Goal: Transaction & Acquisition: Book appointment/travel/reservation

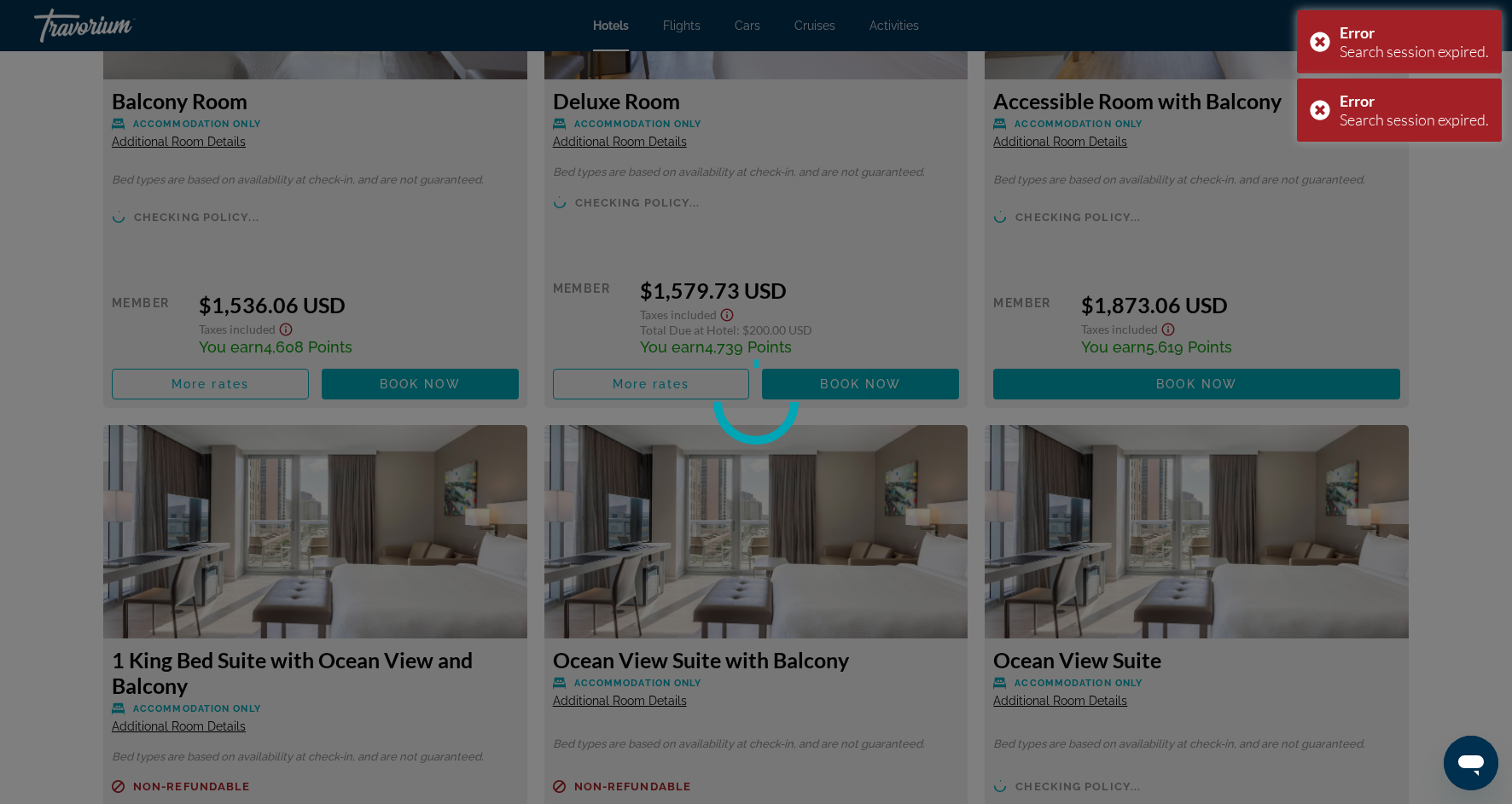
scroll to position [5569, 0]
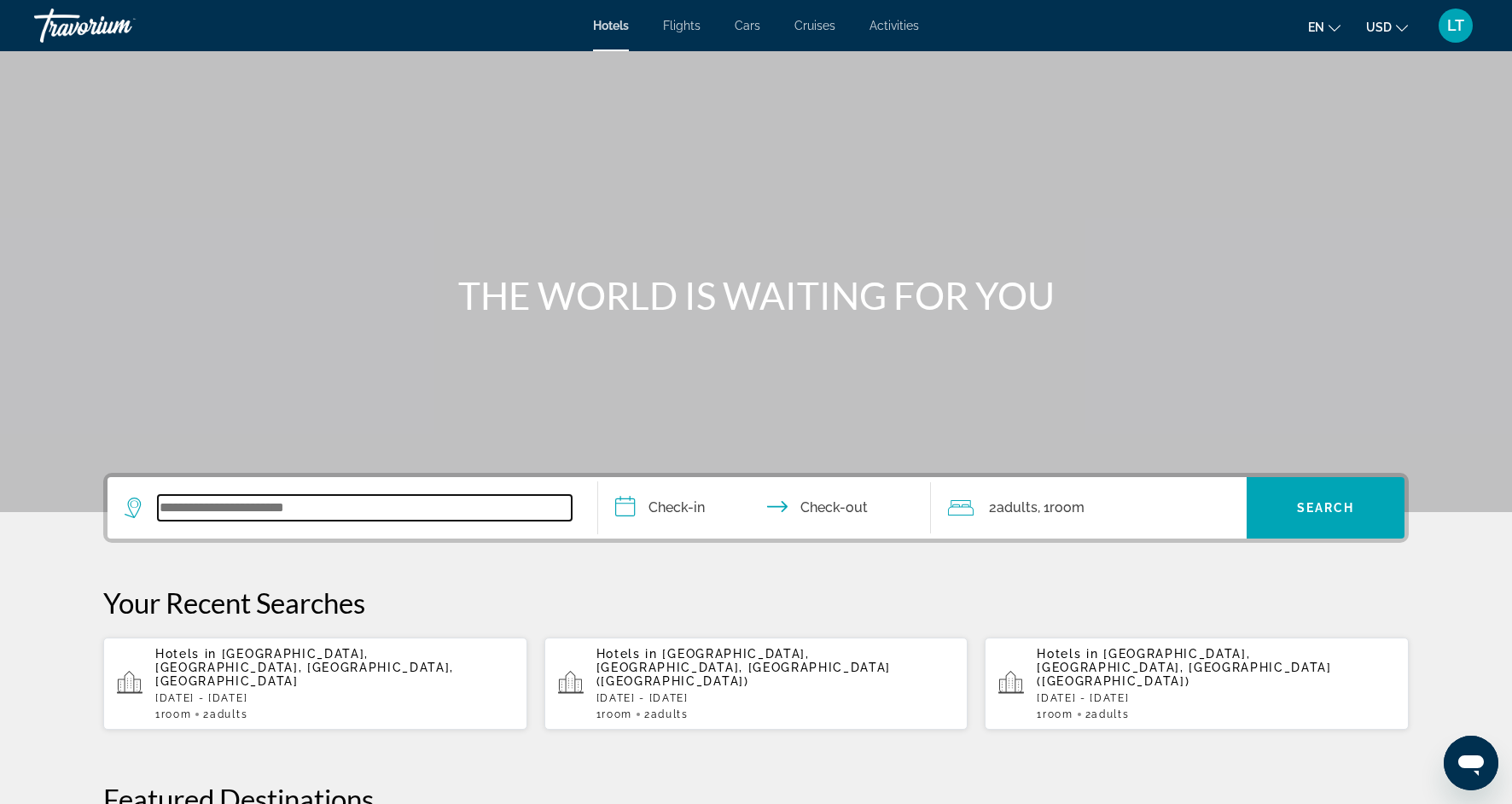
click at [339, 503] on input "Search widget" at bounding box center [364, 508] width 414 height 26
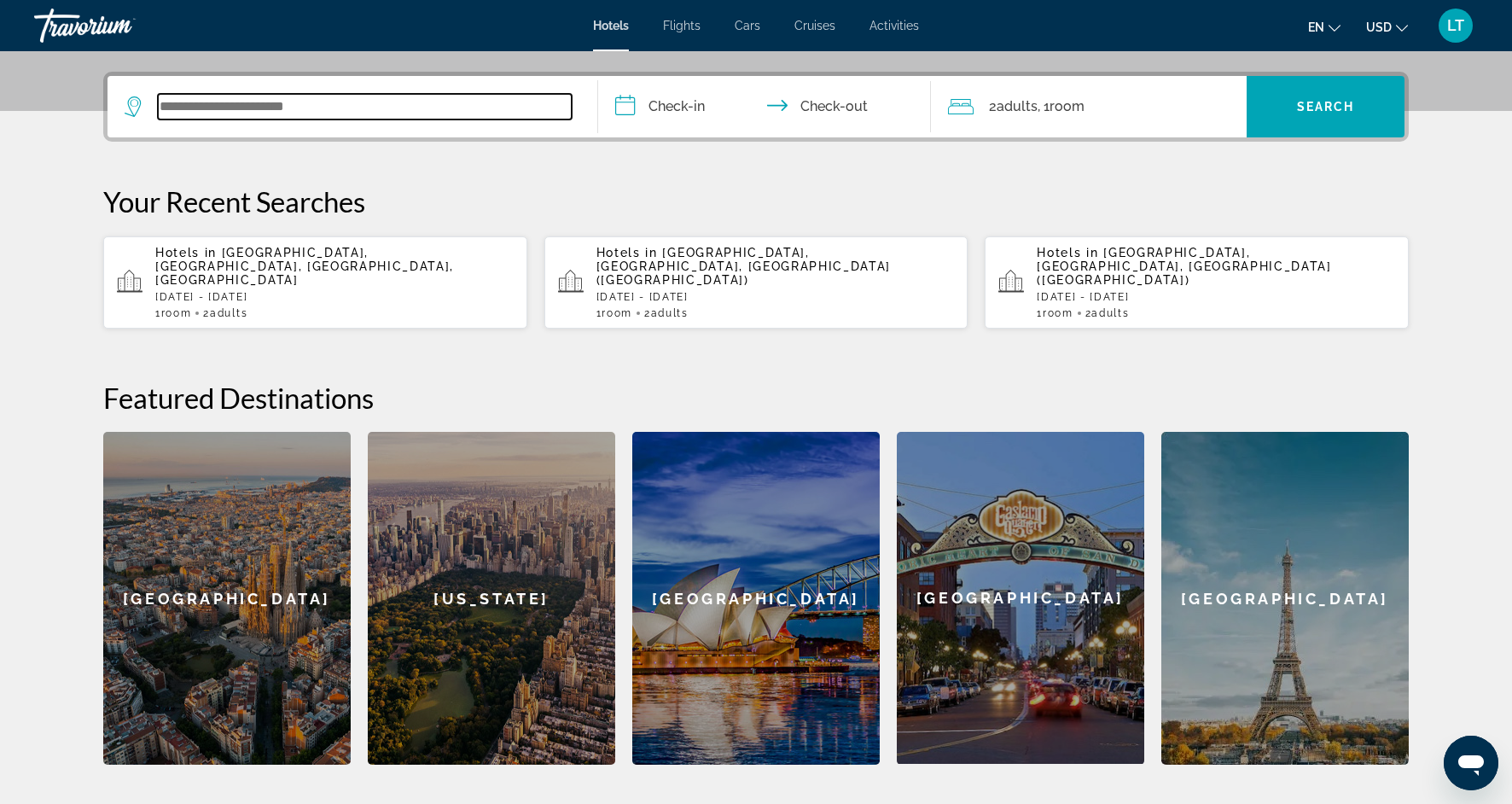
scroll to position [417, 0]
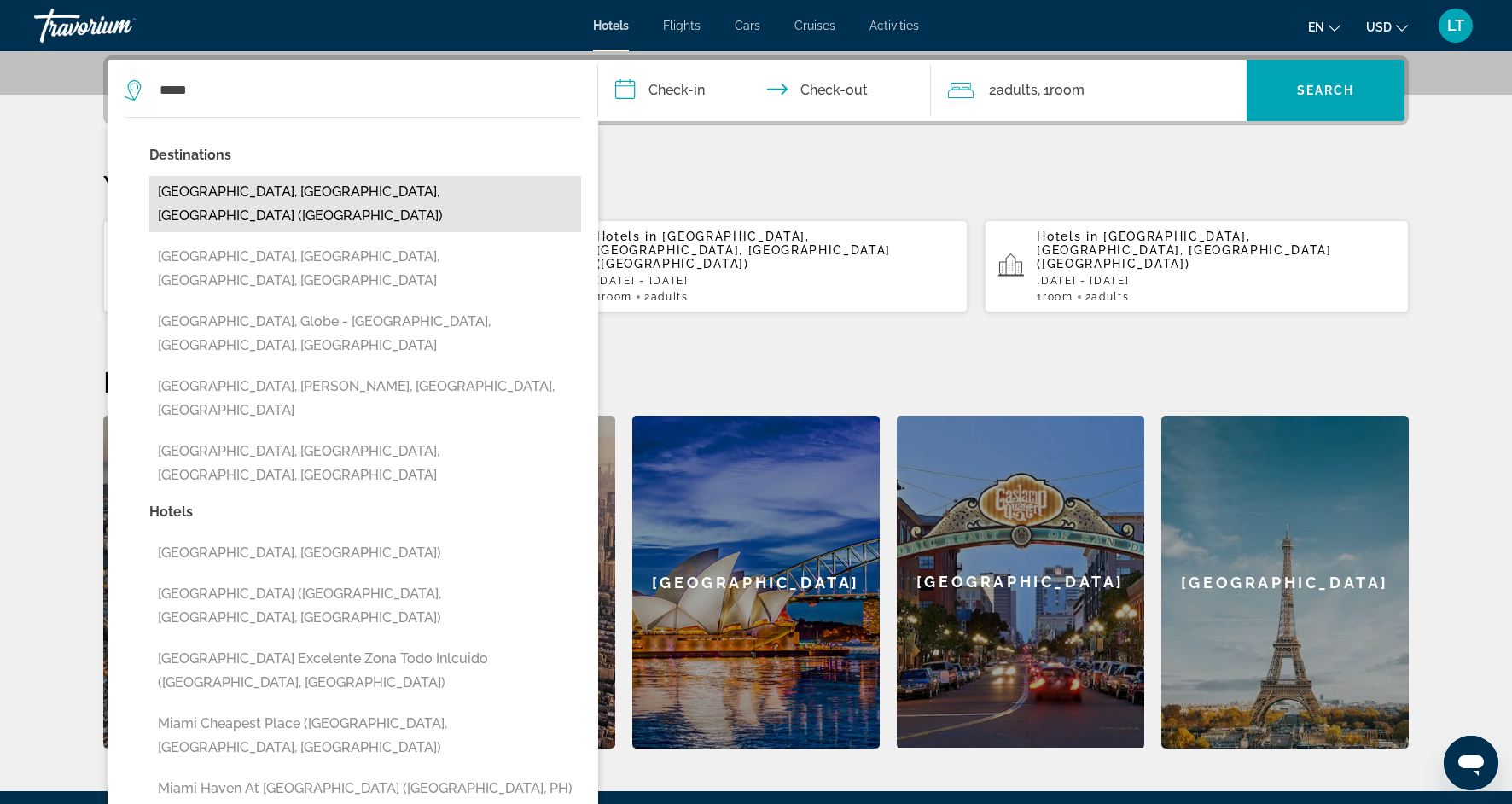
click at [352, 190] on button "[GEOGRAPHIC_DATA], [GEOGRAPHIC_DATA], [GEOGRAPHIC_DATA] ([GEOGRAPHIC_DATA])" at bounding box center [364, 203] width 432 height 56
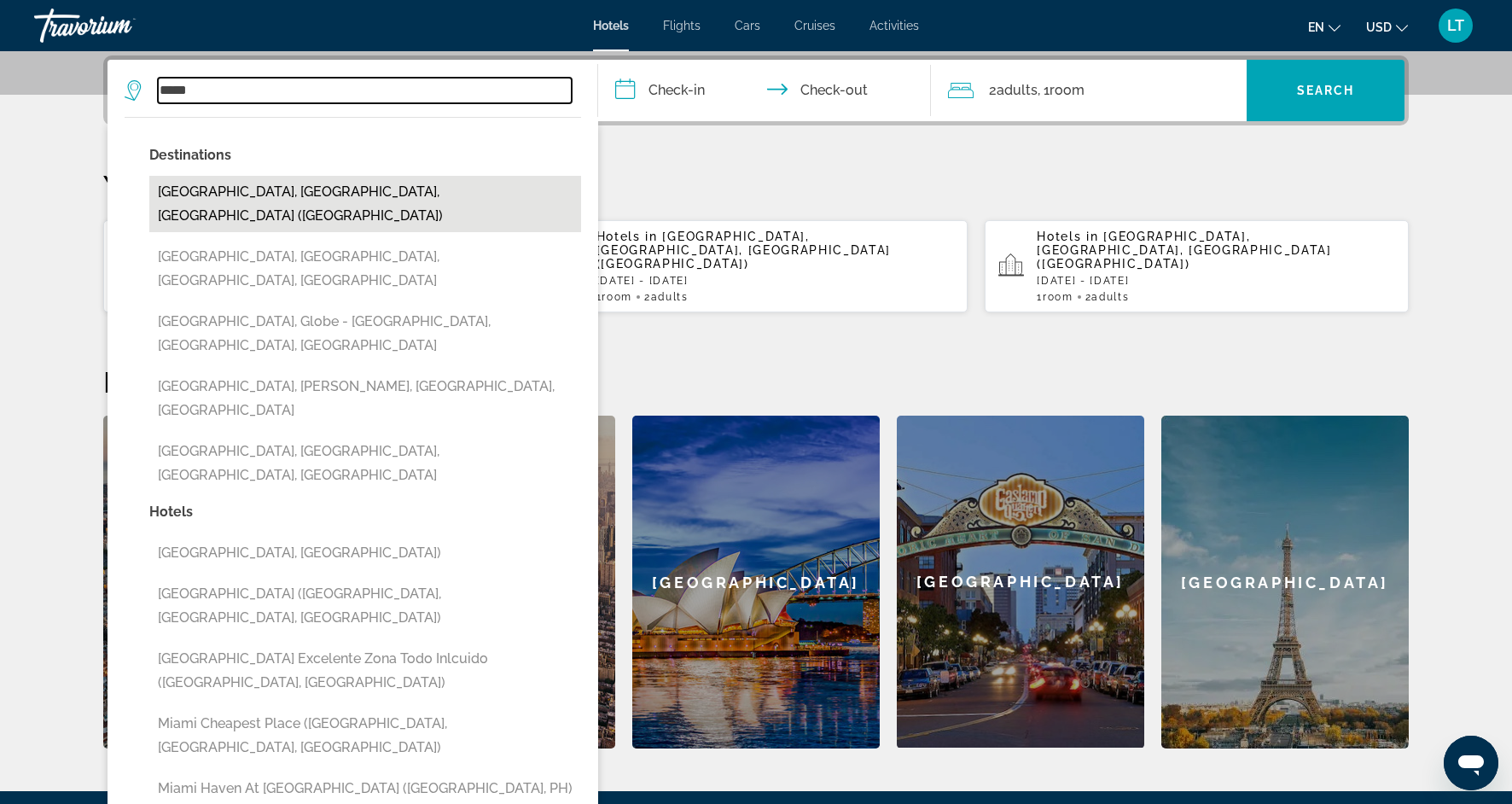
type input "**********"
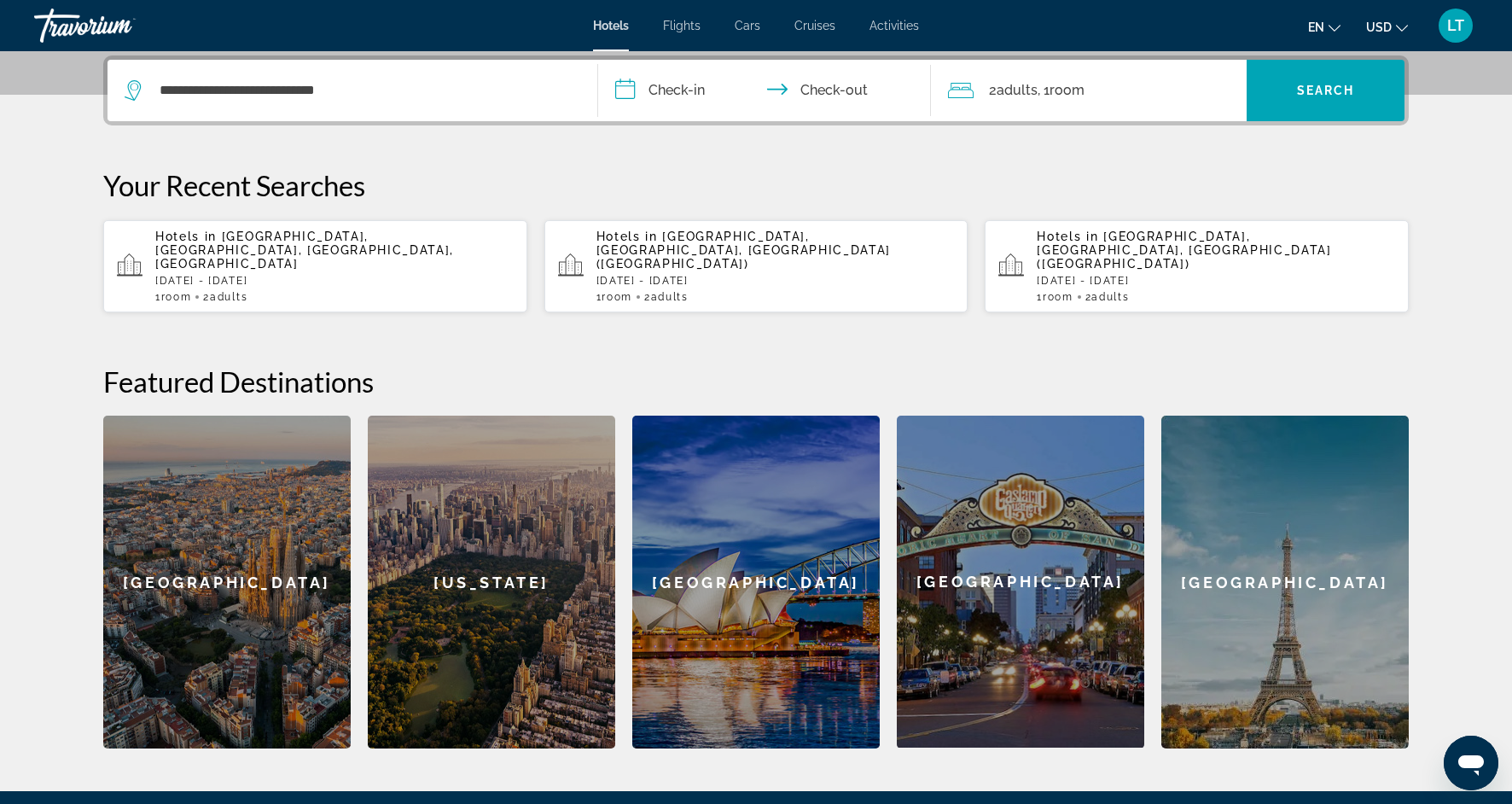
click at [672, 93] on input "**********" at bounding box center [768, 92] width 339 height 66
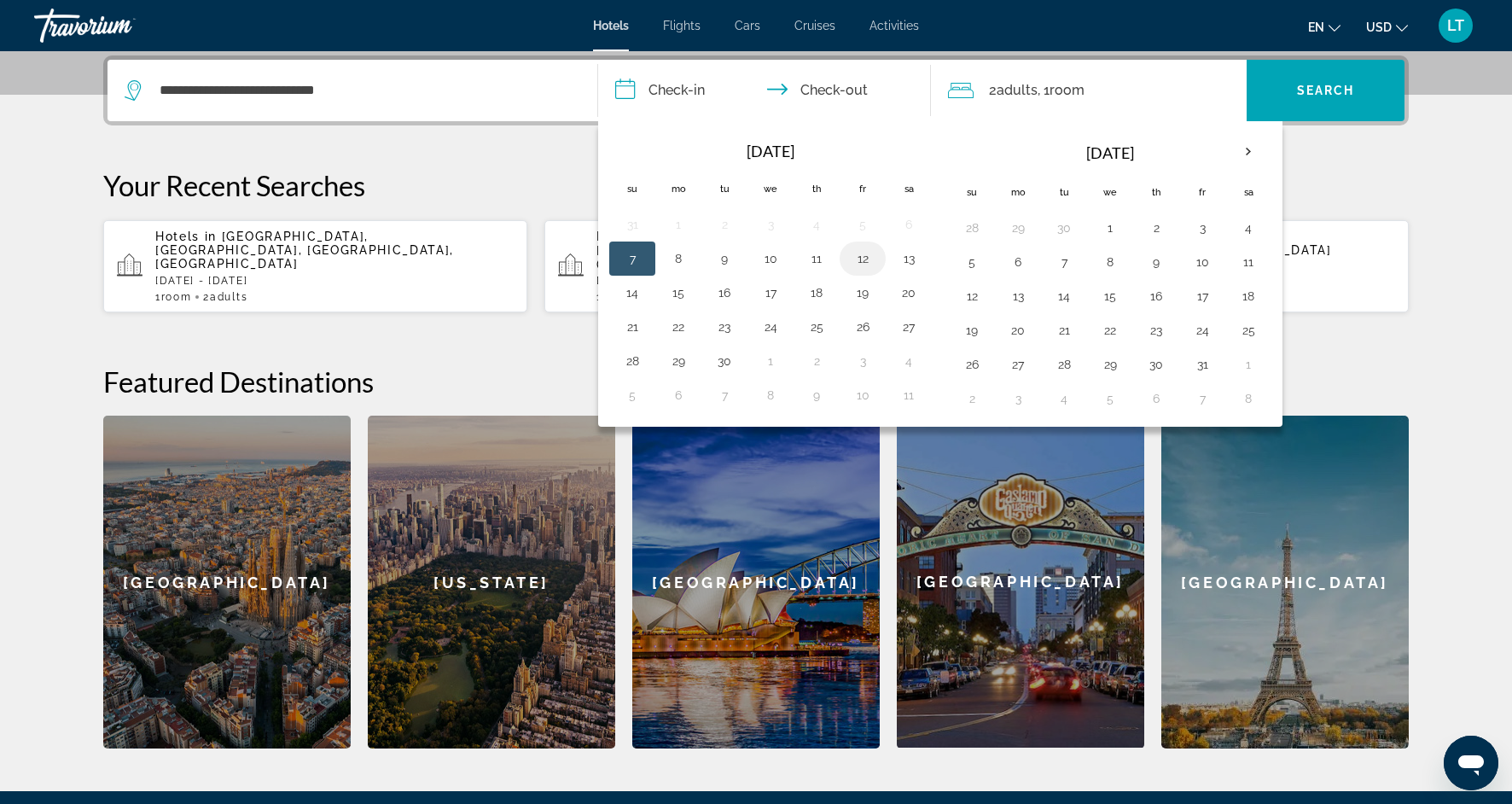
click at [872, 261] on button "12" at bounding box center [862, 259] width 28 height 24
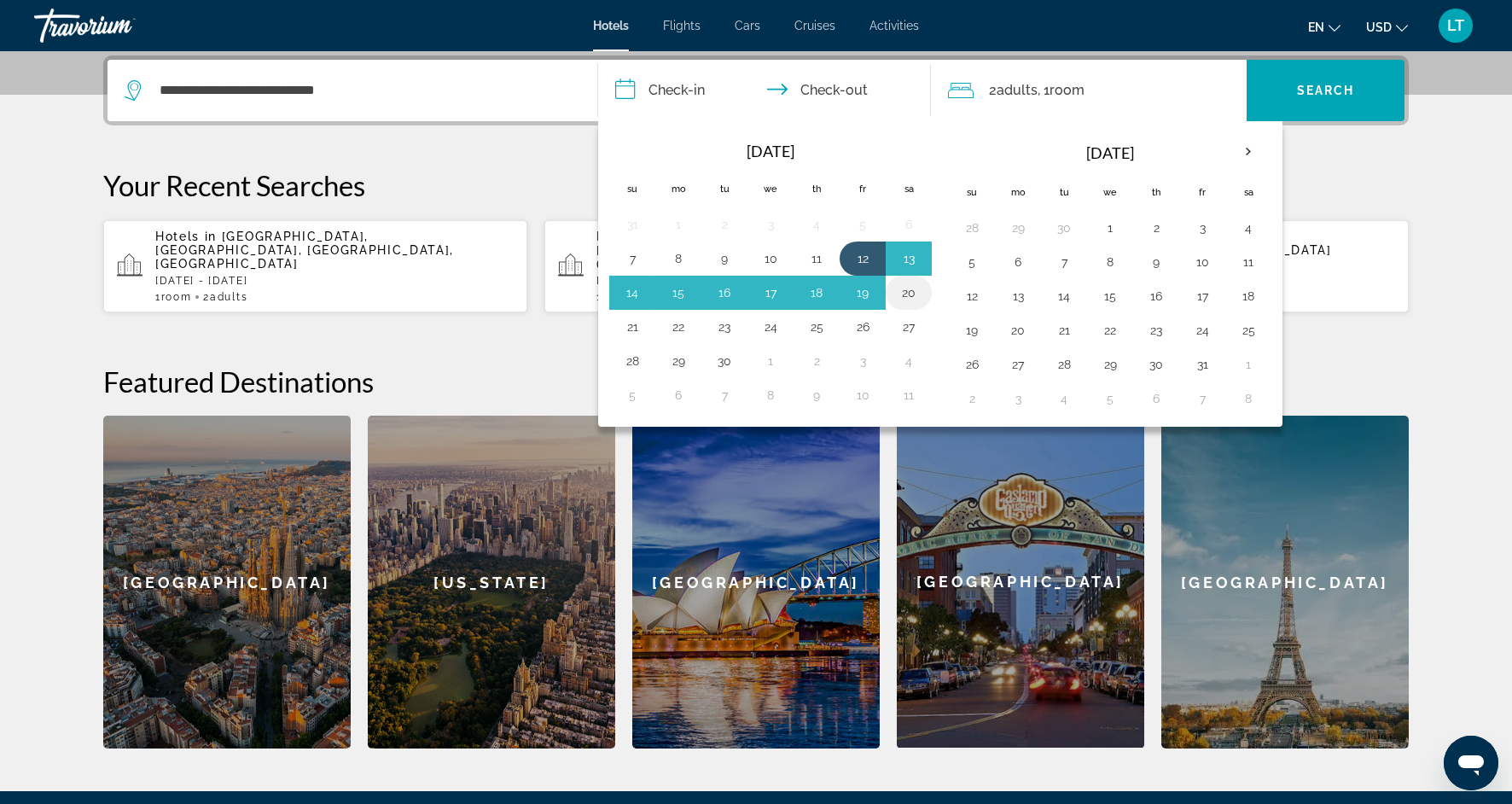
click at [905, 296] on button "20" at bounding box center [909, 293] width 28 height 24
type input "**********"
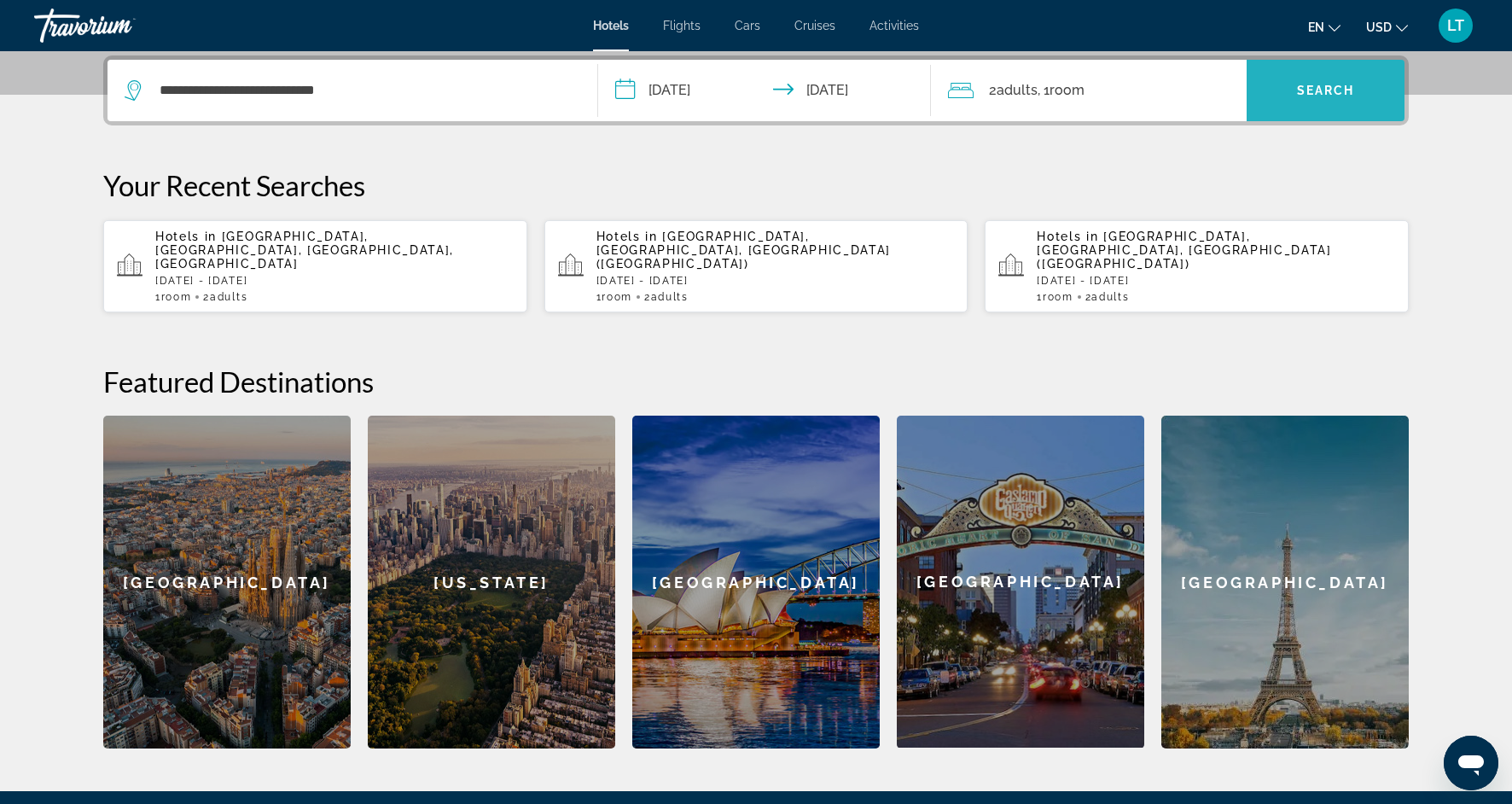
click at [1310, 101] on span "Search widget" at bounding box center [1325, 90] width 158 height 41
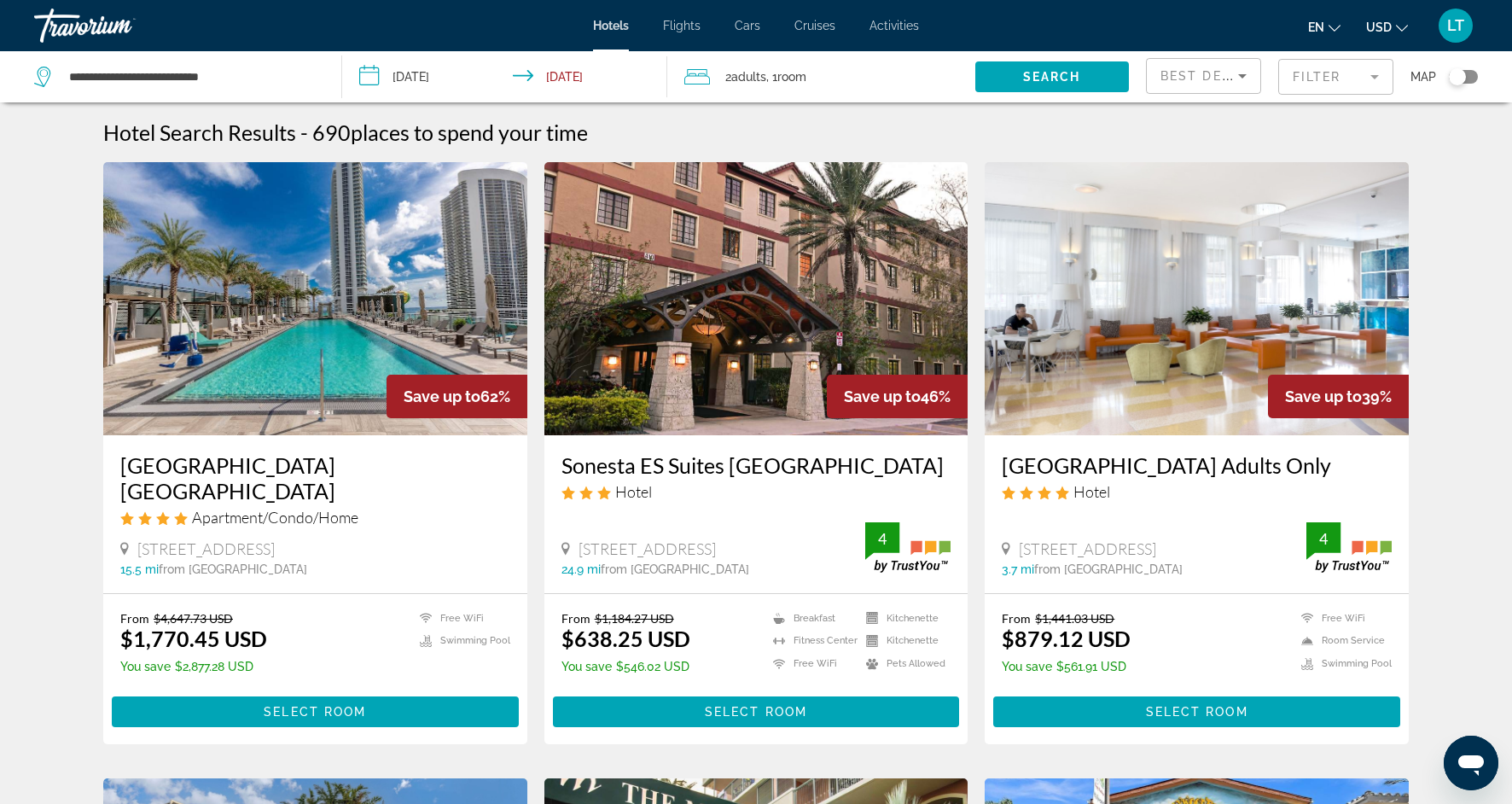
click at [840, 343] on img "Main content" at bounding box center [756, 298] width 424 height 273
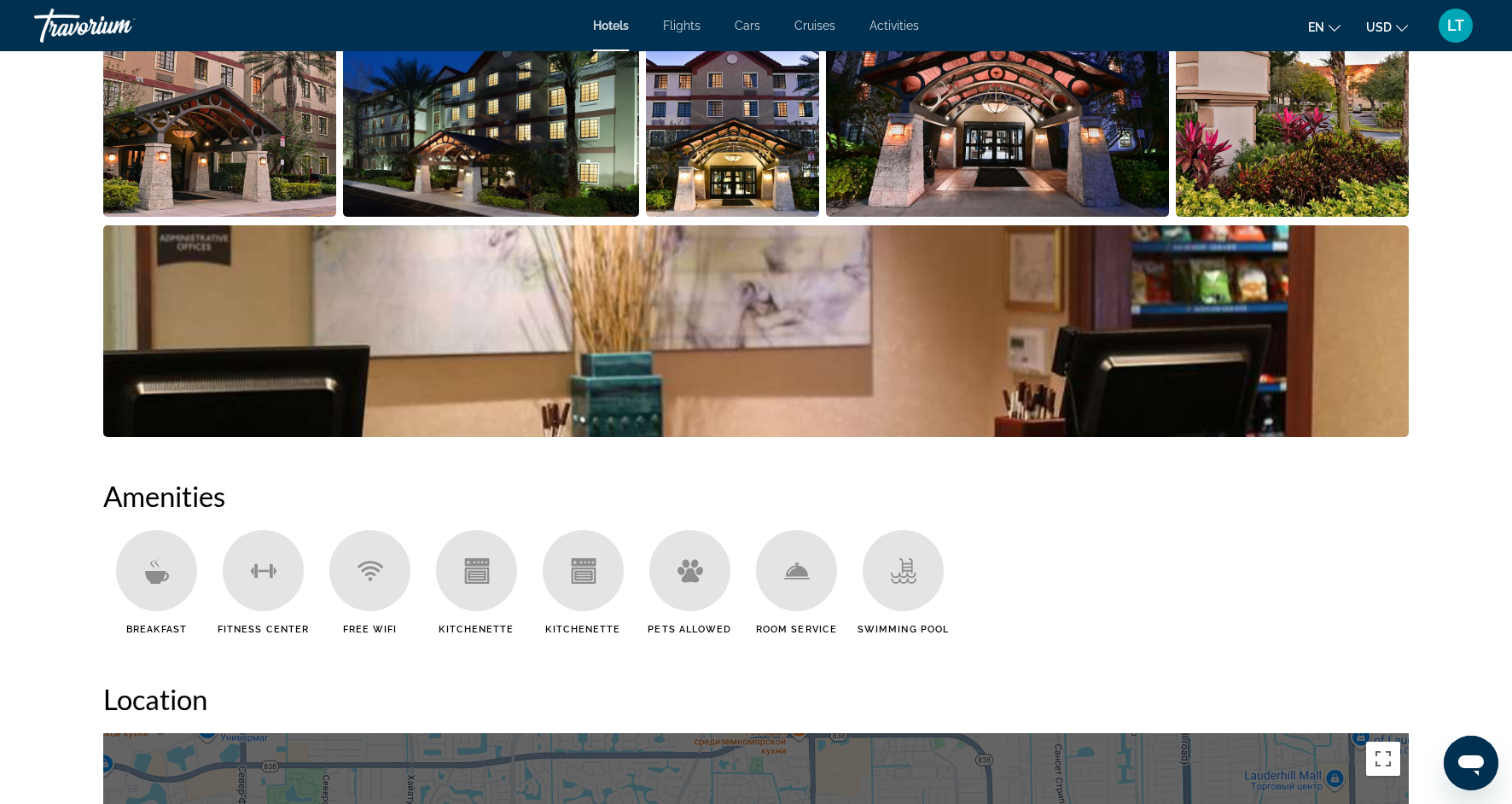
scroll to position [614, 0]
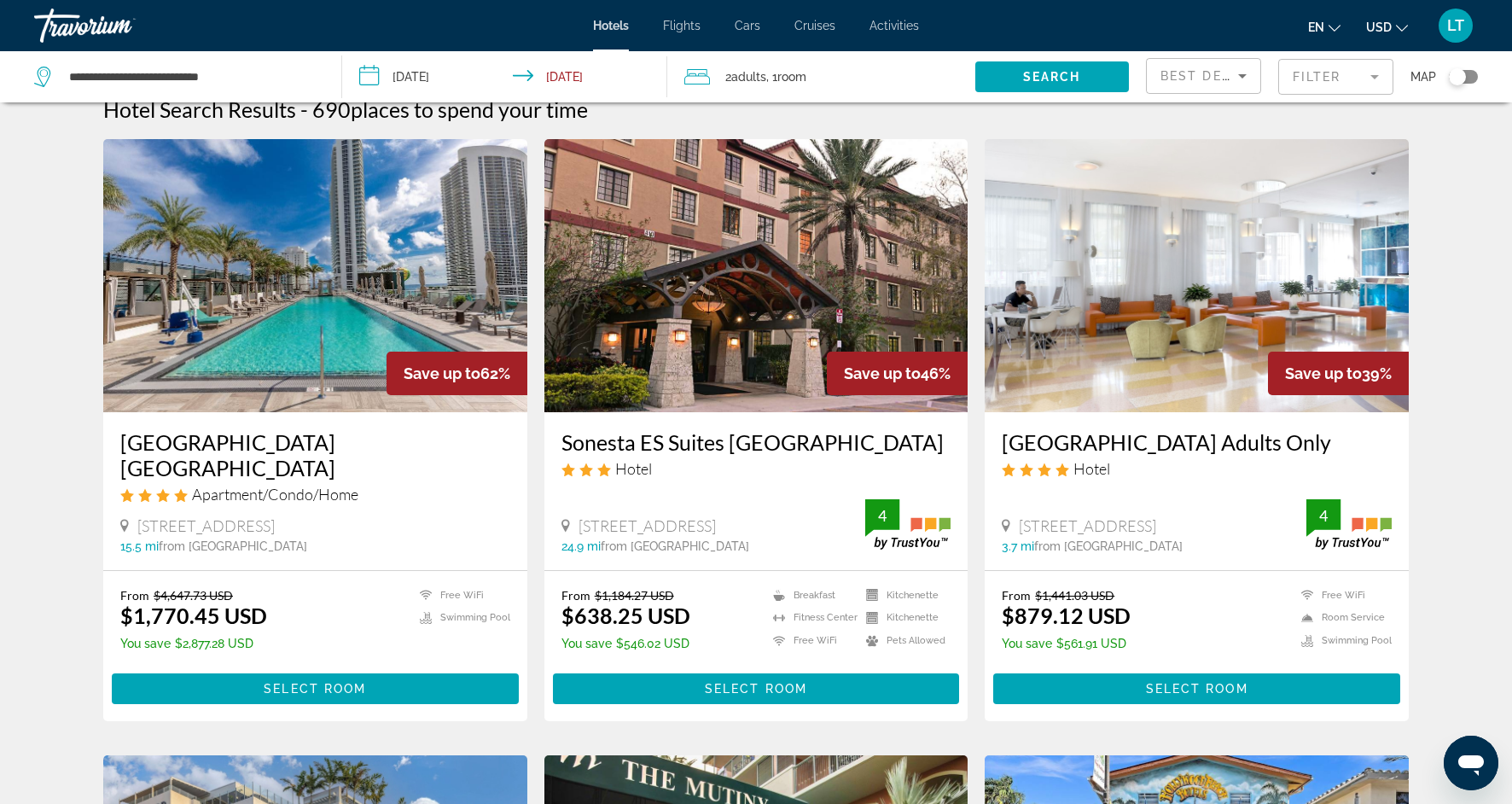
scroll to position [22, 0]
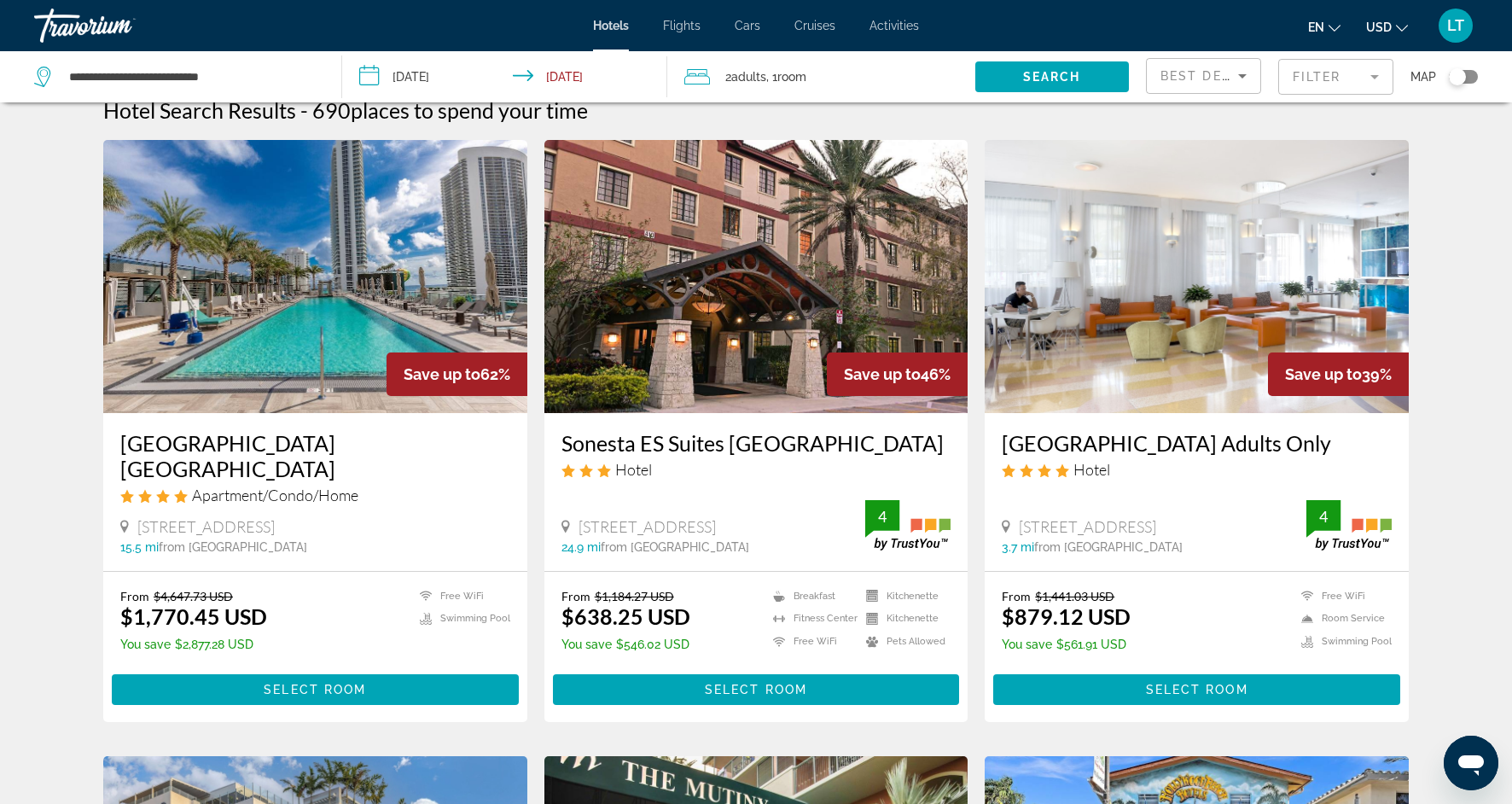
click at [1272, 316] on img "Main content" at bounding box center [1197, 276] width 424 height 273
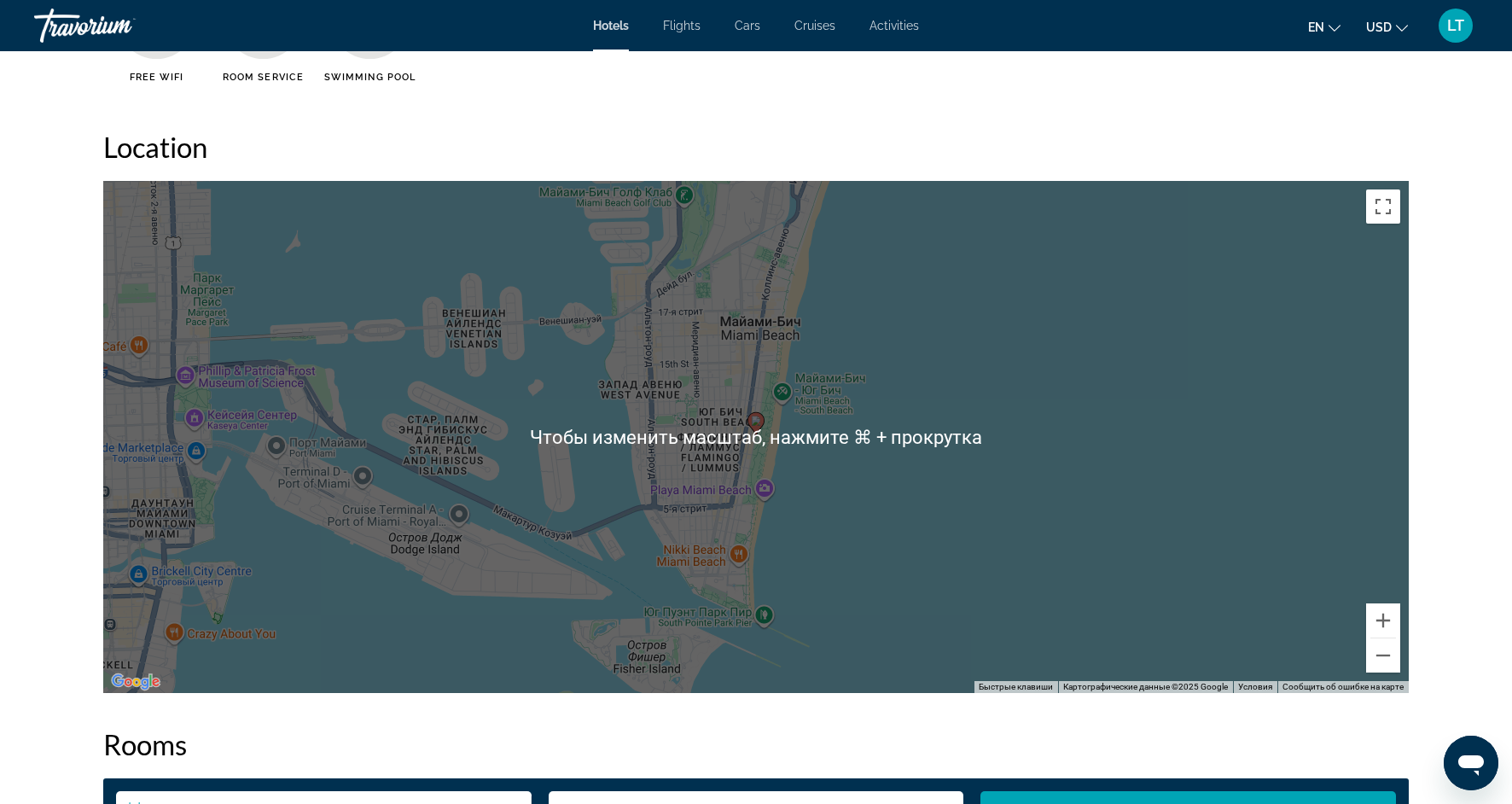
scroll to position [1541, 0]
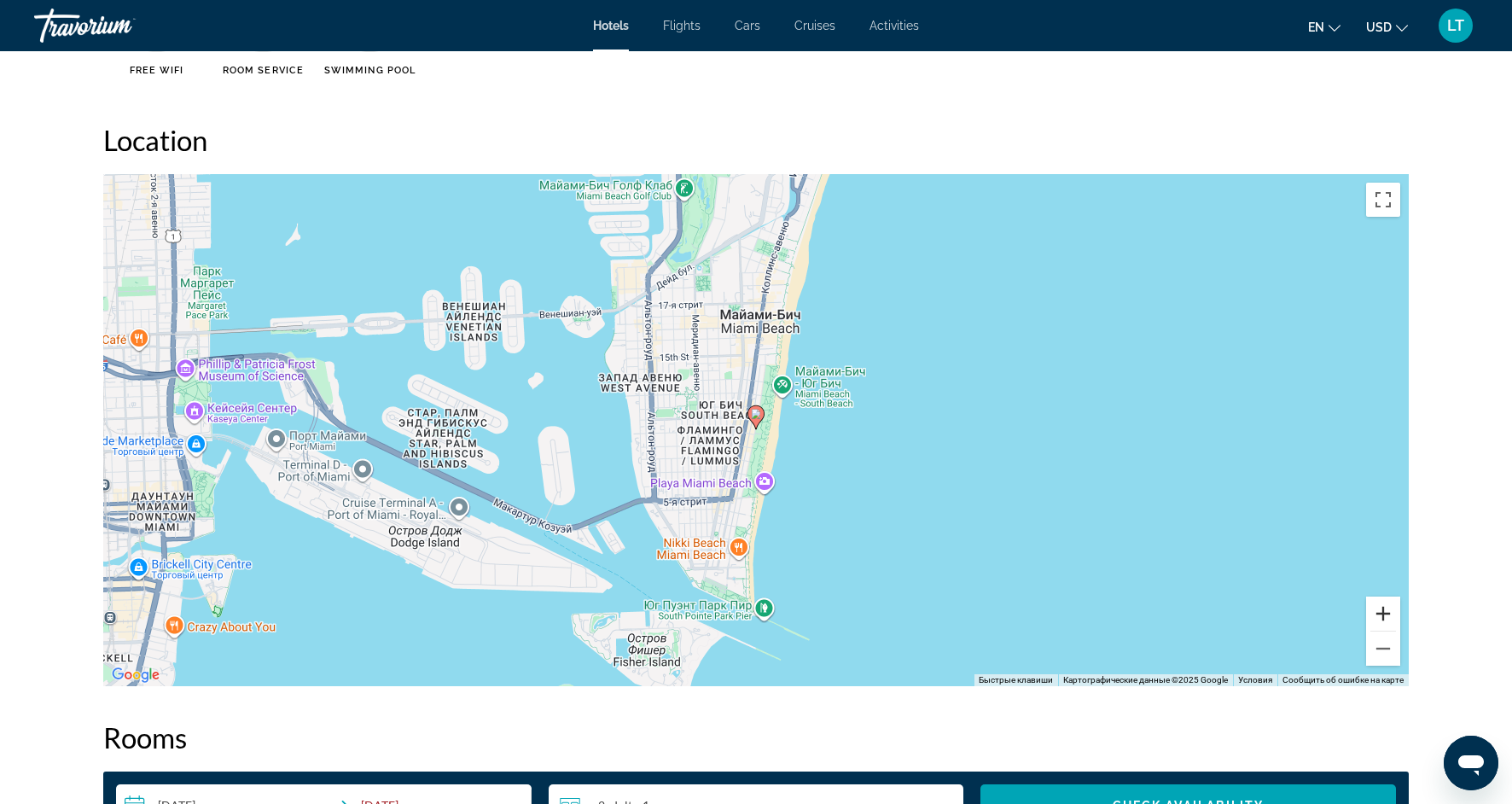
click at [1389, 604] on button "Увеличить" at bounding box center [1384, 614] width 34 height 34
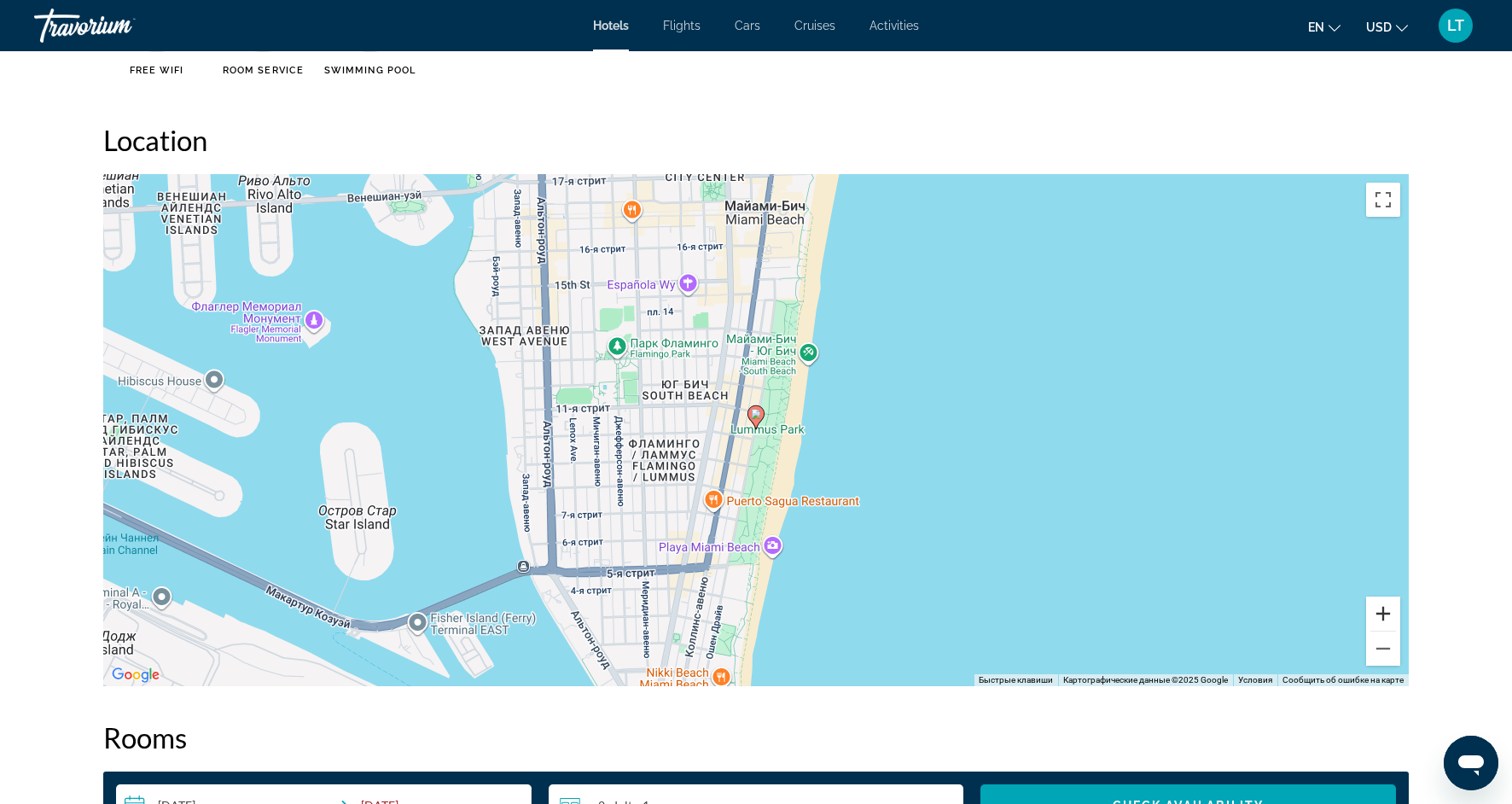
click at [1389, 604] on button "Увеличить" at bounding box center [1384, 614] width 34 height 34
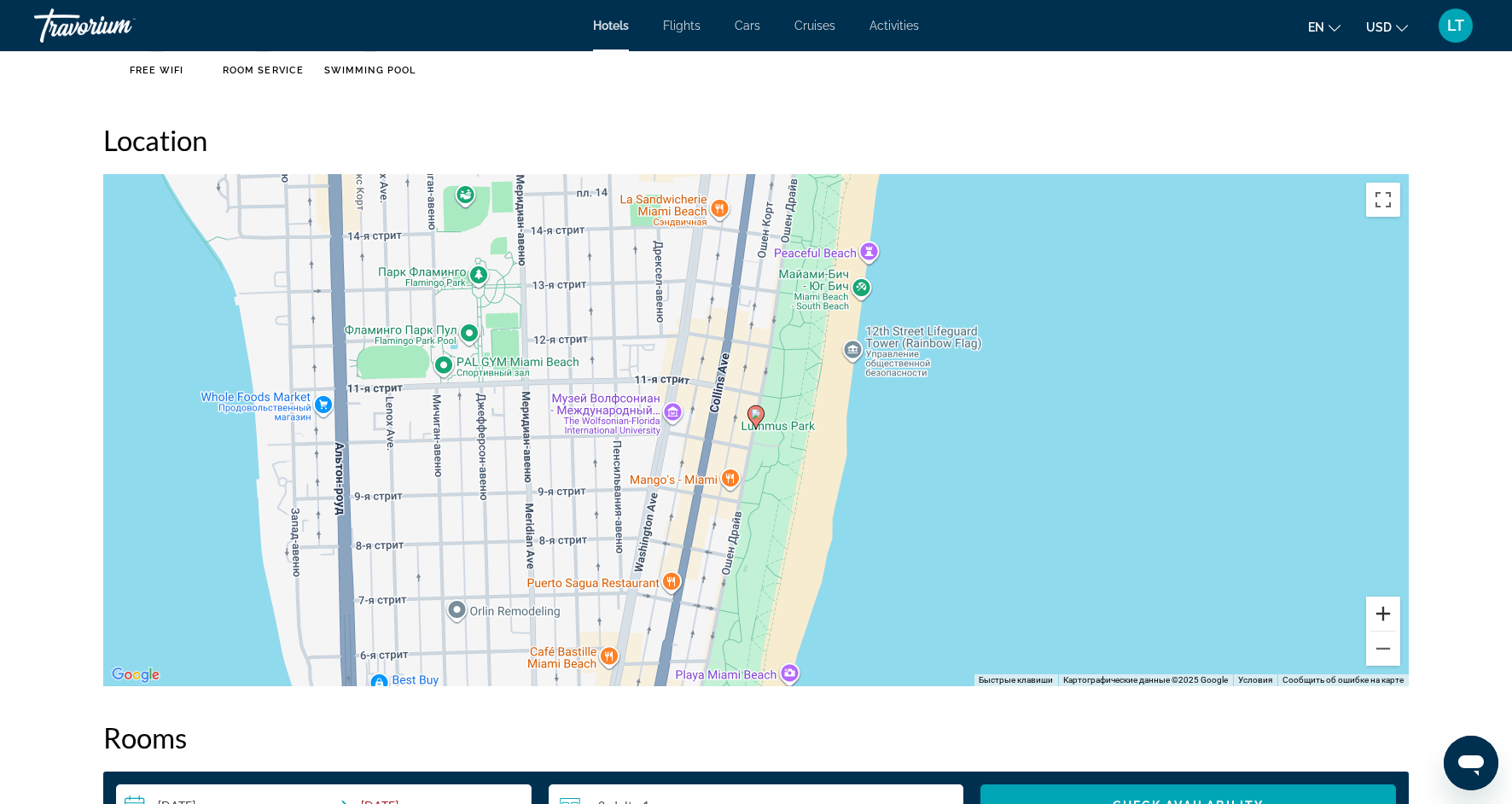
click at [1389, 604] on button "Увеличить" at bounding box center [1384, 614] width 34 height 34
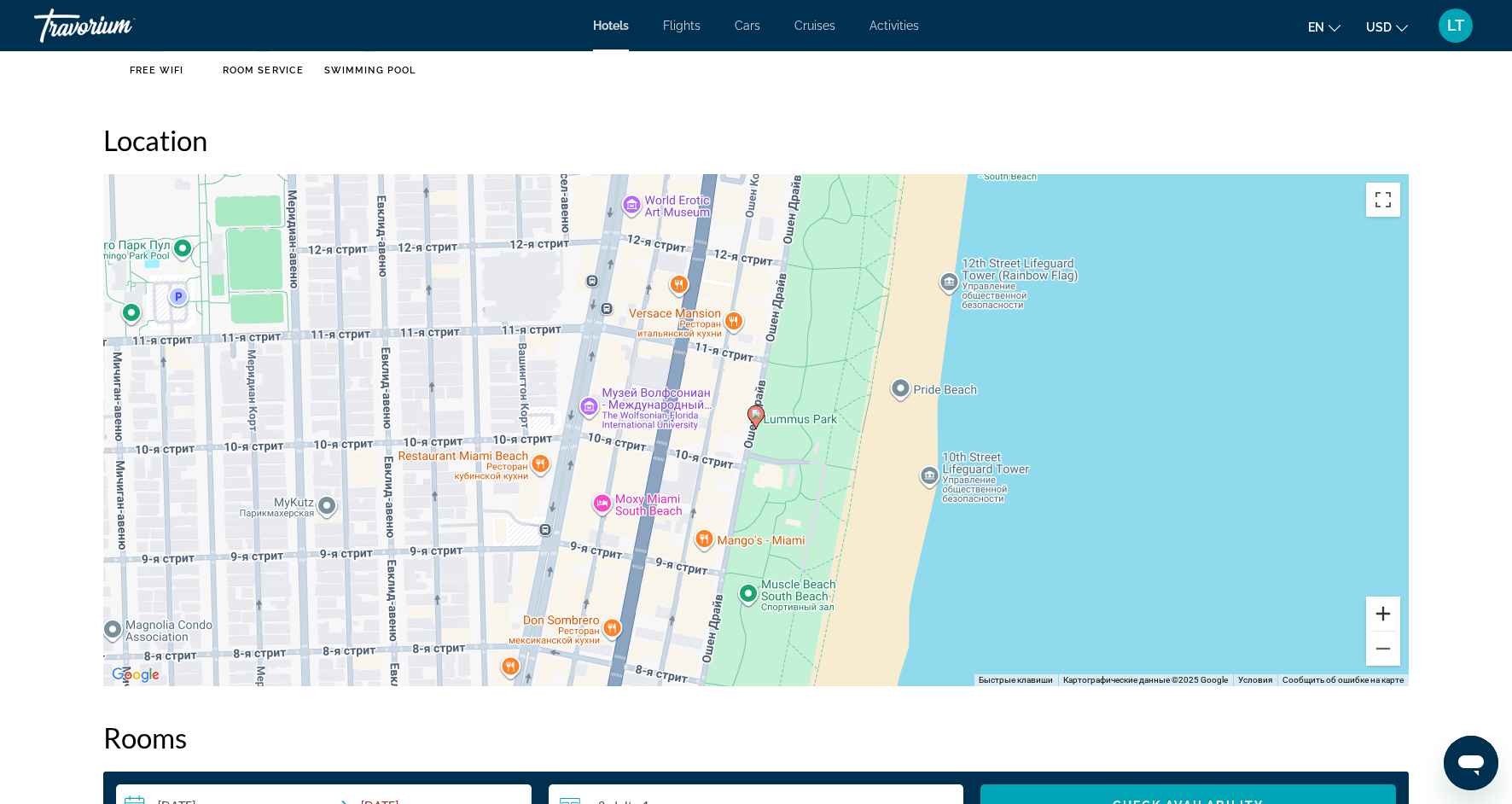
click at [1389, 604] on button "Увеличить" at bounding box center [1384, 614] width 34 height 34
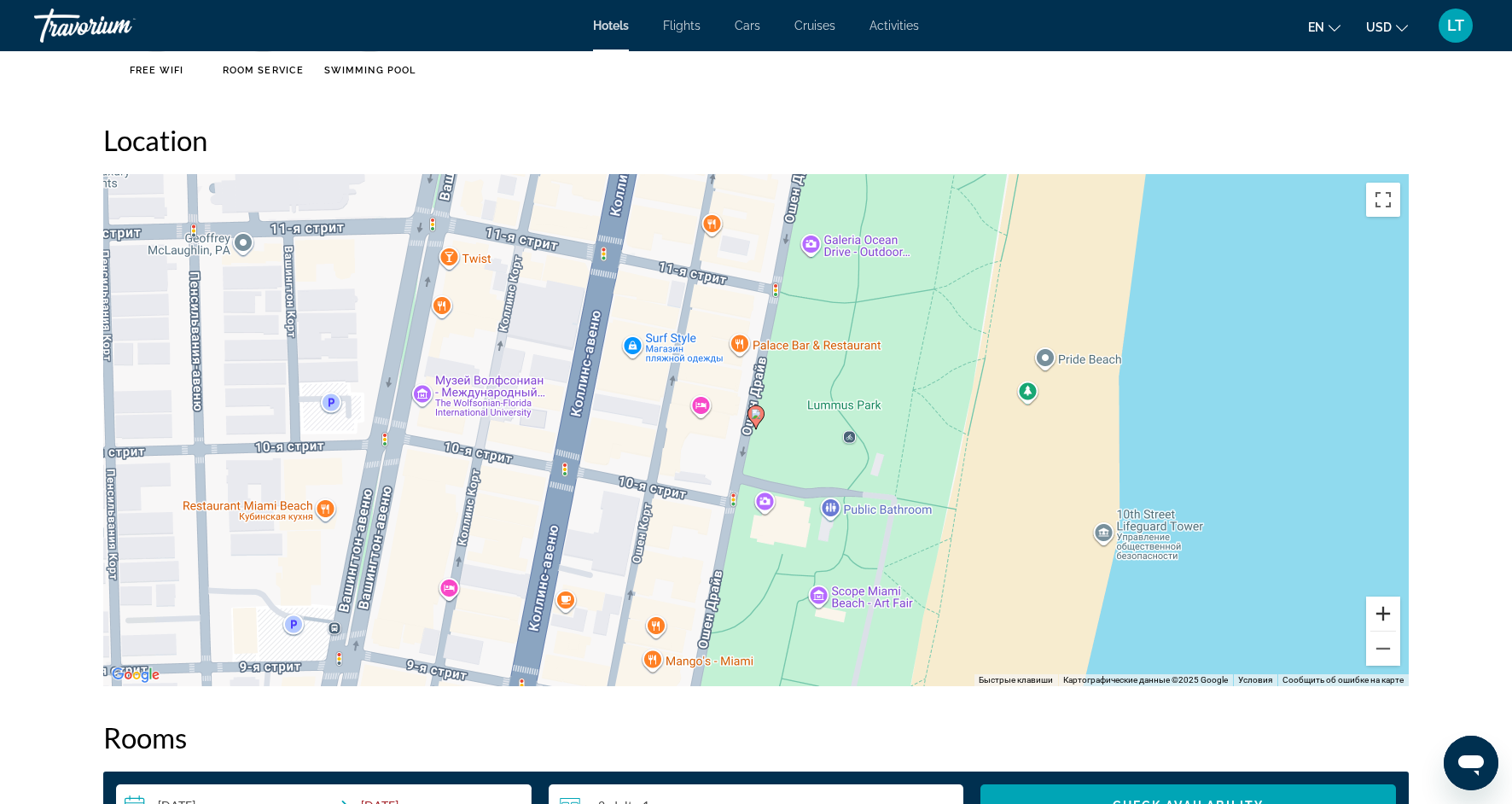
click at [1389, 605] on button "Увеличить" at bounding box center [1384, 614] width 34 height 34
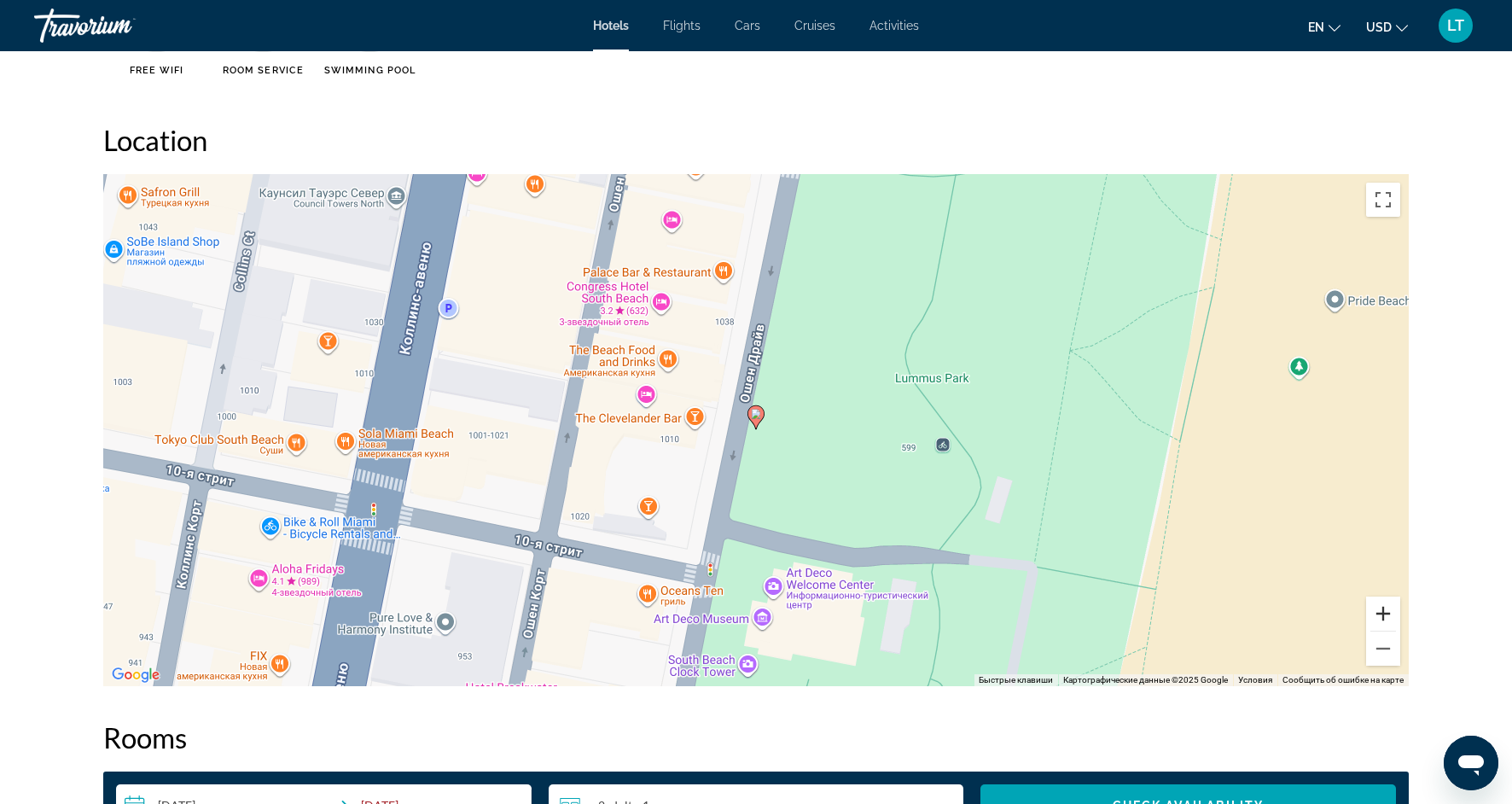
click at [1389, 605] on button "Увеличить" at bounding box center [1384, 614] width 34 height 34
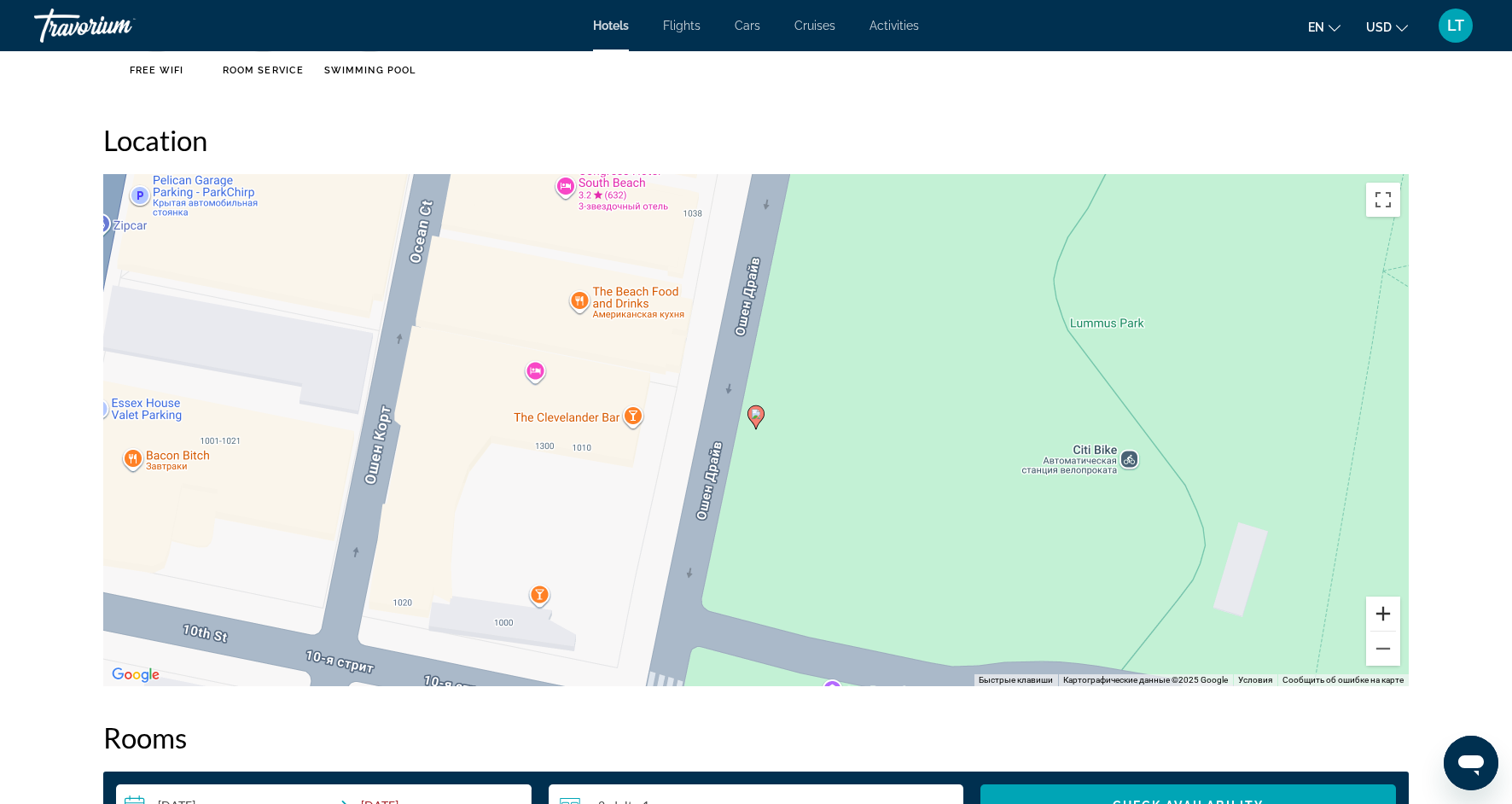
click at [1390, 606] on button "Увеличить" at bounding box center [1384, 614] width 34 height 34
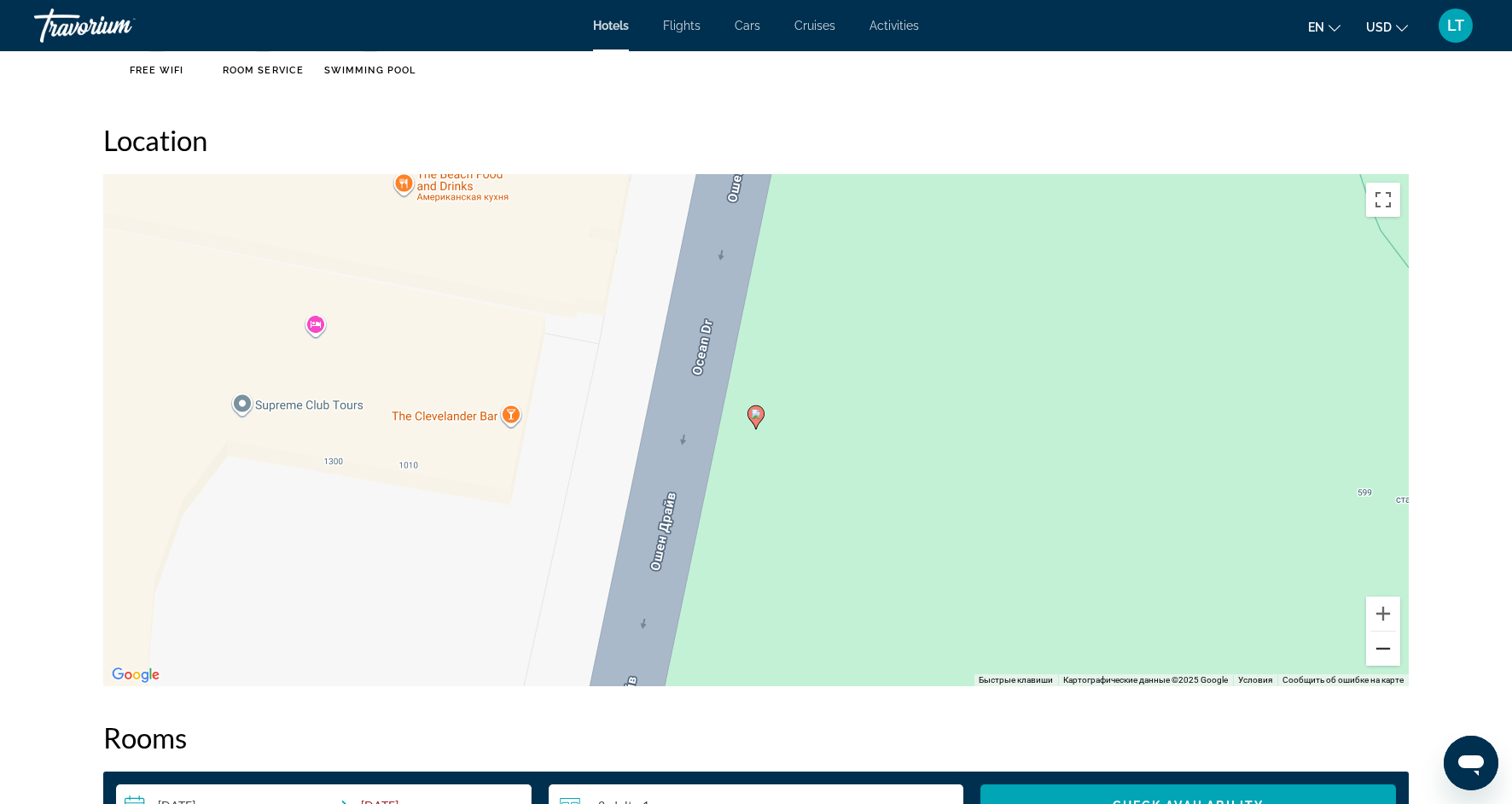
click at [1392, 646] on button "Уменьшить" at bounding box center [1384, 649] width 34 height 34
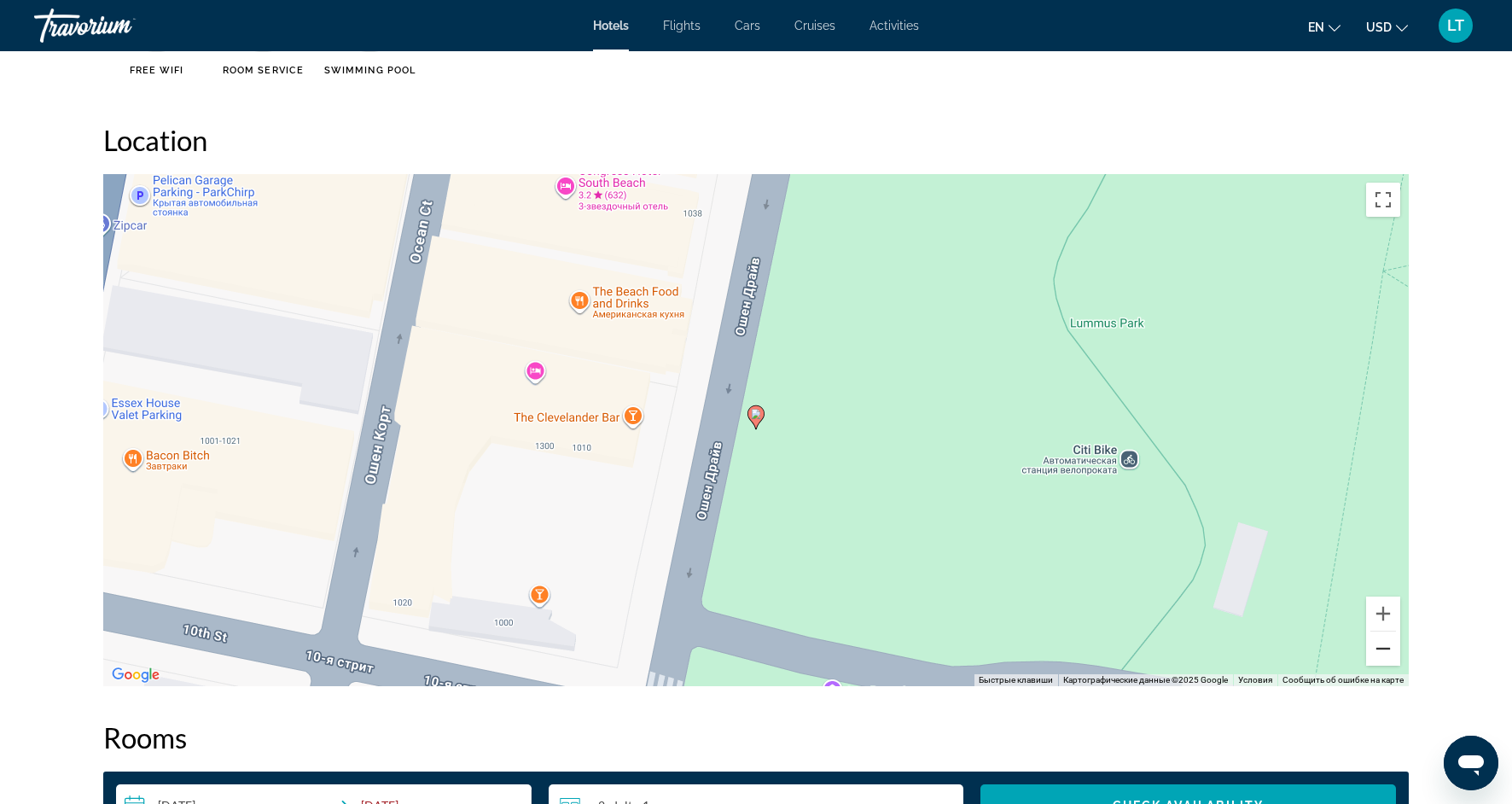
click at [1393, 647] on button "Уменьшить" at bounding box center [1384, 649] width 34 height 34
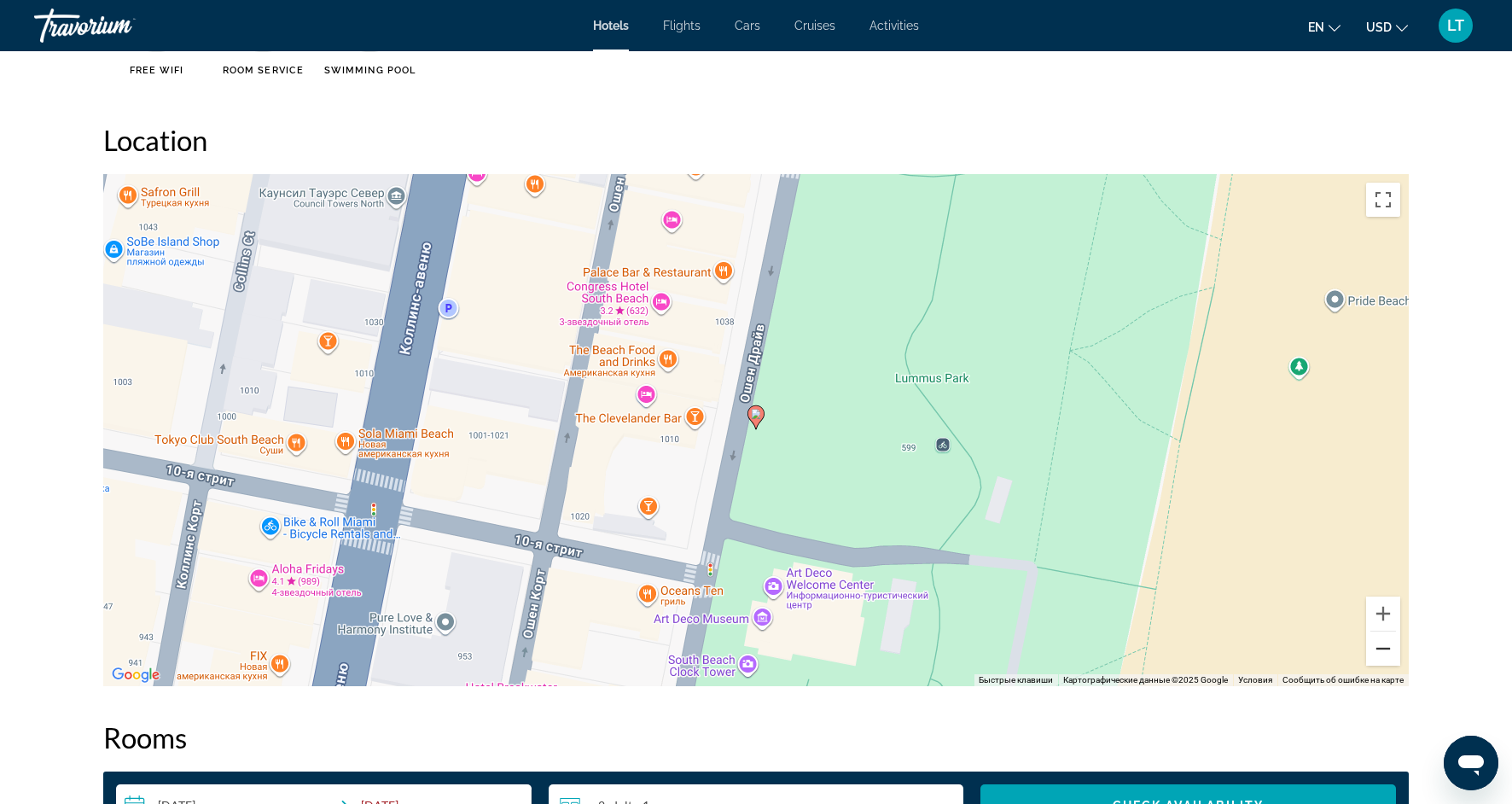
click at [1393, 648] on button "Уменьшить" at bounding box center [1384, 649] width 34 height 34
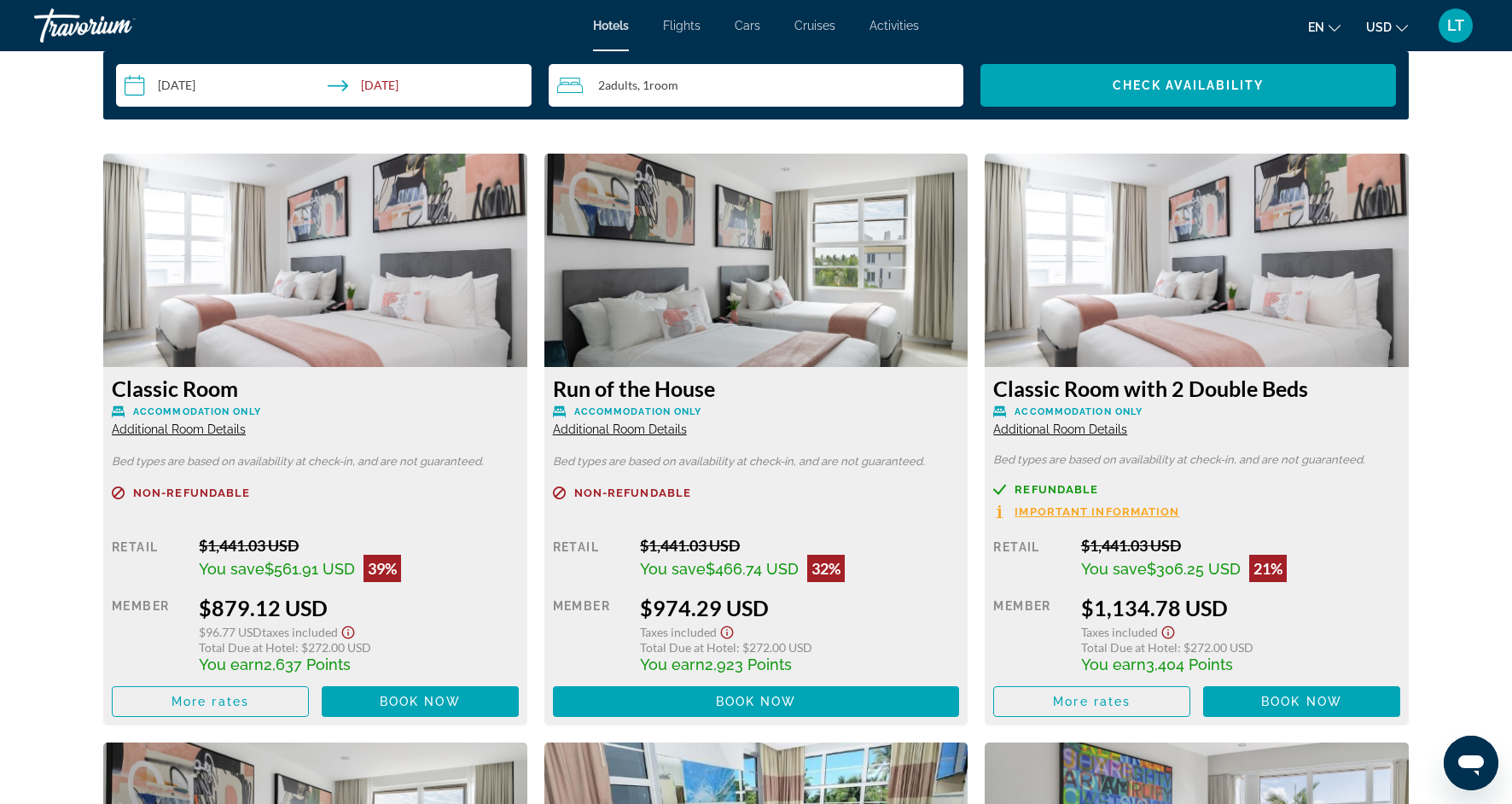
scroll to position [2259, 0]
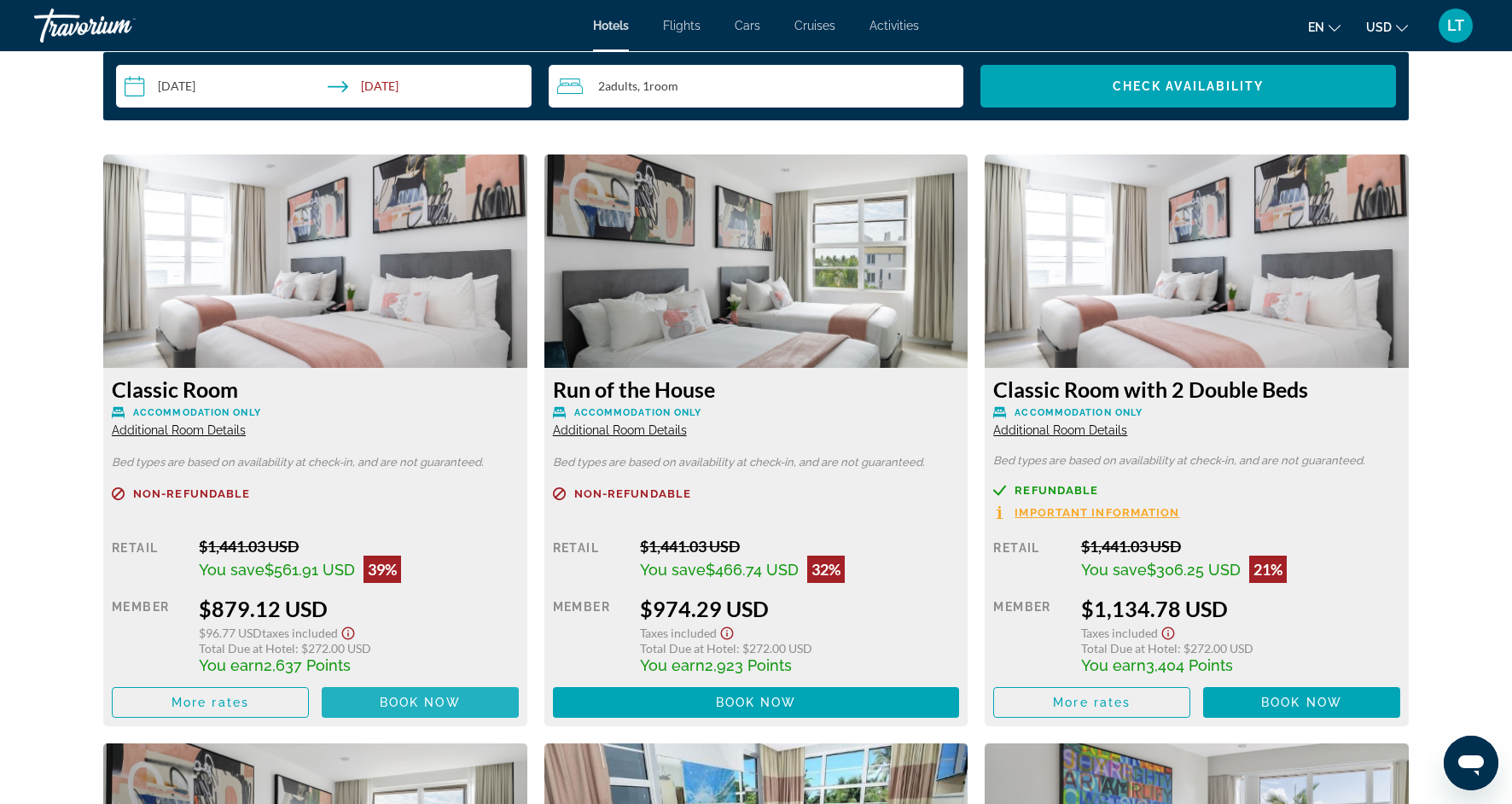
click at [408, 705] on span "Book now" at bounding box center [420, 702] width 81 height 14
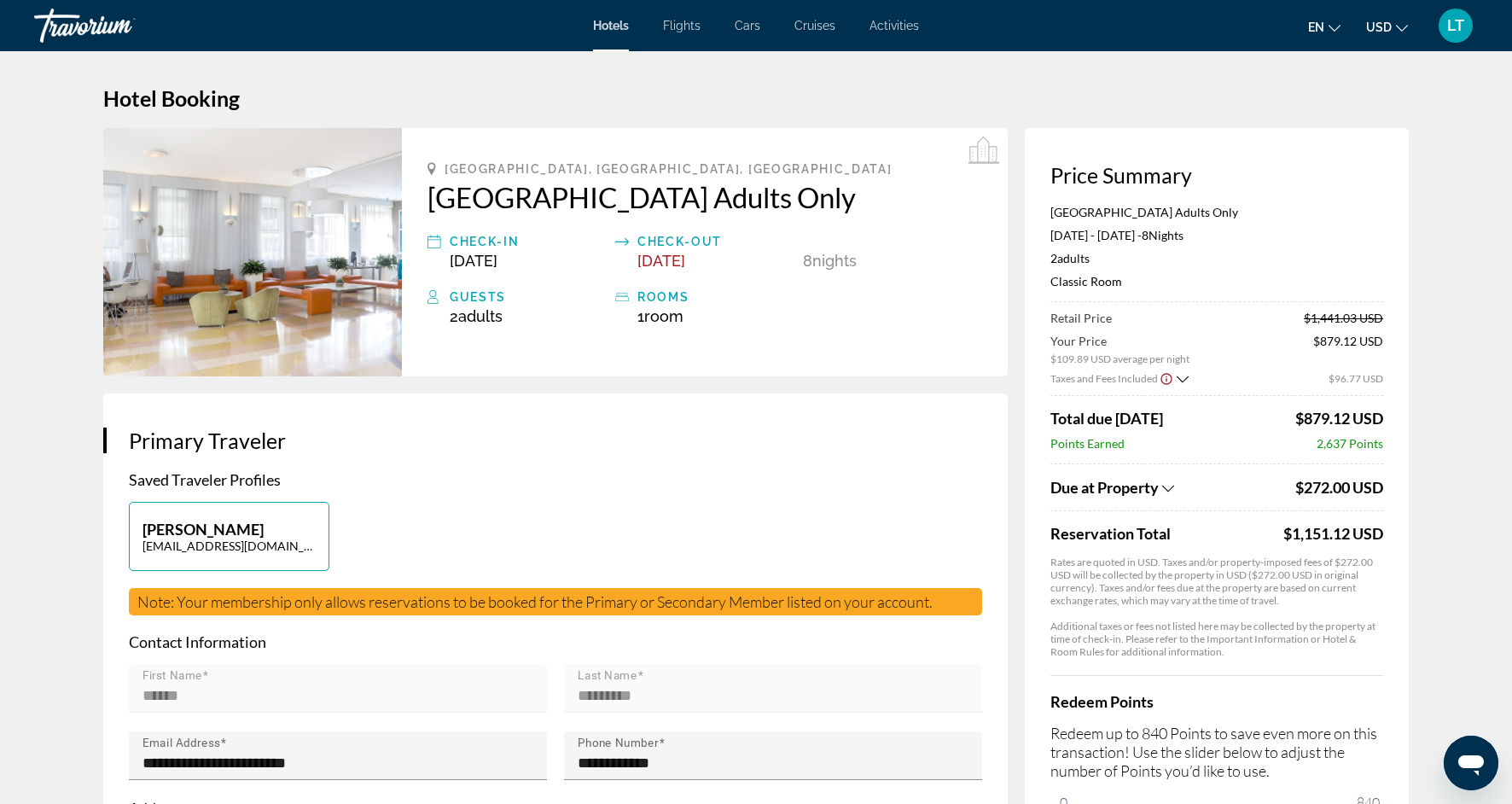
click at [1181, 377] on icon "Show Taxes and Fees breakdown" at bounding box center [1183, 379] width 12 height 15
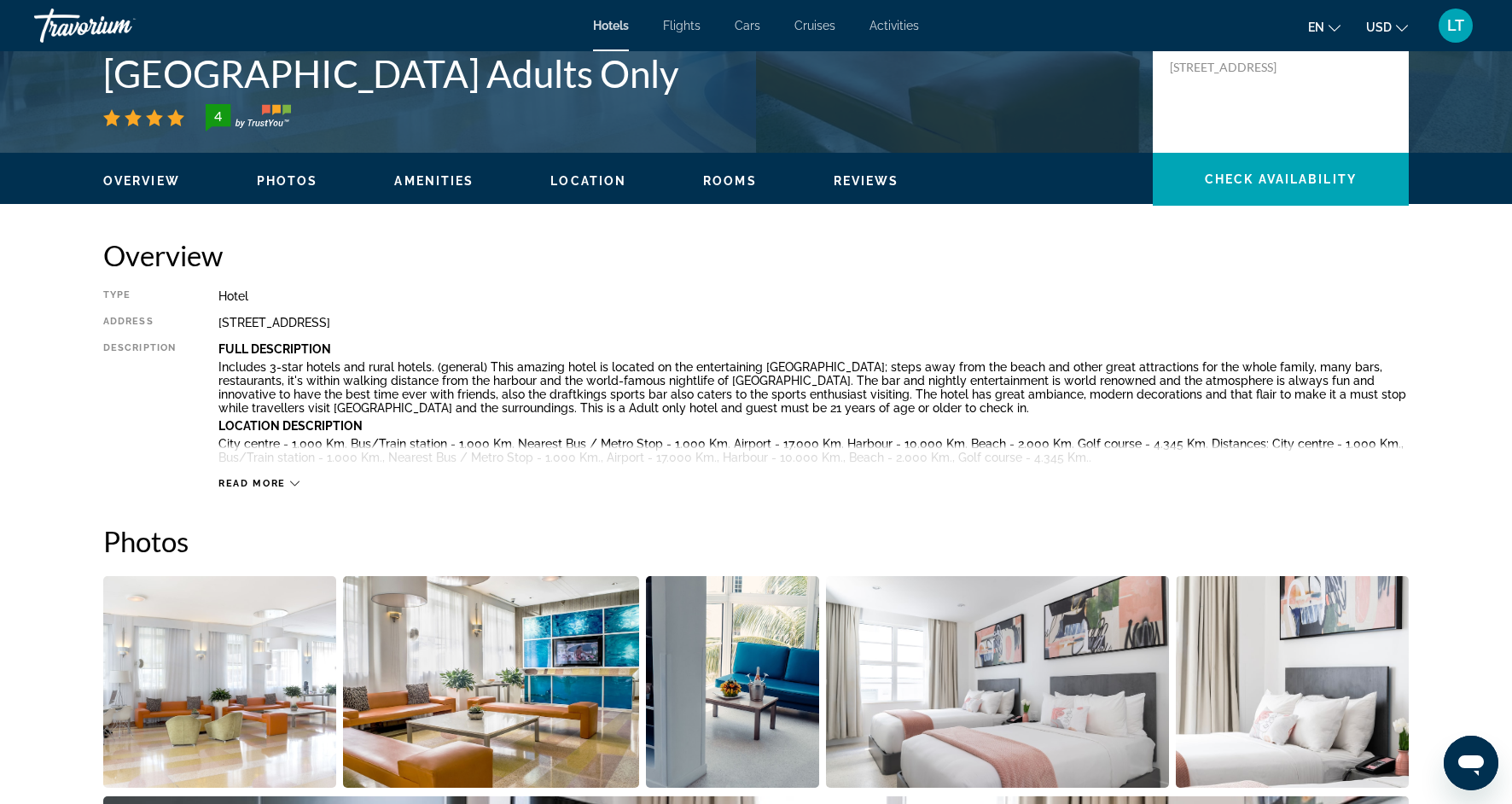
scroll to position [405, 0]
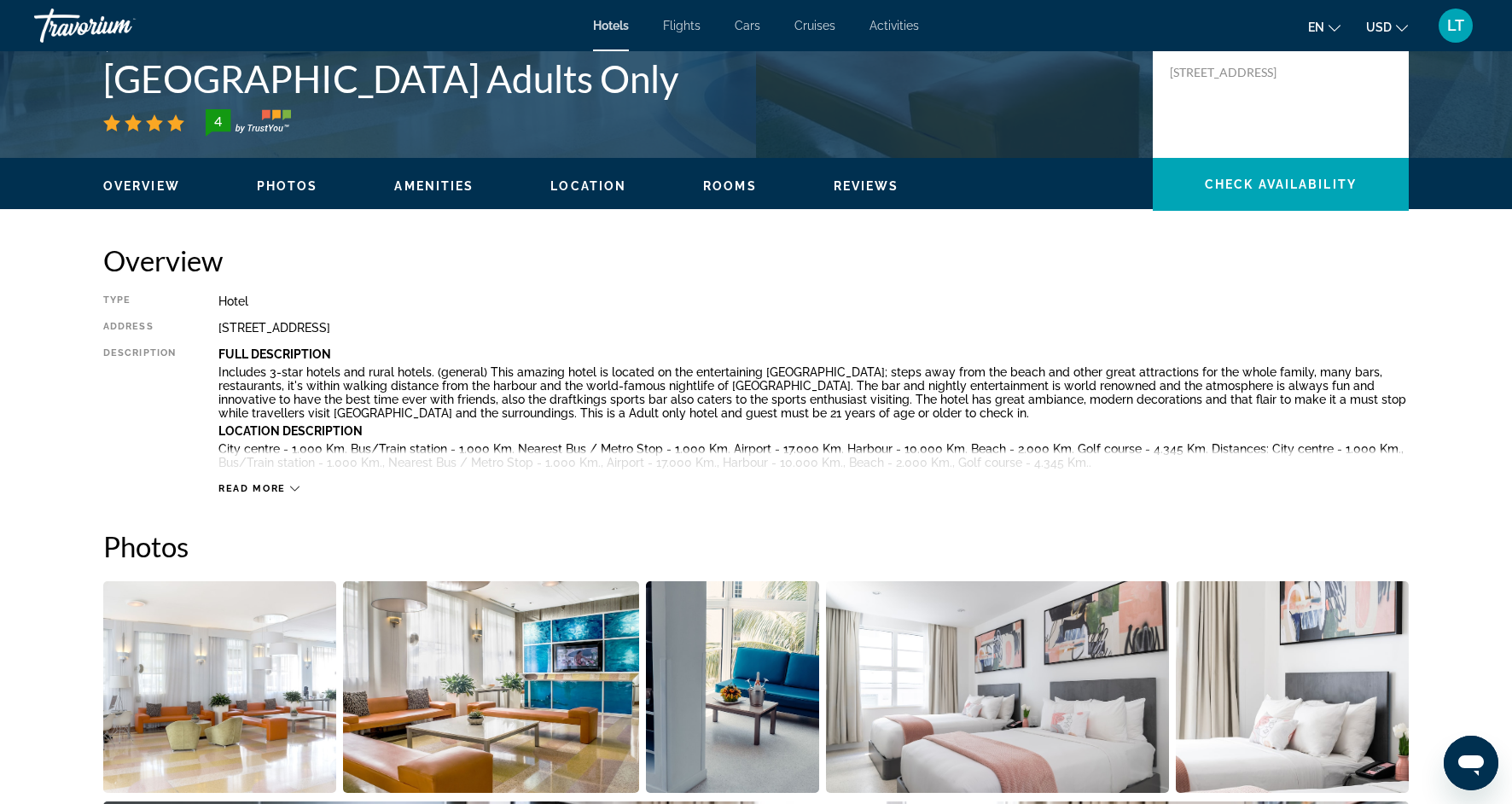
click at [549, 700] on img "Open full-screen image slider" at bounding box center [491, 687] width 297 height 212
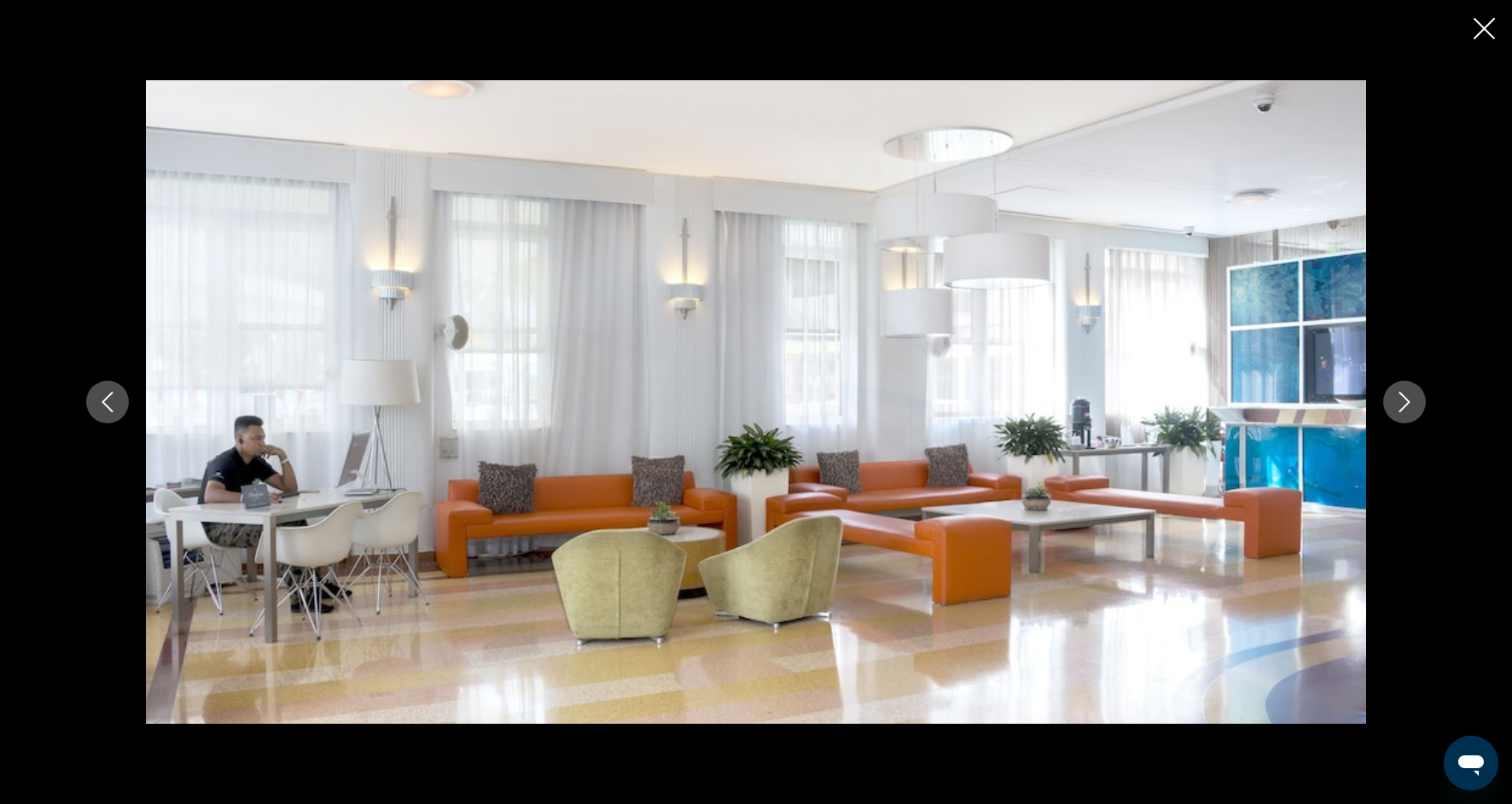
click at [1405, 408] on icon "Next image" at bounding box center [1404, 402] width 21 height 21
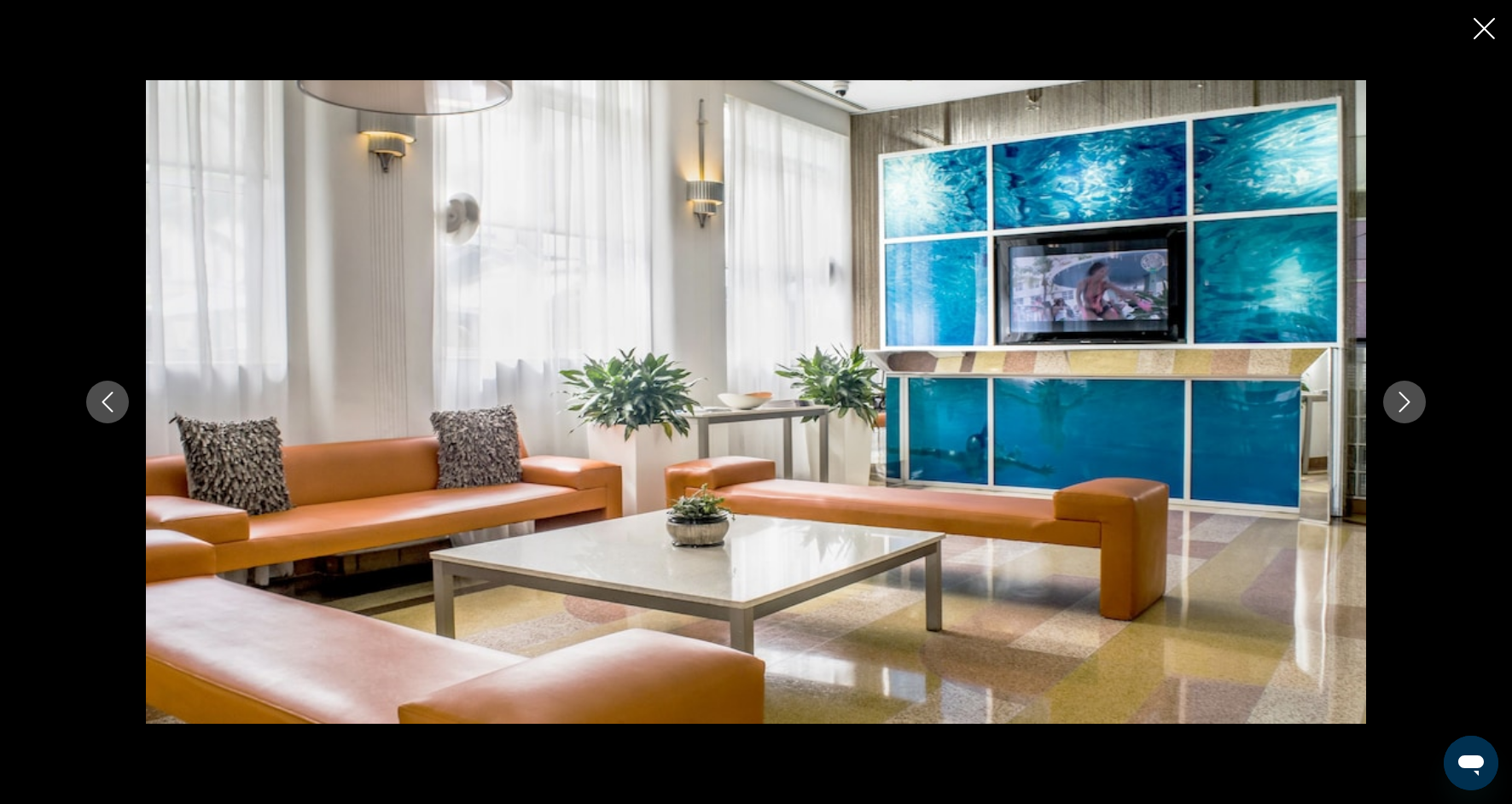
click at [1405, 409] on icon "Next image" at bounding box center [1404, 402] width 21 height 21
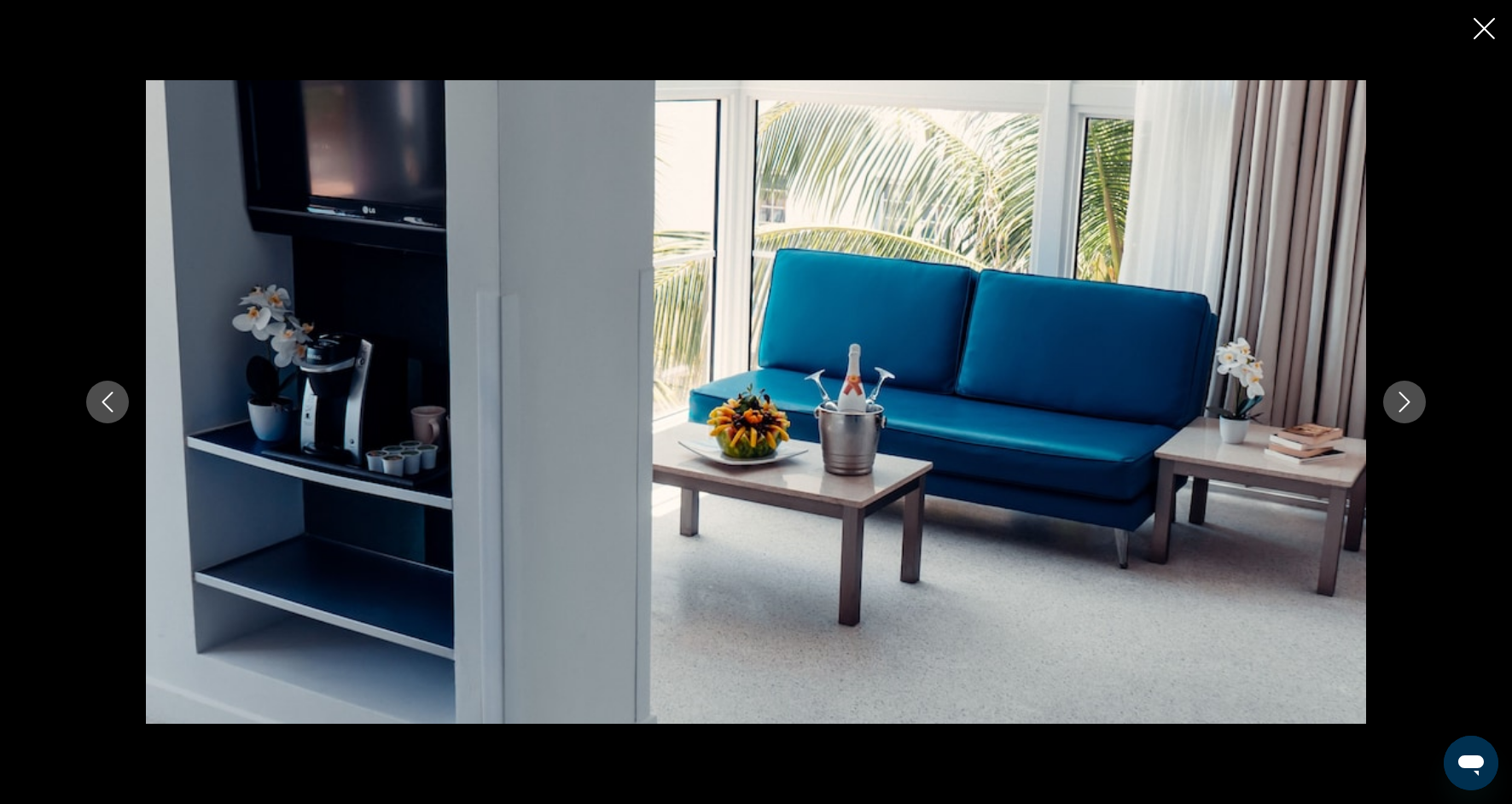
click at [1406, 410] on icon "Next image" at bounding box center [1404, 402] width 21 height 21
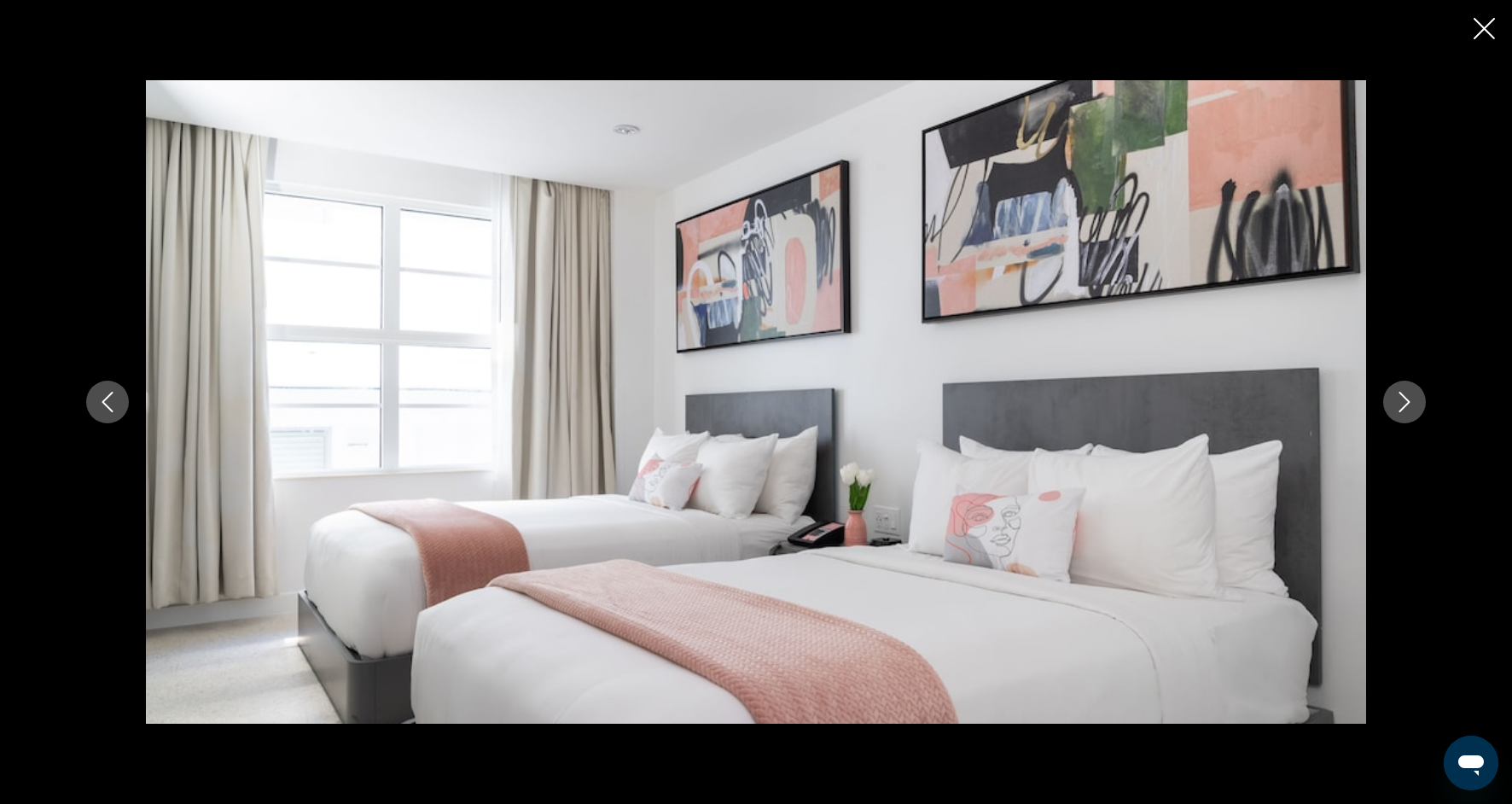
click at [1406, 410] on icon "Next image" at bounding box center [1404, 402] width 21 height 21
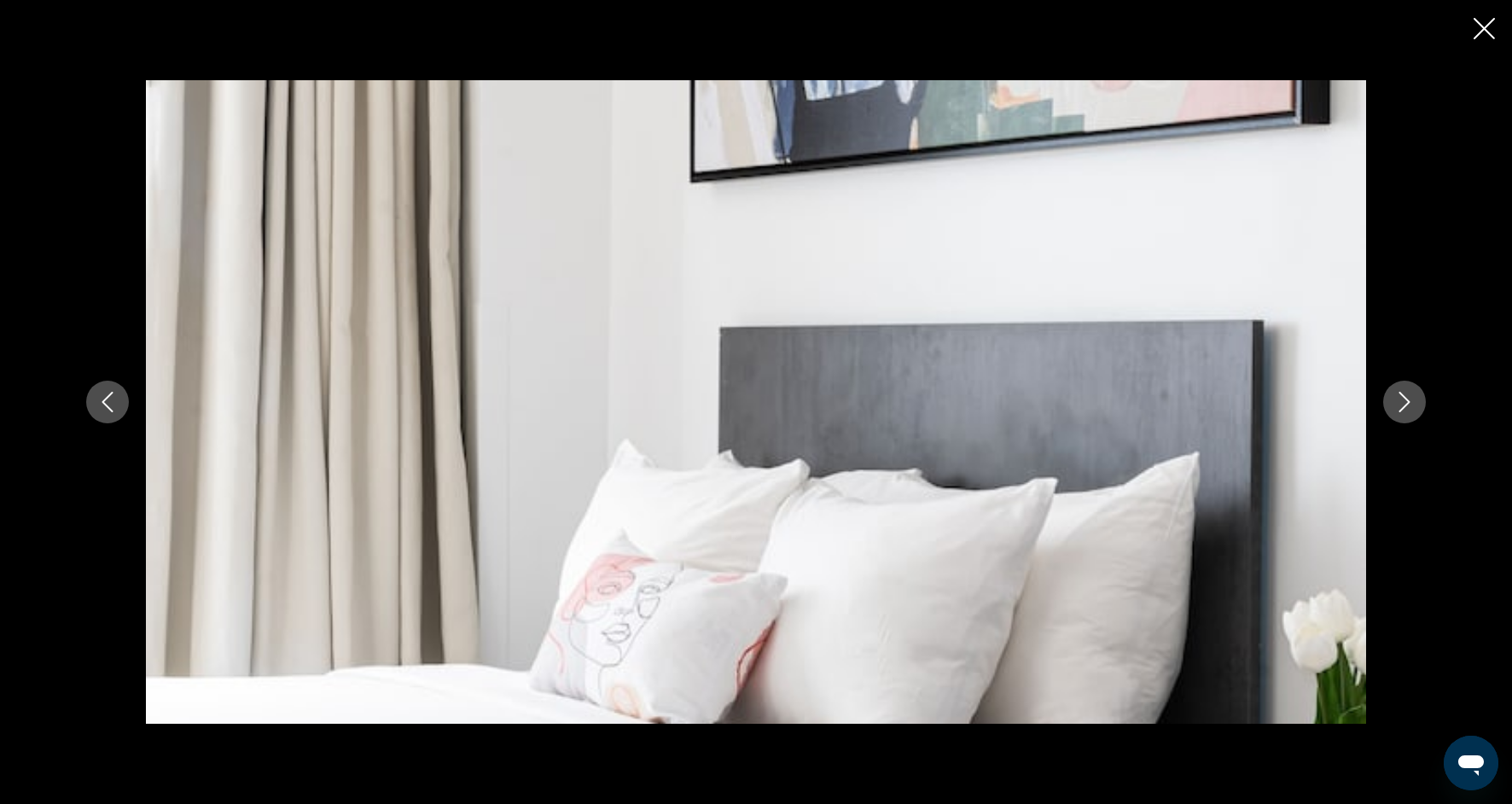
click at [1407, 411] on icon "Next image" at bounding box center [1404, 402] width 21 height 21
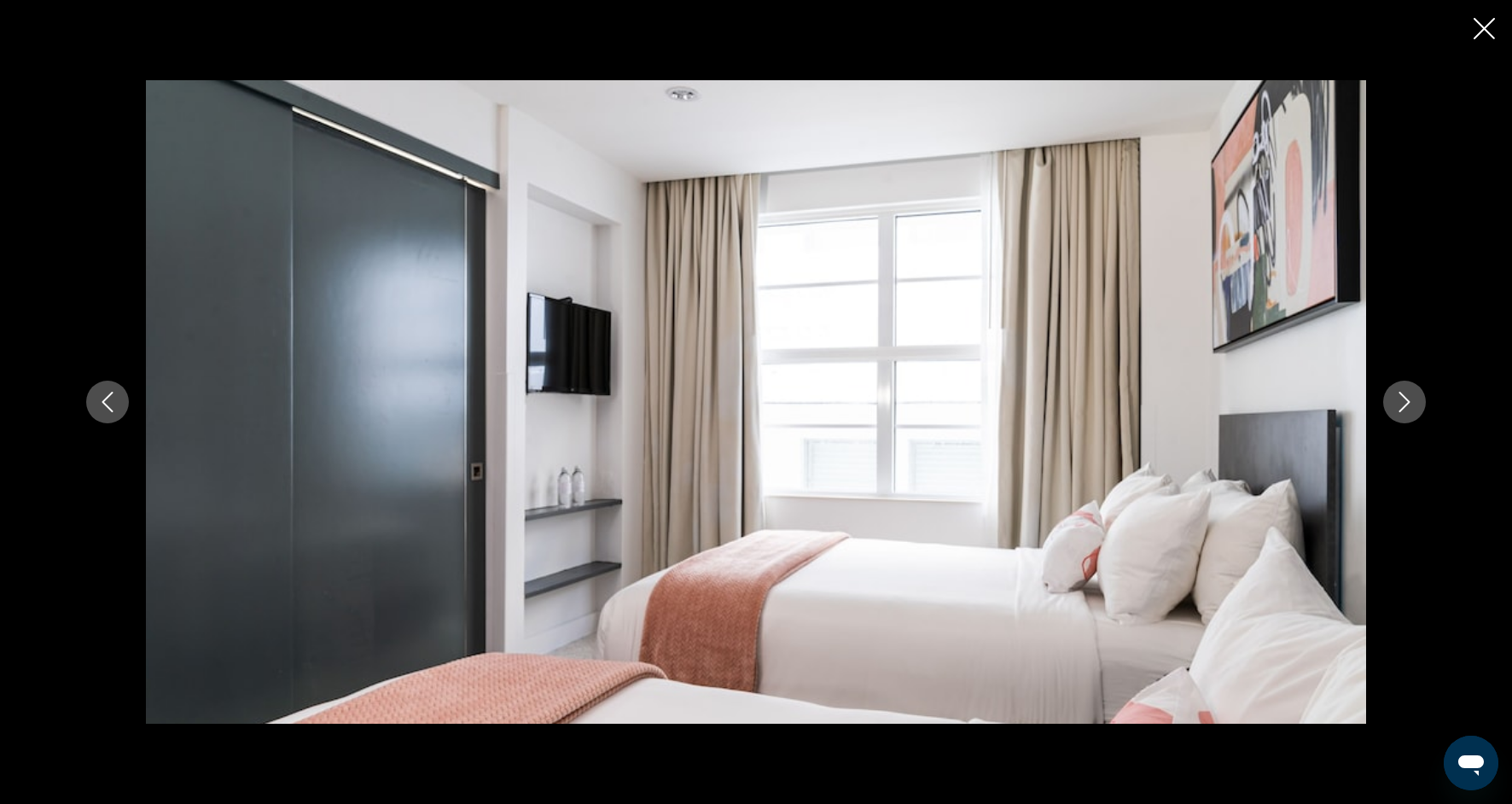
click at [1407, 412] on button "Next image" at bounding box center [1404, 402] width 43 height 43
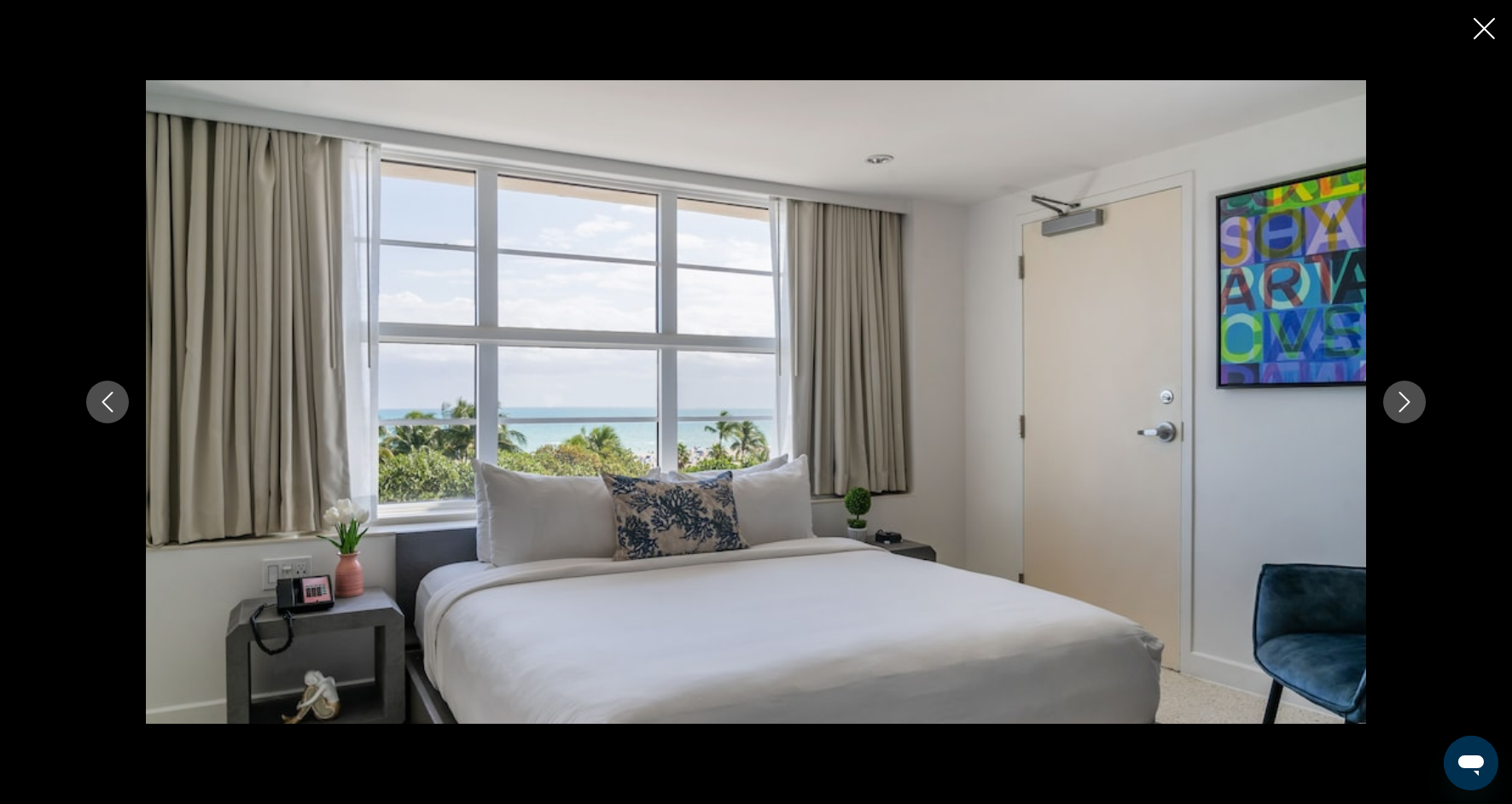
click at [1409, 413] on button "Next image" at bounding box center [1404, 402] width 43 height 43
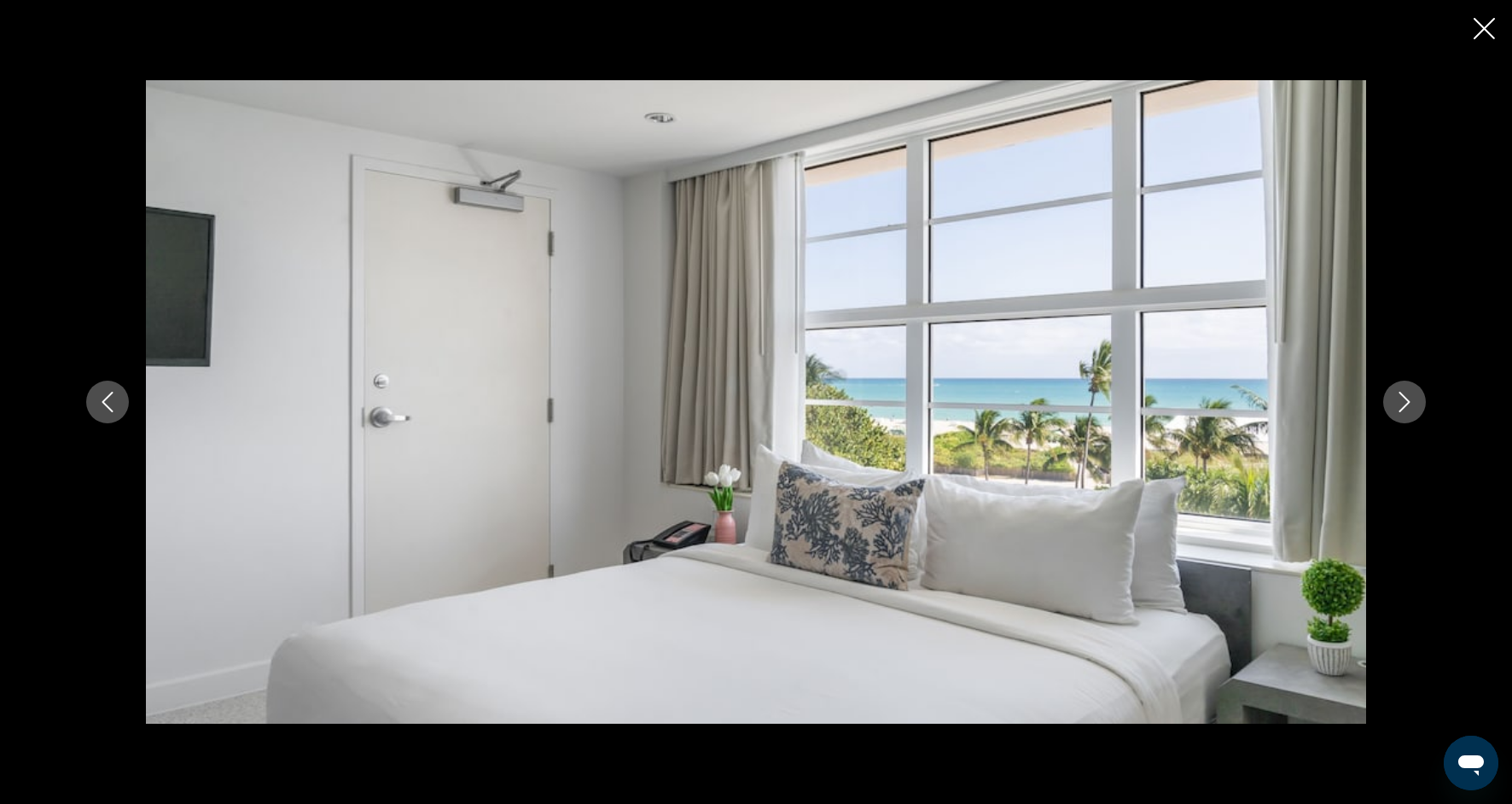
click at [1409, 414] on button "Next image" at bounding box center [1404, 402] width 43 height 43
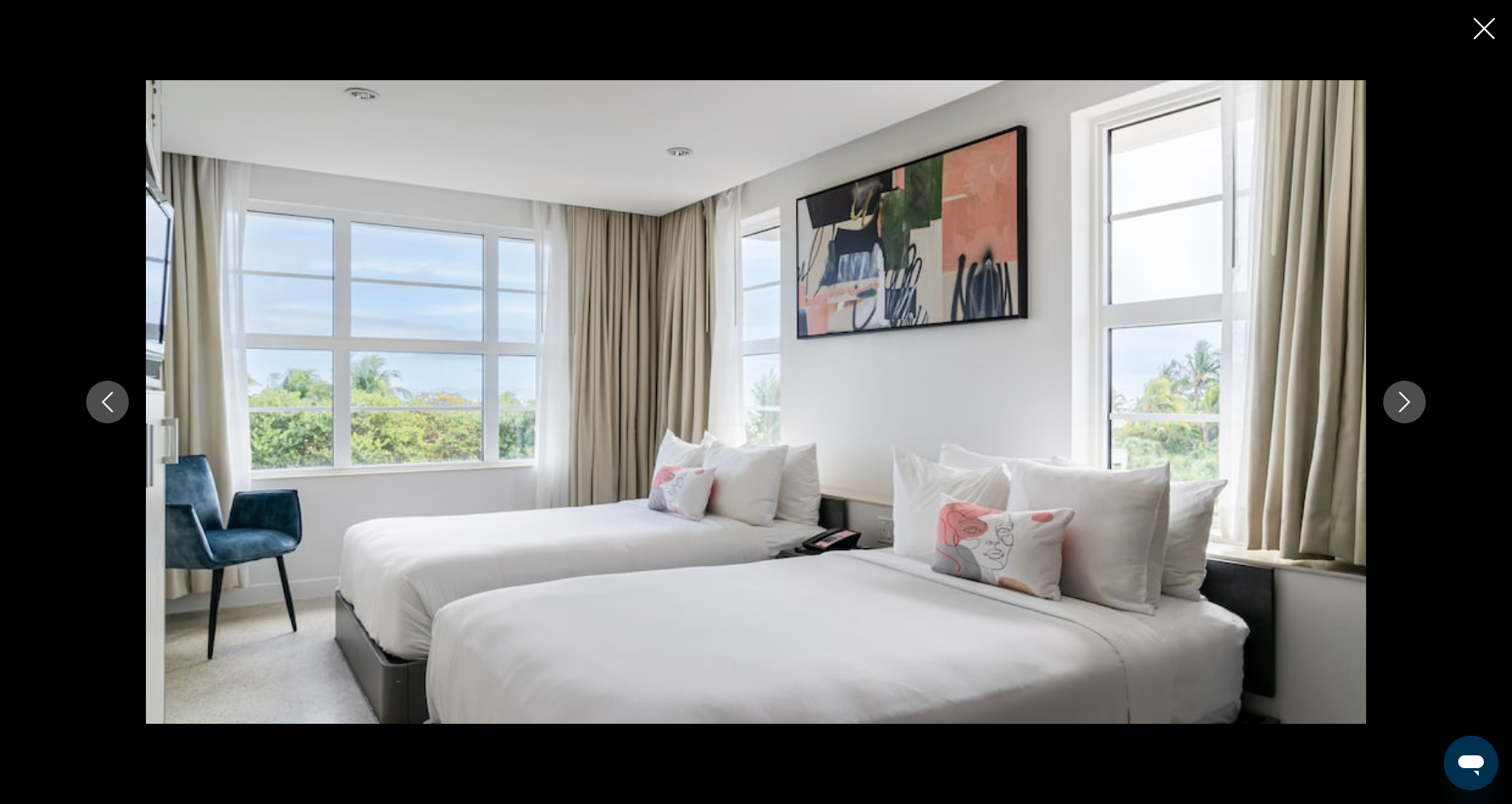
click at [1399, 416] on button "Next image" at bounding box center [1404, 402] width 43 height 43
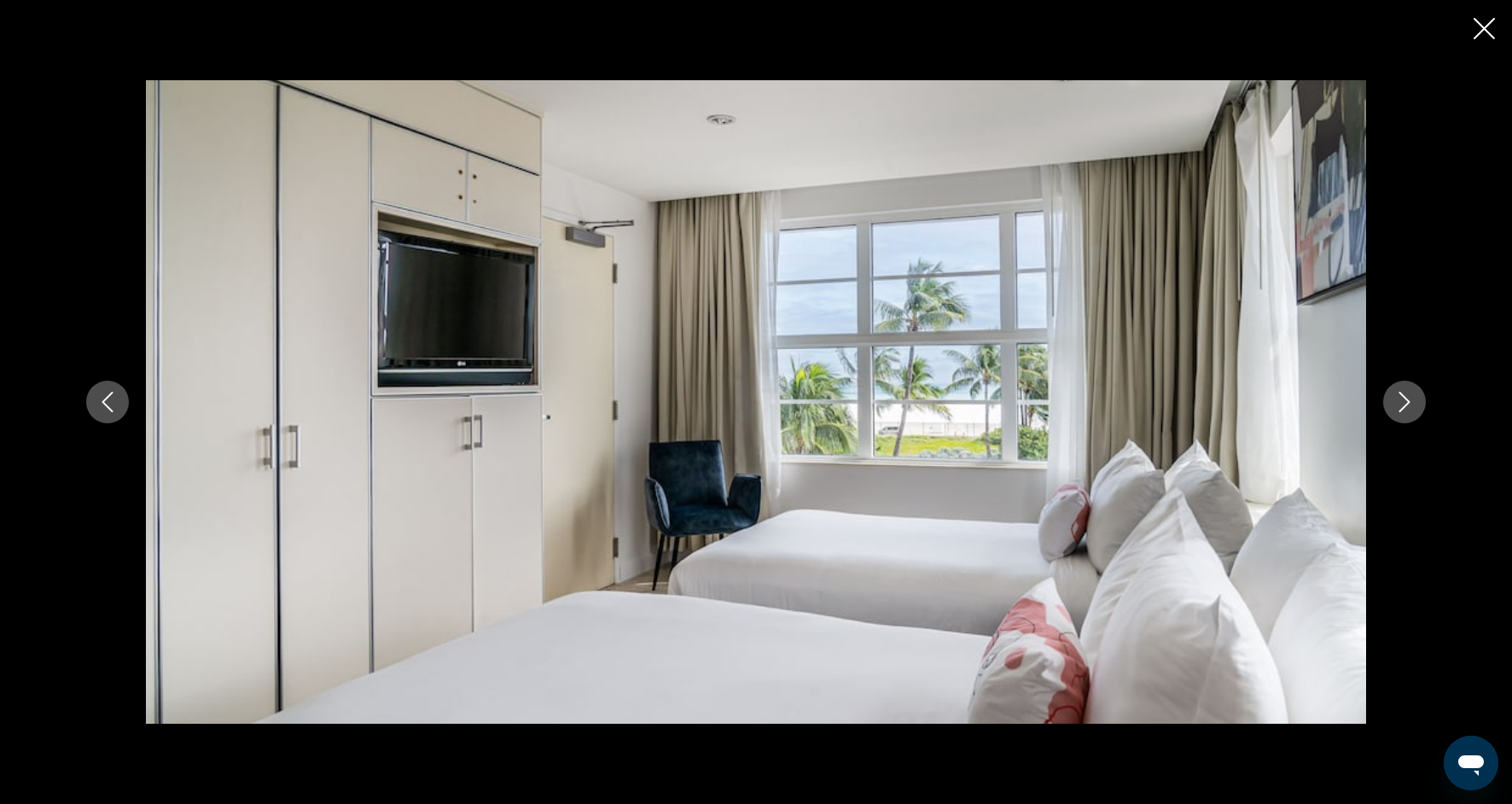
click at [1399, 417] on button "Next image" at bounding box center [1404, 402] width 43 height 43
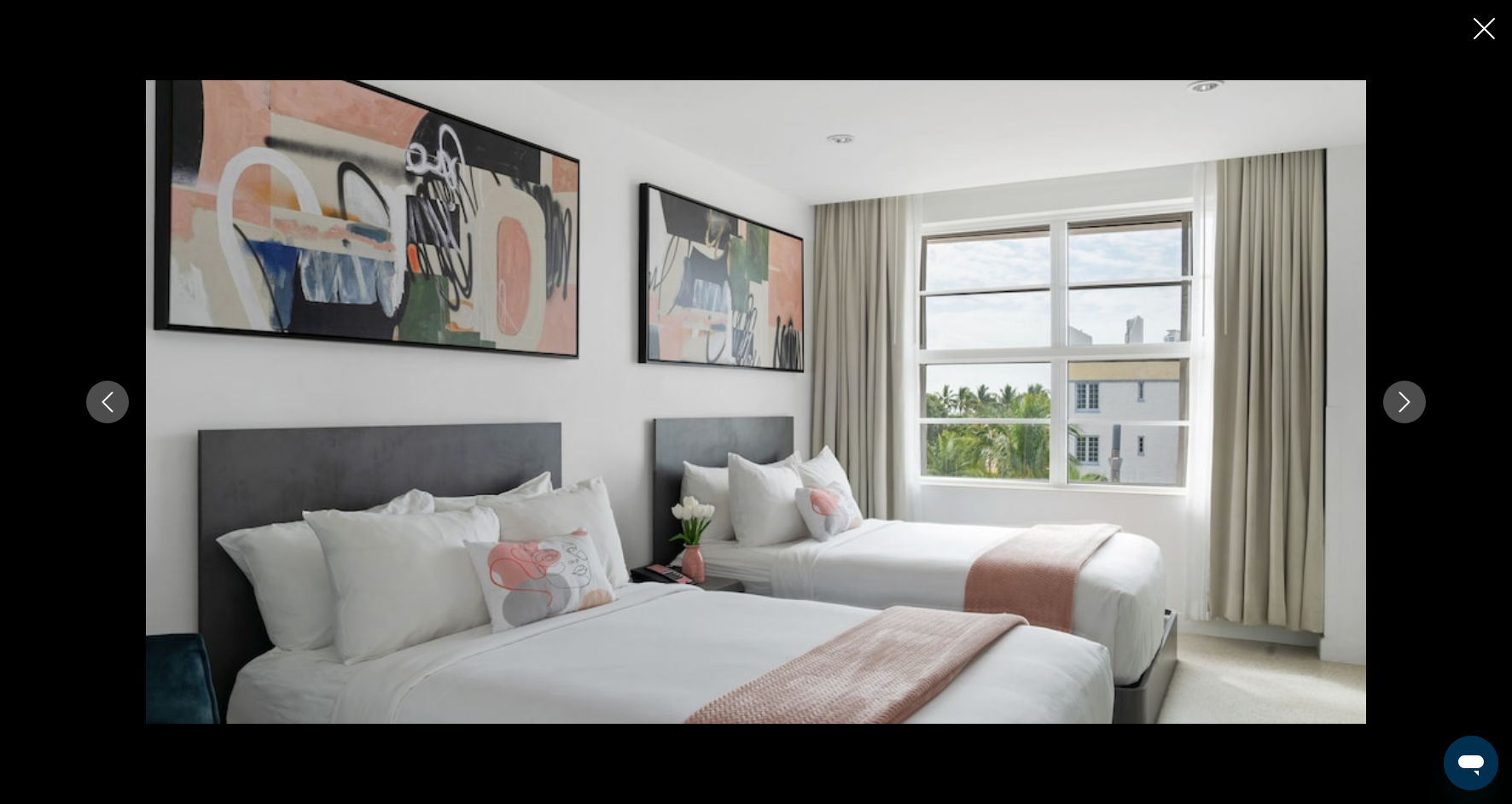
click at [1399, 417] on button "Next image" at bounding box center [1404, 402] width 43 height 43
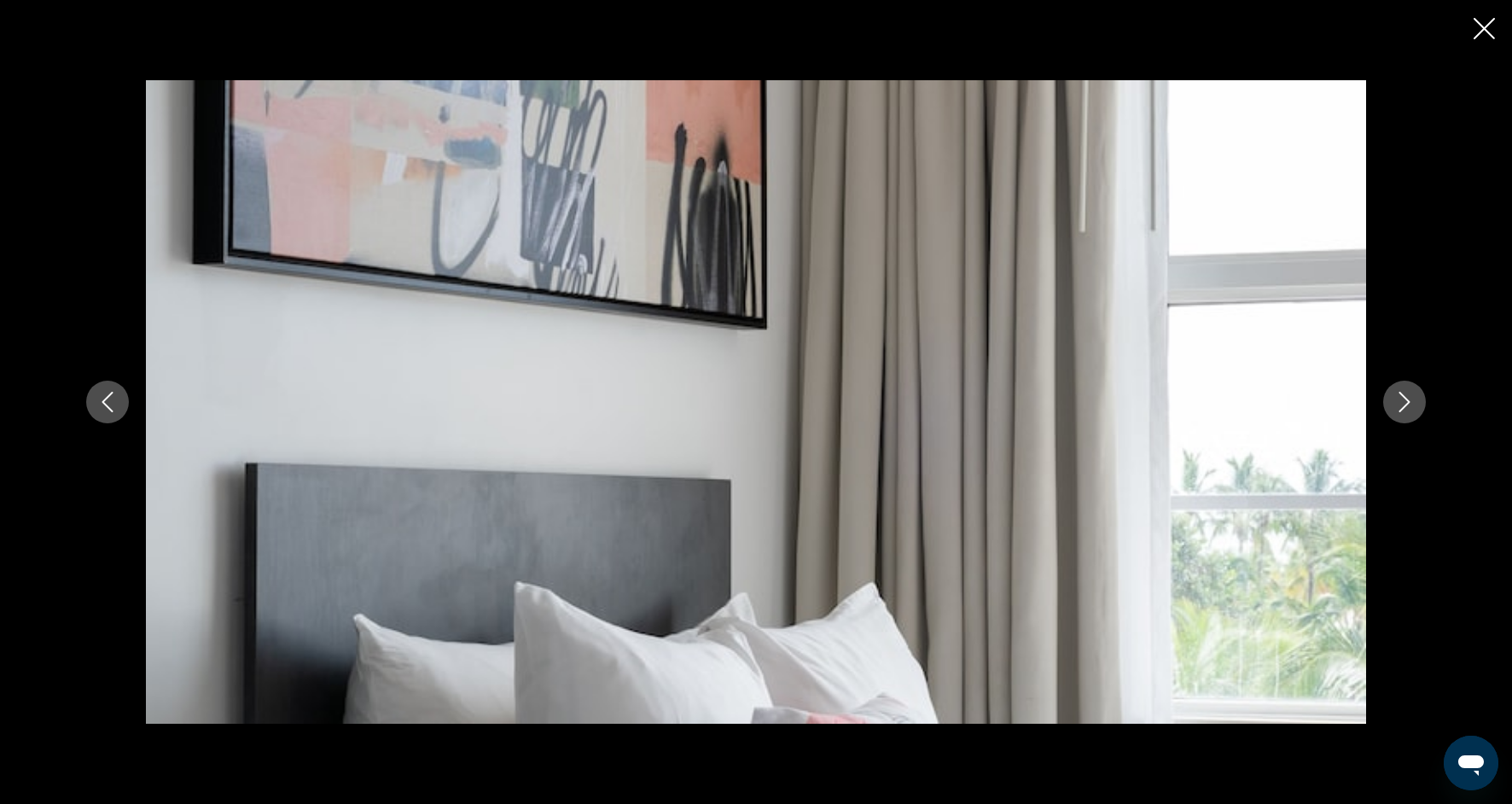
click at [1399, 417] on button "Next image" at bounding box center [1404, 402] width 43 height 43
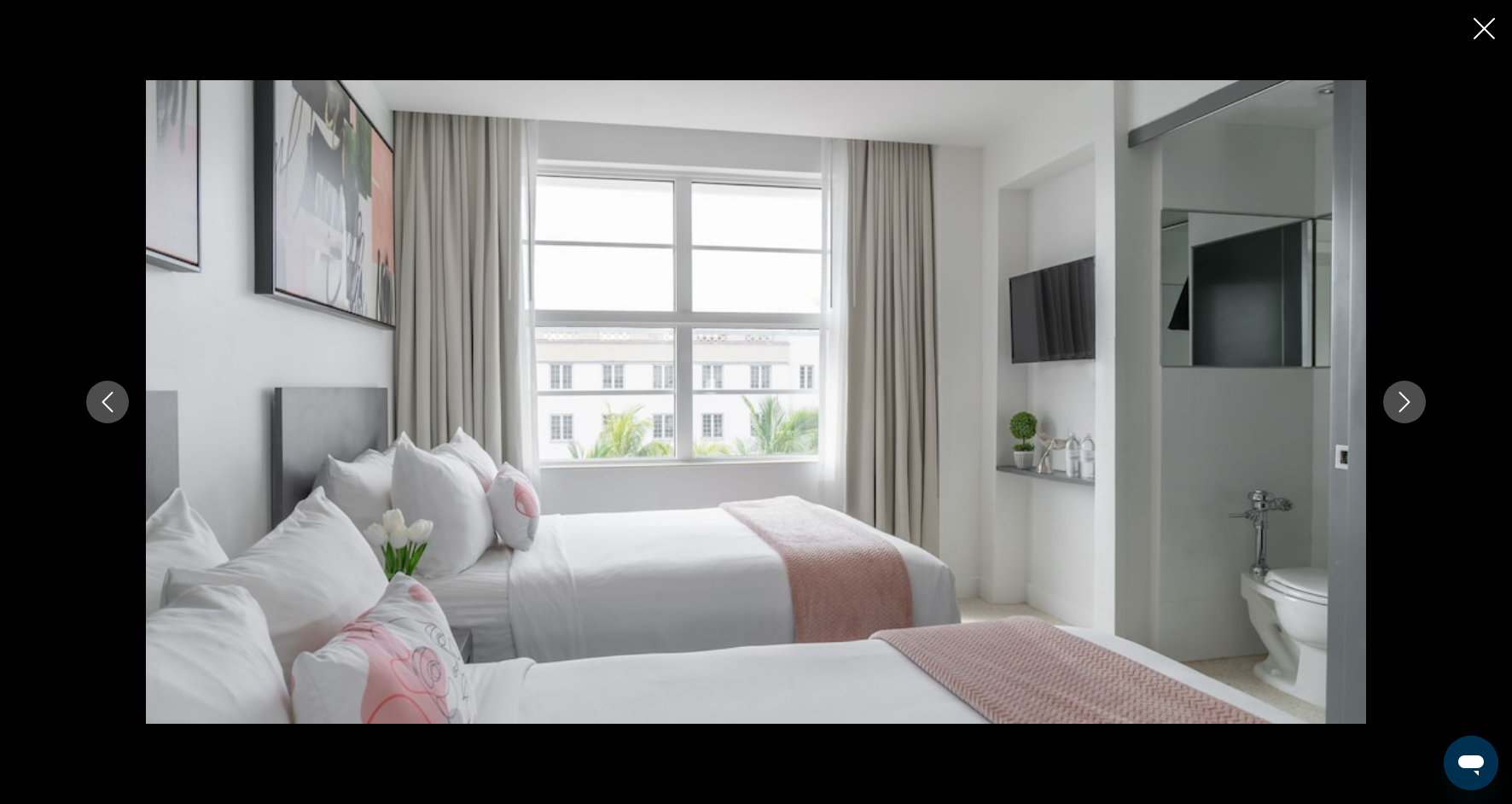
click at [1399, 417] on button "Next image" at bounding box center [1404, 402] width 43 height 43
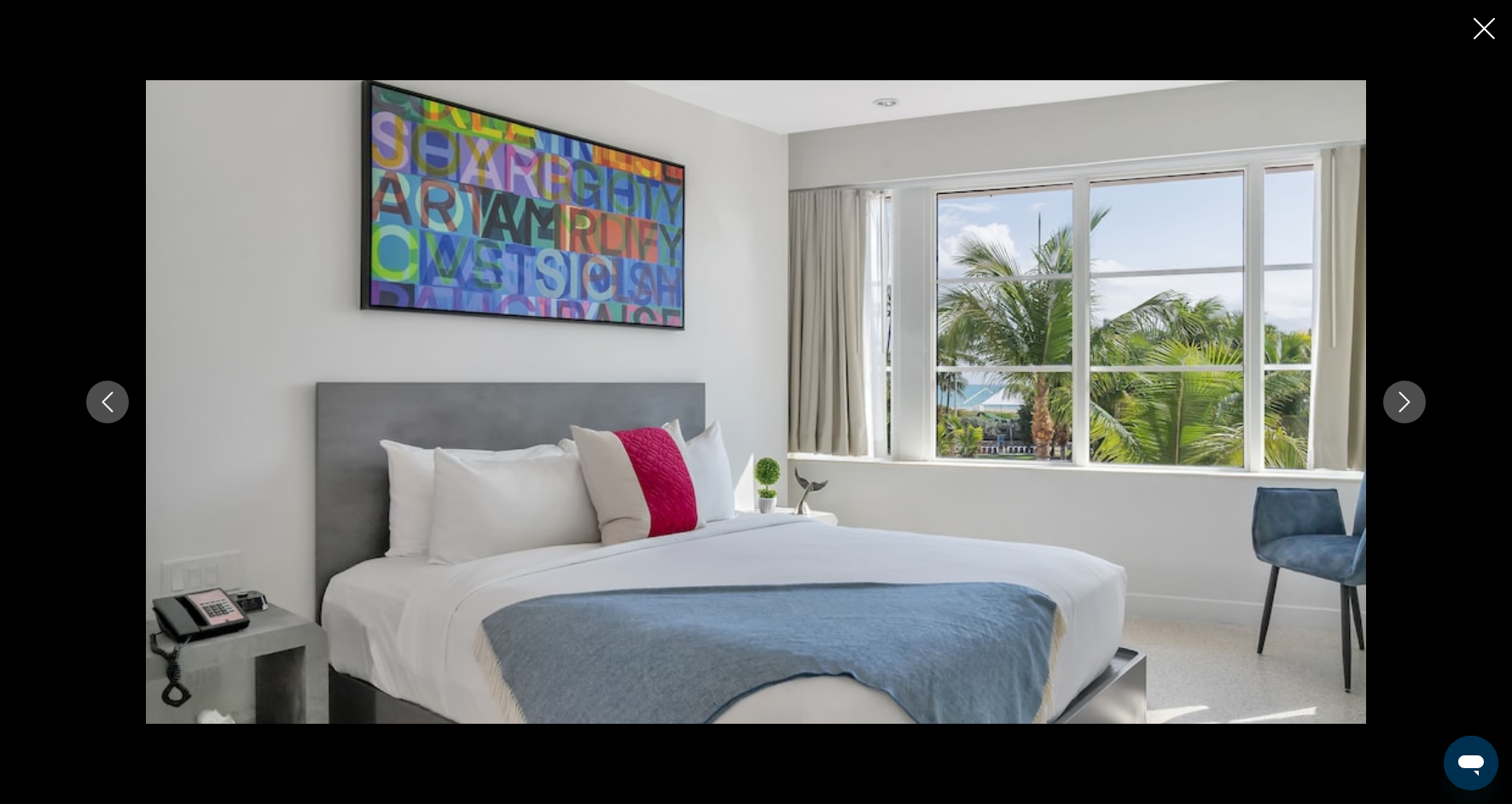
click at [1399, 417] on button "Next image" at bounding box center [1404, 402] width 43 height 43
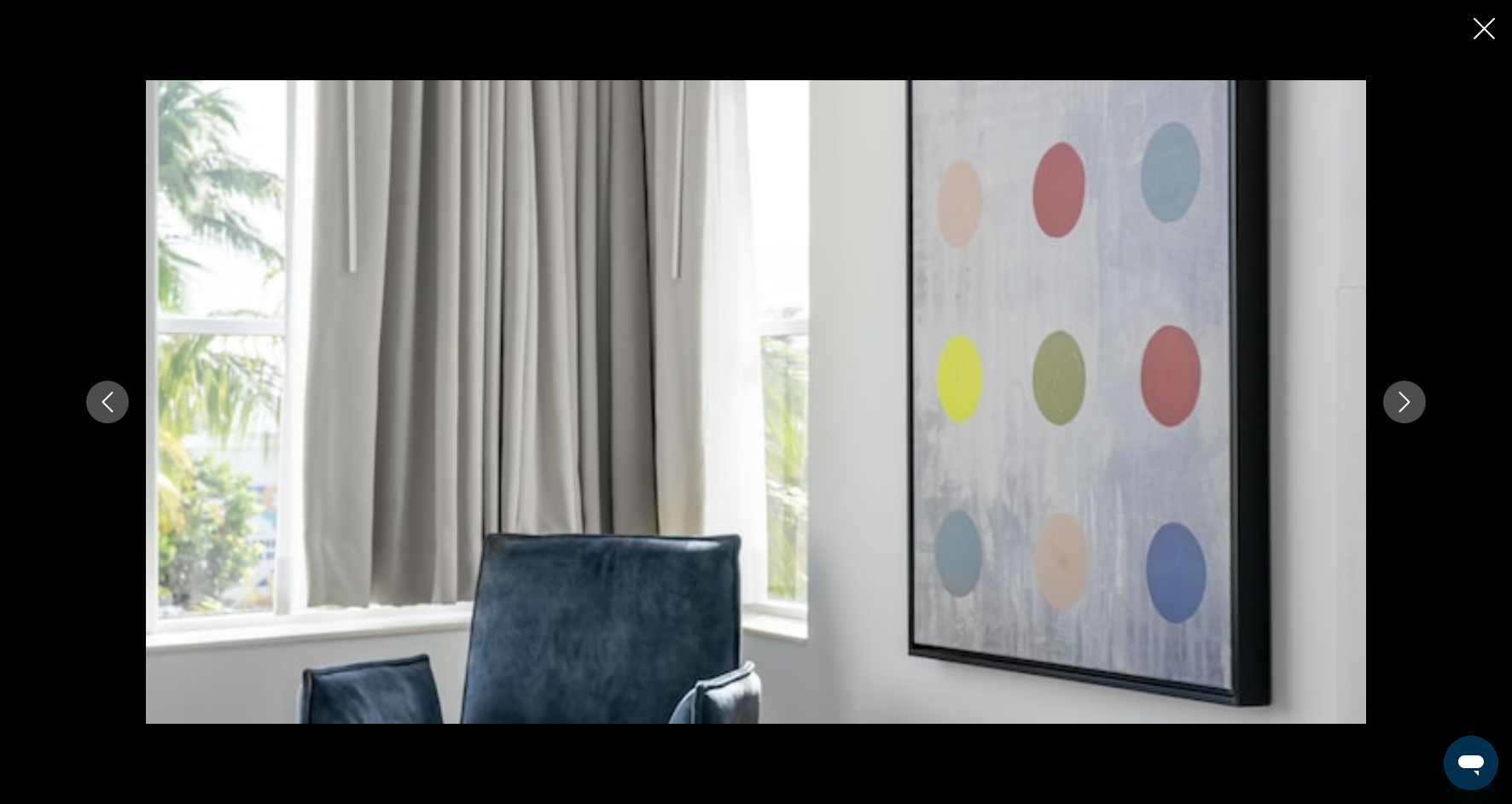
click at [1399, 417] on button "Next image" at bounding box center [1404, 402] width 43 height 43
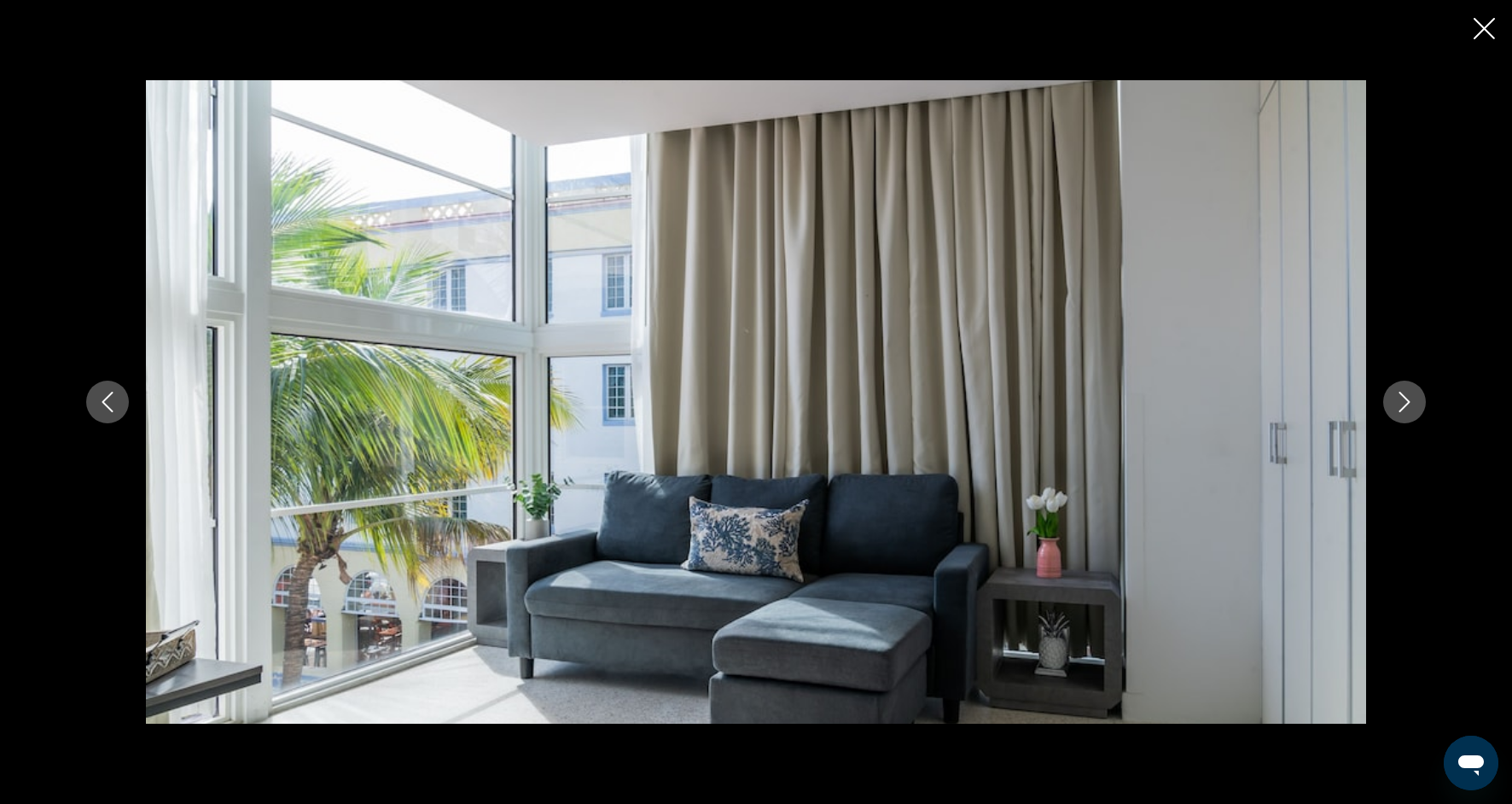
click at [1399, 418] on button "Next image" at bounding box center [1404, 402] width 43 height 43
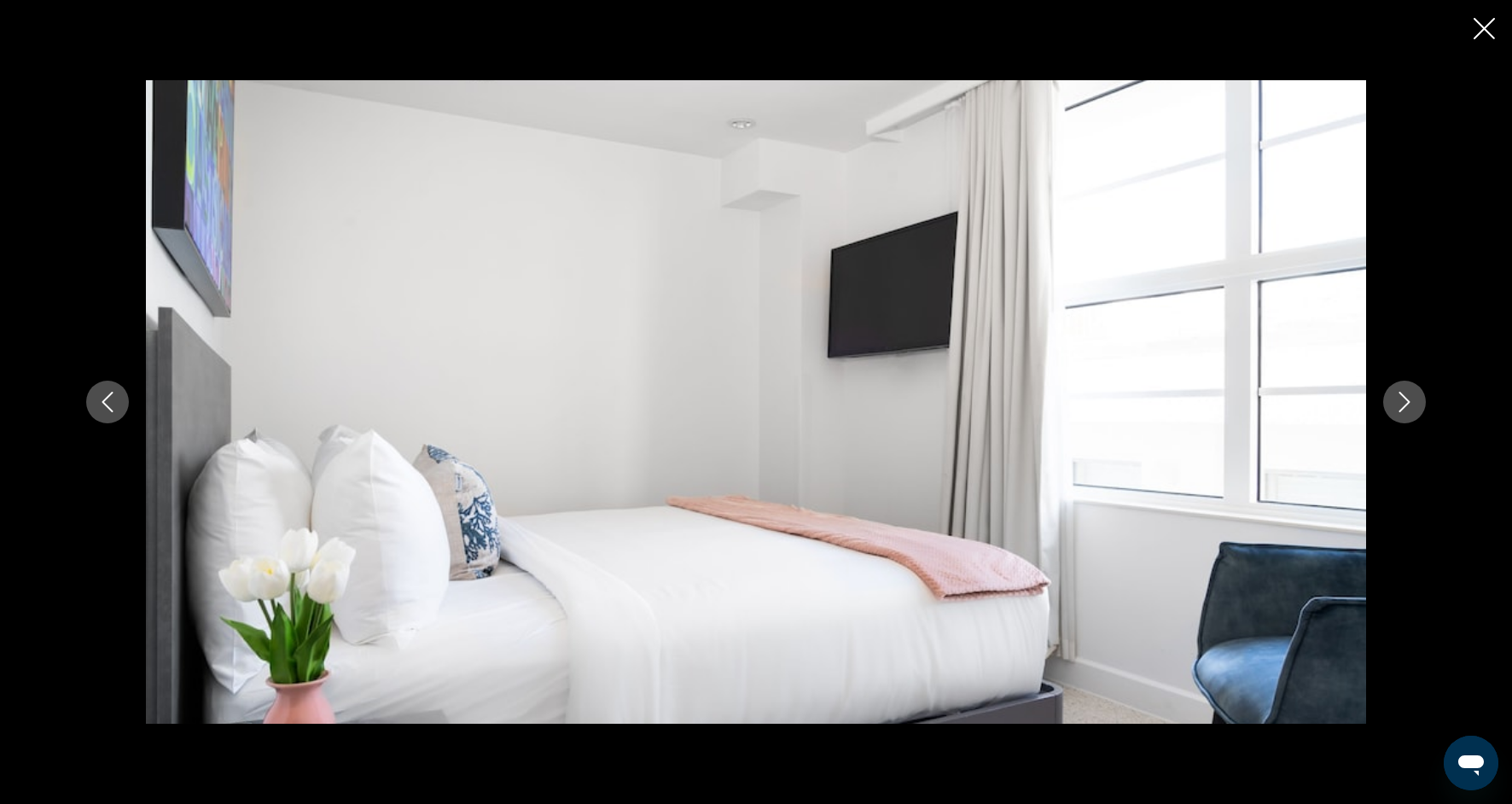
click at [1399, 418] on button "Next image" at bounding box center [1404, 402] width 43 height 43
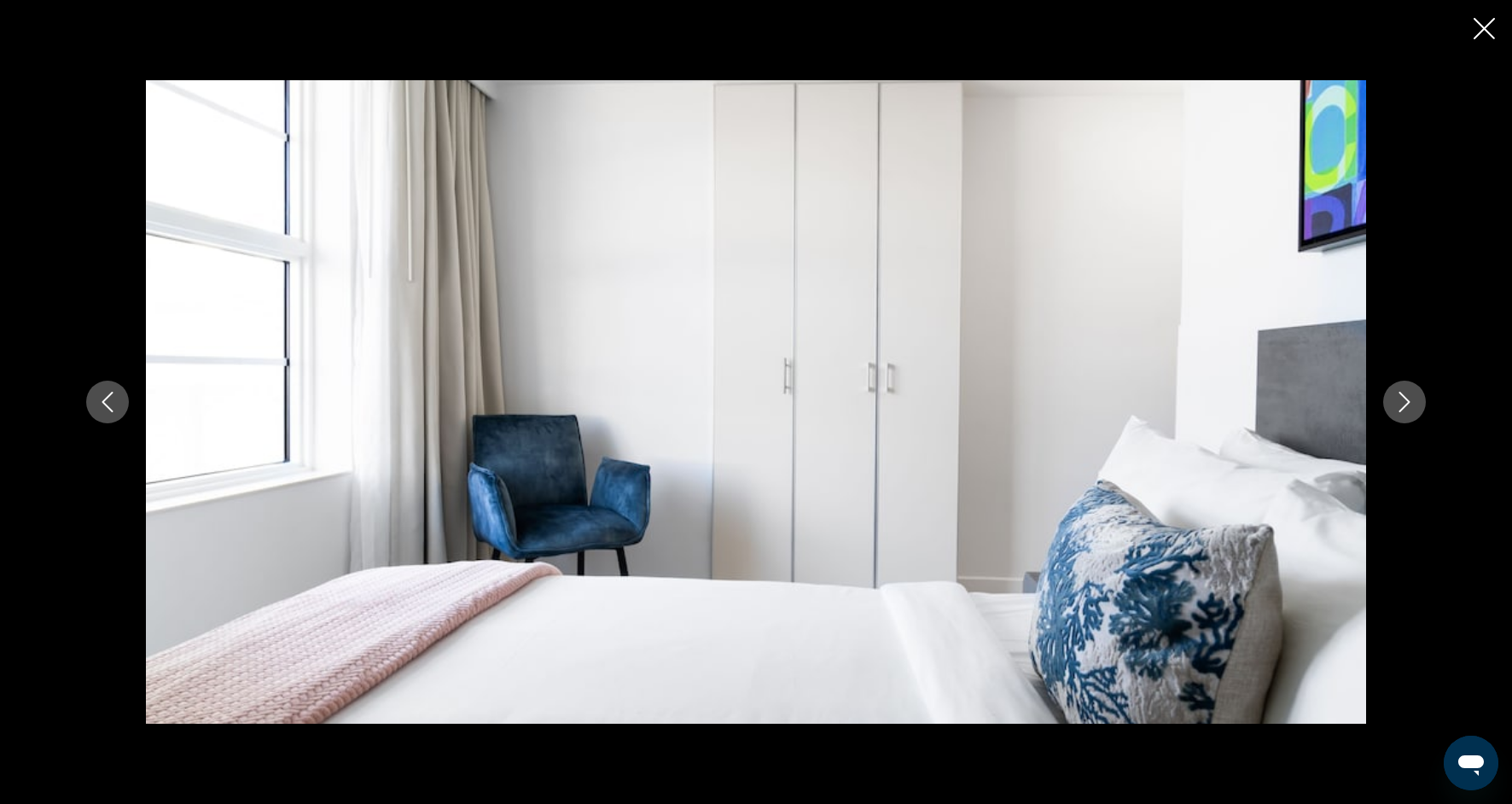
click at [1399, 419] on button "Next image" at bounding box center [1404, 402] width 43 height 43
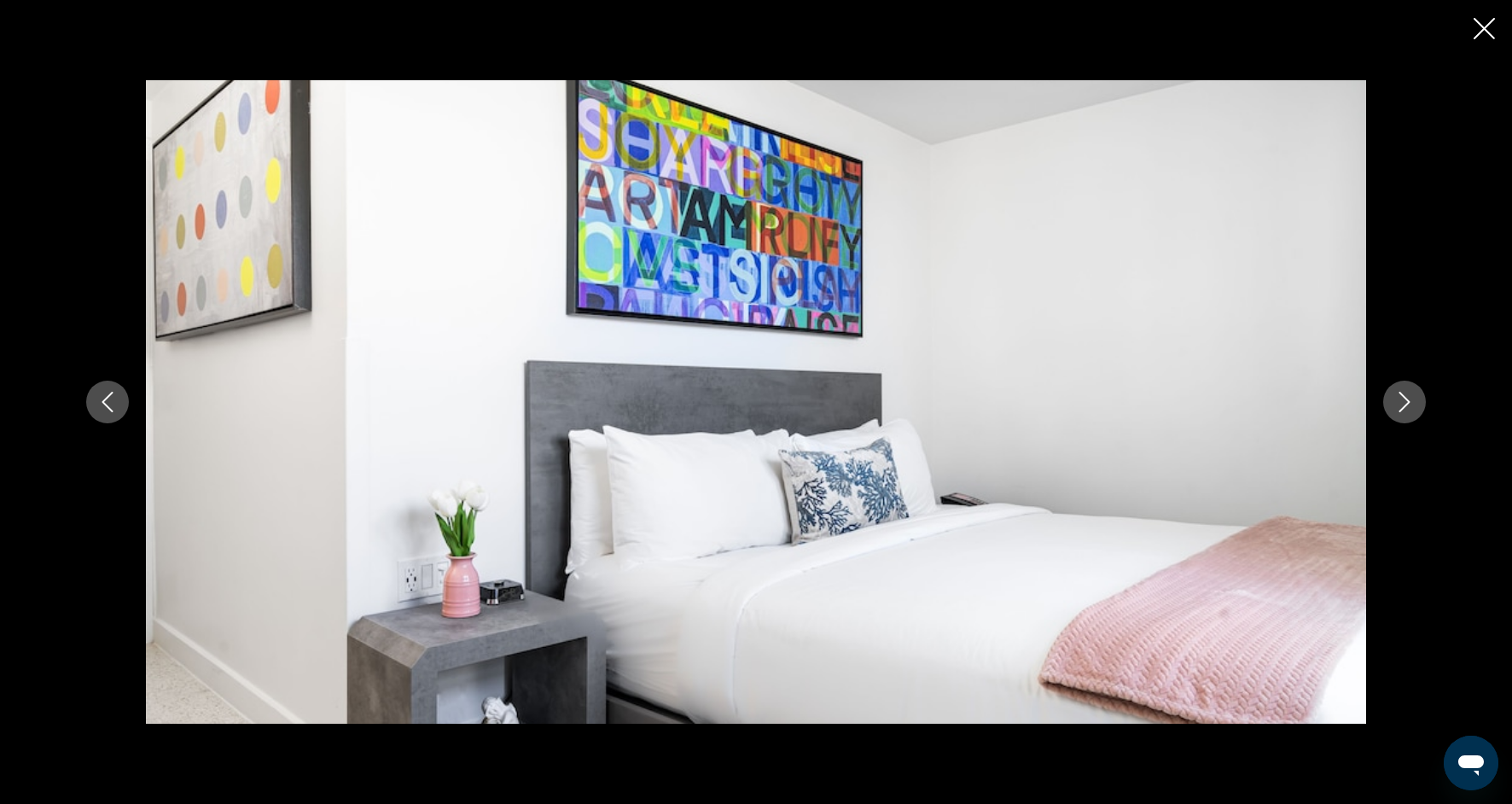
click at [1483, 36] on icon "Close slideshow" at bounding box center [1484, 28] width 22 height 22
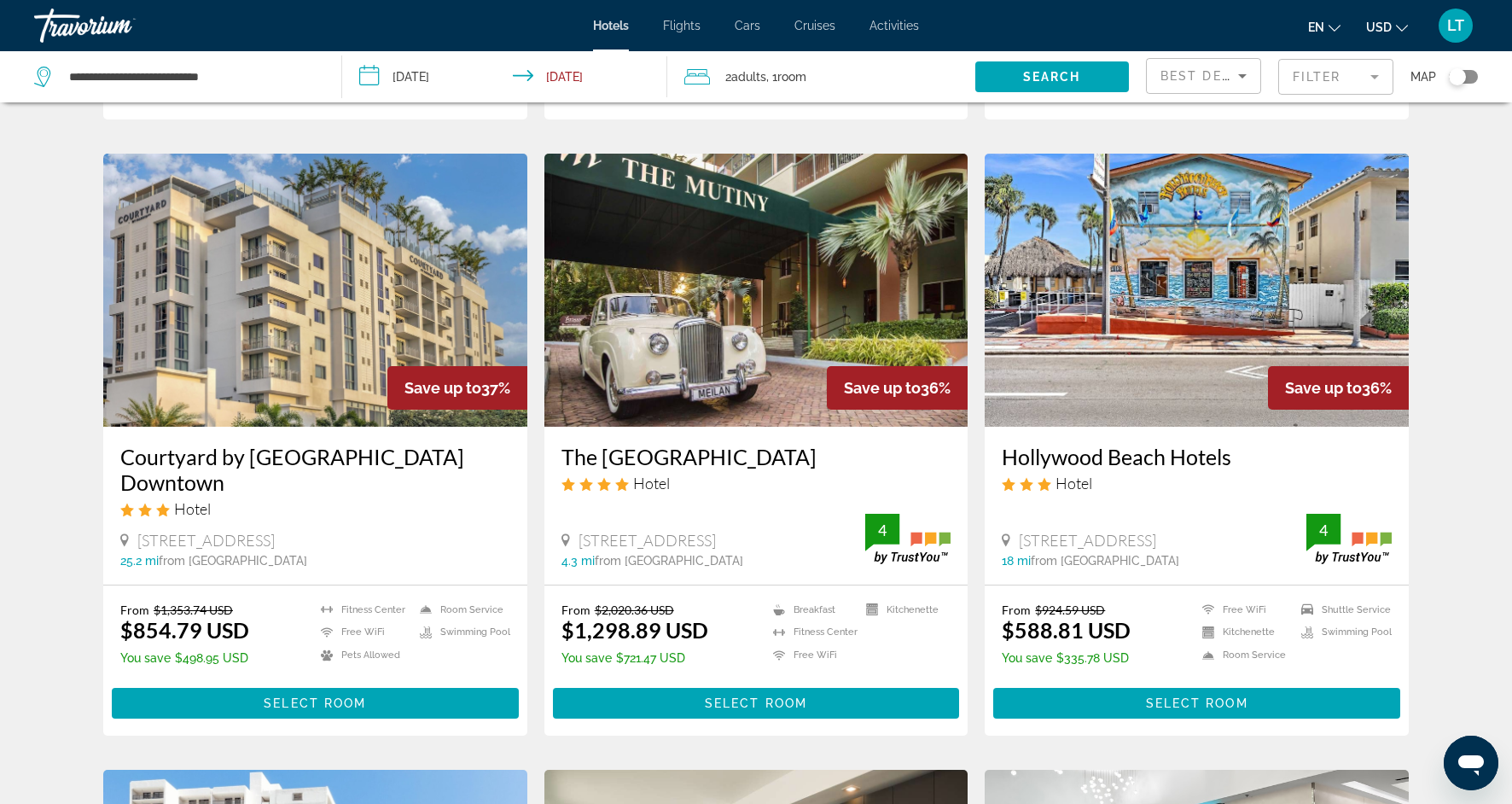
scroll to position [634, 0]
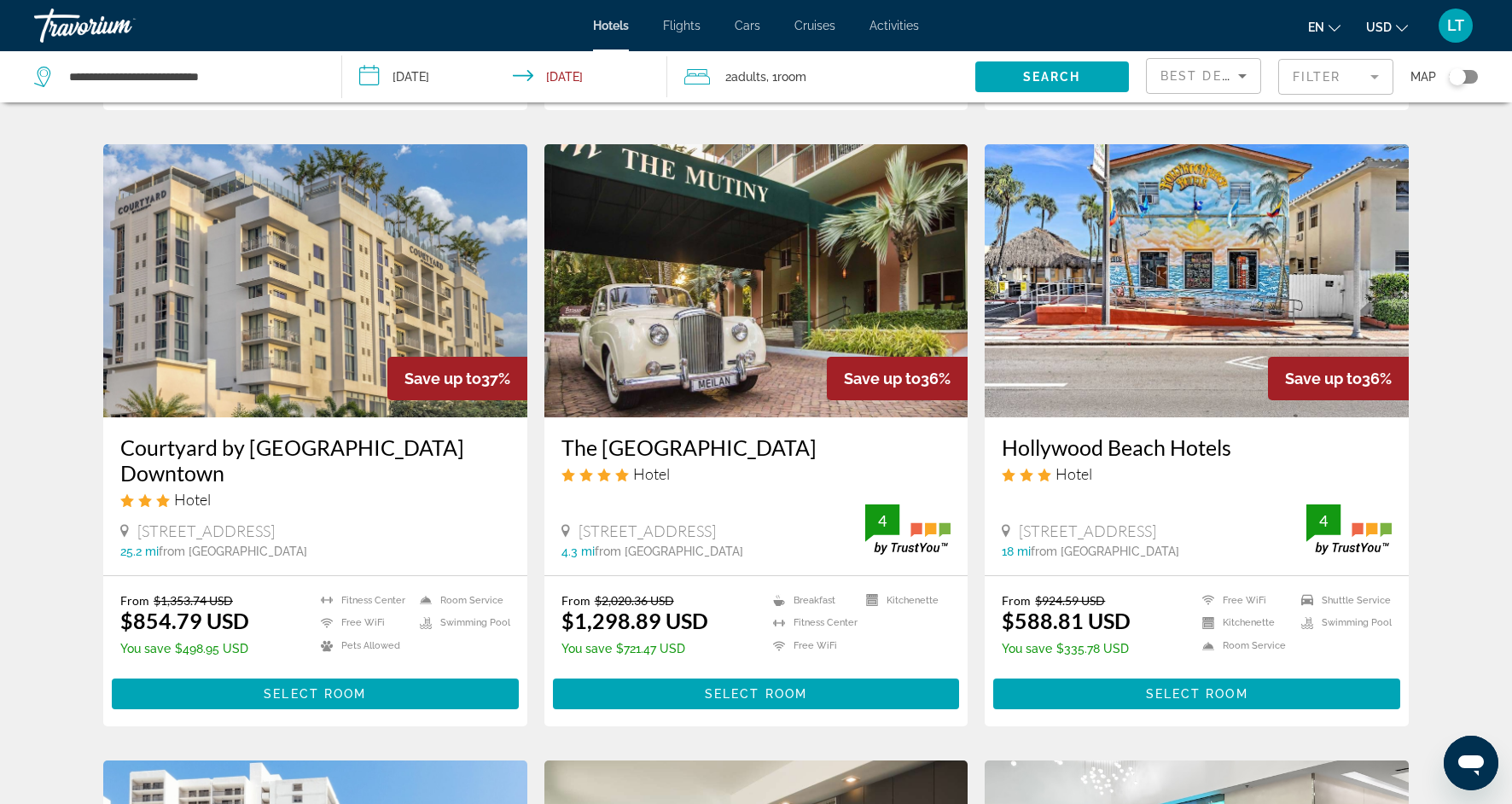
click at [269, 381] on img "Main content" at bounding box center [315, 280] width 424 height 273
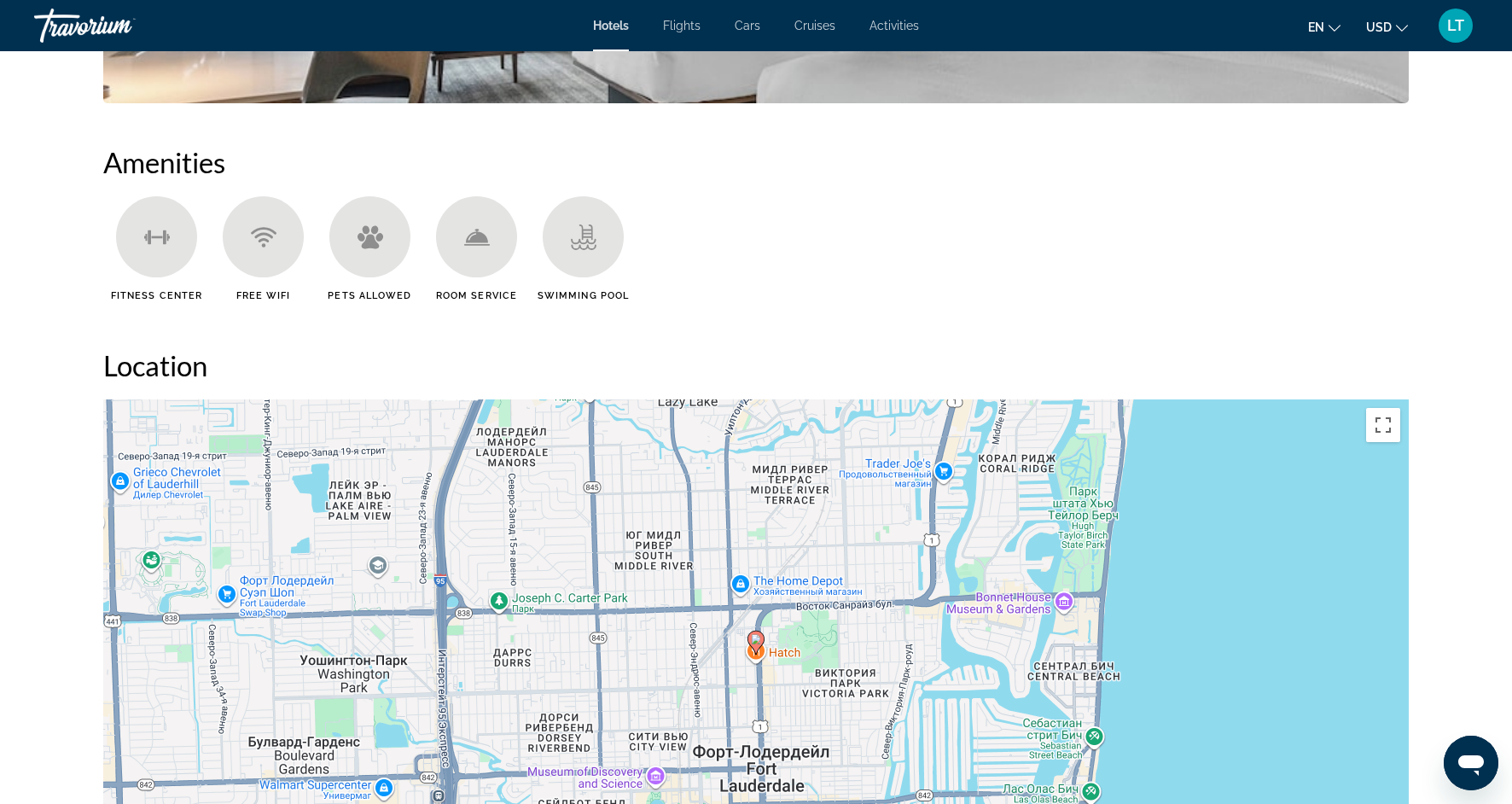
scroll to position [1327, 0]
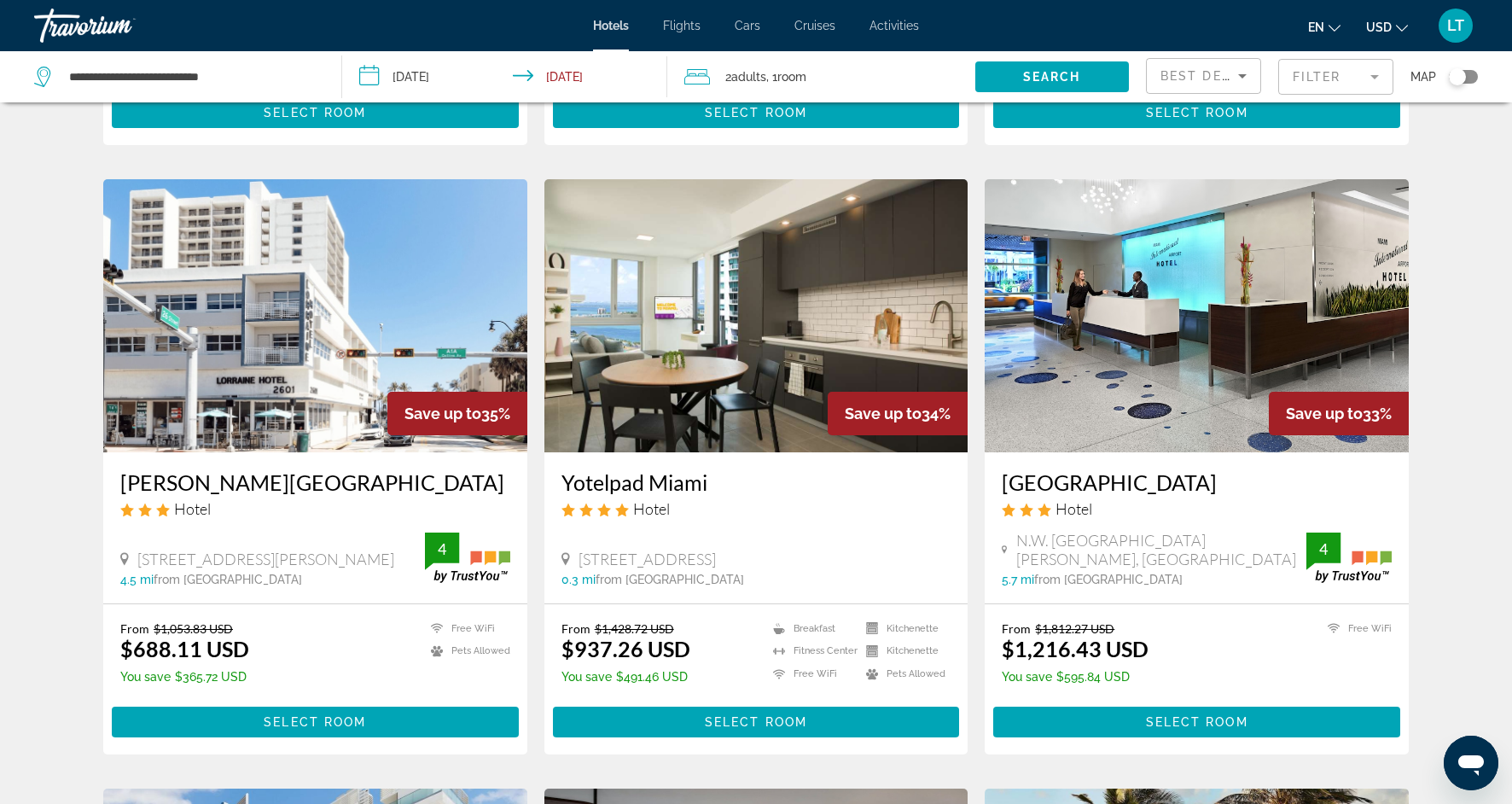
scroll to position [1217, 0]
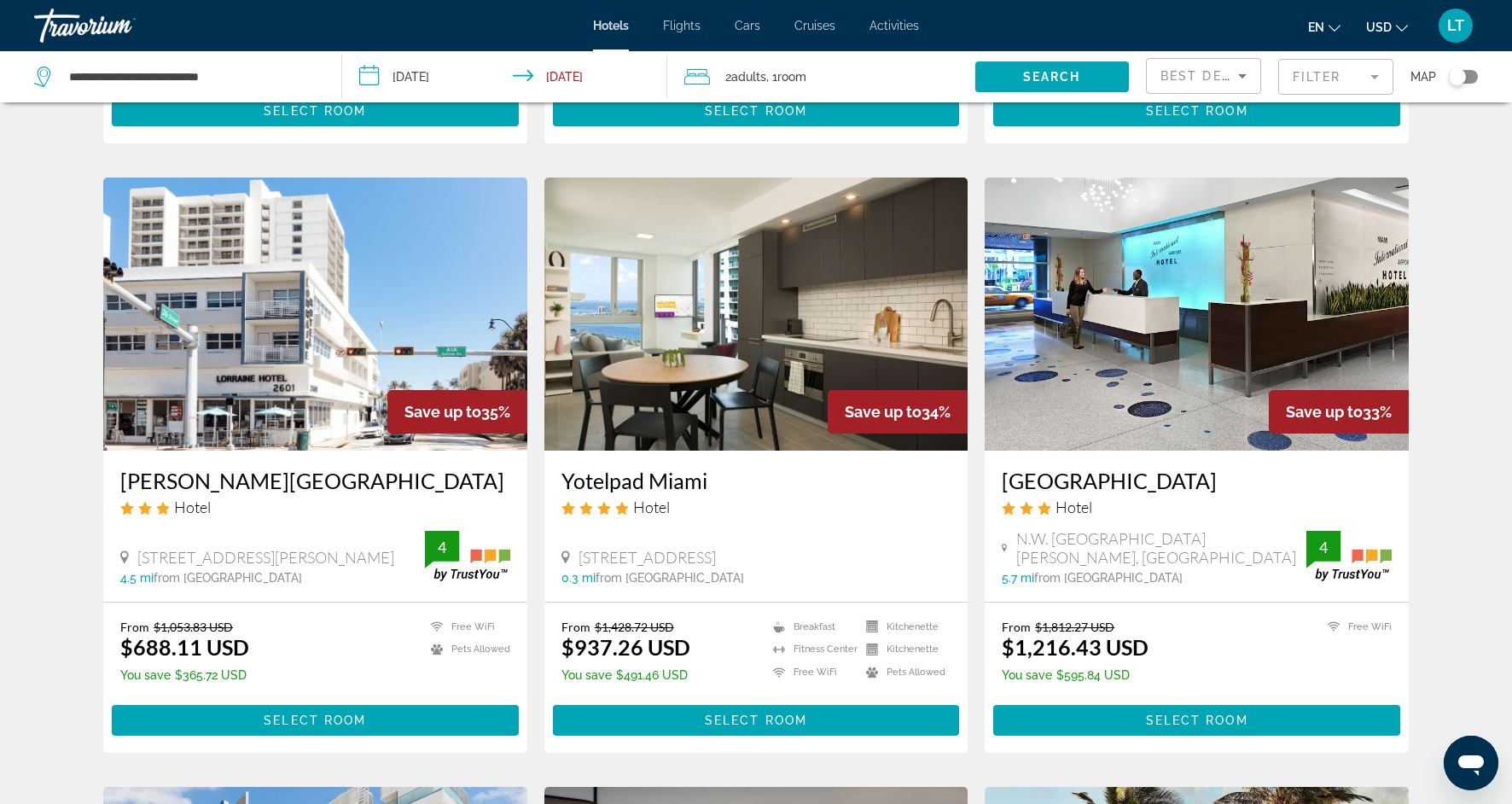
click at [632, 381] on img "Main content" at bounding box center [756, 314] width 424 height 273
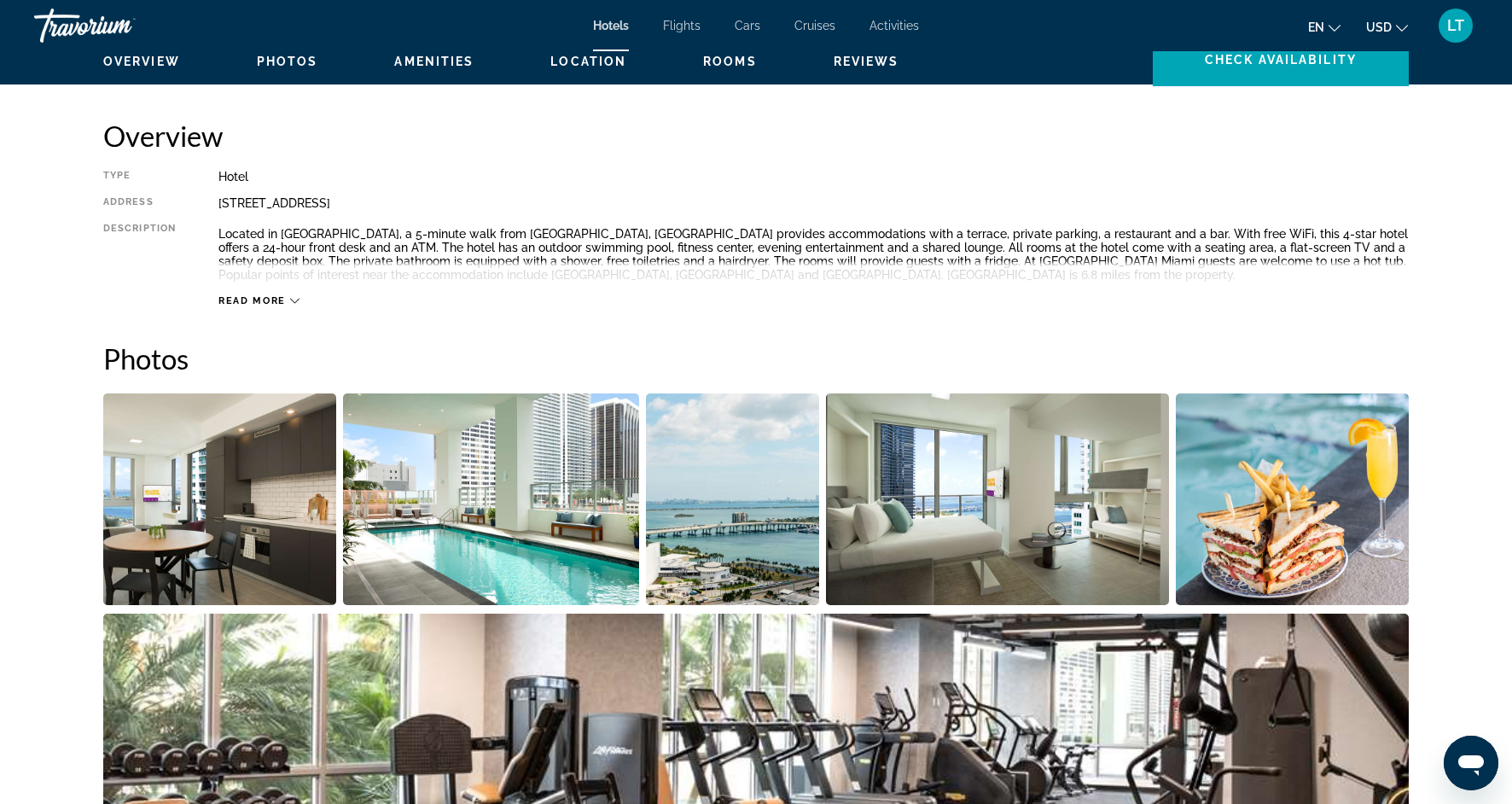
scroll to position [537, 0]
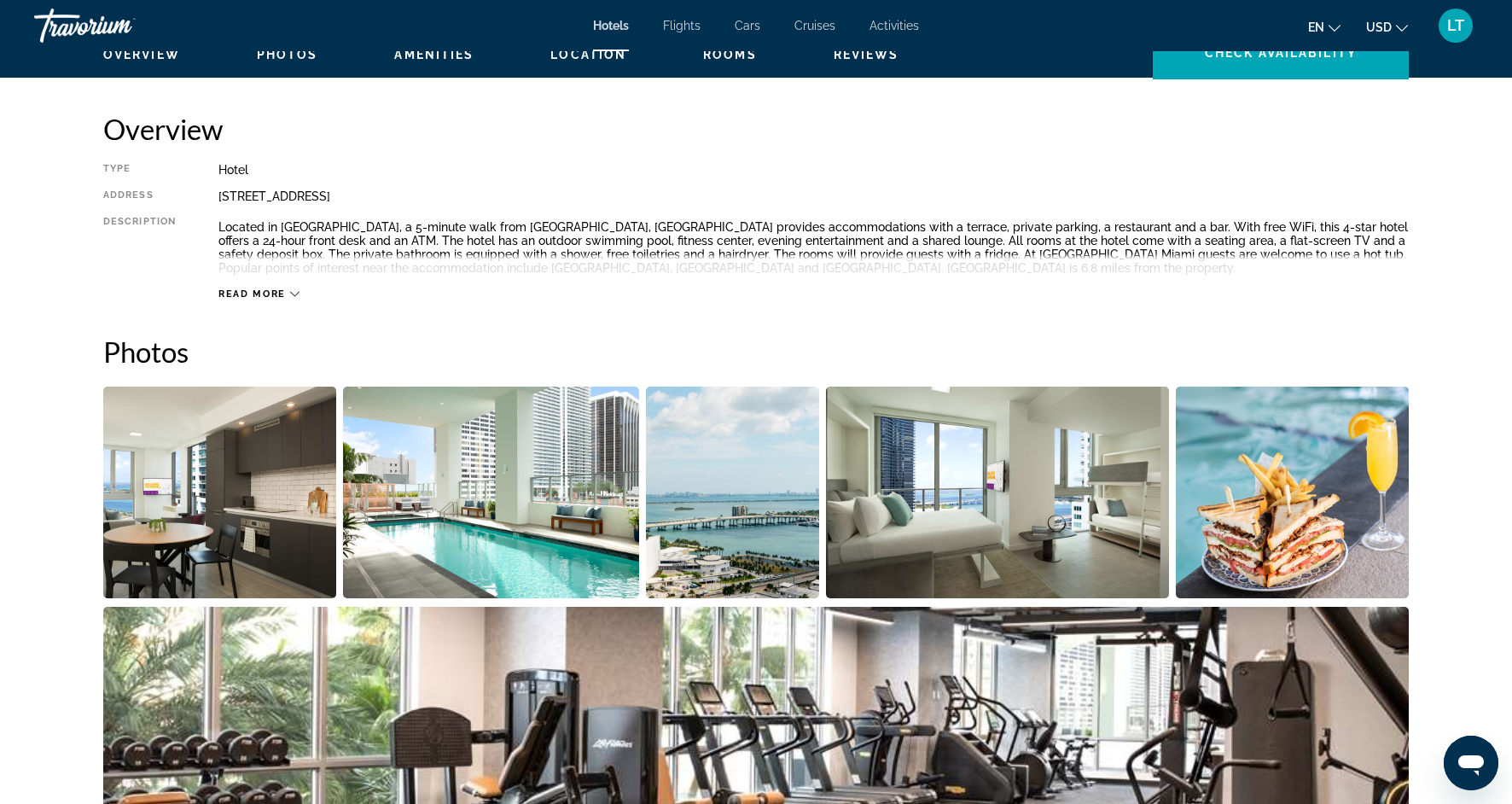
click at [230, 496] on img "Open full-screen image slider" at bounding box center [220, 493] width 233 height 212
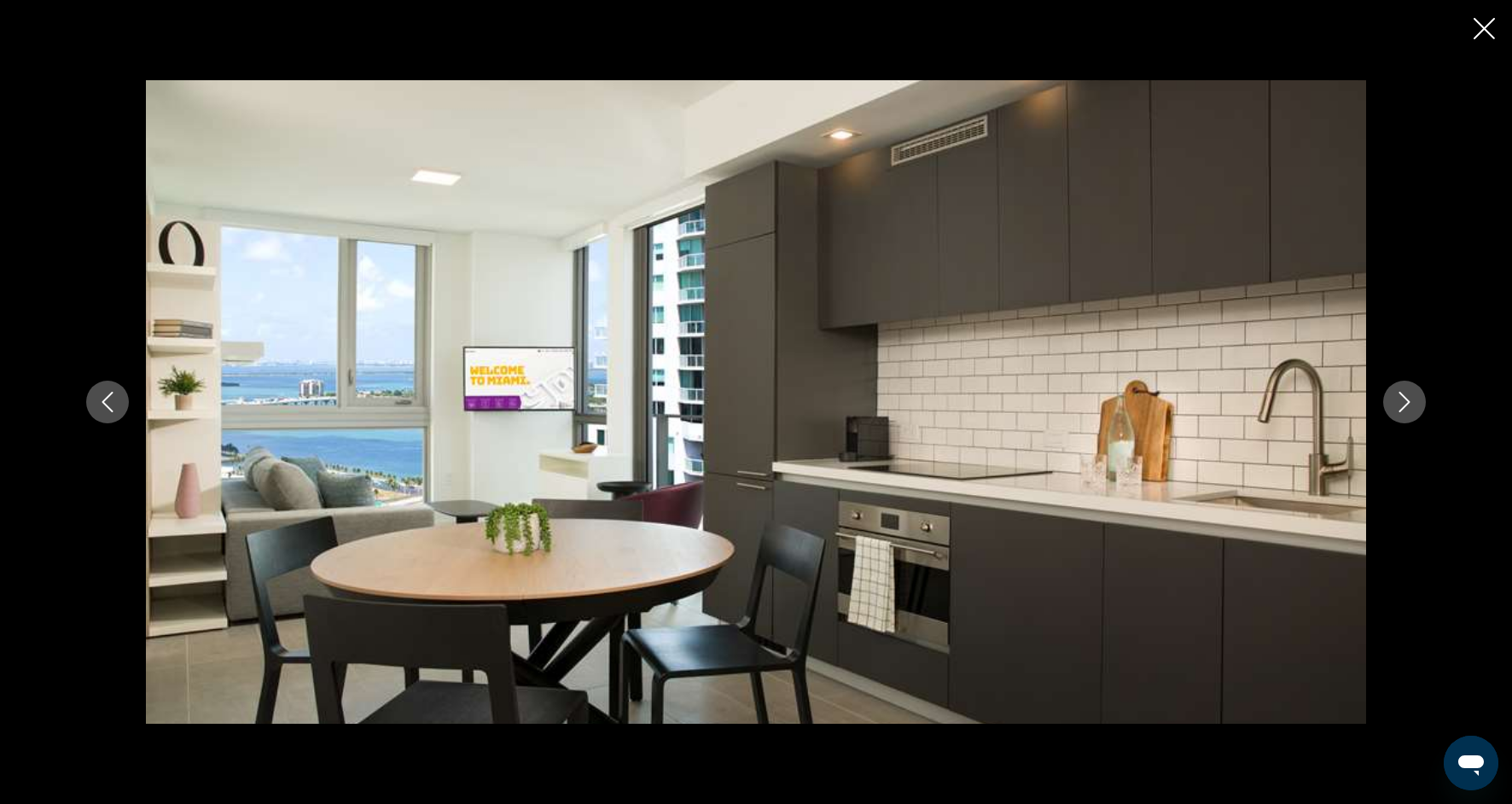
click at [1403, 391] on button "Next image" at bounding box center [1404, 402] width 43 height 43
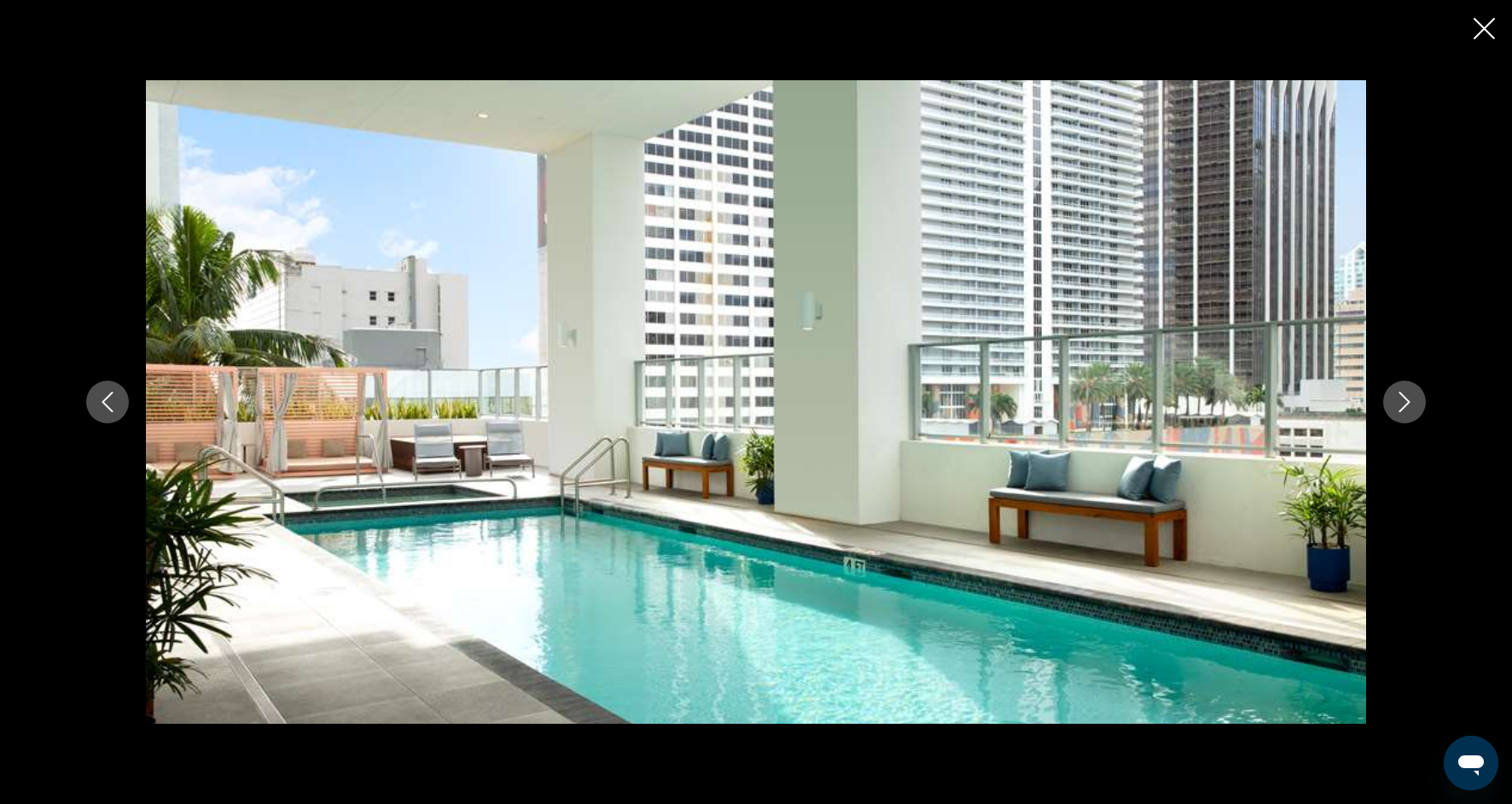
click at [1405, 394] on icon "Next image" at bounding box center [1404, 402] width 21 height 21
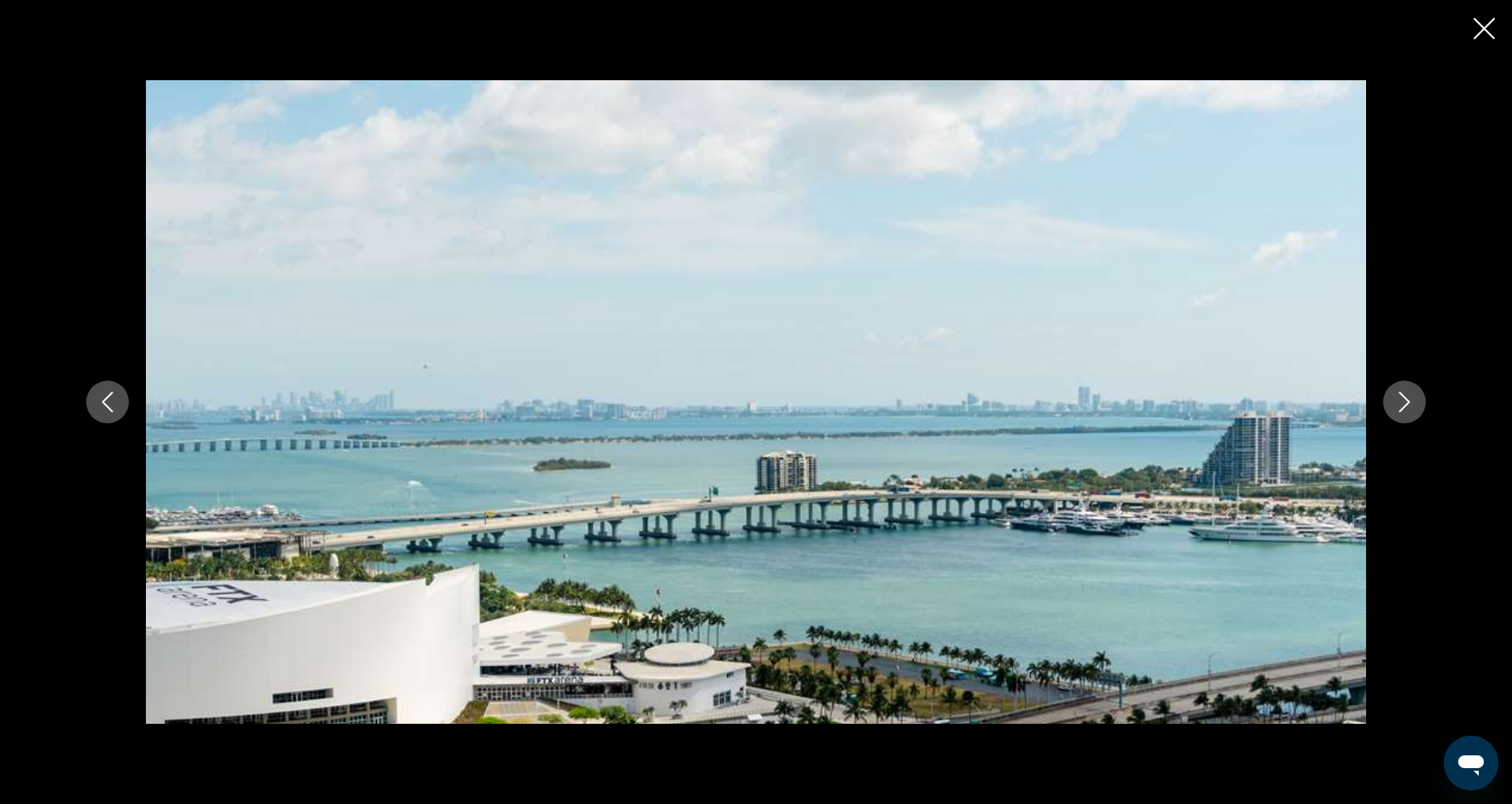
click at [1405, 395] on icon "Next image" at bounding box center [1404, 402] width 21 height 21
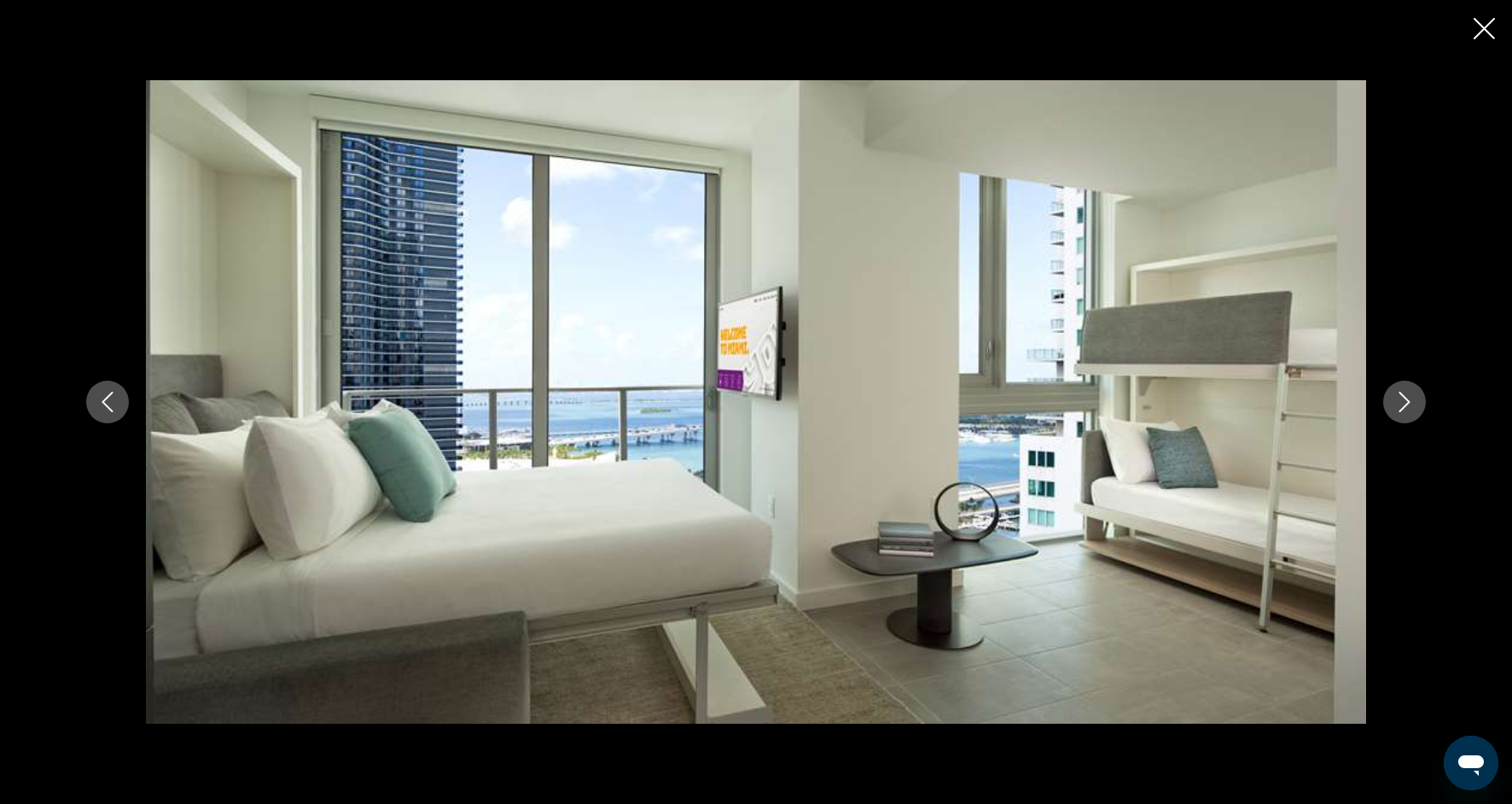
click at [1405, 396] on icon "Next image" at bounding box center [1404, 402] width 21 height 21
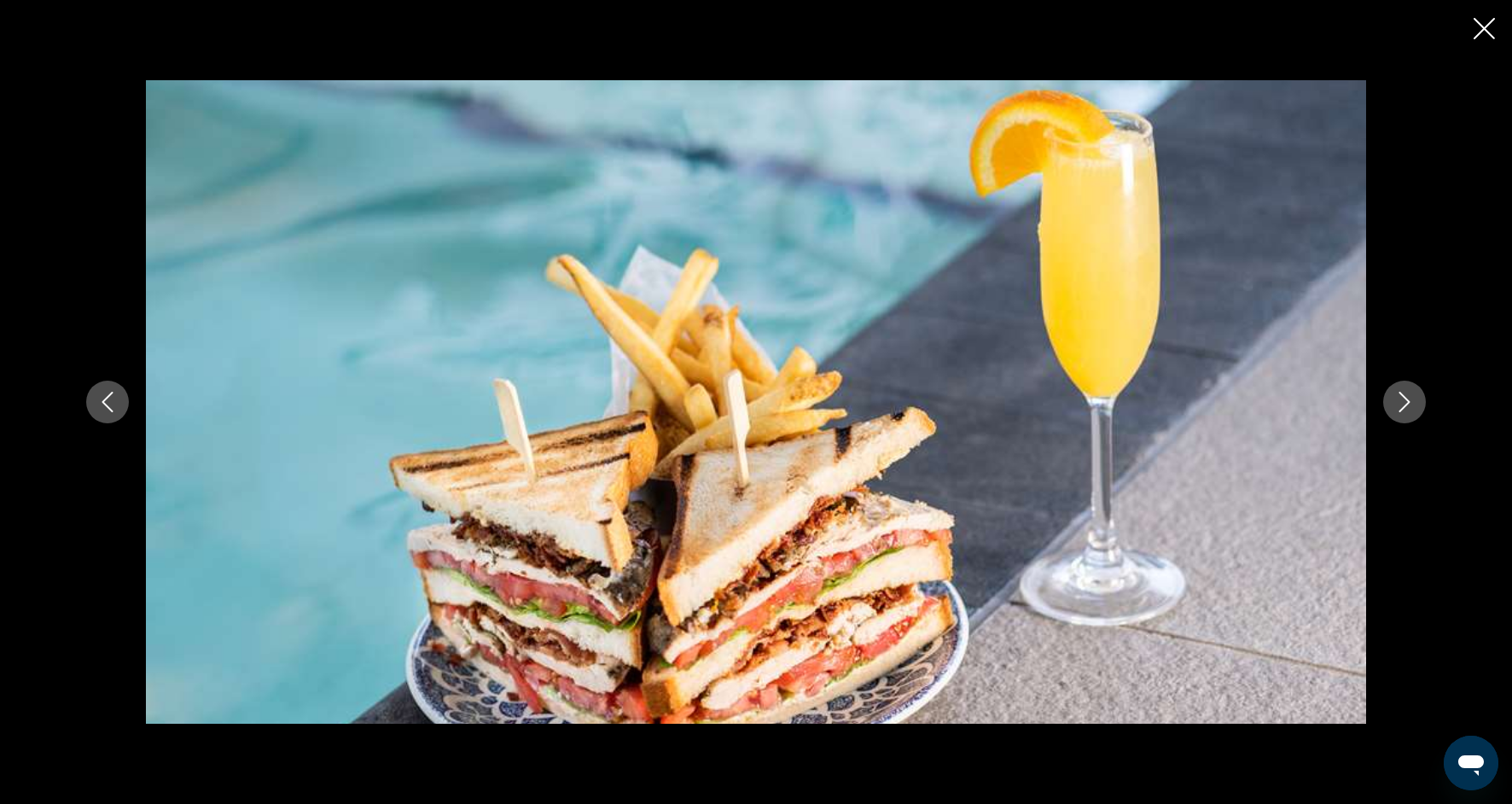
click at [1405, 397] on icon "Next image" at bounding box center [1404, 402] width 21 height 21
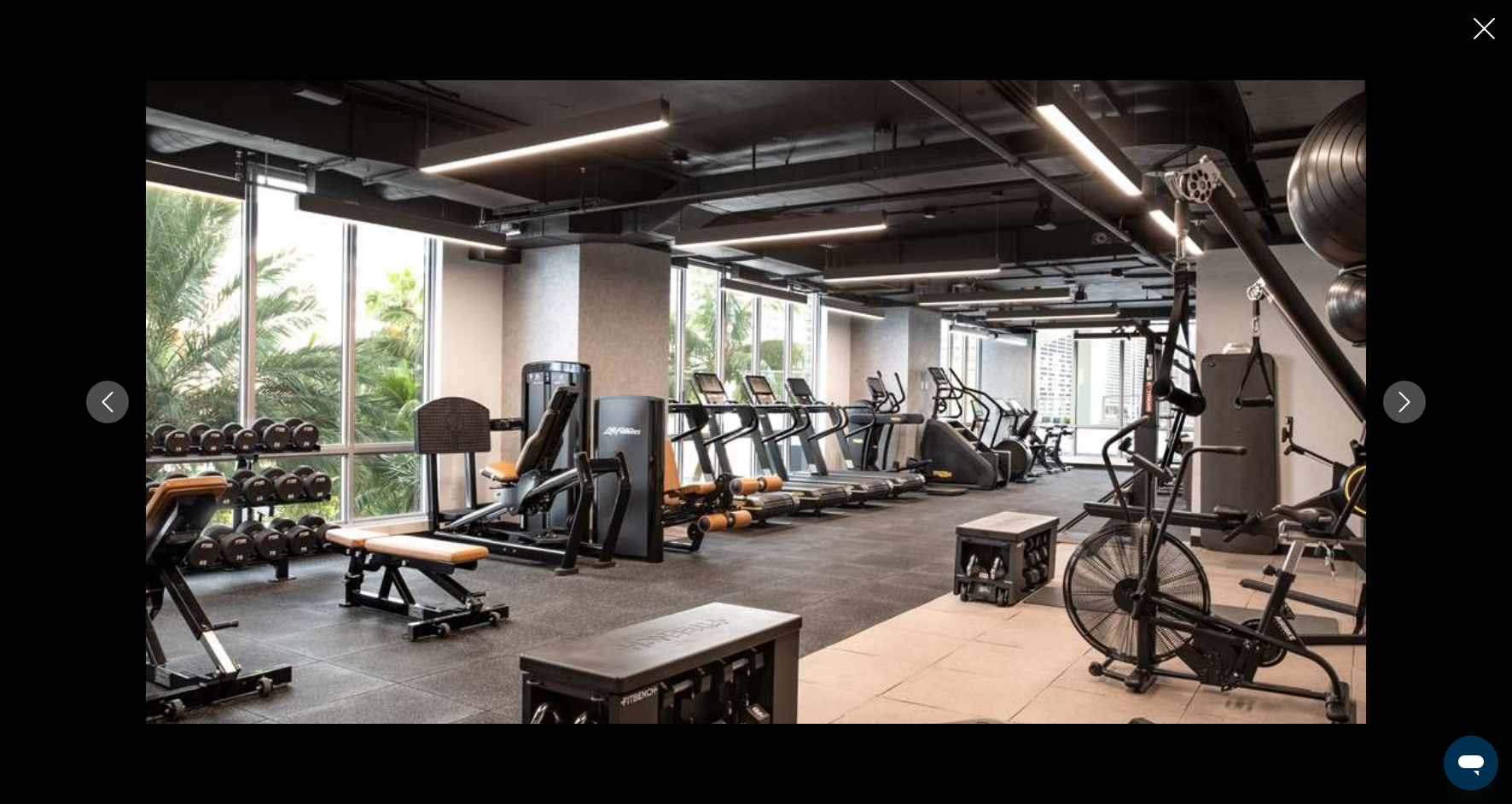
click at [1405, 398] on icon "Next image" at bounding box center [1404, 402] width 11 height 21
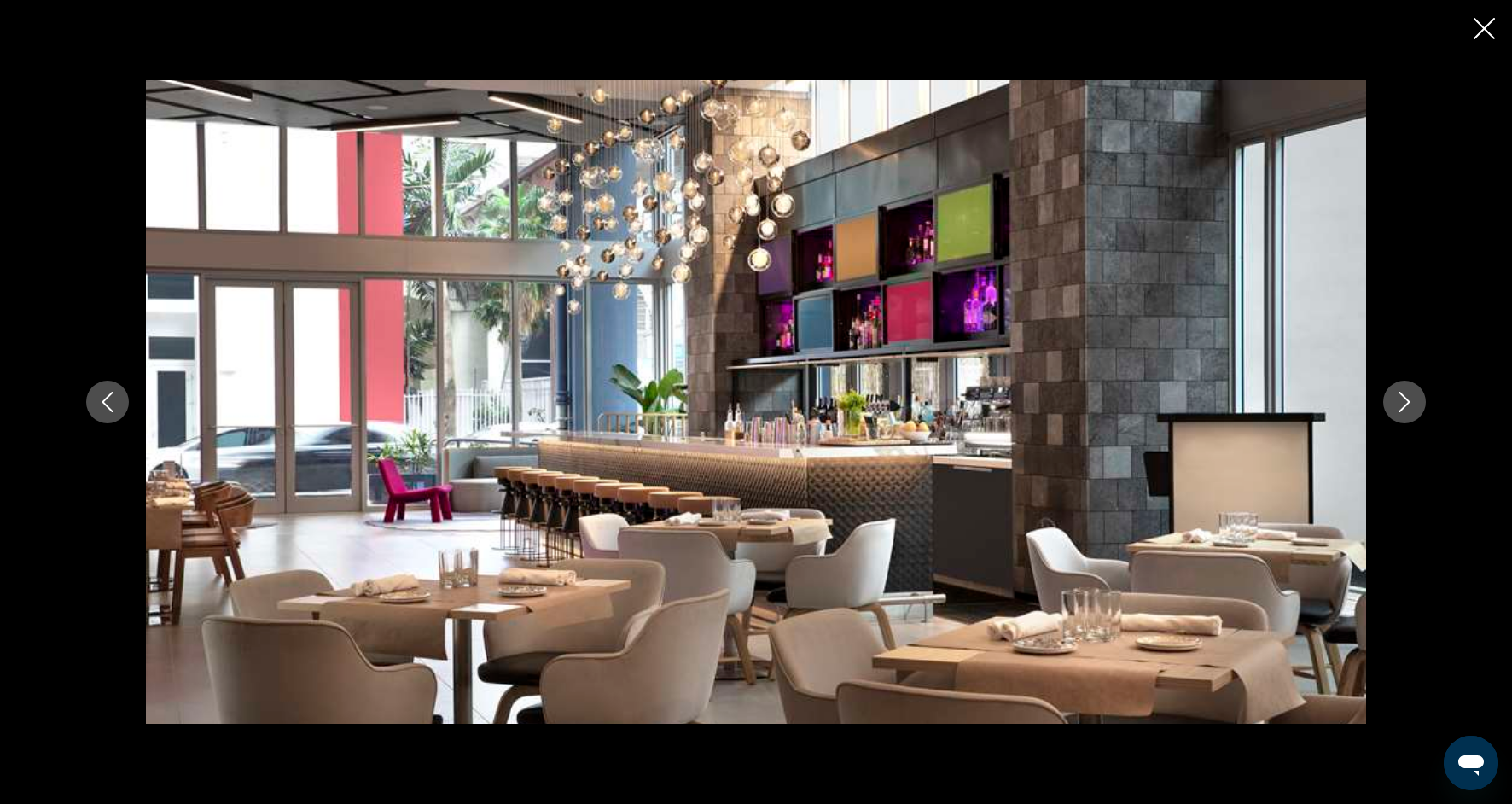
click at [1406, 399] on icon "Next image" at bounding box center [1404, 402] width 11 height 21
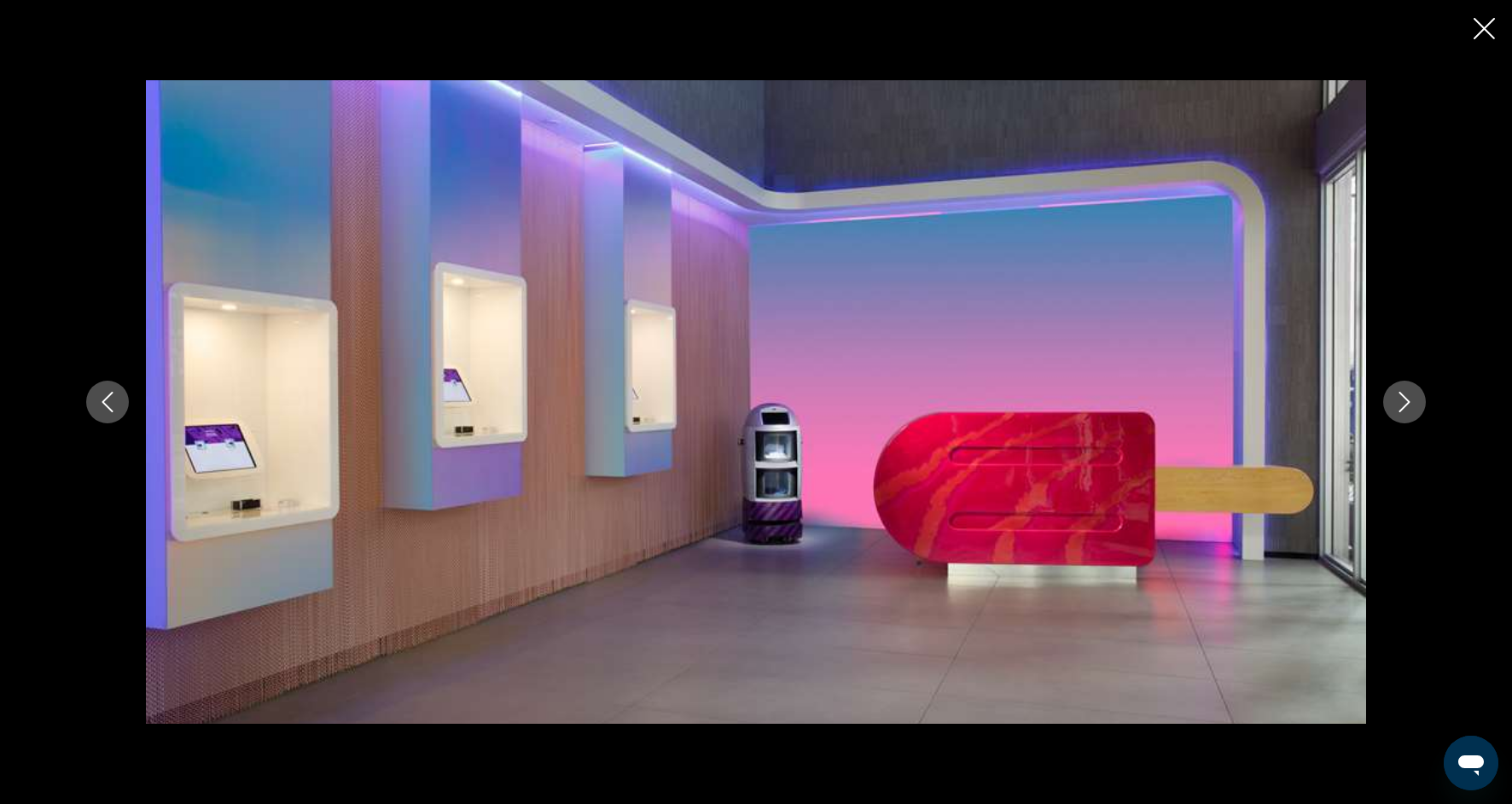
click at [1406, 400] on icon "Next image" at bounding box center [1404, 402] width 21 height 21
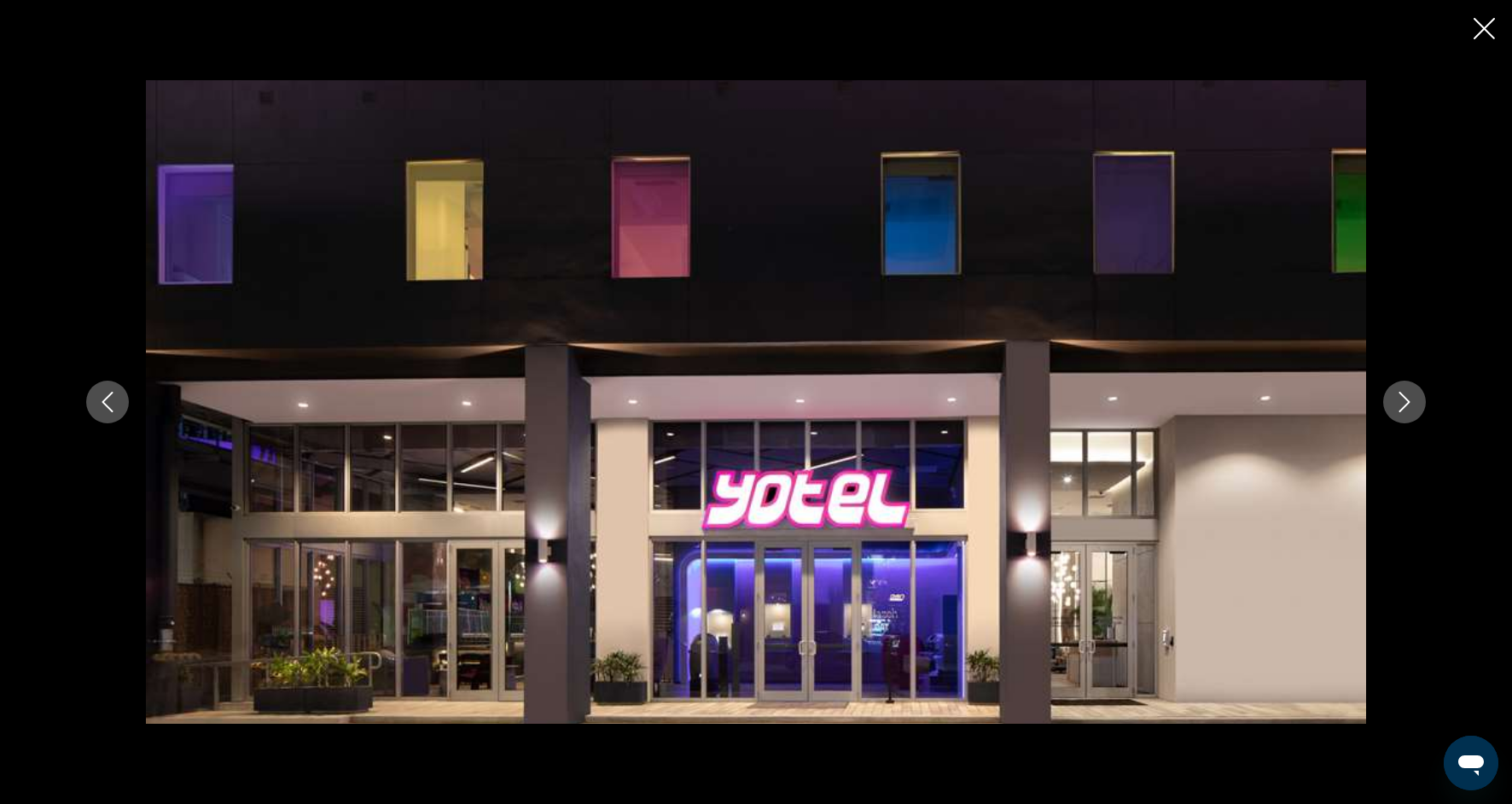
click at [1406, 401] on icon "Next image" at bounding box center [1404, 402] width 21 height 21
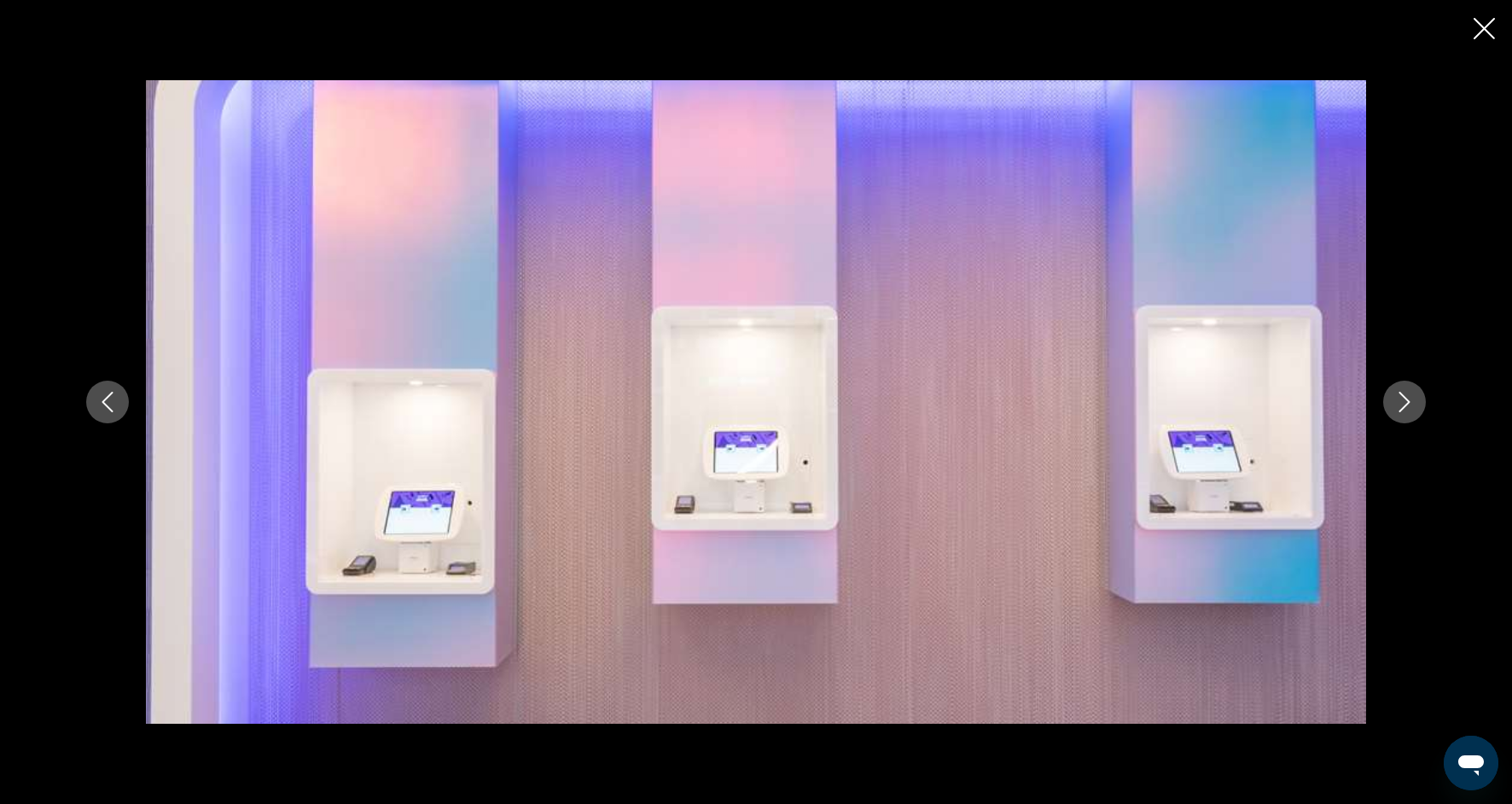
click at [1406, 402] on icon "Next image" at bounding box center [1404, 402] width 21 height 21
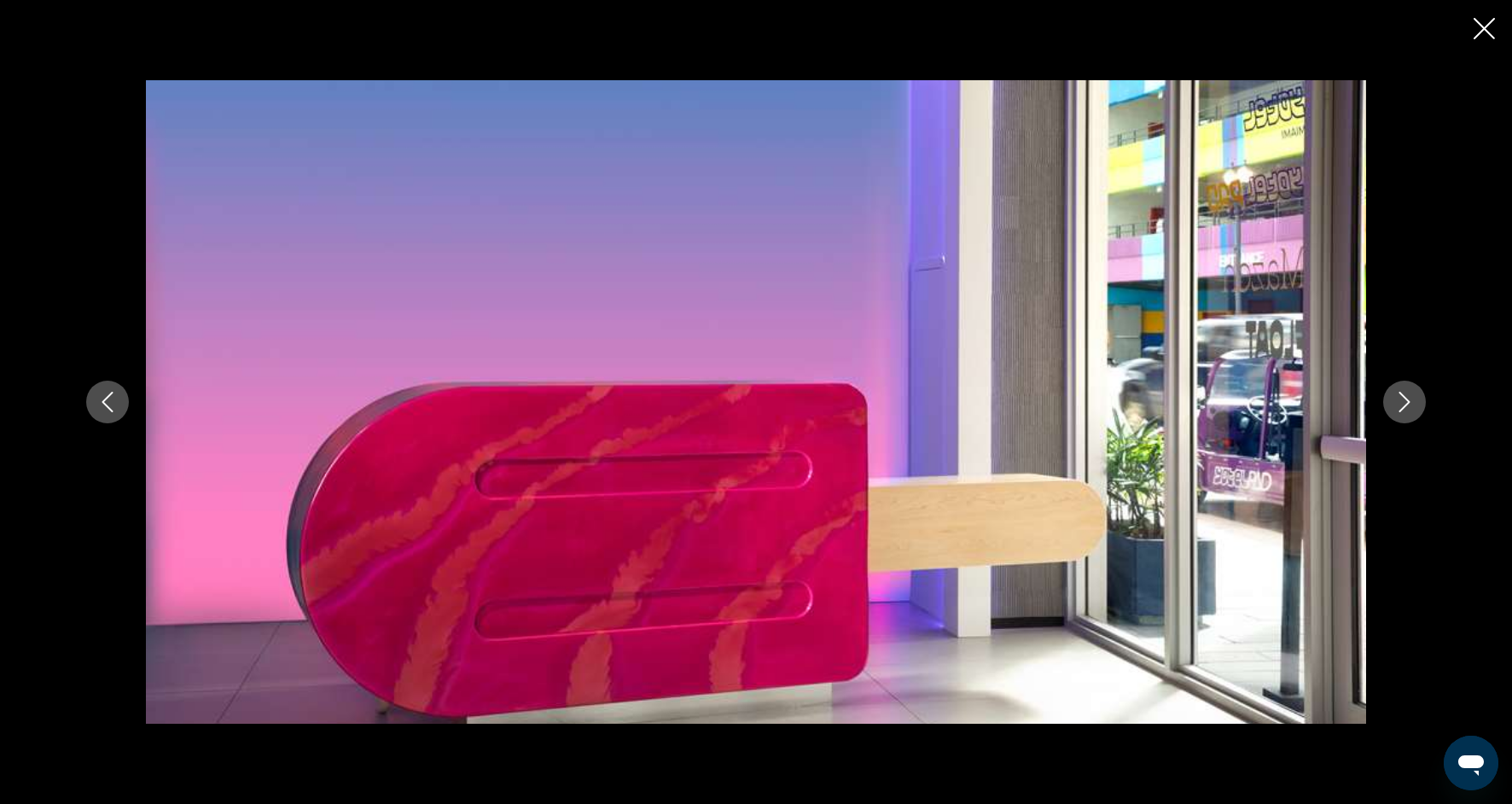
click at [1406, 405] on icon "Next image" at bounding box center [1404, 402] width 11 height 21
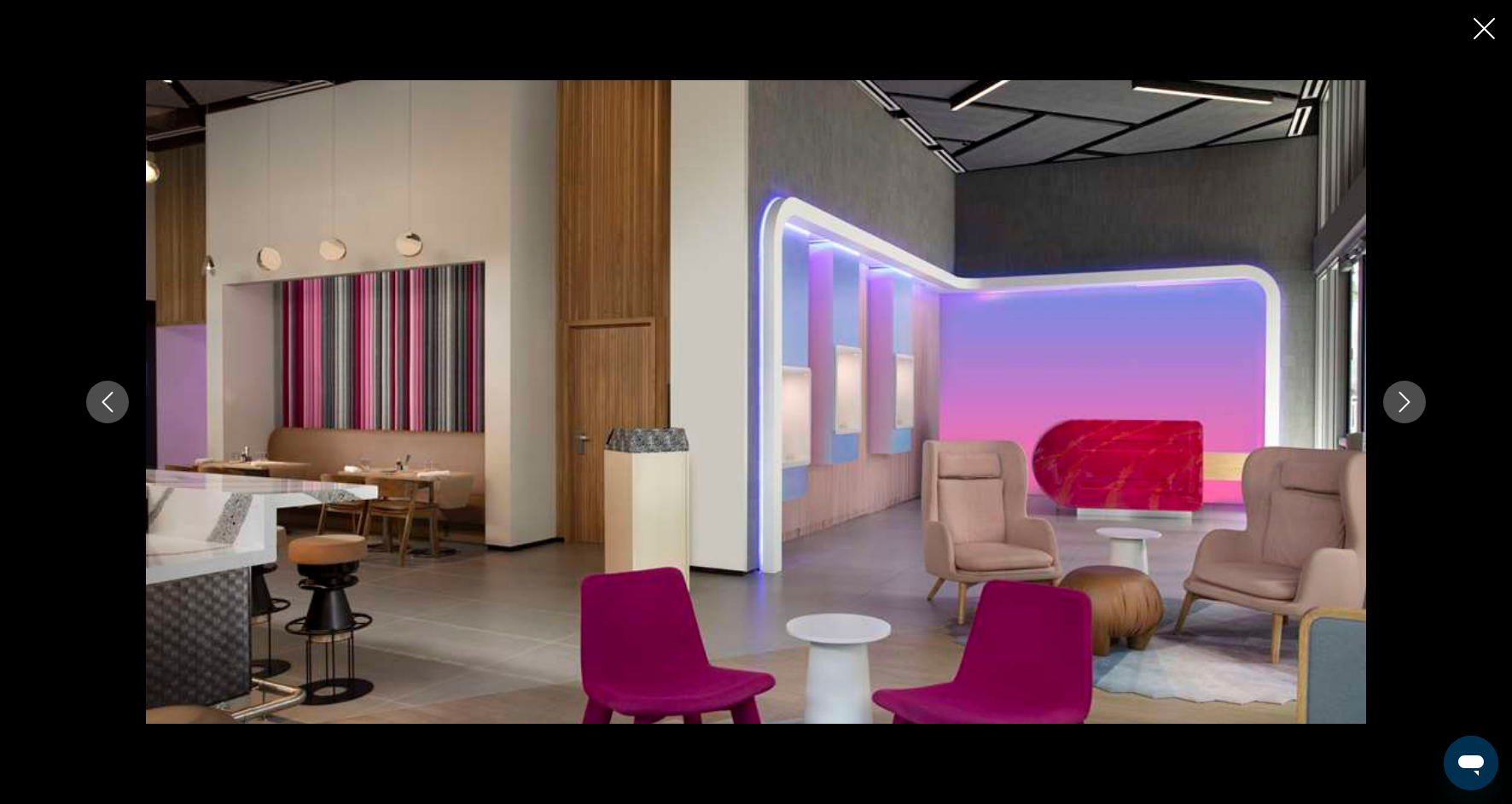
click at [1406, 405] on icon "Next image" at bounding box center [1404, 402] width 21 height 21
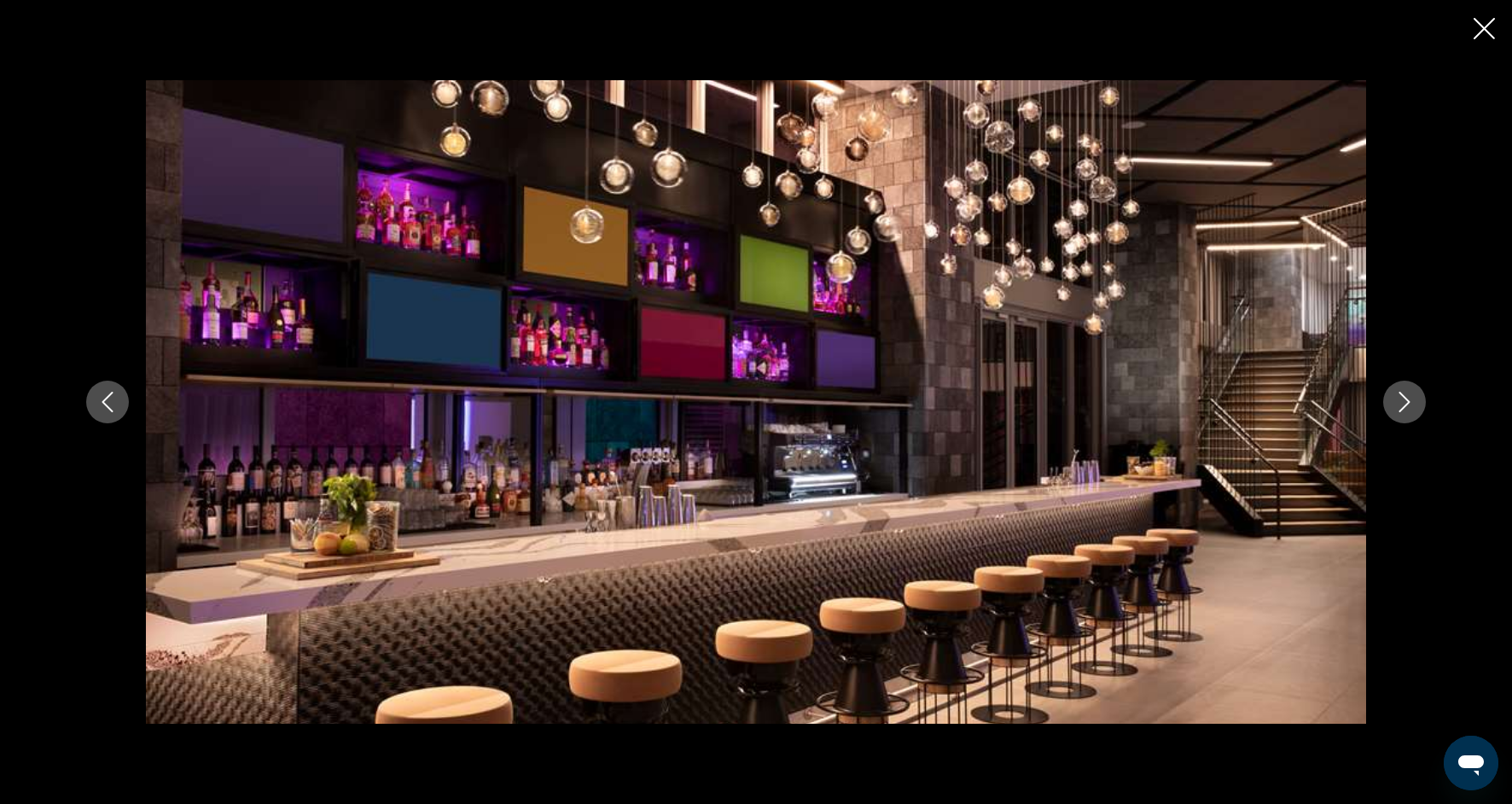
click at [1406, 407] on icon "Next image" at bounding box center [1404, 402] width 21 height 21
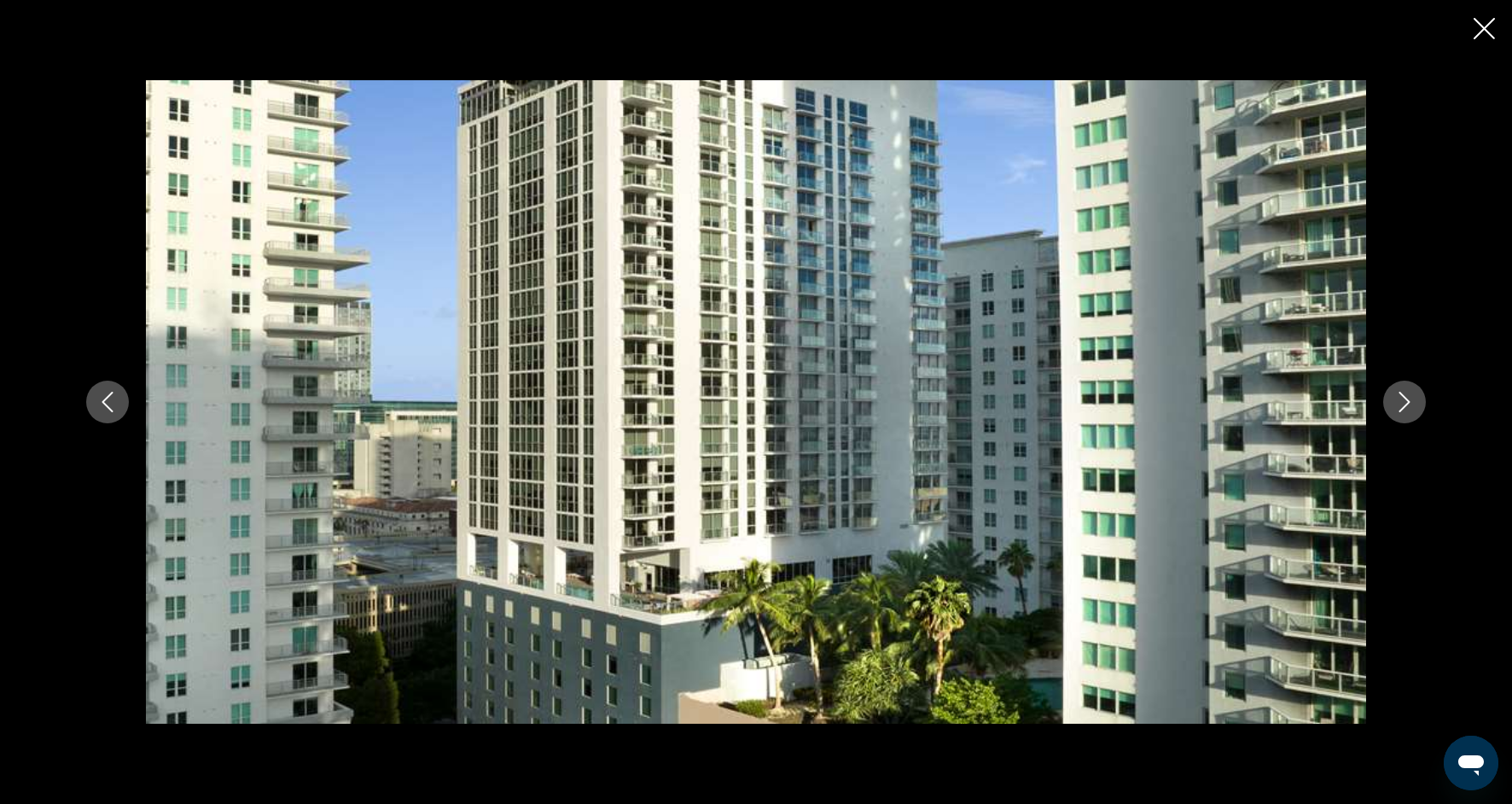
click at [1406, 408] on icon "Next image" at bounding box center [1404, 402] width 21 height 21
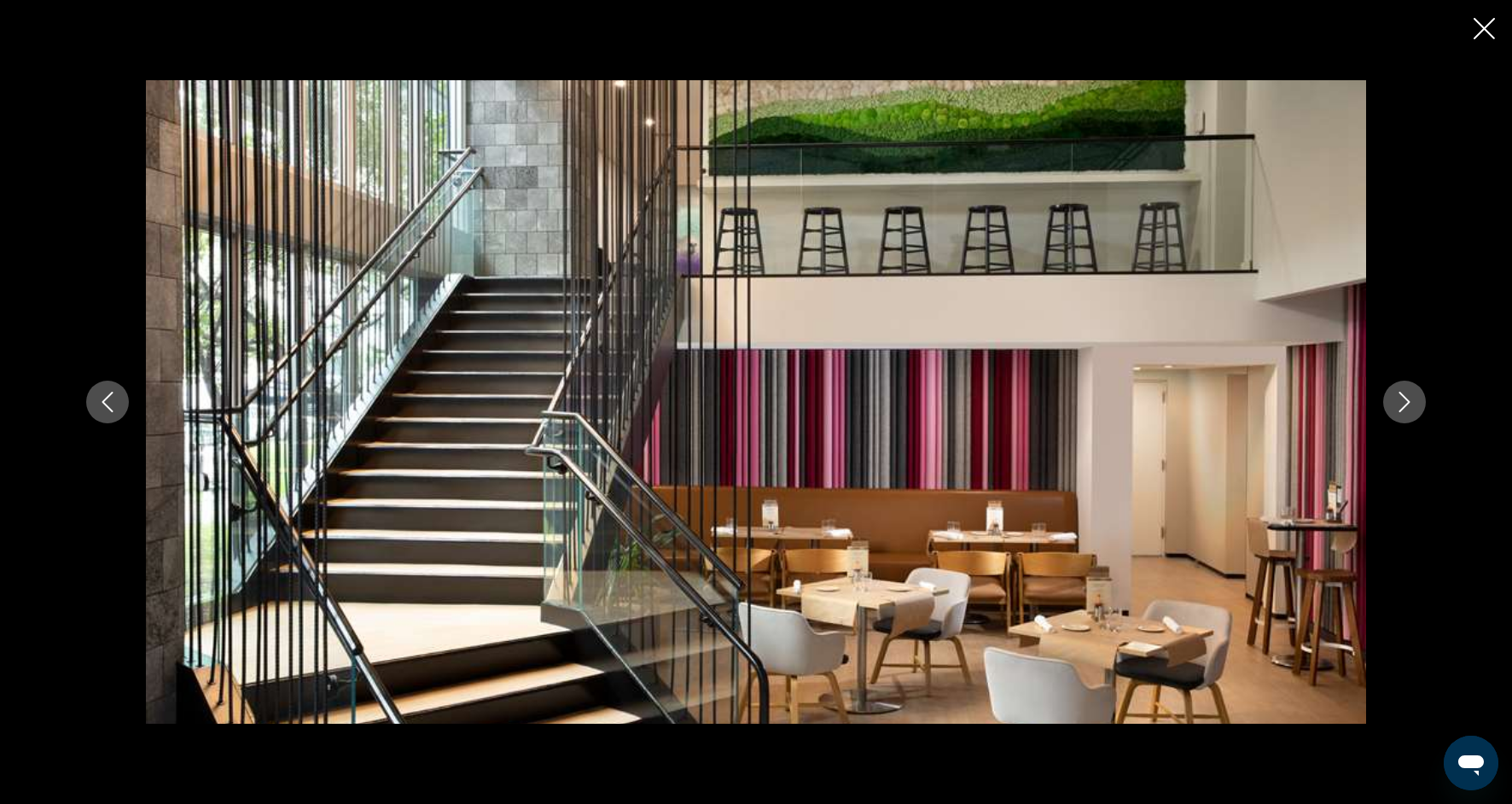
click at [1406, 408] on icon "Next image" at bounding box center [1404, 402] width 21 height 21
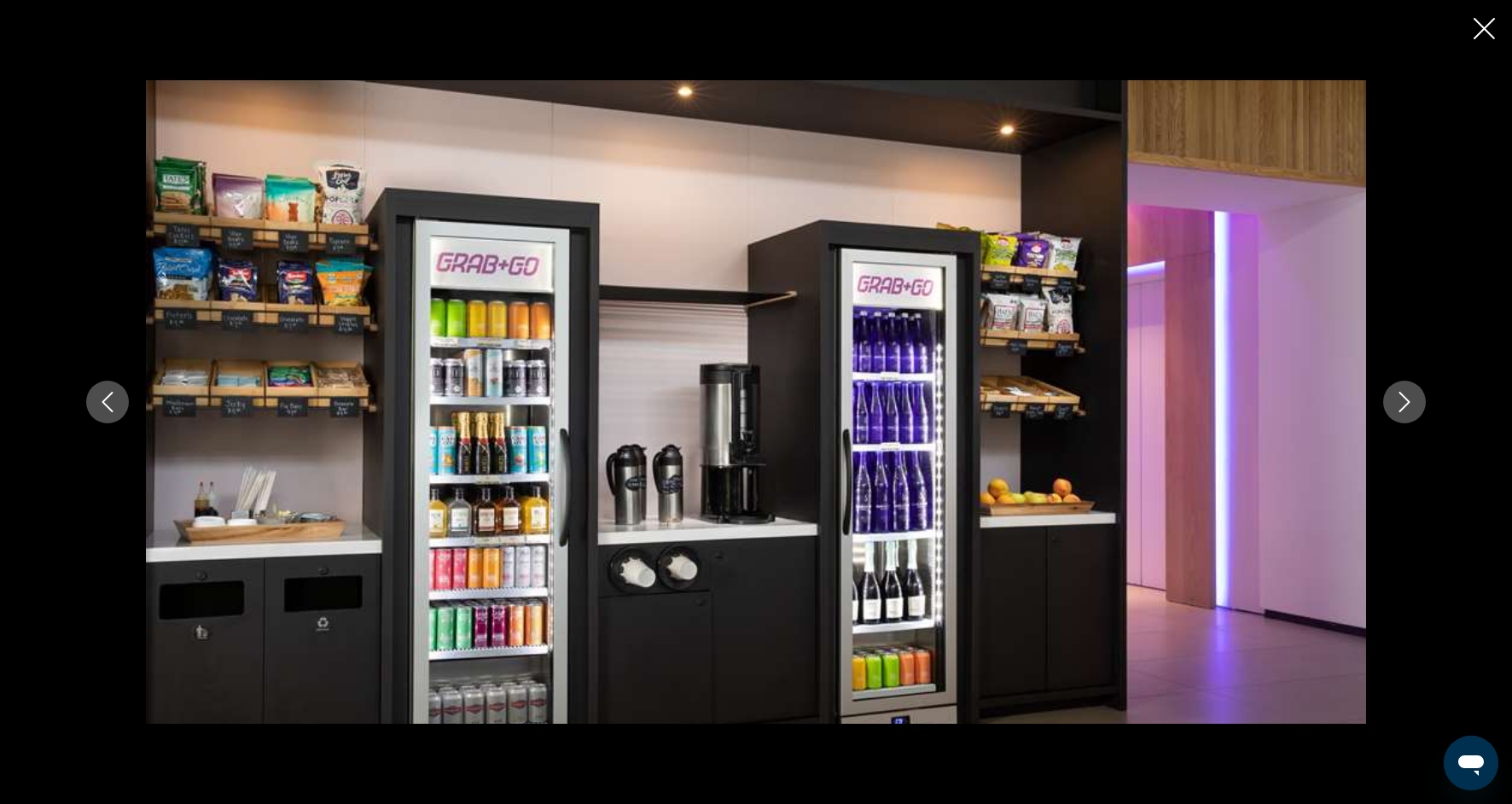
click at [1407, 410] on icon "Next image" at bounding box center [1404, 402] width 21 height 21
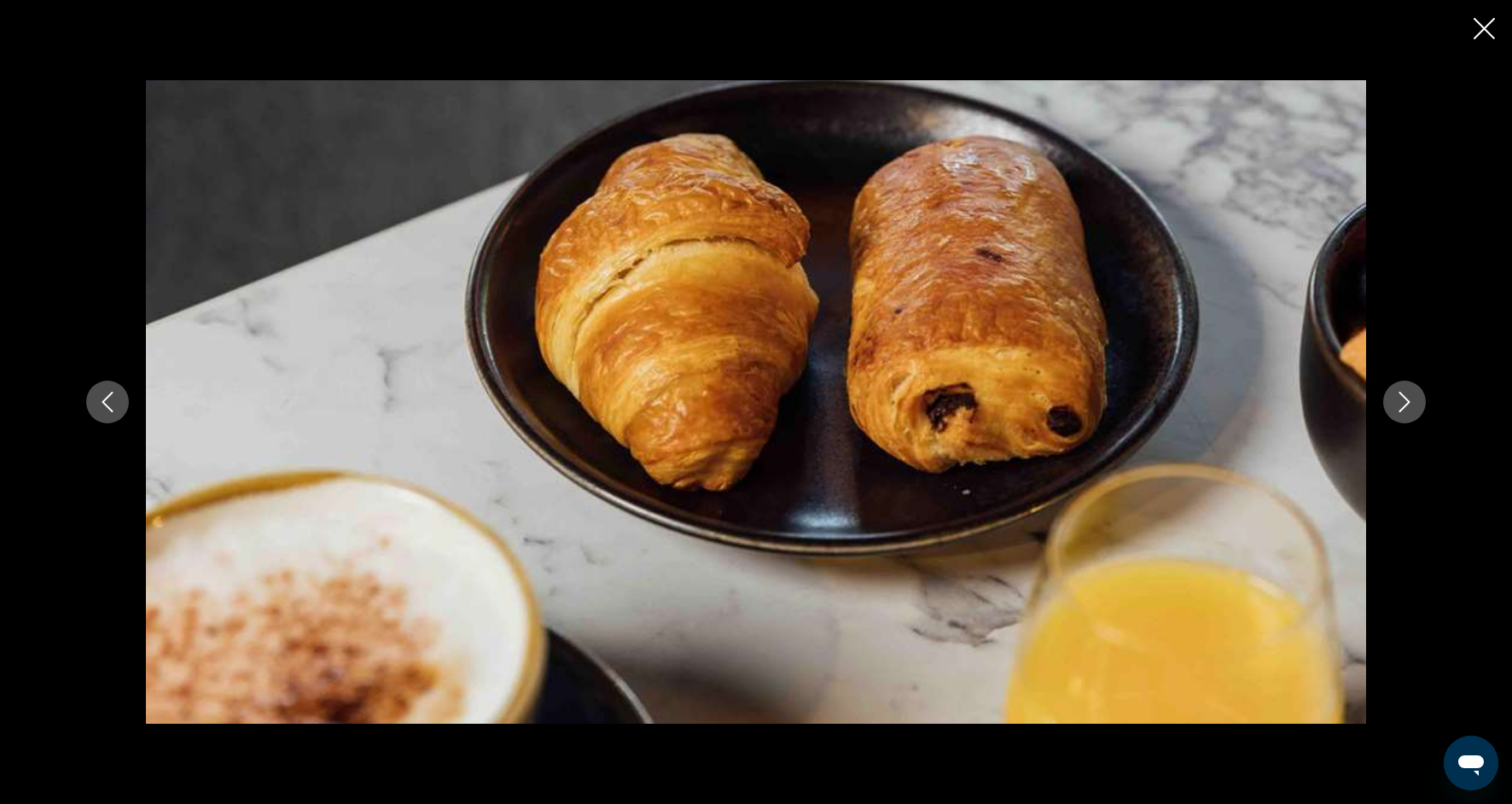
click at [1407, 411] on icon "Next image" at bounding box center [1404, 402] width 21 height 21
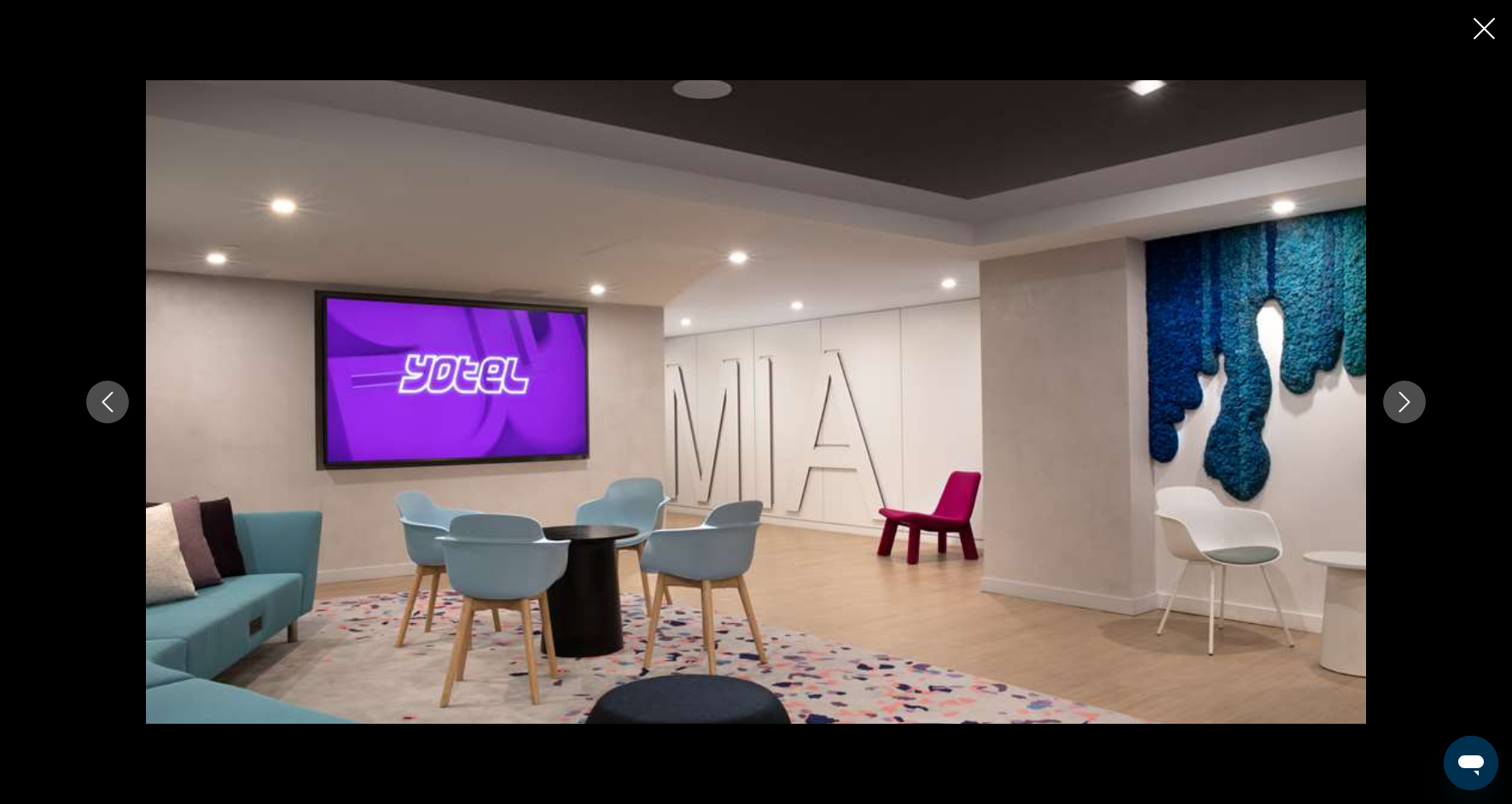
click at [1407, 411] on icon "Next image" at bounding box center [1404, 402] width 21 height 21
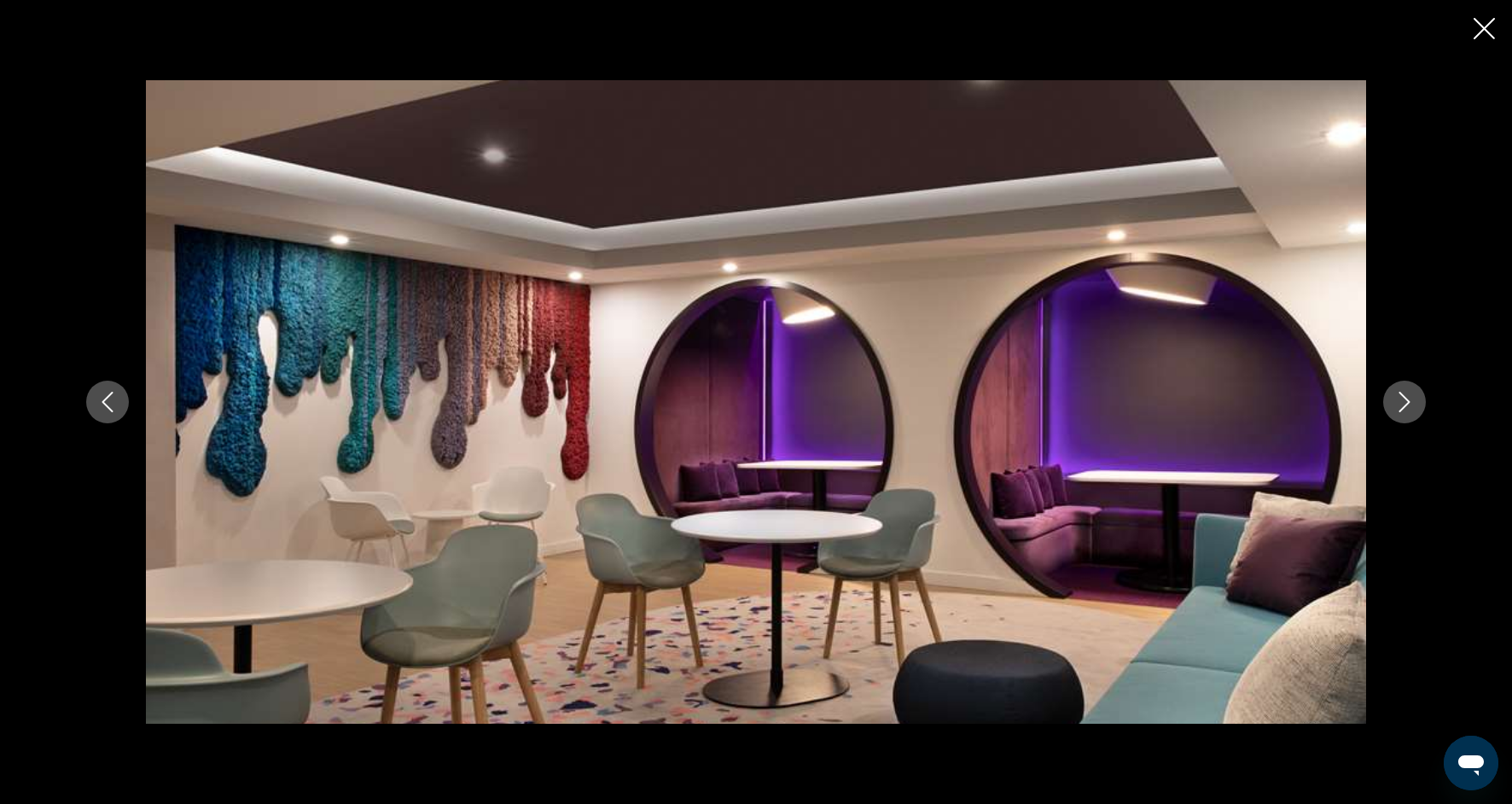
click at [1407, 413] on button "Next image" at bounding box center [1404, 402] width 43 height 43
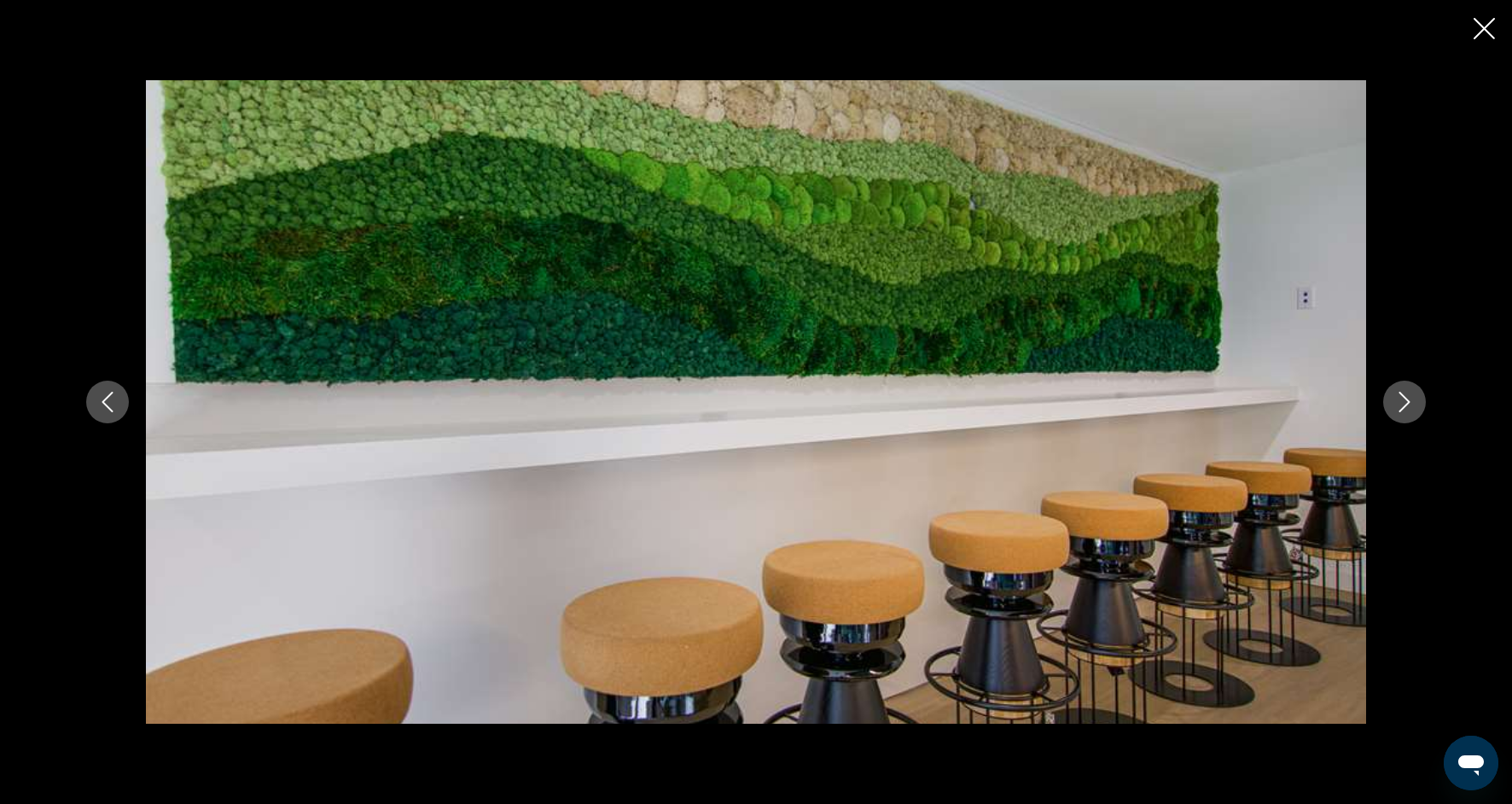
click at [1407, 412] on button "Next image" at bounding box center [1404, 402] width 43 height 43
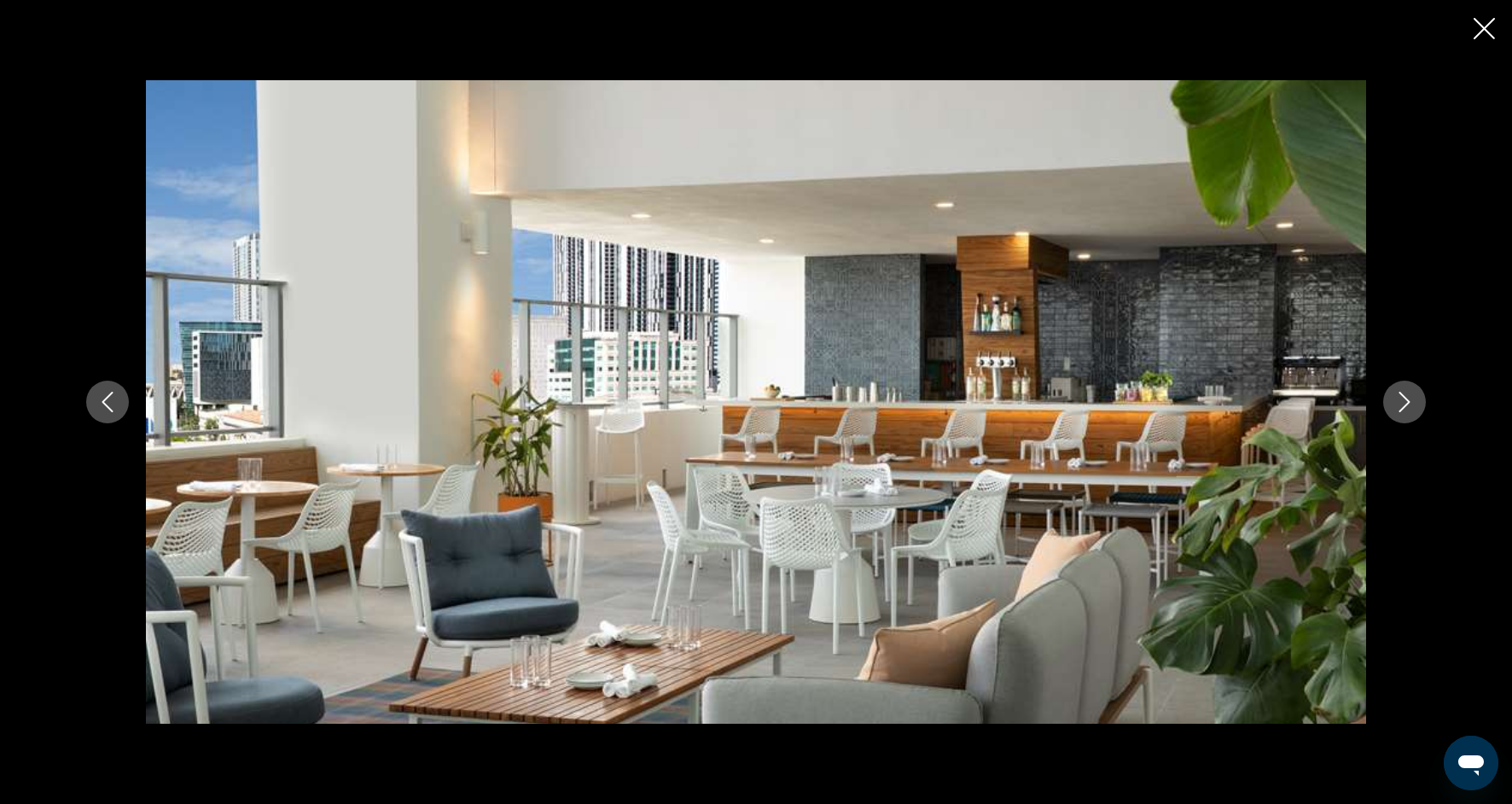
click at [1407, 413] on button "Next image" at bounding box center [1404, 402] width 43 height 43
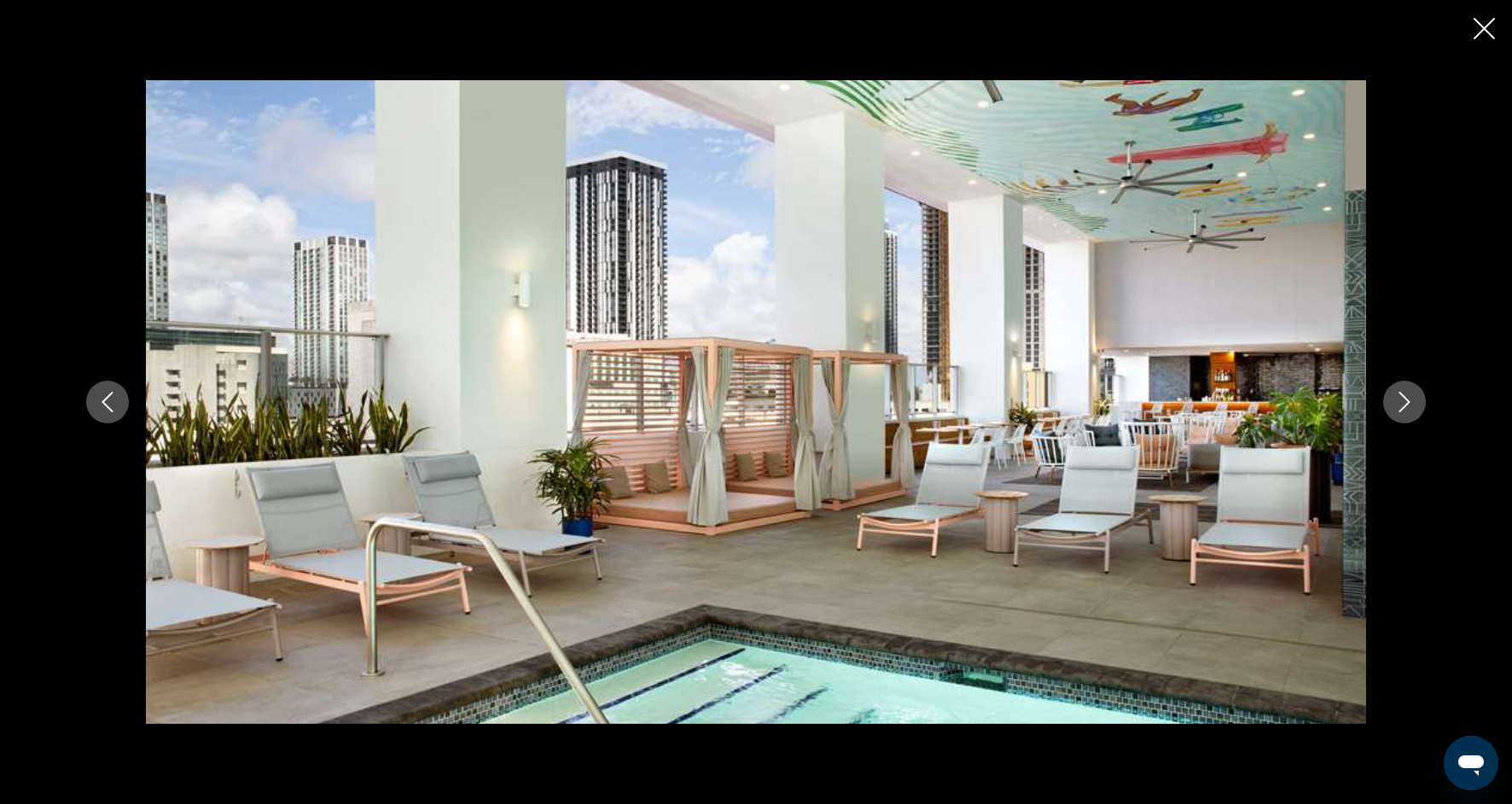
click at [1407, 414] on button "Next image" at bounding box center [1404, 402] width 43 height 43
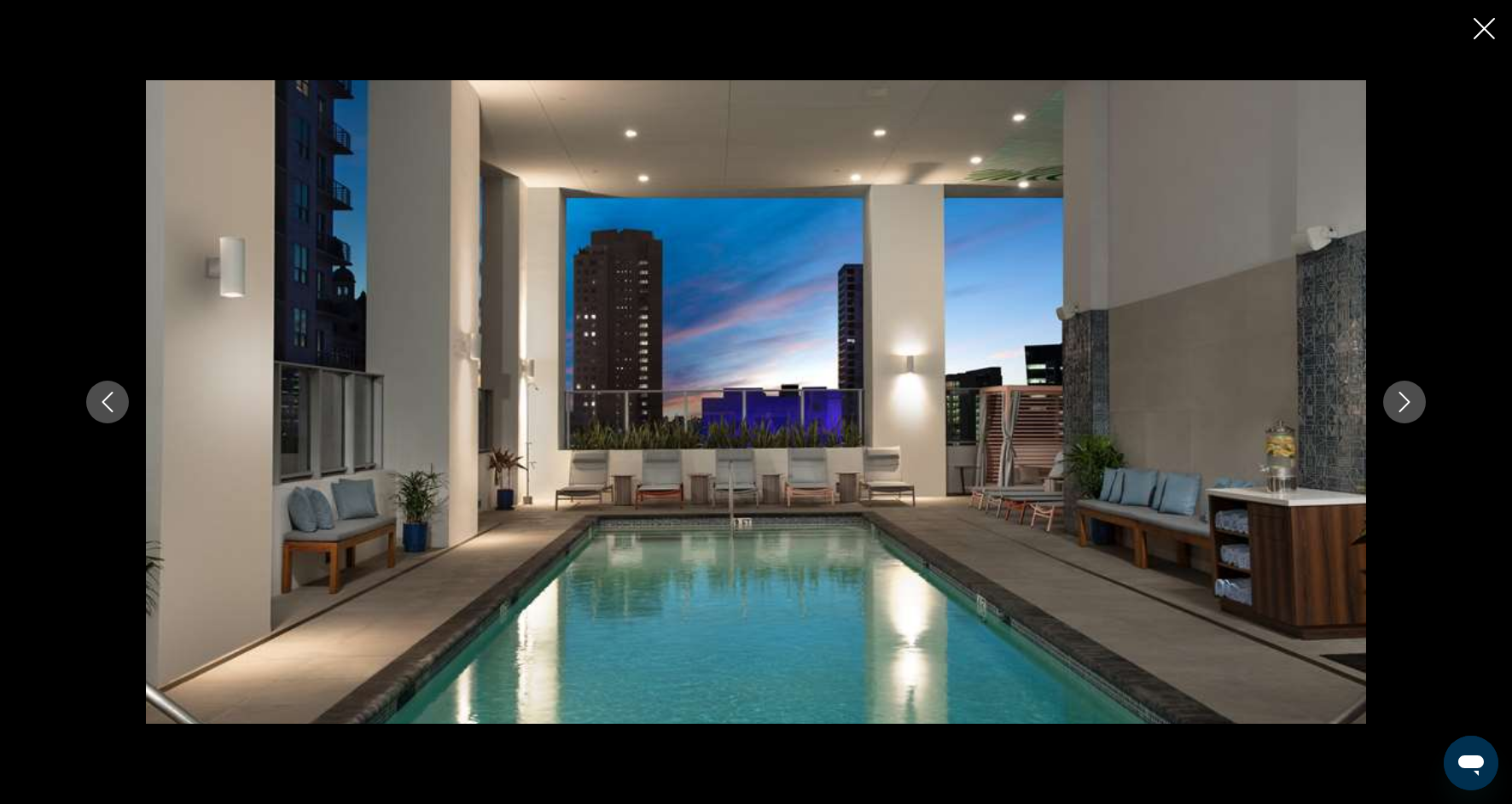
click at [1407, 414] on button "Next image" at bounding box center [1404, 402] width 43 height 43
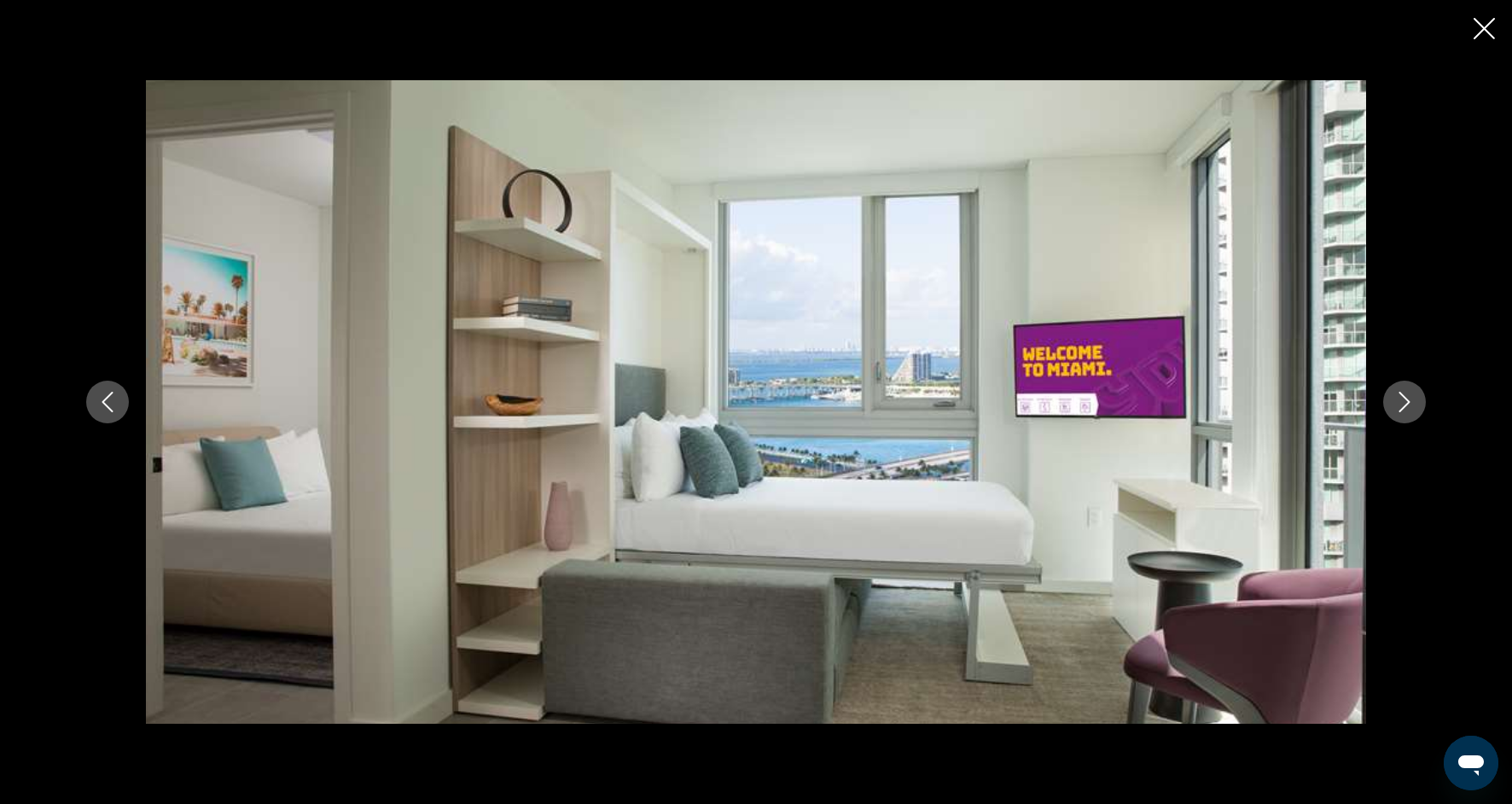
click at [1407, 415] on button "Next image" at bounding box center [1404, 402] width 43 height 43
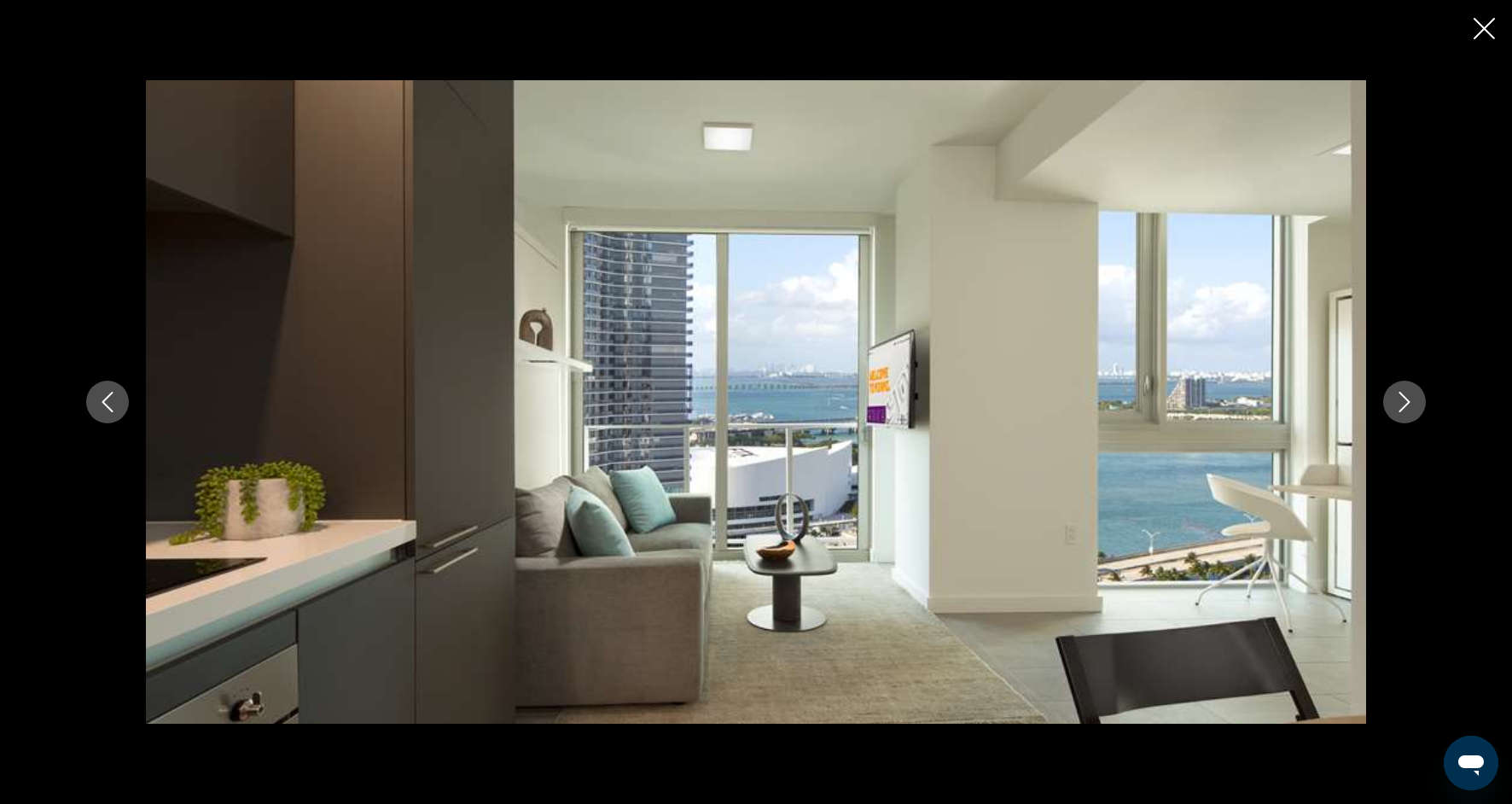
click at [1407, 416] on button "Next image" at bounding box center [1404, 402] width 43 height 43
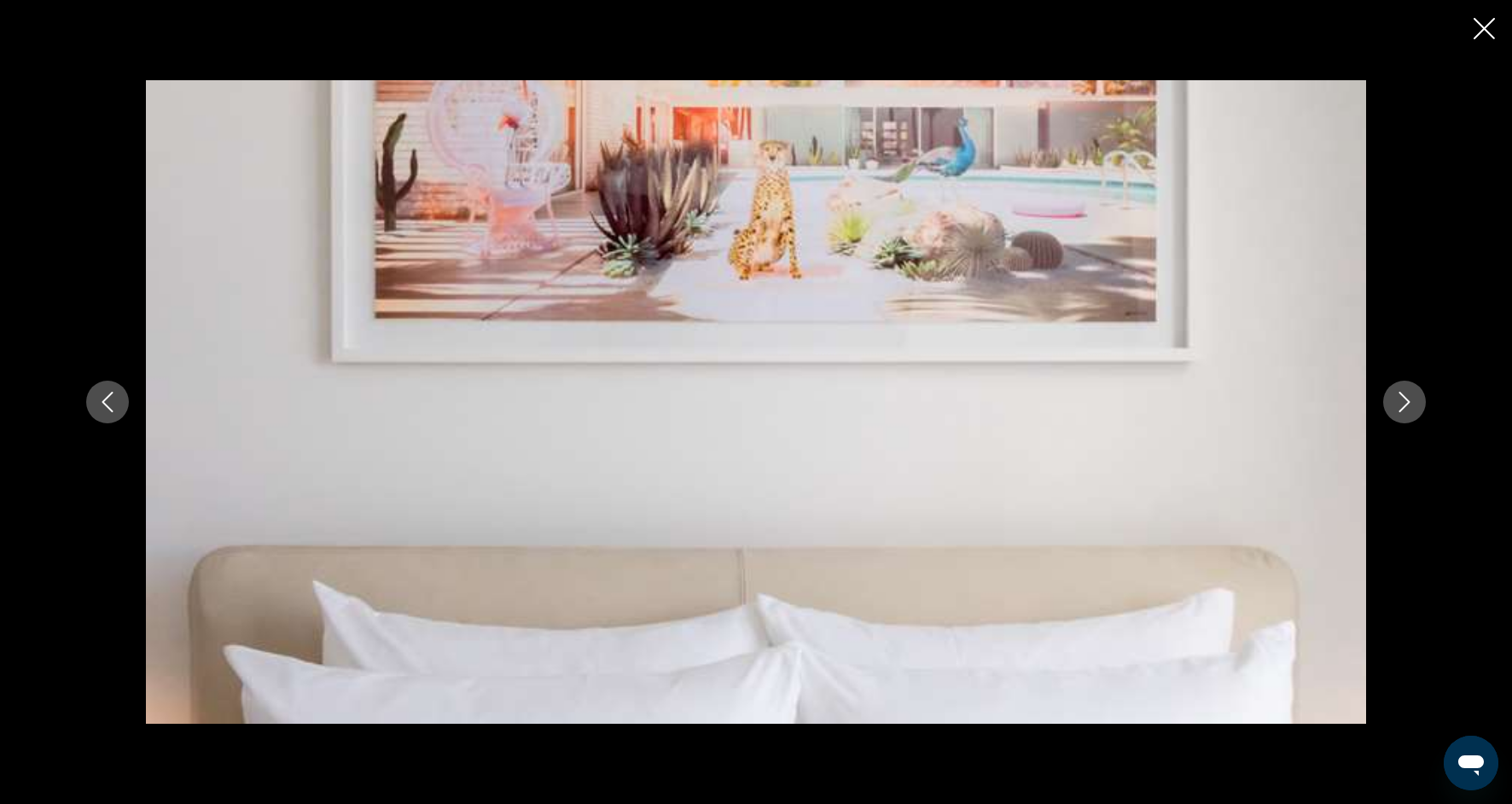
click at [1407, 418] on button "Next image" at bounding box center [1404, 402] width 43 height 43
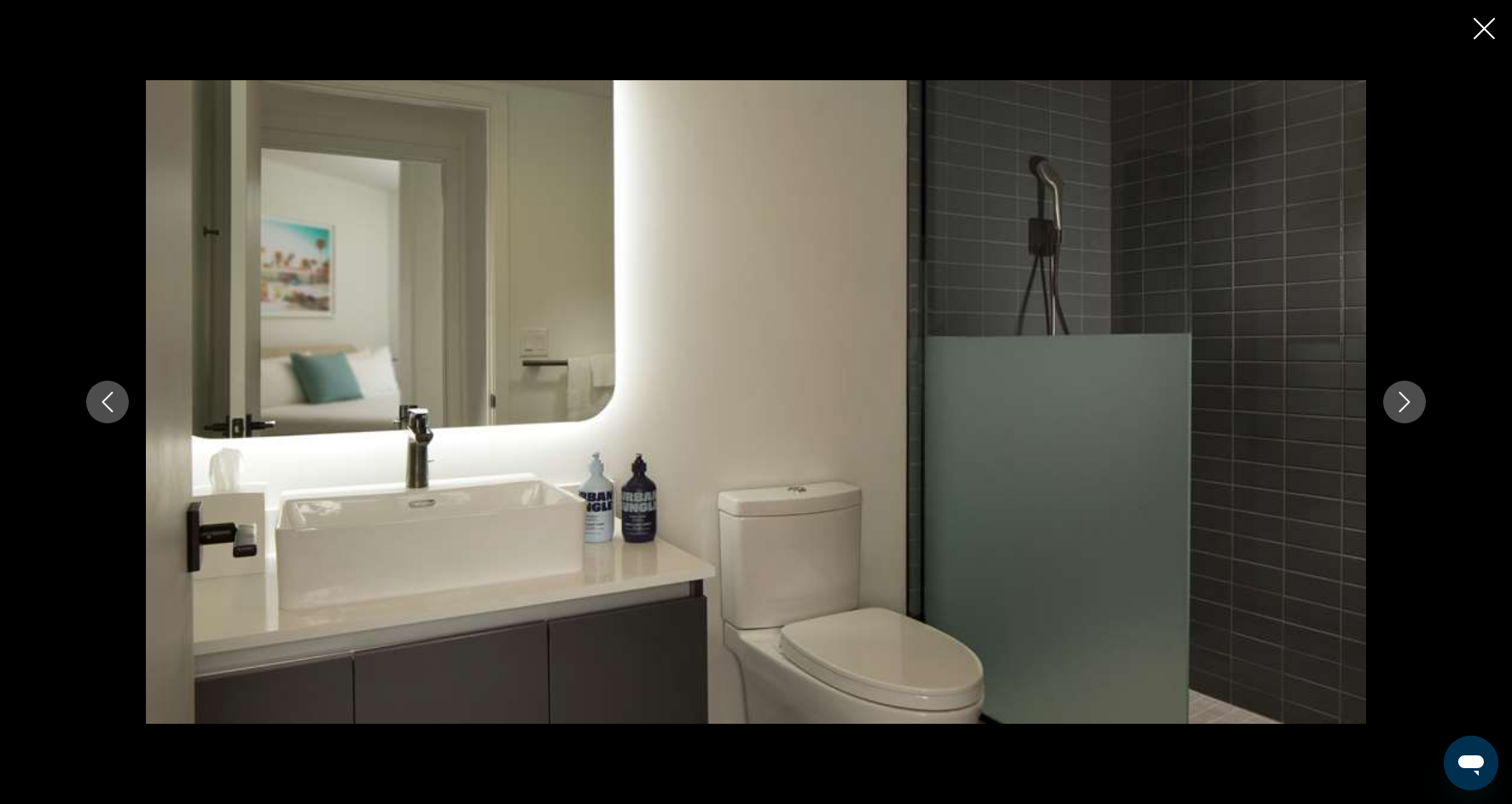
click at [1407, 420] on button "Next image" at bounding box center [1404, 402] width 43 height 43
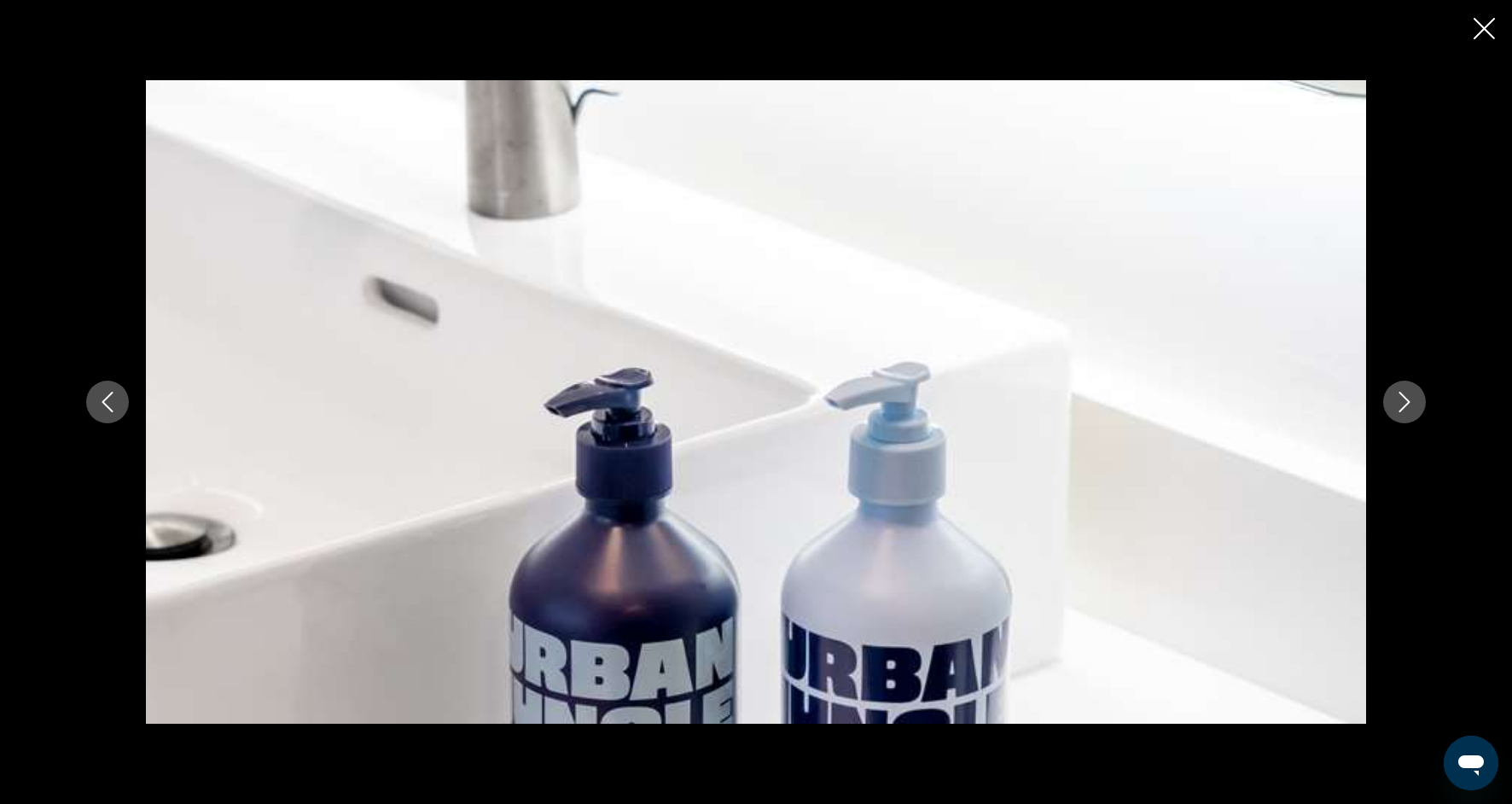
click at [1408, 421] on button "Next image" at bounding box center [1404, 402] width 43 height 43
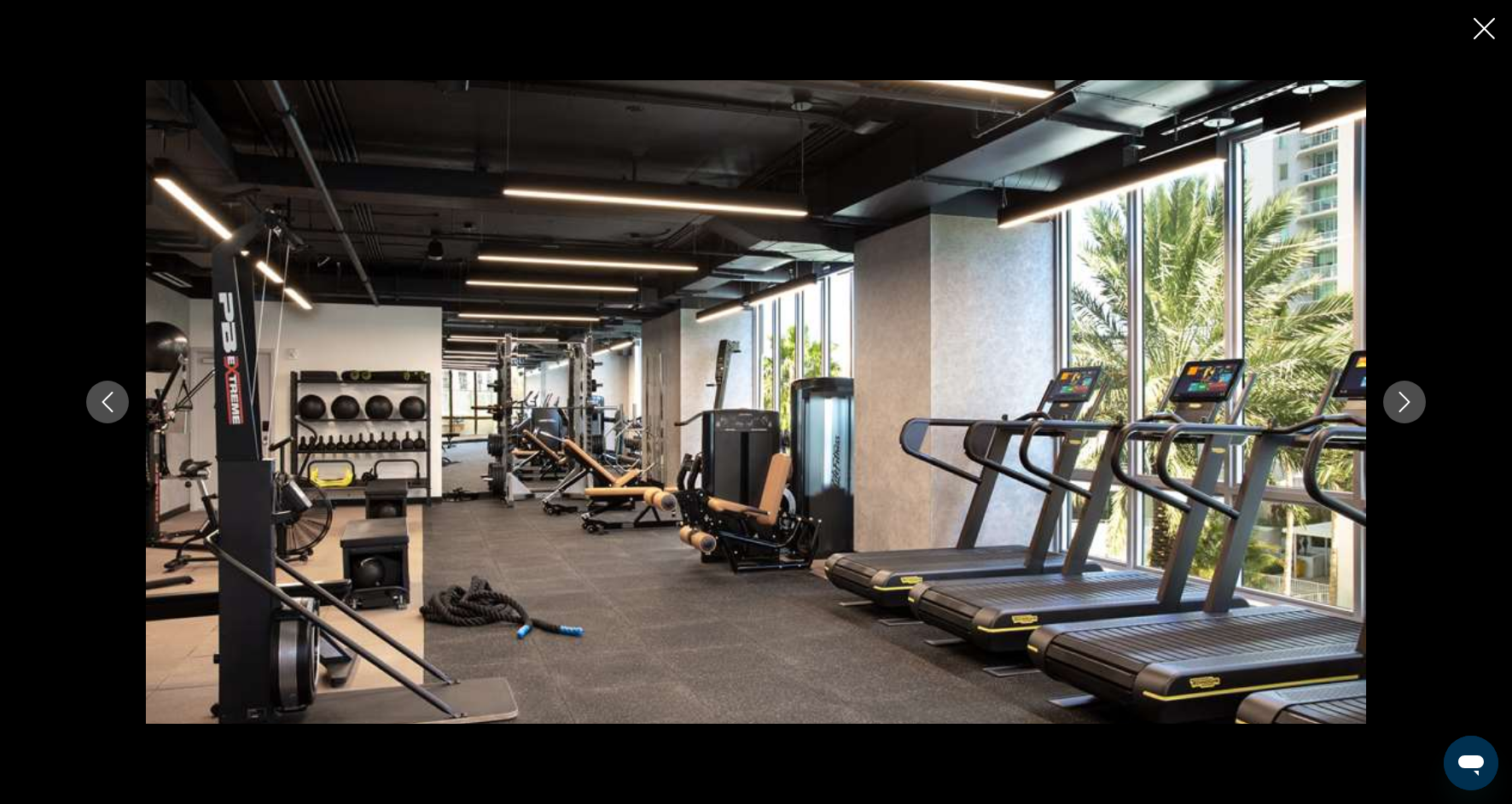
click at [1409, 423] on div "prev next" at bounding box center [756, 402] width 1373 height 644
click at [1409, 425] on div "prev next" at bounding box center [756, 402] width 1373 height 644
click at [1404, 409] on icon "Next image" at bounding box center [1404, 402] width 21 height 21
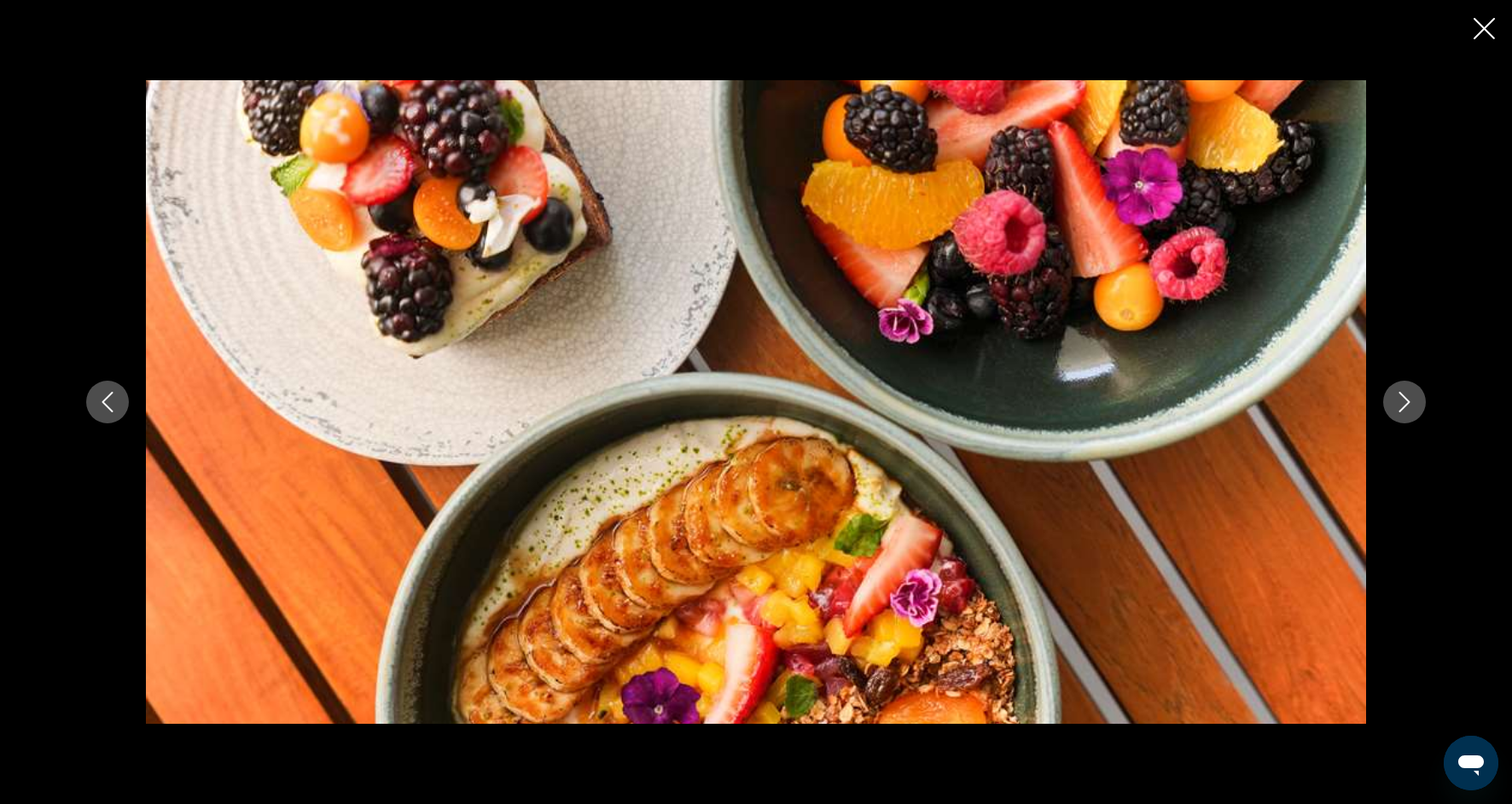
click at [1404, 411] on icon "Next image" at bounding box center [1404, 402] width 21 height 21
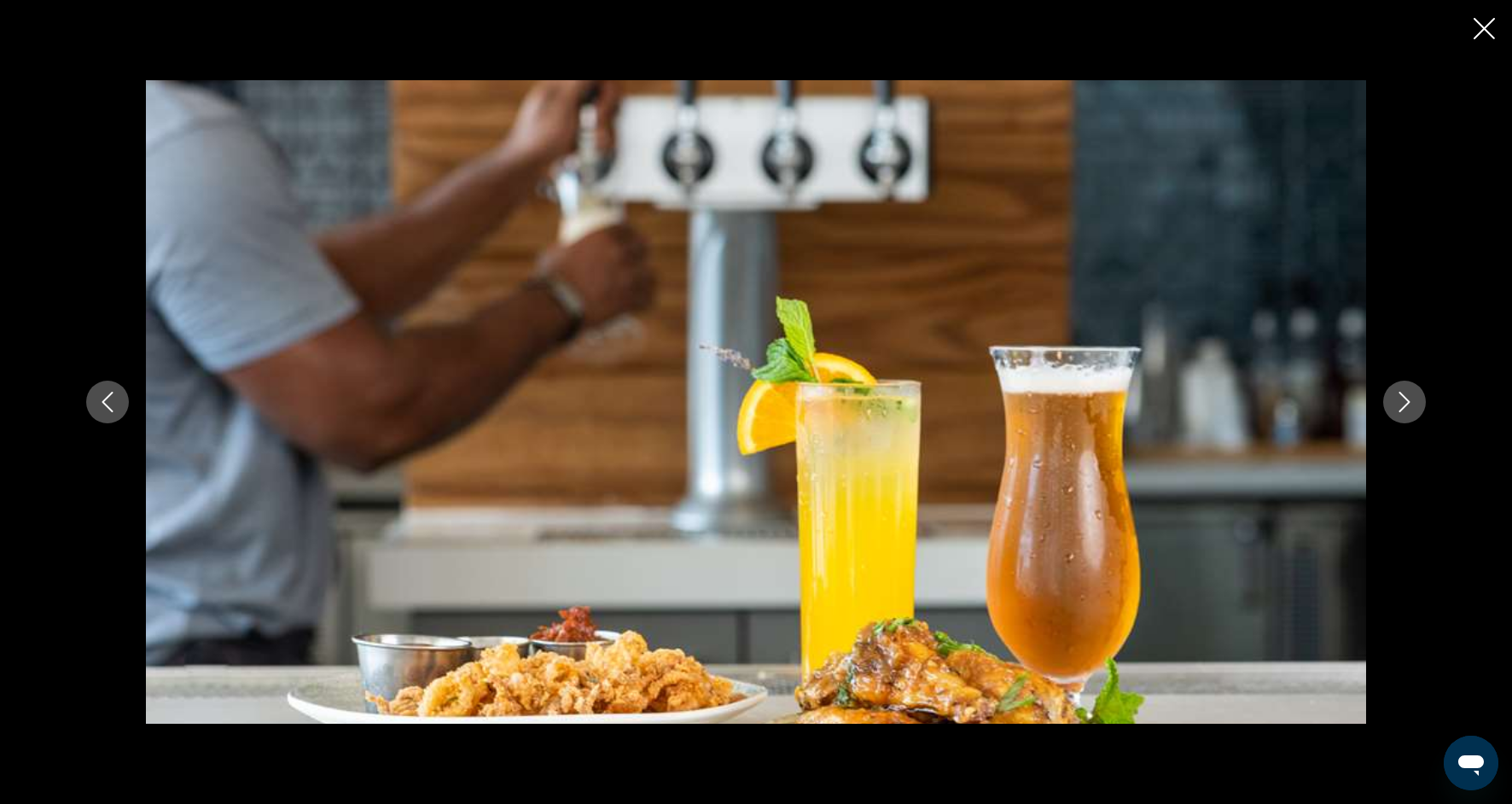
click at [1404, 411] on icon "Next image" at bounding box center [1404, 402] width 21 height 21
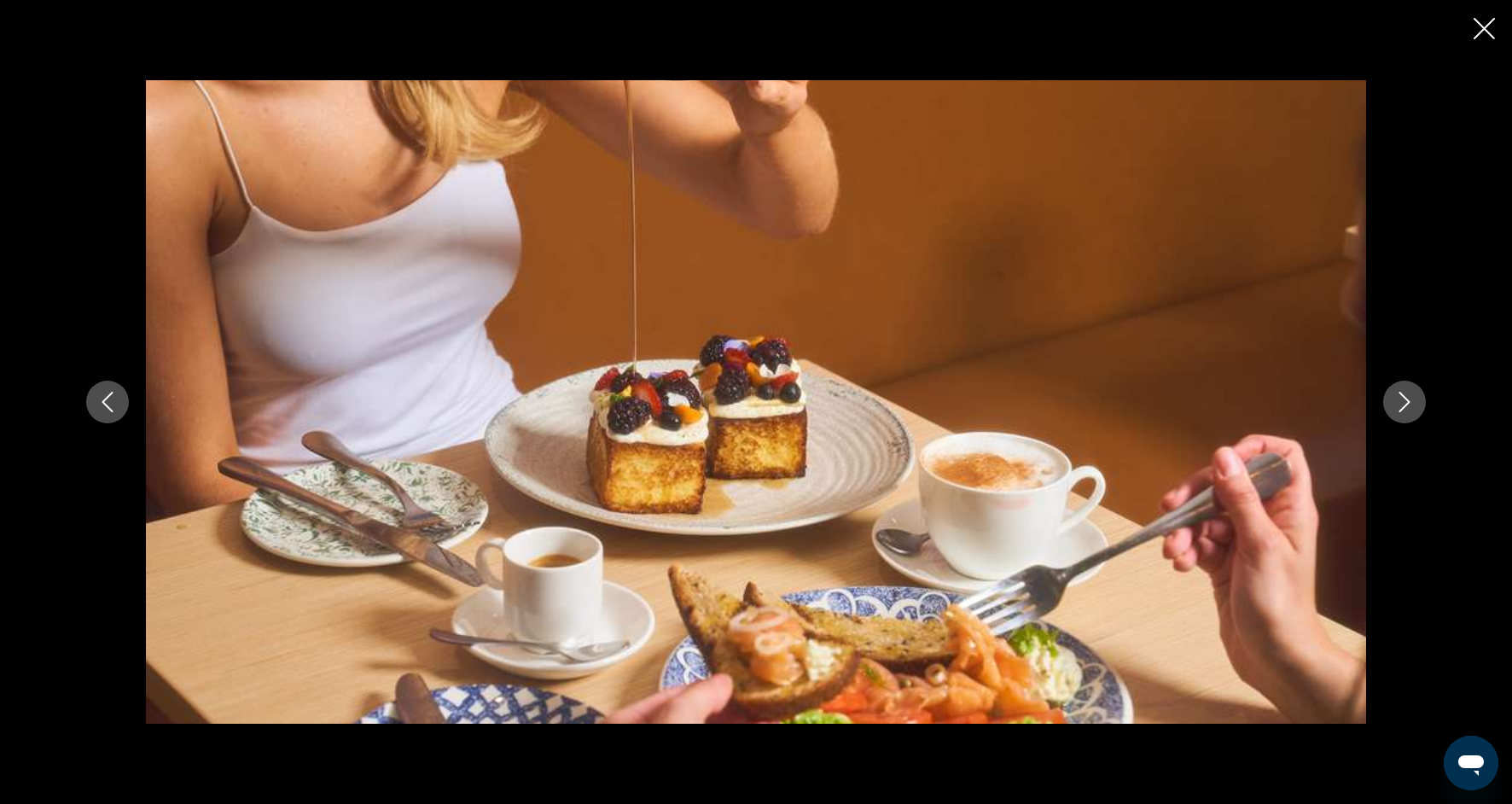
click at [1404, 413] on button "Next image" at bounding box center [1404, 402] width 43 height 43
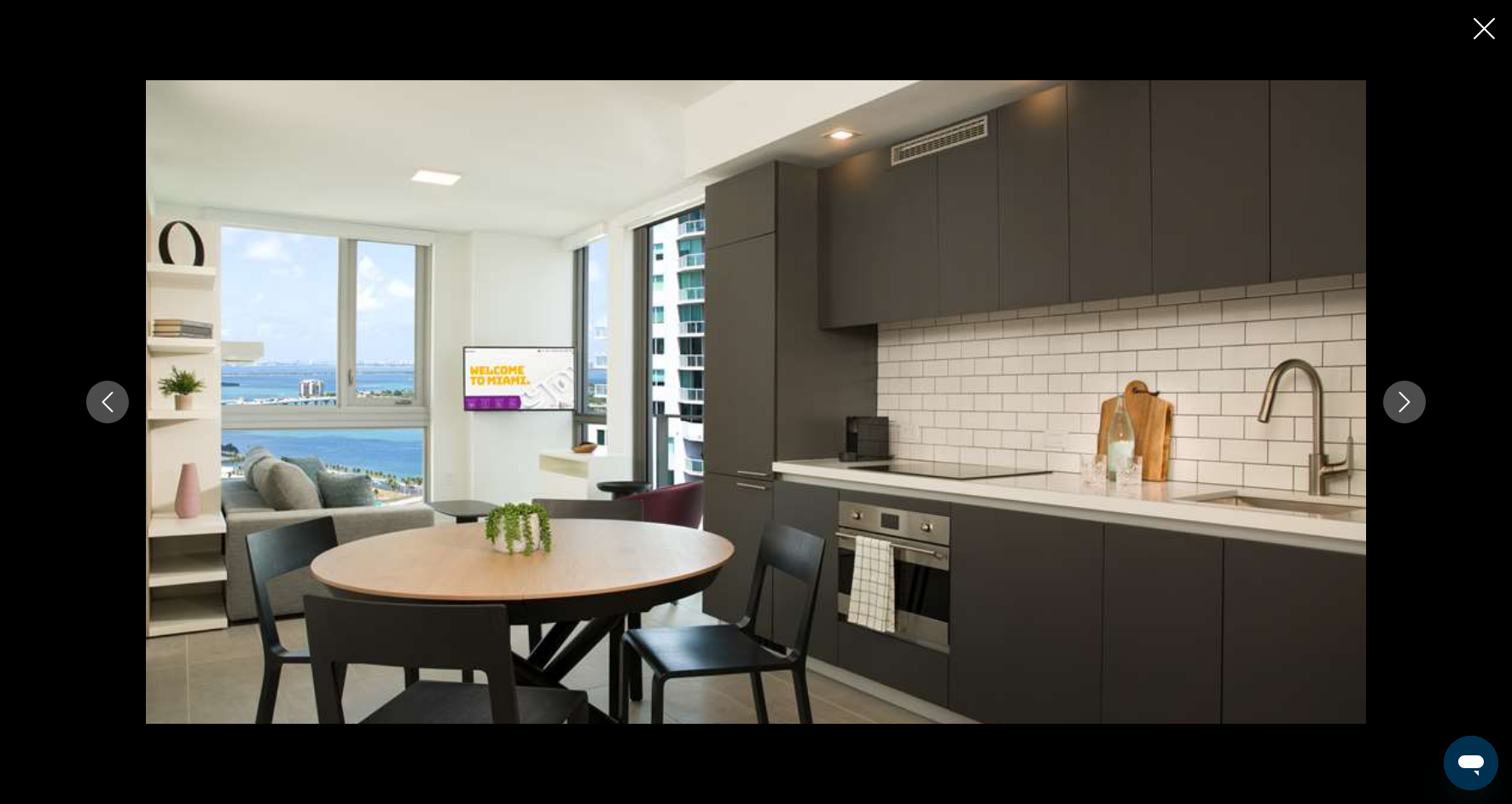
click at [1404, 414] on button "Next image" at bounding box center [1404, 402] width 43 height 43
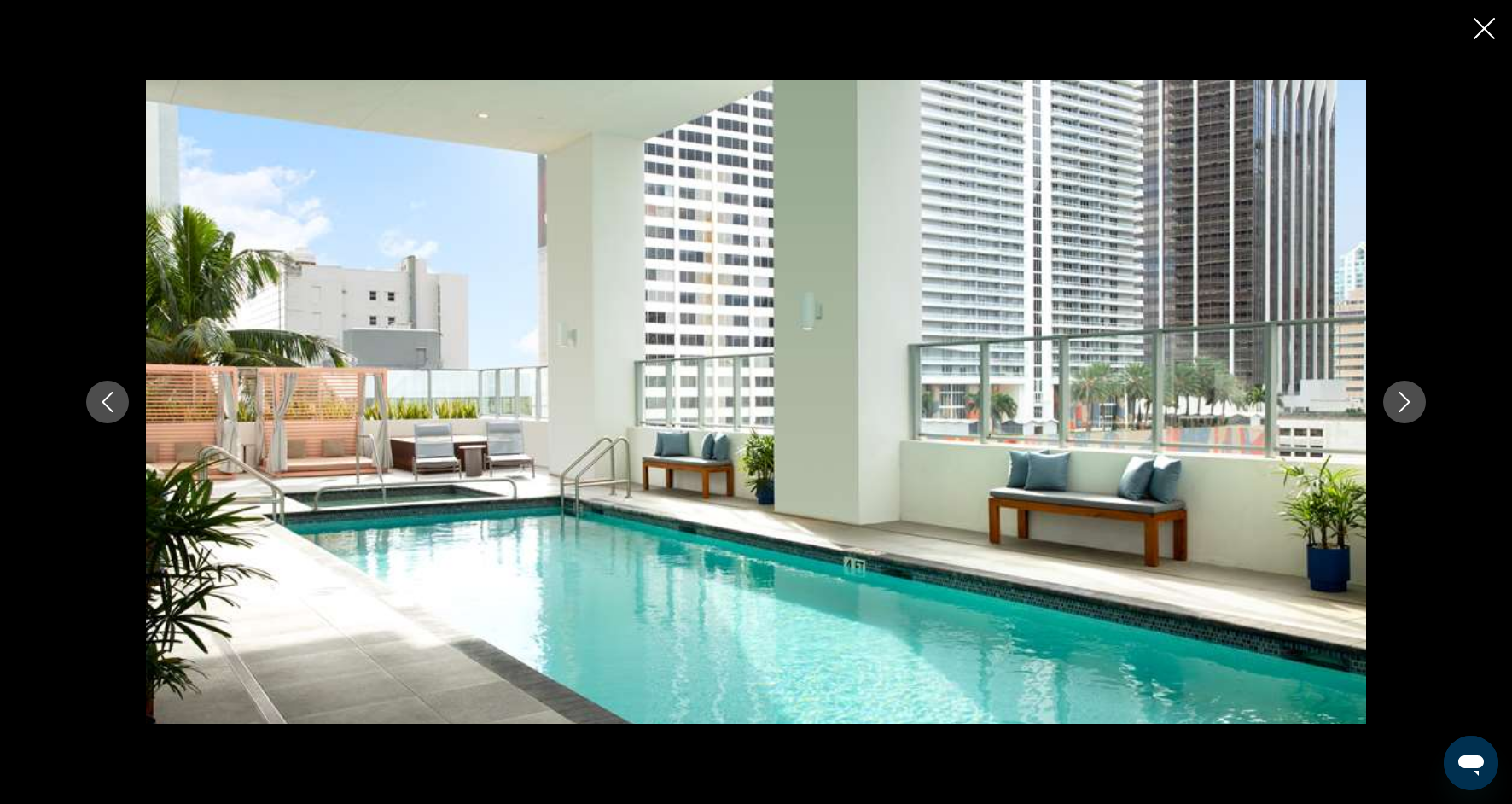
click at [1484, 28] on icon "Close slideshow" at bounding box center [1484, 28] width 22 height 22
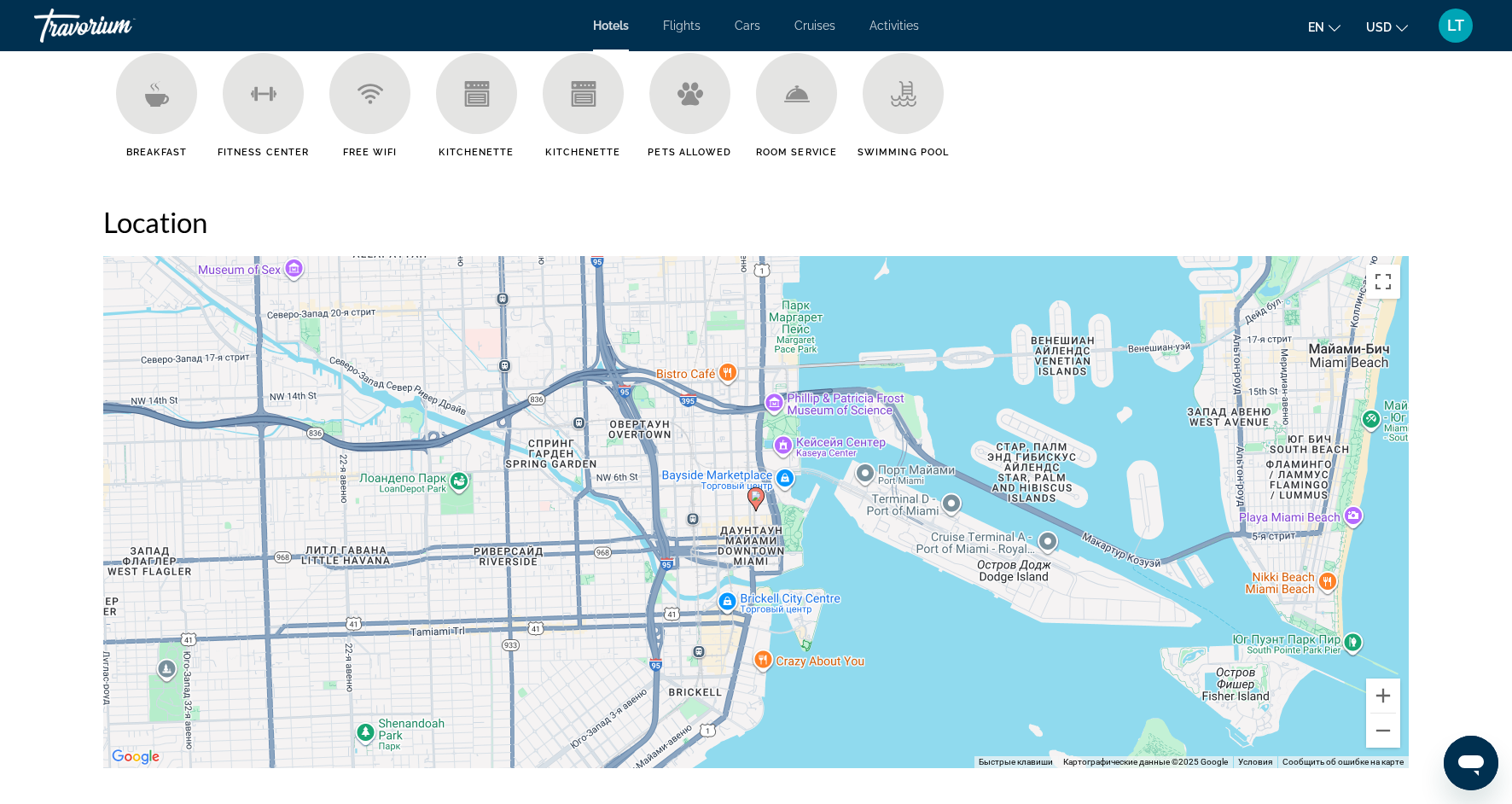
scroll to position [1387, 0]
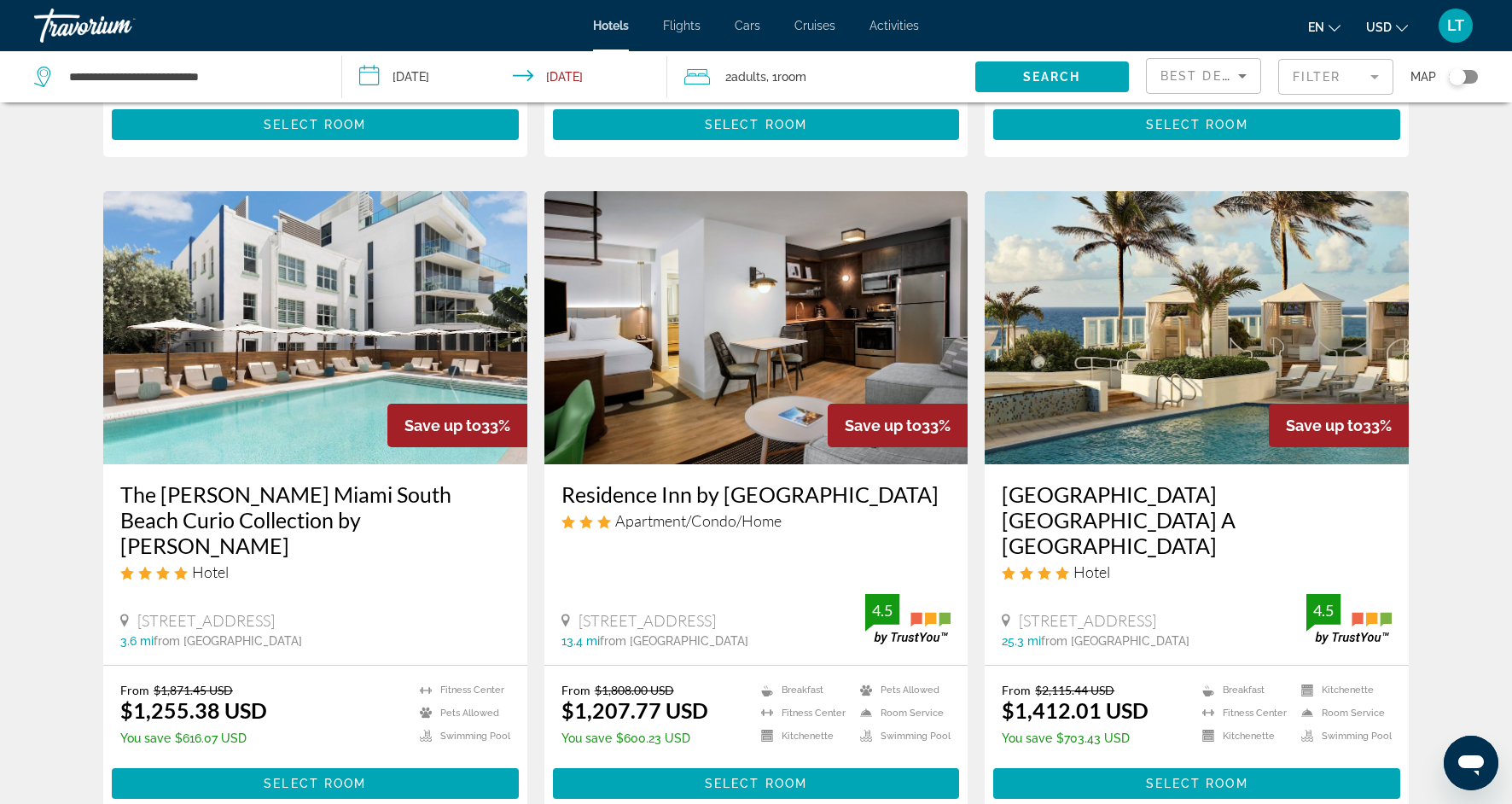
scroll to position [1821, 0]
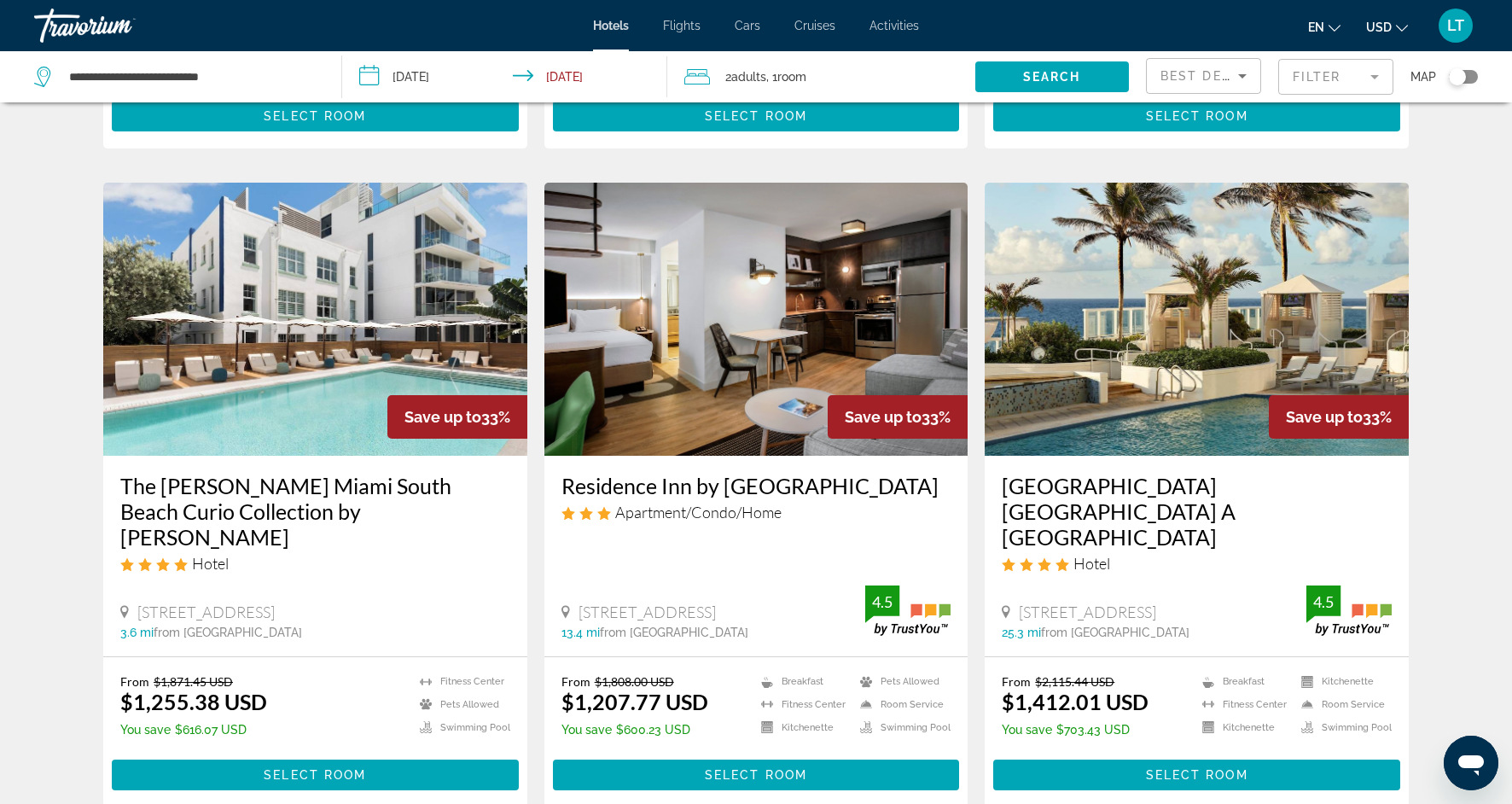
click at [1378, 84] on mat-form-field "Filter" at bounding box center [1336, 77] width 115 height 36
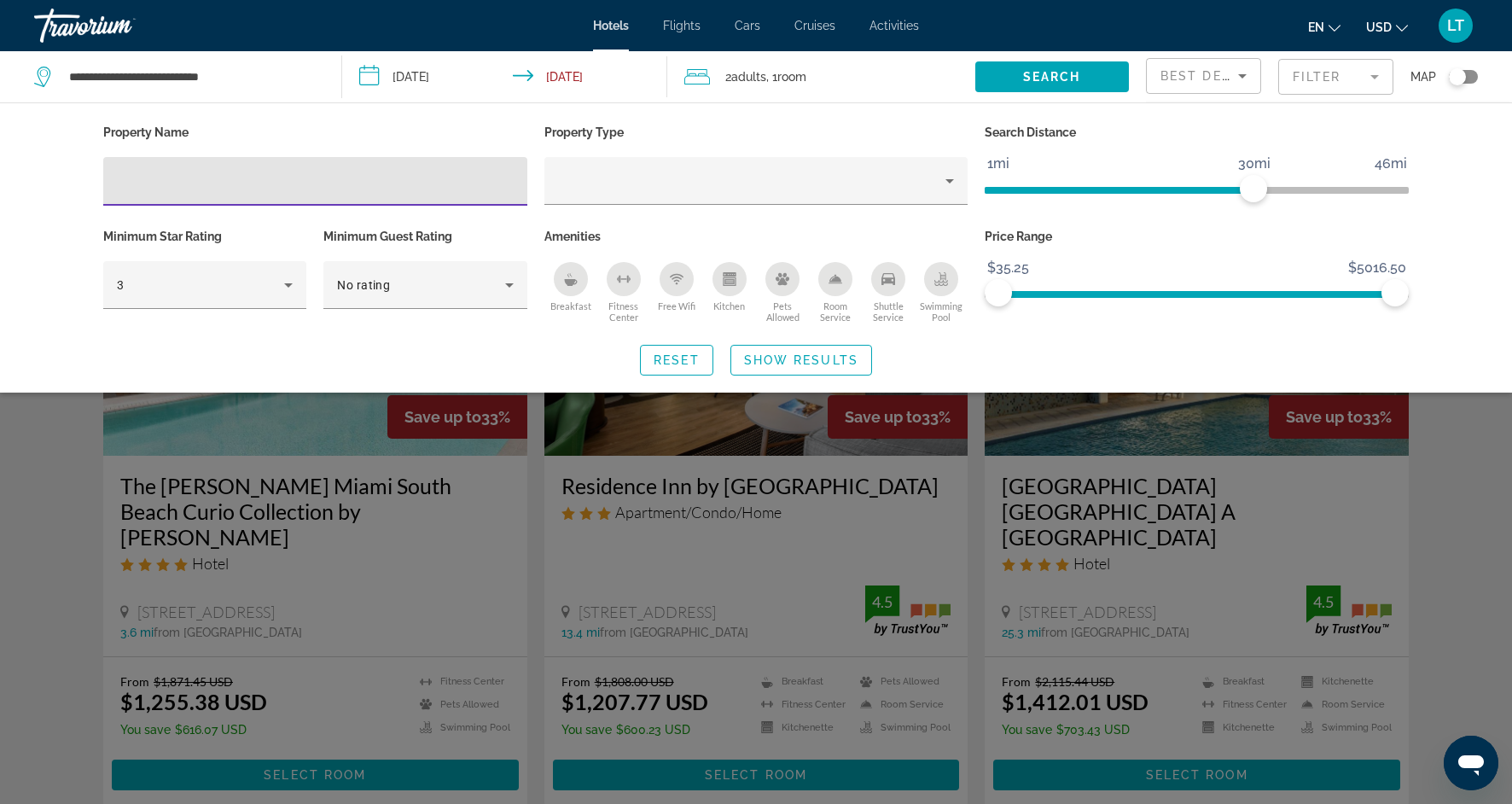
click at [268, 178] on input "Hotel Filters" at bounding box center [315, 182] width 397 height 21
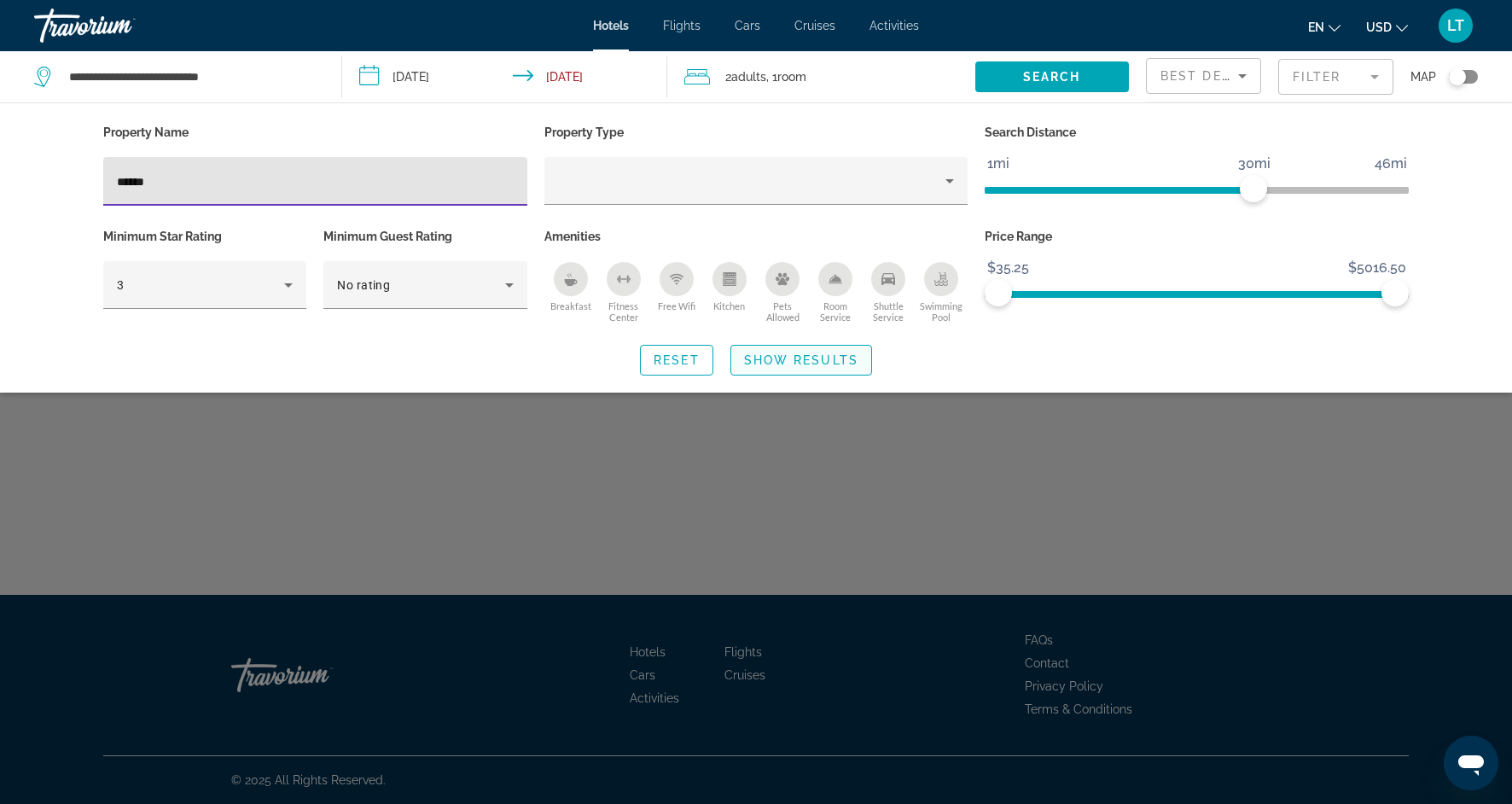
type input "******"
click at [750, 354] on span "Show Results" at bounding box center [801, 360] width 115 height 14
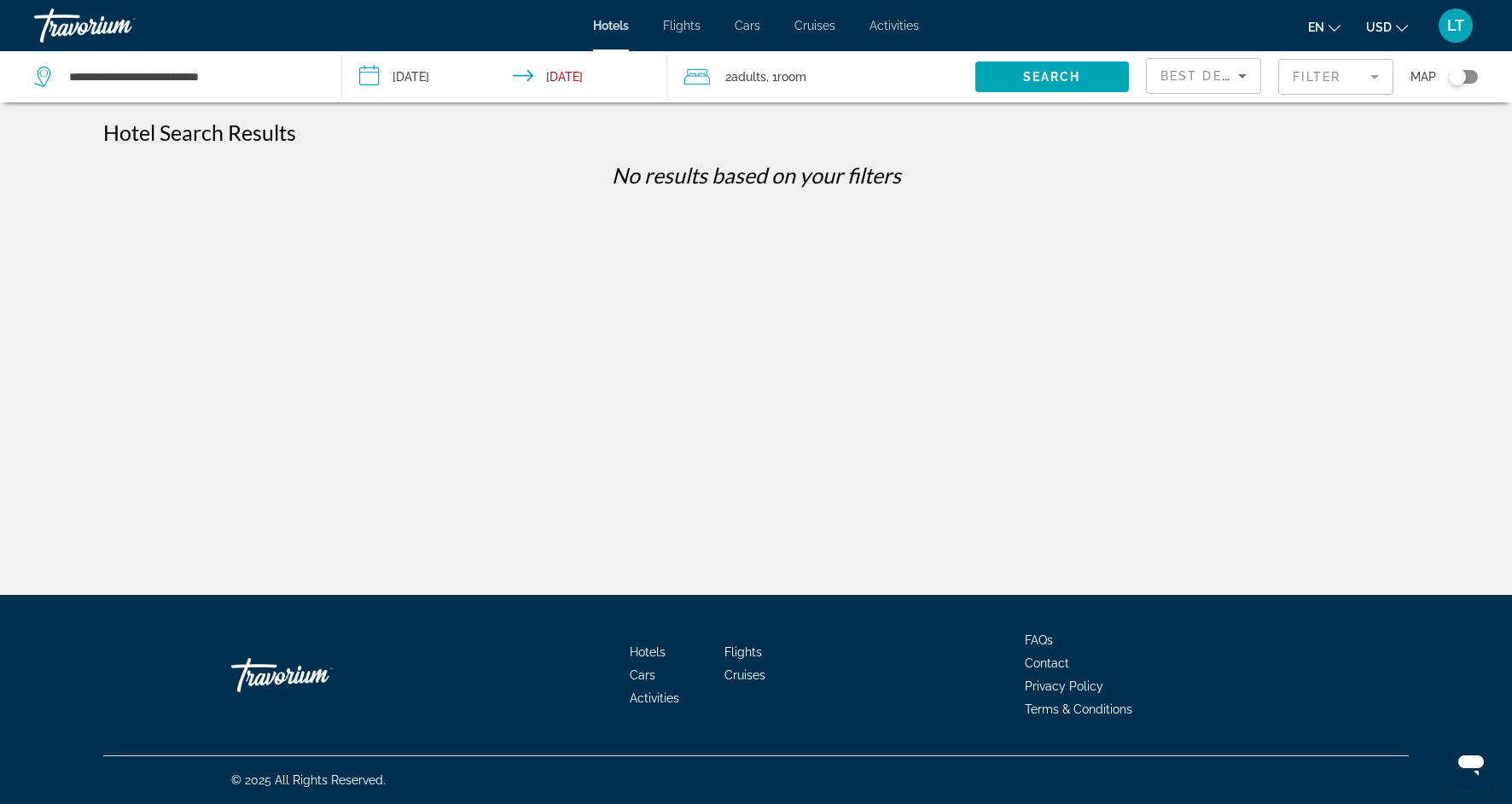
click at [1373, 77] on mat-form-field "Filter" at bounding box center [1336, 77] width 115 height 36
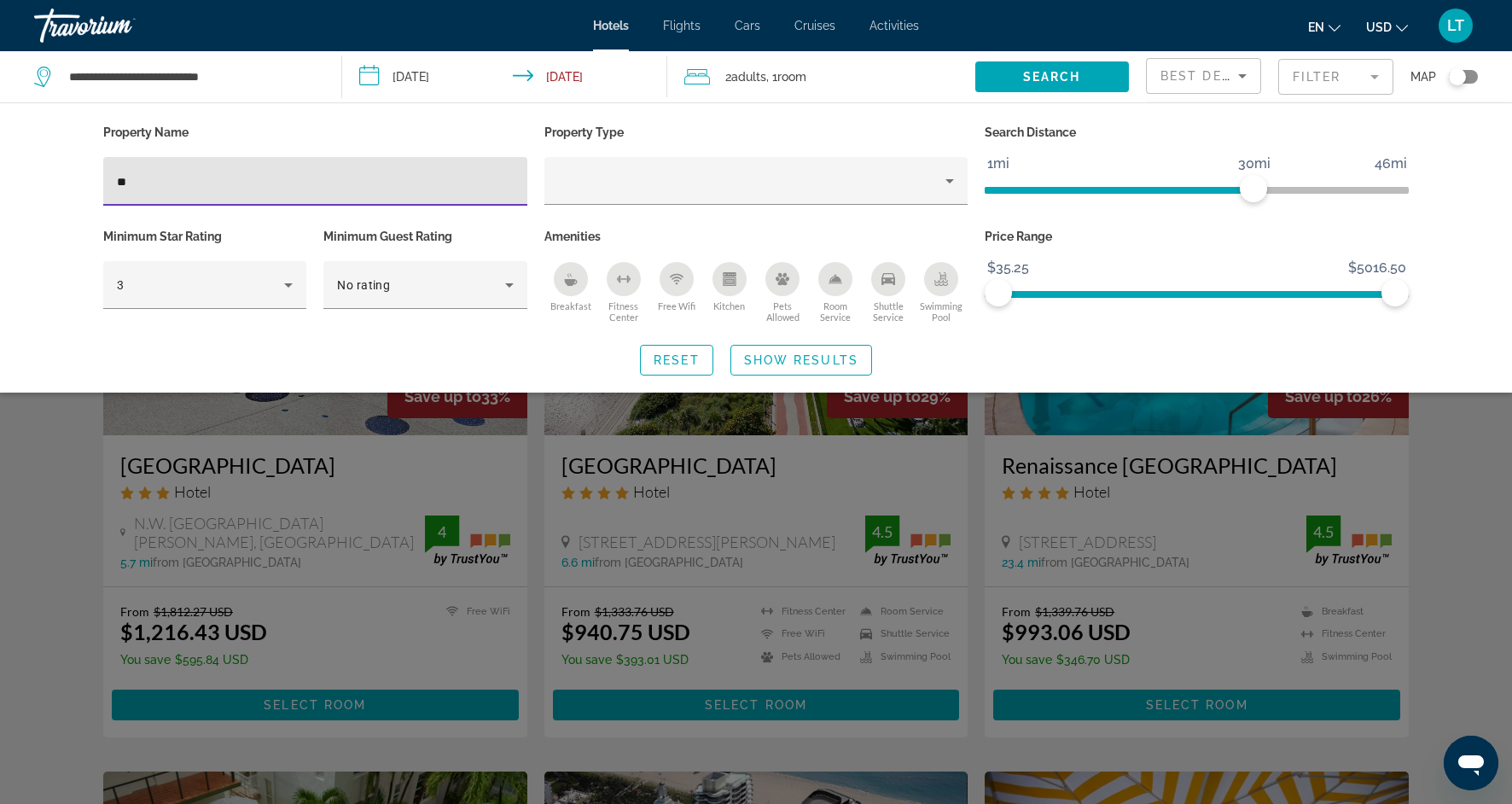
type input "*"
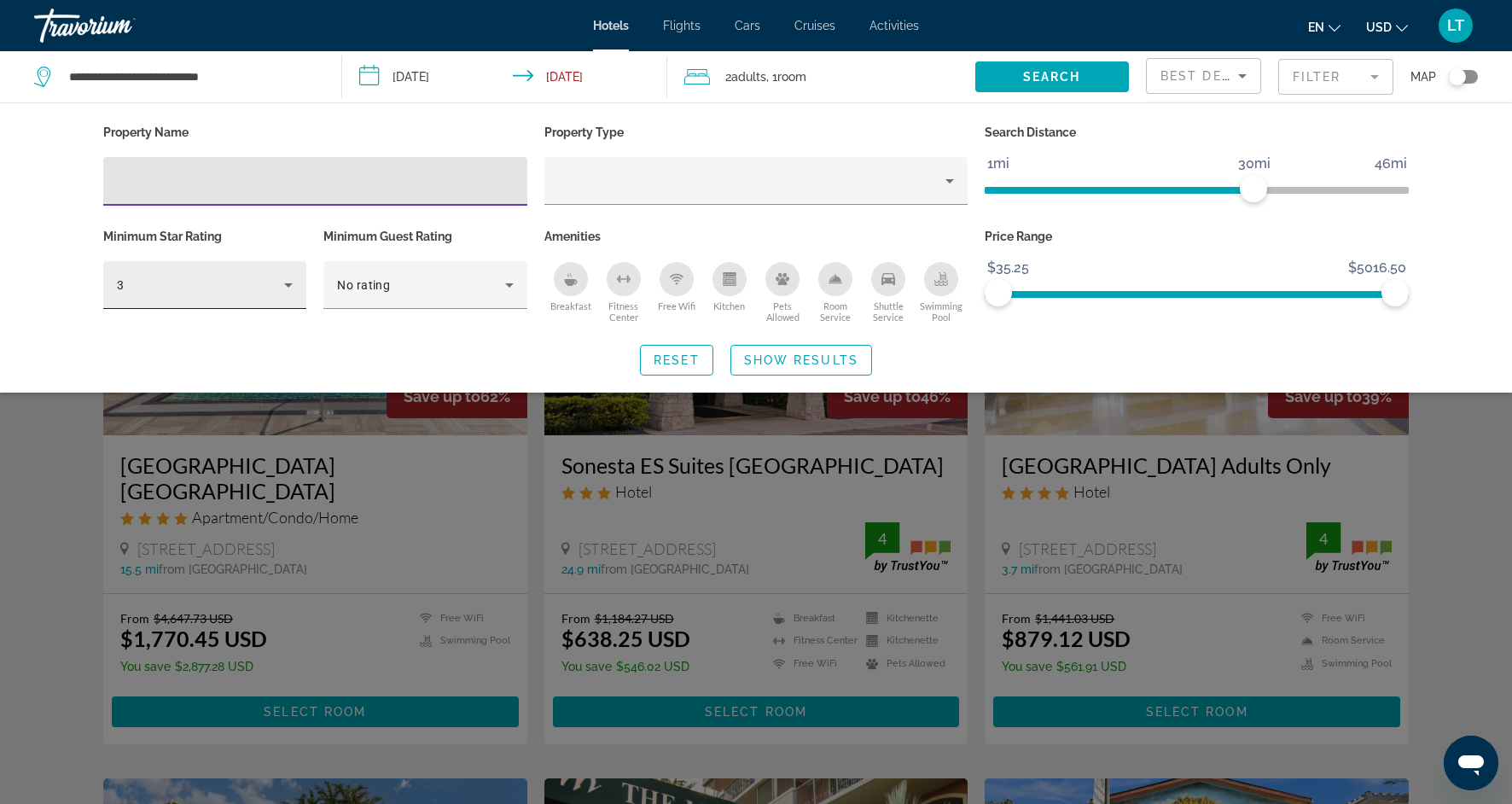
click at [289, 284] on icon "Hotel Filters" at bounding box center [289, 285] width 9 height 4
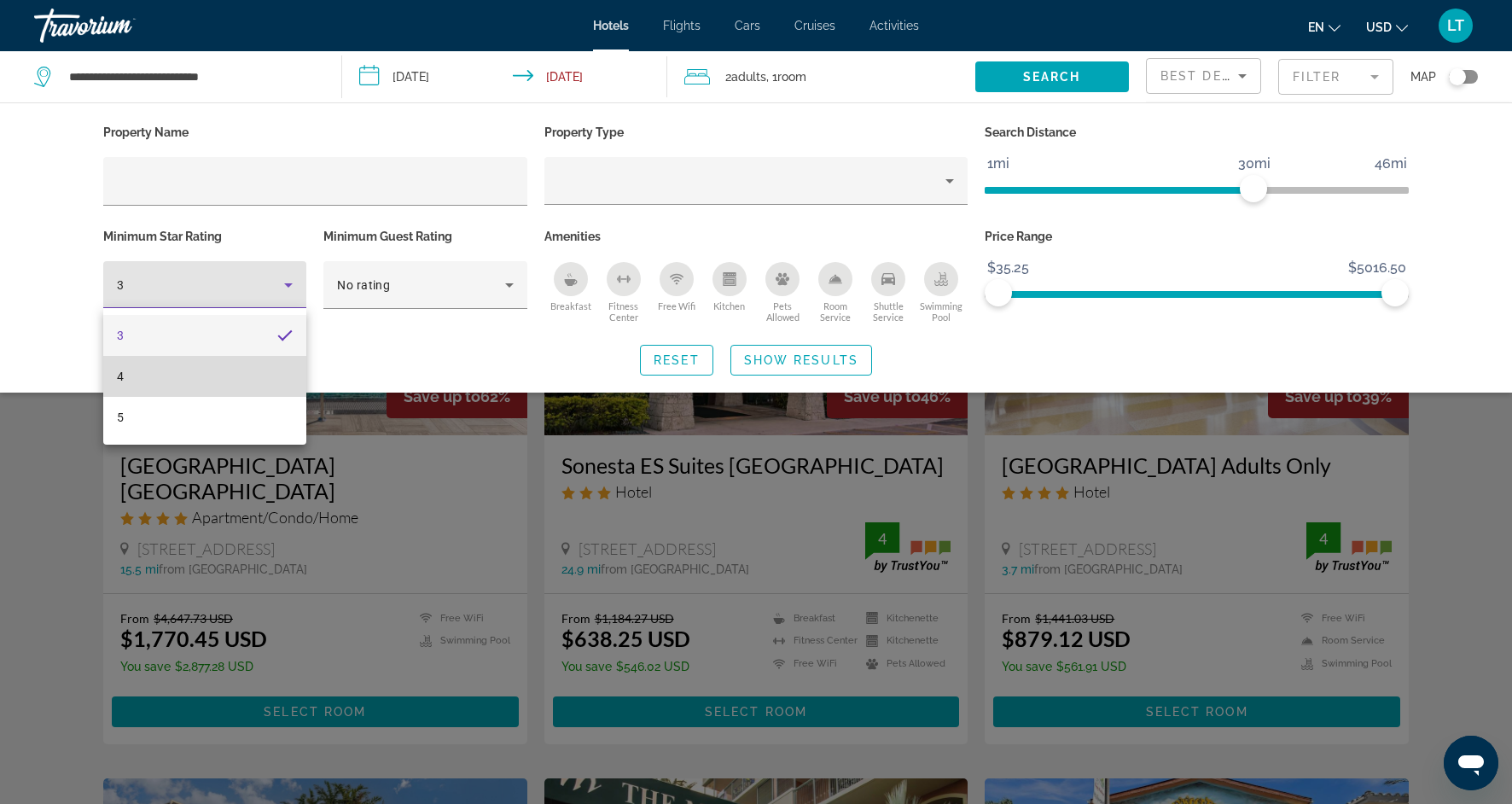
click at [246, 375] on mat-option "4" at bounding box center [205, 377] width 203 height 41
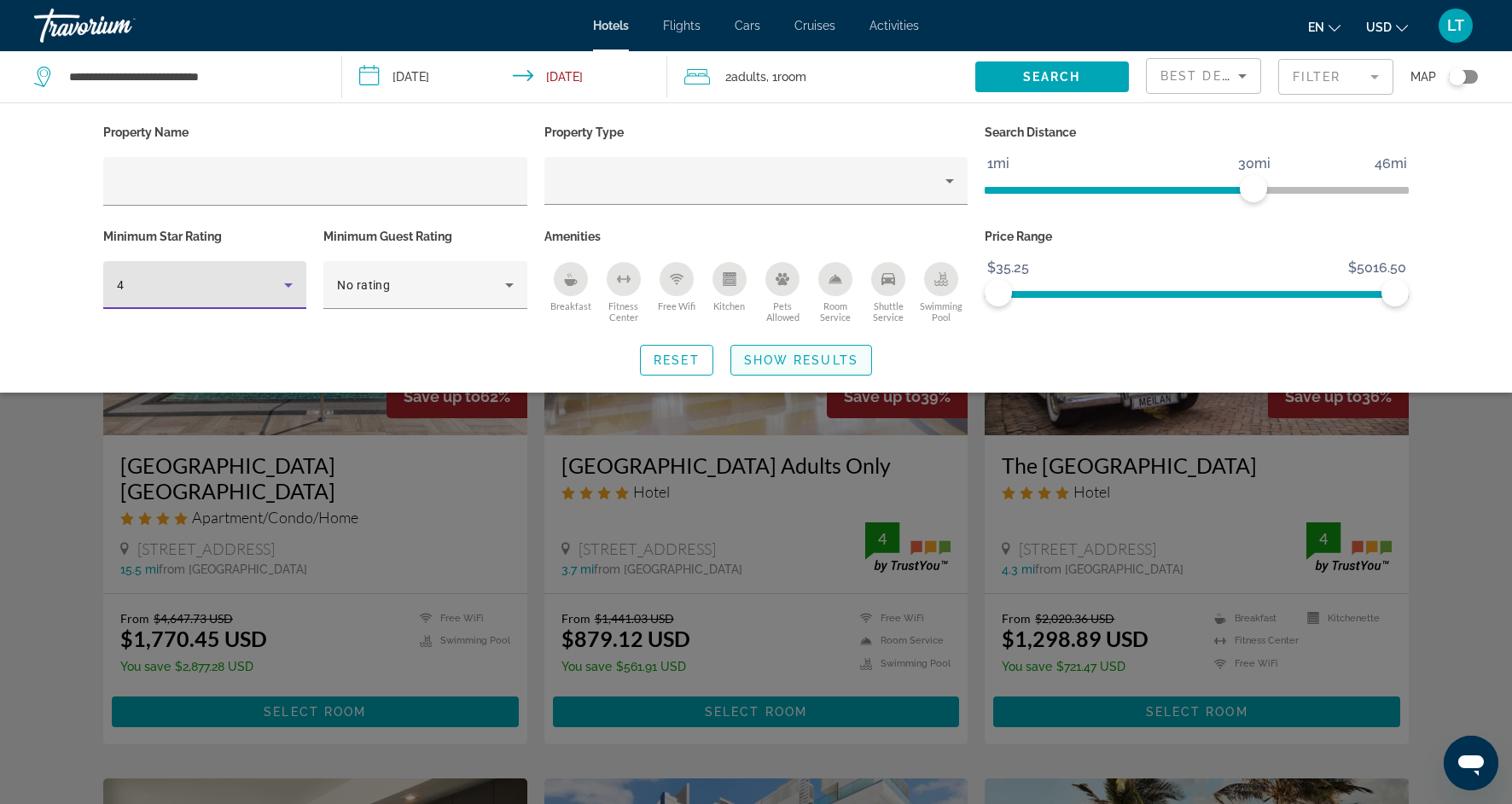
click at [768, 365] on span "Show Results" at bounding box center [801, 360] width 115 height 14
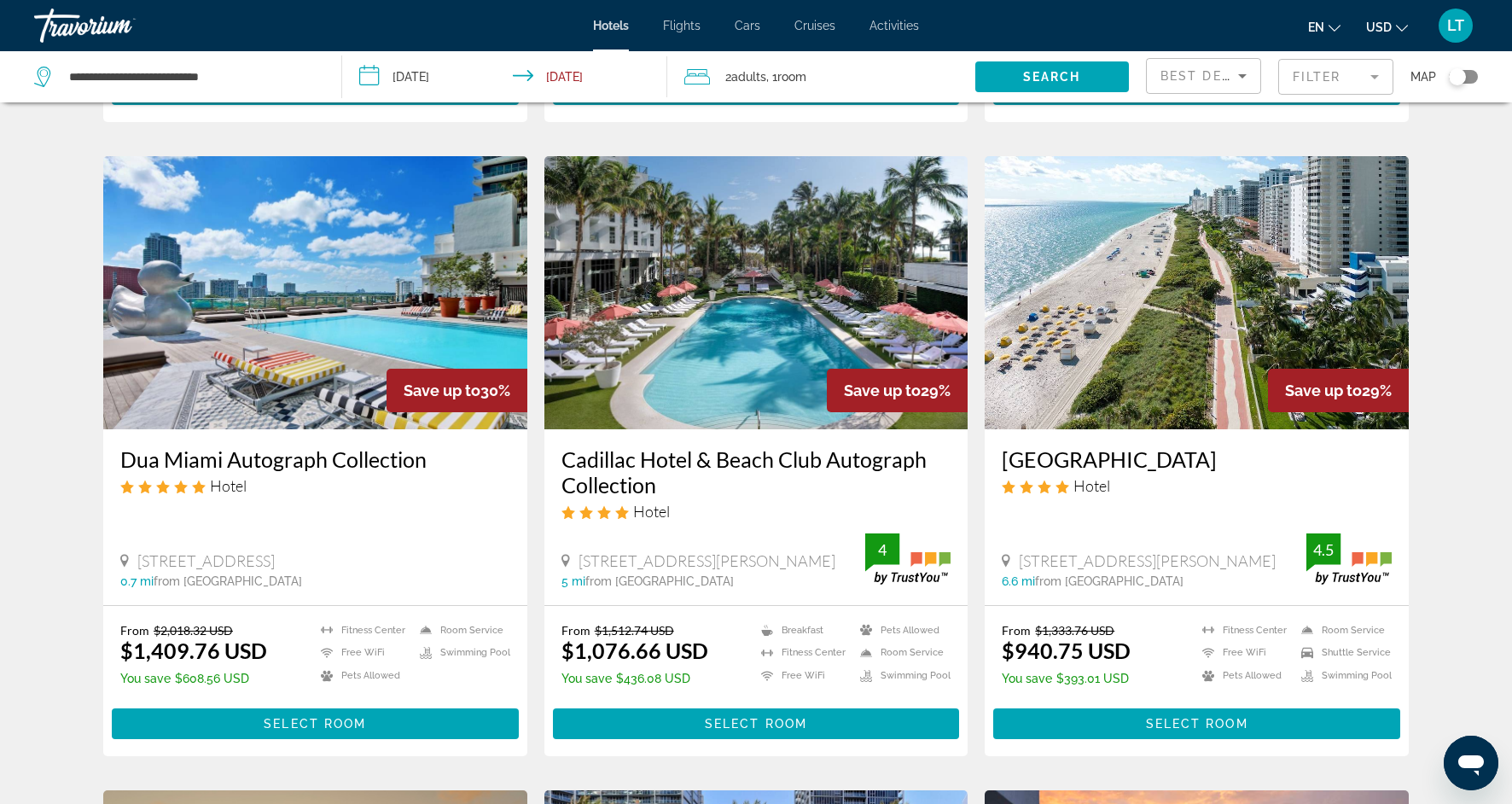
scroll to position [1282, 0]
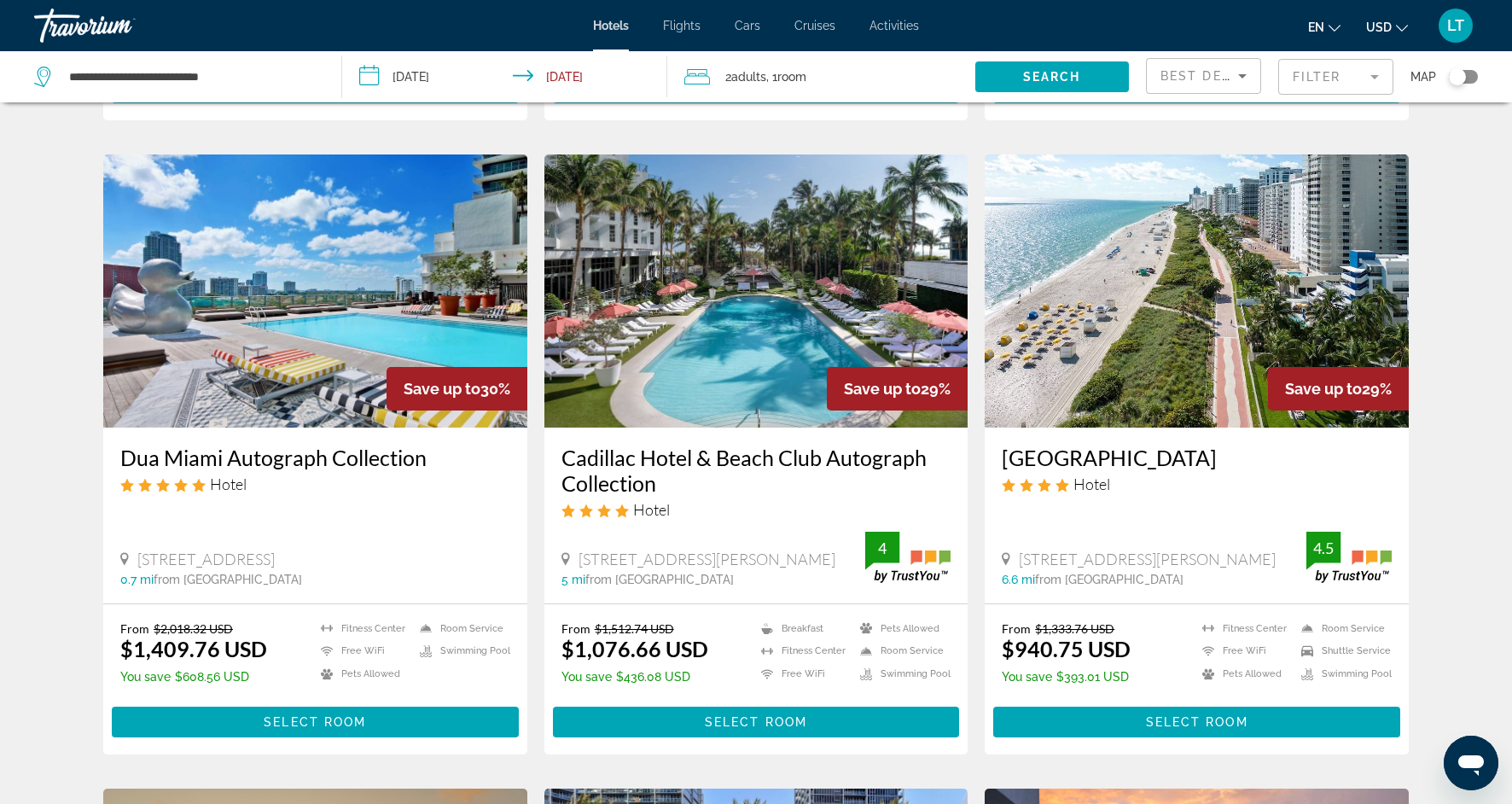
click at [693, 309] on img "Main content" at bounding box center [756, 290] width 424 height 273
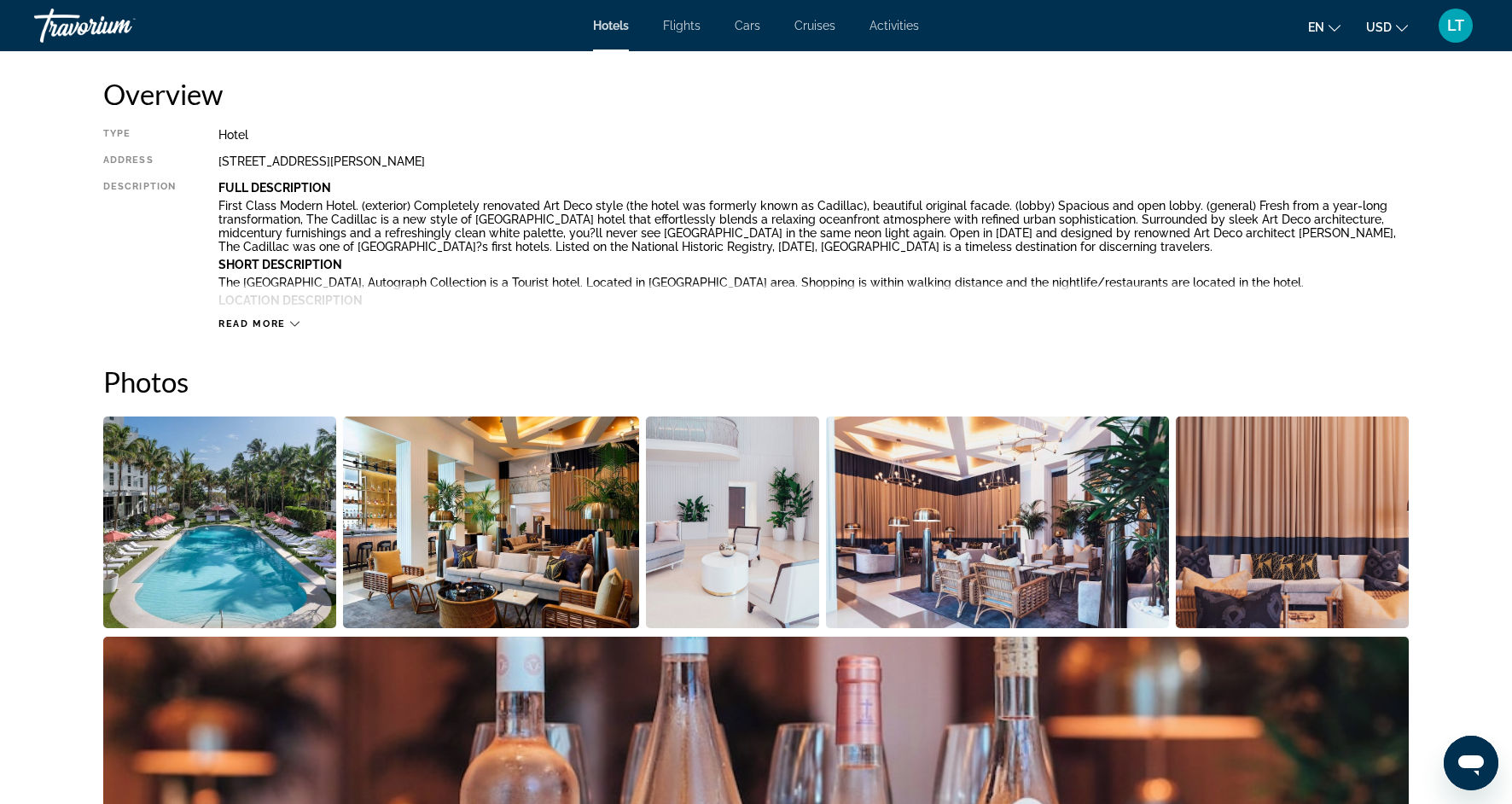
scroll to position [575, 0]
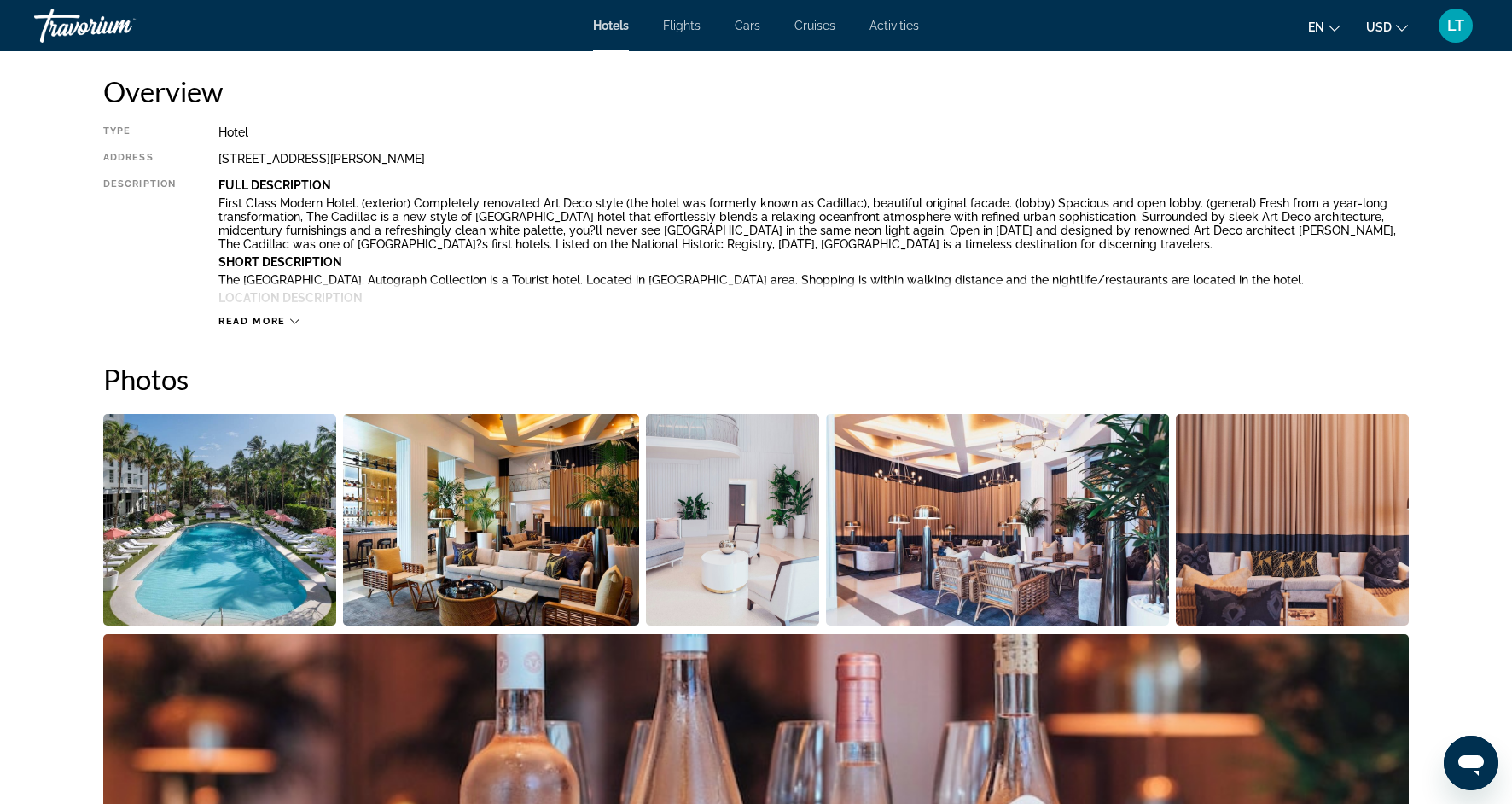
click at [542, 519] on img "Open full-screen image slider" at bounding box center [491, 520] width 297 height 212
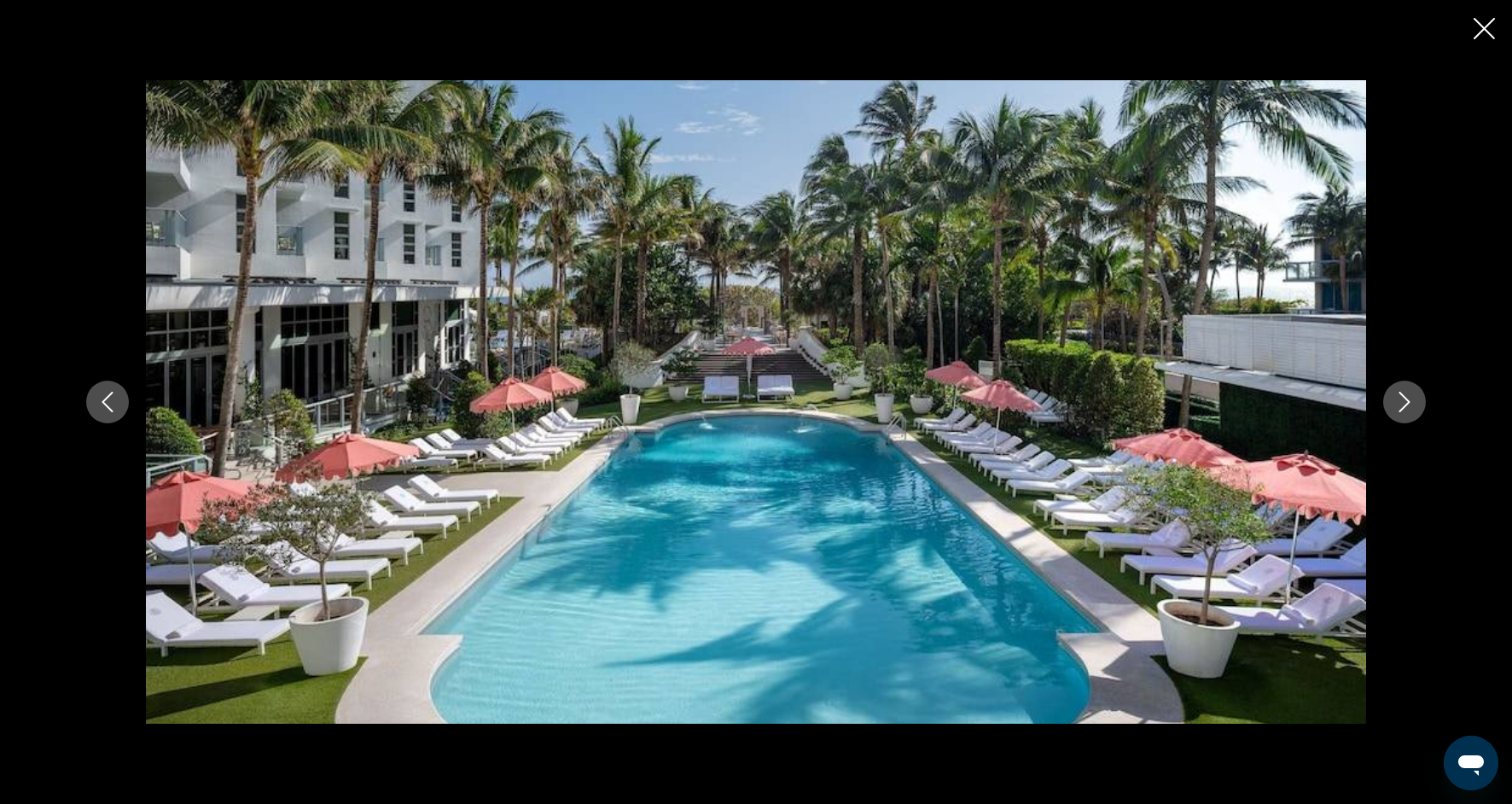
click at [1416, 377] on div "prev next" at bounding box center [756, 402] width 1373 height 644
click at [1407, 401] on icon "Next image" at bounding box center [1404, 402] width 21 height 21
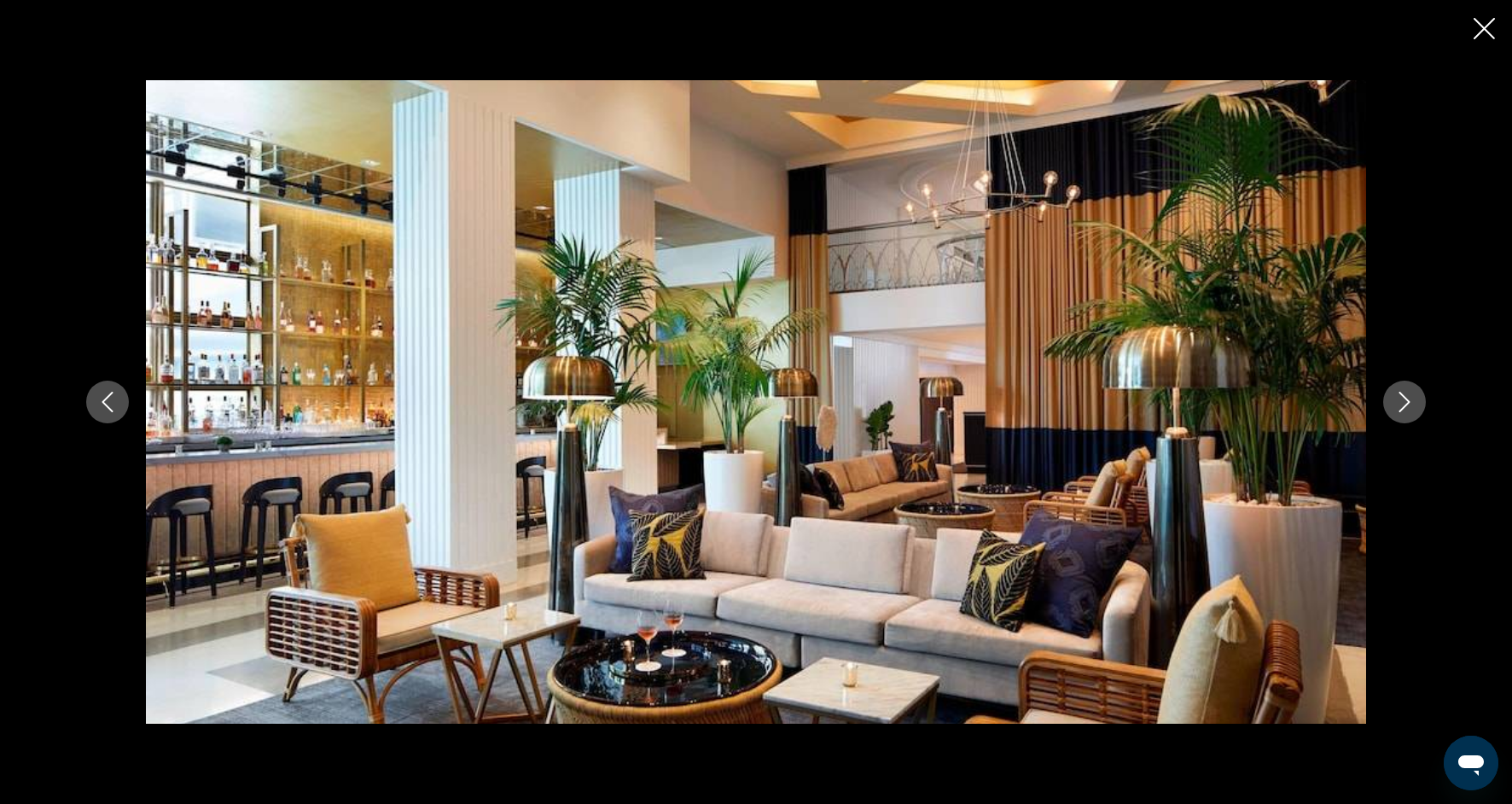
click at [1407, 402] on icon "Next image" at bounding box center [1404, 402] width 11 height 21
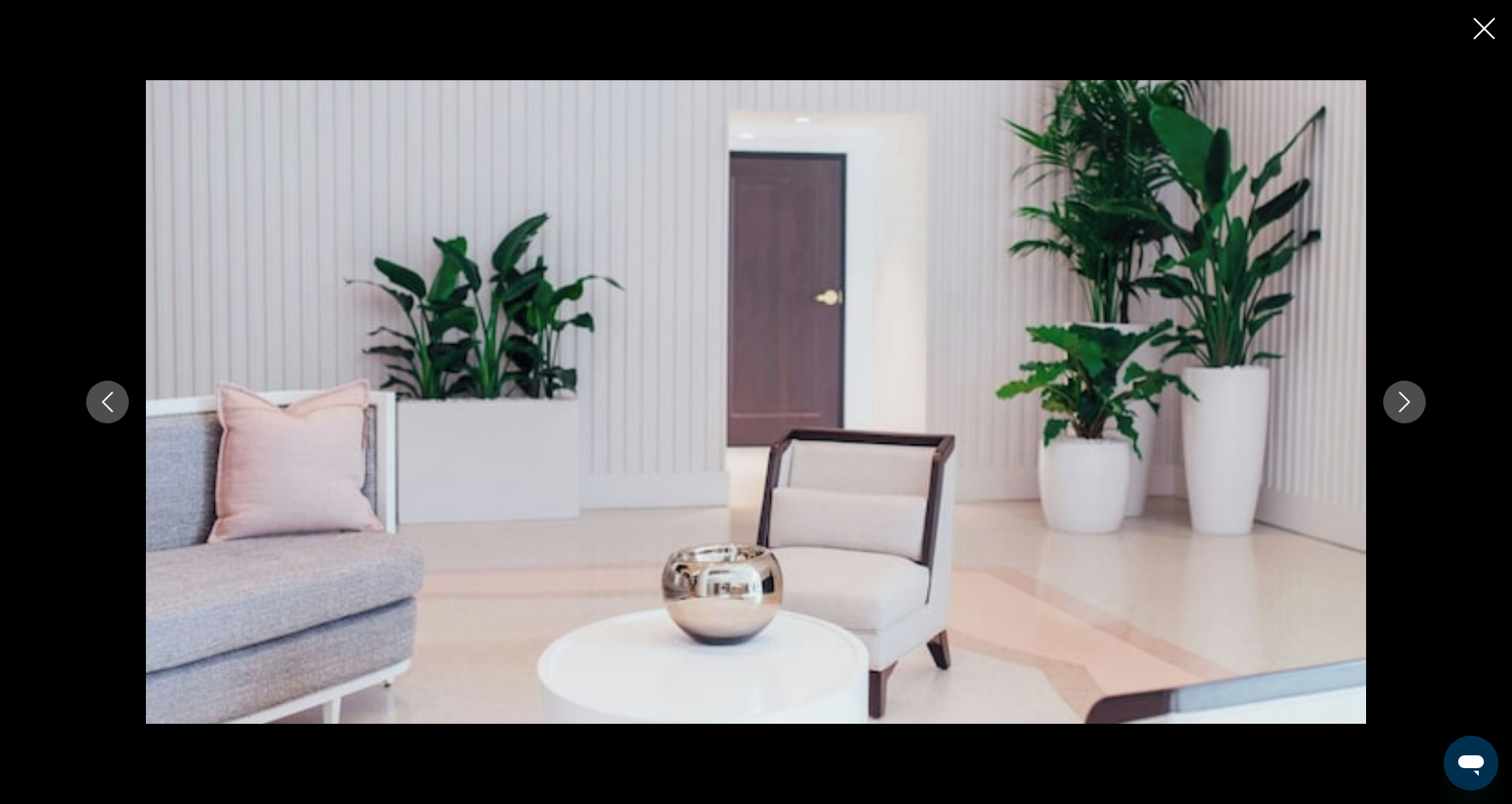
click at [1408, 405] on icon "Next image" at bounding box center [1404, 402] width 21 height 21
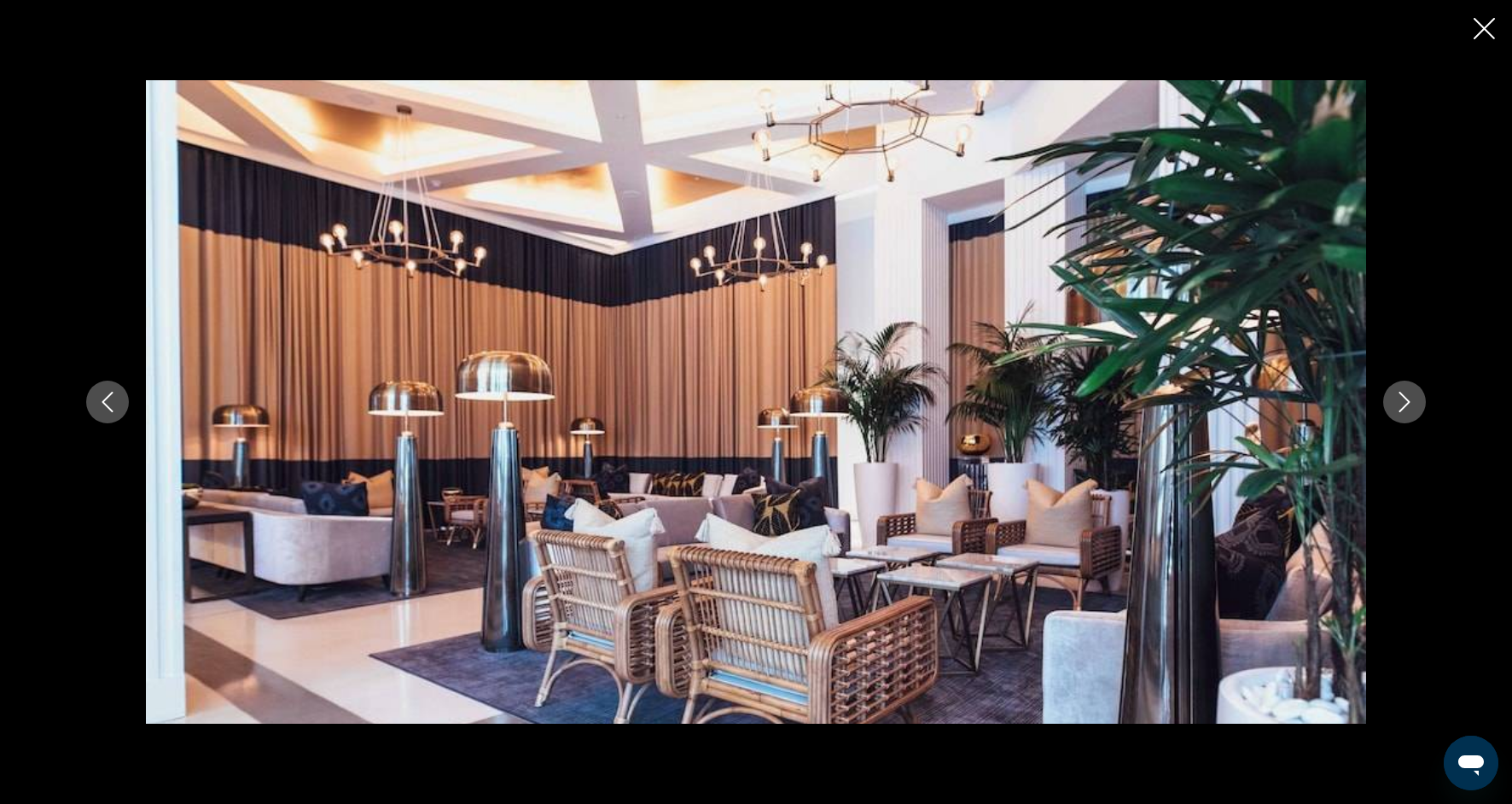
click at [1409, 407] on icon "Next image" at bounding box center [1404, 402] width 21 height 21
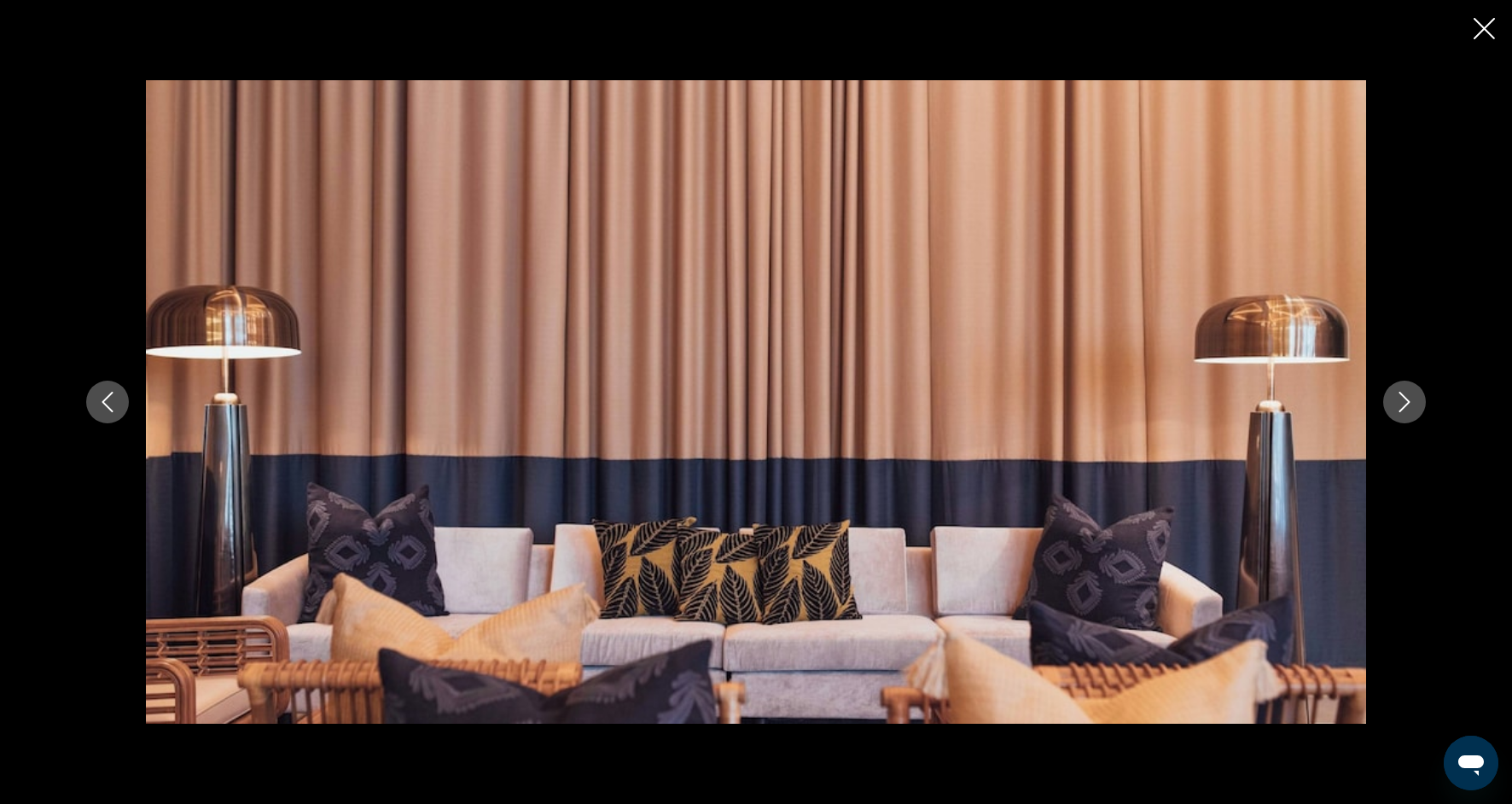
click at [1409, 409] on icon "Next image" at bounding box center [1404, 402] width 21 height 21
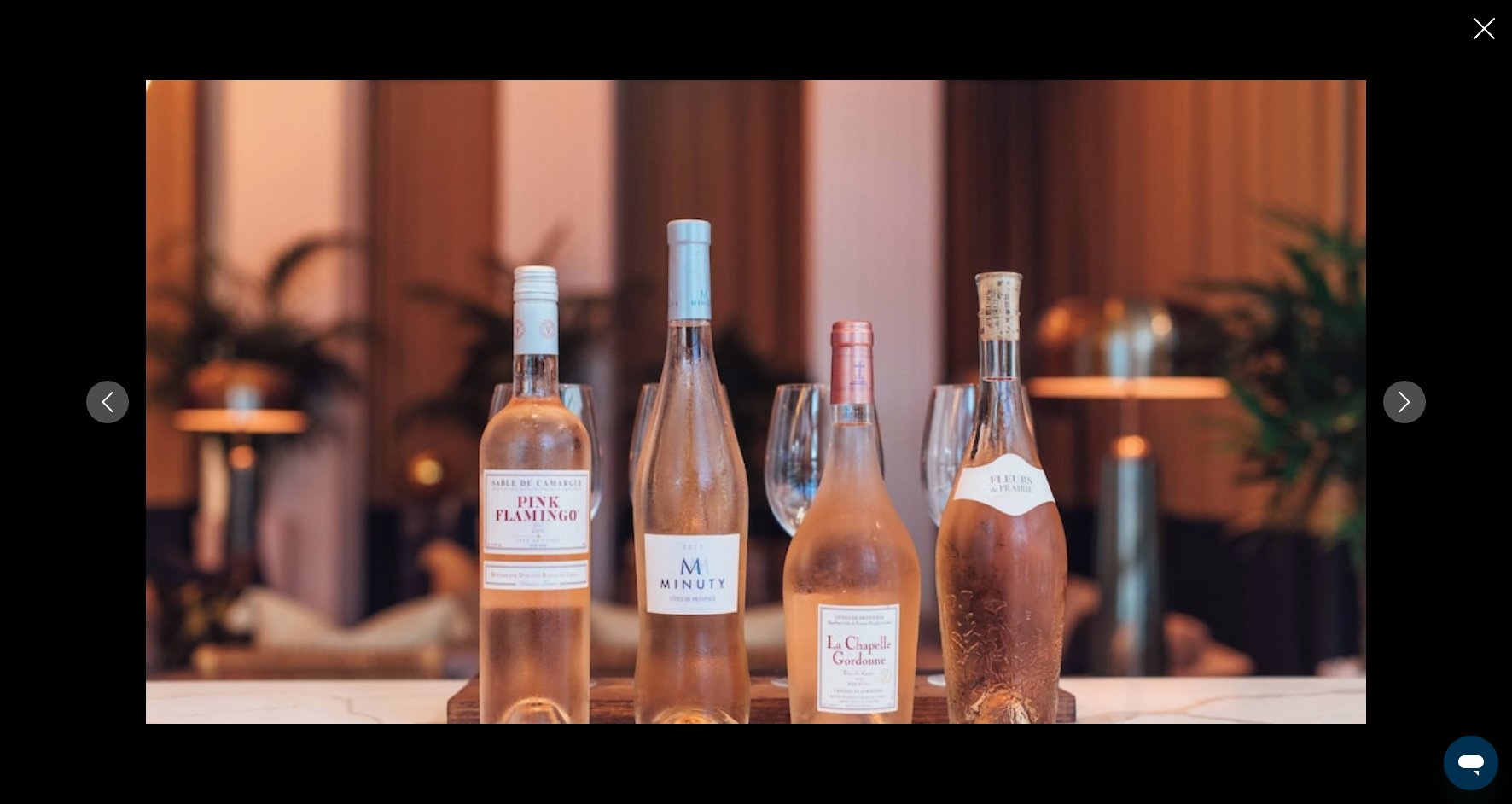
click at [1410, 411] on icon "Next image" at bounding box center [1404, 402] width 21 height 21
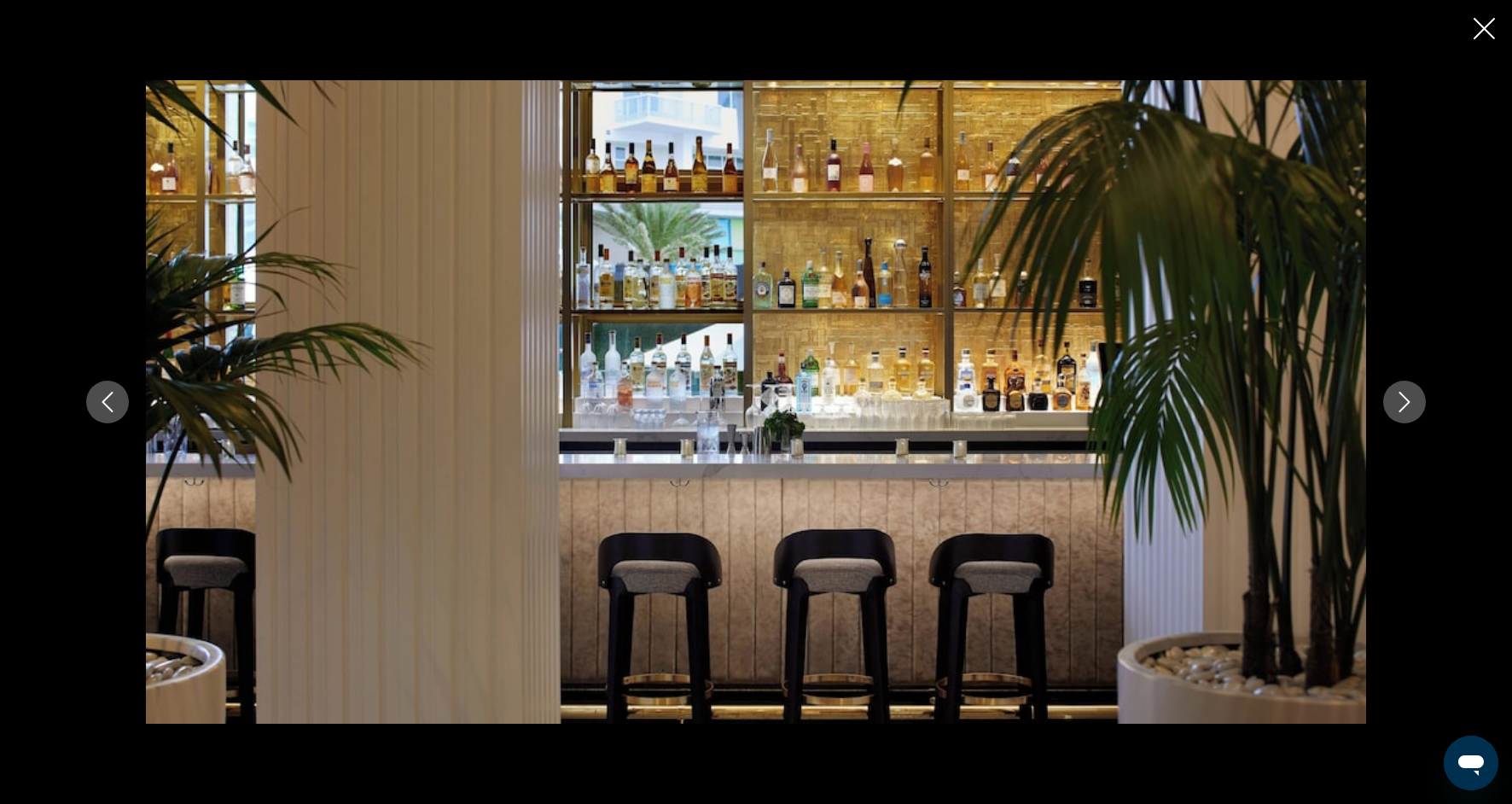
click at [1410, 413] on button "Next image" at bounding box center [1404, 402] width 43 height 43
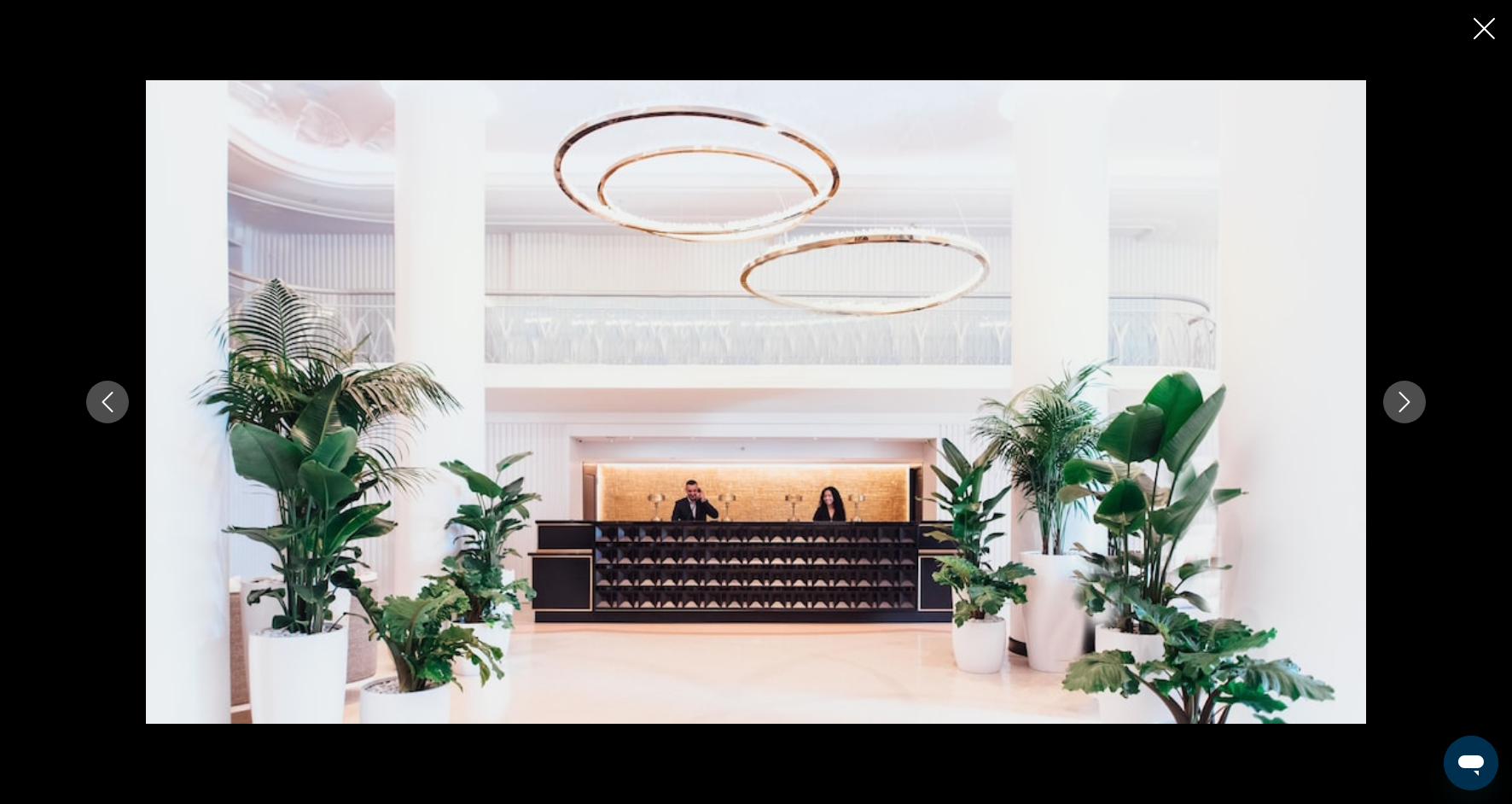
click at [1412, 415] on button "Next image" at bounding box center [1404, 402] width 43 height 43
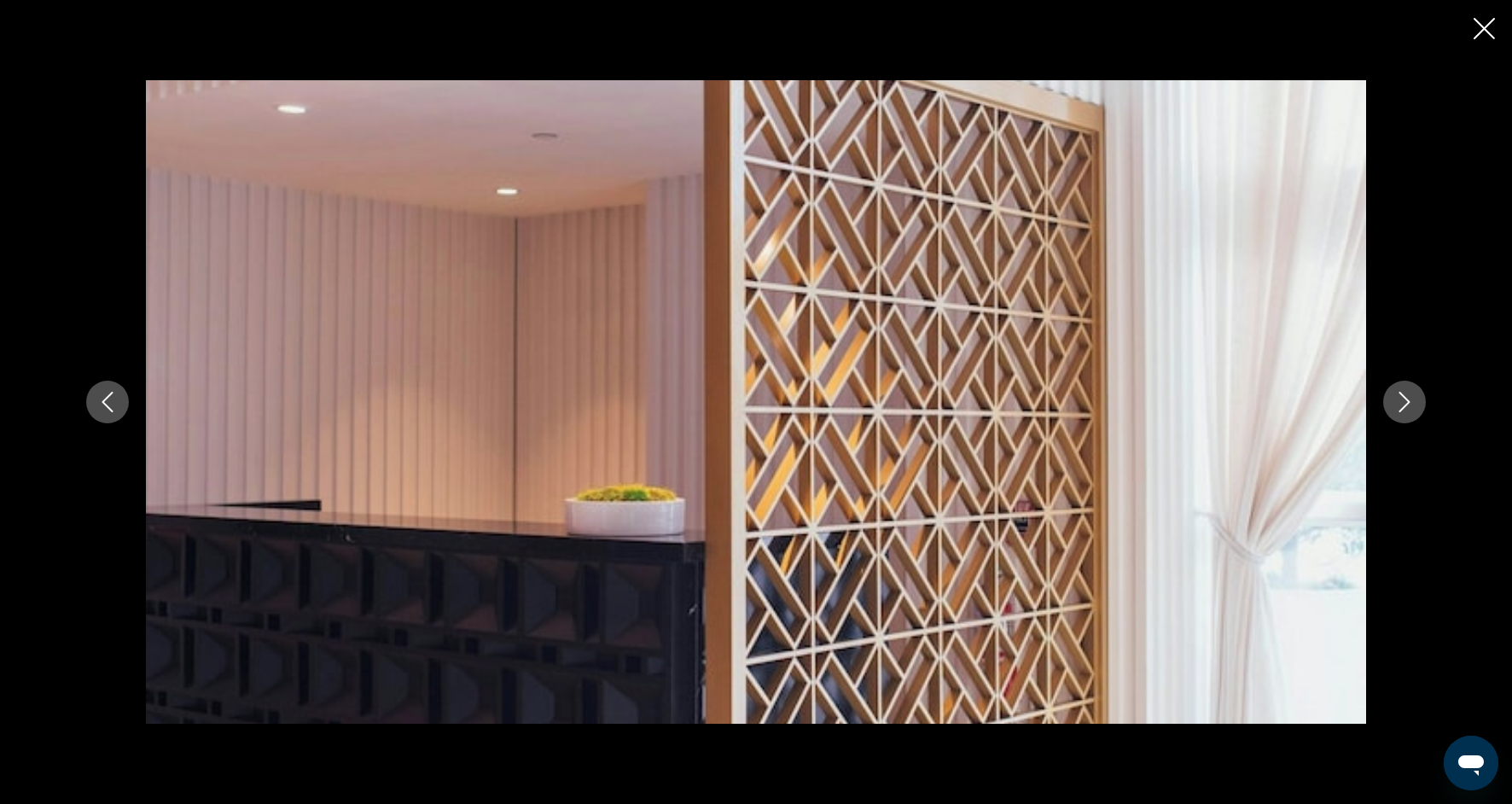
click at [1413, 418] on button "Next image" at bounding box center [1404, 402] width 43 height 43
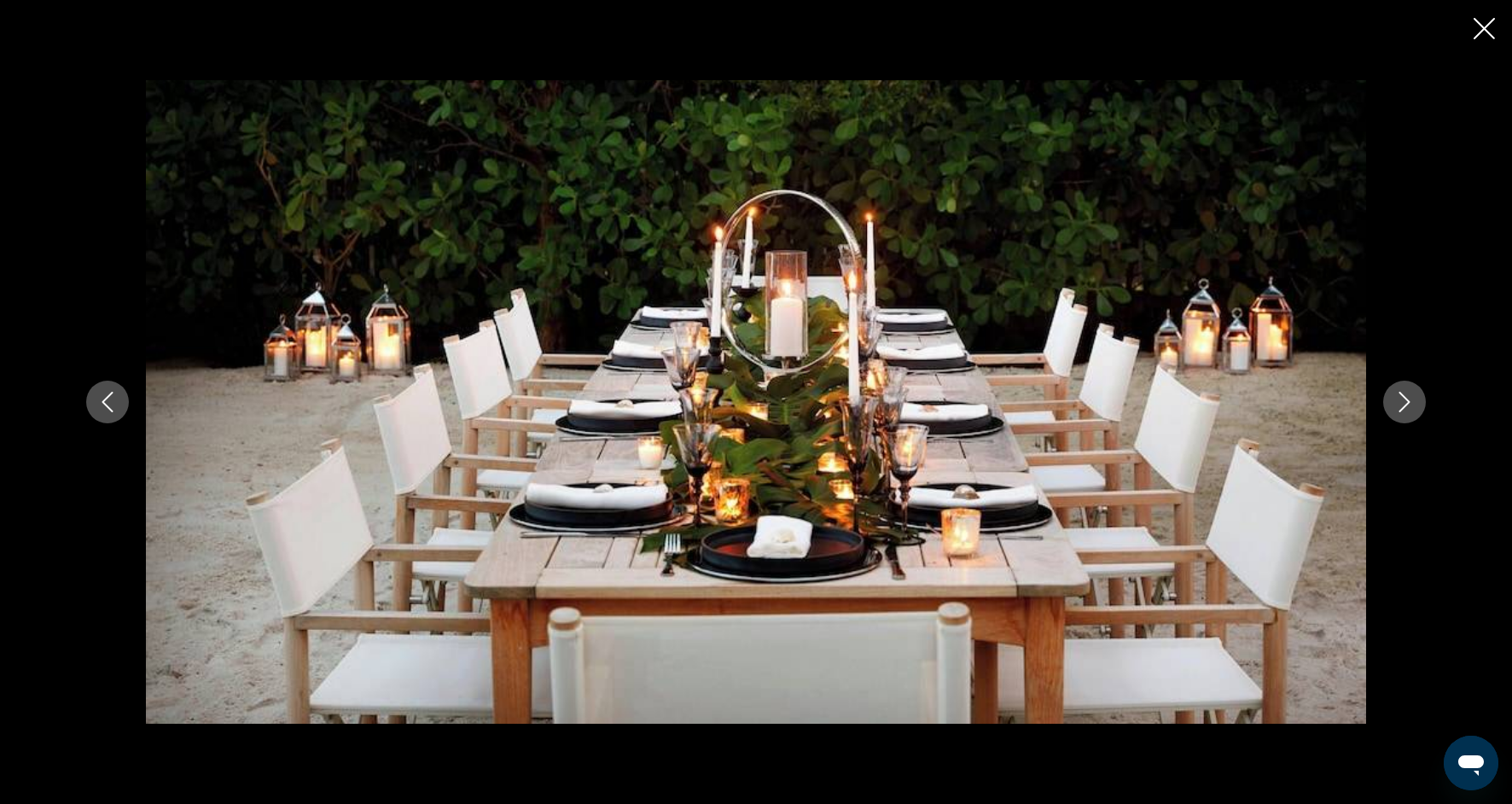
click at [1414, 420] on button "Next image" at bounding box center [1404, 402] width 43 height 43
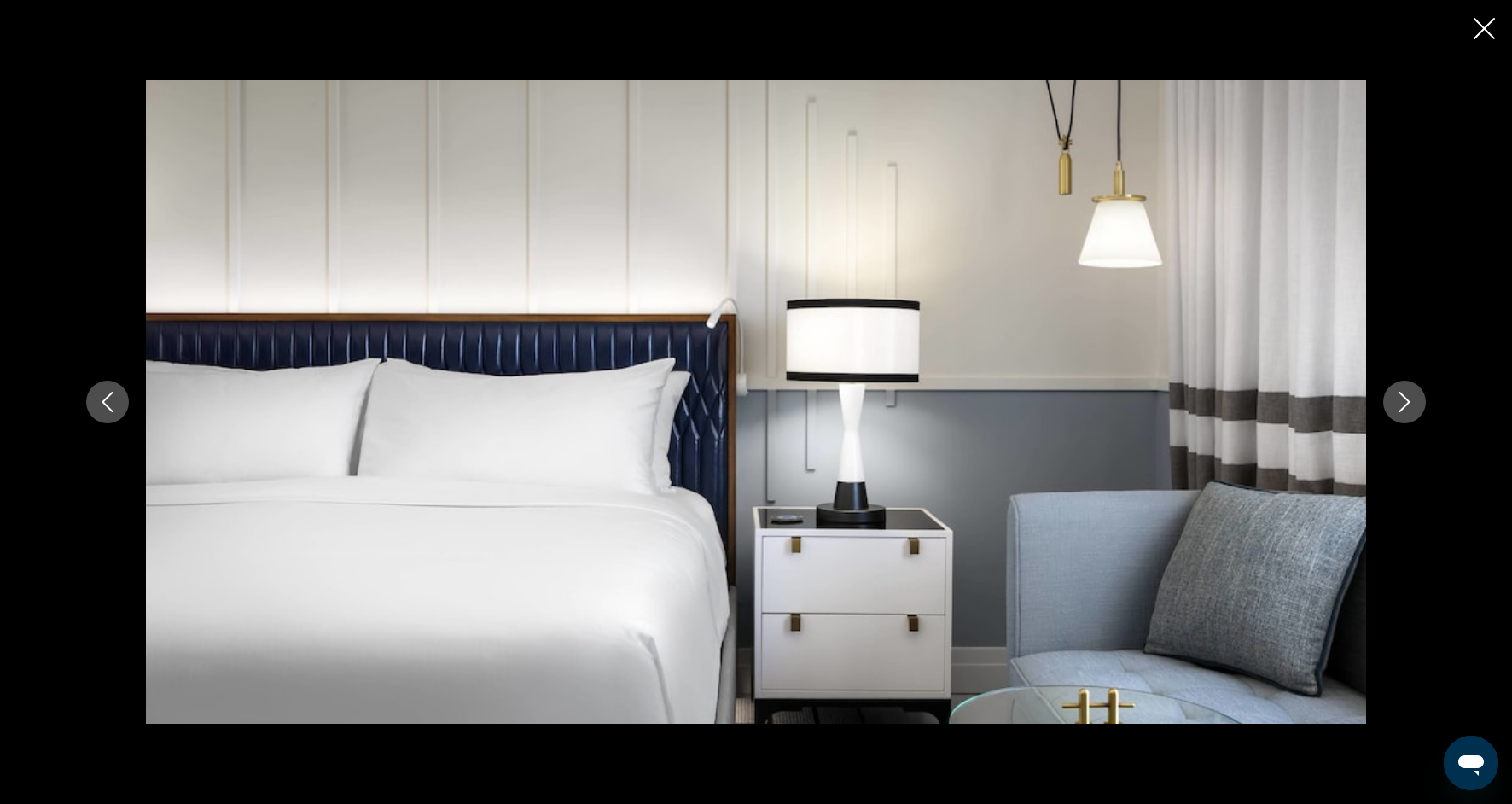
click at [1415, 423] on div "prev next" at bounding box center [756, 402] width 1373 height 644
click at [1409, 392] on icon "Next image" at bounding box center [1404, 402] width 21 height 21
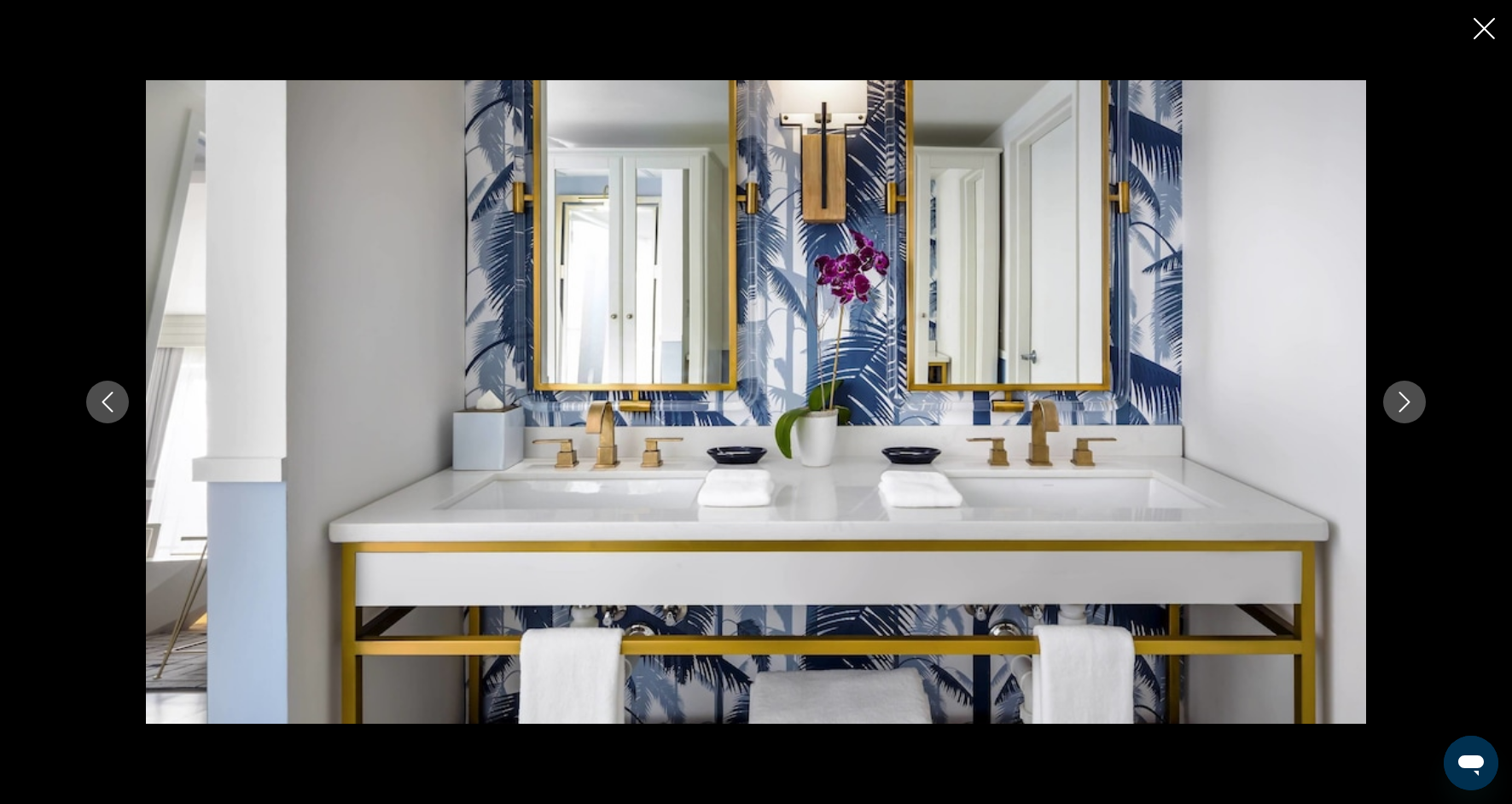
click at [1409, 395] on icon "Next image" at bounding box center [1404, 402] width 21 height 21
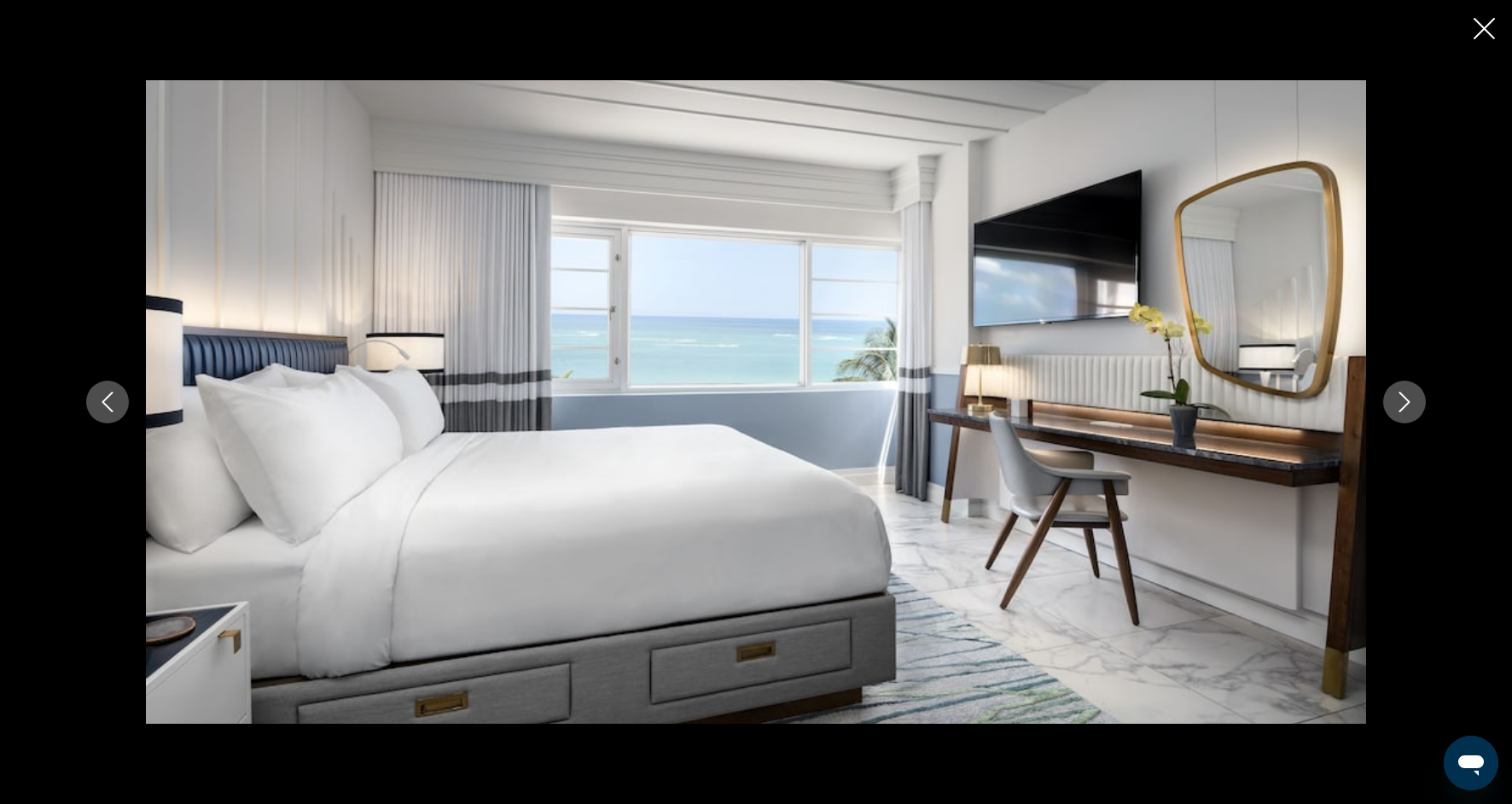
click at [1409, 396] on icon "Next image" at bounding box center [1404, 402] width 21 height 21
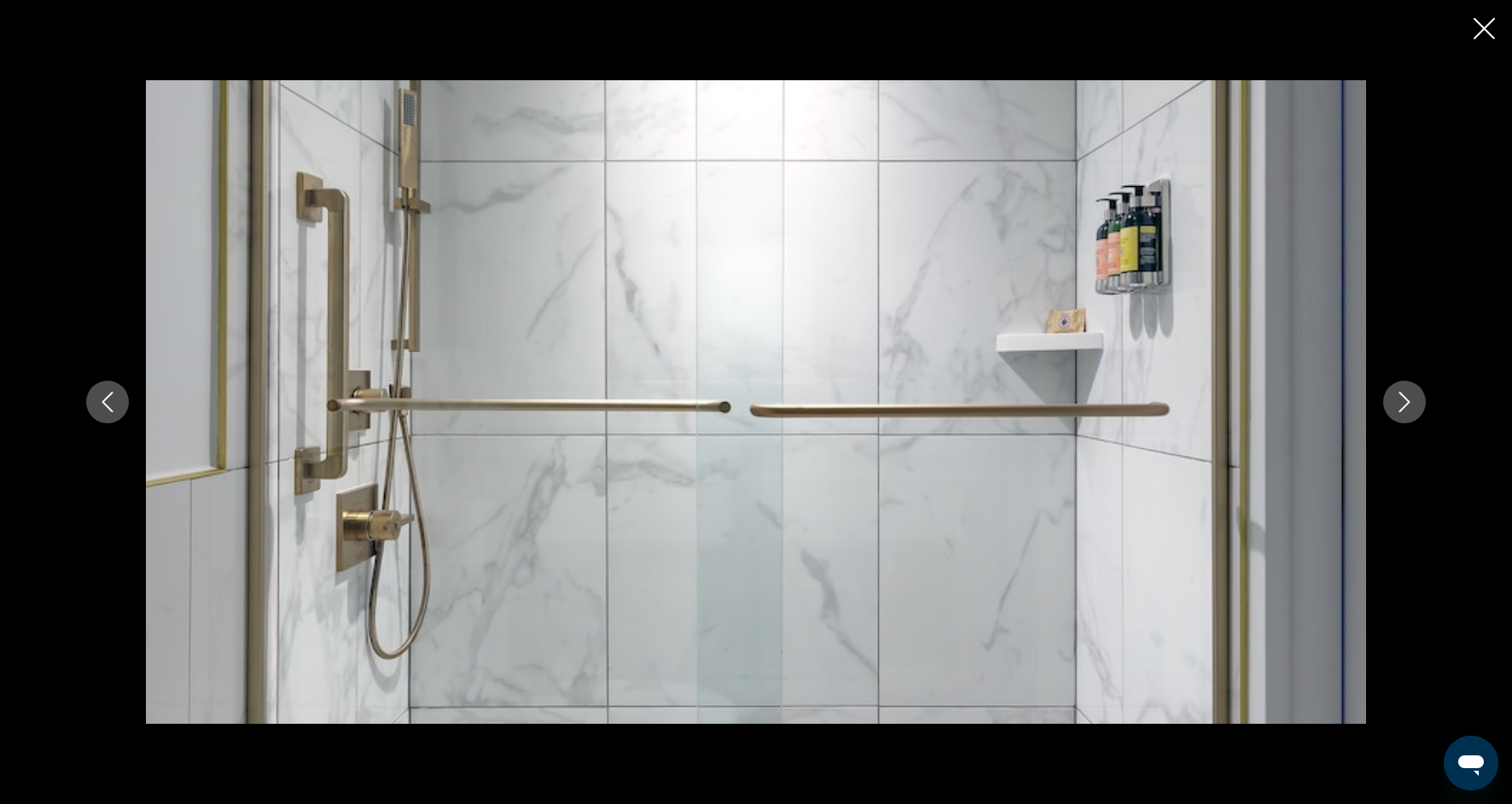
click at [1409, 397] on icon "Next image" at bounding box center [1404, 402] width 21 height 21
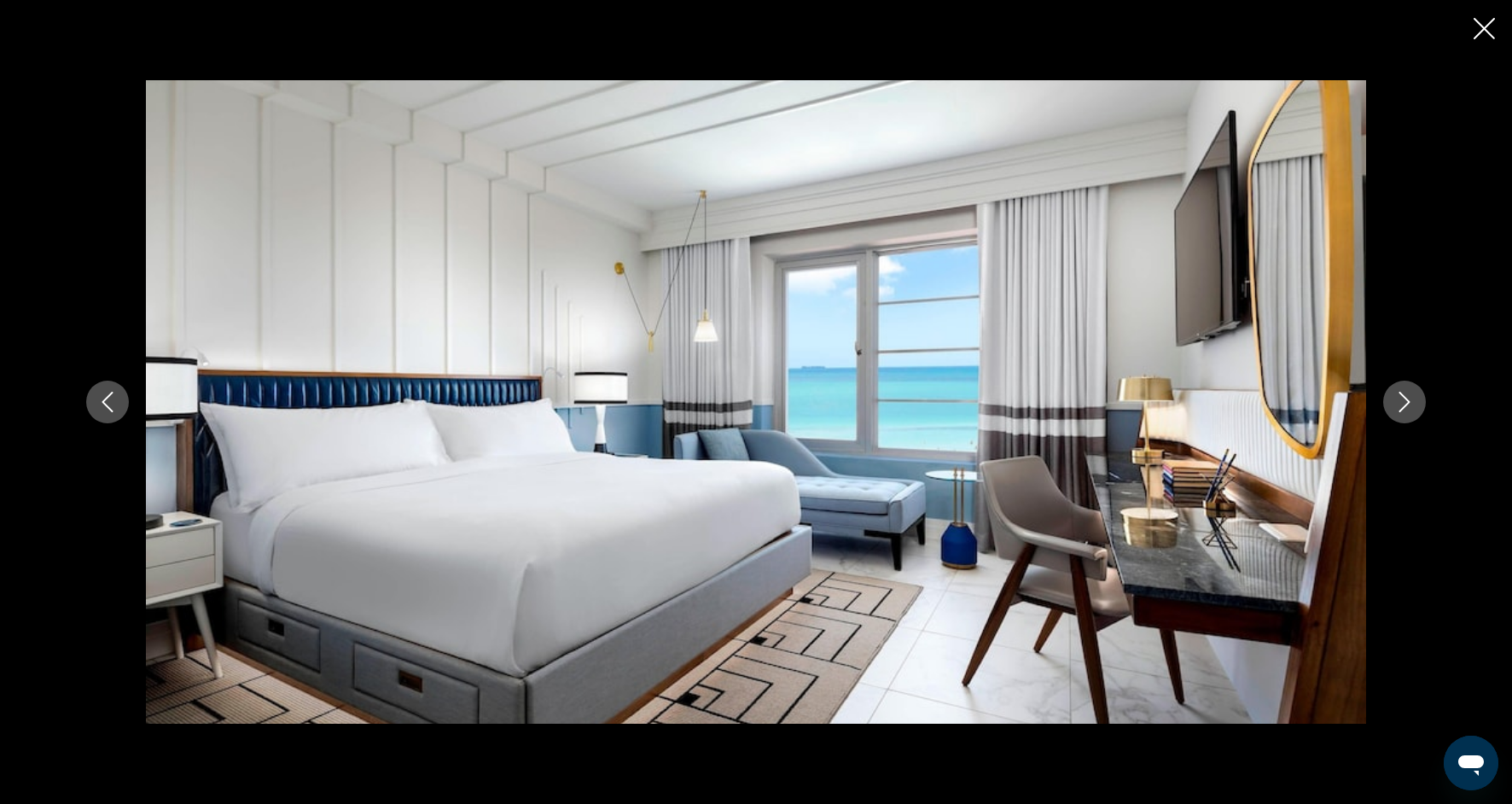
click at [1409, 399] on icon "Next image" at bounding box center [1404, 402] width 21 height 21
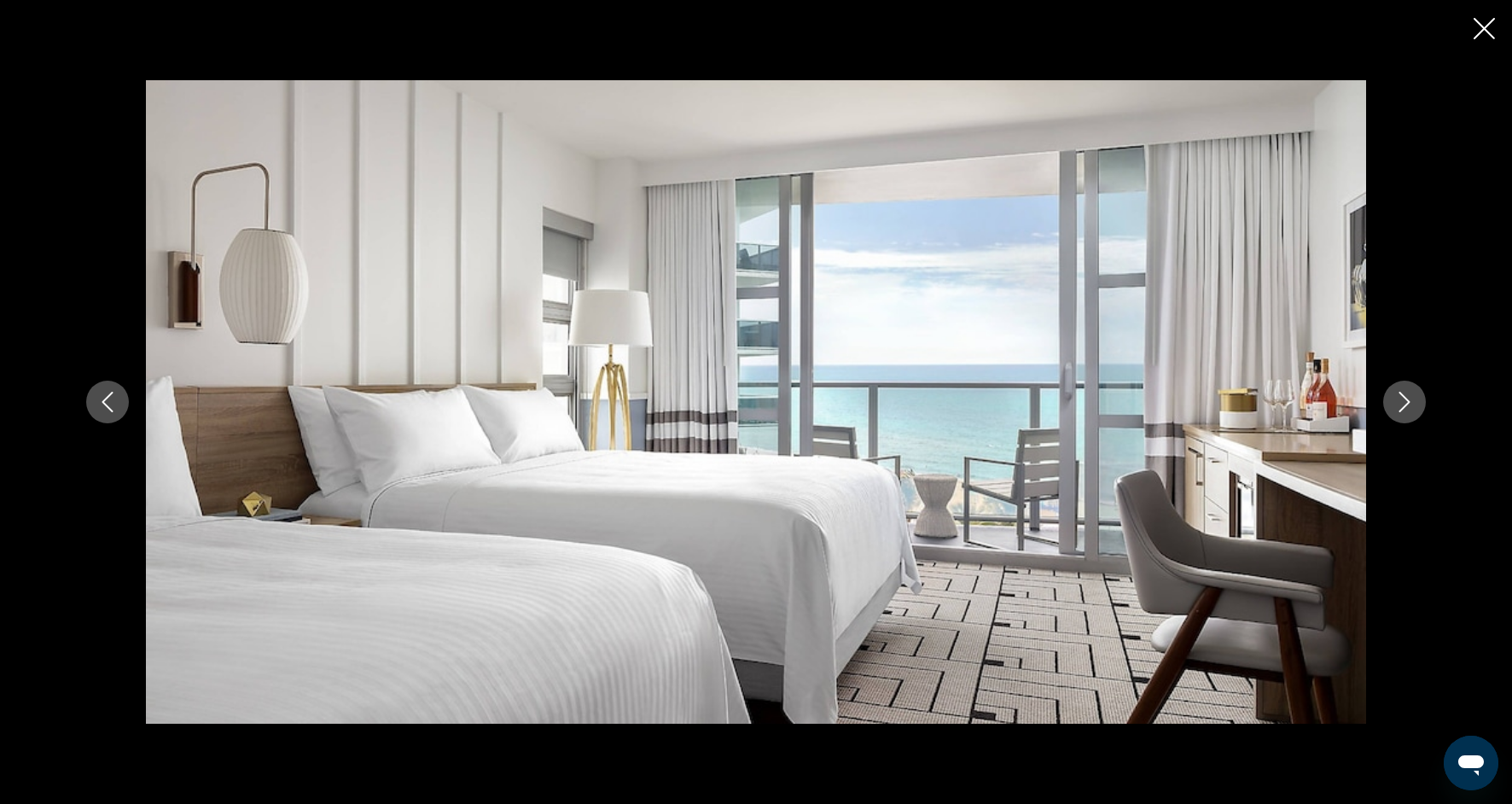
click at [1409, 401] on icon "Next image" at bounding box center [1404, 402] width 21 height 21
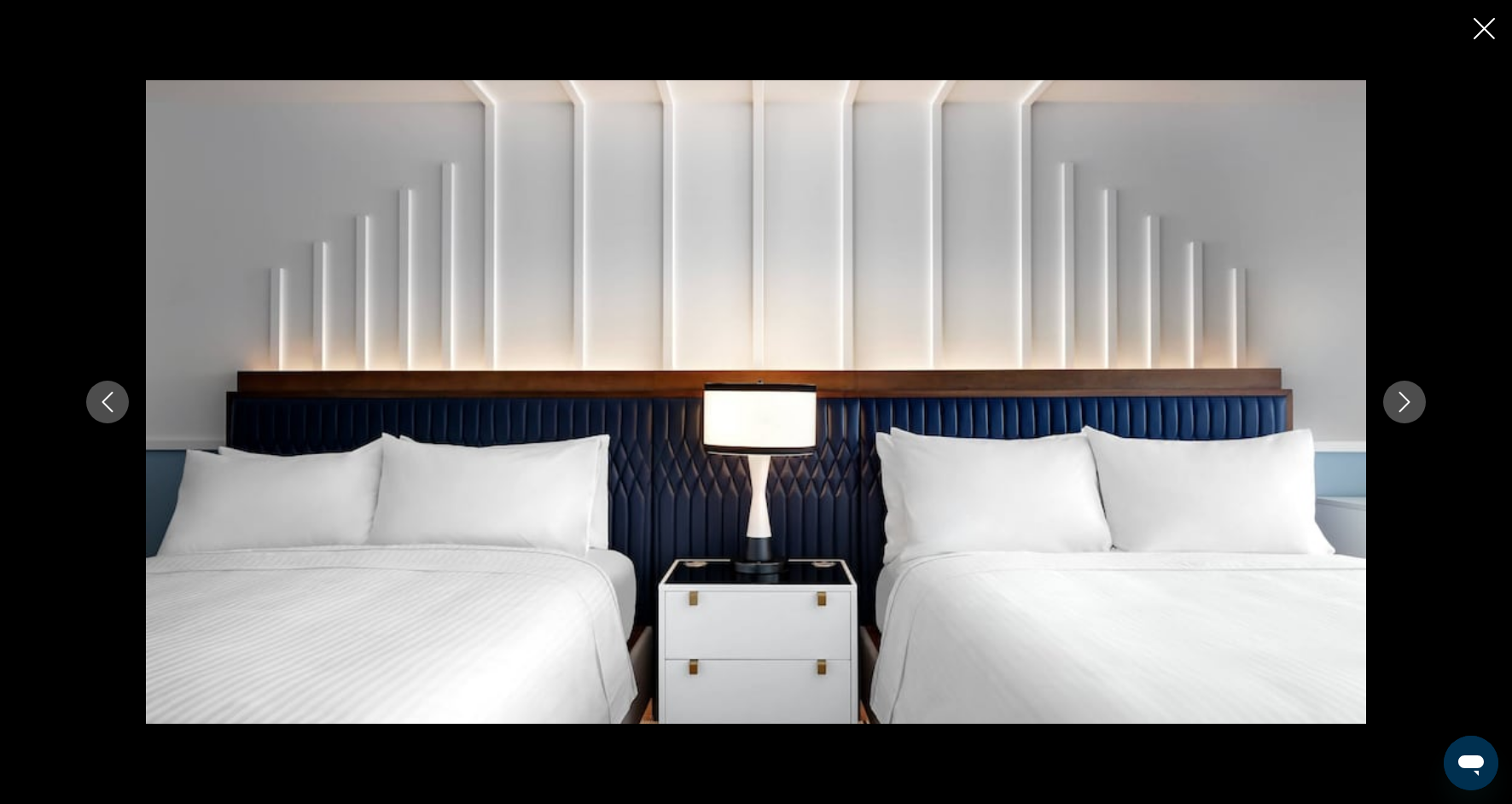
click at [1409, 403] on icon "Next image" at bounding box center [1404, 402] width 21 height 21
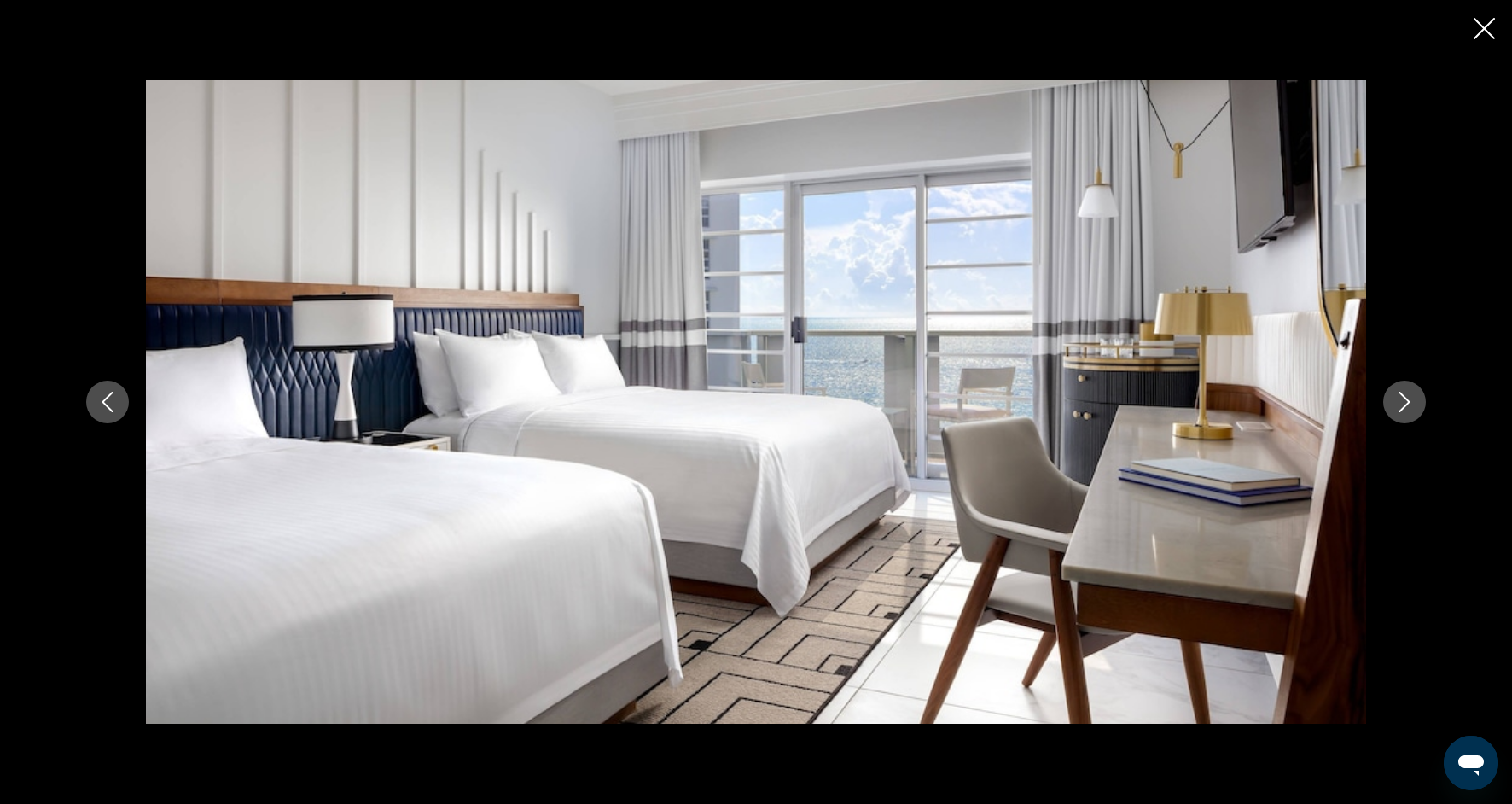
click at [1409, 406] on icon "Next image" at bounding box center [1404, 402] width 21 height 21
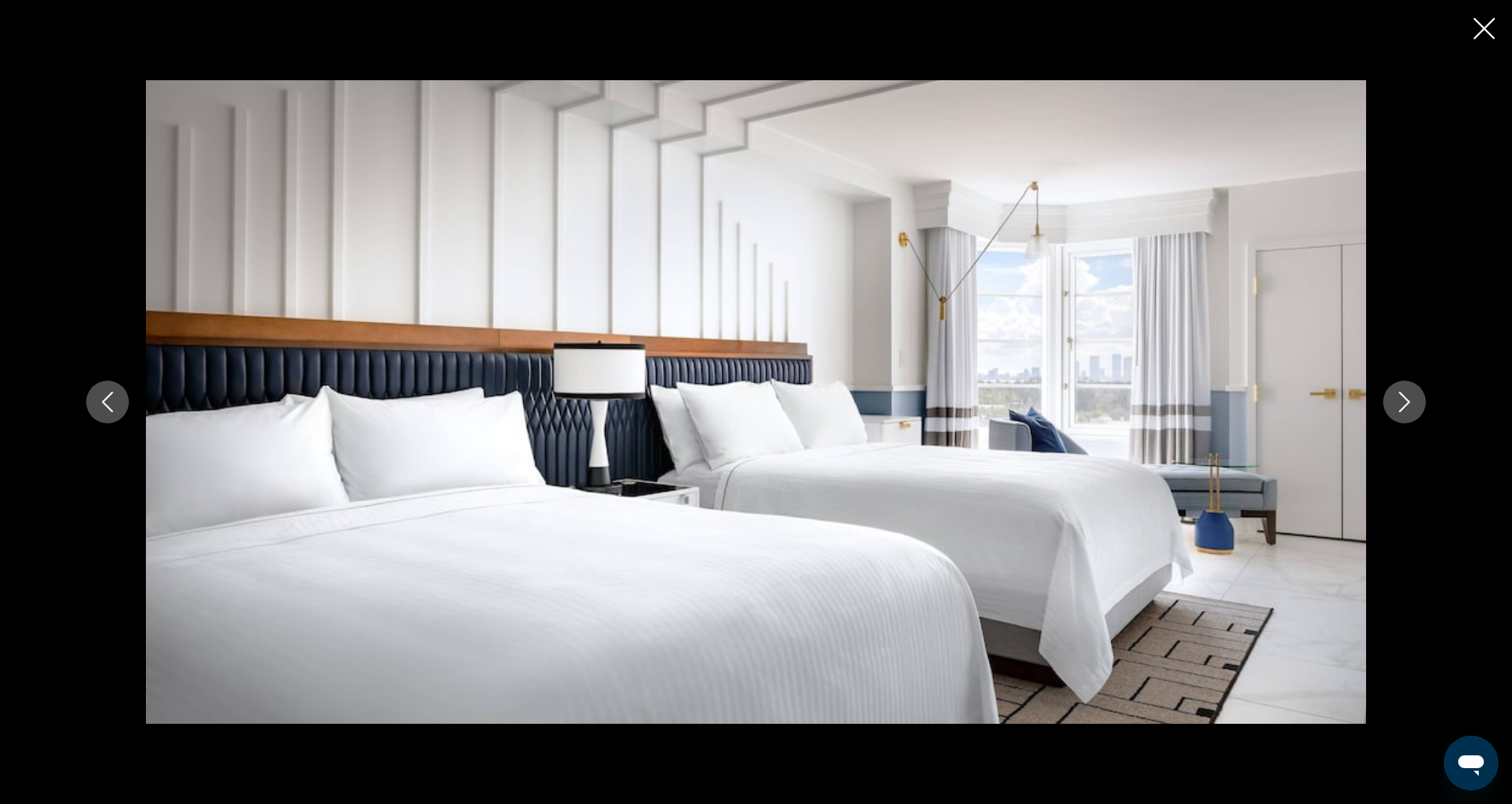
click at [1409, 408] on icon "Next image" at bounding box center [1404, 402] width 21 height 21
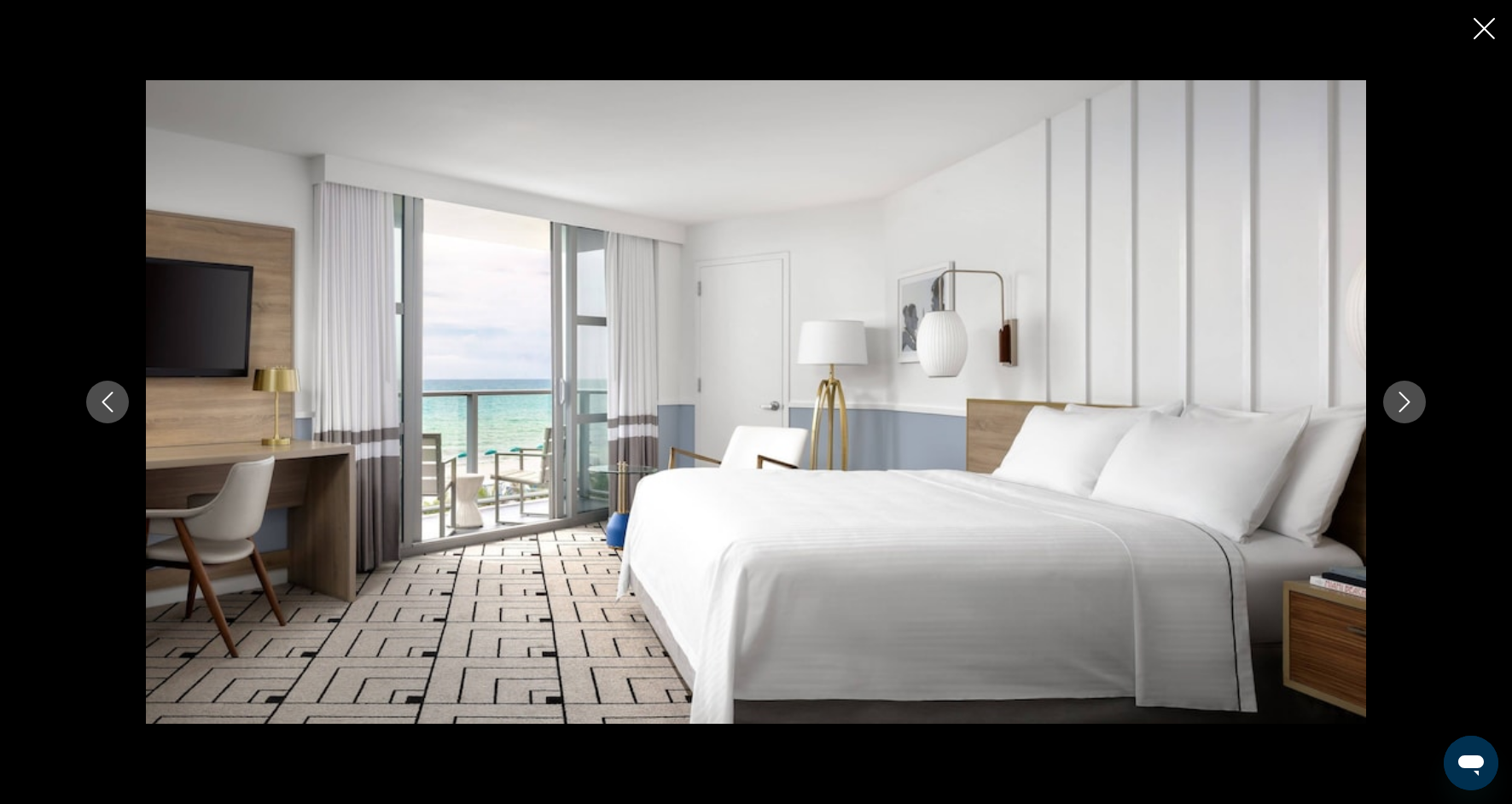
click at [1409, 411] on icon "Next image" at bounding box center [1404, 402] width 21 height 21
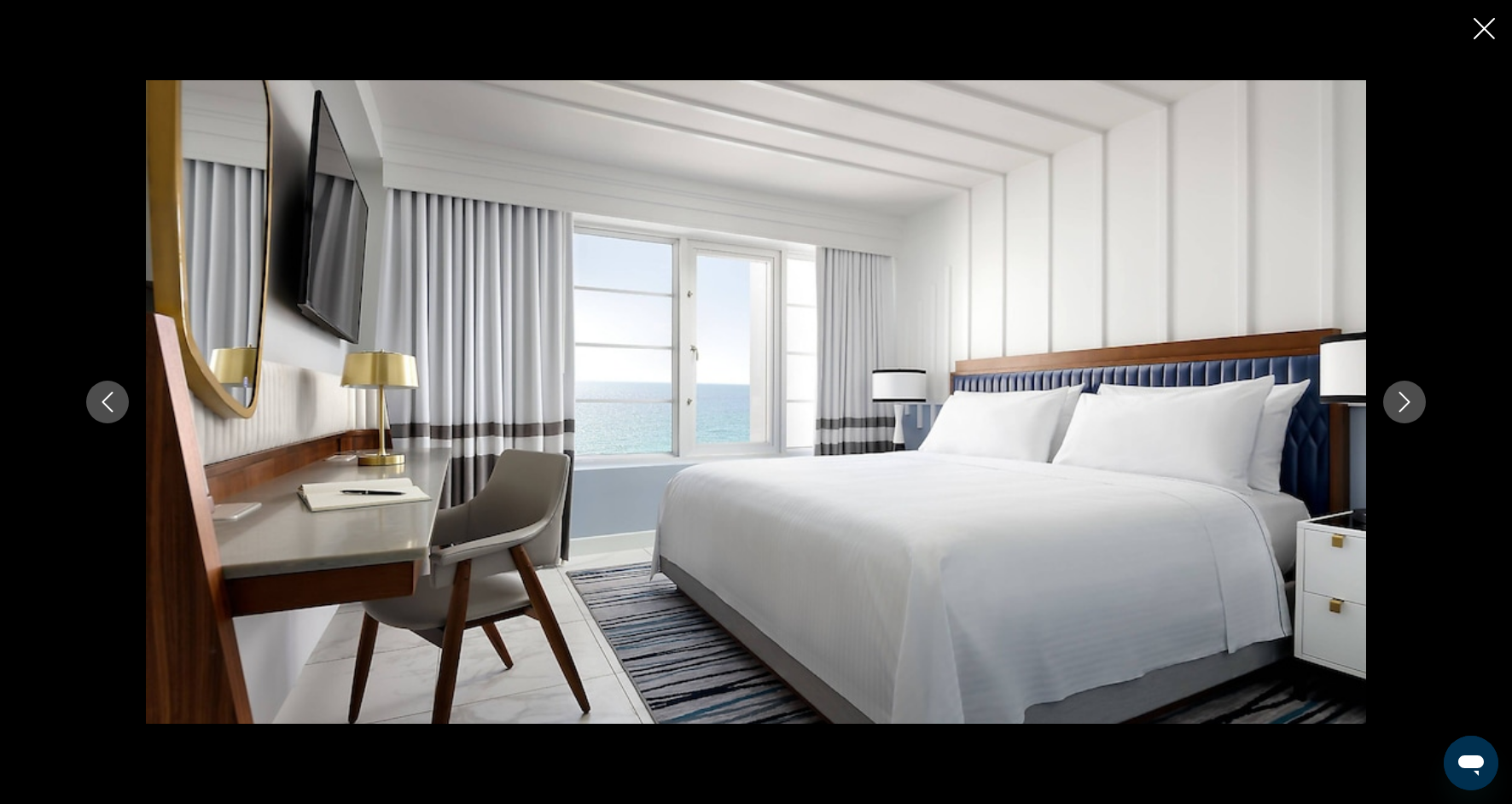
click at [1410, 414] on button "Next image" at bounding box center [1404, 402] width 43 height 43
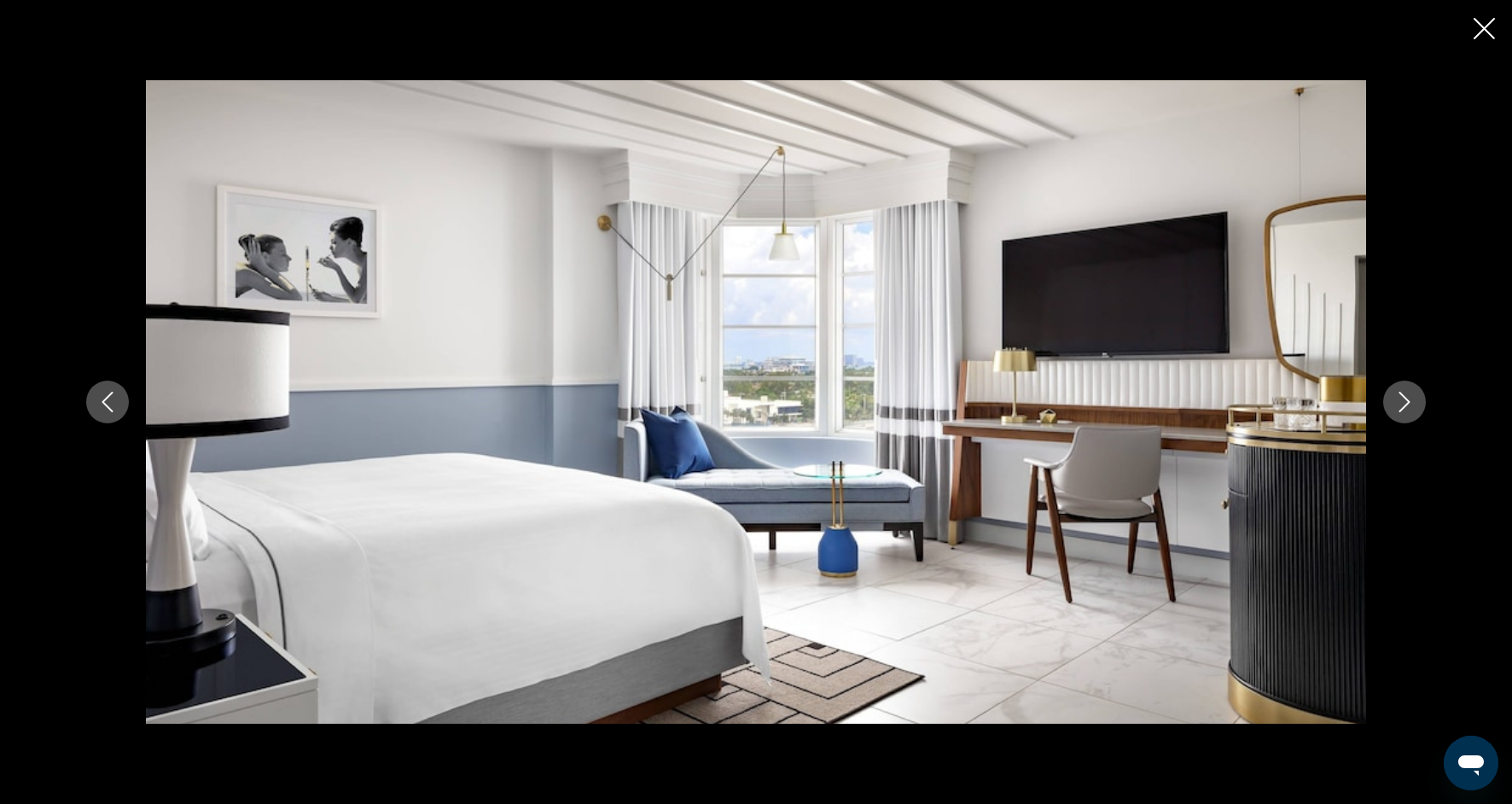
click at [1411, 418] on button "Next image" at bounding box center [1404, 402] width 43 height 43
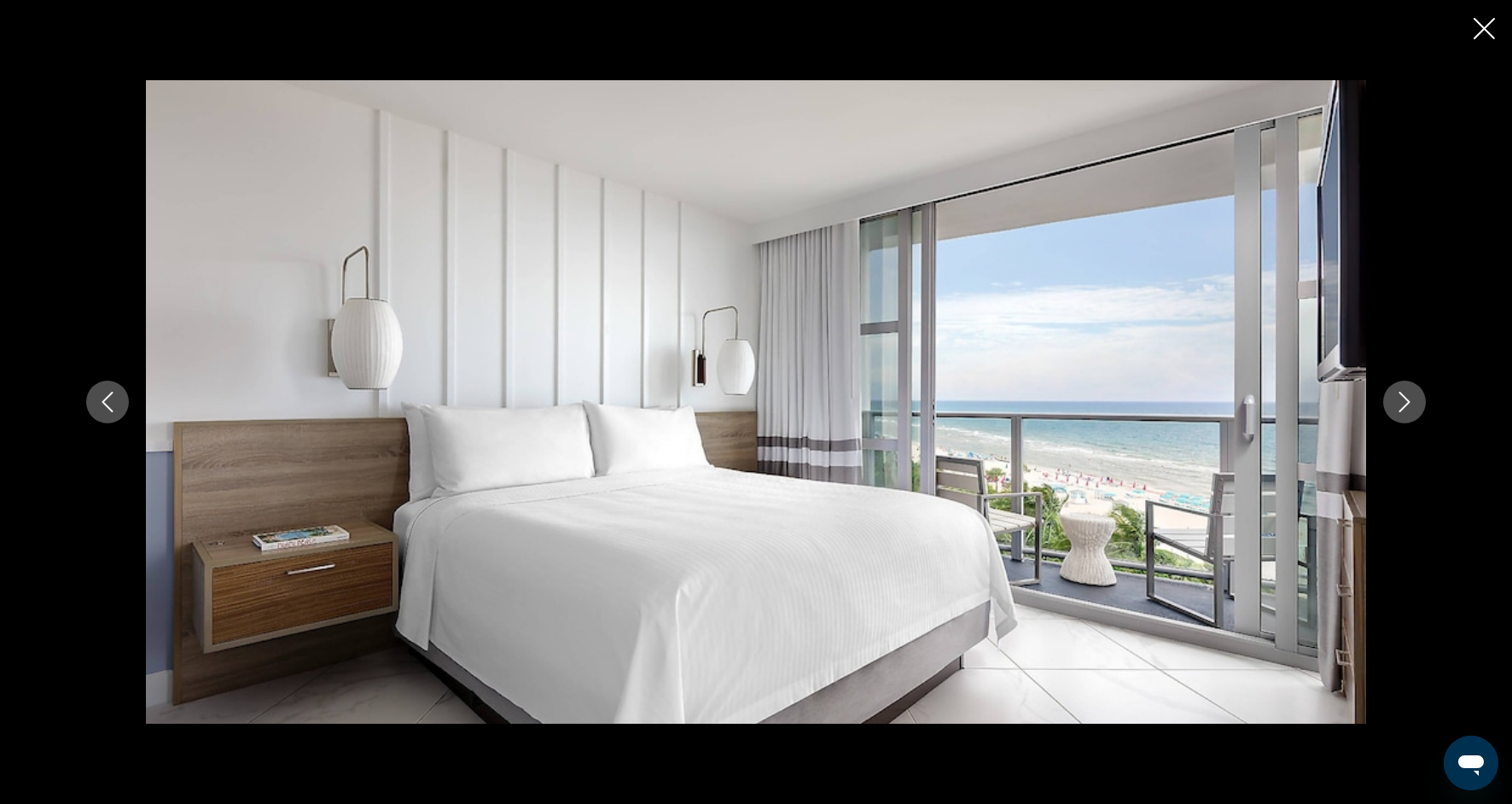
click at [1411, 421] on button "Next image" at bounding box center [1404, 402] width 43 height 43
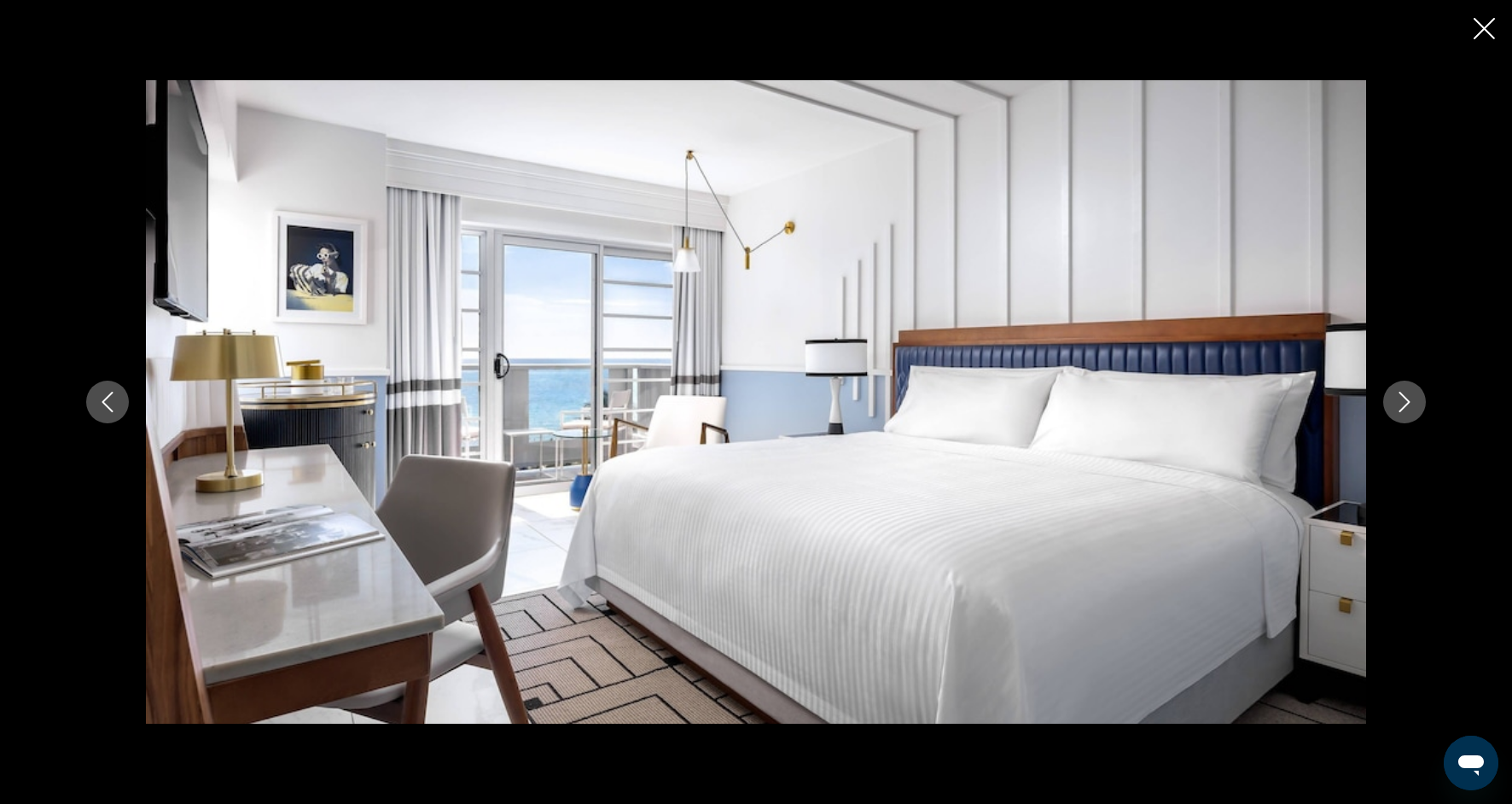
click at [1413, 423] on div "prev next" at bounding box center [756, 402] width 1373 height 644
click at [1413, 426] on div "prev next" at bounding box center [756, 402] width 1373 height 644
click at [1410, 408] on icon "Next image" at bounding box center [1404, 402] width 21 height 21
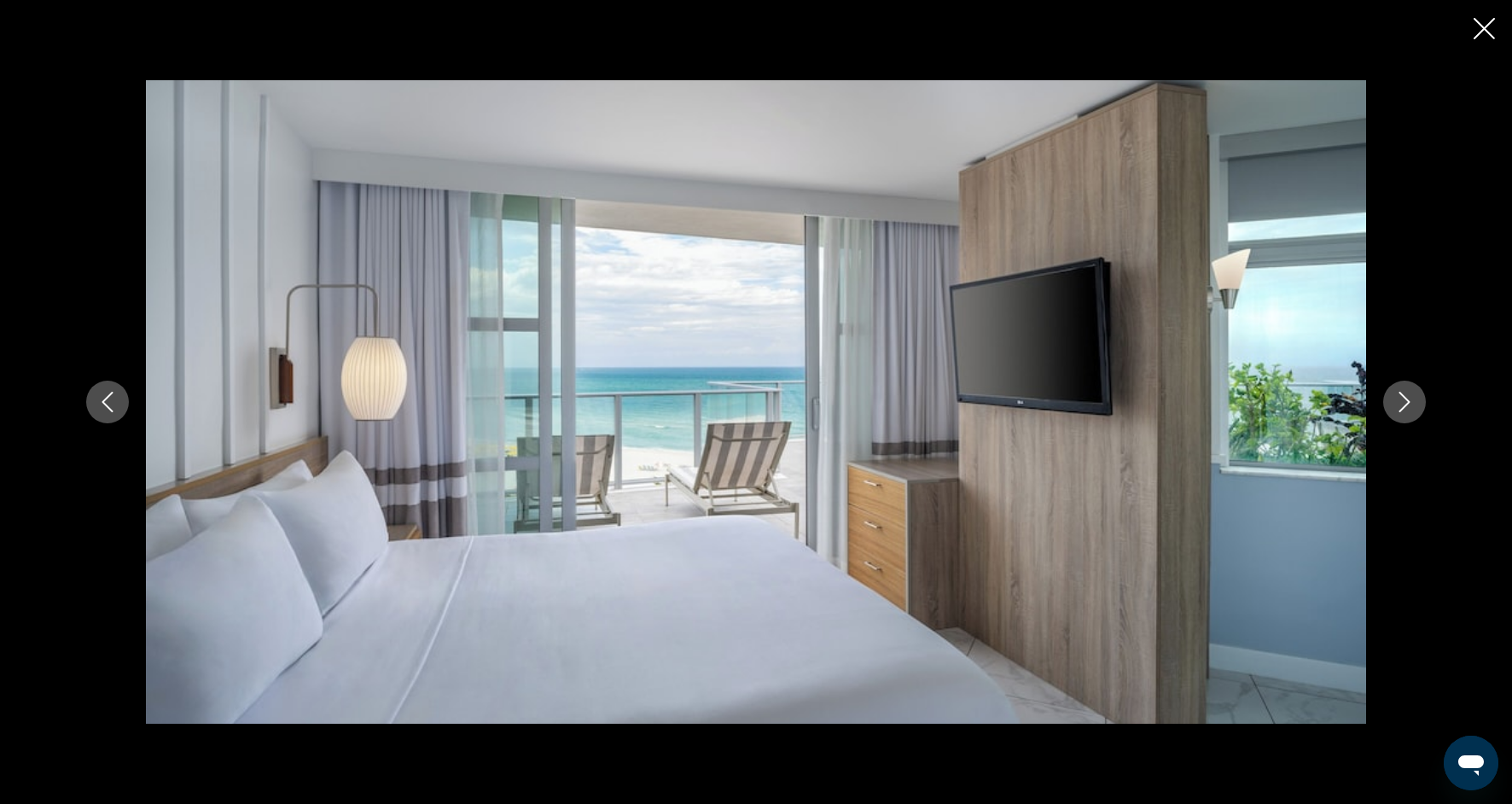
click at [1411, 411] on icon "Next image" at bounding box center [1404, 402] width 21 height 21
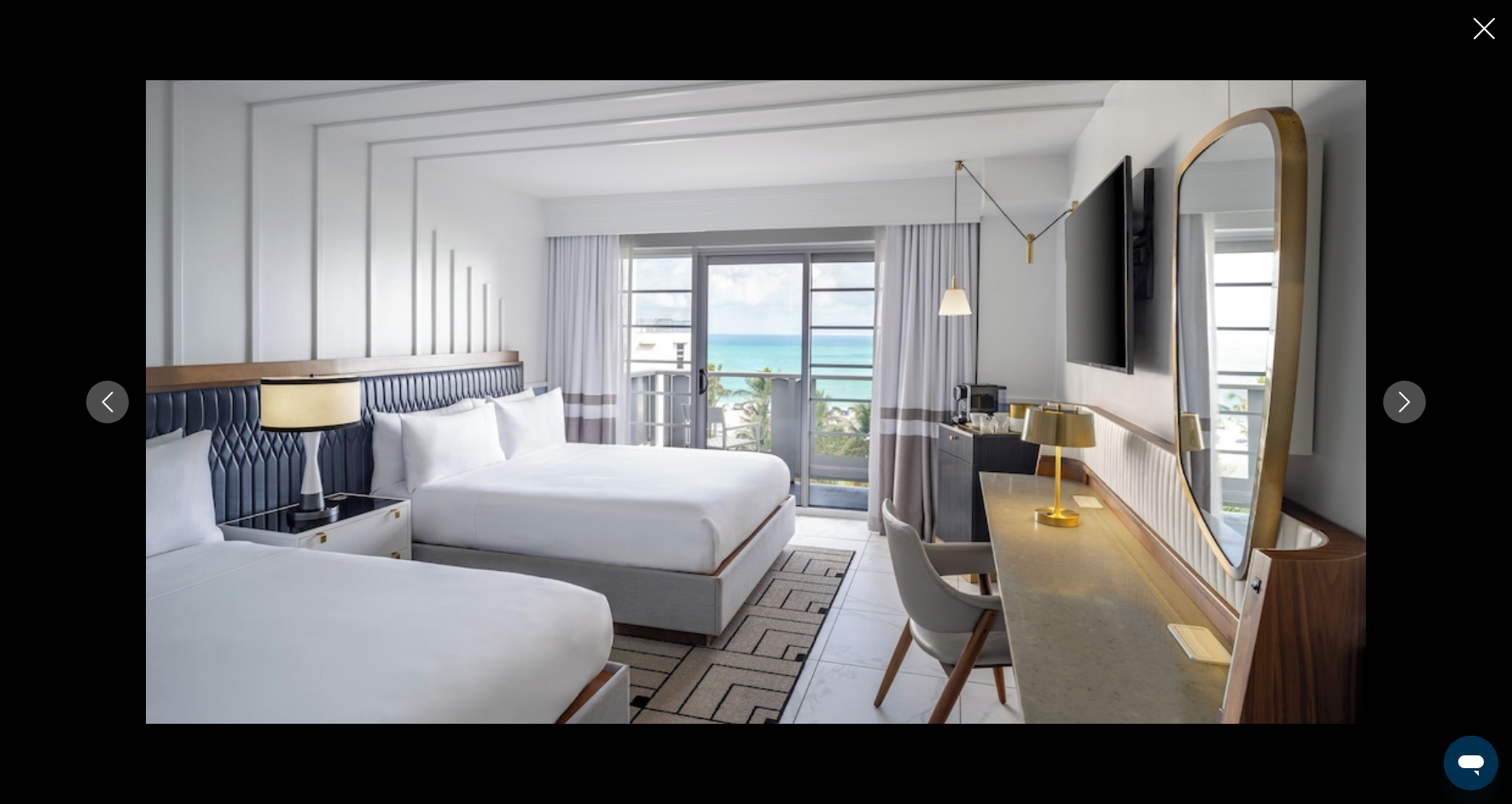
click at [1411, 414] on button "Next image" at bounding box center [1404, 402] width 43 height 43
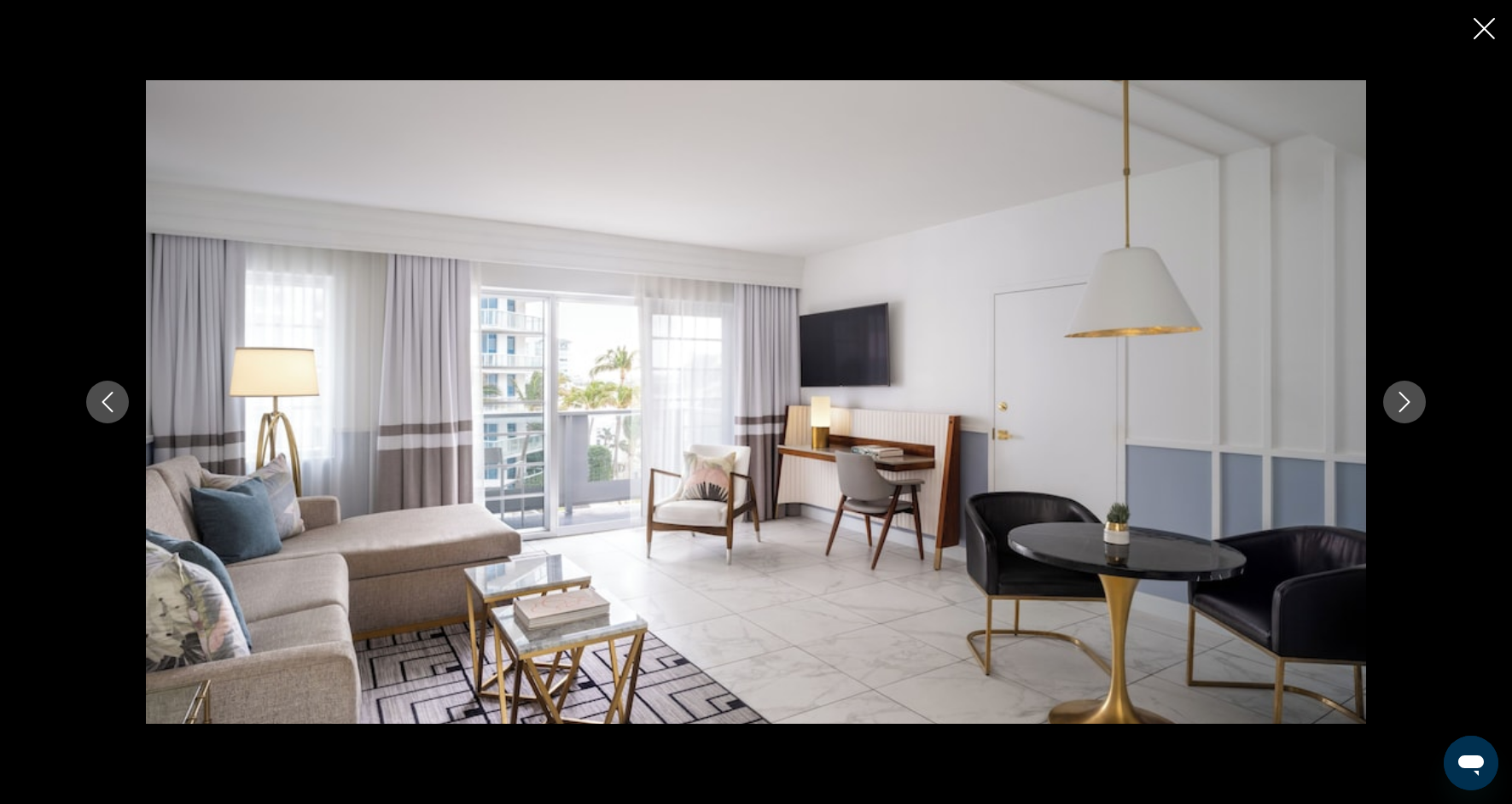
click at [1412, 417] on button "Next image" at bounding box center [1404, 402] width 43 height 43
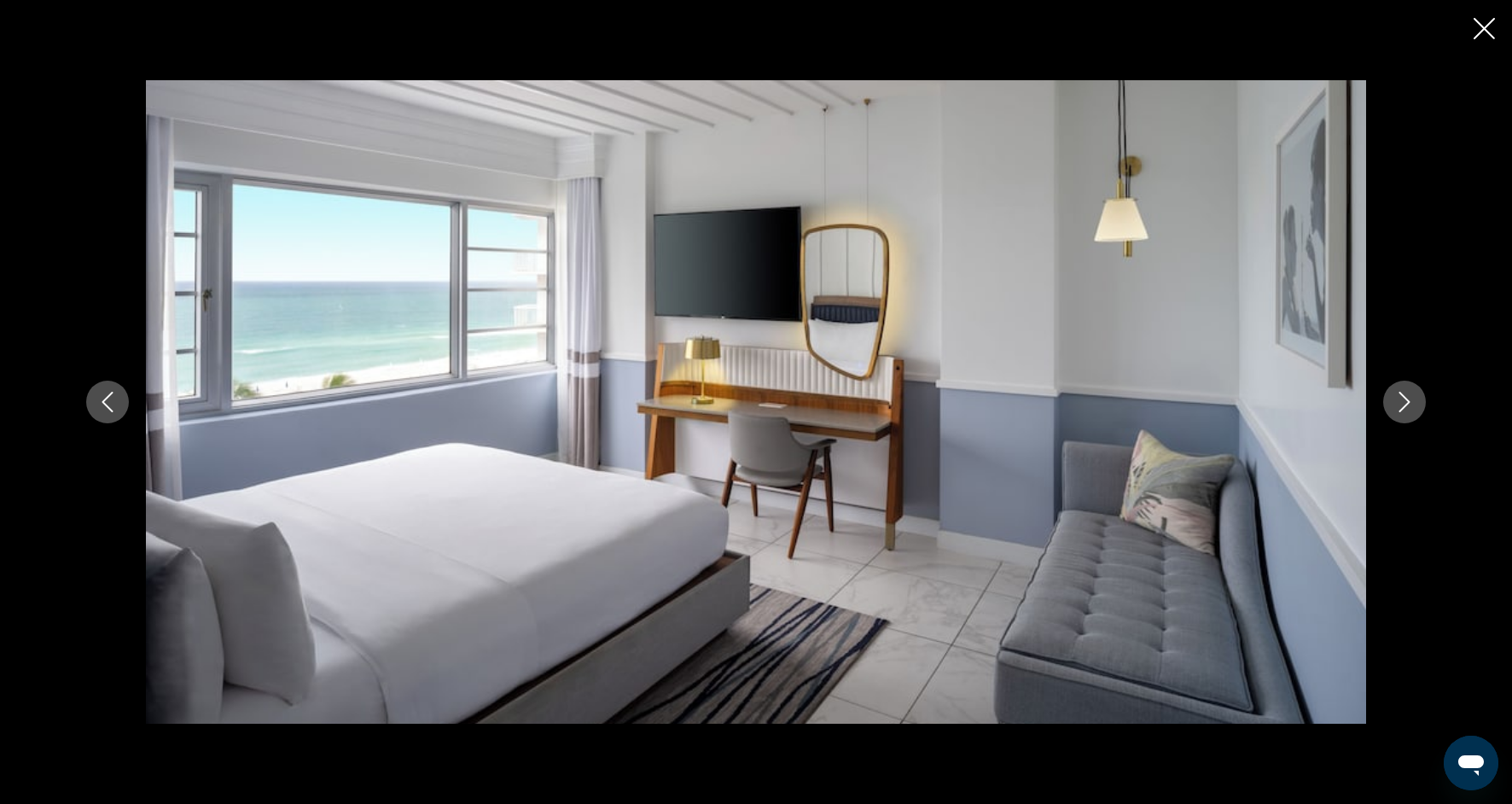
click at [1413, 420] on button "Next image" at bounding box center [1404, 402] width 43 height 43
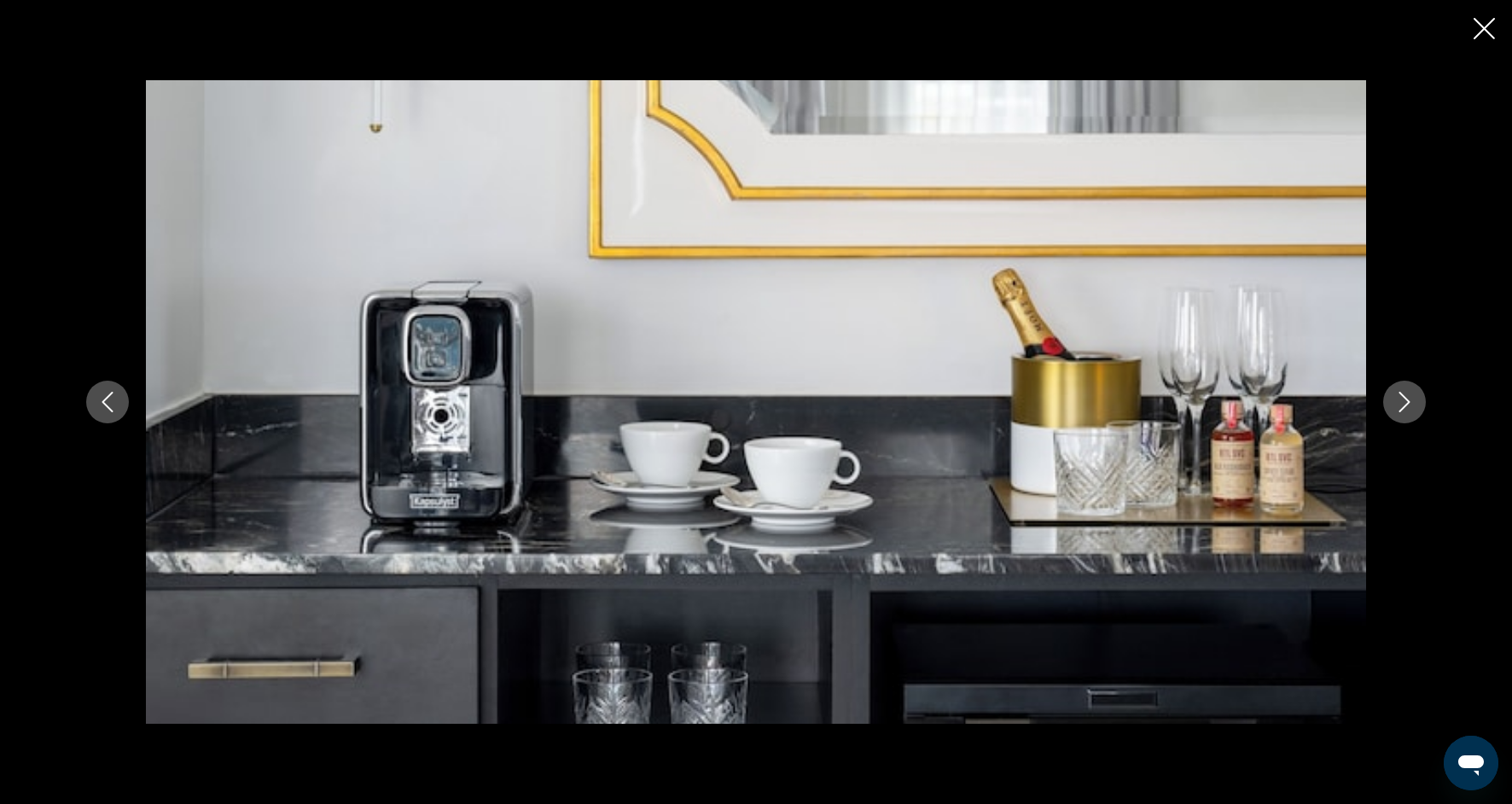
click at [1413, 422] on div "prev next" at bounding box center [756, 402] width 1373 height 644
click at [1414, 424] on div "prev next" at bounding box center [756, 402] width 1373 height 644
click at [1410, 401] on icon "Next image" at bounding box center [1404, 402] width 21 height 21
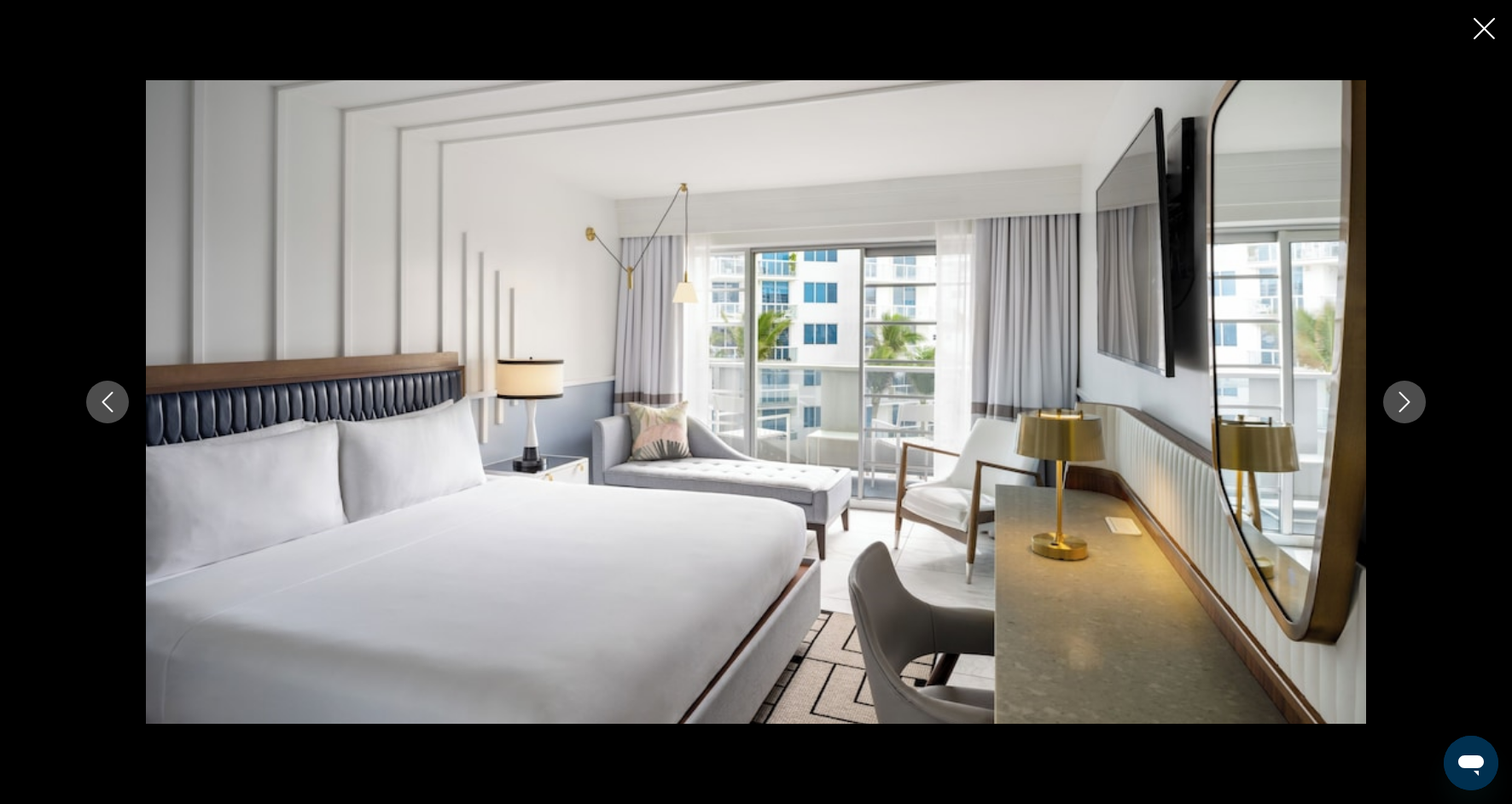
click at [1410, 404] on icon "Next image" at bounding box center [1404, 402] width 21 height 21
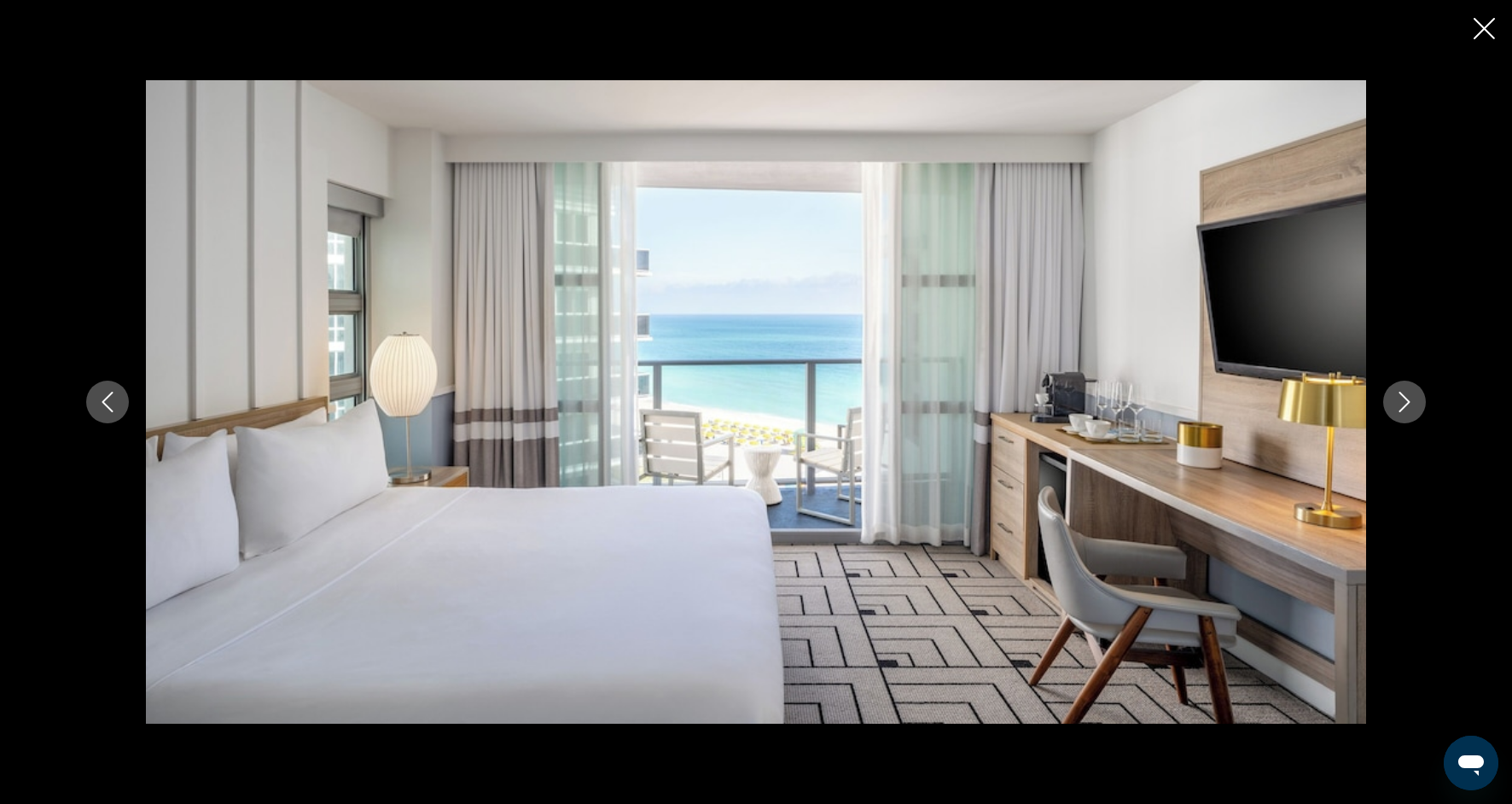
click at [1410, 407] on icon "Next image" at bounding box center [1404, 402] width 21 height 21
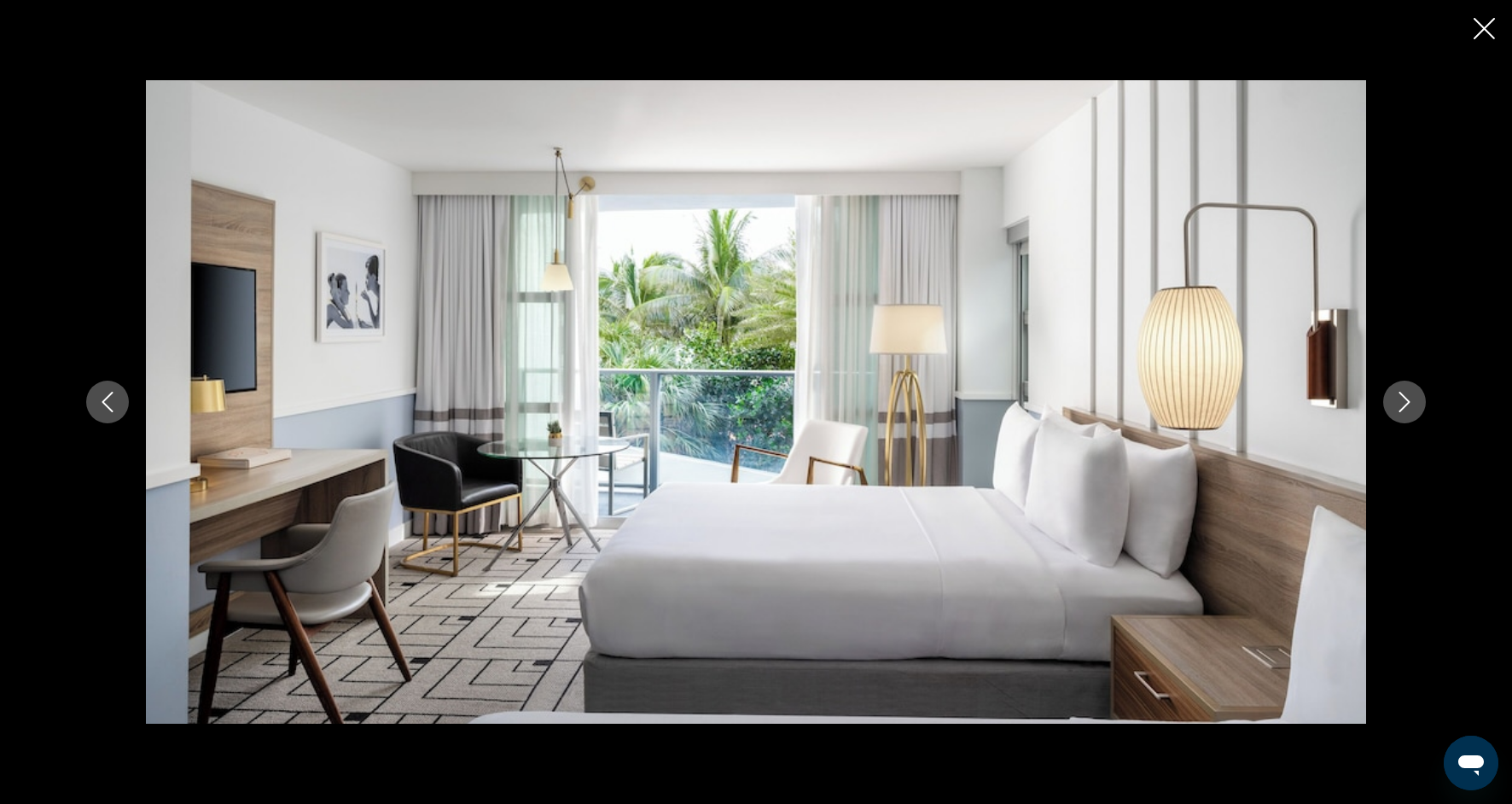
click at [1411, 409] on icon "Next image" at bounding box center [1404, 402] width 21 height 21
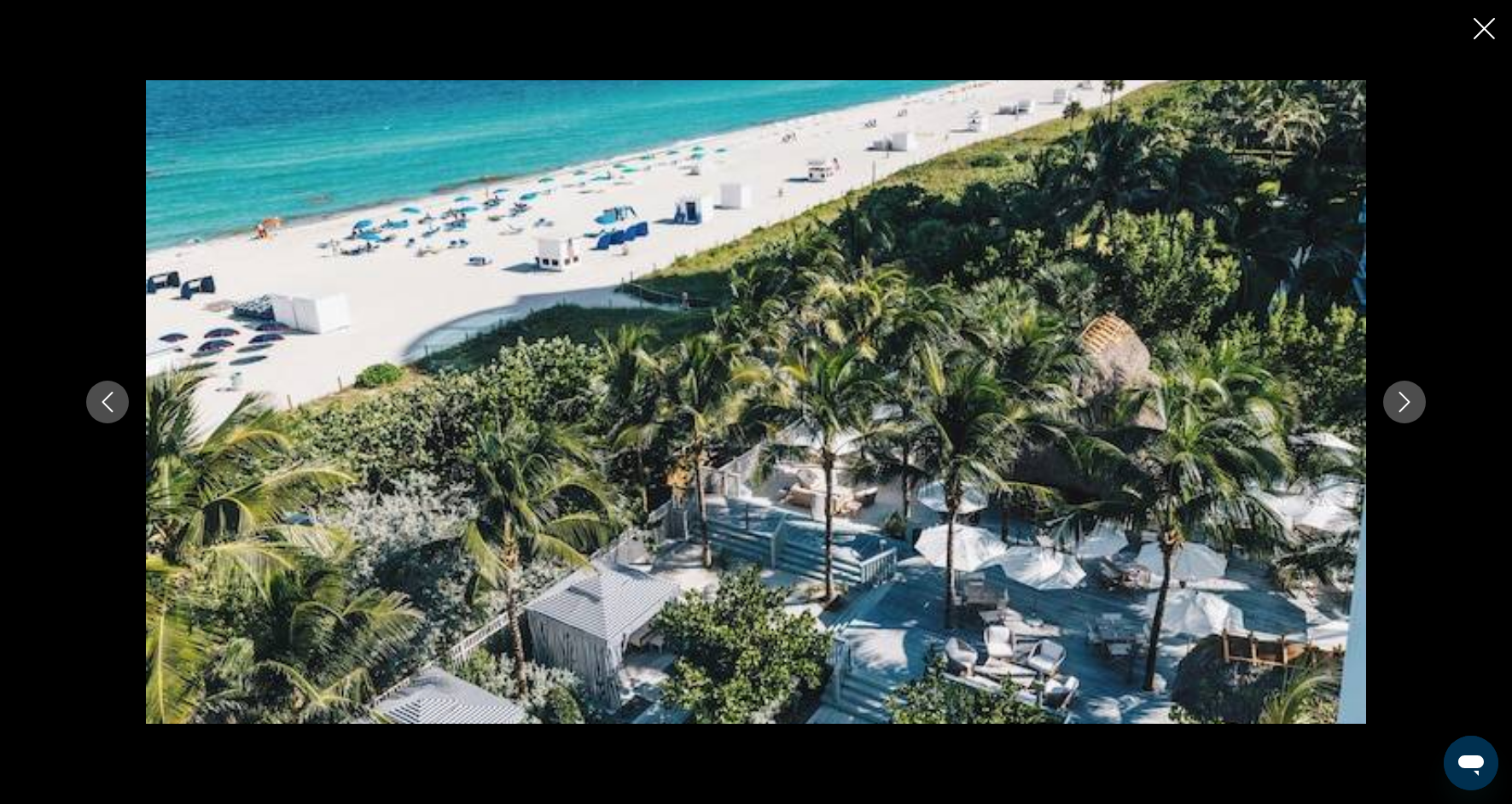
click at [1411, 412] on button "Next image" at bounding box center [1404, 402] width 43 height 43
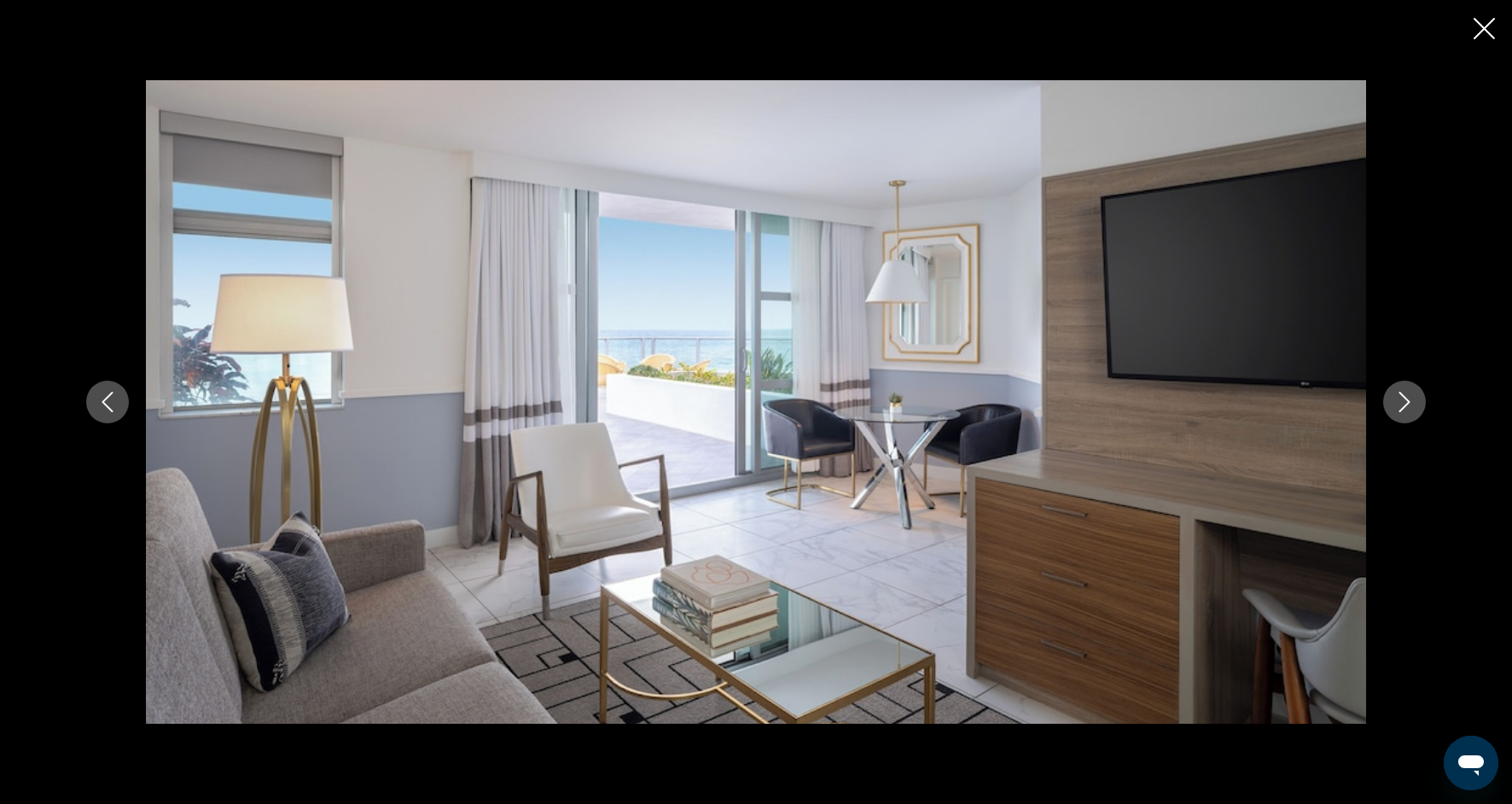
click at [1411, 414] on button "Next image" at bounding box center [1404, 402] width 43 height 43
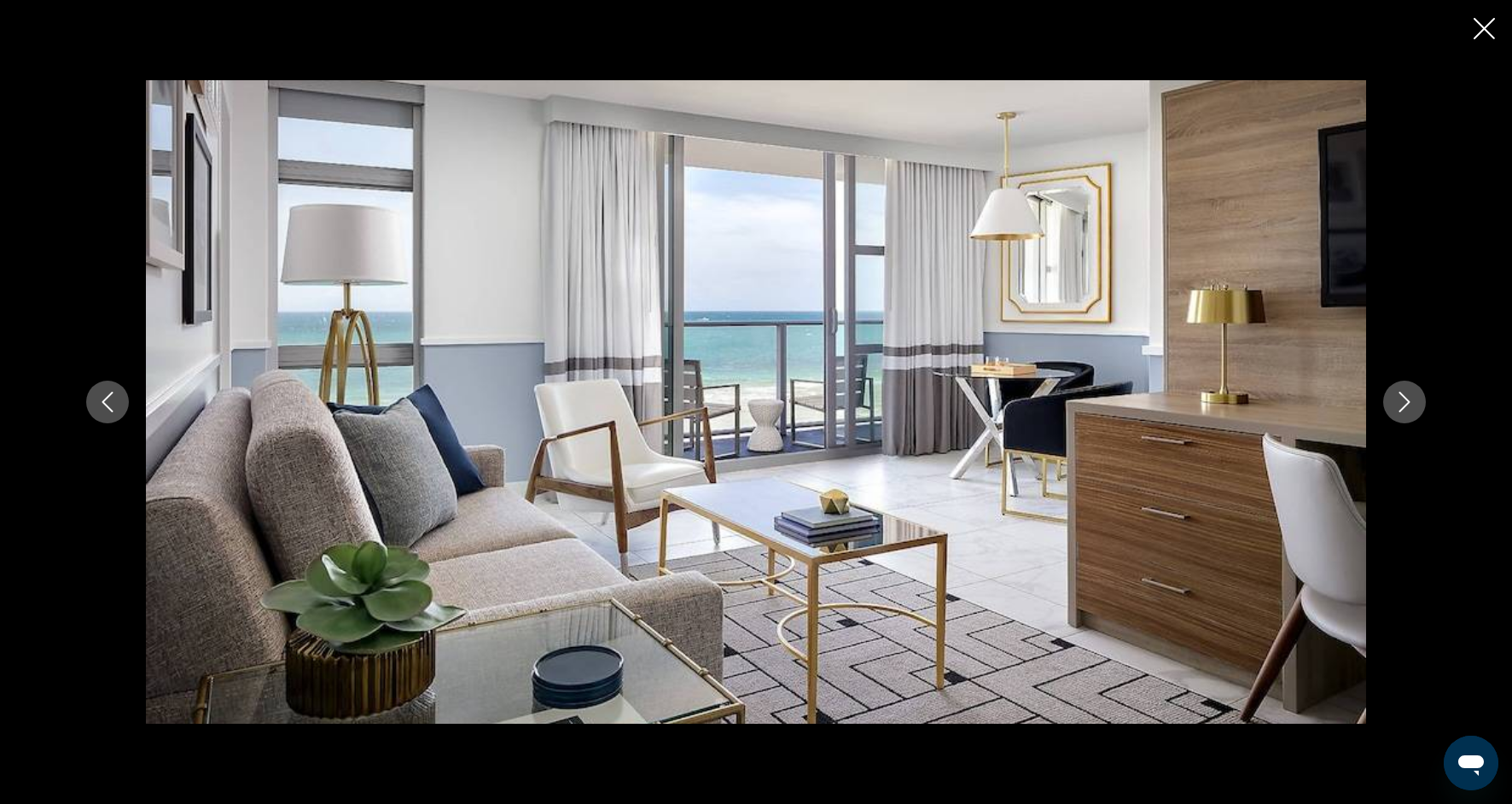
click at [1488, 25] on icon "Close slideshow" at bounding box center [1484, 28] width 22 height 22
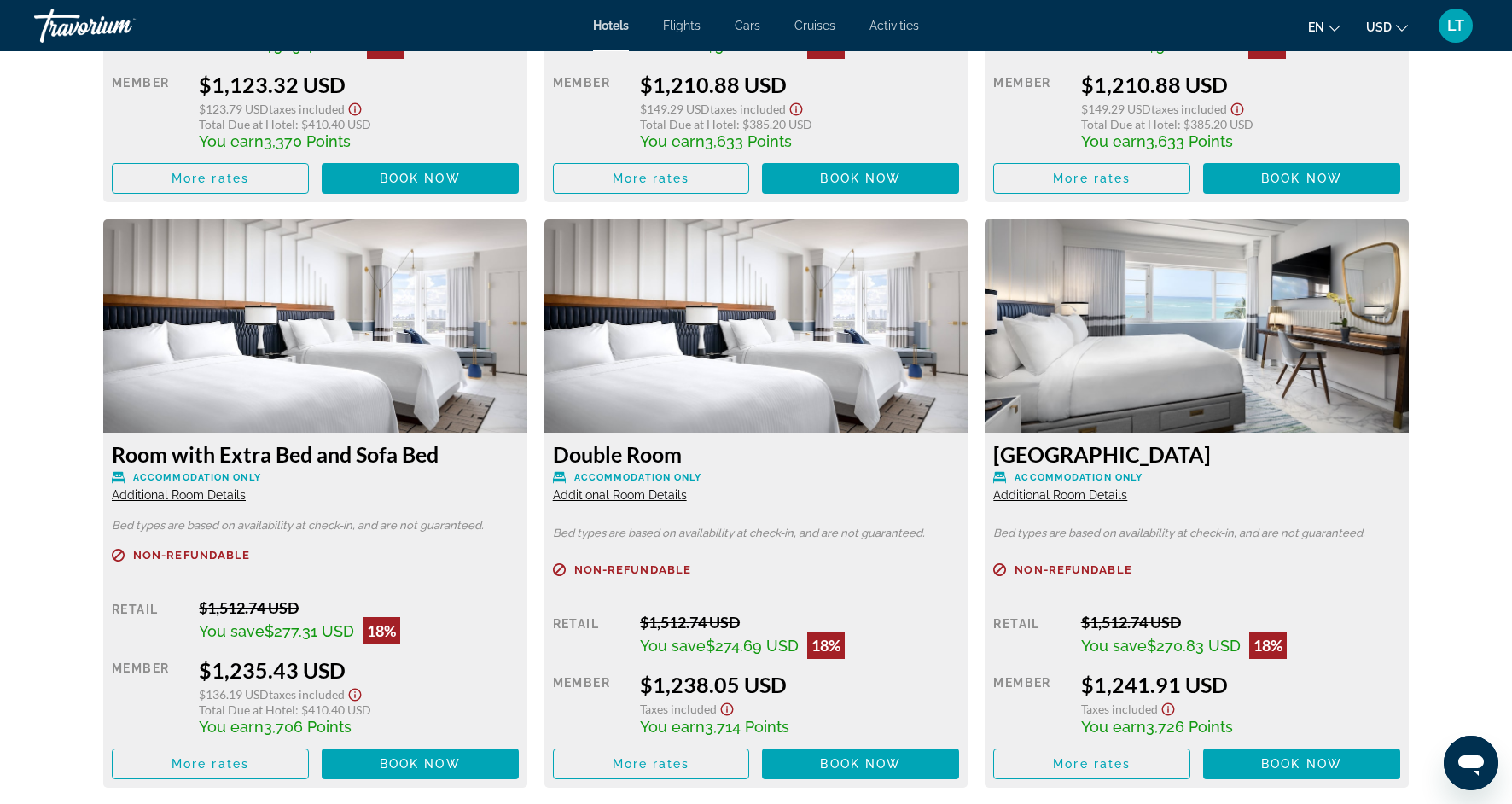
scroll to position [3999, 0]
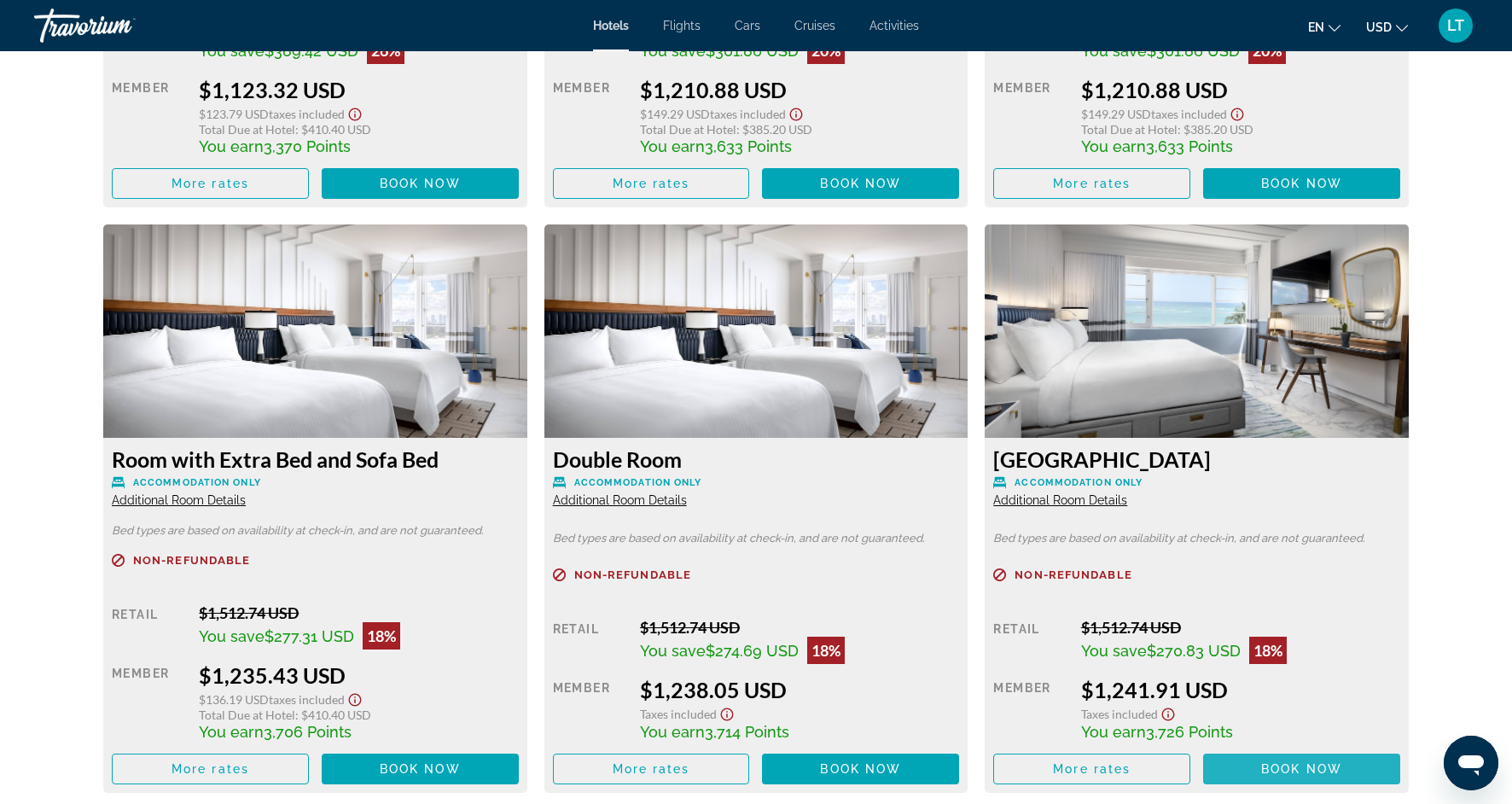
click at [1311, 758] on span "Main content" at bounding box center [1301, 770] width 197 height 41
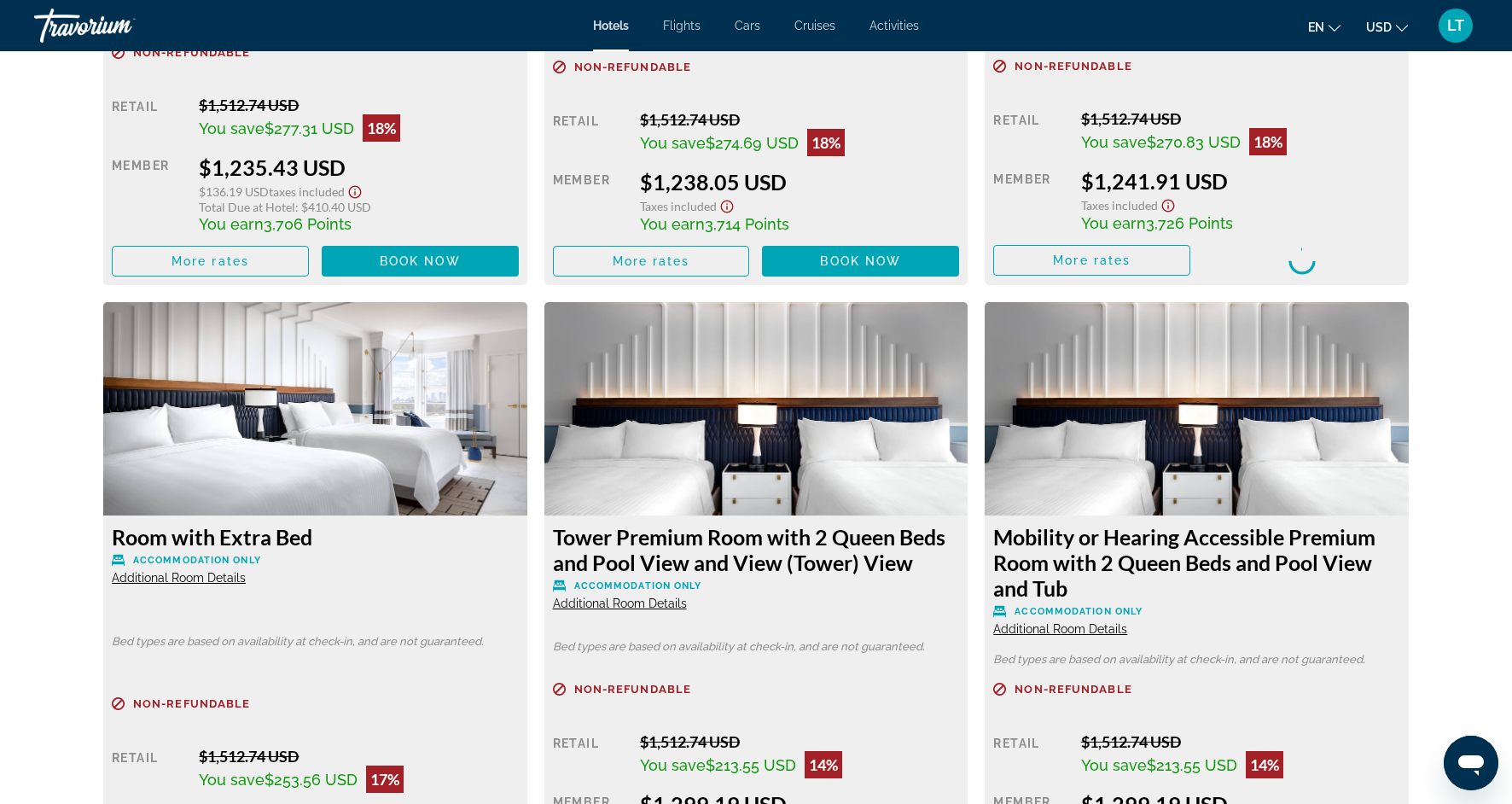
scroll to position [4536, 0]
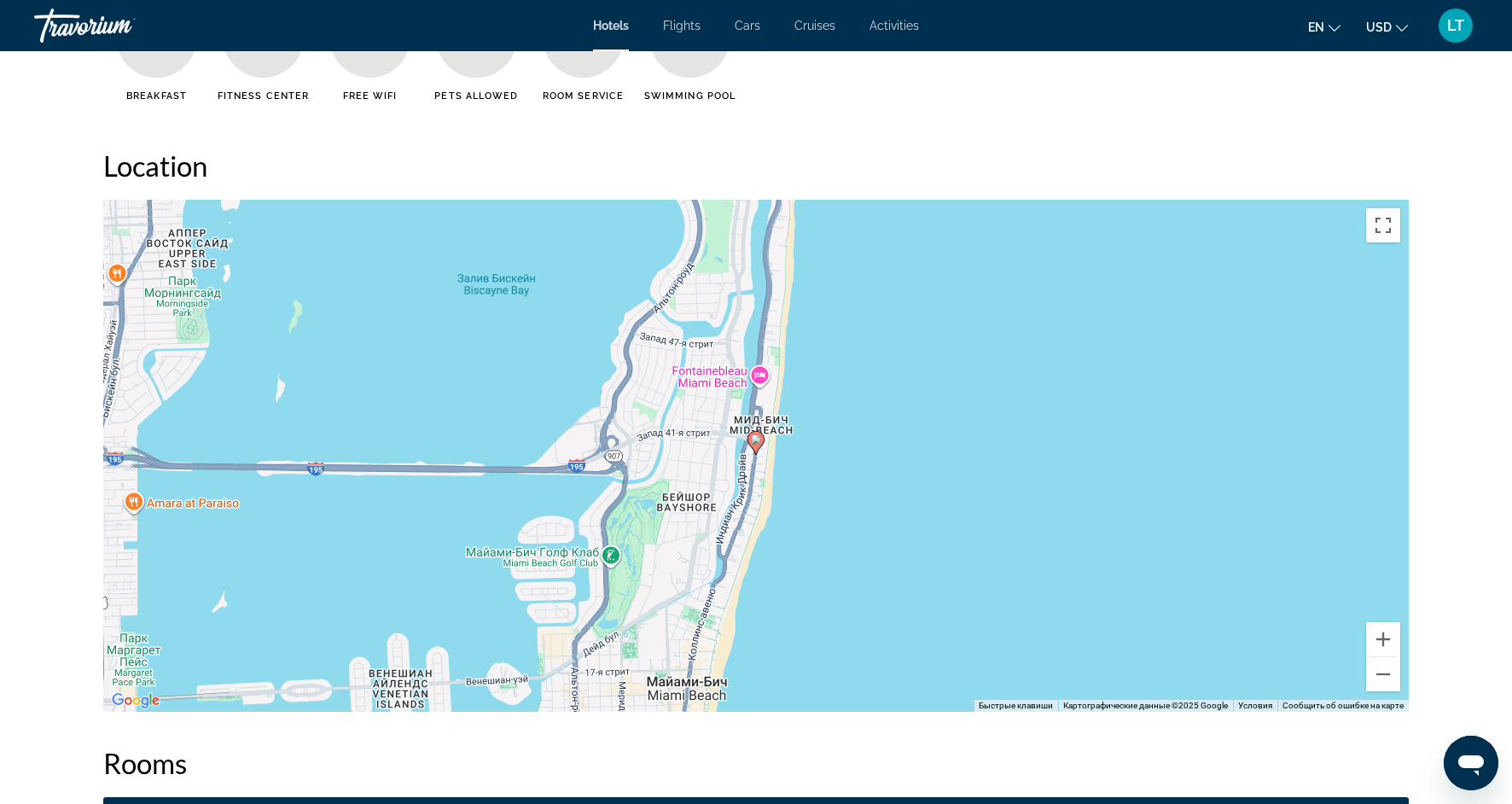
scroll to position [1520, 0]
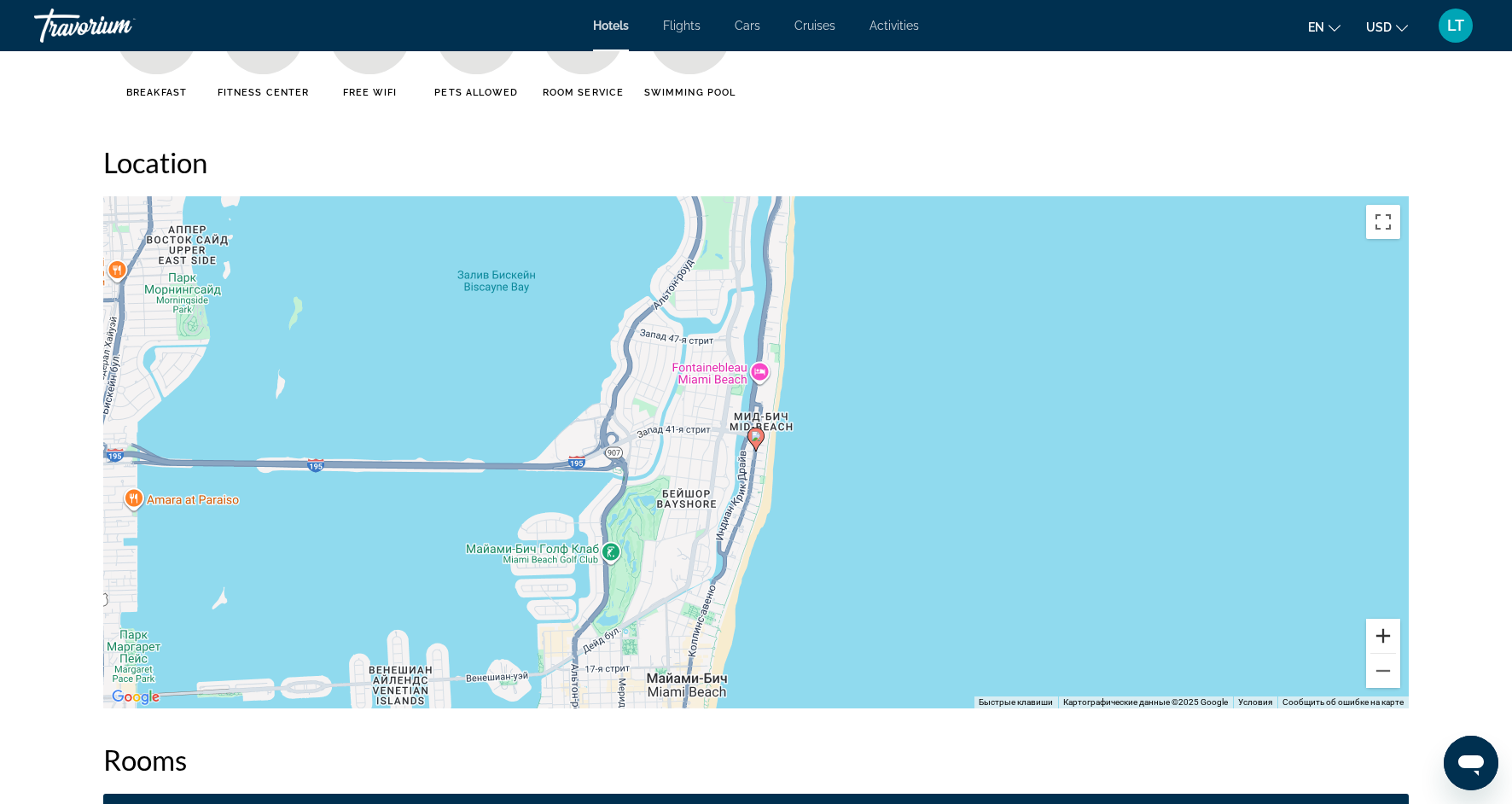
click at [1389, 645] on button "Увеличить" at bounding box center [1384, 636] width 34 height 34
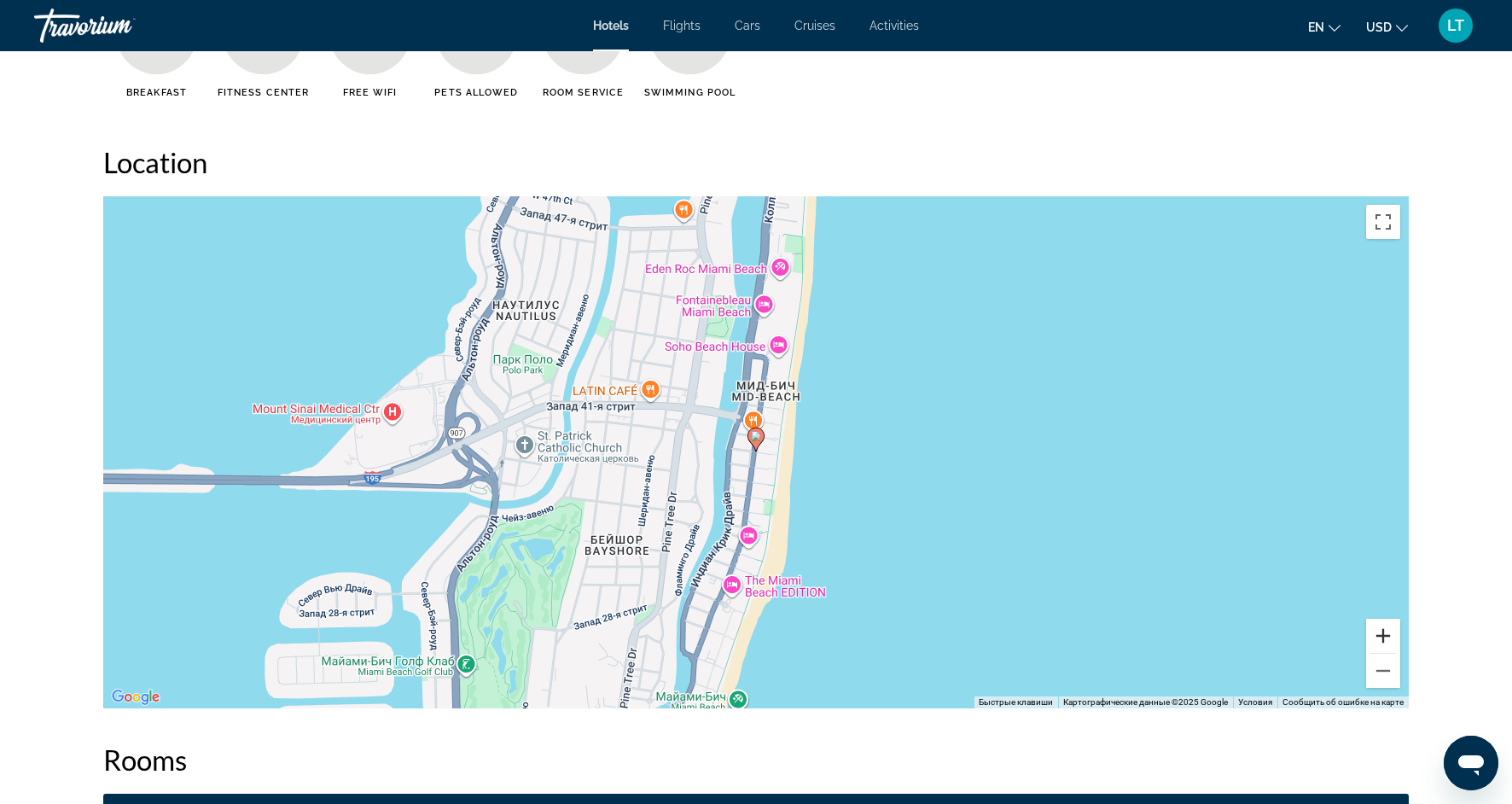
click at [1389, 645] on button "Увеличить" at bounding box center [1384, 636] width 34 height 34
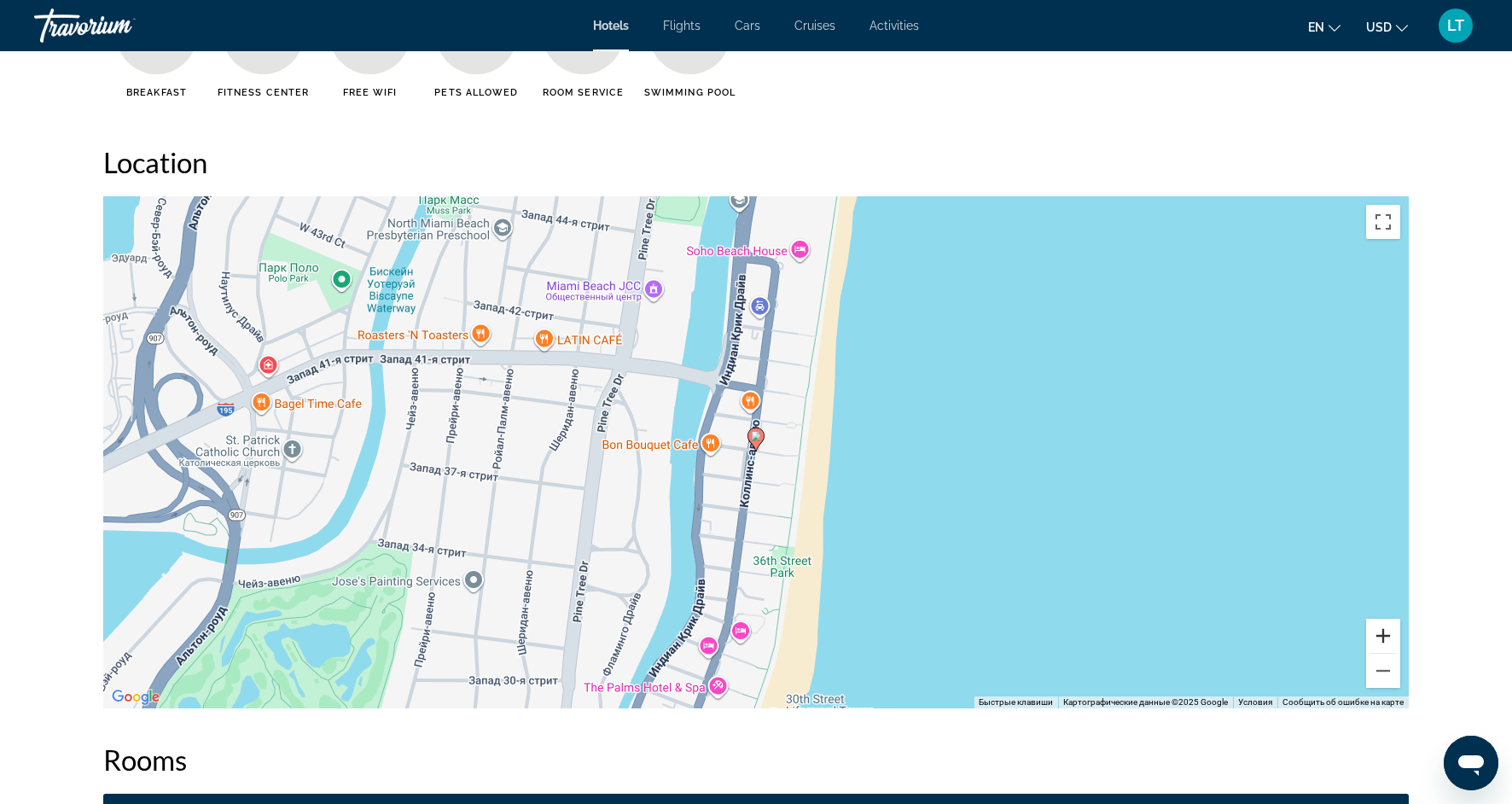
click at [1389, 645] on button "Увеличить" at bounding box center [1384, 636] width 34 height 34
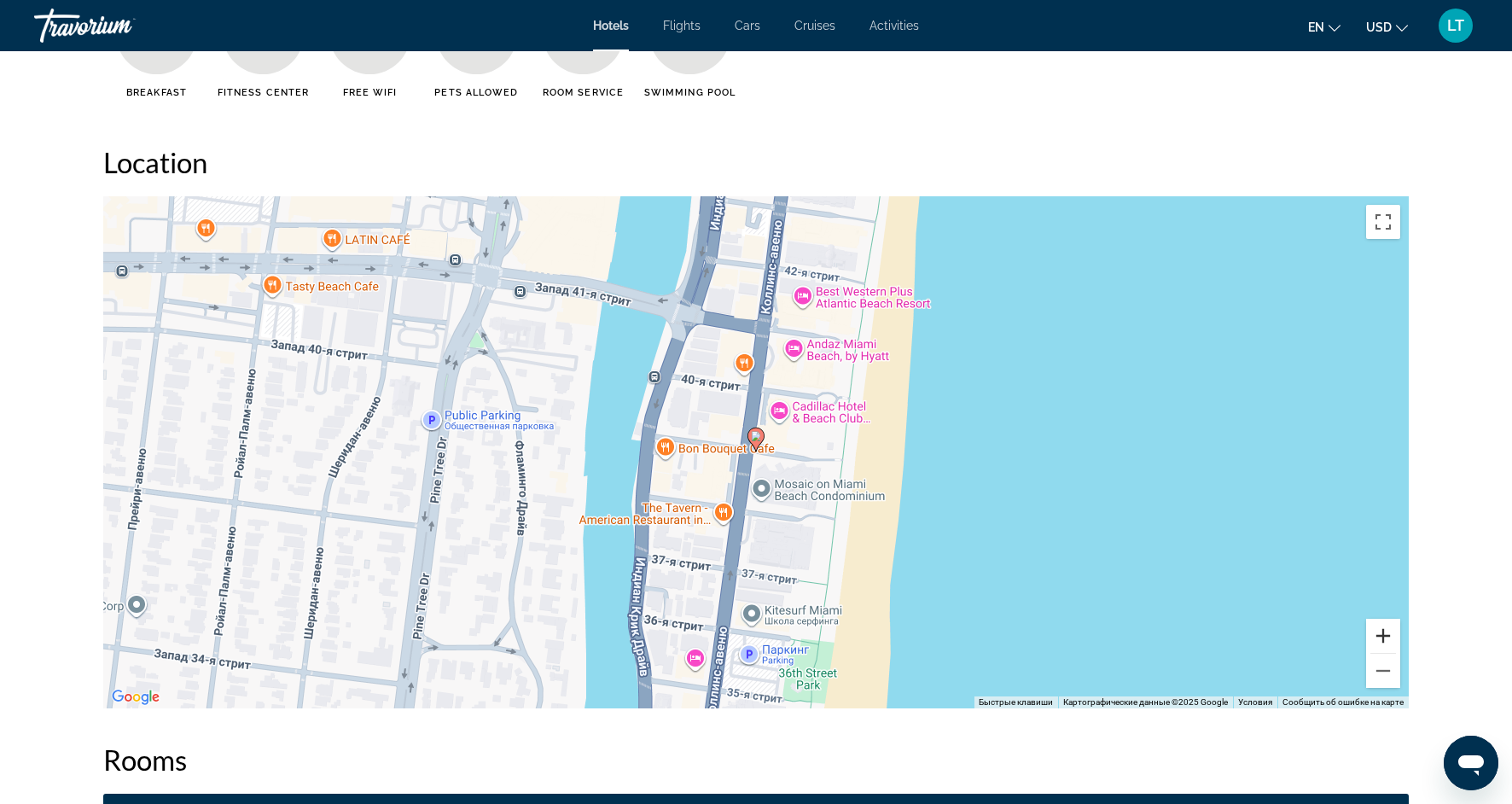
click at [1389, 645] on button "Увеличить" at bounding box center [1384, 636] width 34 height 34
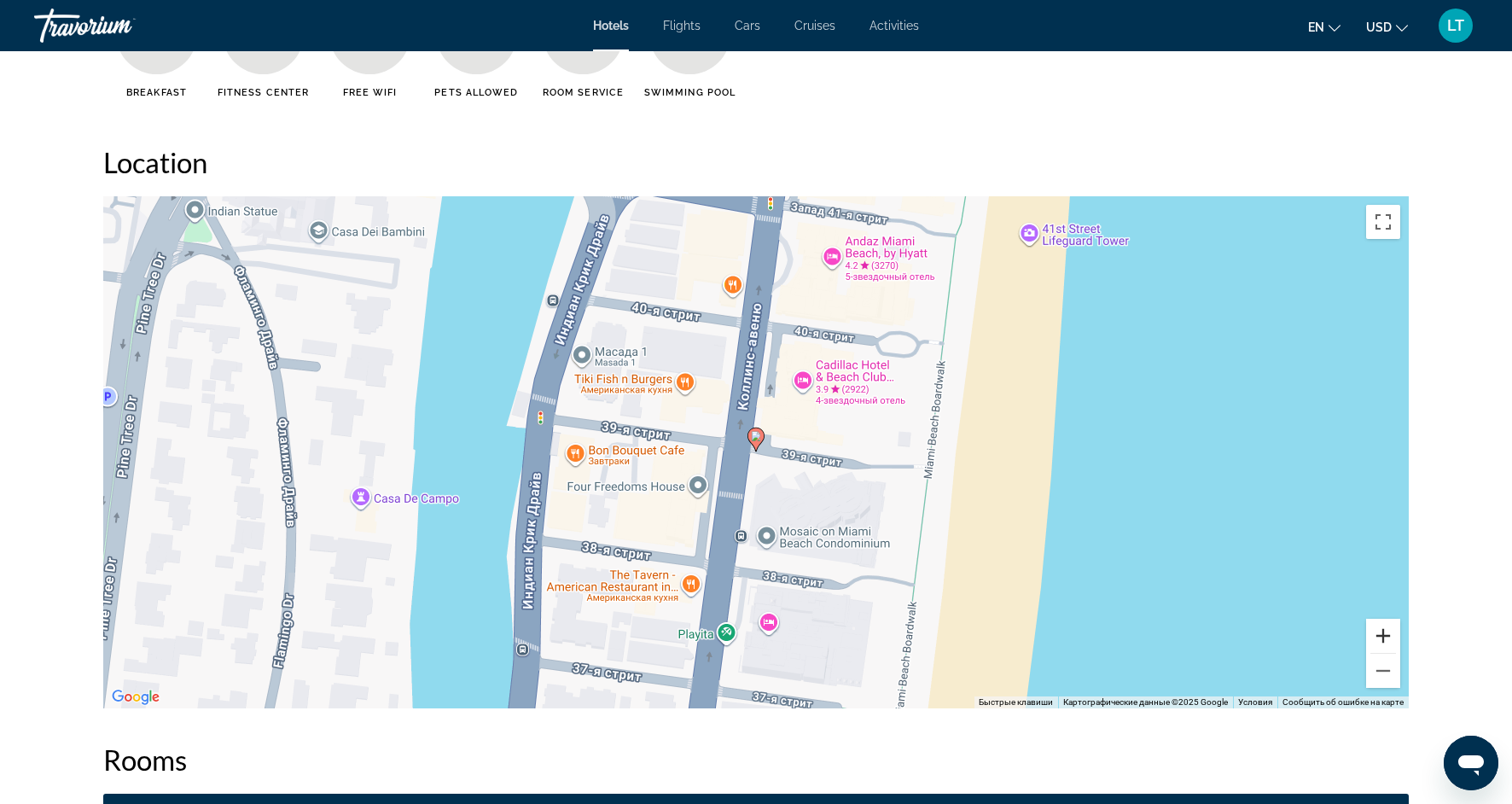
click at [1389, 645] on button "Увеличить" at bounding box center [1384, 636] width 34 height 34
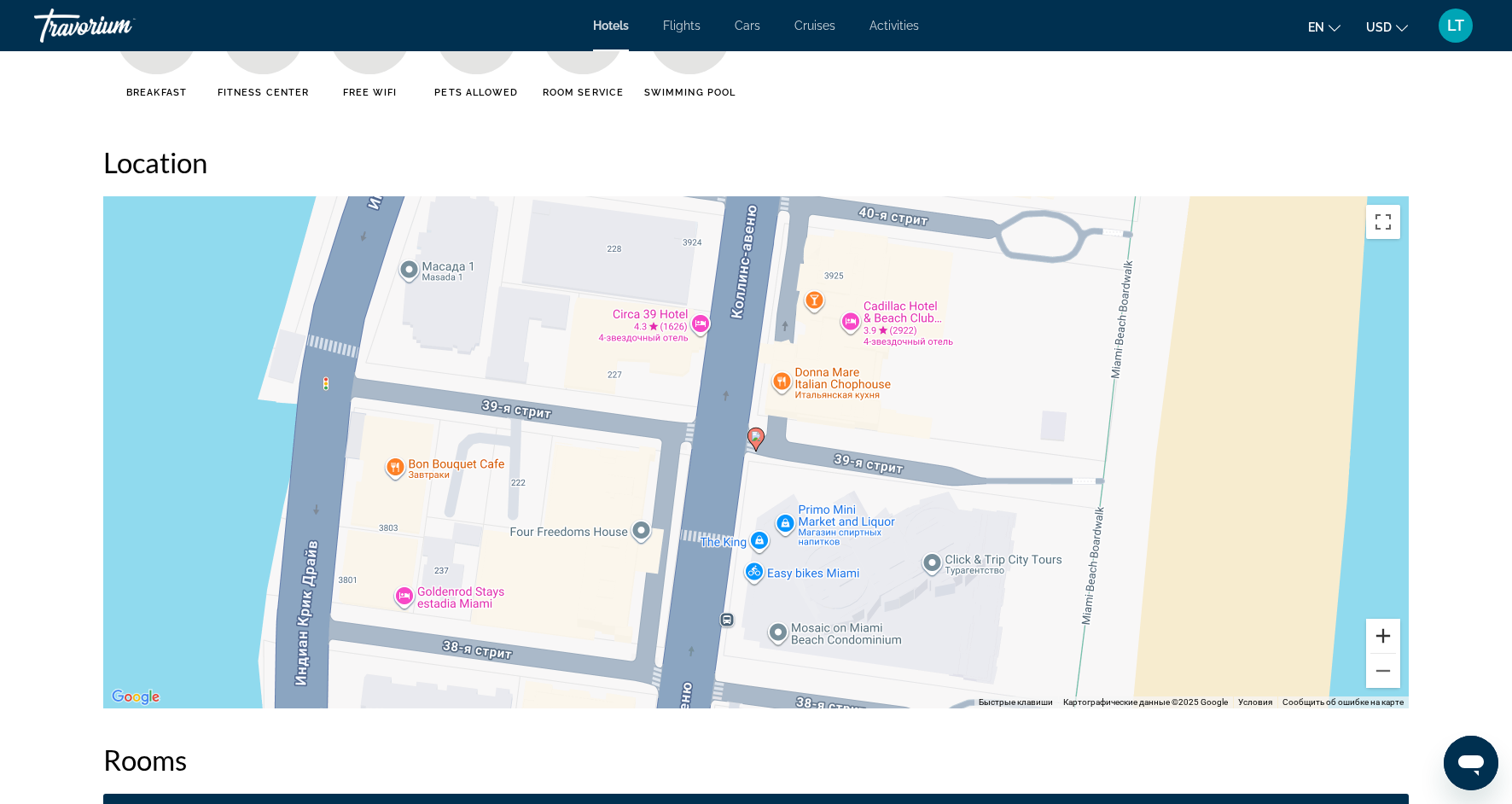
click at [1389, 645] on button "Увеличить" at bounding box center [1384, 636] width 34 height 34
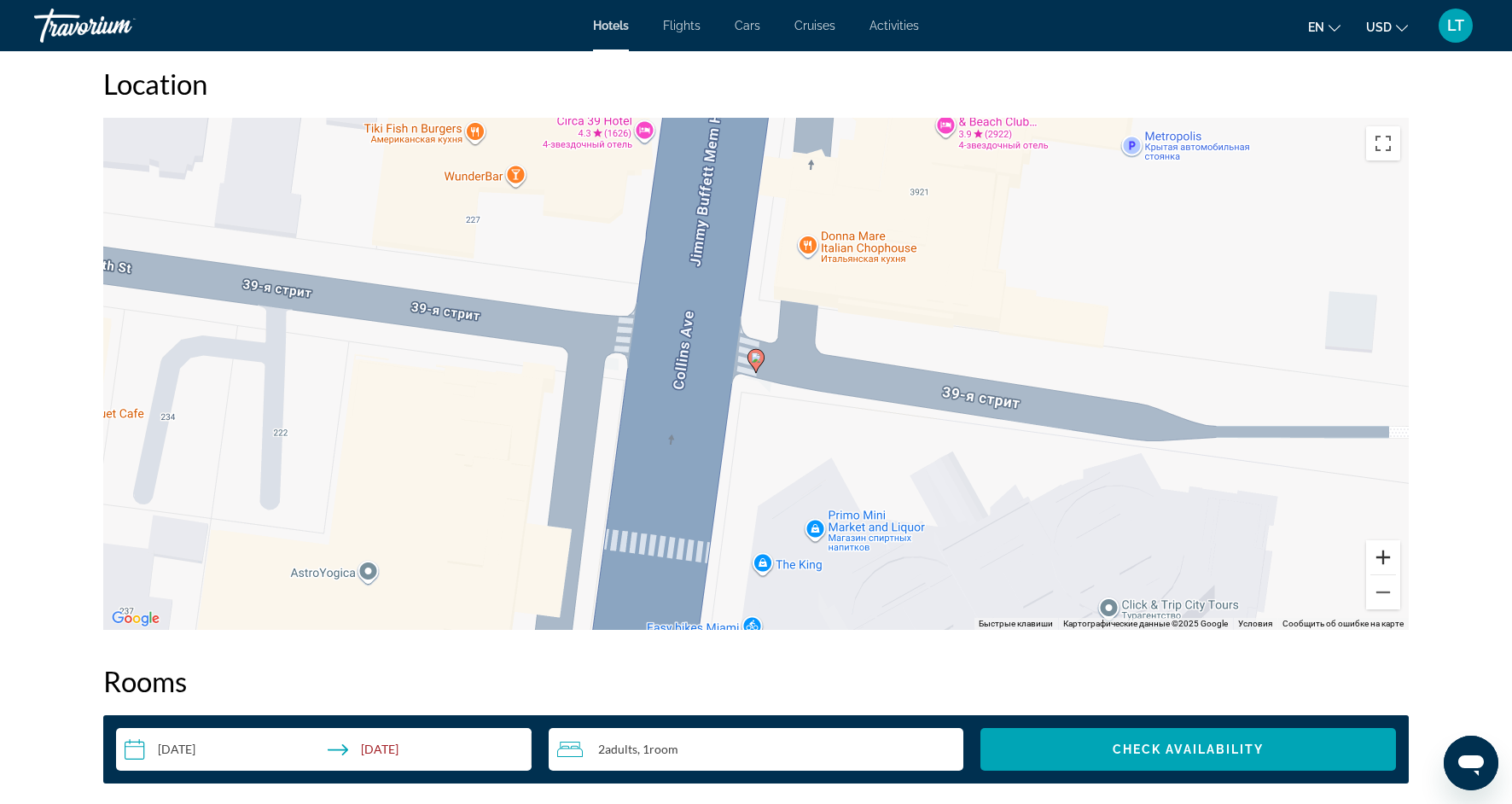
scroll to position [1598, 0]
click at [1384, 603] on button "Уменьшить" at bounding box center [1384, 593] width 34 height 34
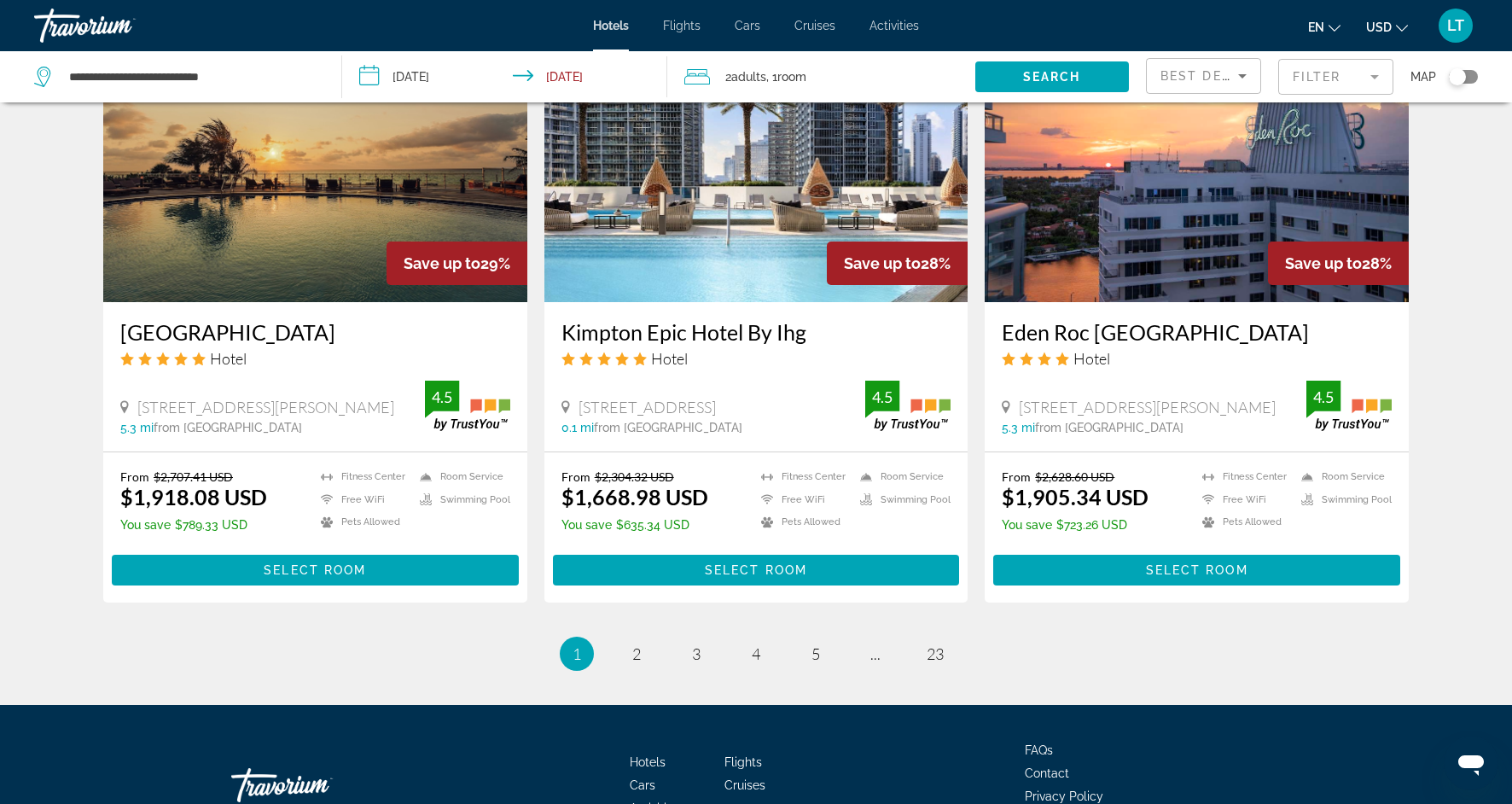
scroll to position [2047, 0]
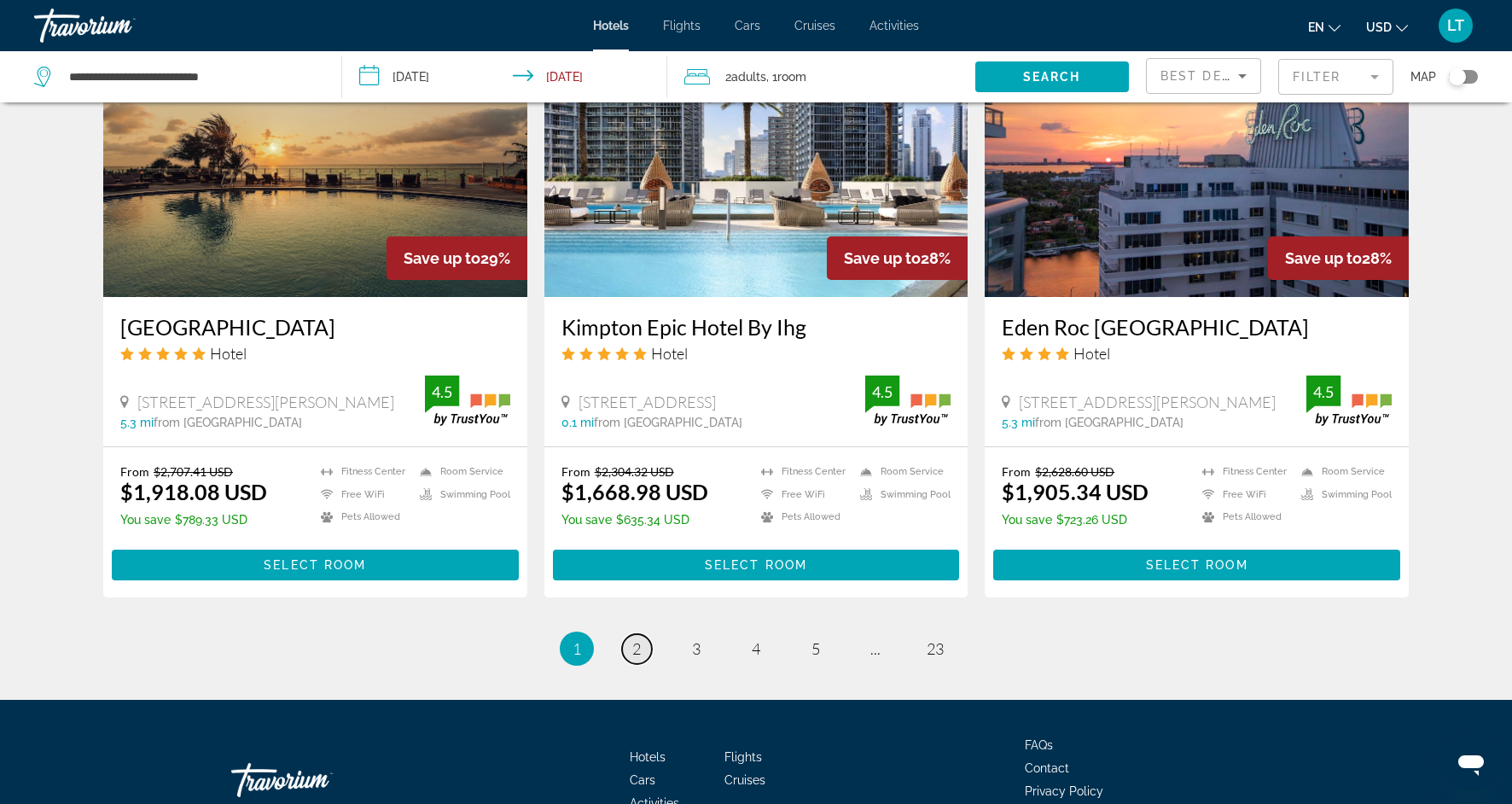
click at [636, 639] on span "2" at bounding box center [637, 649] width 9 height 19
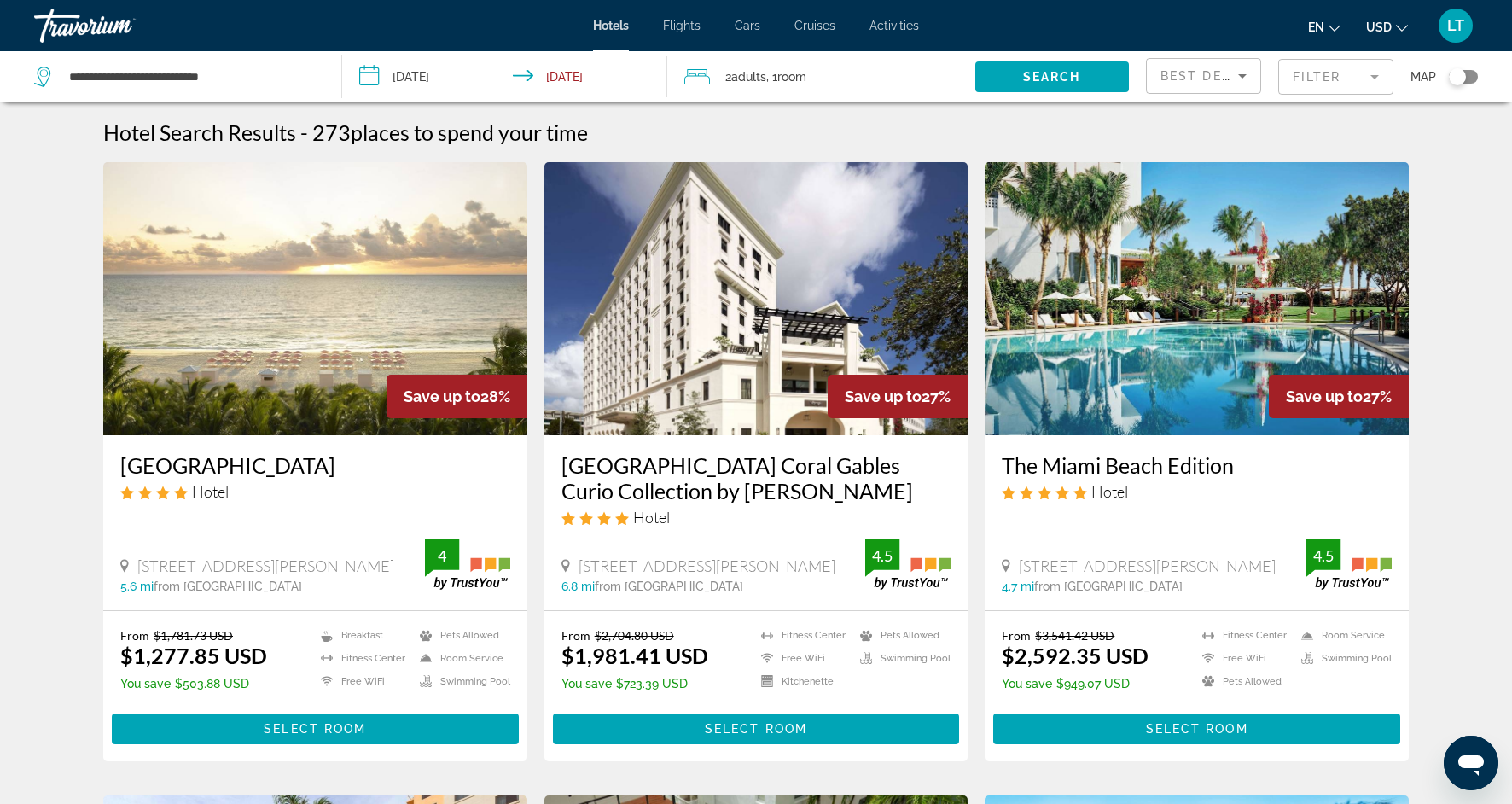
click at [1378, 76] on mat-form-field "Filter" at bounding box center [1336, 77] width 115 height 36
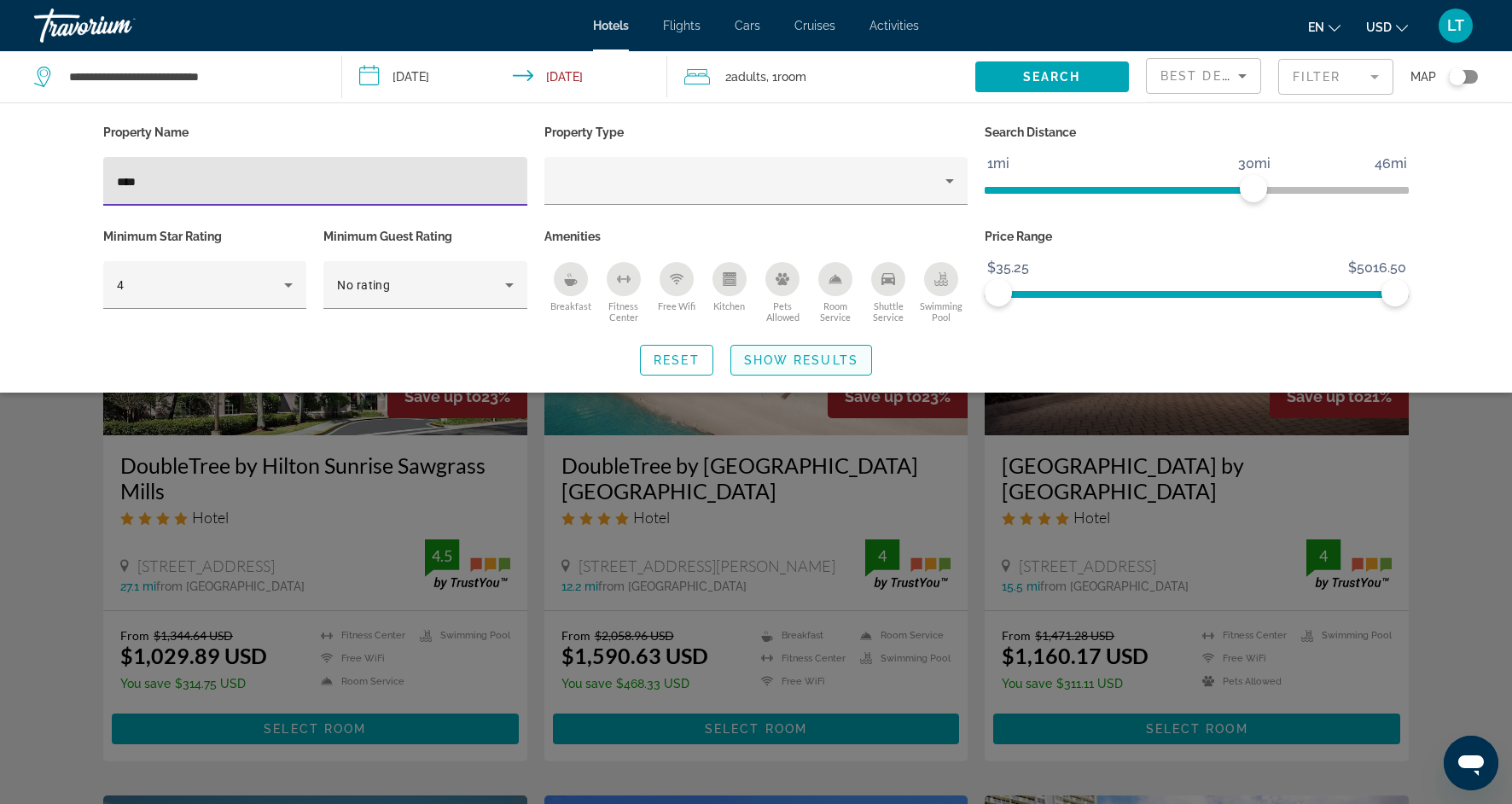
type input "****"
click at [807, 363] on span "Show Results" at bounding box center [801, 360] width 115 height 14
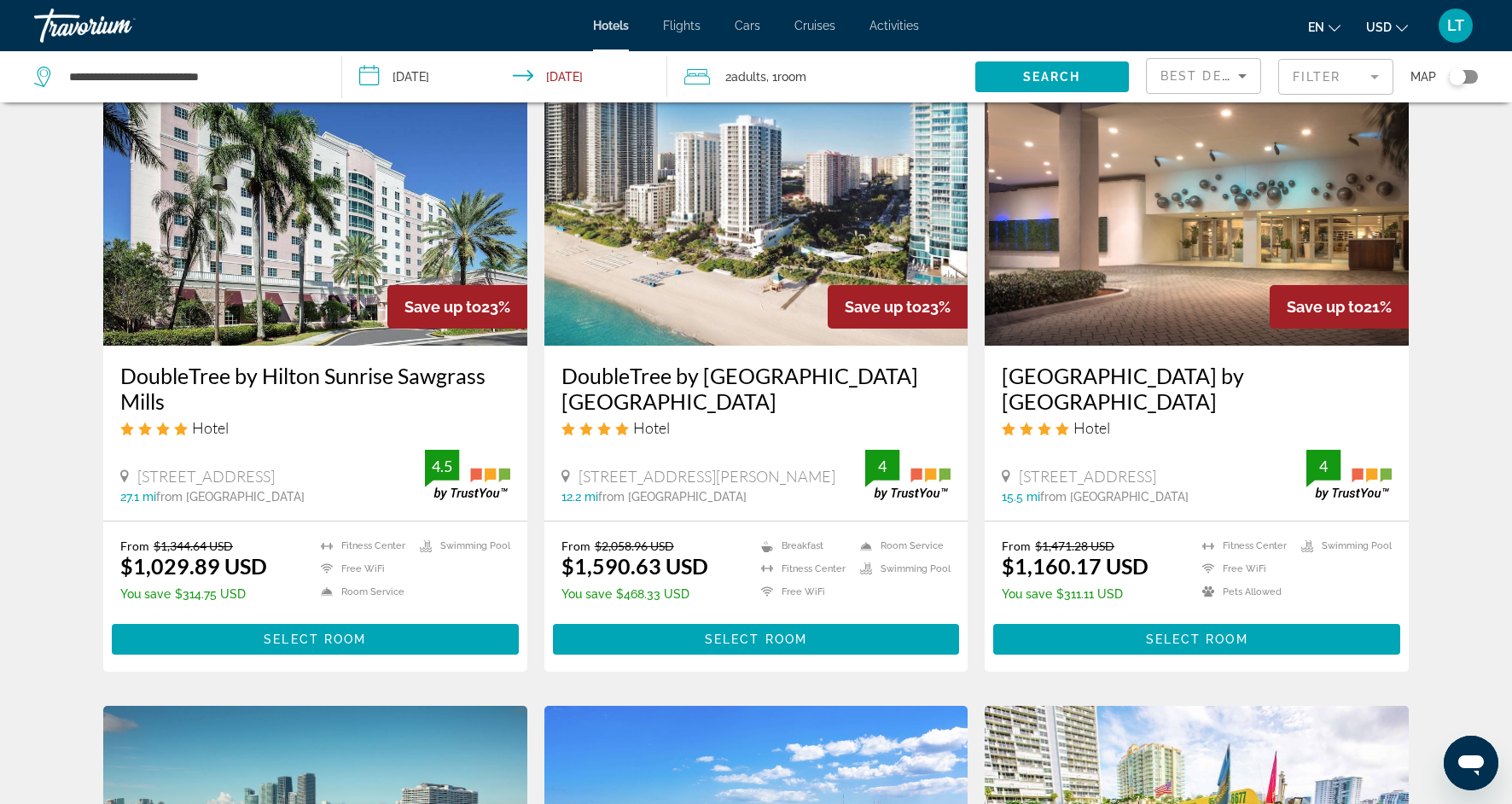
scroll to position [90, 0]
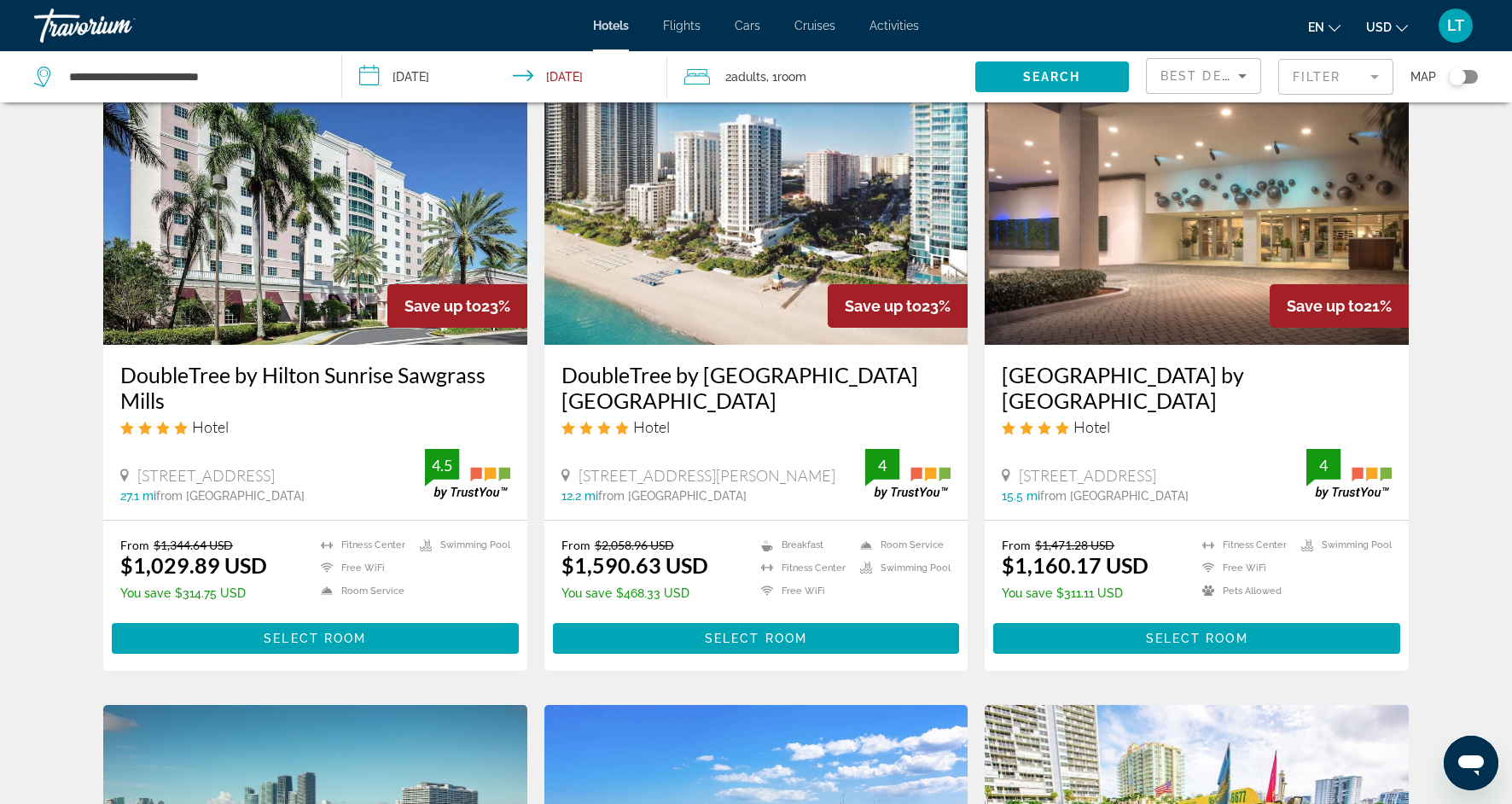
click at [357, 295] on img "Main content" at bounding box center [315, 208] width 424 height 273
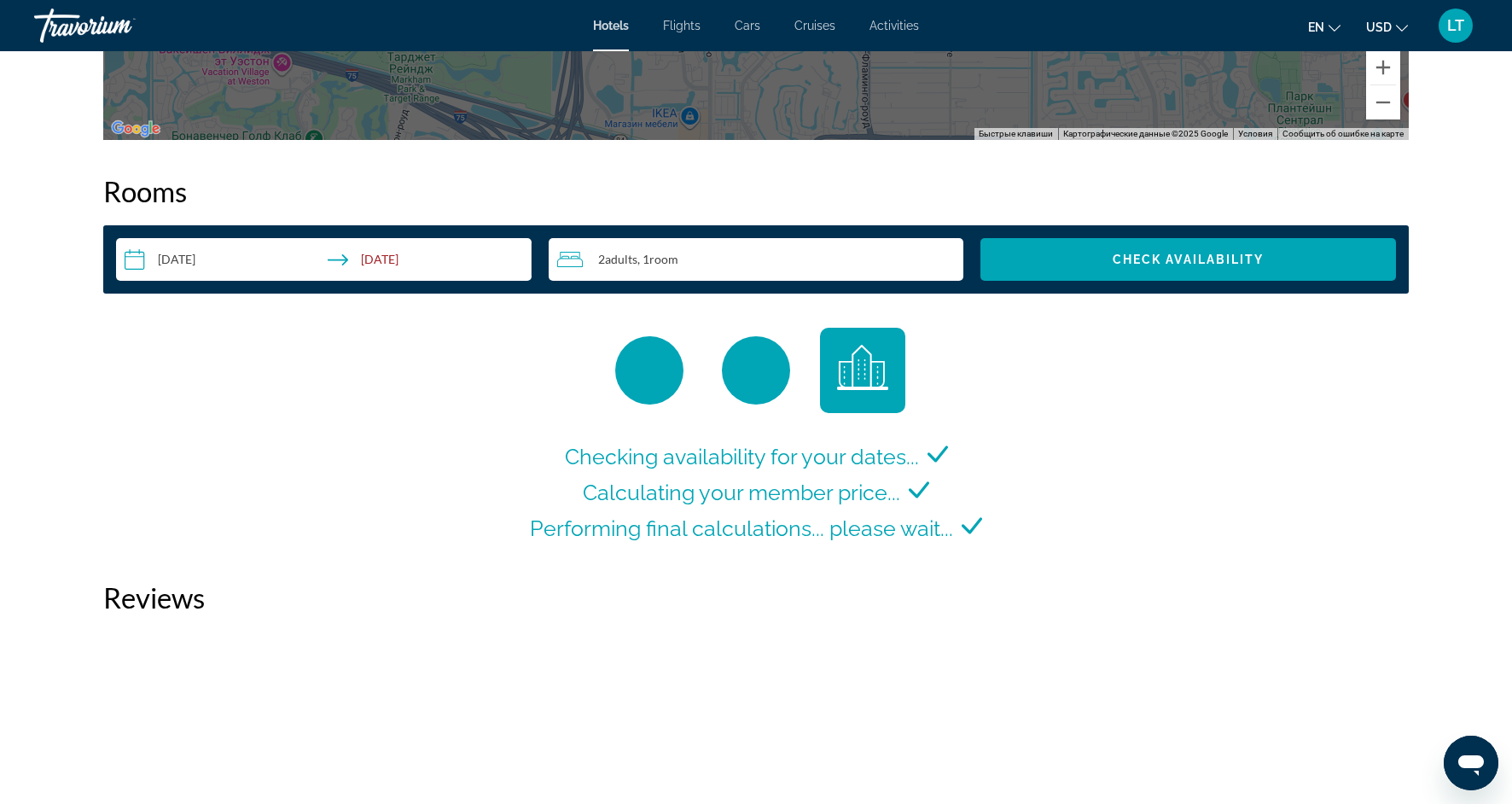
scroll to position [2091, 0]
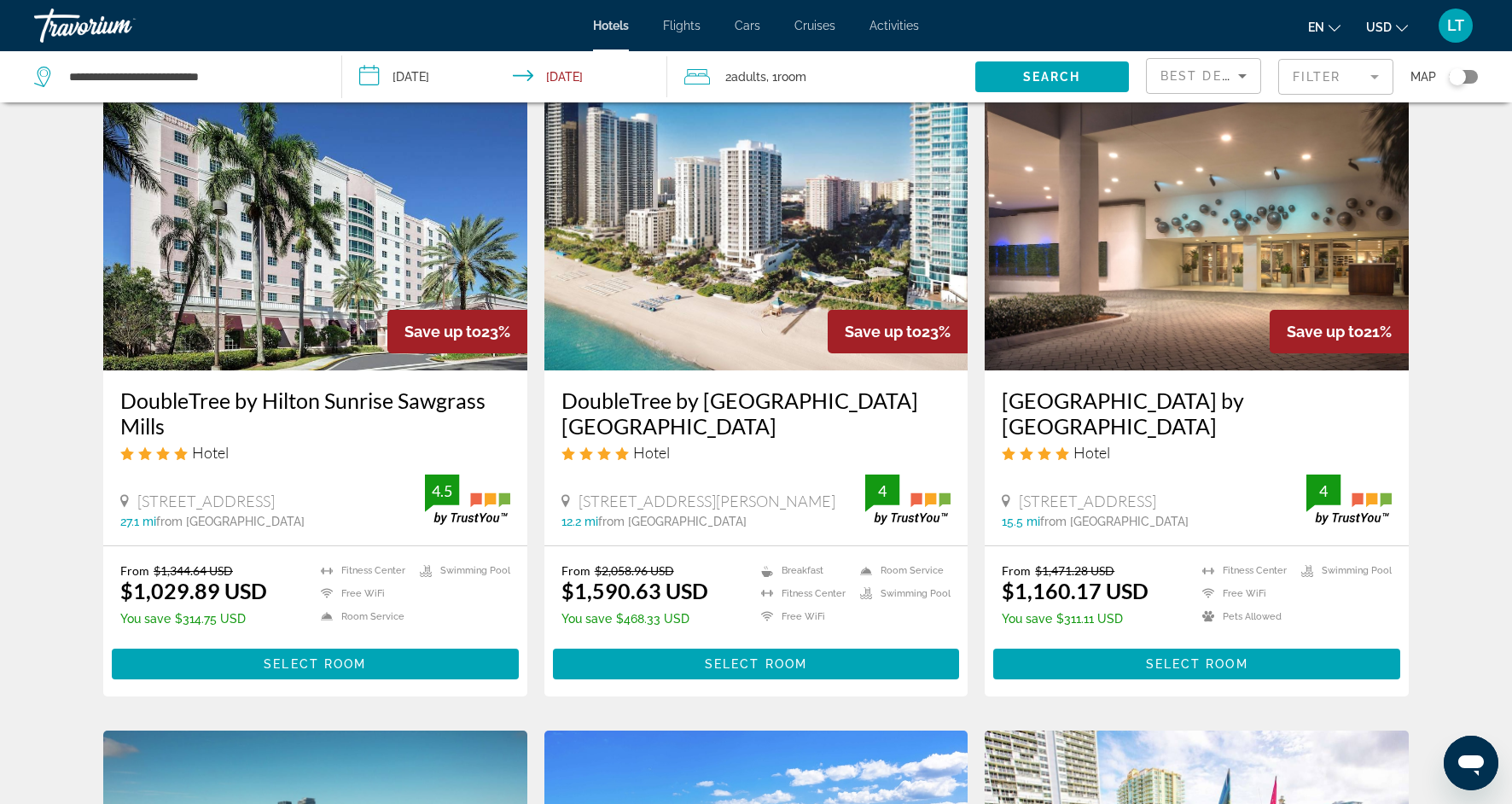
scroll to position [66, 0]
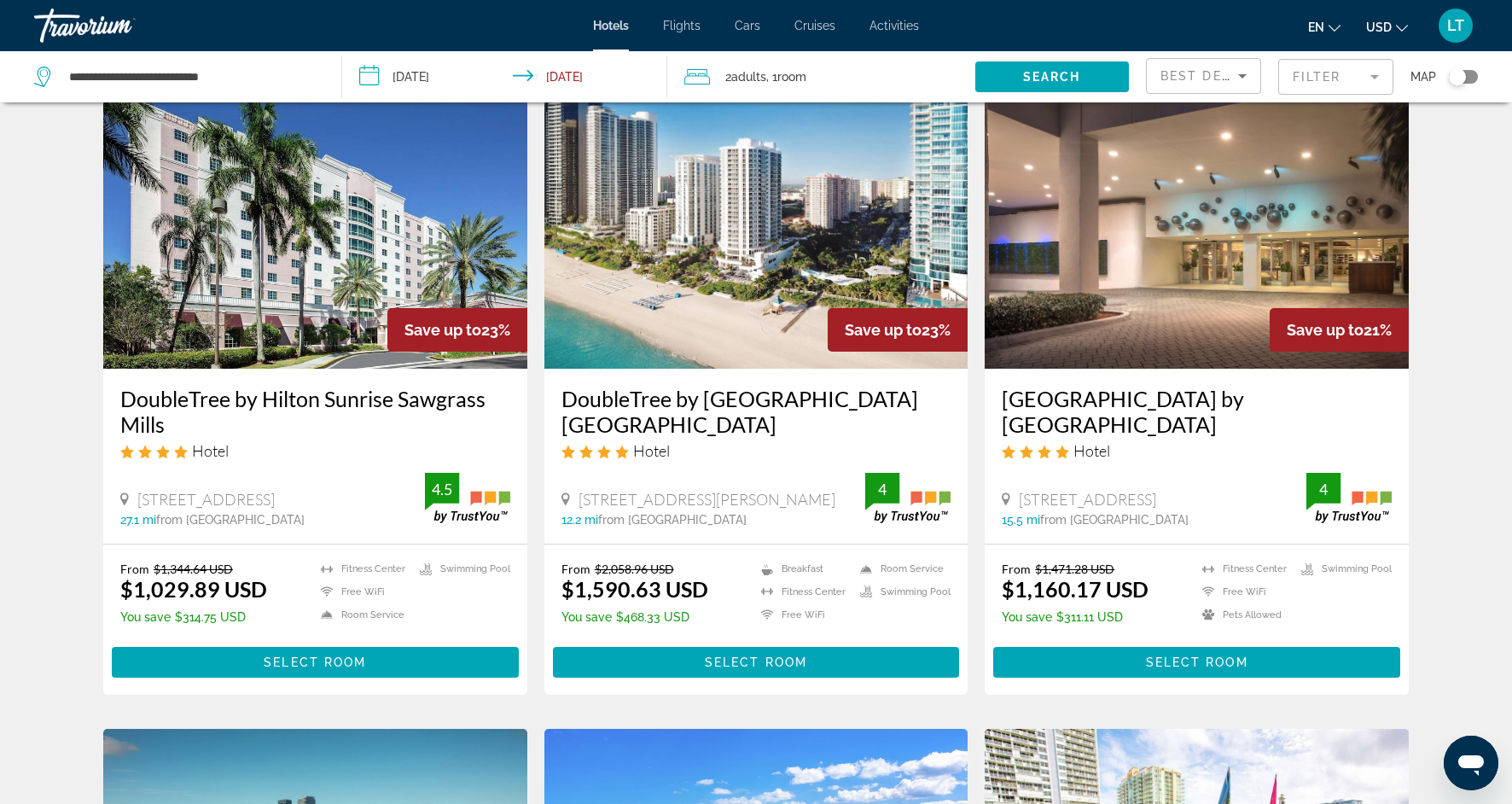
click at [713, 297] on img "Main content" at bounding box center [756, 232] width 424 height 273
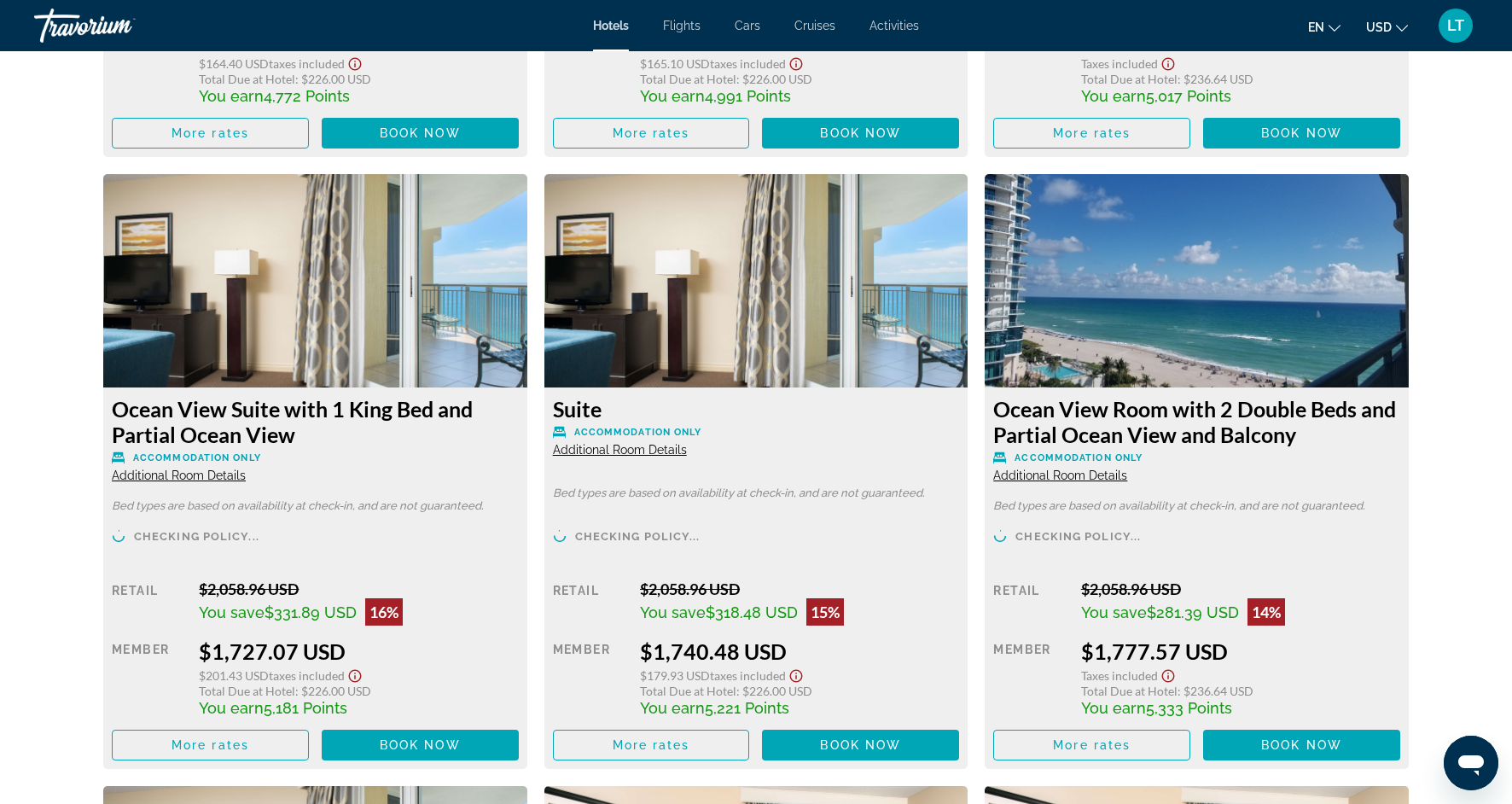
scroll to position [2857, 0]
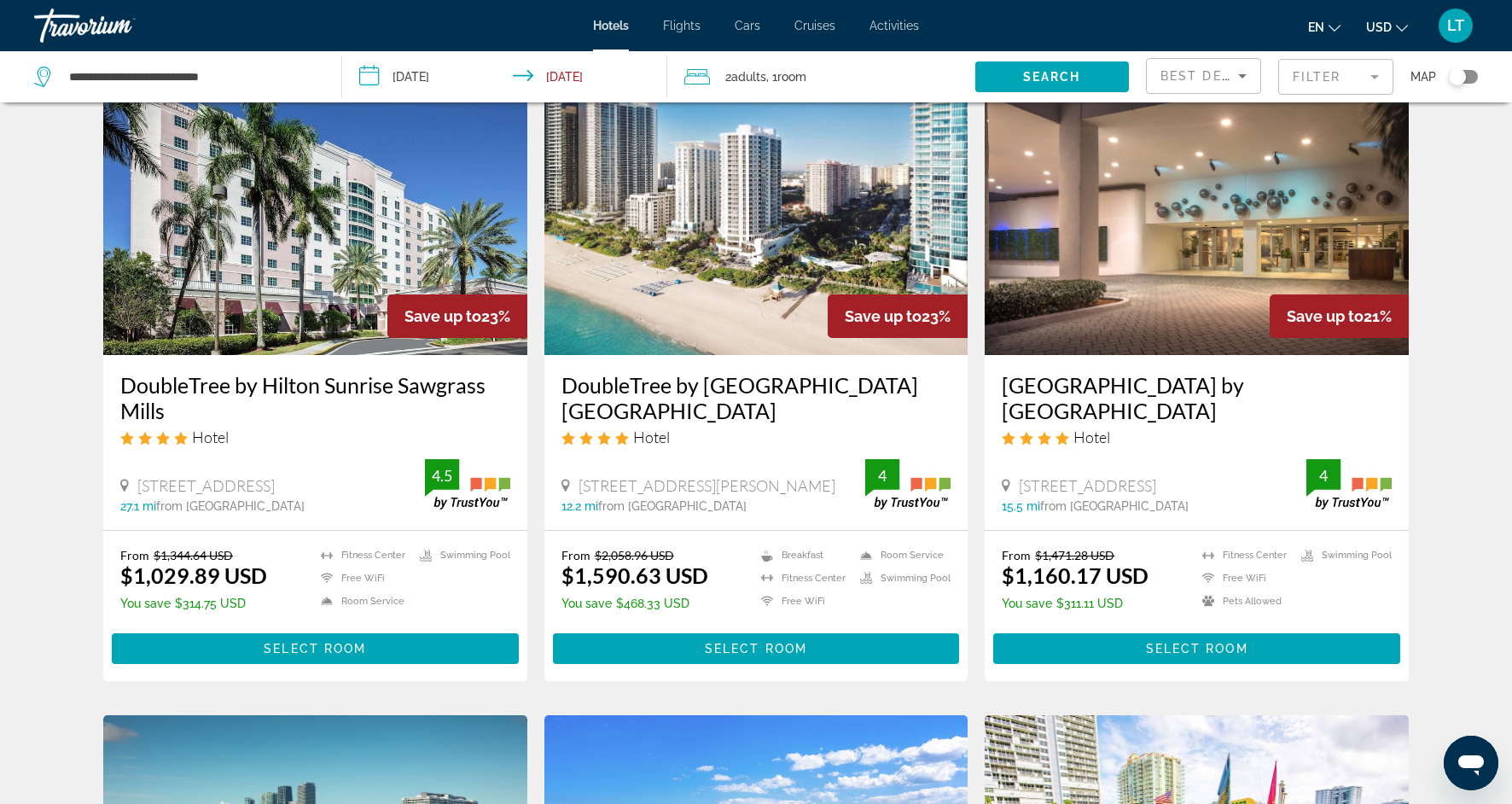
scroll to position [86, 0]
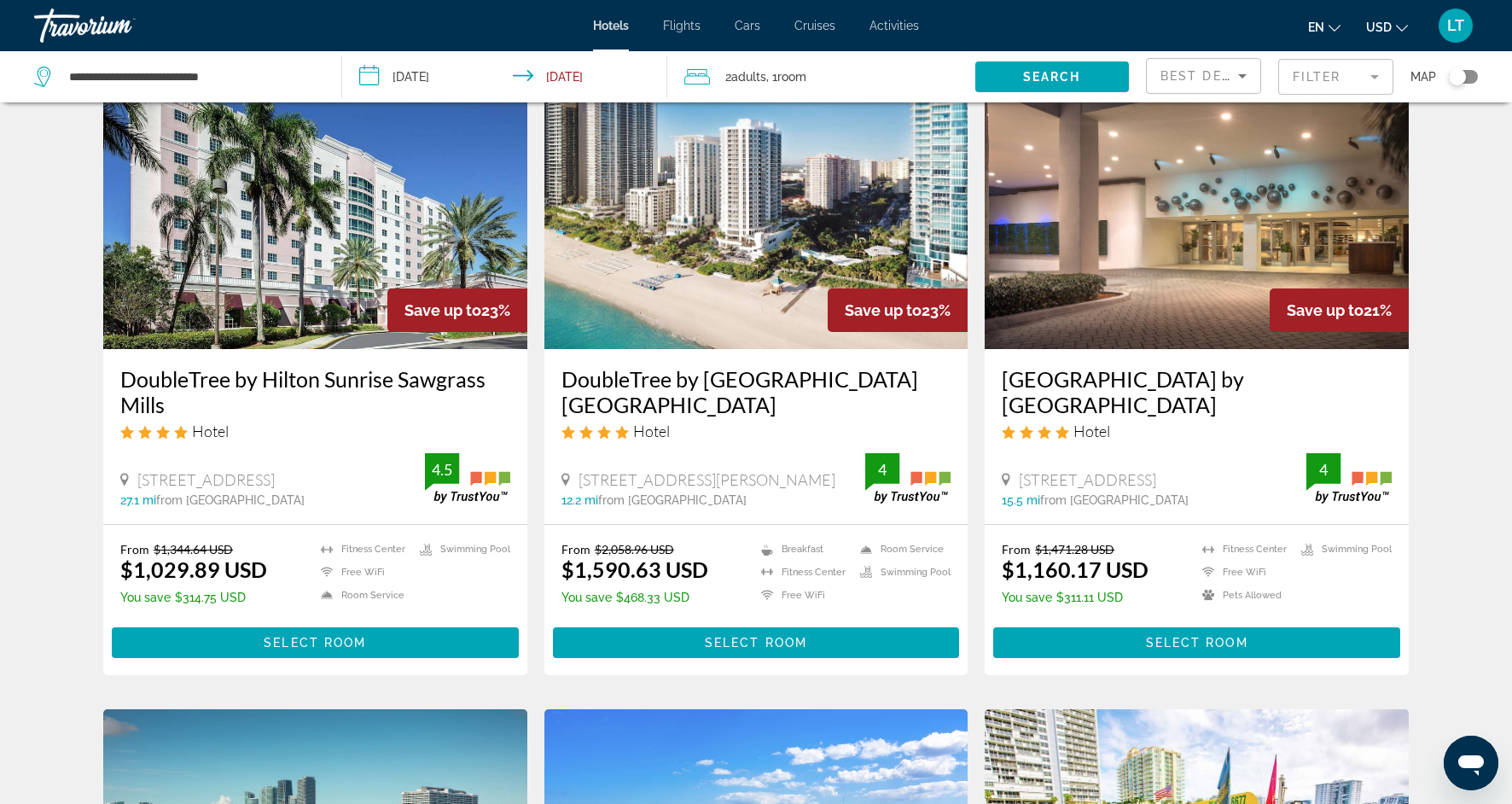
click at [1169, 285] on img "Main content" at bounding box center [1197, 212] width 424 height 273
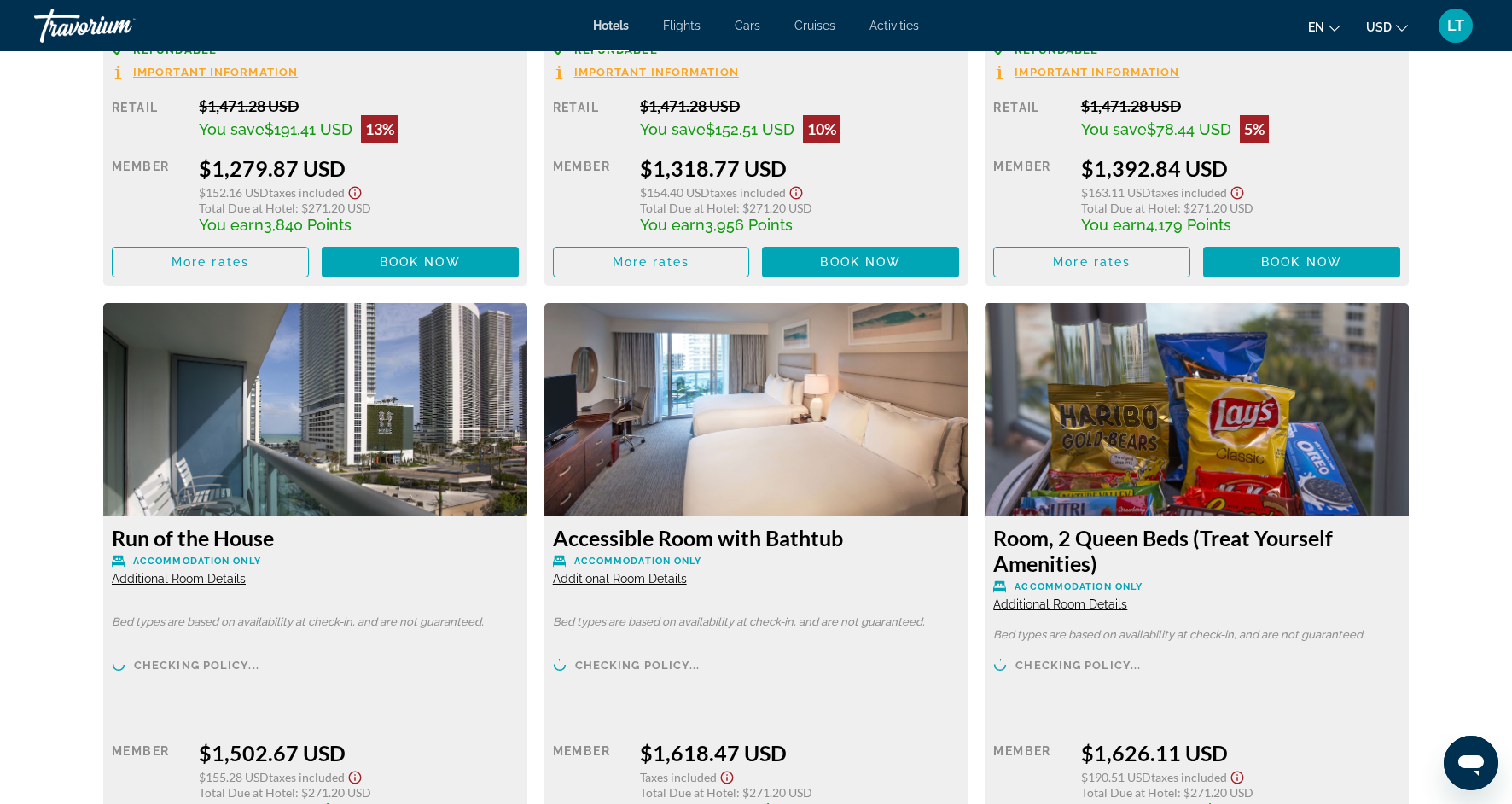
scroll to position [3959, 0]
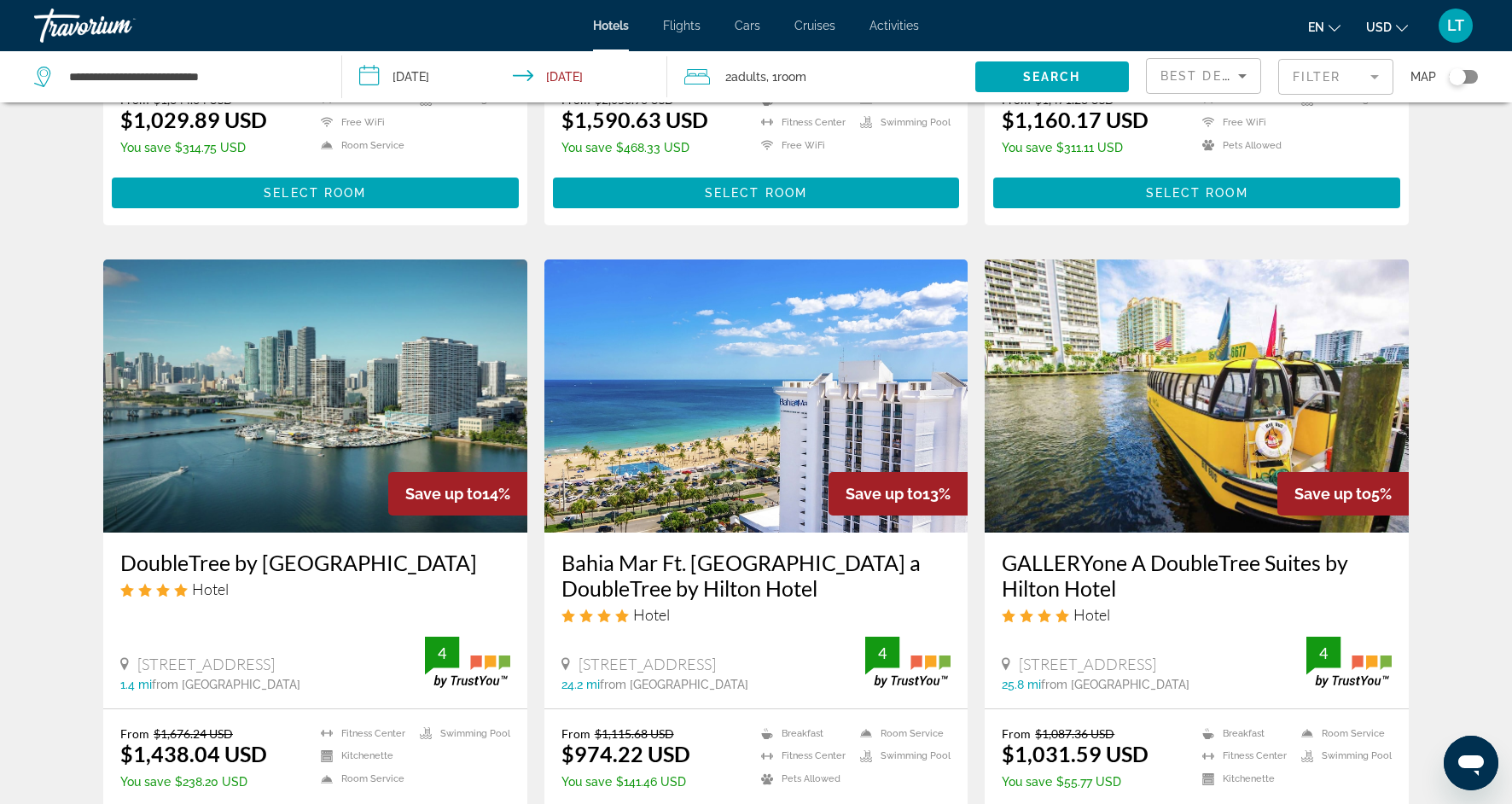
scroll to position [541, 0]
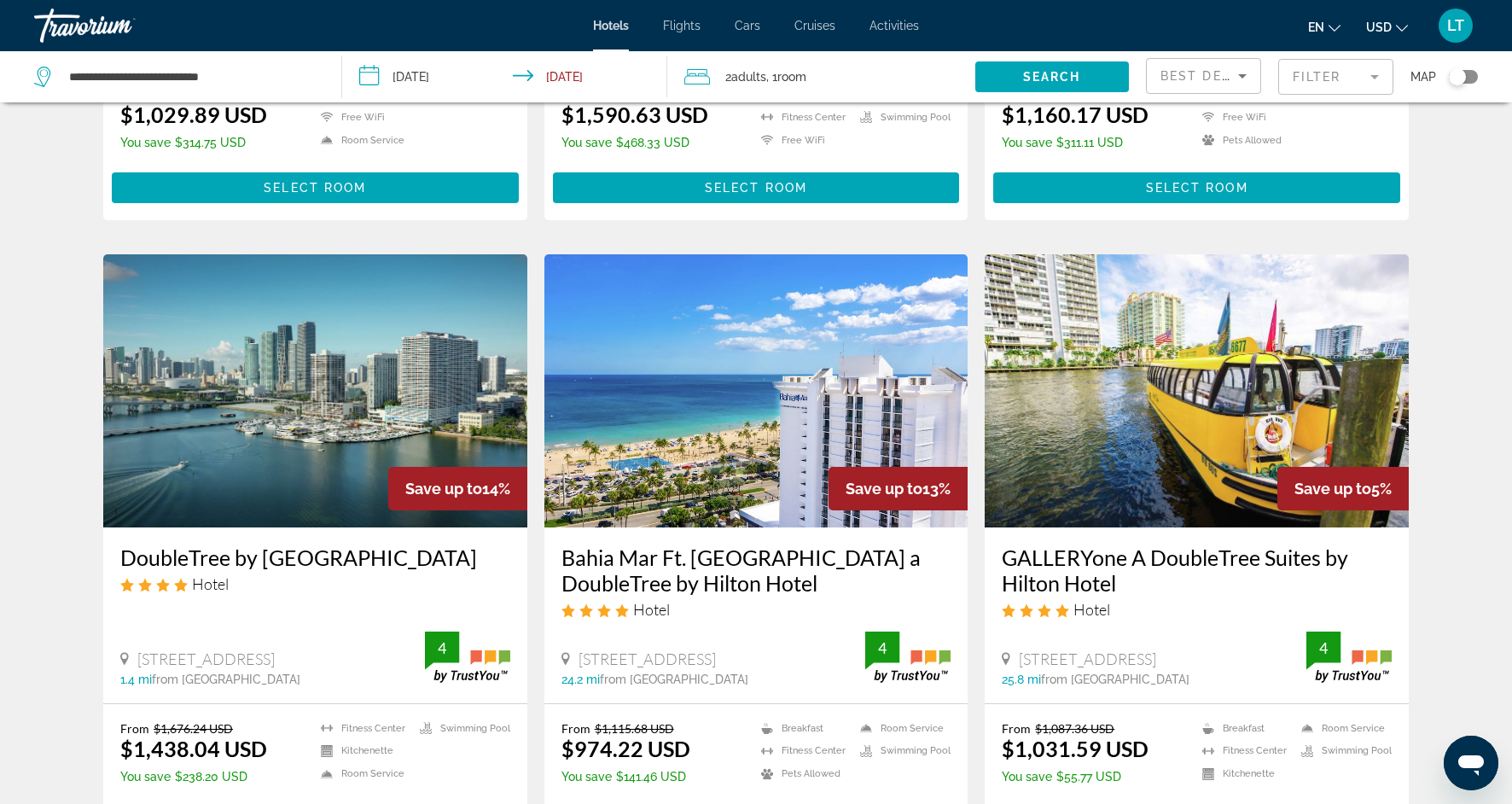
click at [593, 395] on img "Main content" at bounding box center [756, 390] width 424 height 273
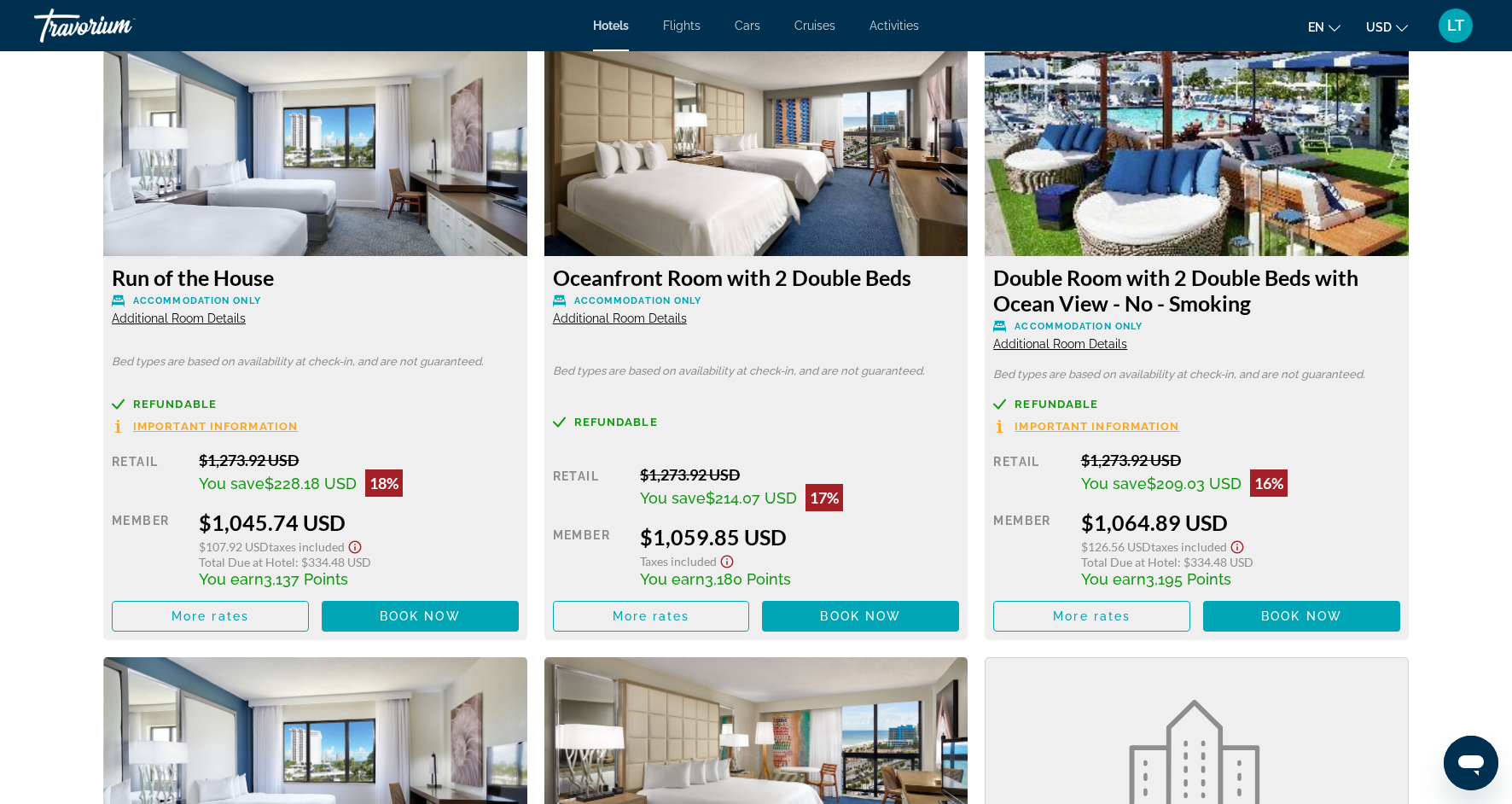
scroll to position [5392, 0]
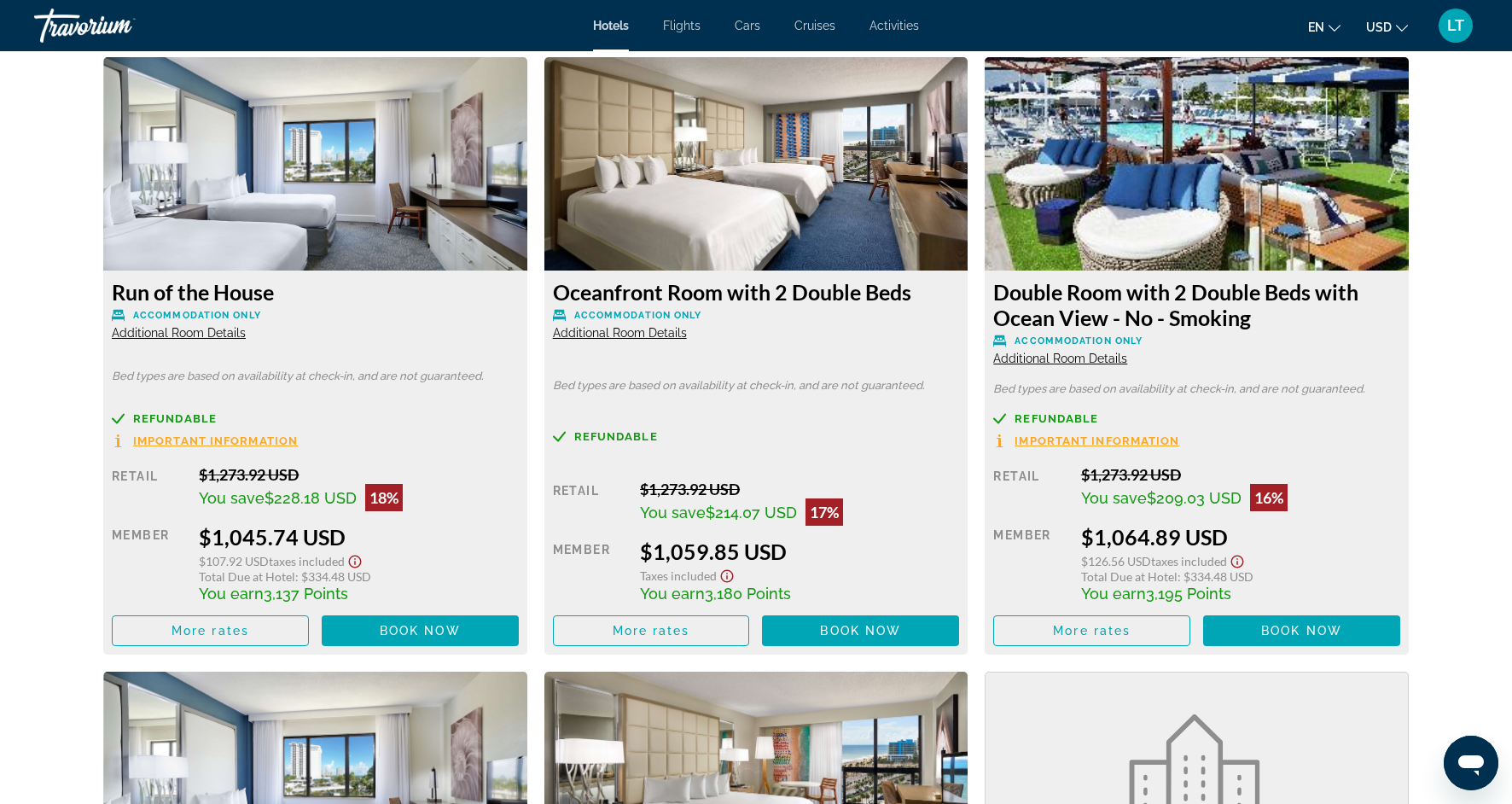
click at [1086, 199] on img "Main content" at bounding box center [1197, 164] width 424 height 214
click at [1298, 624] on span "Book now" at bounding box center [1302, 631] width 81 height 14
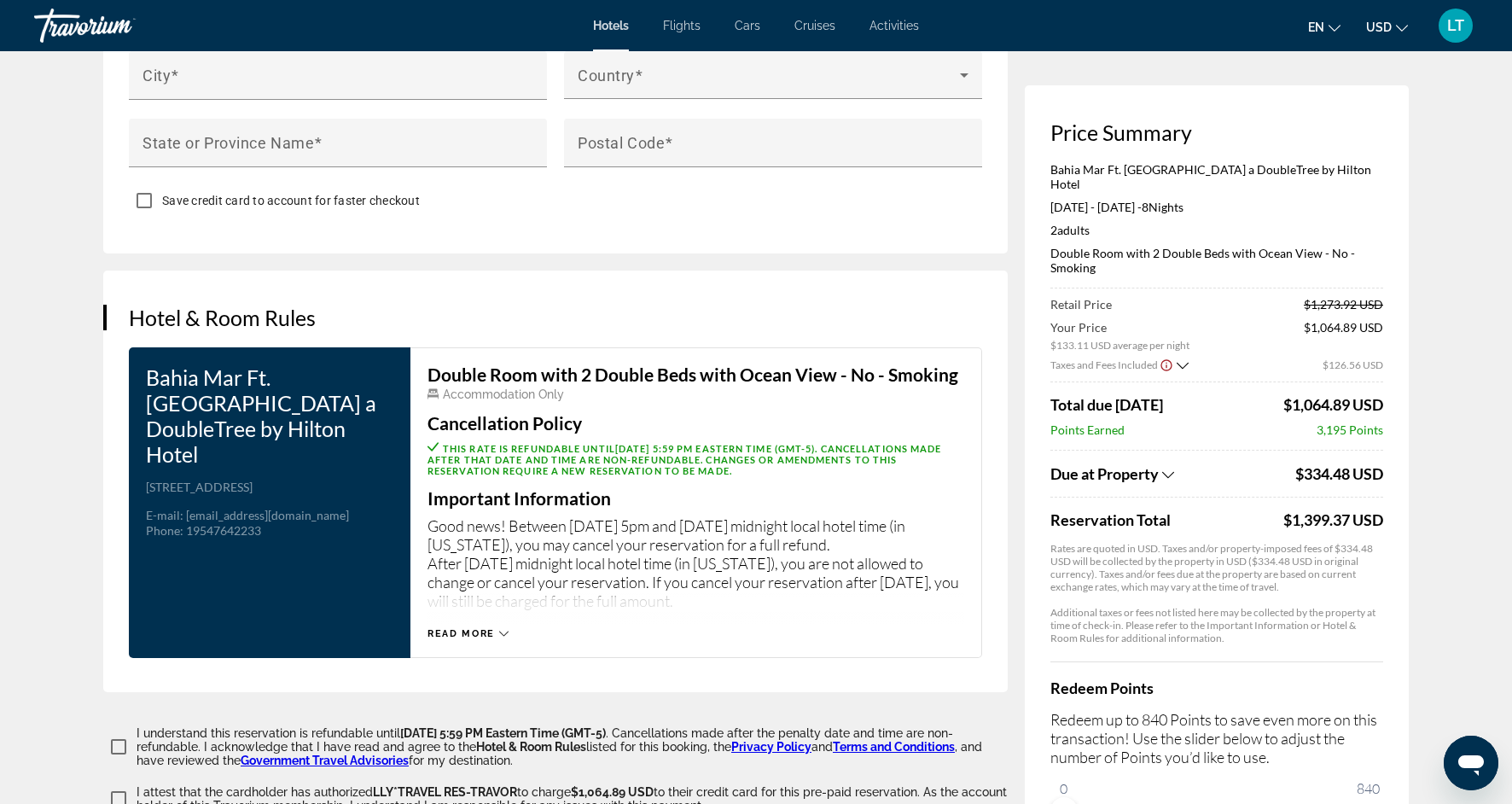
scroll to position [2371, 0]
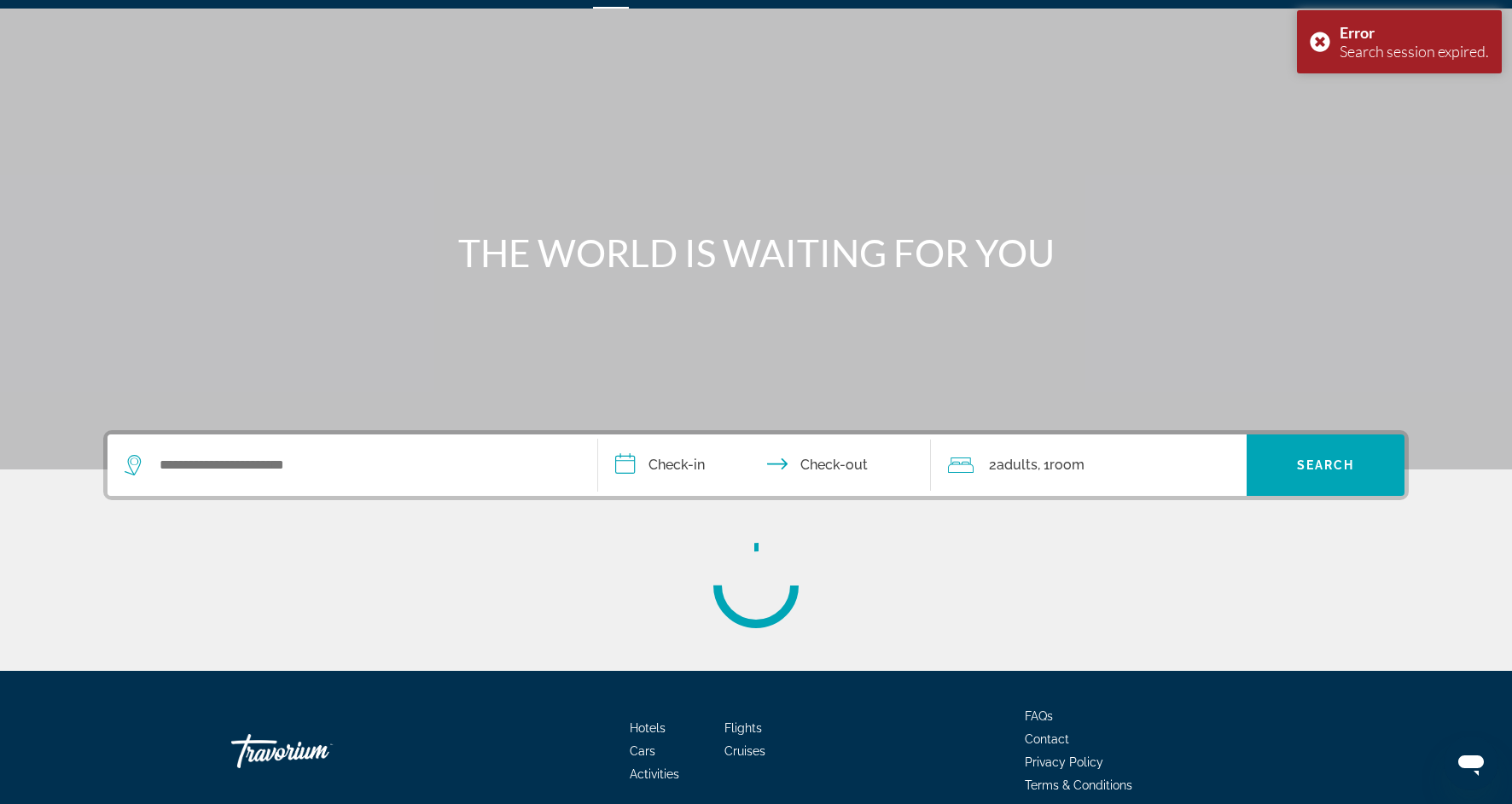
scroll to position [44, 0]
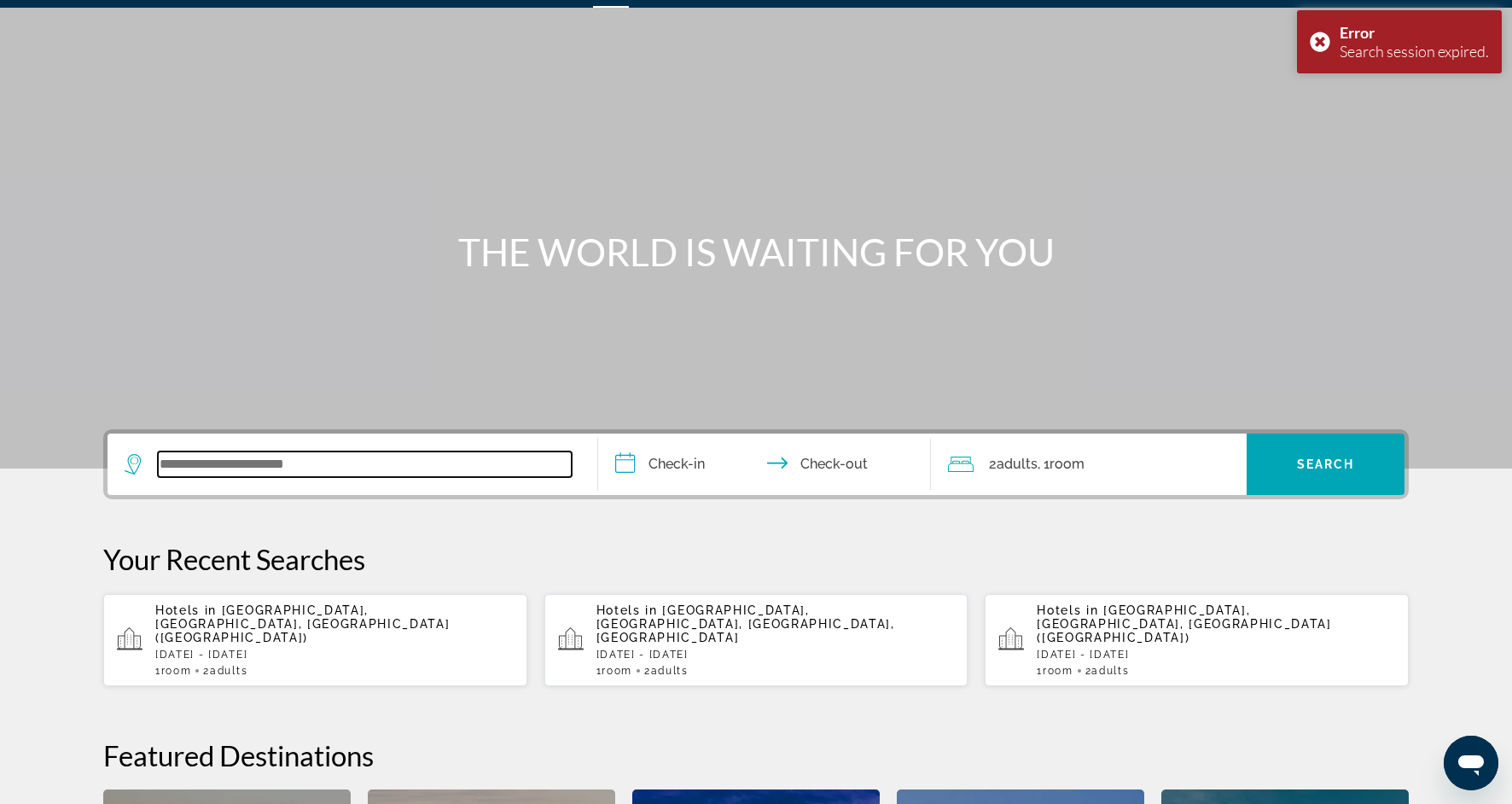
click at [264, 452] on input "Search widget" at bounding box center [364, 464] width 414 height 26
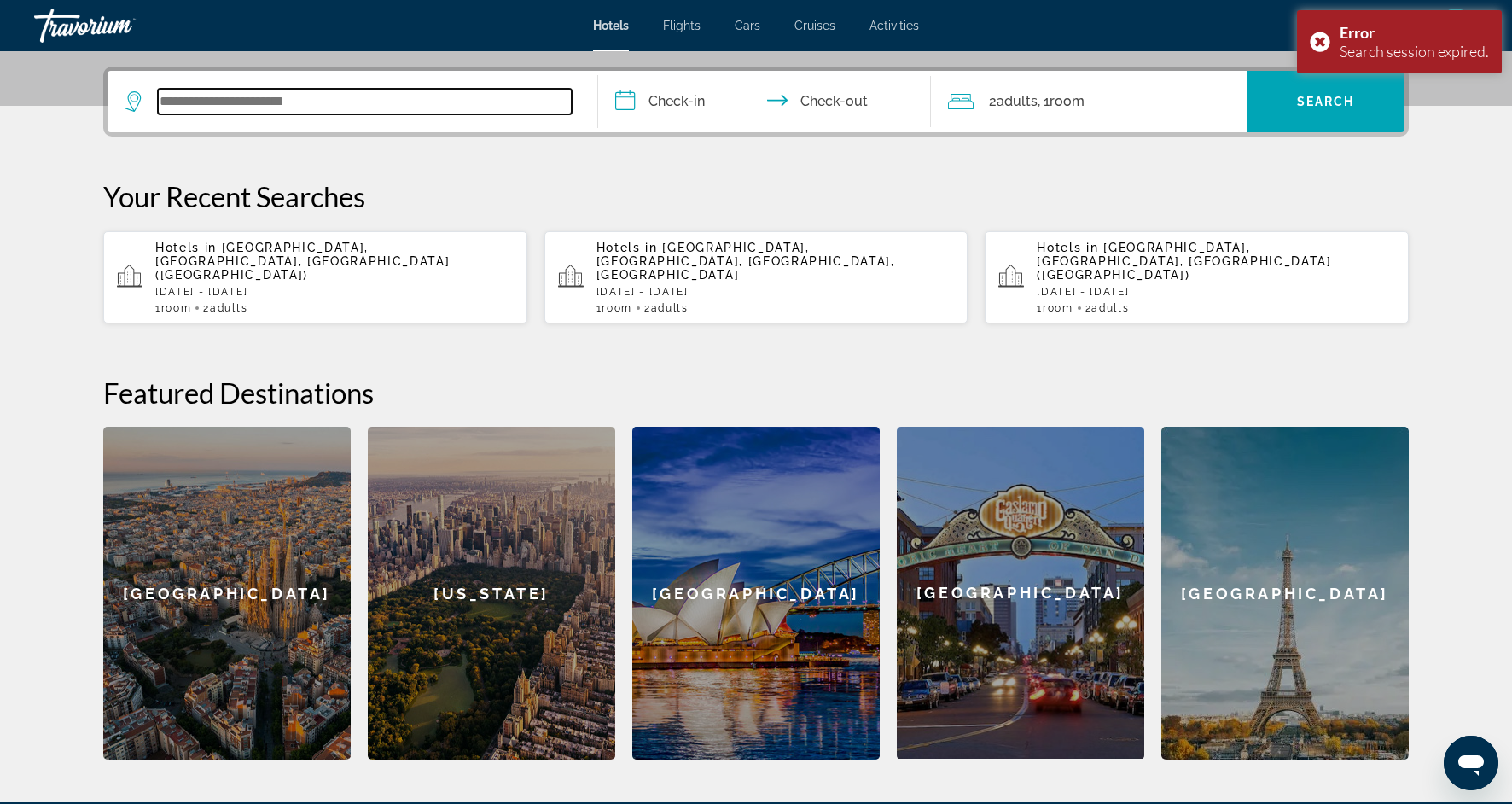
scroll to position [417, 0]
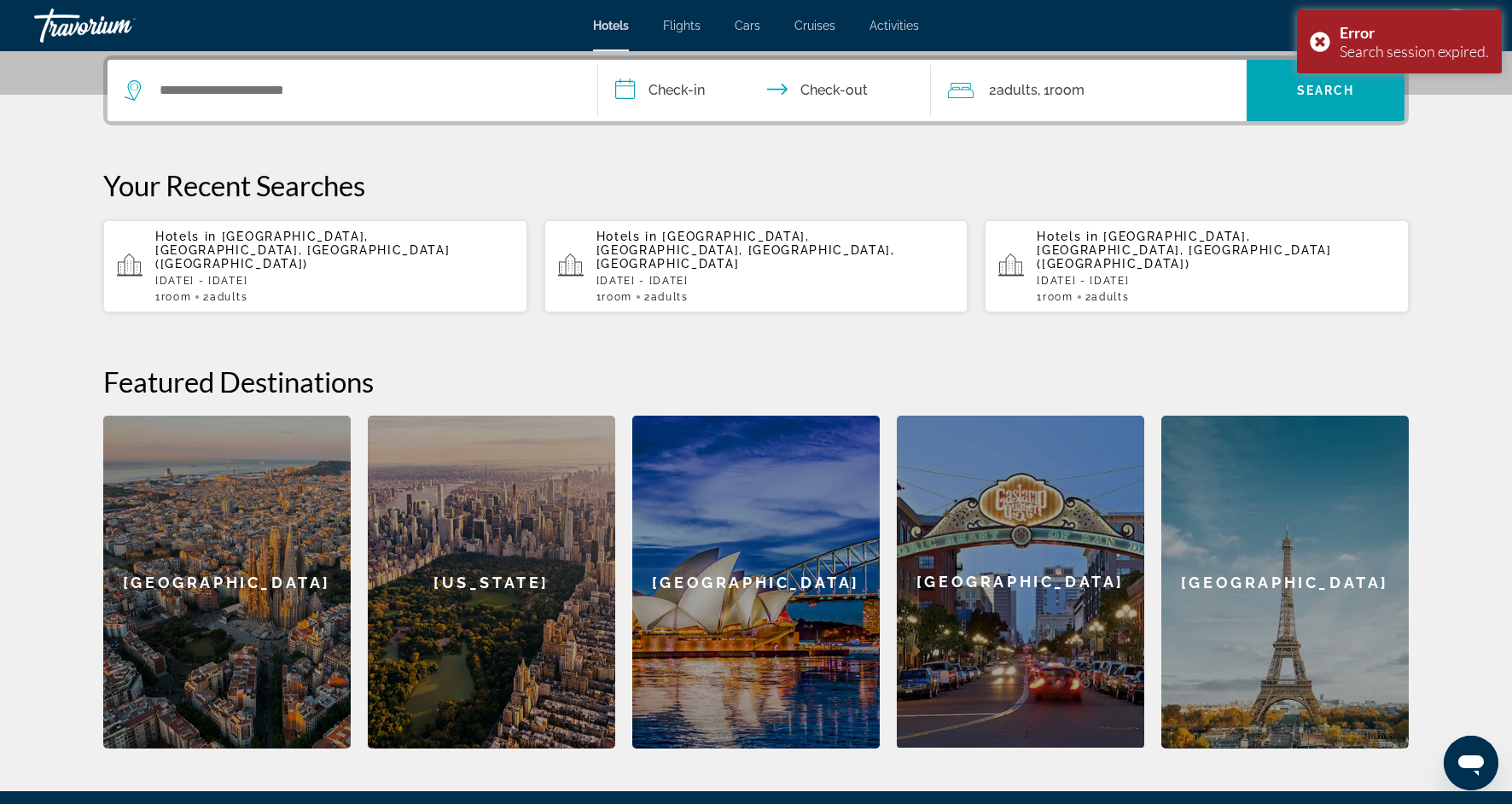
click at [331, 235] on span "[GEOGRAPHIC_DATA], [GEOGRAPHIC_DATA], [GEOGRAPHIC_DATA] ([GEOGRAPHIC_DATA])" at bounding box center [302, 250] width 295 height 41
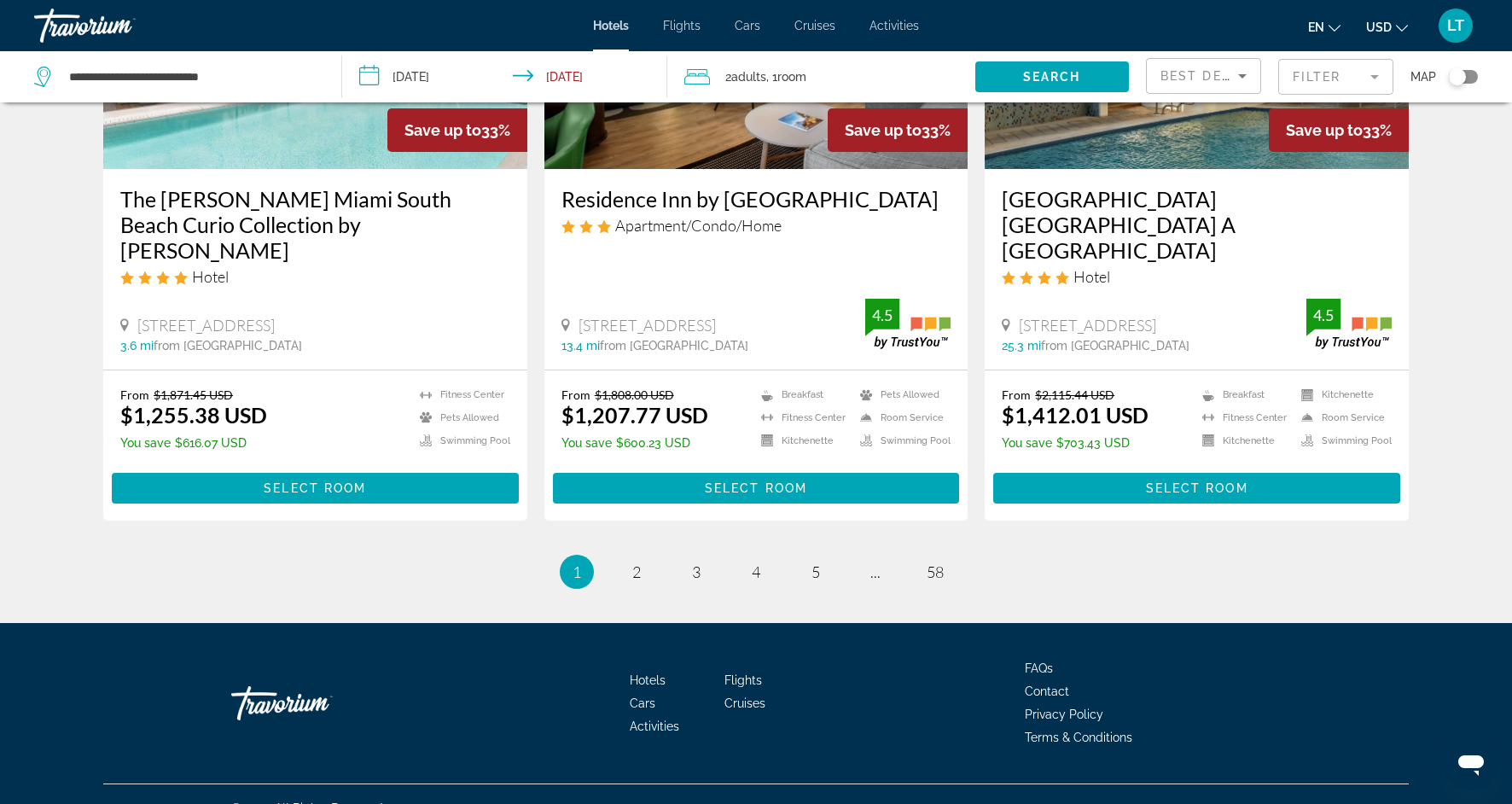
scroll to position [2128, 0]
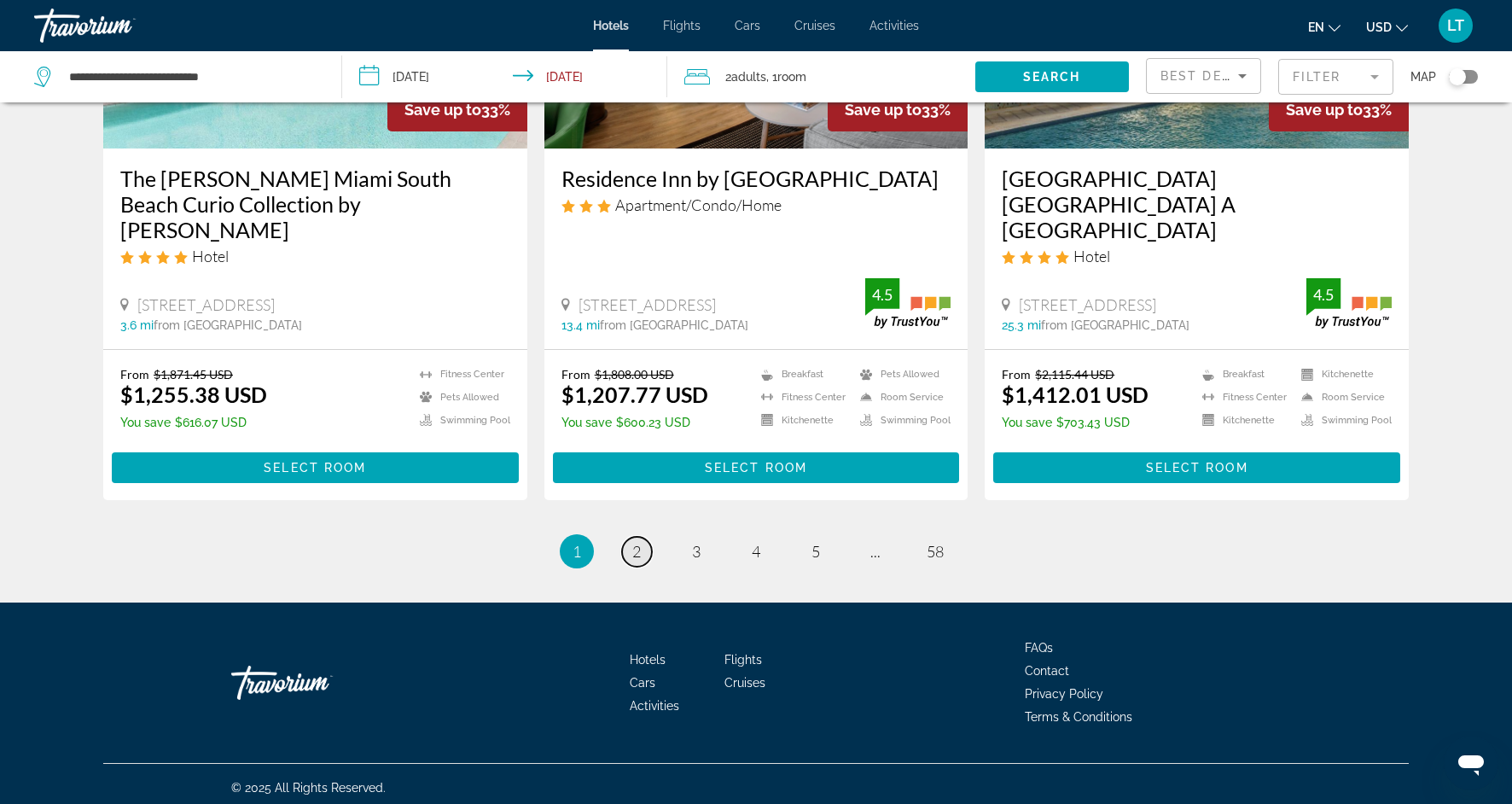
click at [633, 542] on span "2" at bounding box center [637, 552] width 9 height 19
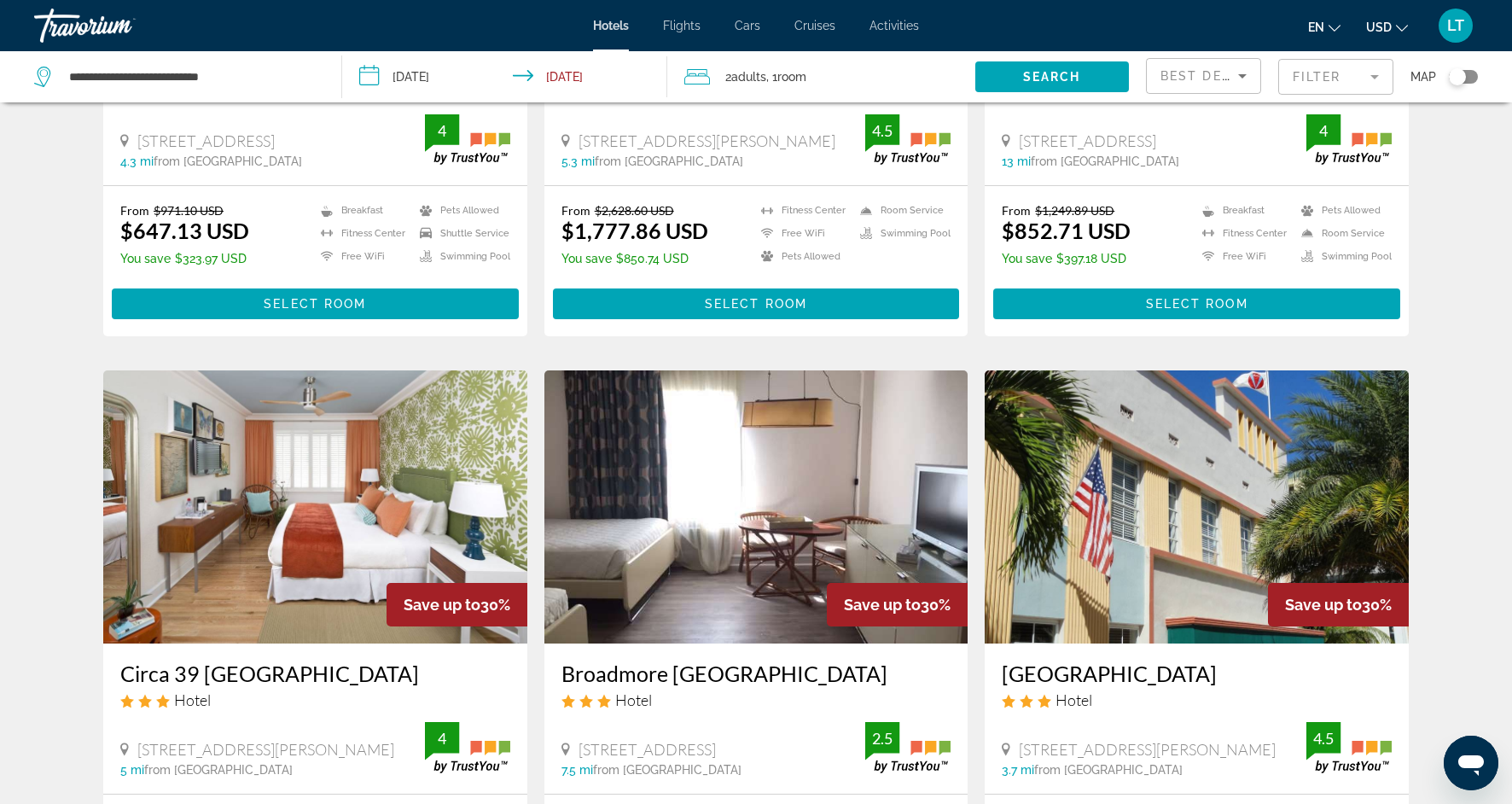
scroll to position [402, 0]
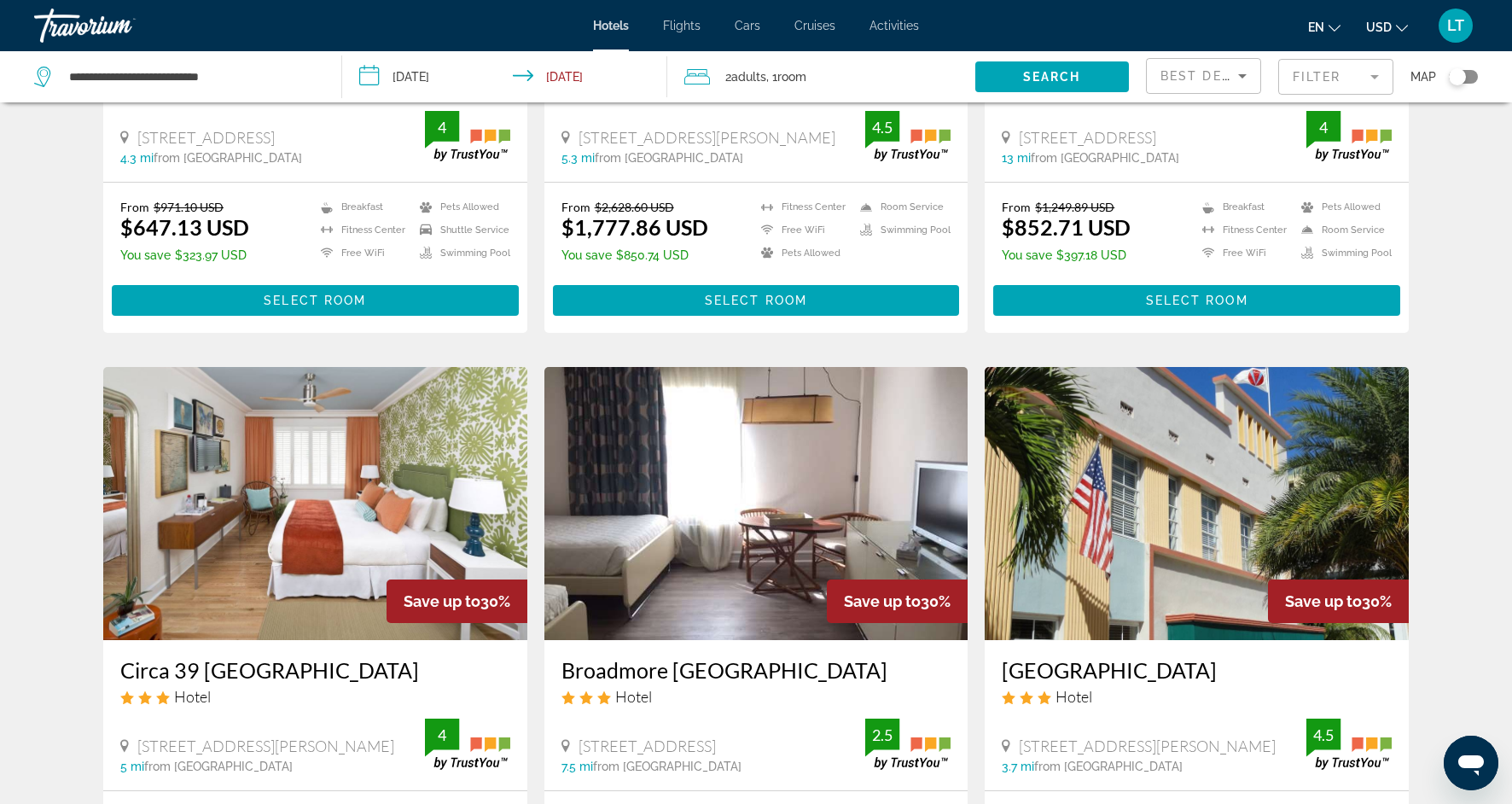
click at [1376, 72] on mat-form-field "Filter" at bounding box center [1336, 77] width 115 height 36
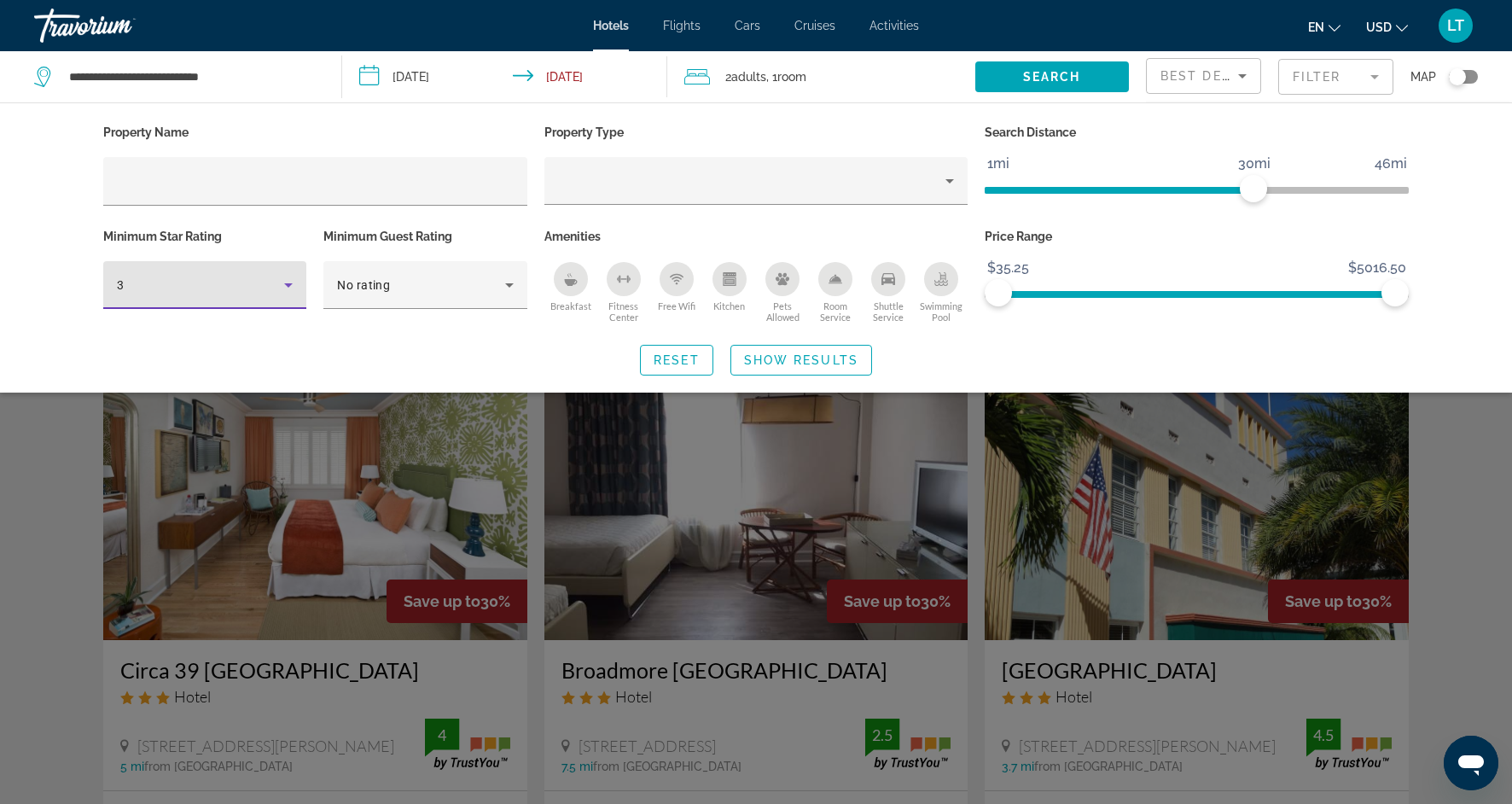
click at [285, 292] on icon "Hotel Filters" at bounding box center [289, 285] width 21 height 21
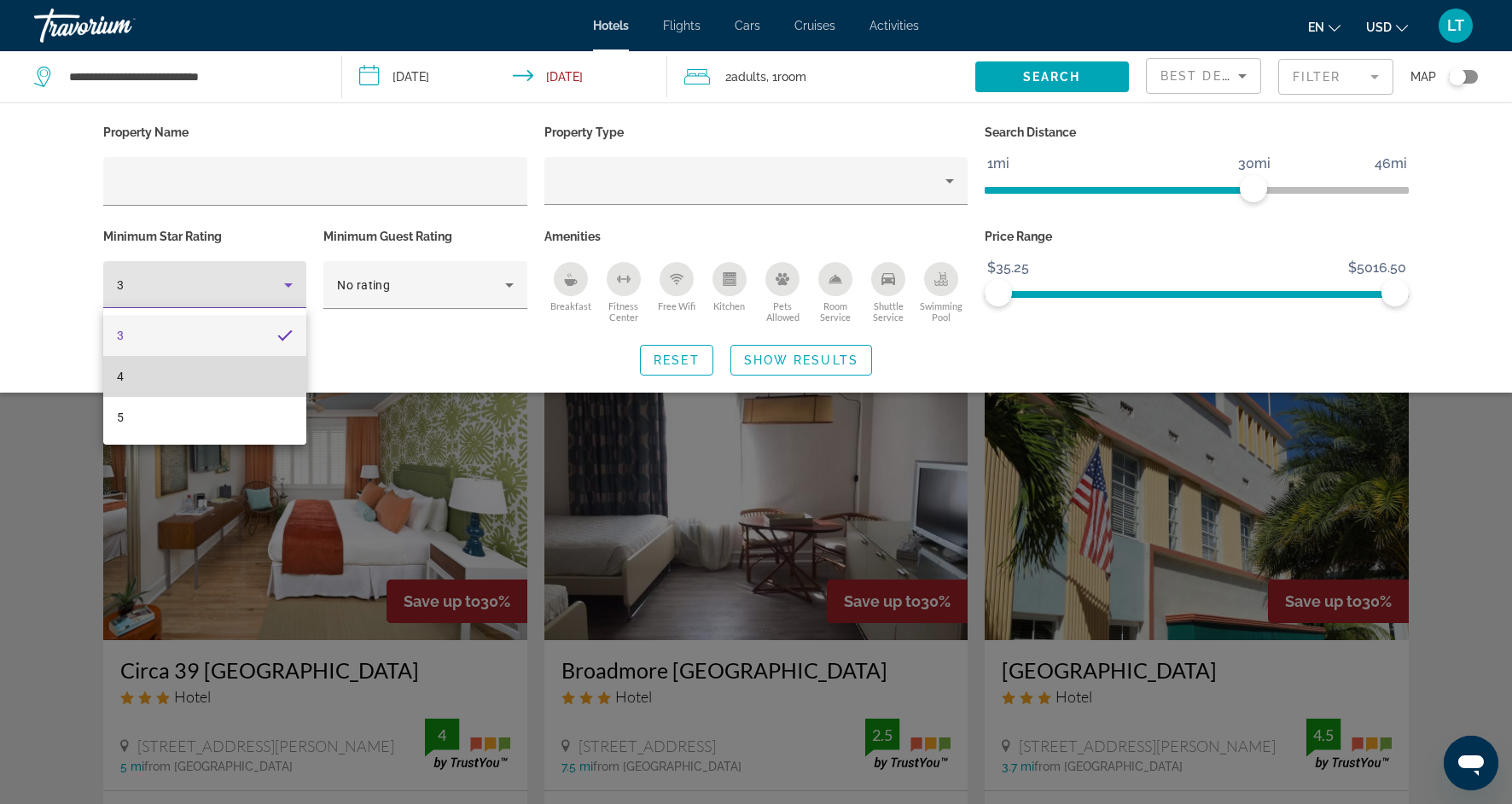
click at [231, 363] on mat-option "4" at bounding box center [205, 377] width 203 height 41
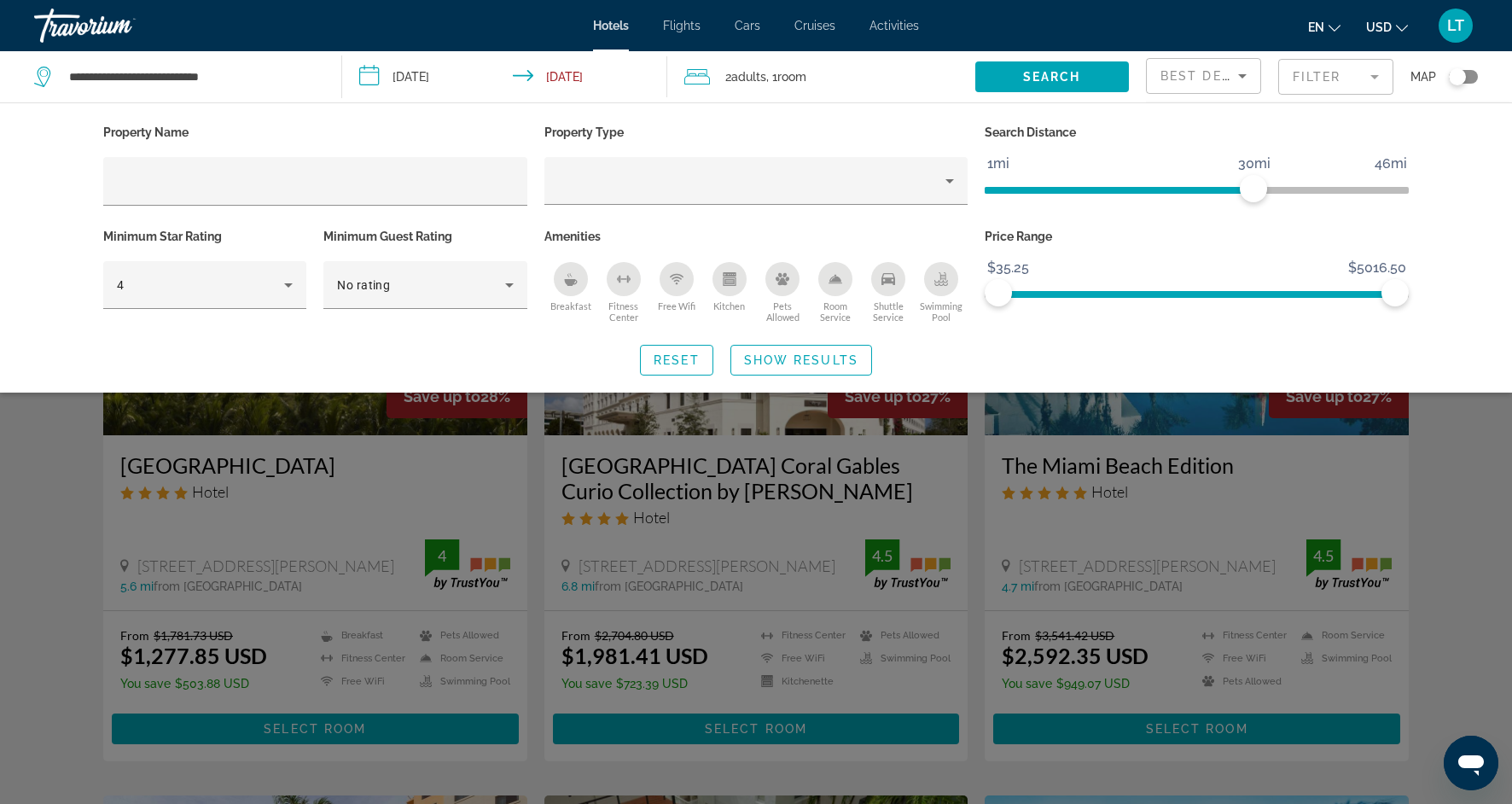
click at [945, 283] on icon "Swimming Pool" at bounding box center [941, 279] width 14 height 14
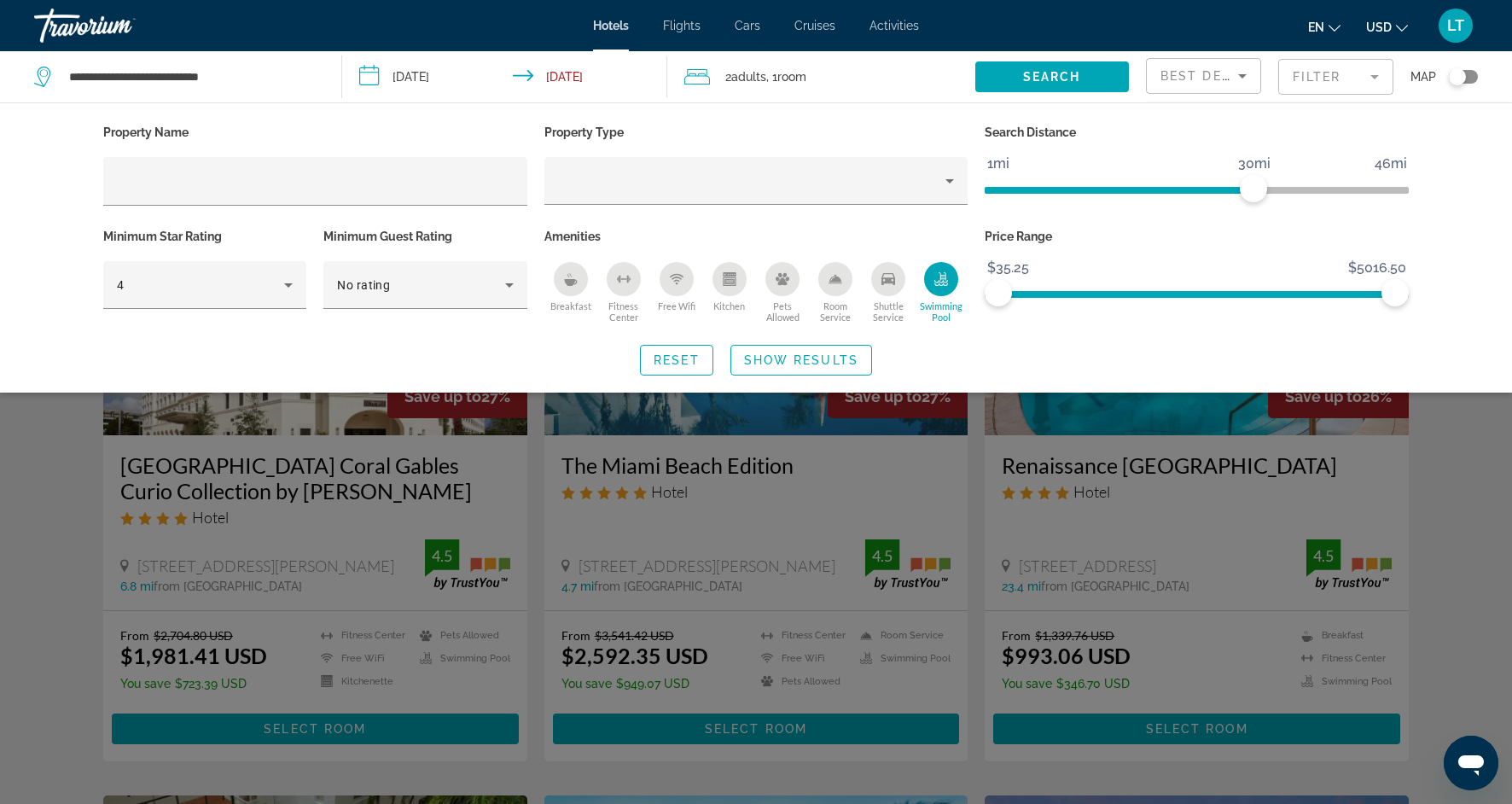
click at [26, 561] on div "Search widget" at bounding box center [756, 530] width 1512 height 548
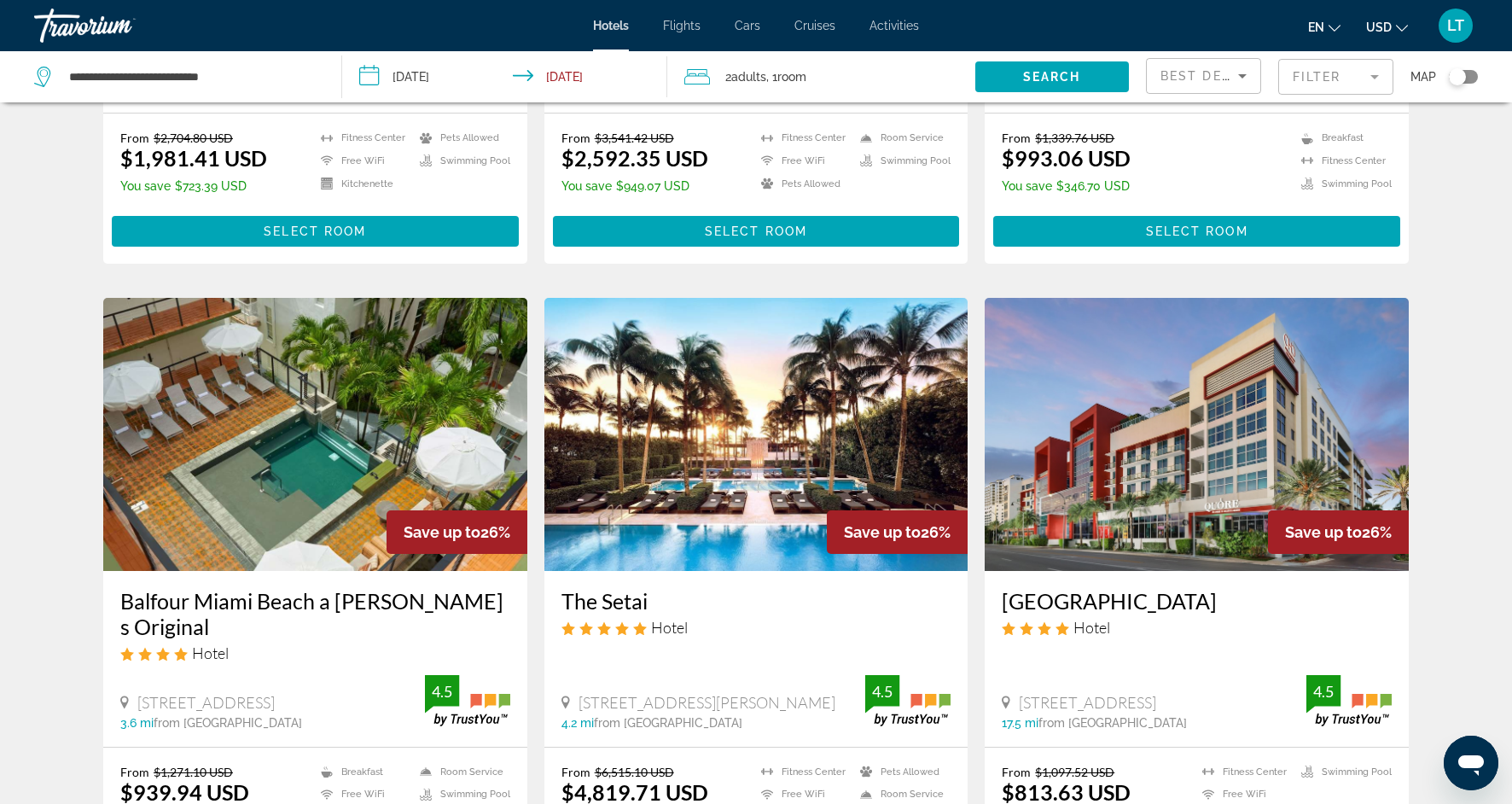
scroll to position [494, 0]
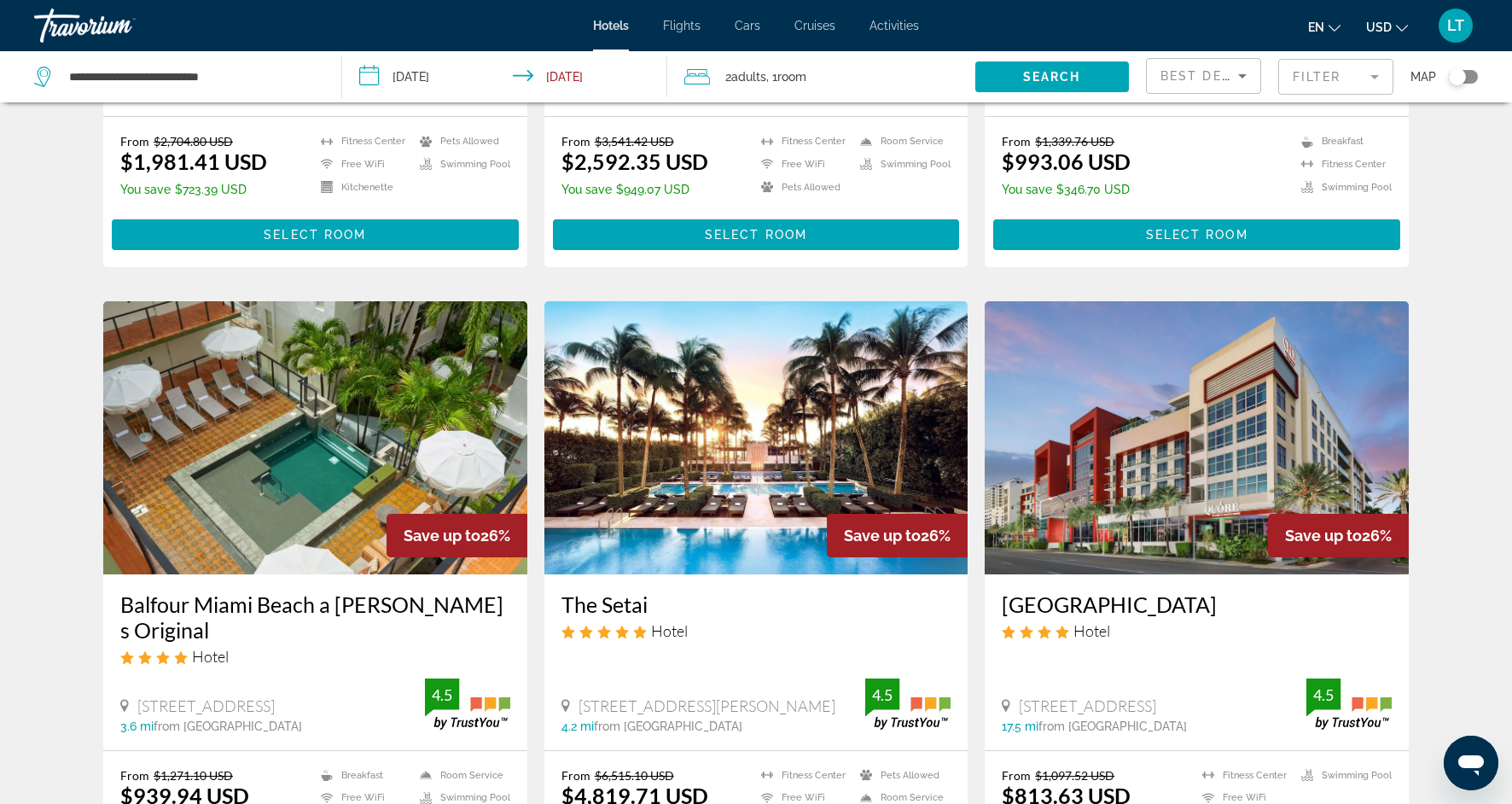
click at [1469, 70] on div "Toggle map" at bounding box center [1464, 77] width 29 height 14
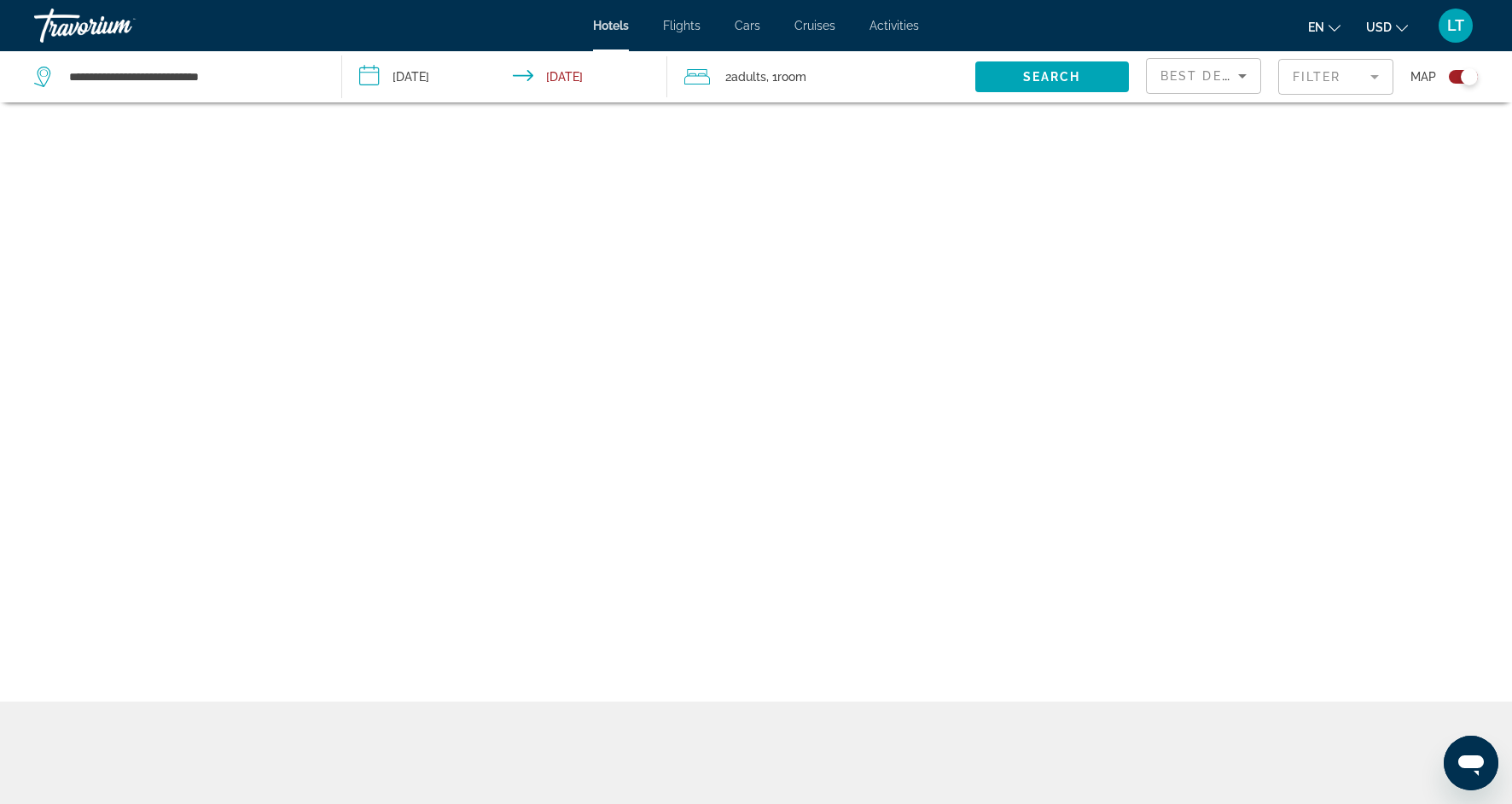
scroll to position [103, 0]
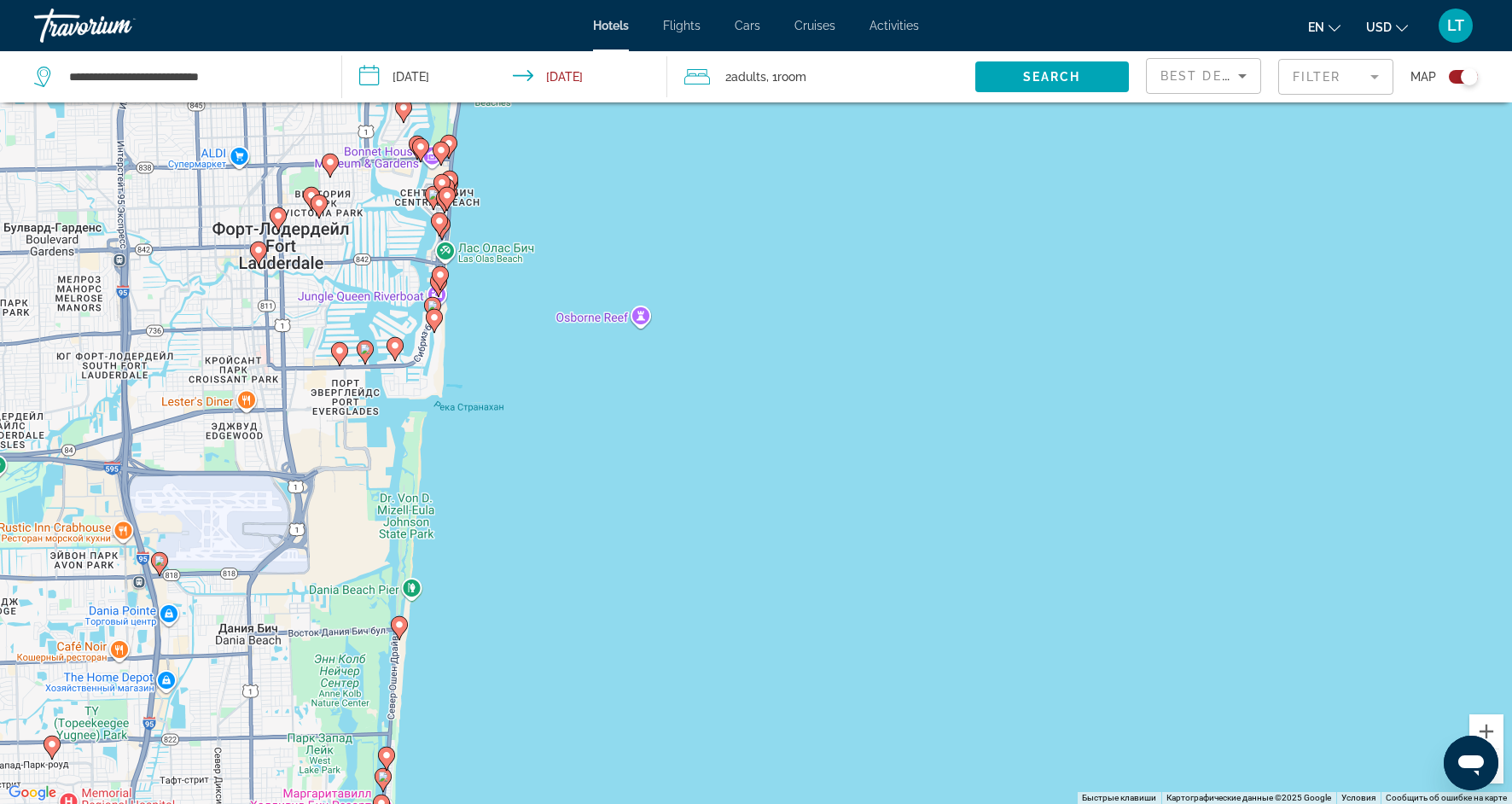
click at [434, 321] on image "Main content" at bounding box center [434, 317] width 10 height 10
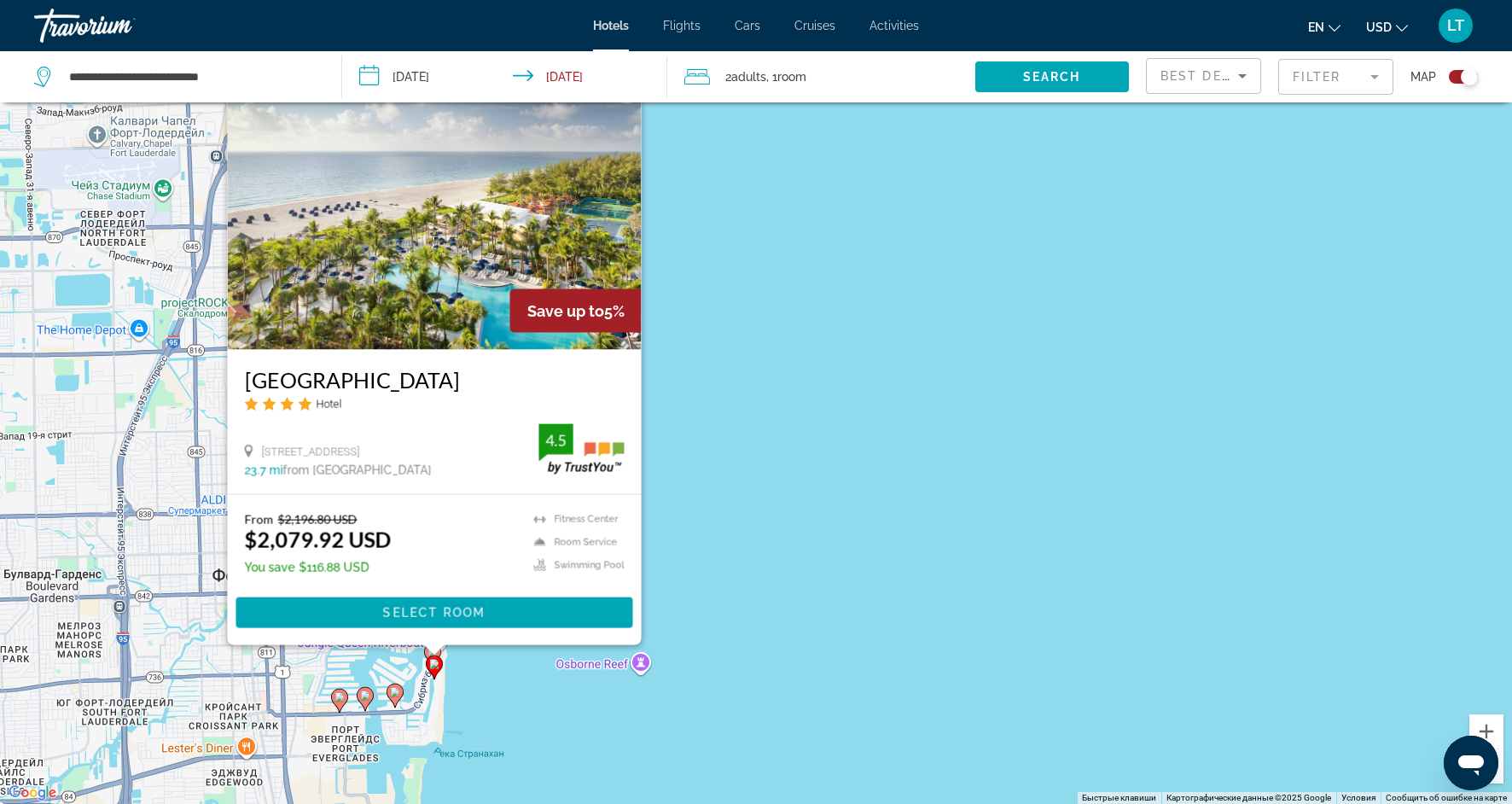
click at [513, 688] on div "Чтобы активировать перетаскивание с помощью клавиатуры, нажмите Alt + Ввод. Пос…" at bounding box center [756, 402] width 1512 height 804
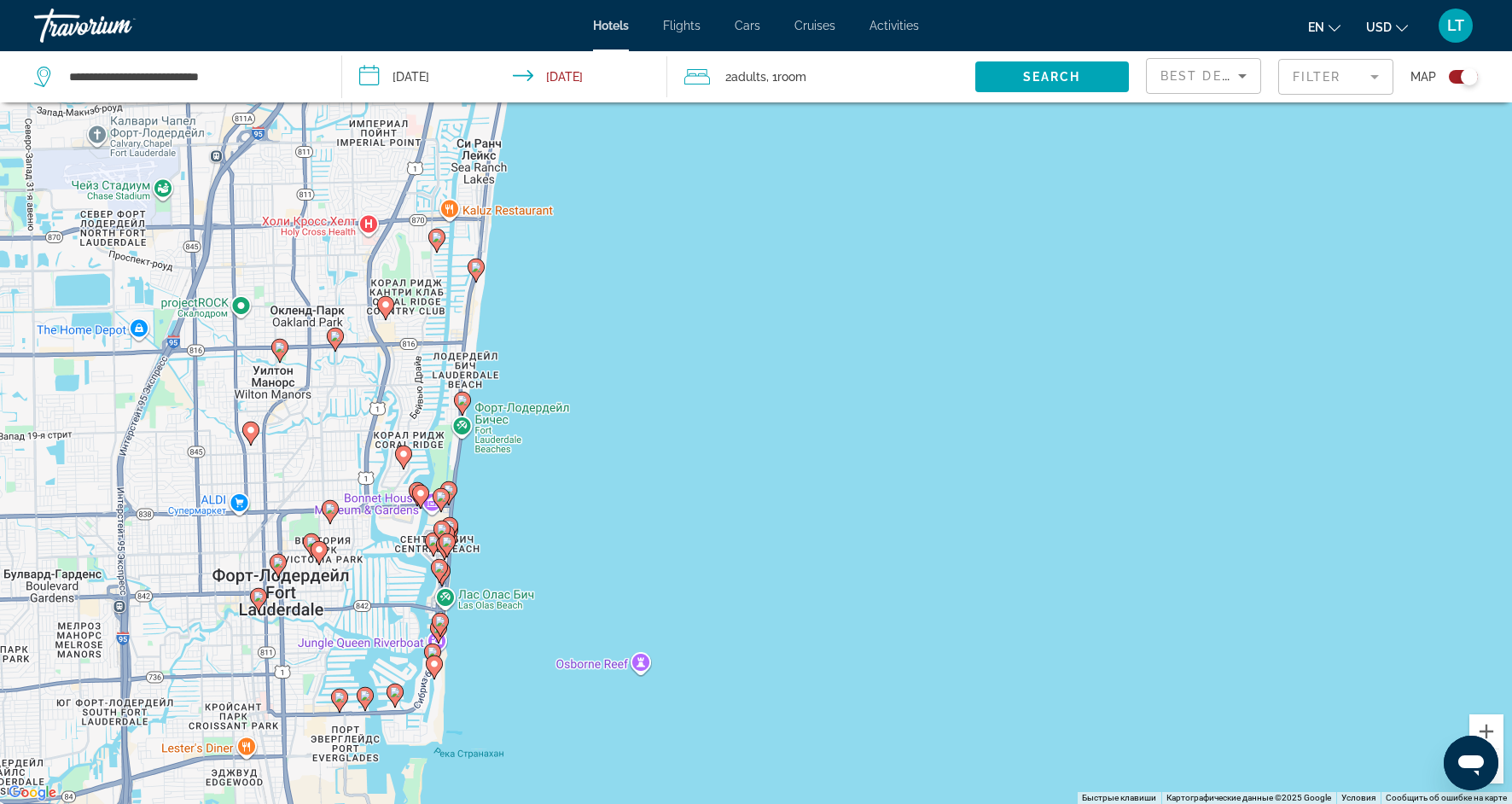
click at [432, 651] on image "Main content" at bounding box center [432, 652] width 10 height 10
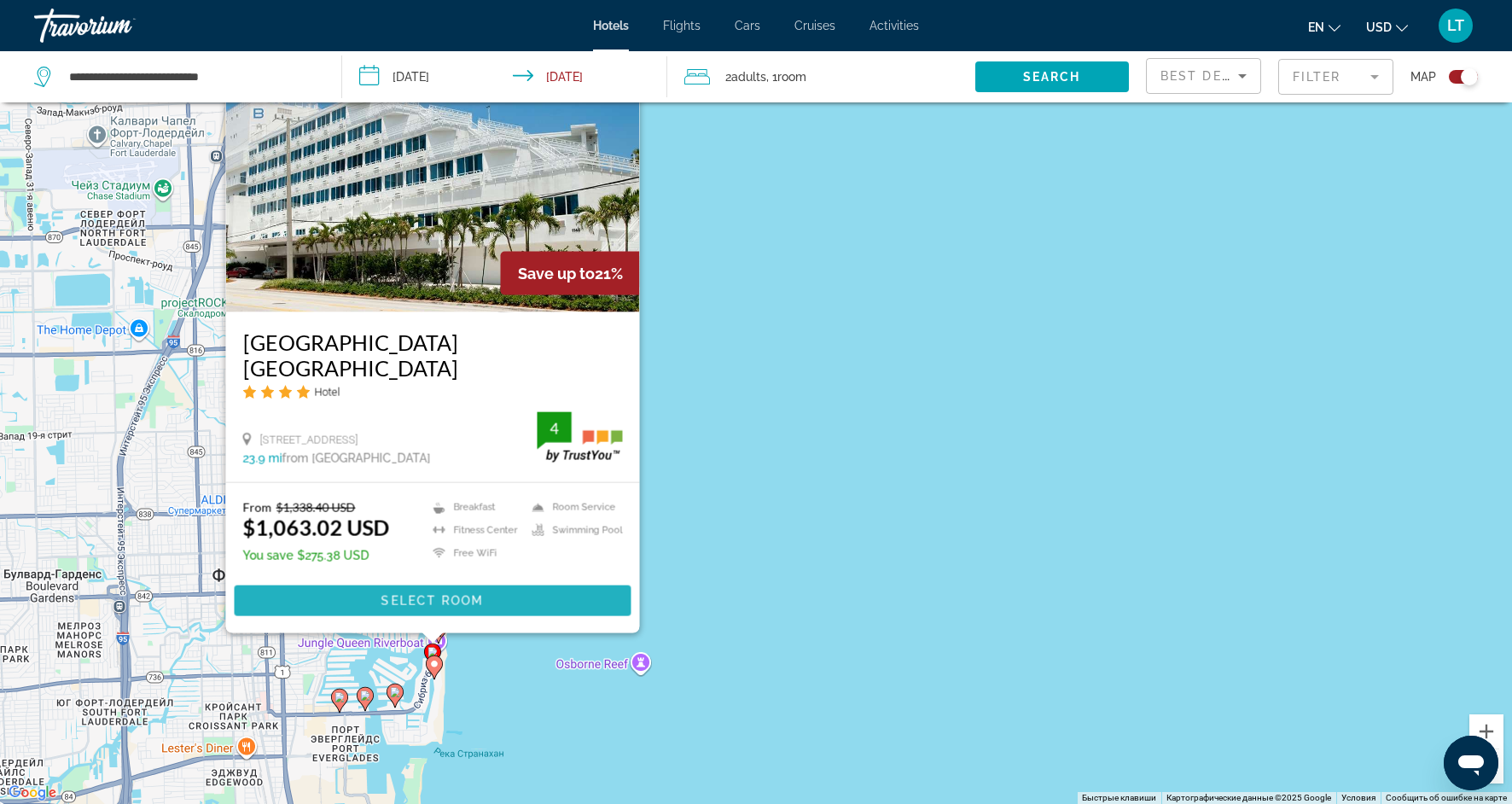
click at [476, 601] on span "Select Room" at bounding box center [432, 601] width 103 height 14
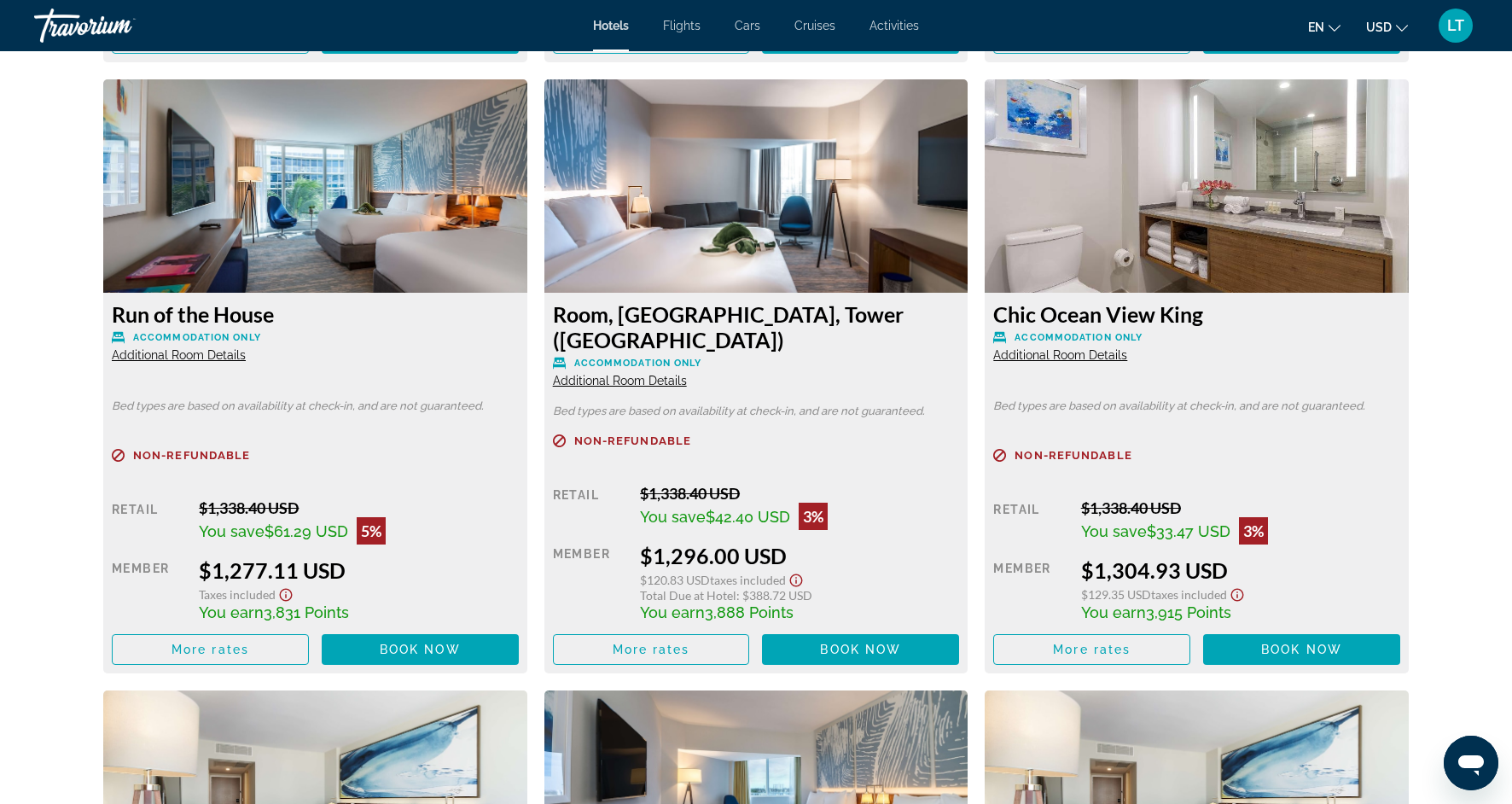
scroll to position [5290, 0]
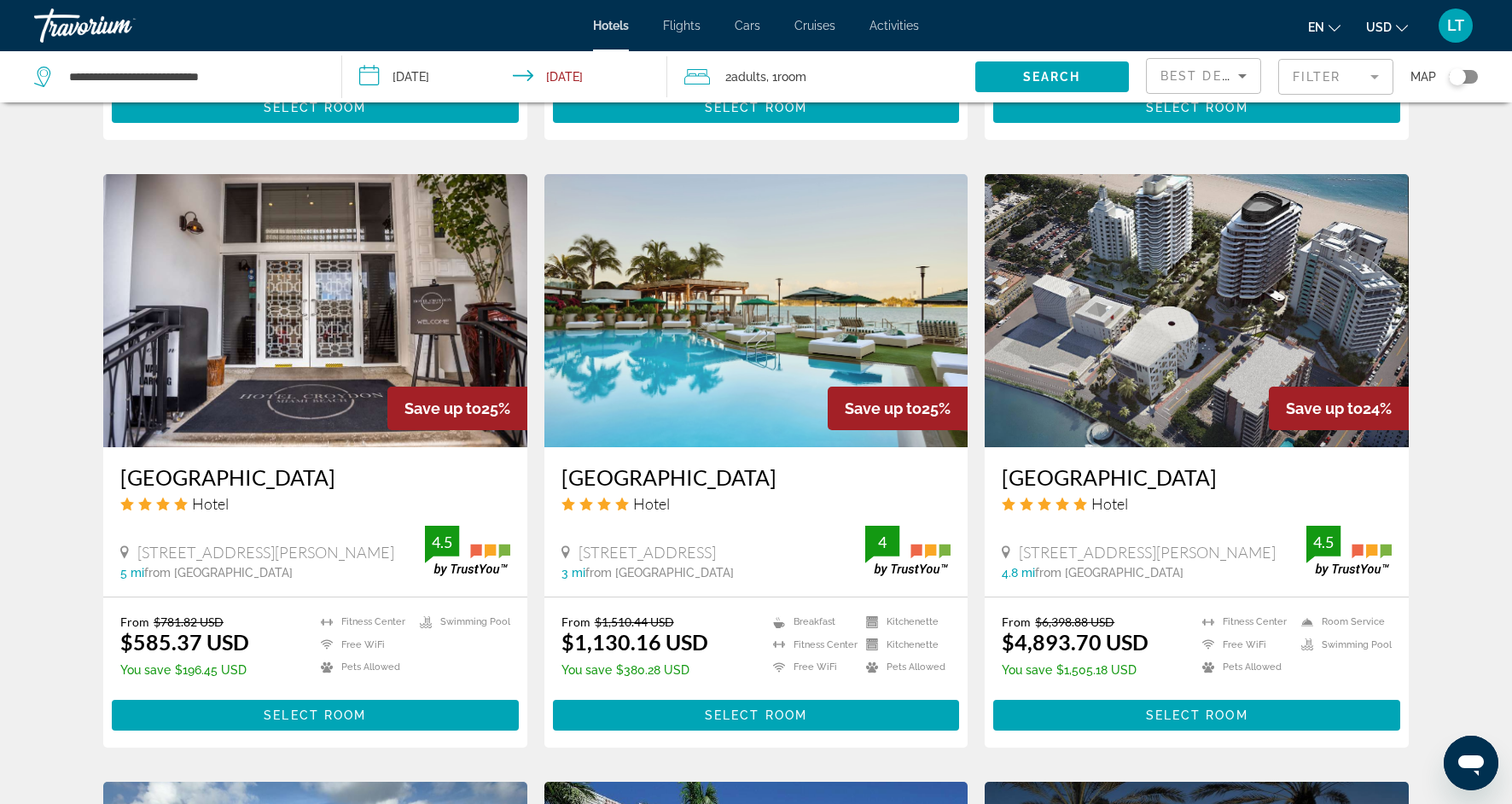
scroll to position [1256, 0]
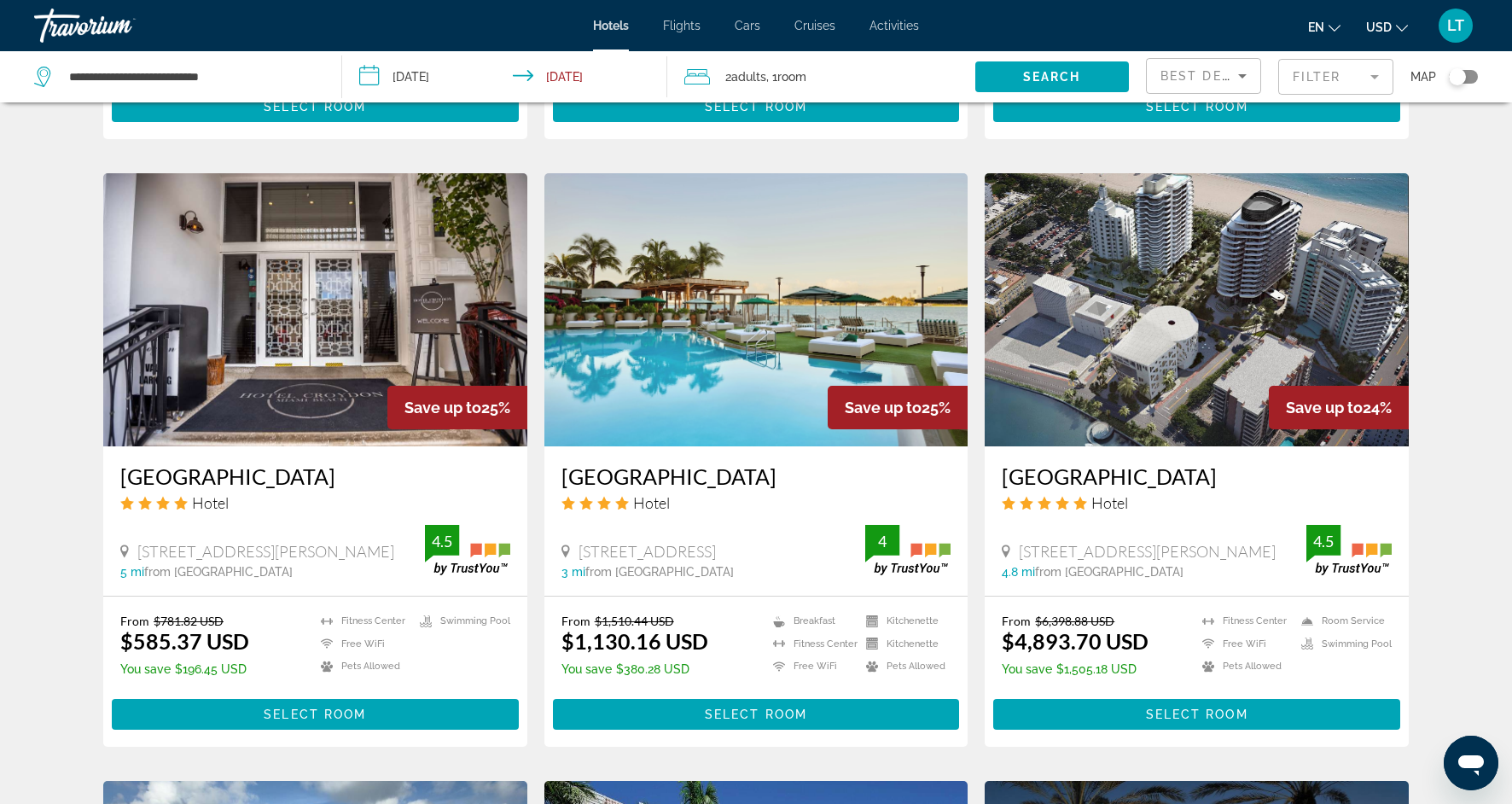
click at [675, 370] on img "Main content" at bounding box center [756, 309] width 424 height 273
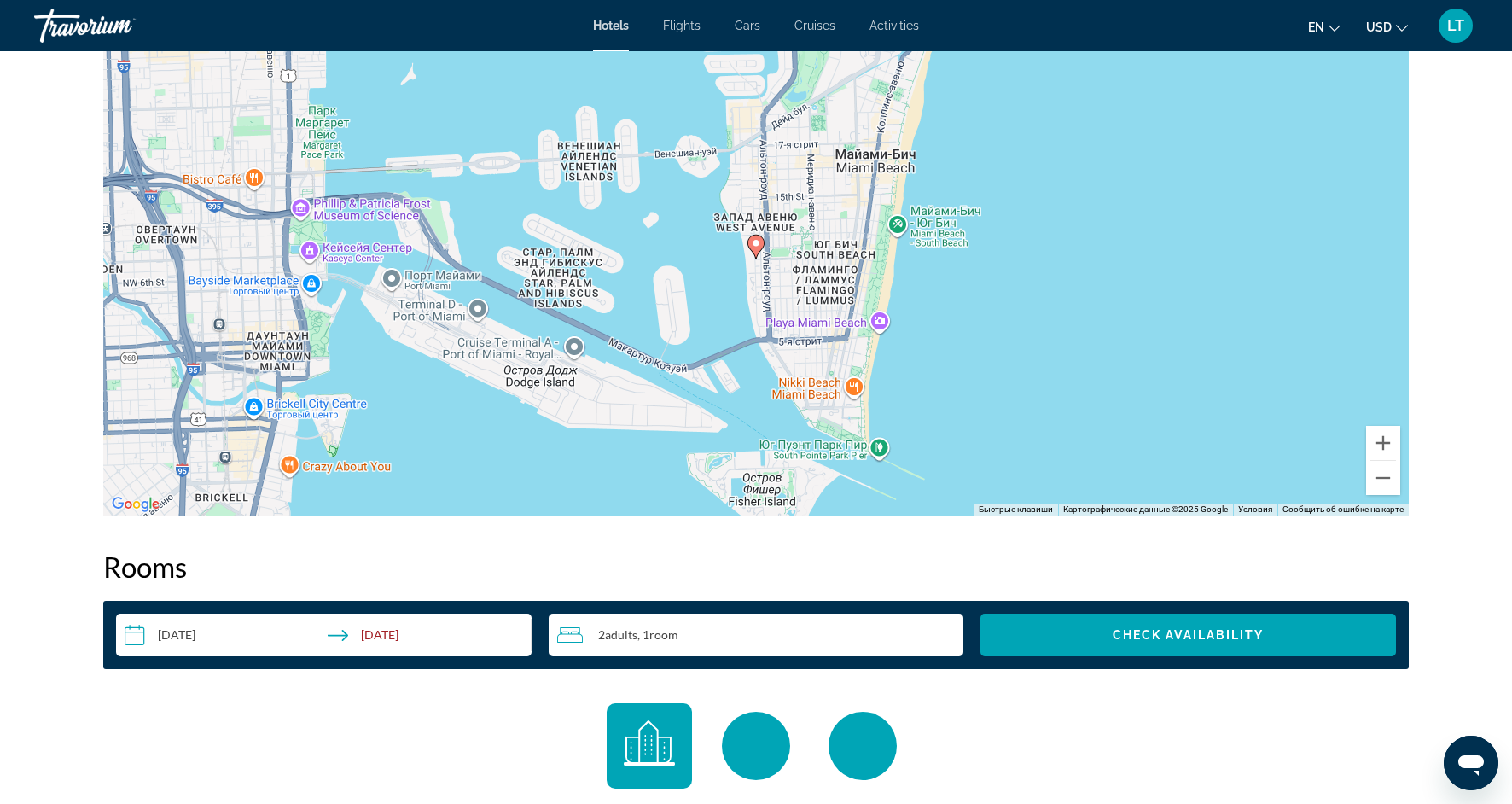
scroll to position [1715, 0]
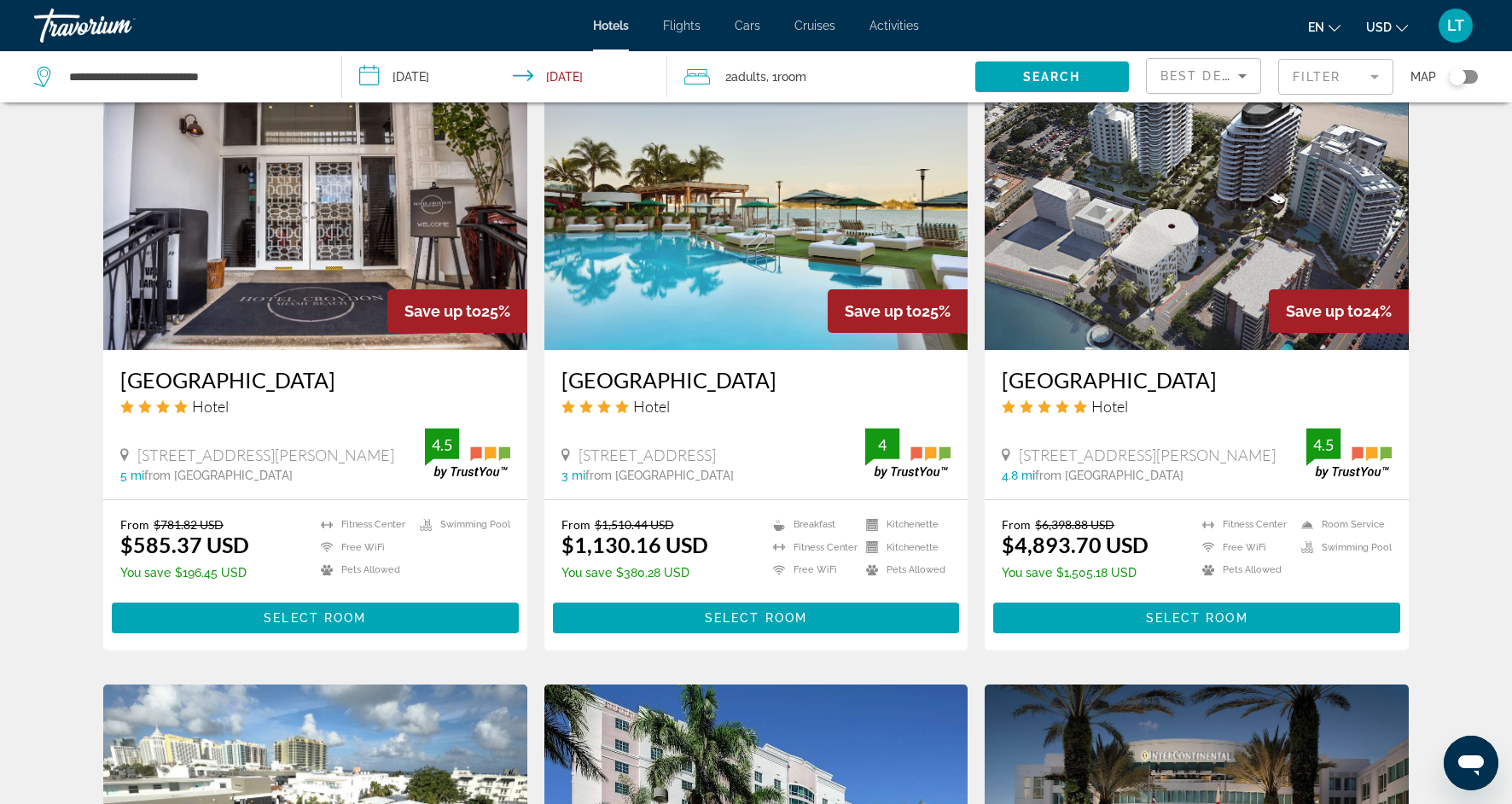
scroll to position [1356, 0]
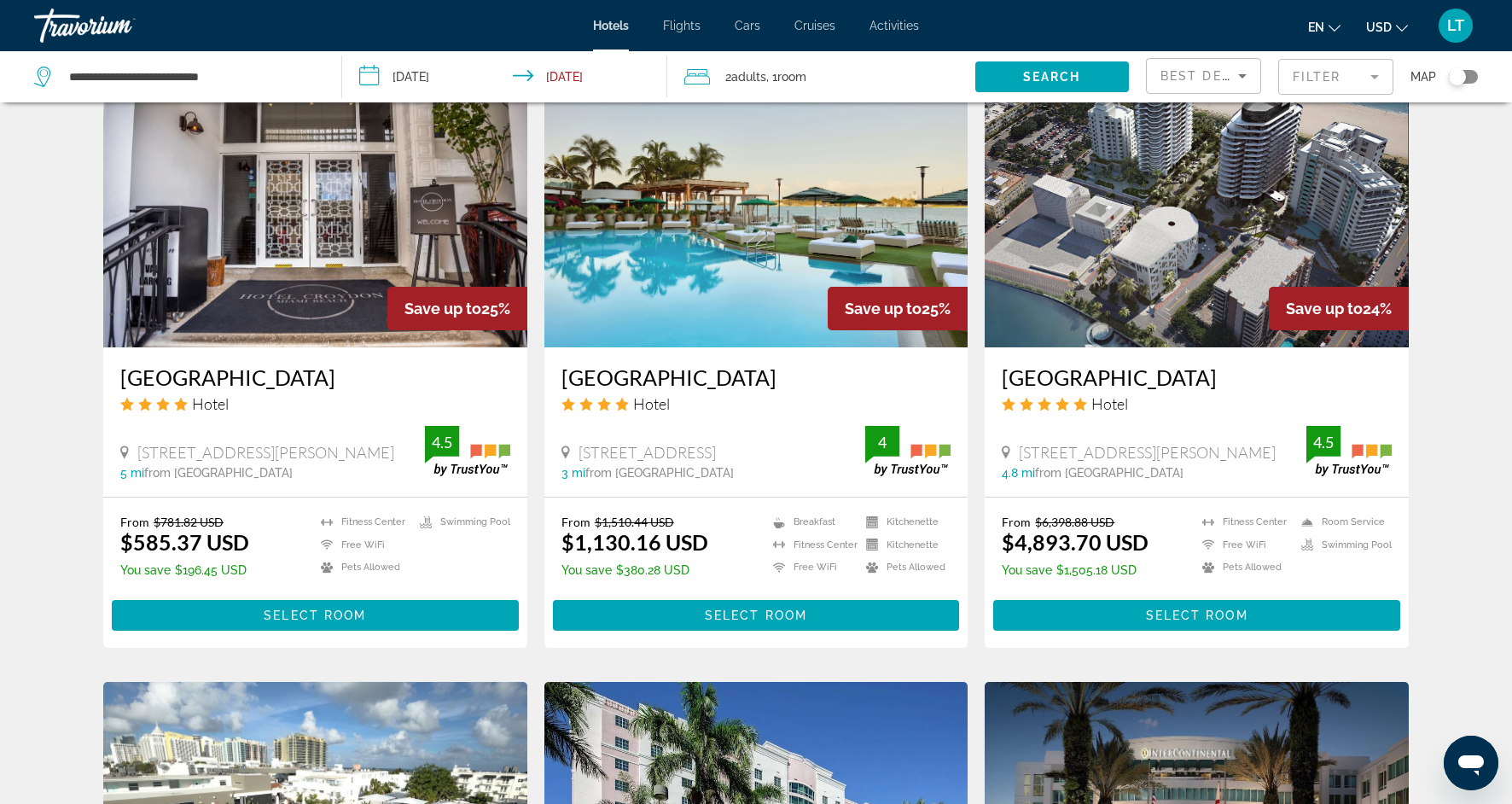
click at [272, 251] on img "Main content" at bounding box center [315, 210] width 424 height 273
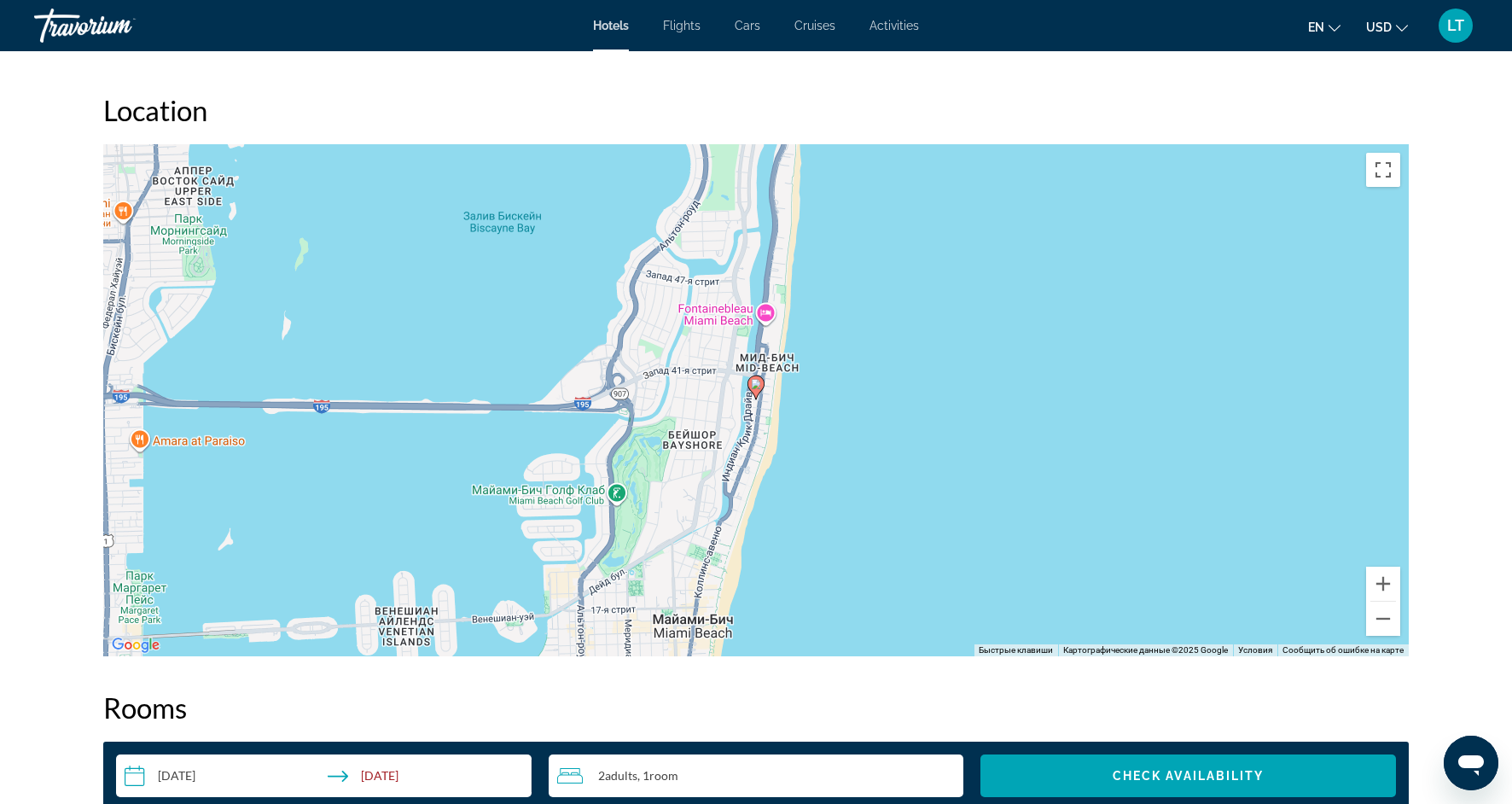
scroll to position [1576, 0]
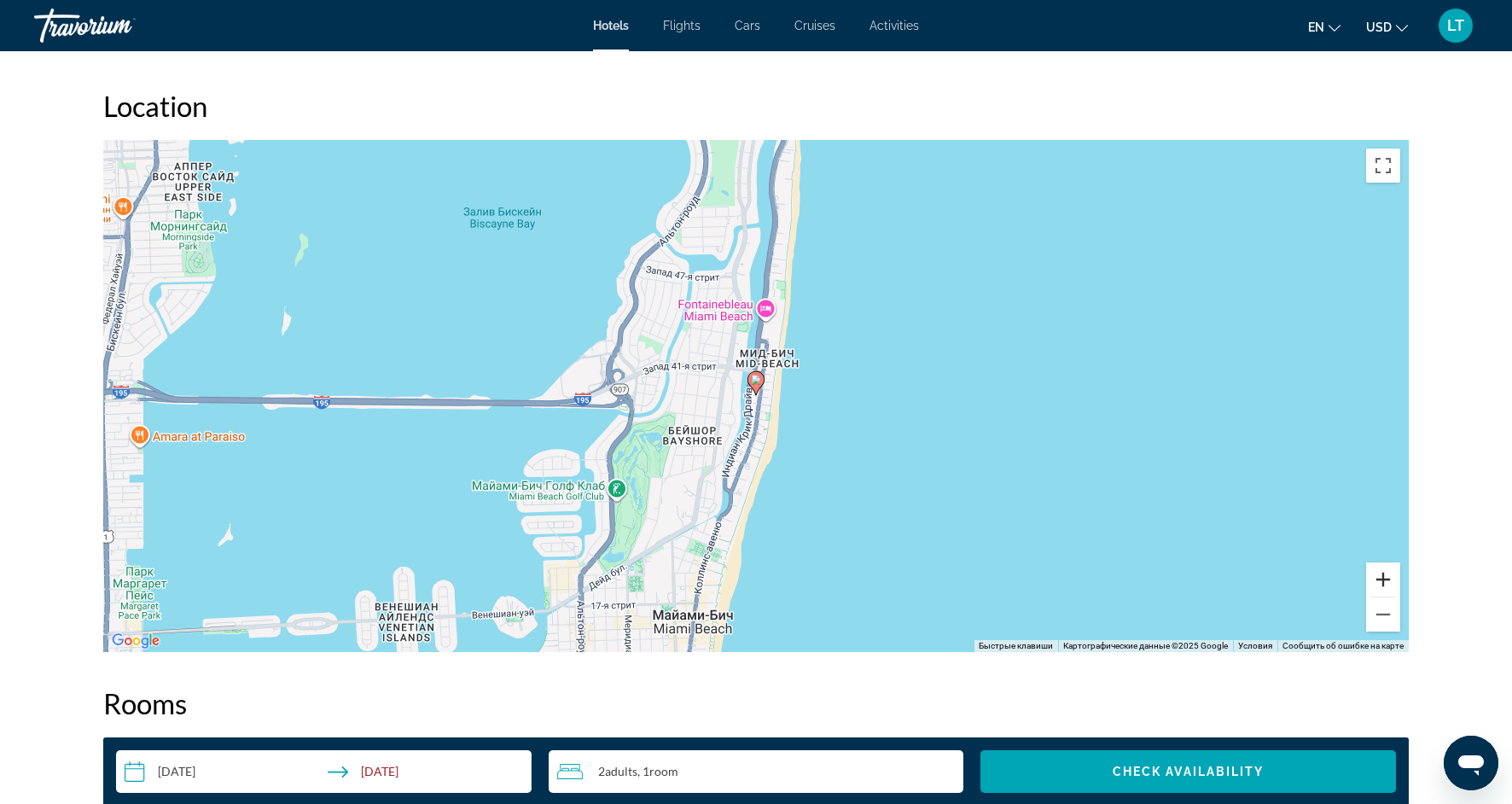
click at [1387, 588] on button "Увеличить" at bounding box center [1384, 580] width 34 height 34
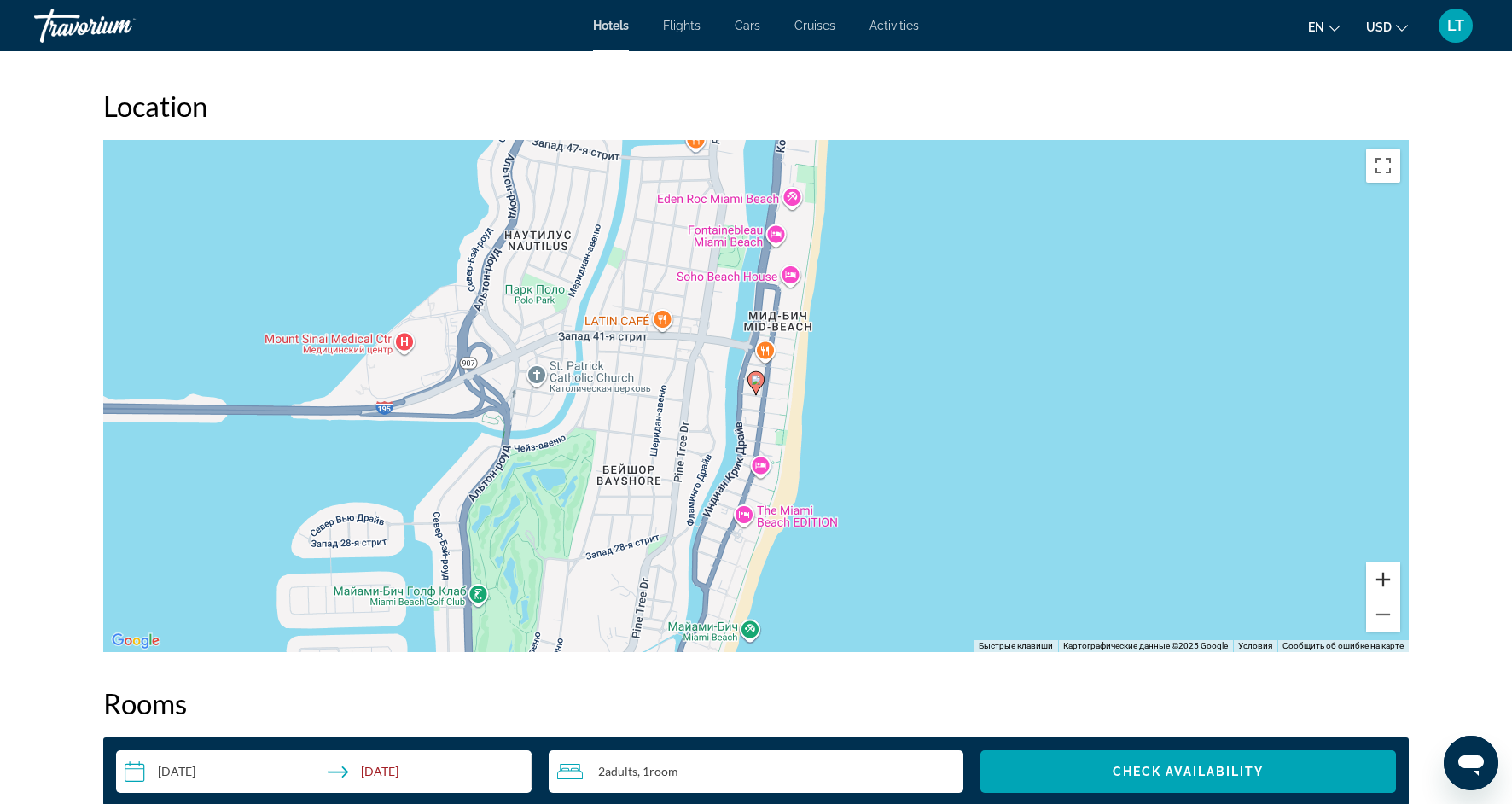
click at [1387, 589] on button "Увеличить" at bounding box center [1384, 580] width 34 height 34
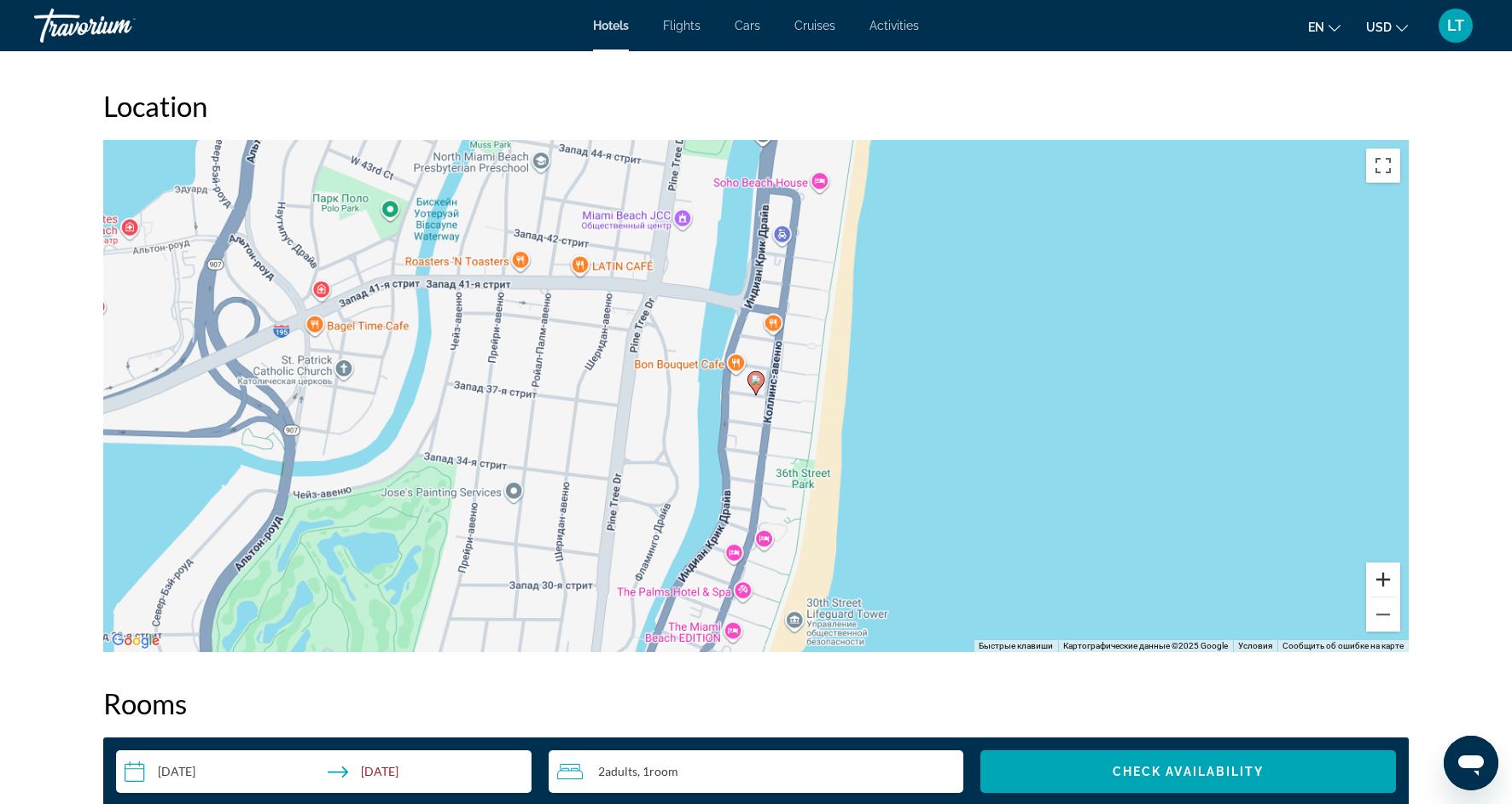
click at [1387, 589] on button "Увеличить" at bounding box center [1384, 580] width 34 height 34
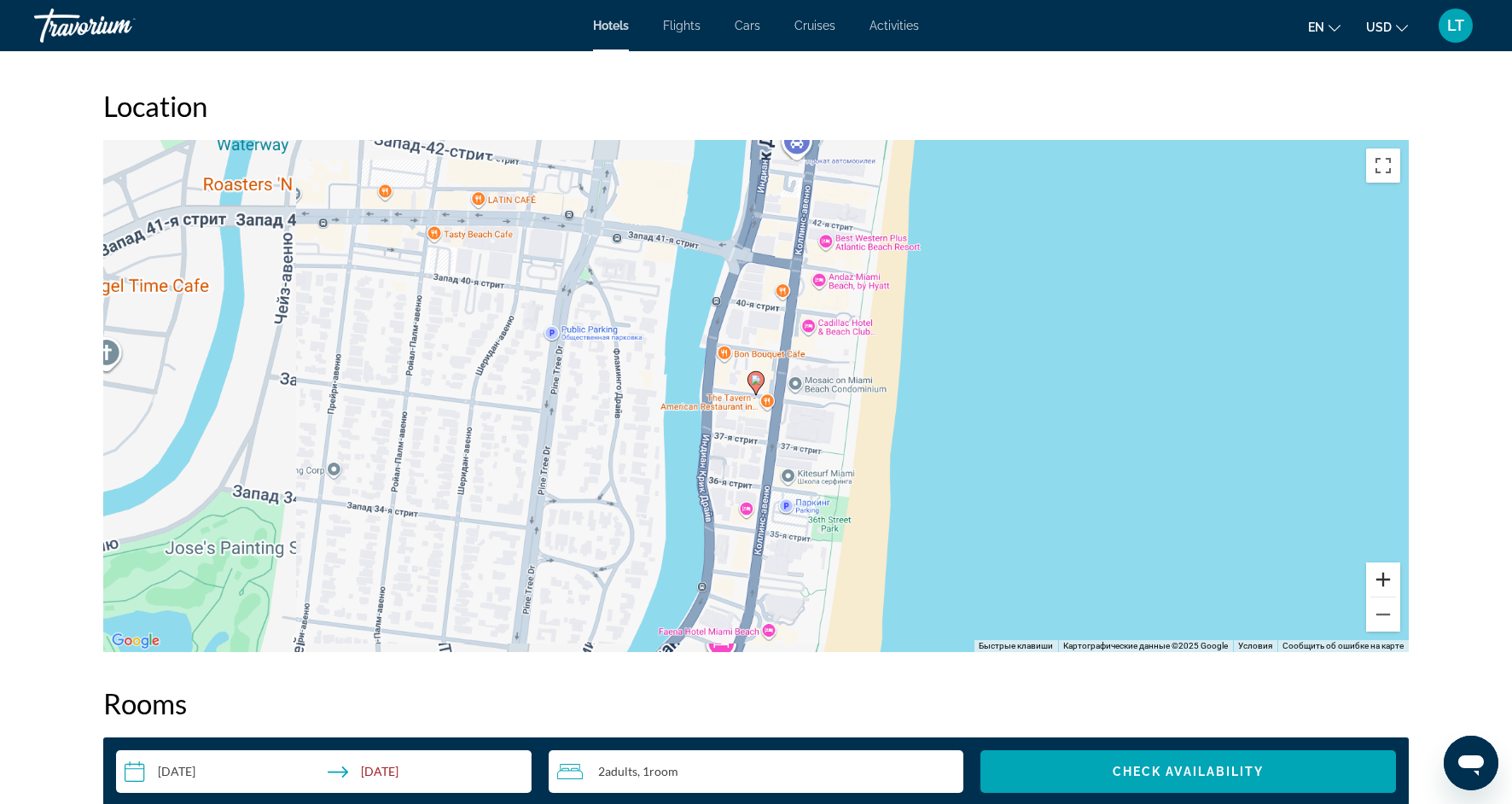
click at [1387, 589] on button "Увеличить" at bounding box center [1384, 580] width 34 height 34
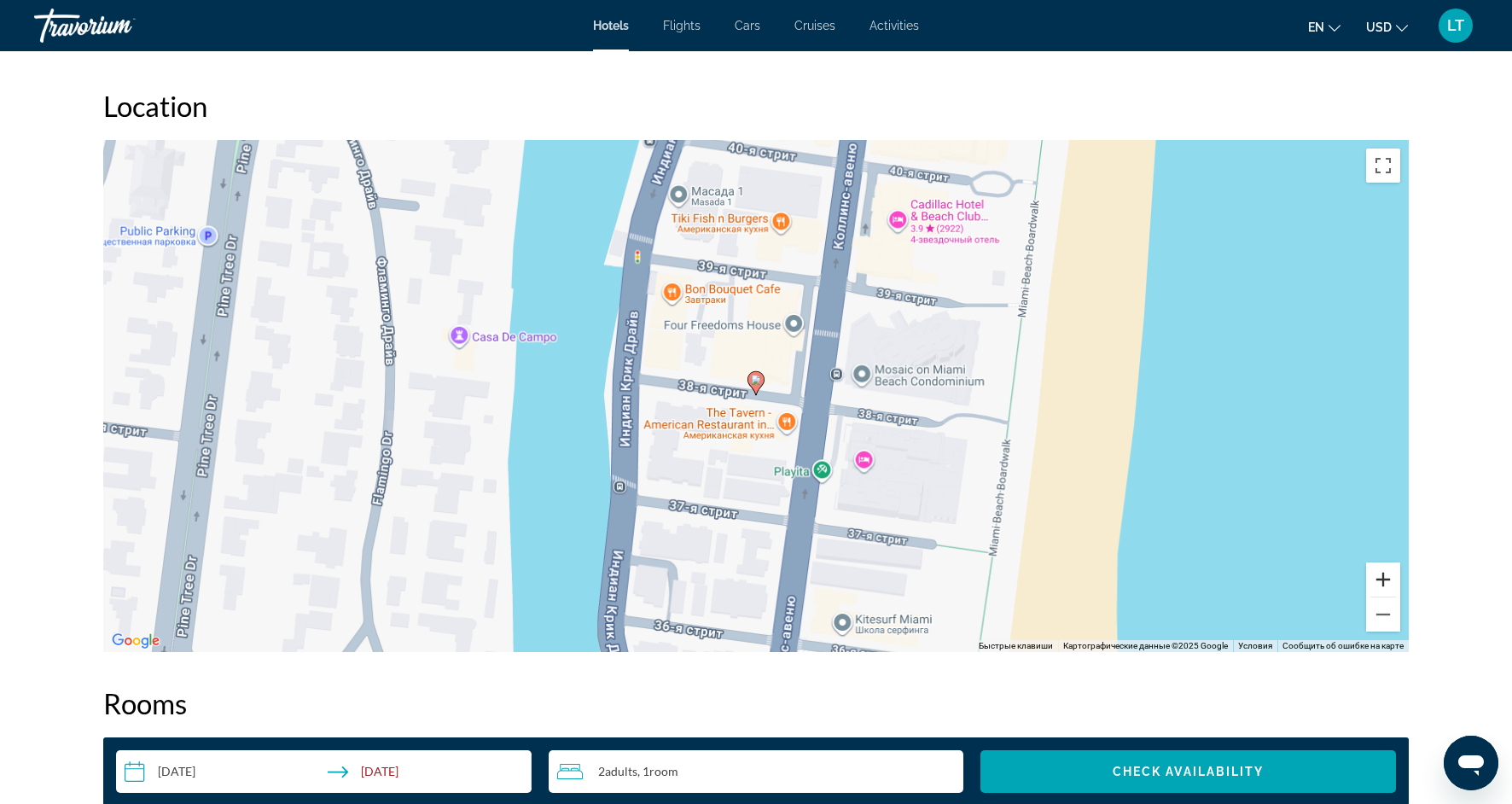
click at [1387, 589] on button "Увеличить" at bounding box center [1384, 580] width 34 height 34
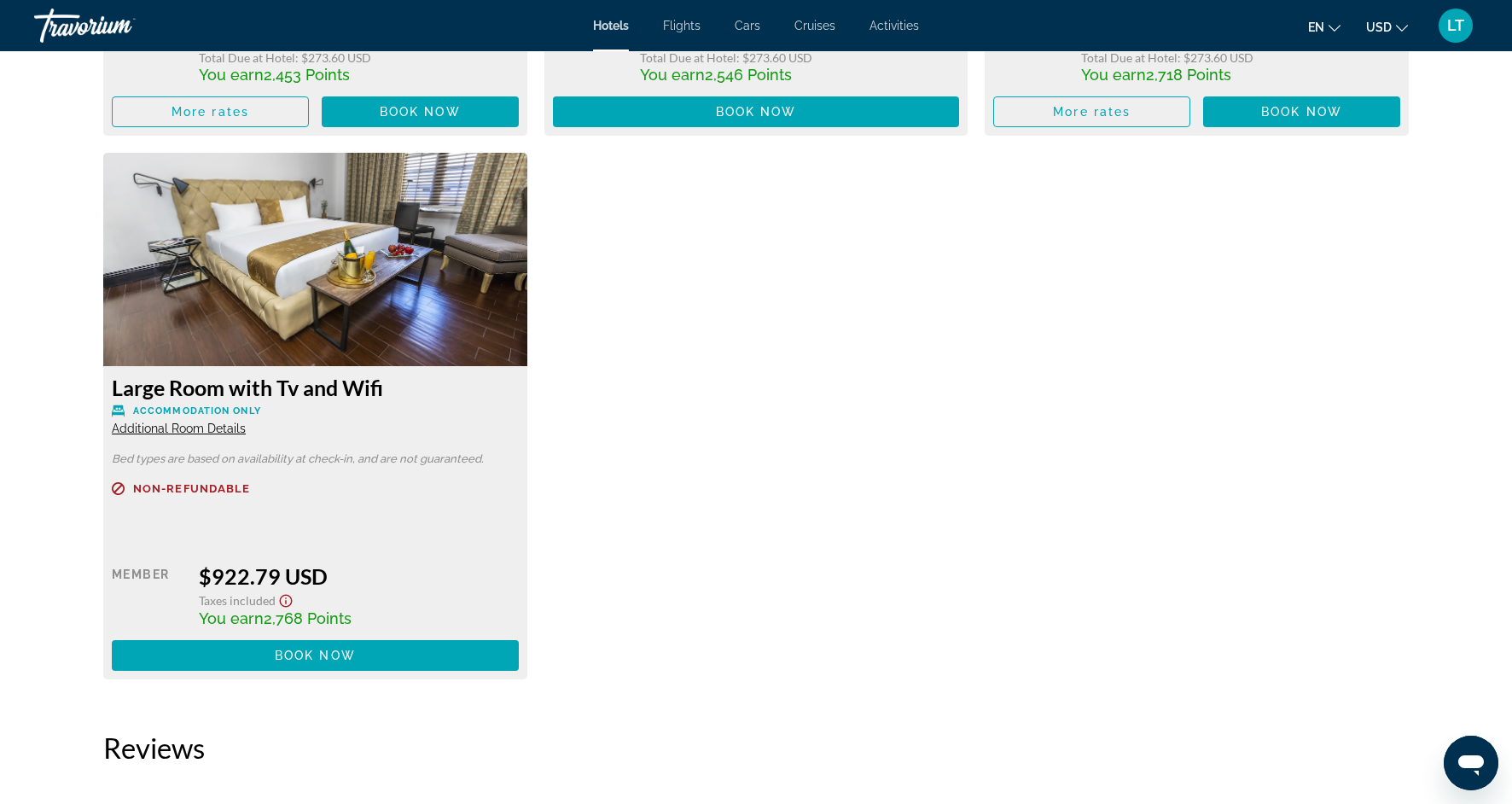
scroll to position [5166, 0]
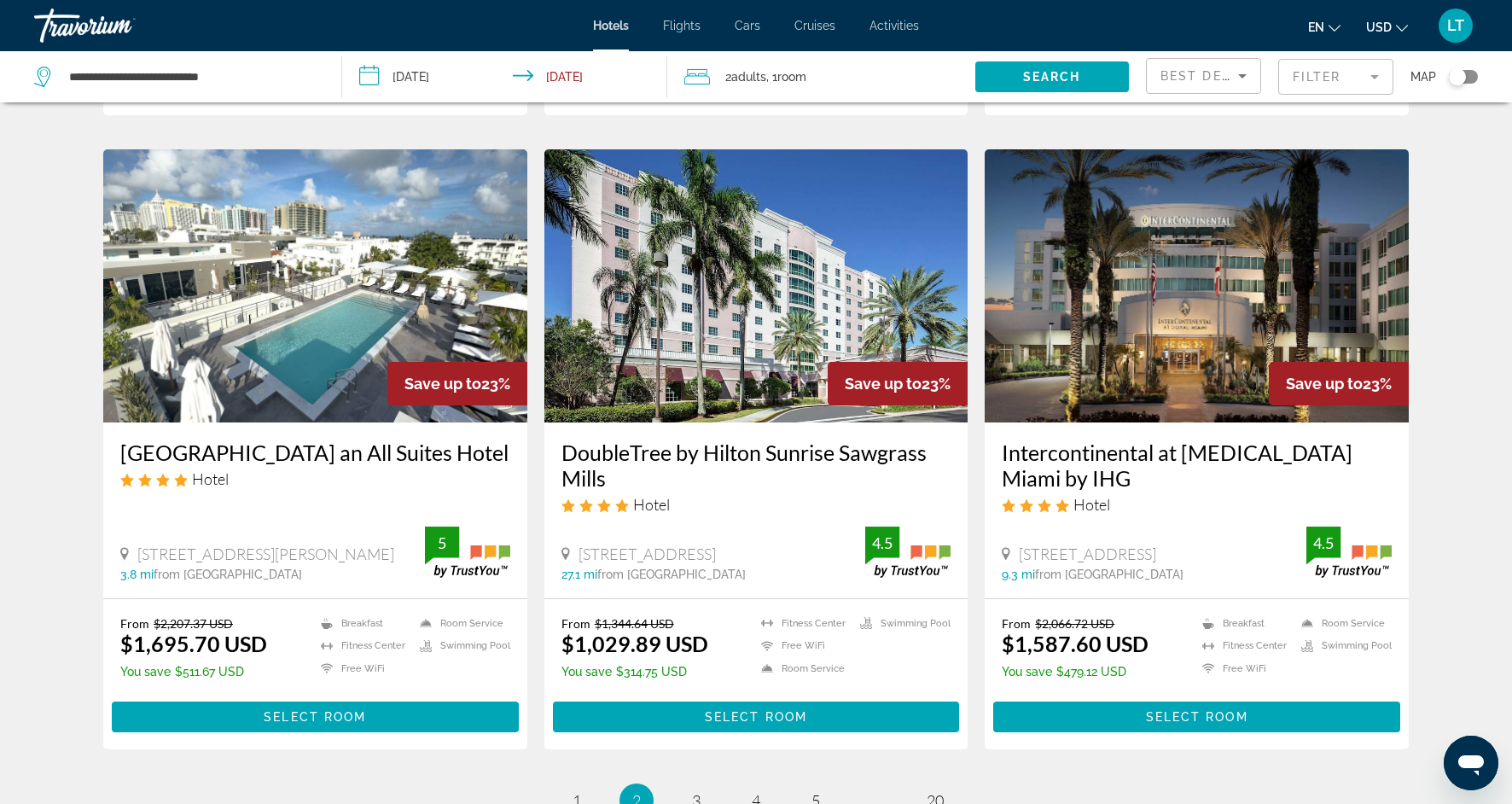
scroll to position [1898, 0]
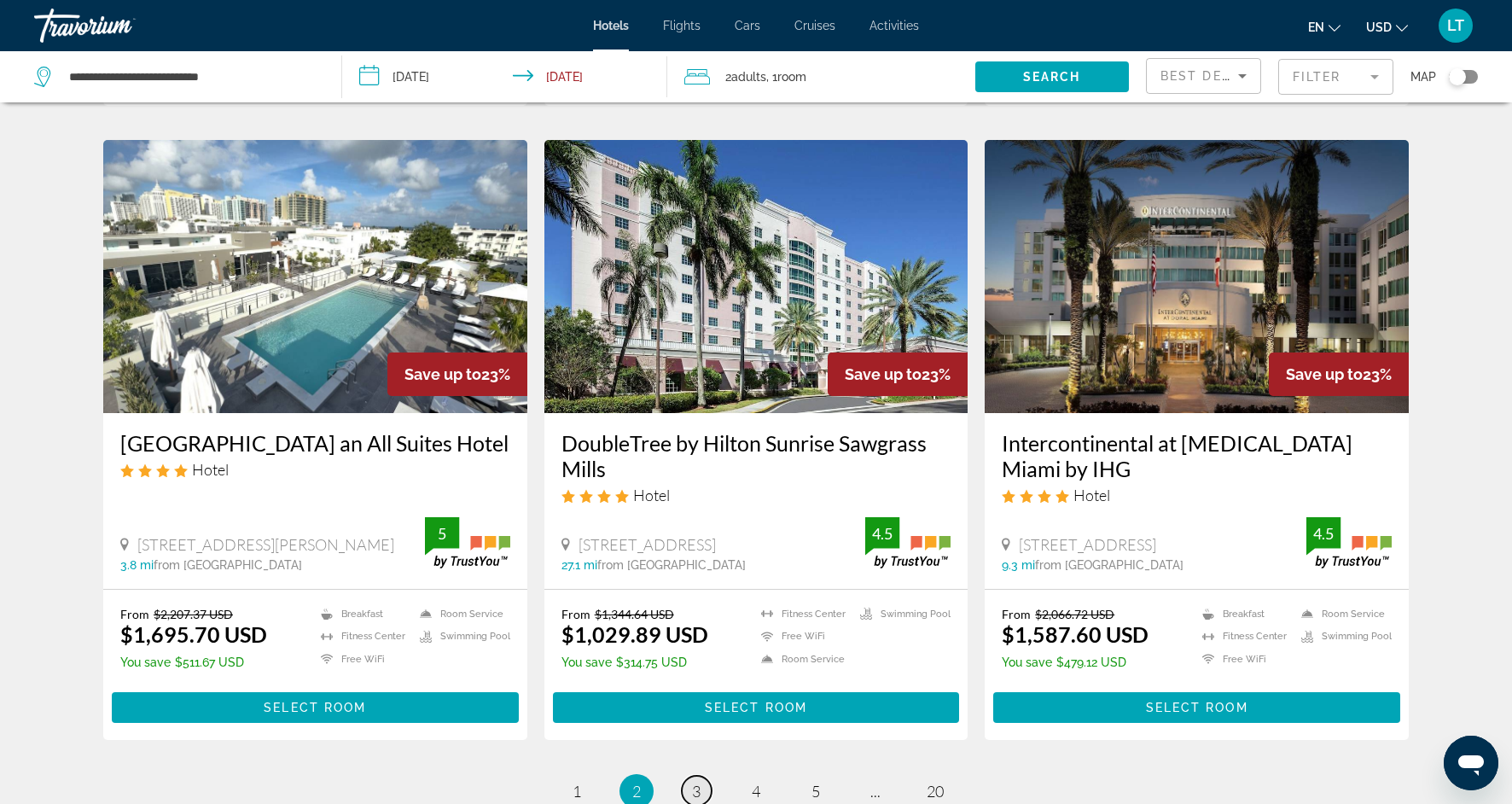
click at [700, 782] on span "3" at bounding box center [696, 791] width 9 height 19
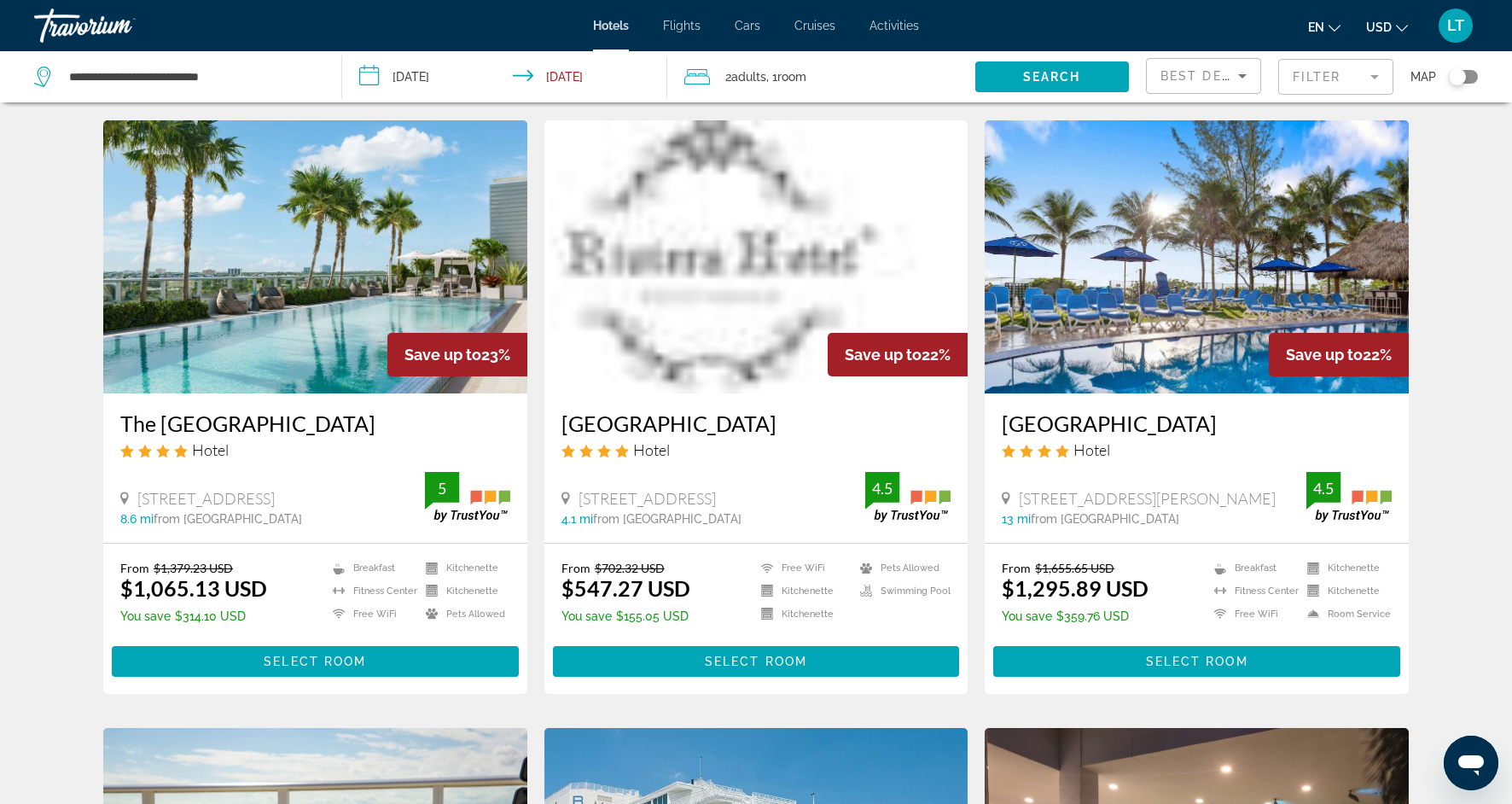
scroll to position [44, 0]
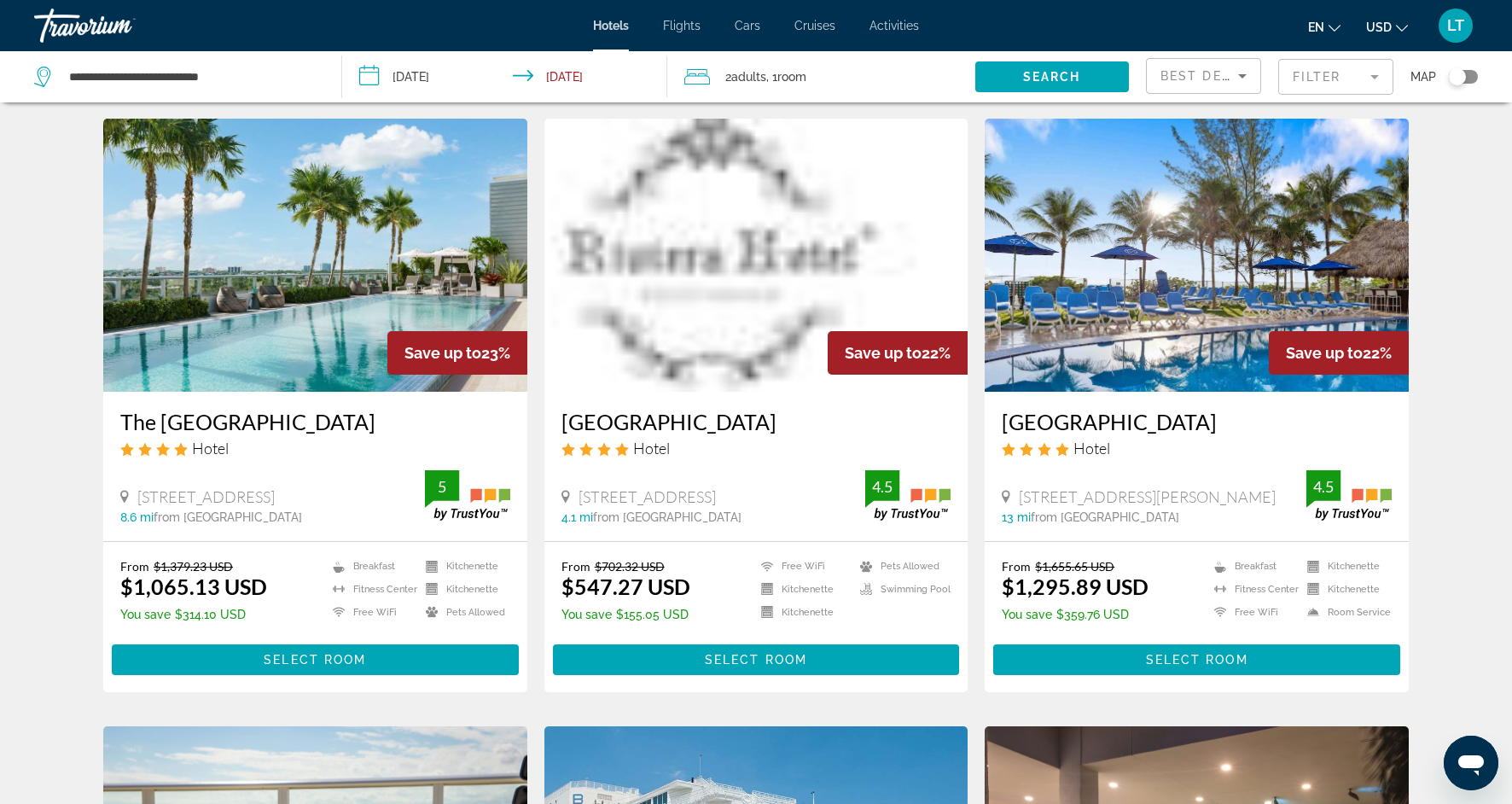
click at [1196, 271] on img "Main content" at bounding box center [1197, 255] width 424 height 273
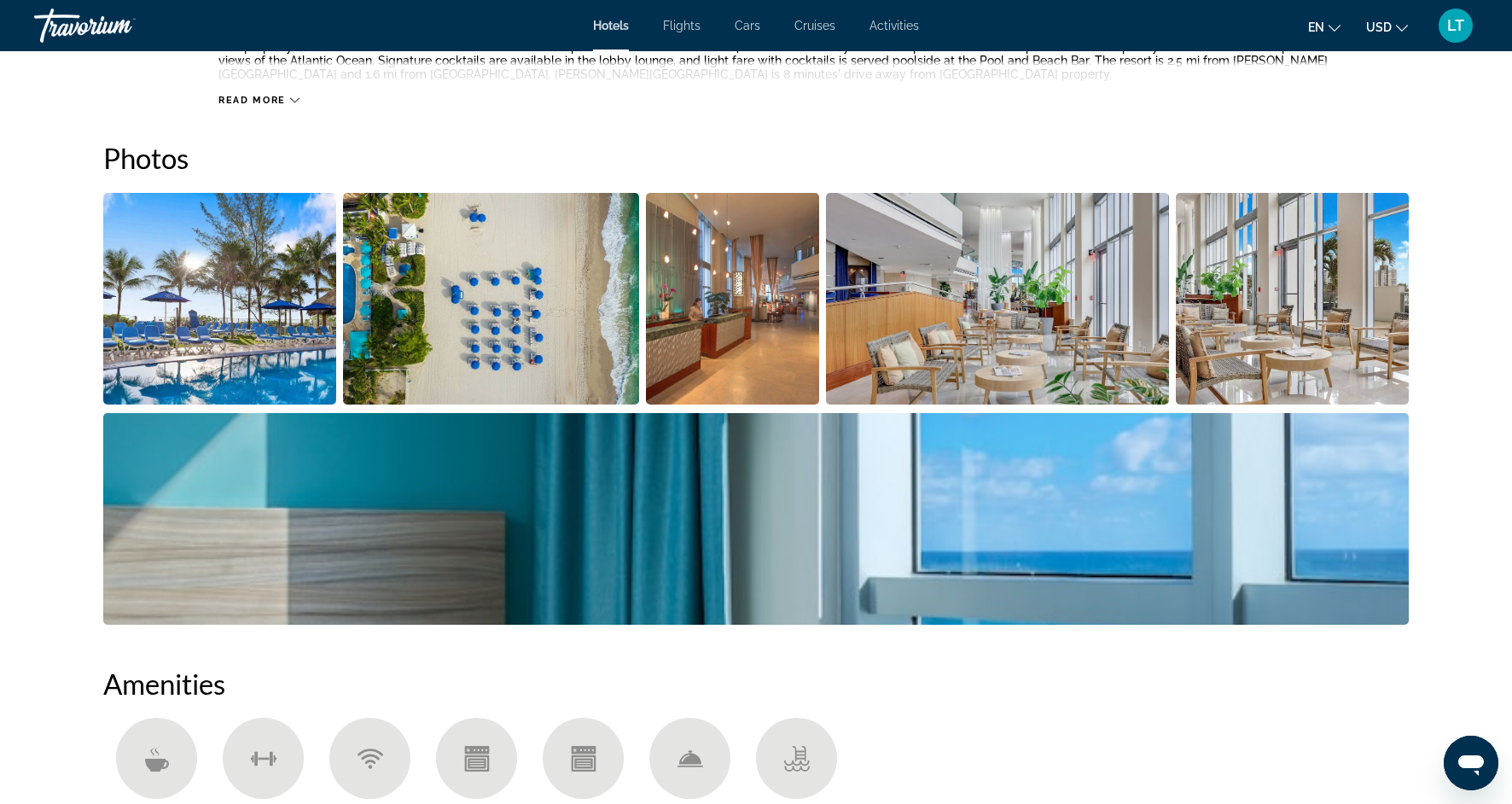
scroll to position [763, 0]
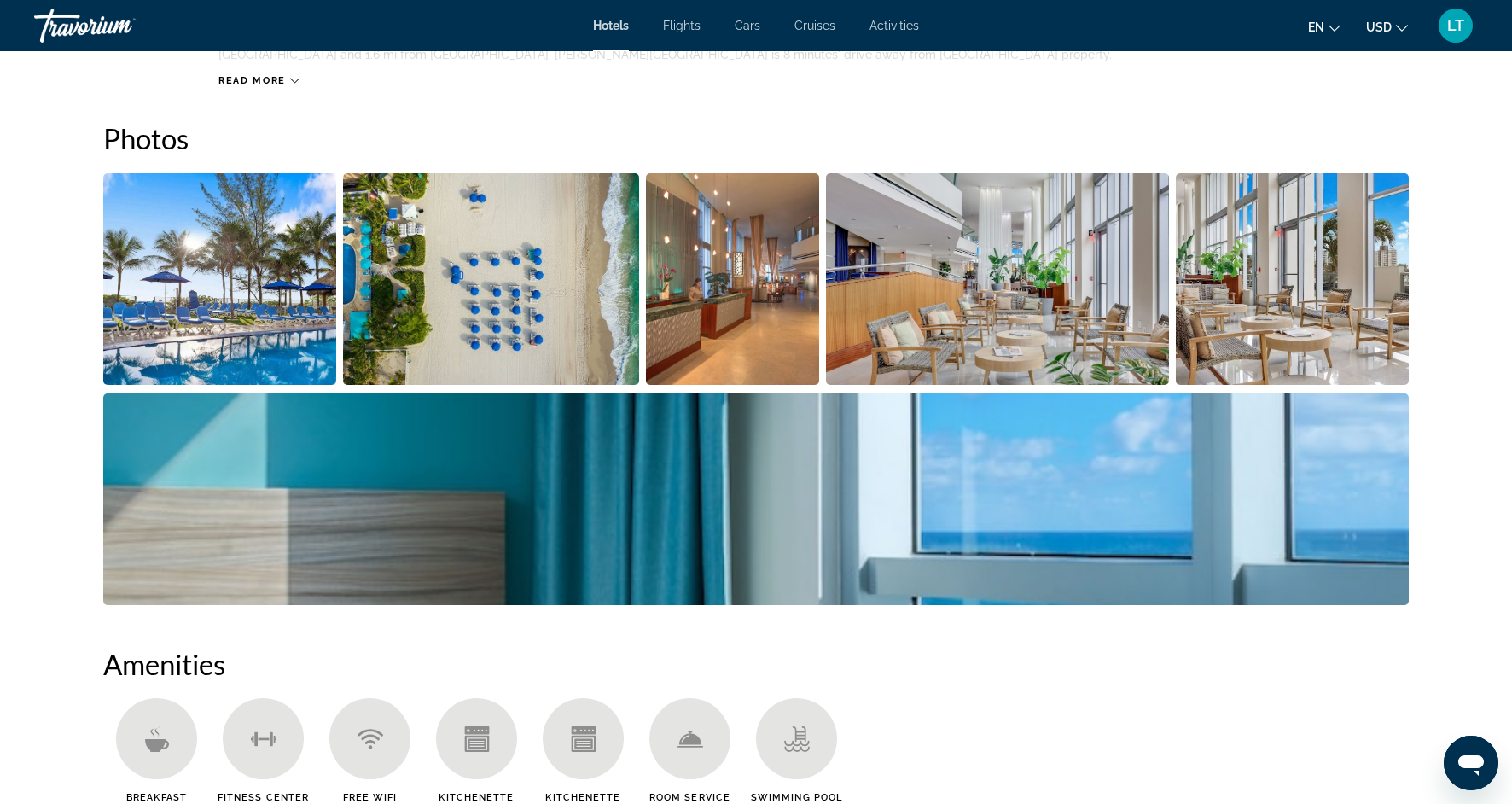
click at [992, 576] on img "Open full-screen image slider" at bounding box center [756, 500] width 1305 height 212
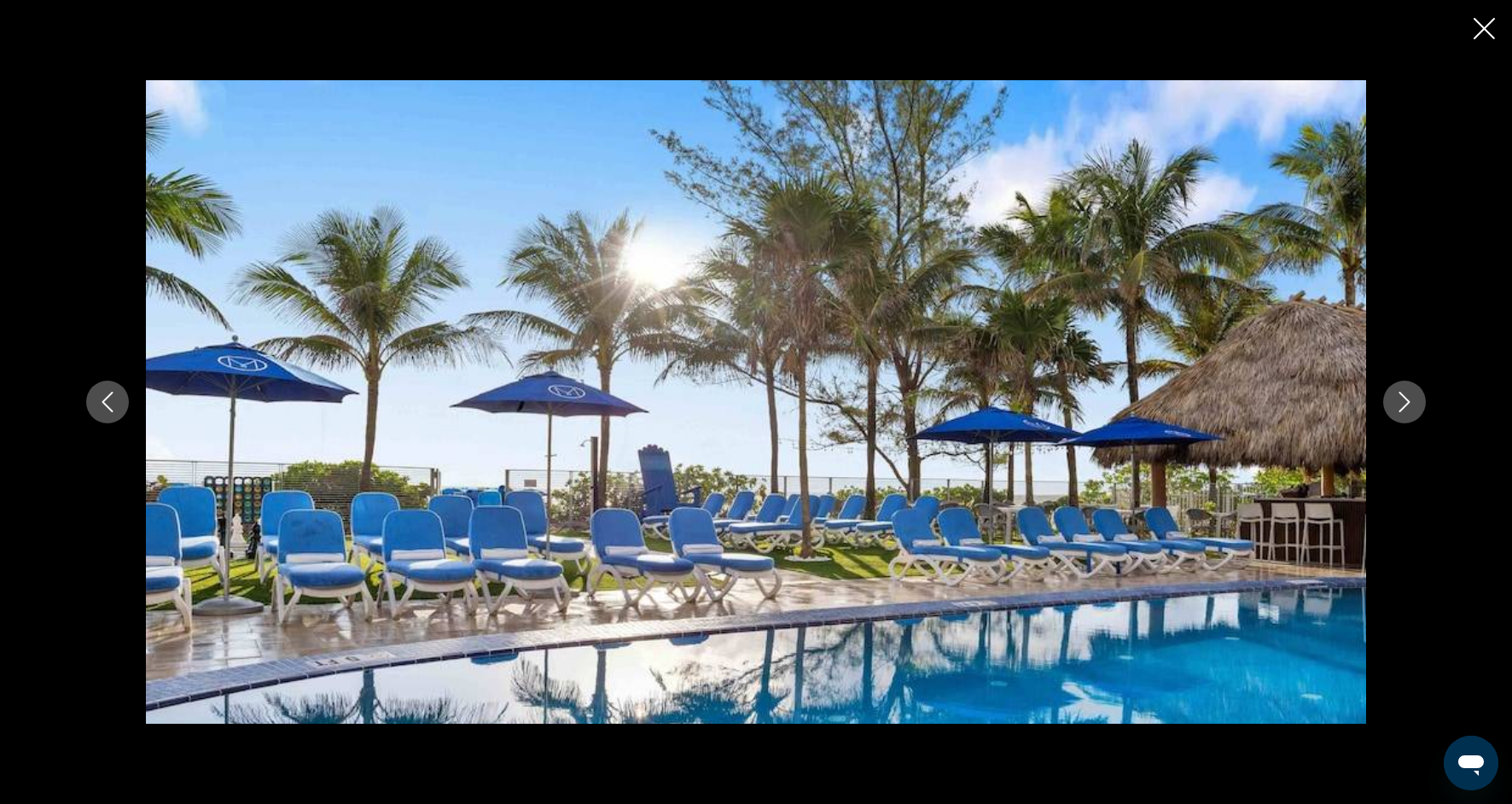
click at [1404, 398] on icon "Next image" at bounding box center [1404, 402] width 11 height 21
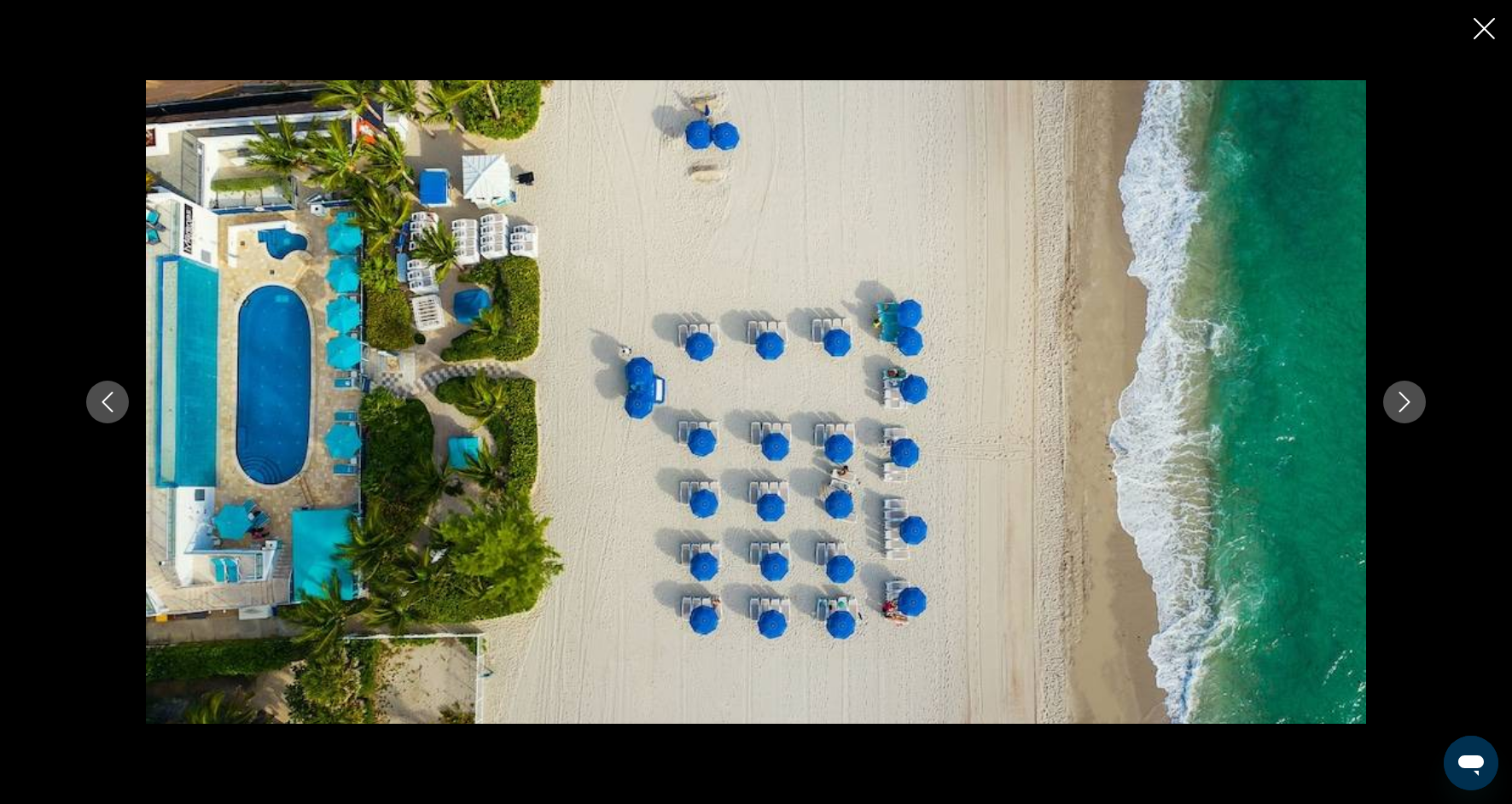
click at [1404, 398] on icon "Next image" at bounding box center [1404, 402] width 21 height 21
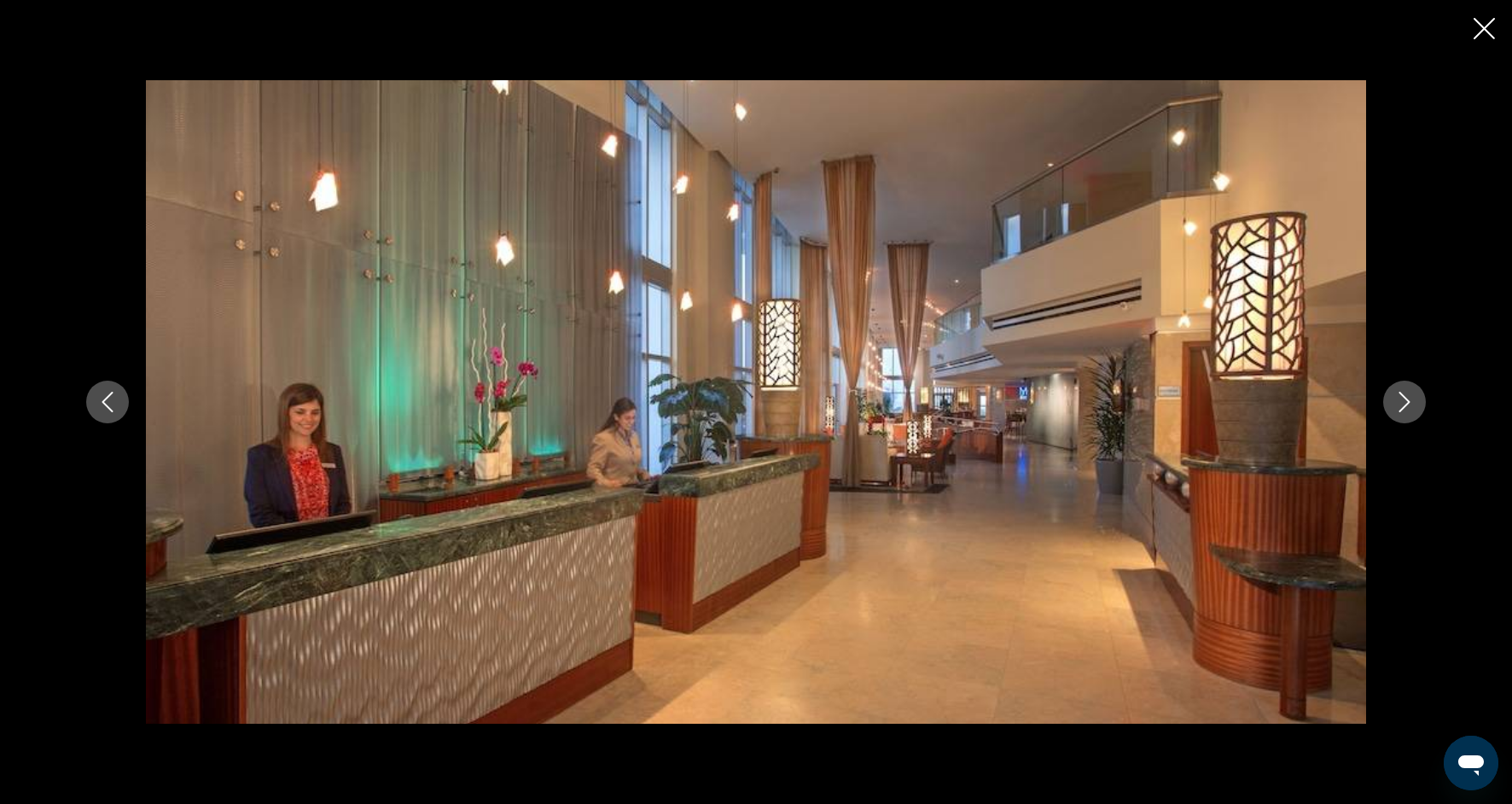
click at [1404, 399] on icon "Next image" at bounding box center [1404, 402] width 21 height 21
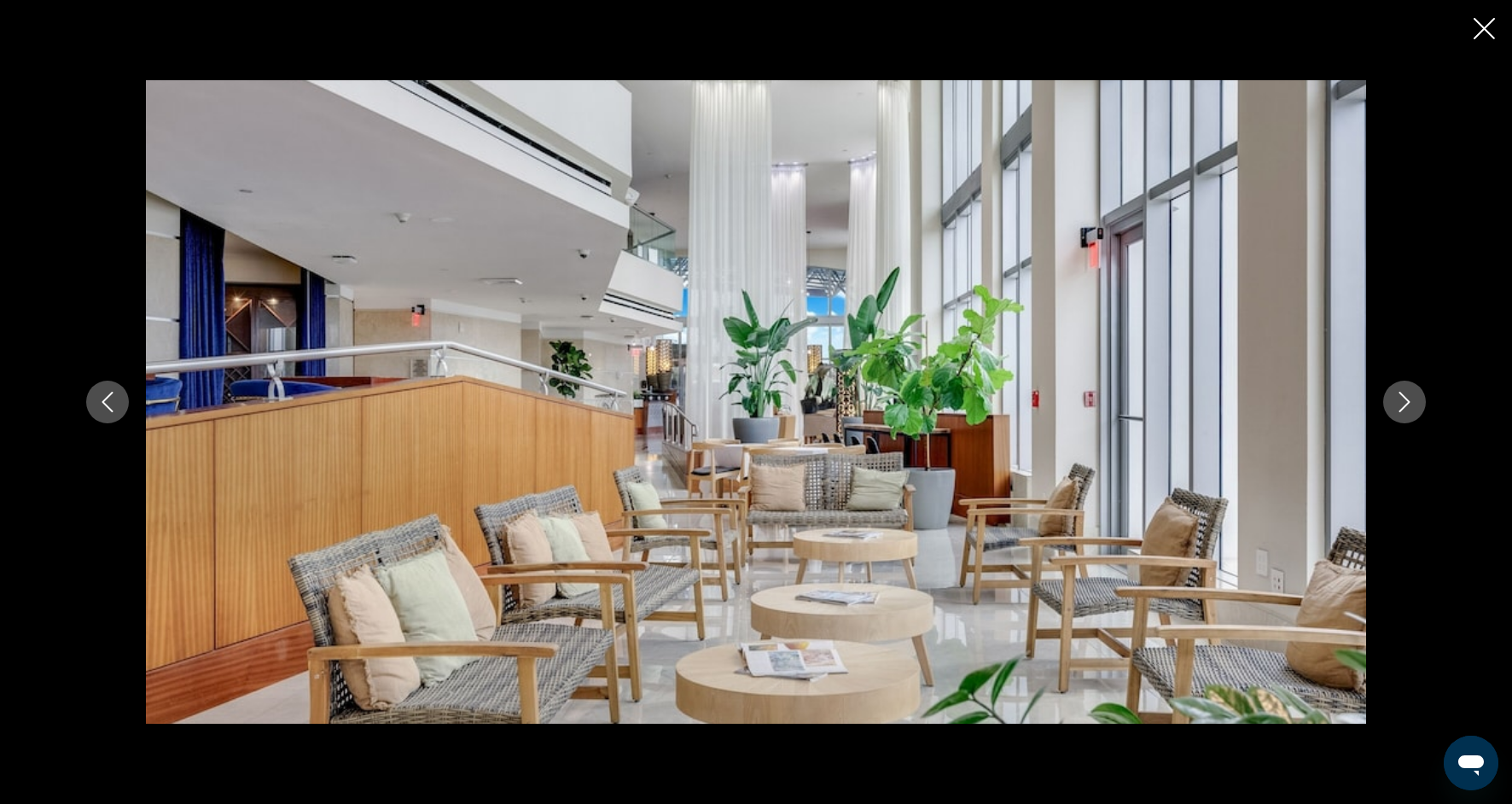
click at [1400, 400] on icon "Next image" at bounding box center [1404, 402] width 21 height 21
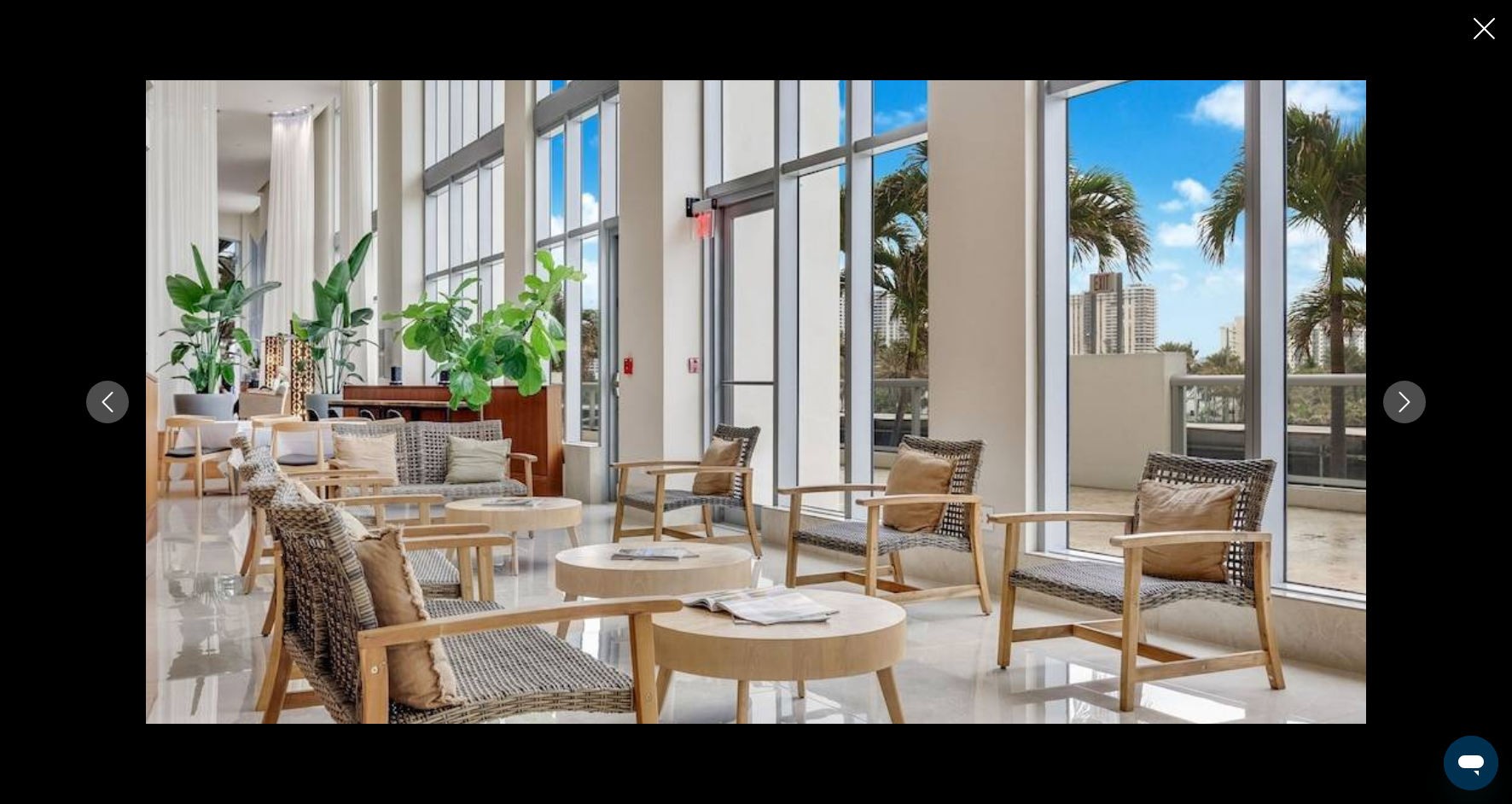
click at [1400, 403] on icon "Next image" at bounding box center [1404, 402] width 21 height 21
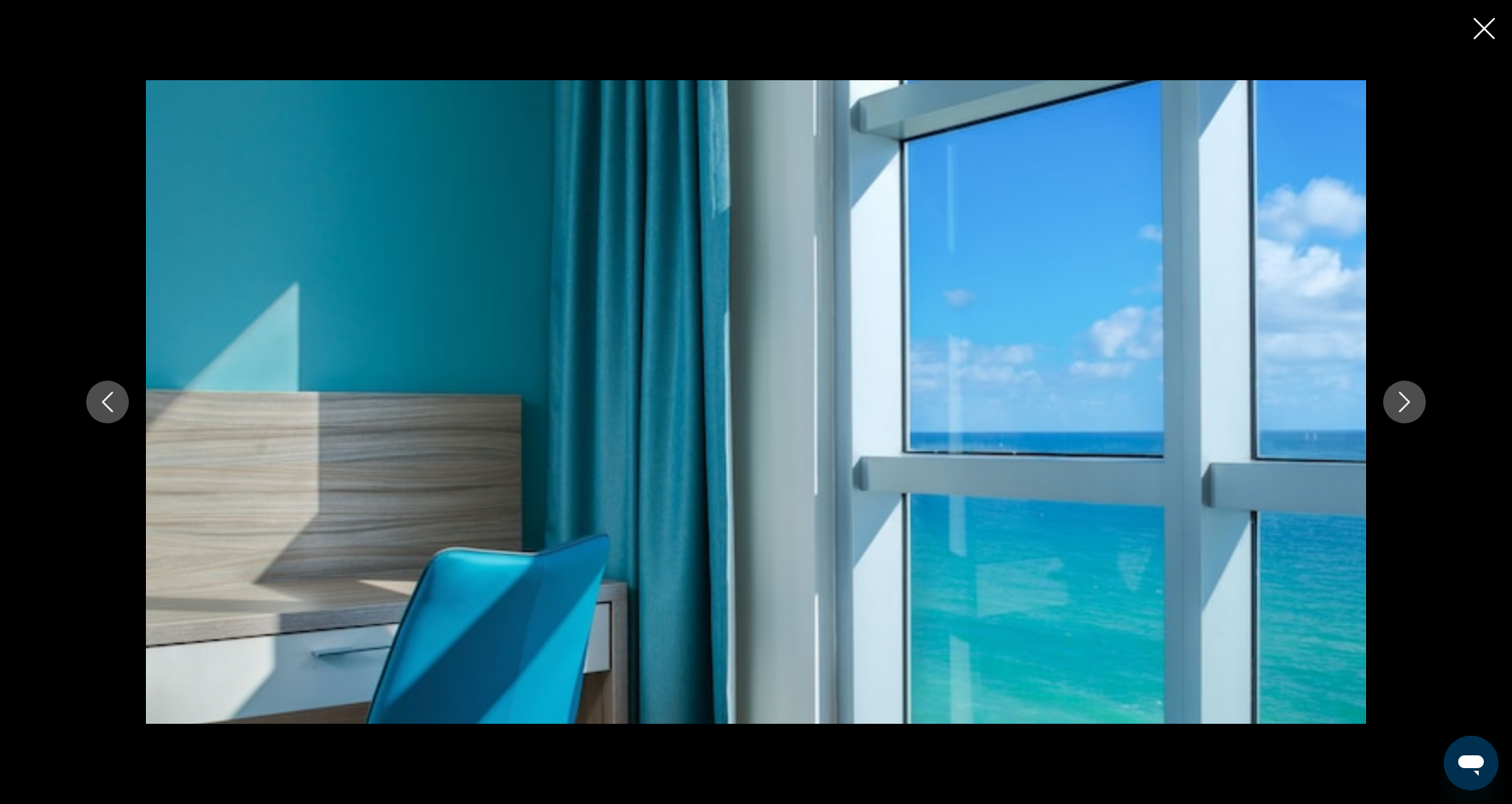
click at [1400, 405] on icon "Next image" at bounding box center [1404, 402] width 21 height 21
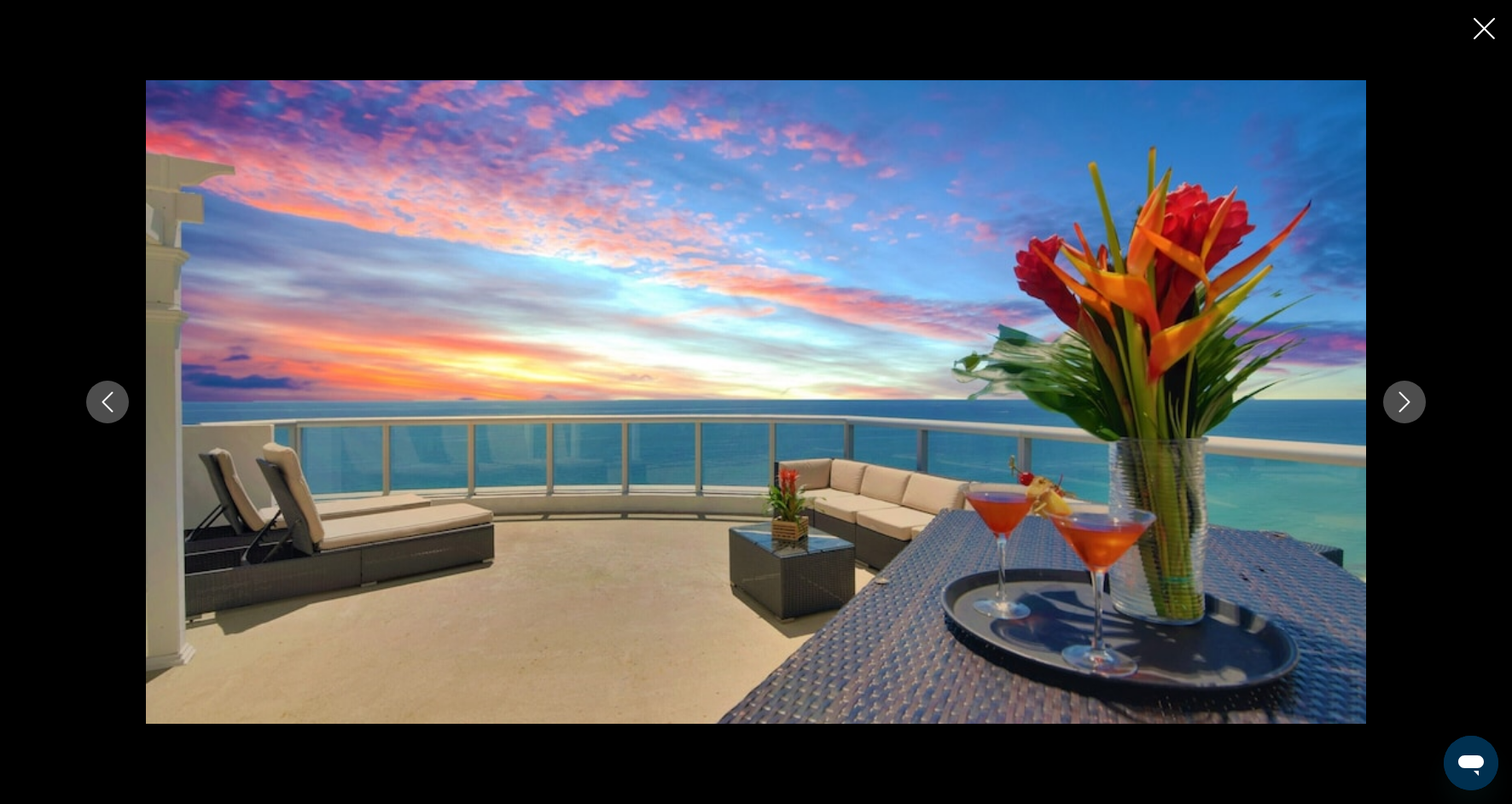
click at [1400, 407] on icon "Next image" at bounding box center [1404, 402] width 21 height 21
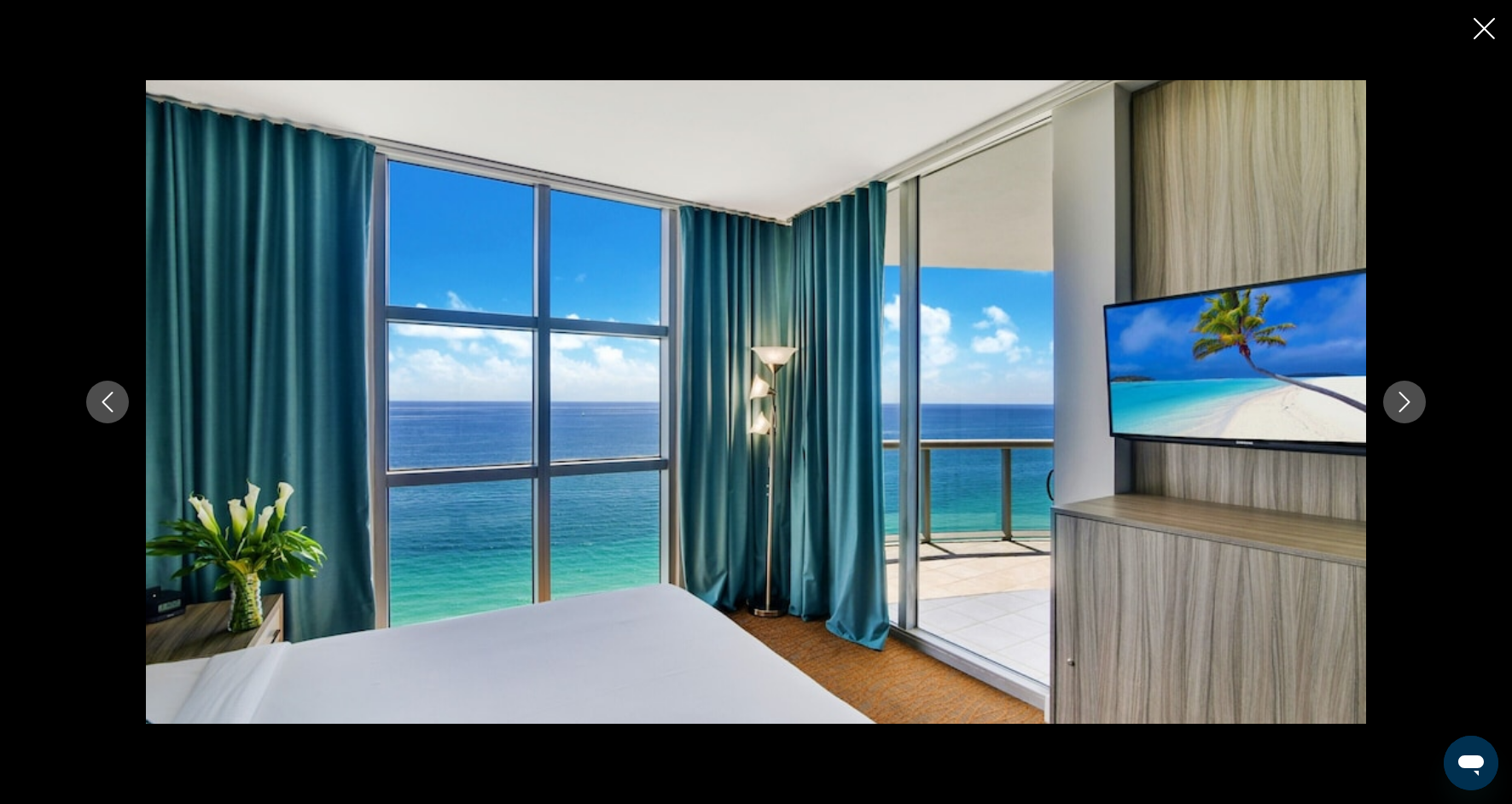
click at [1400, 409] on icon "Next image" at bounding box center [1404, 402] width 11 height 21
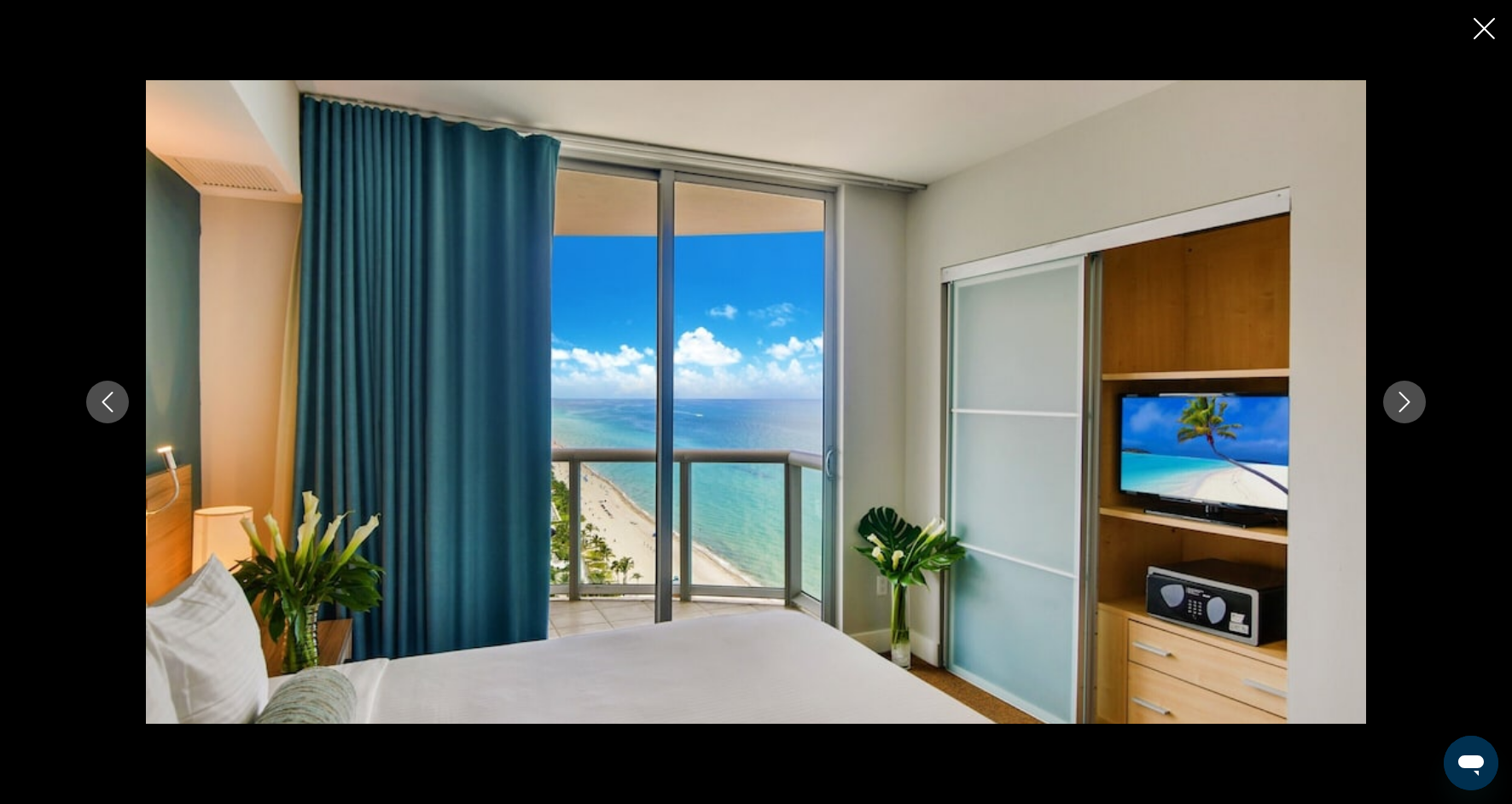
click at [1400, 410] on icon "Next image" at bounding box center [1404, 402] width 11 height 21
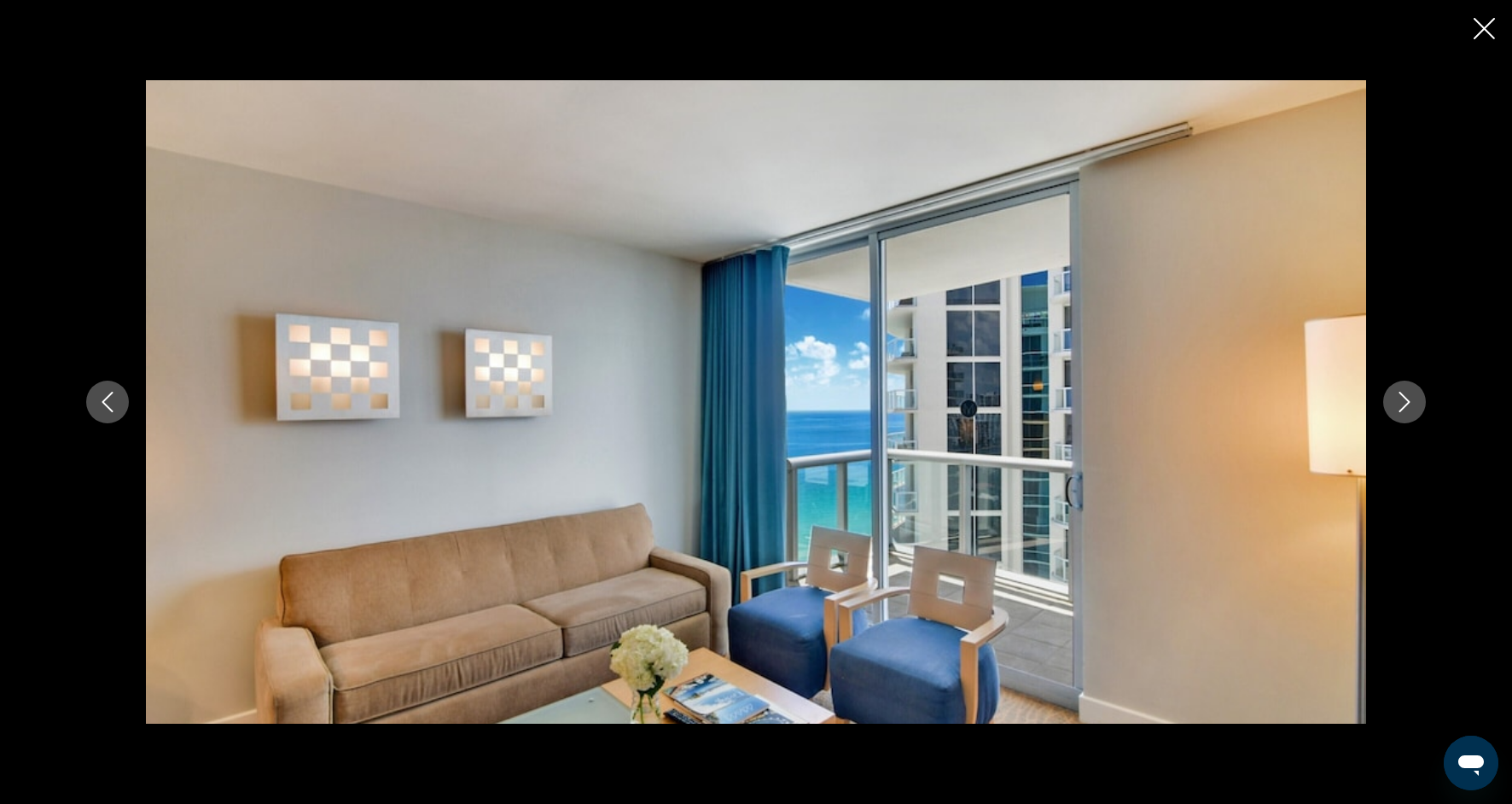
click at [1402, 417] on button "Next image" at bounding box center [1404, 402] width 43 height 43
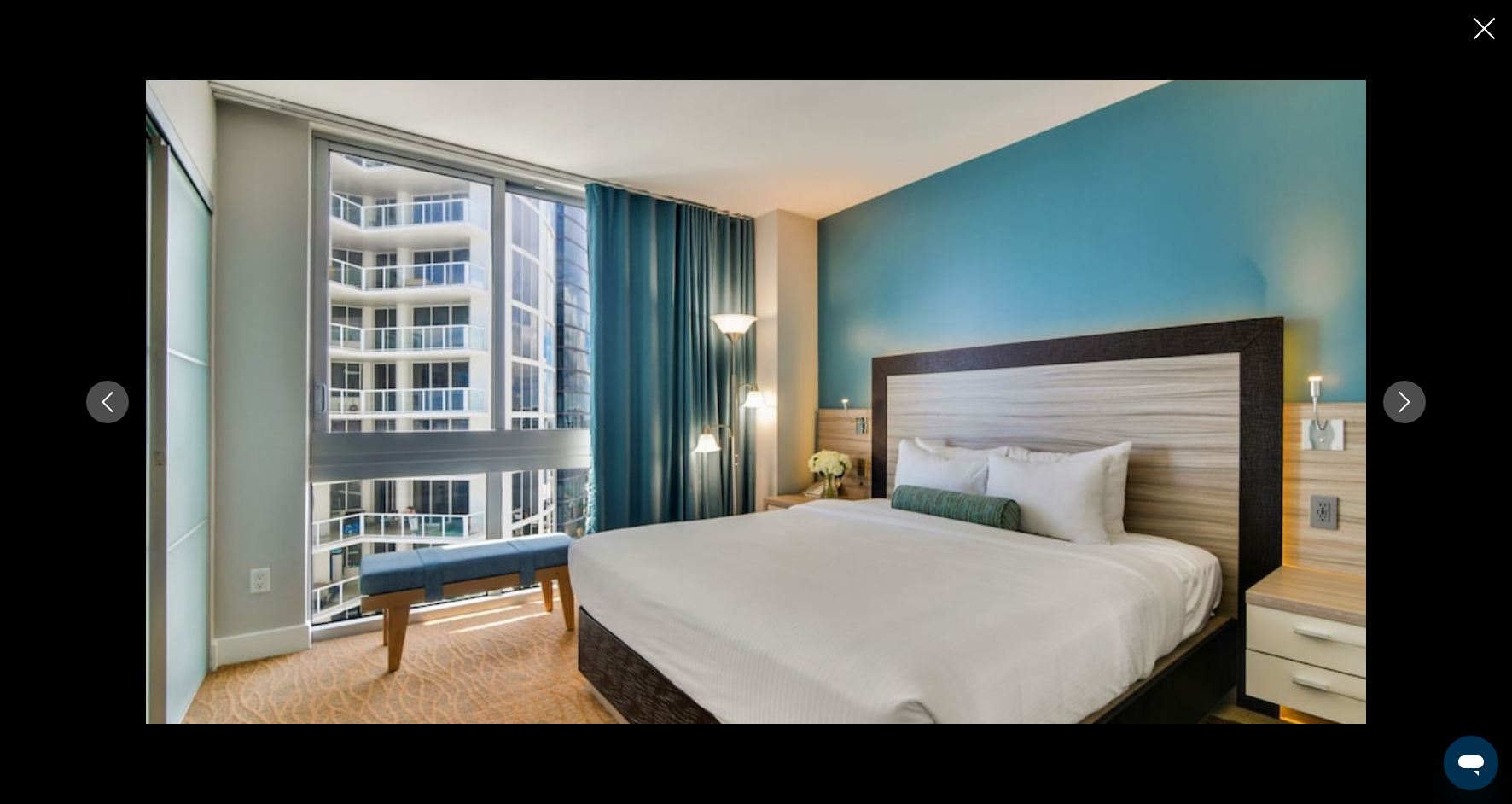
scroll to position [723, 0]
click at [1416, 396] on button "Next image" at bounding box center [1404, 402] width 43 height 43
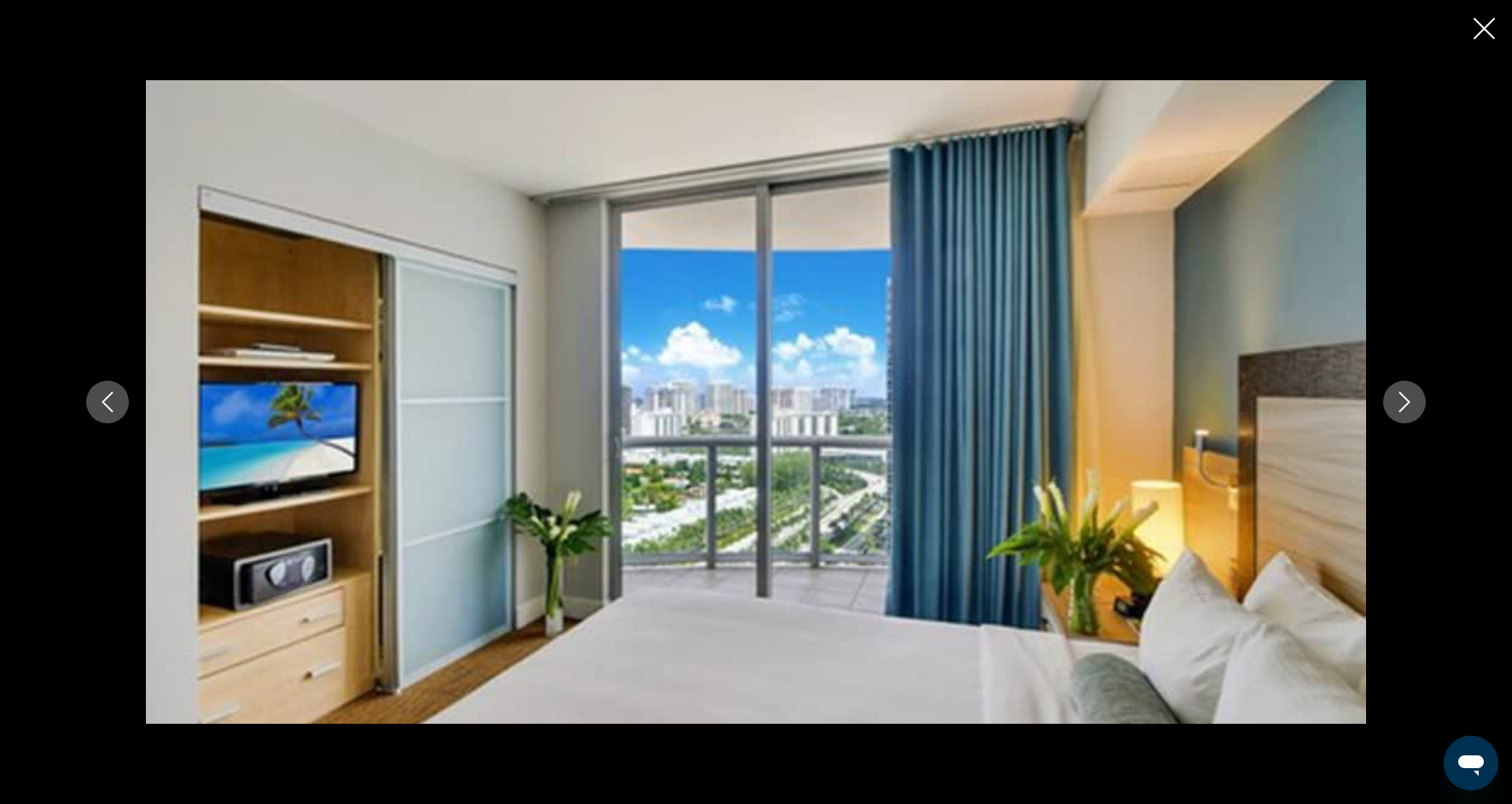
click at [1416, 395] on button "Next image" at bounding box center [1404, 402] width 43 height 43
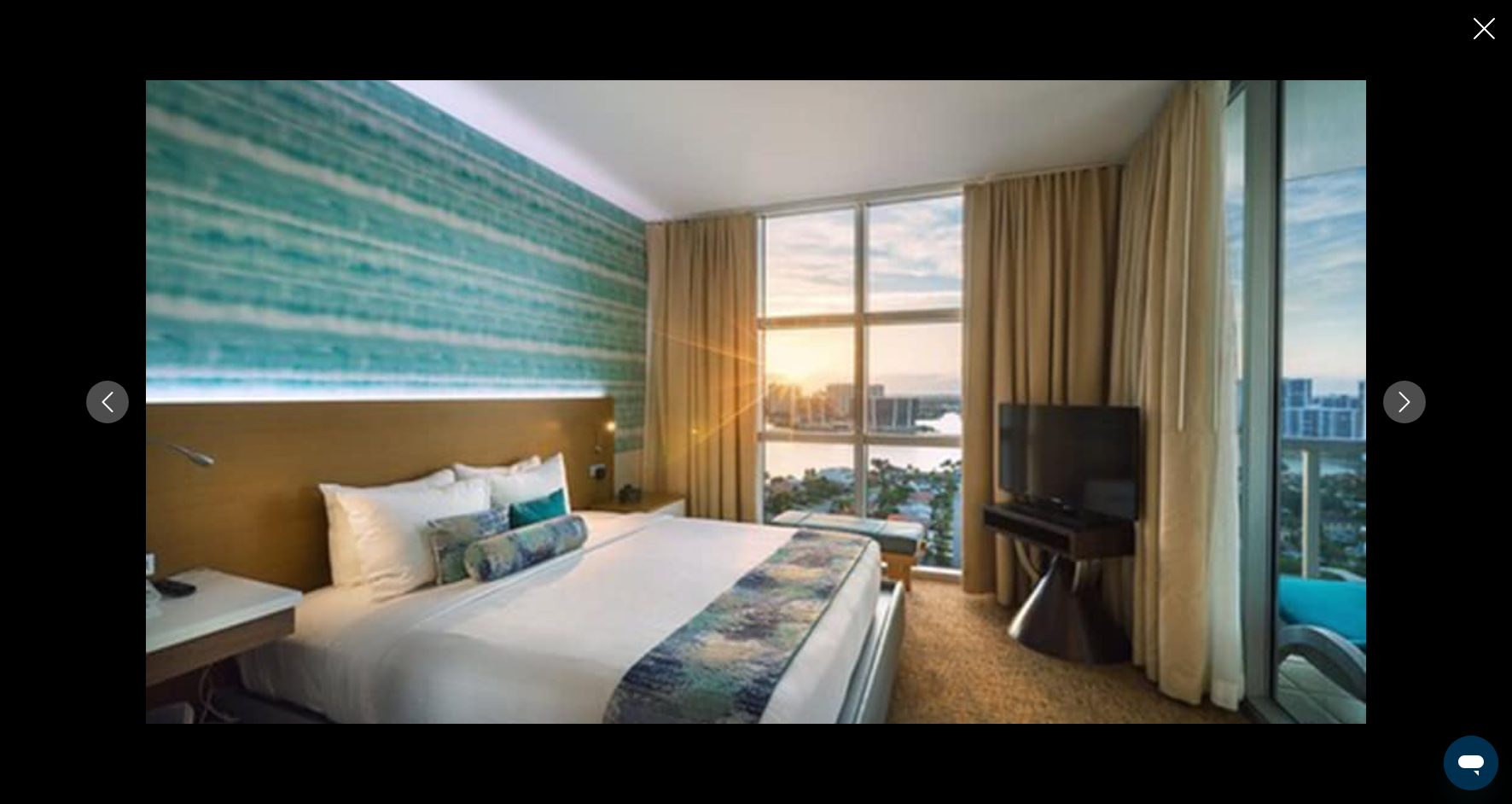
click at [1416, 396] on button "Next image" at bounding box center [1404, 402] width 43 height 43
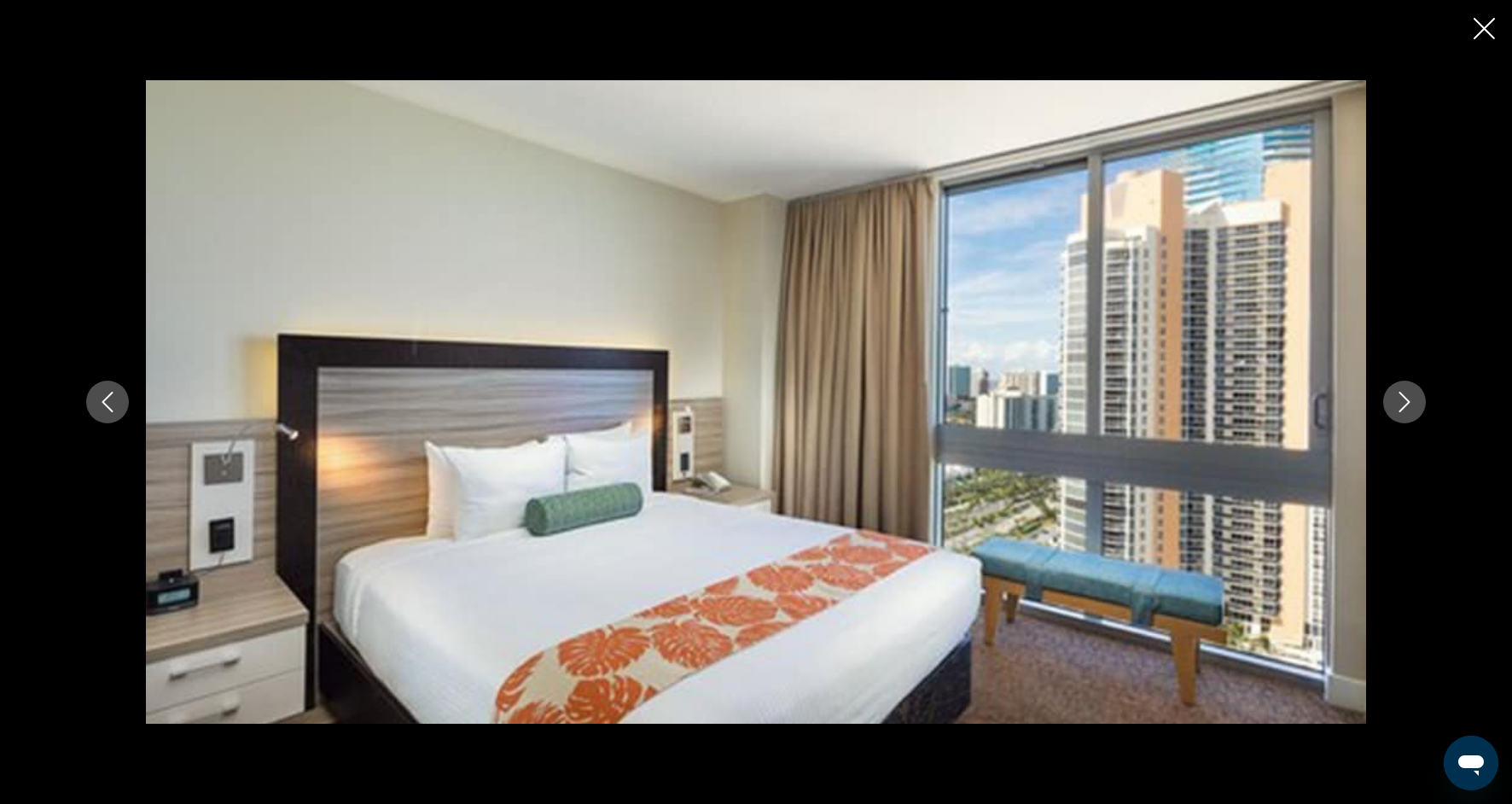
click at [1417, 396] on button "Next image" at bounding box center [1404, 402] width 43 height 43
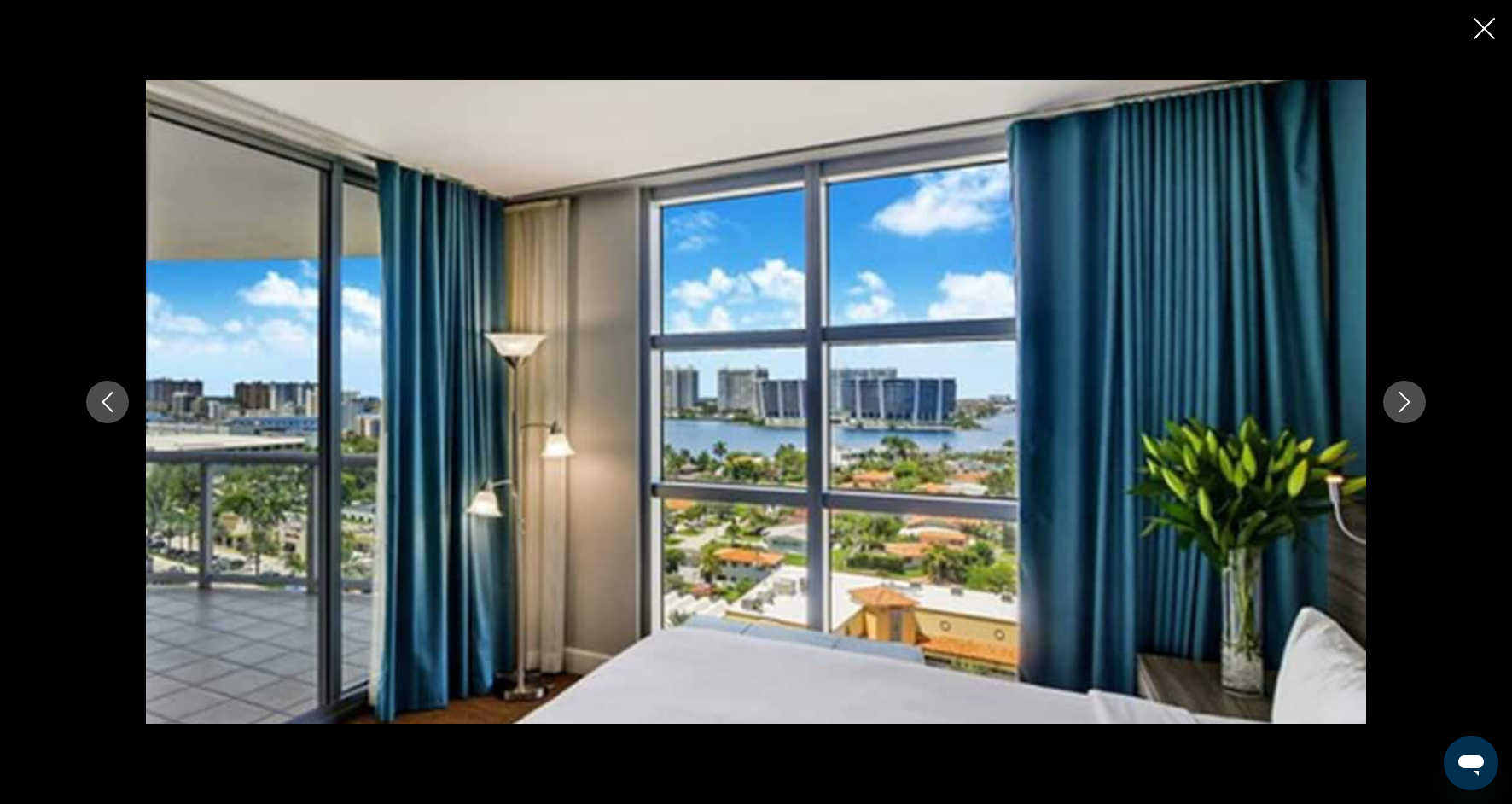
click at [1417, 398] on button "Next image" at bounding box center [1404, 402] width 43 height 43
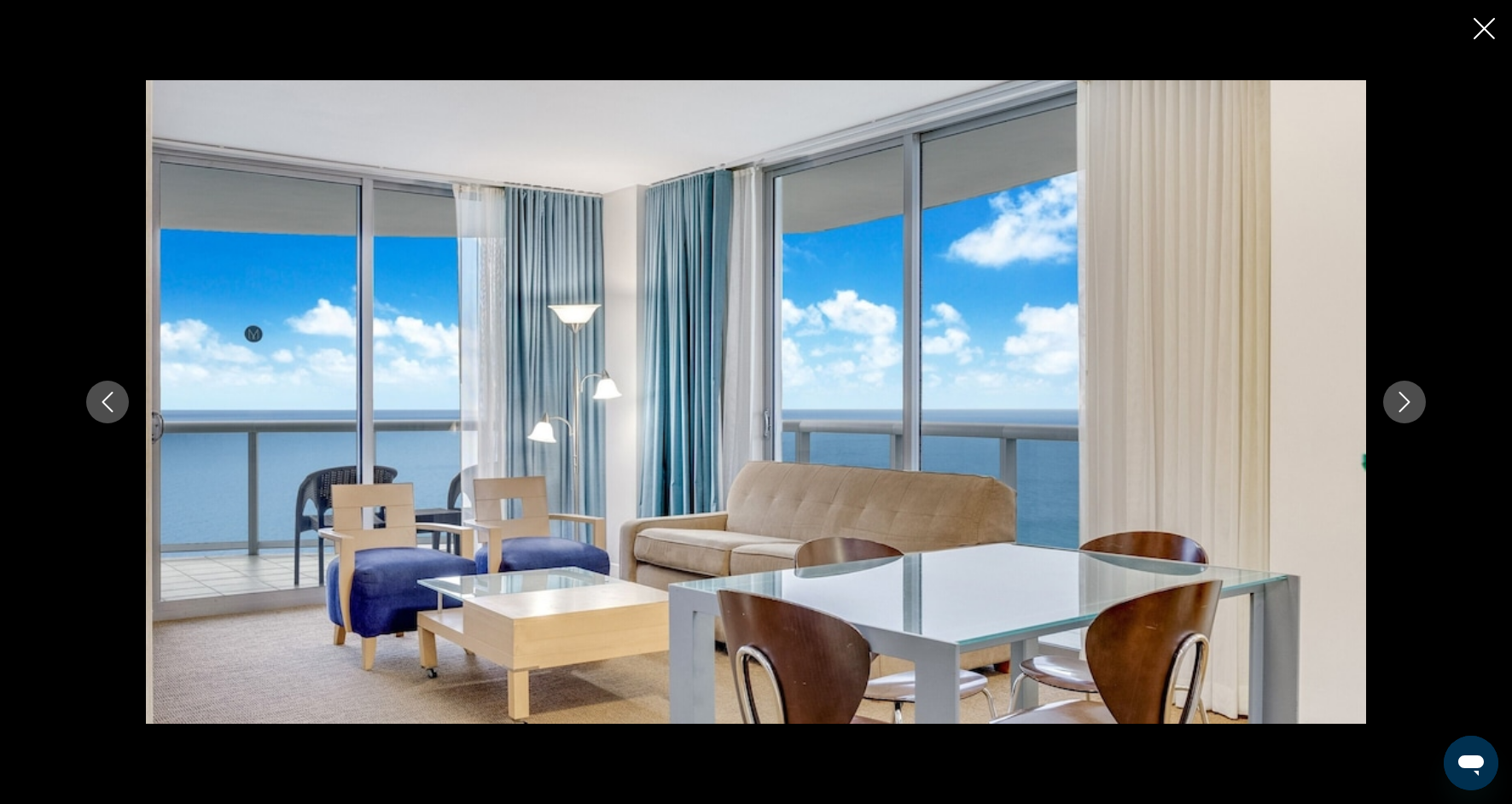
click at [1417, 399] on button "Next image" at bounding box center [1404, 402] width 43 height 43
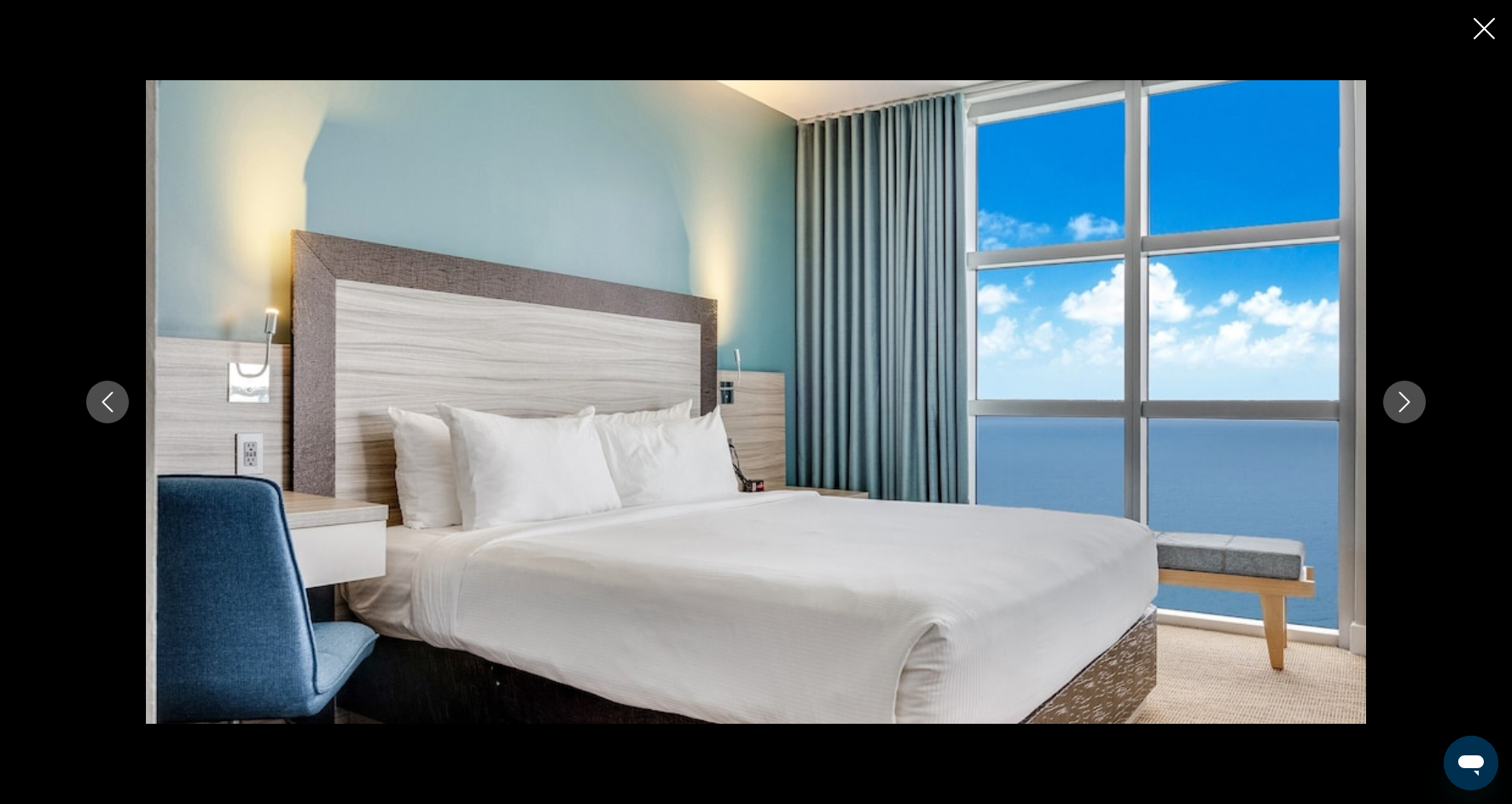
click at [1418, 400] on button "Next image" at bounding box center [1404, 402] width 43 height 43
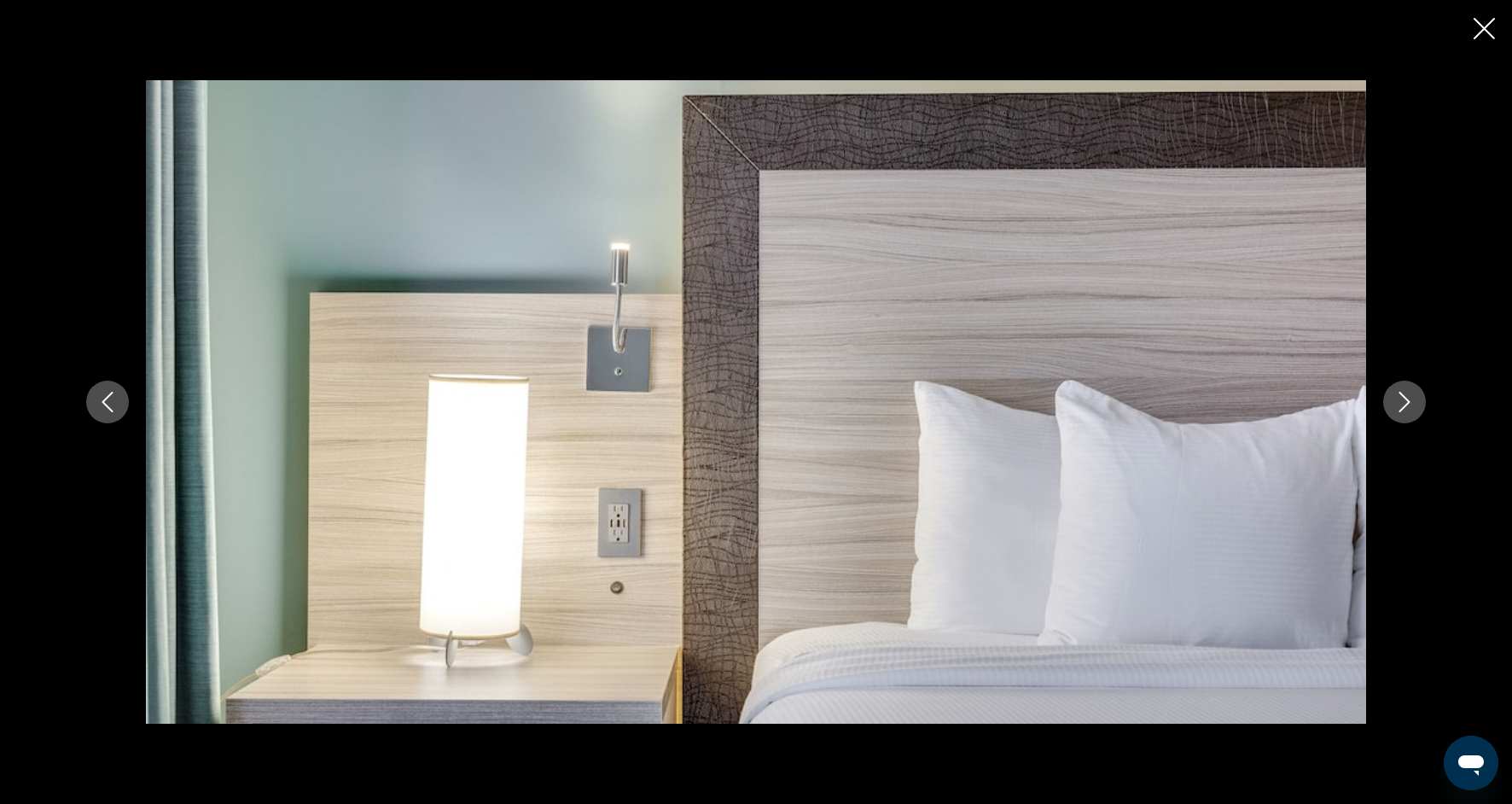
click at [1418, 401] on button "Next image" at bounding box center [1404, 402] width 43 height 43
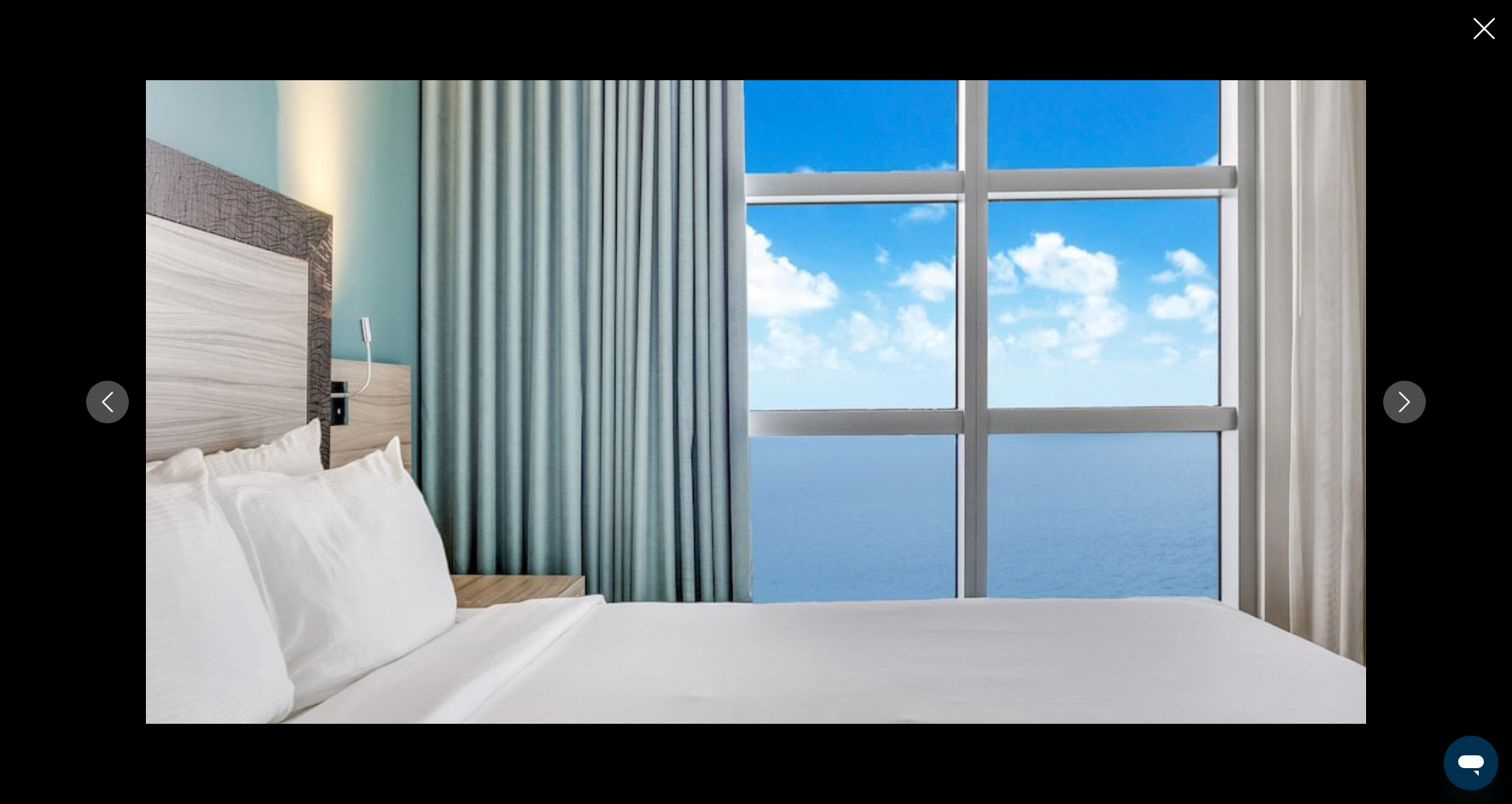
click at [1418, 401] on button "Next image" at bounding box center [1404, 402] width 43 height 43
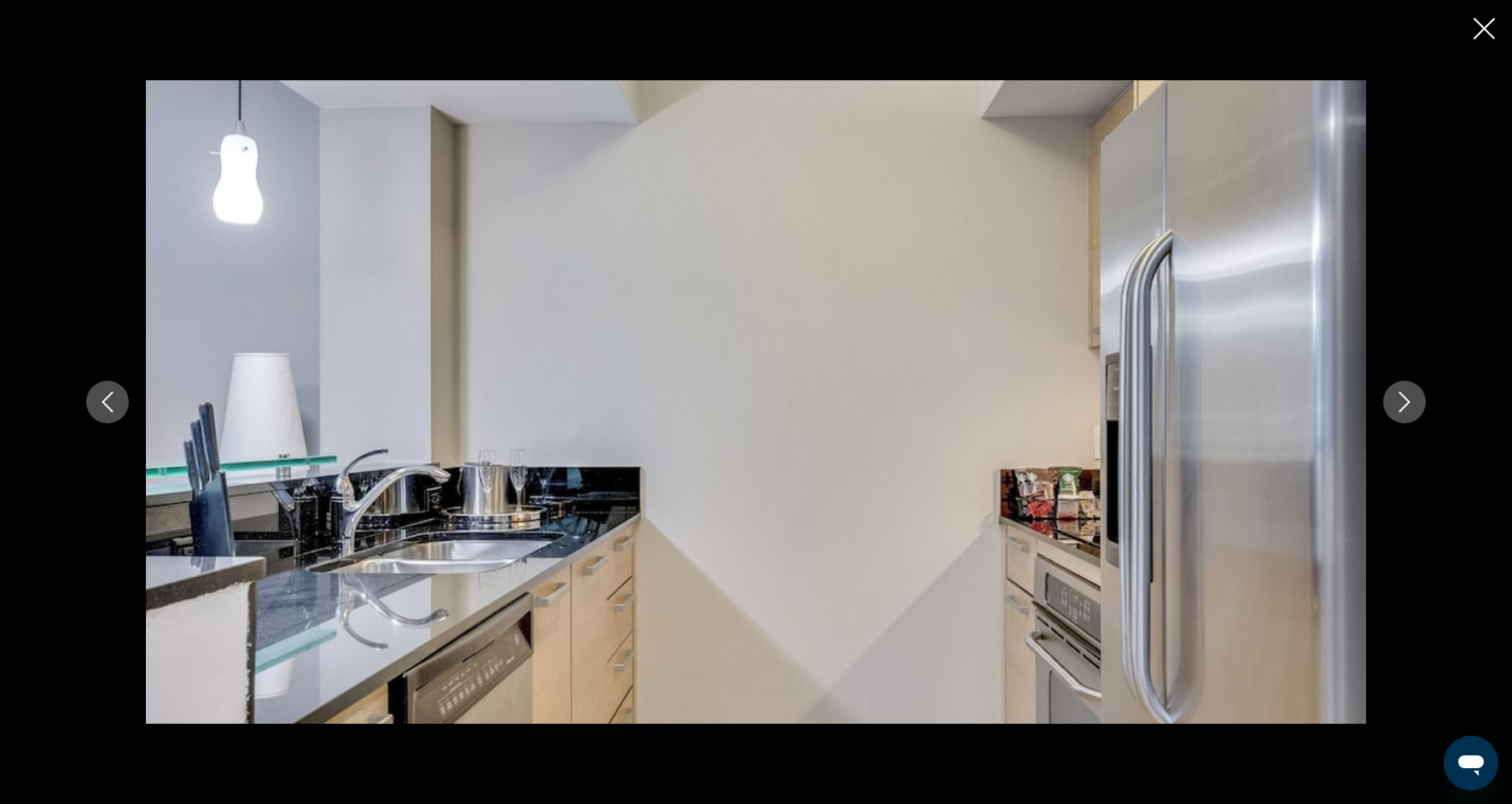
click at [1418, 396] on button "Next image" at bounding box center [1404, 402] width 43 height 43
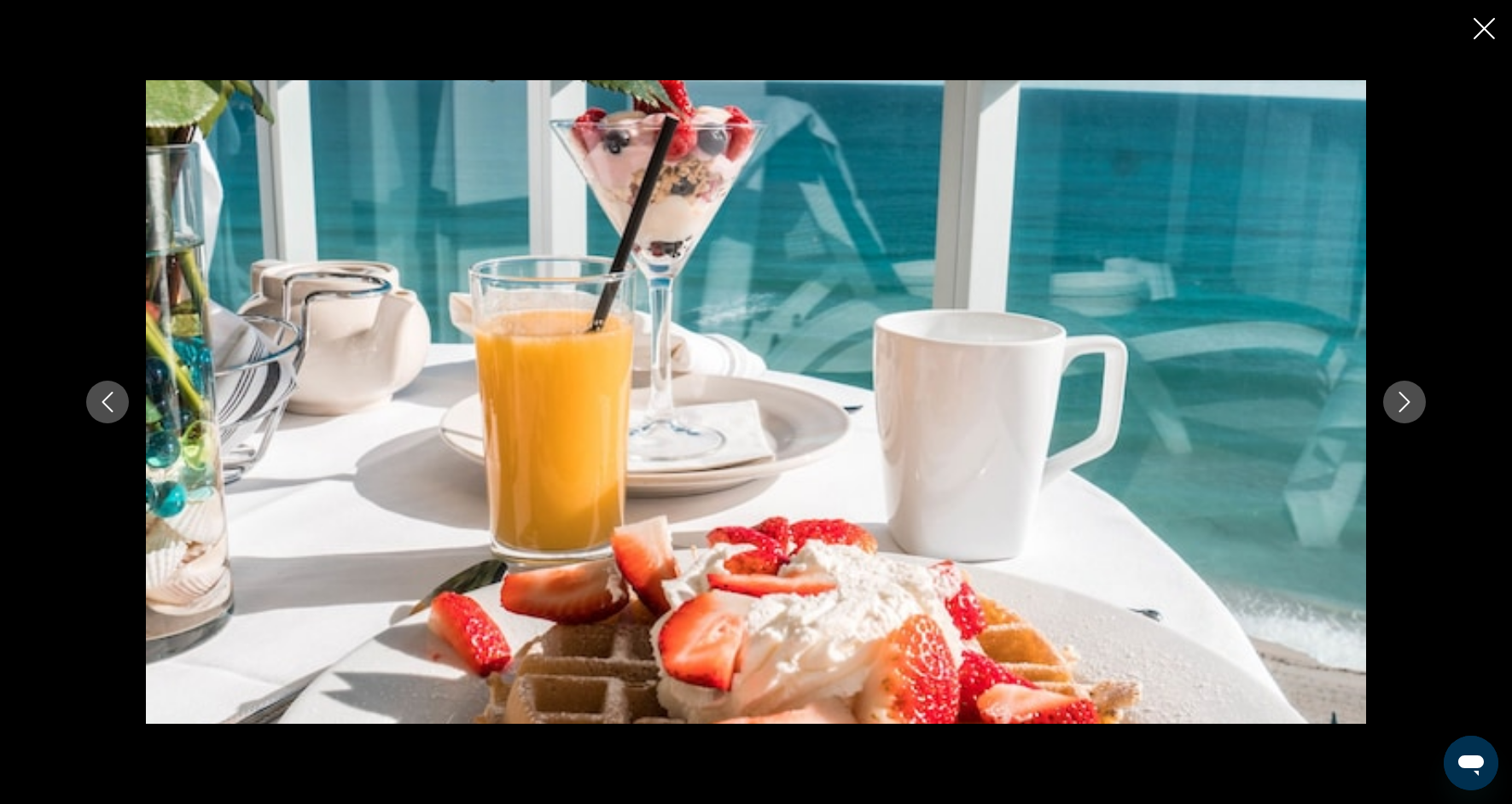
click at [1418, 396] on button "Next image" at bounding box center [1404, 402] width 43 height 43
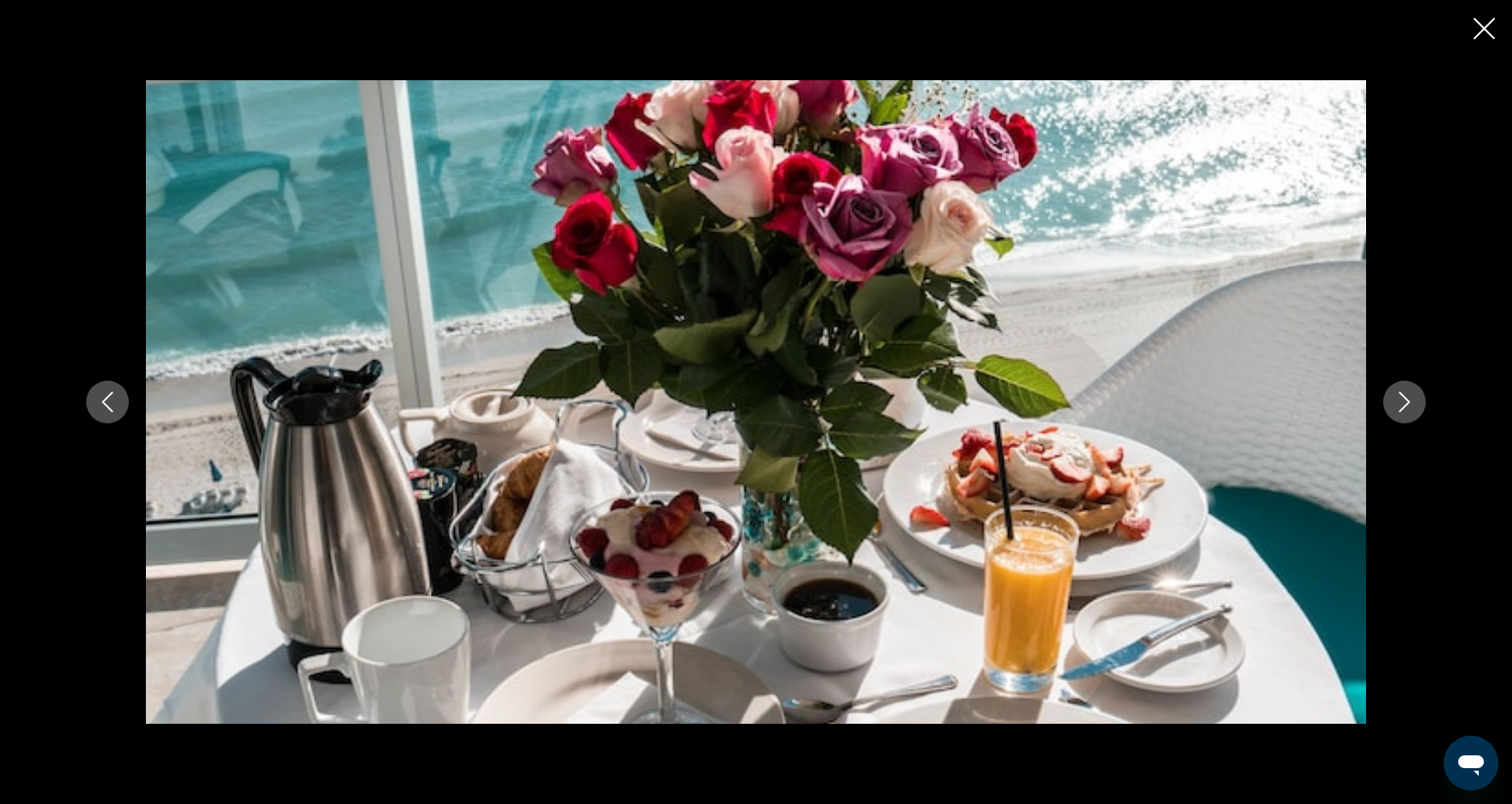
click at [1418, 396] on button "Next image" at bounding box center [1404, 402] width 43 height 43
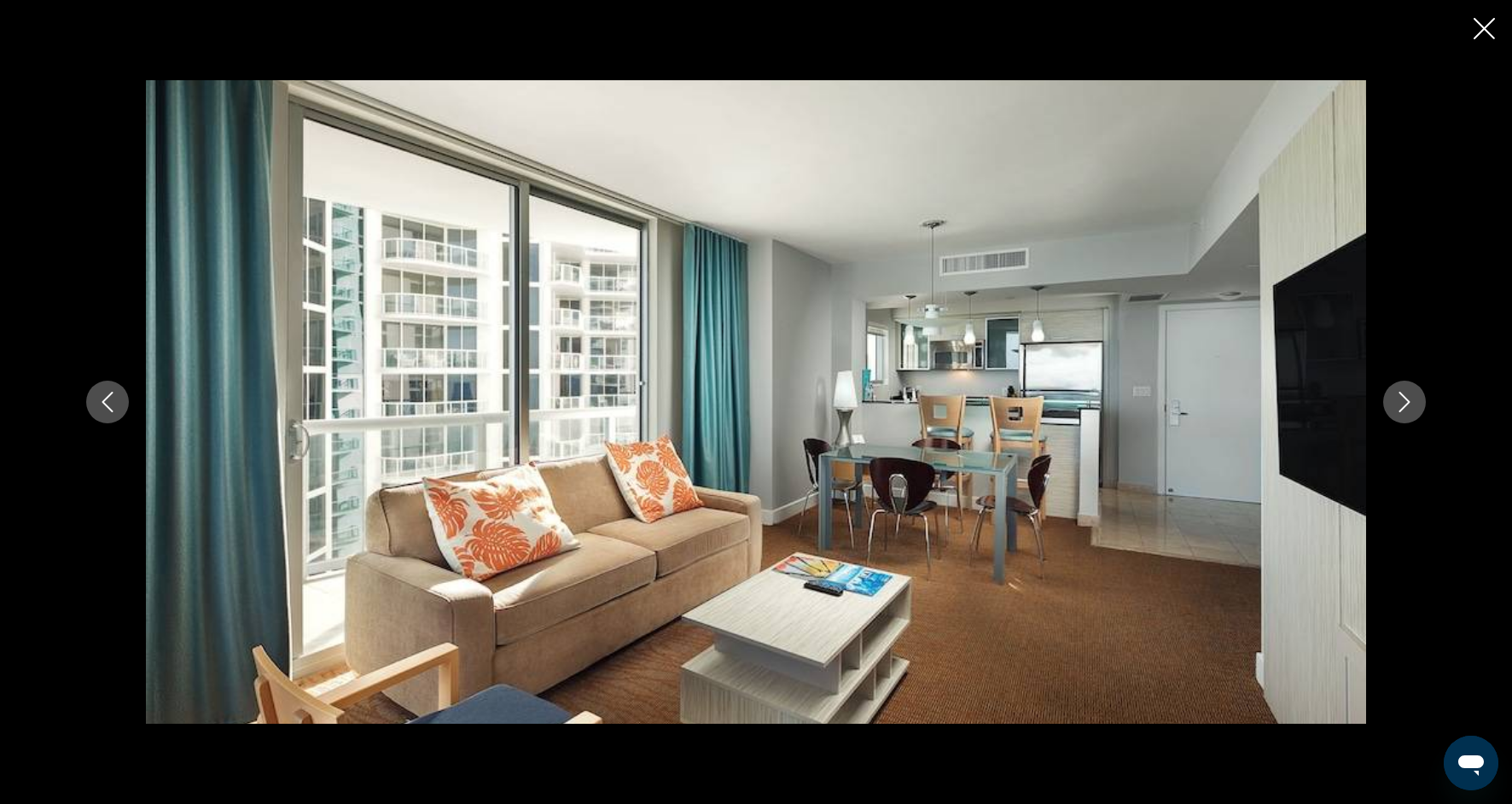
click at [1418, 397] on button "Next image" at bounding box center [1404, 402] width 43 height 43
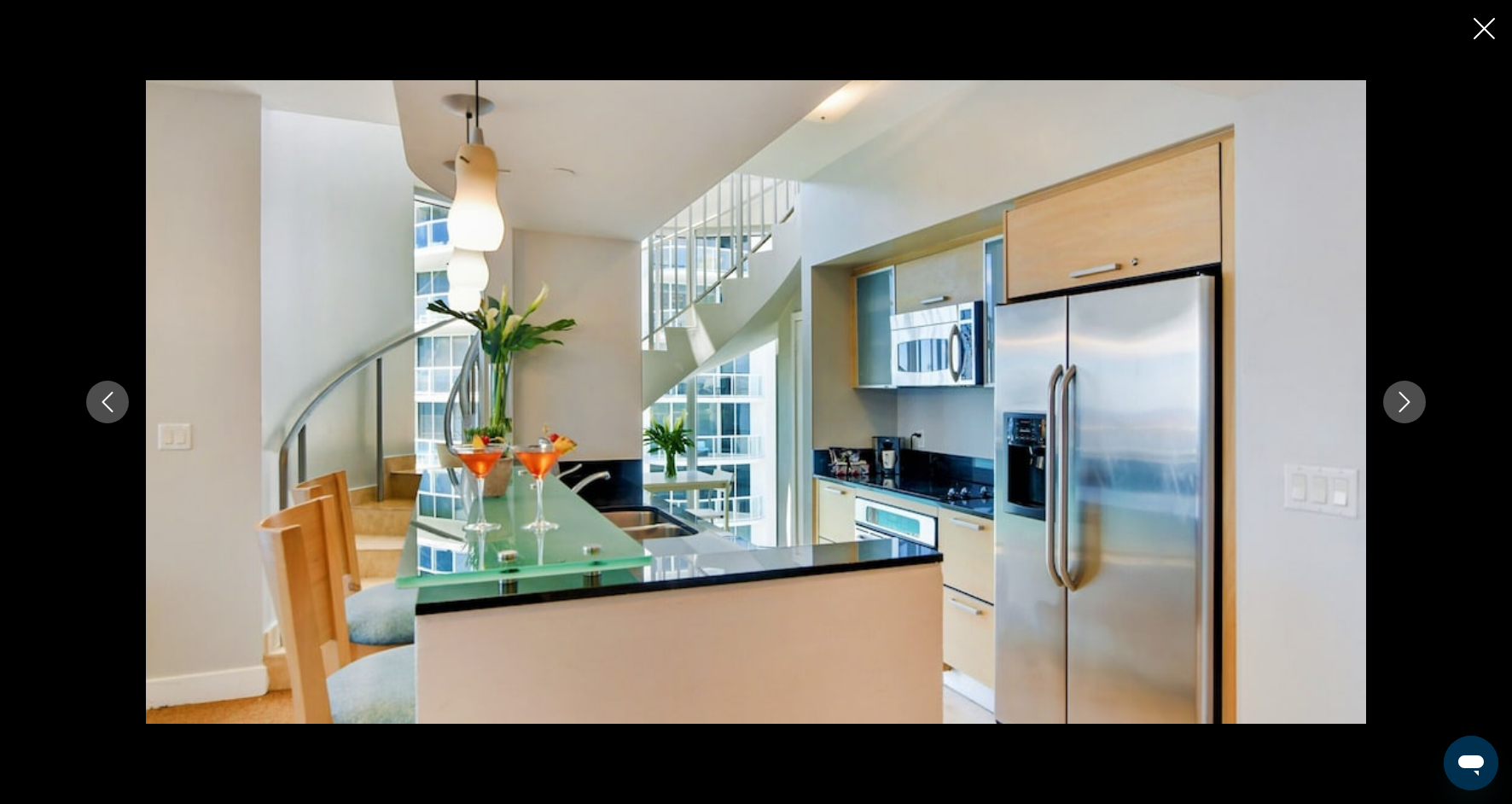
click at [1464, 15] on div "prev next" at bounding box center [756, 402] width 1512 height 804
click at [1476, 24] on icon "Close slideshow" at bounding box center [1484, 28] width 22 height 22
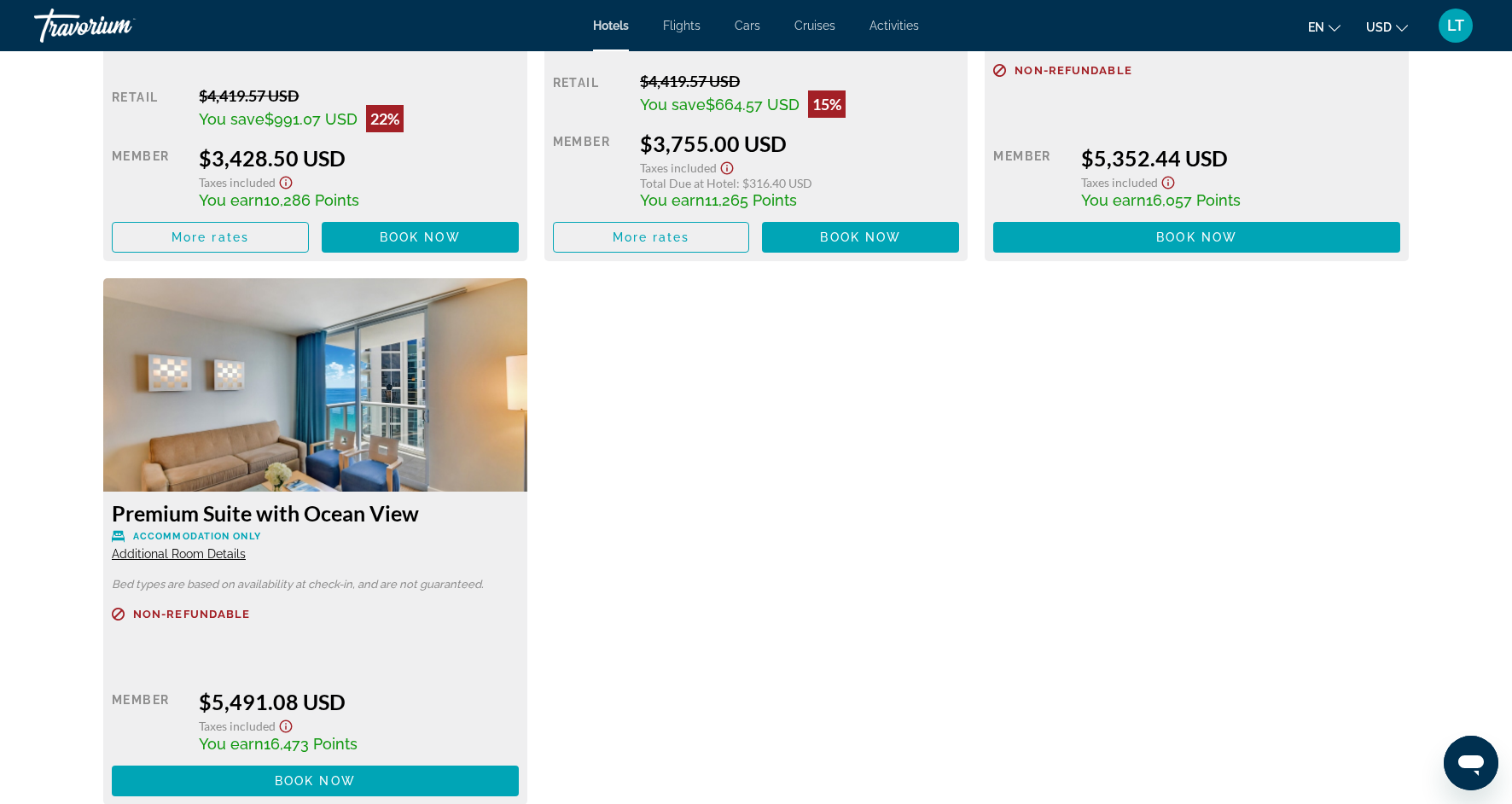
scroll to position [6133, 0]
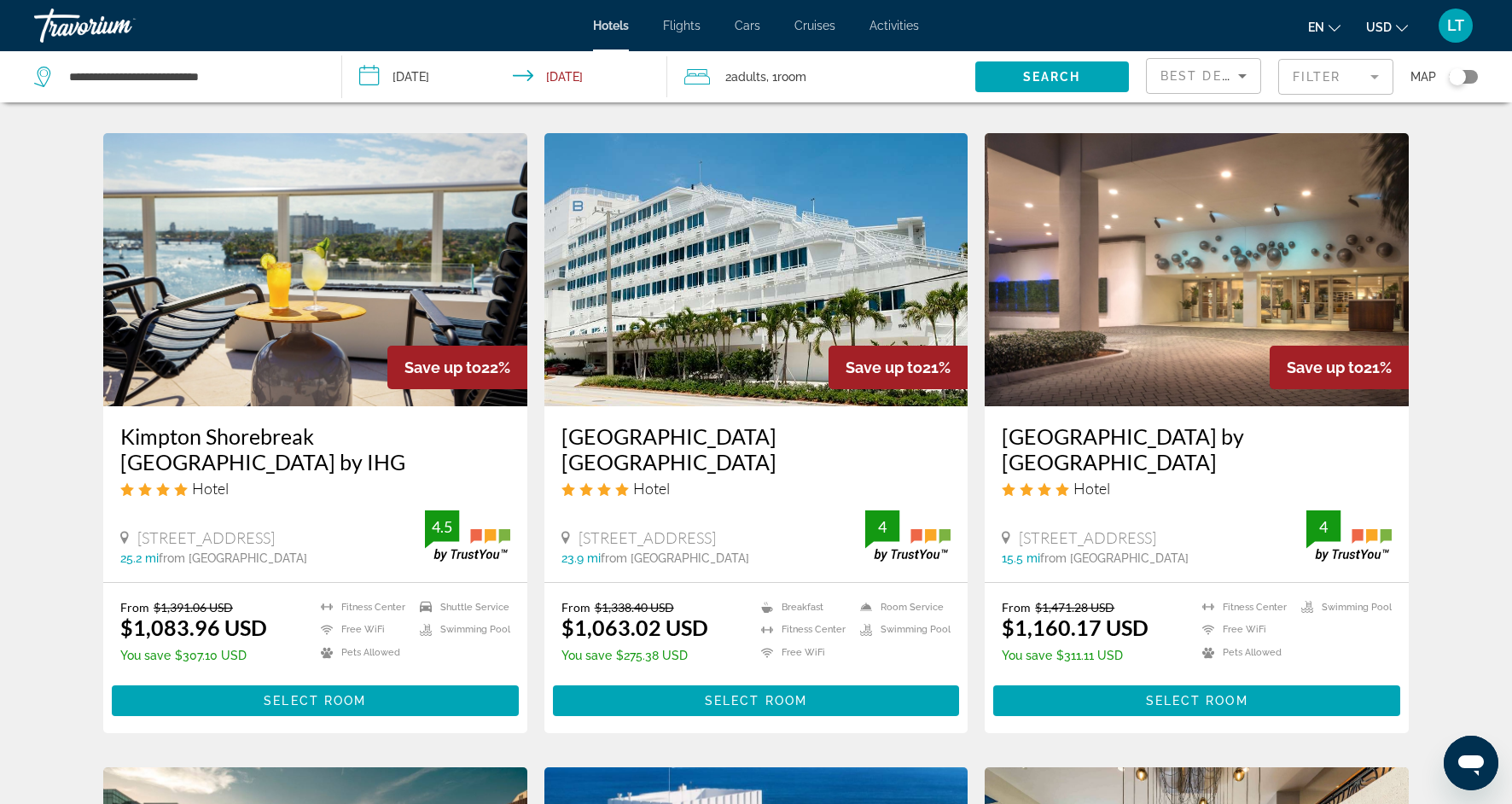
scroll to position [639, 0]
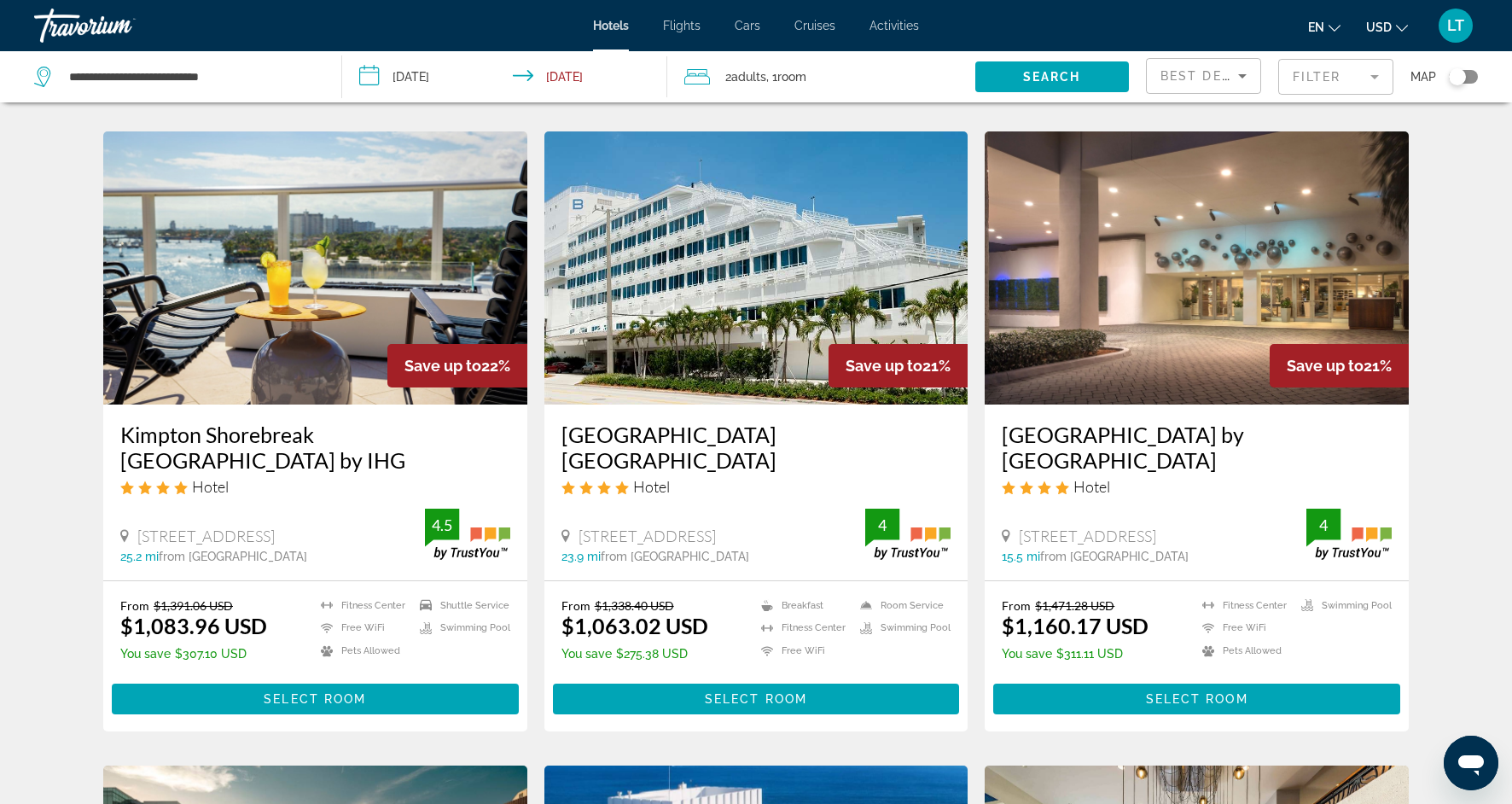
click at [590, 284] on img "Main content" at bounding box center [756, 268] width 424 height 273
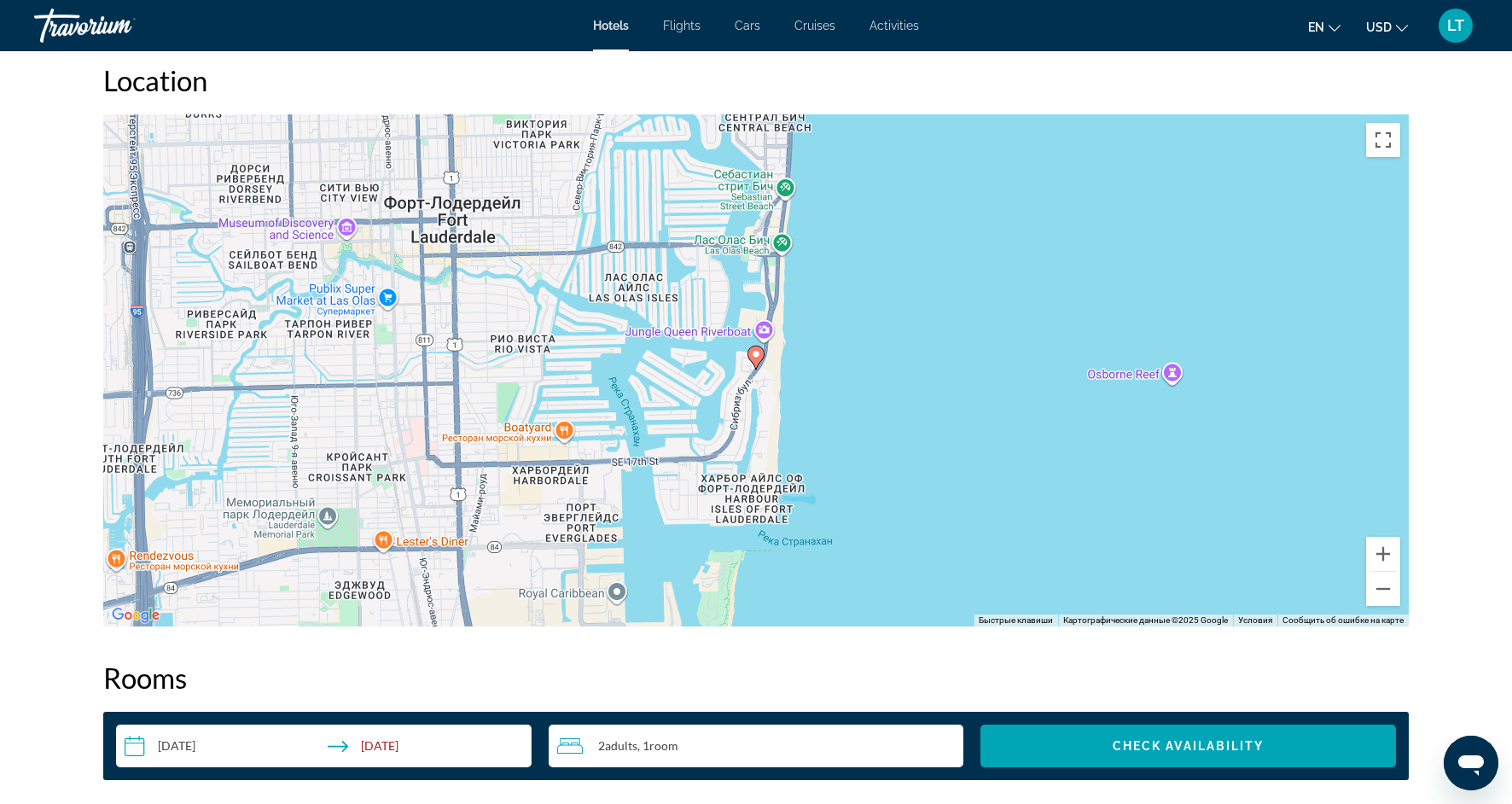
scroll to position [1603, 0]
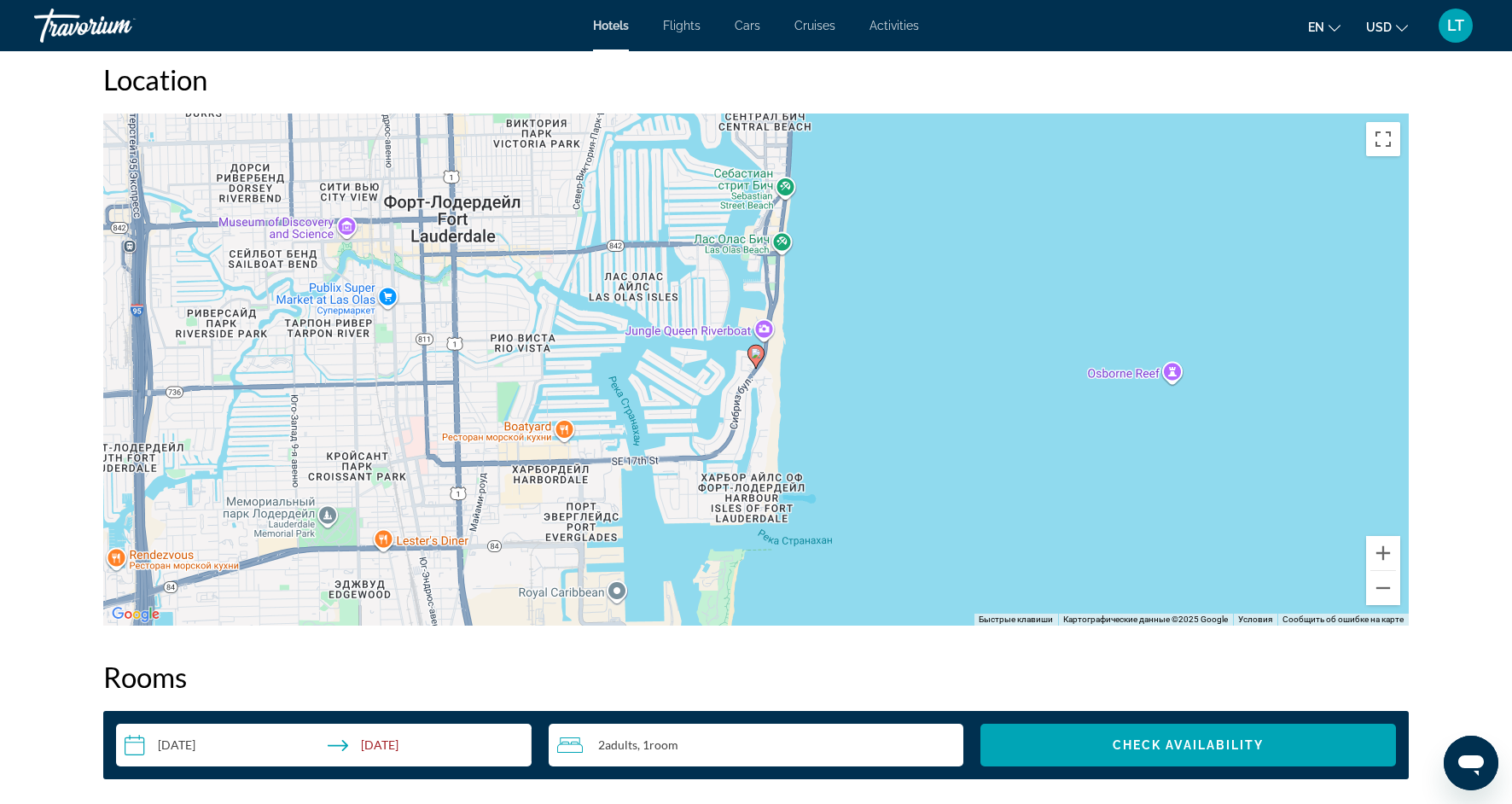
click at [755, 361] on icon "Main content" at bounding box center [756, 357] width 16 height 22
click at [1377, 565] on button "Увеличить" at bounding box center [1384, 553] width 34 height 34
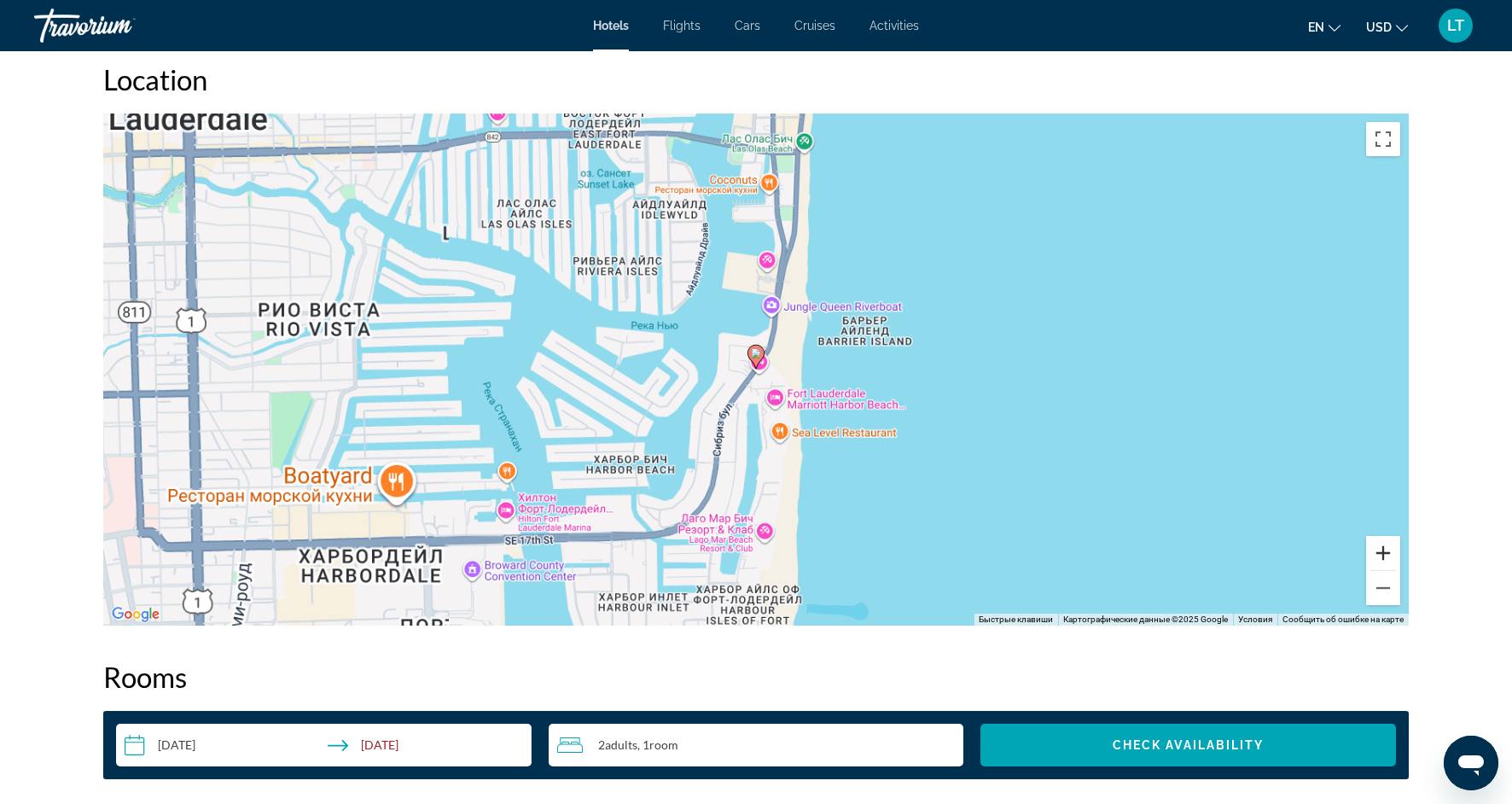
click at [1377, 565] on button "Увеличить" at bounding box center [1384, 553] width 34 height 34
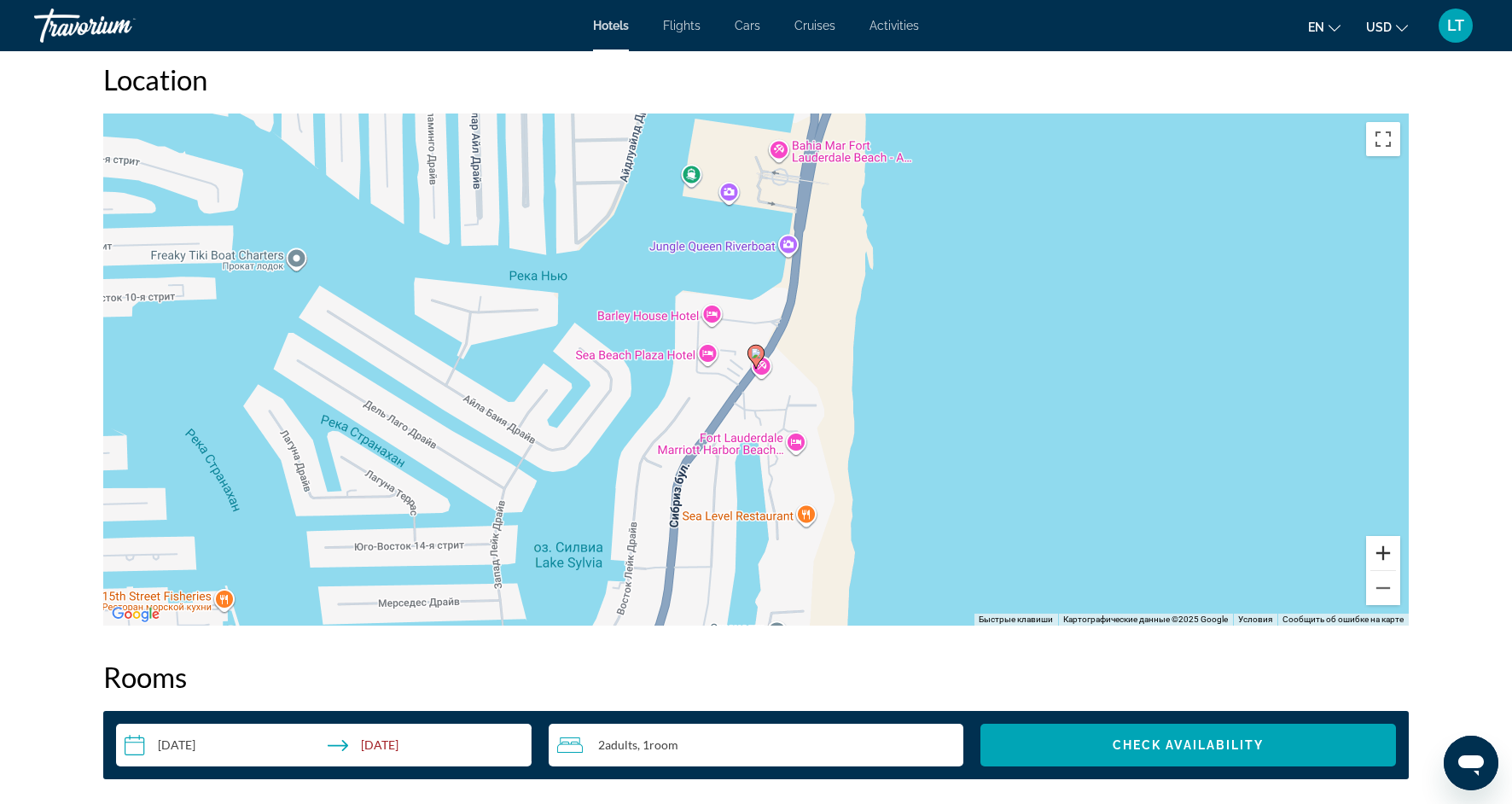
click at [1377, 565] on button "Увеличить" at bounding box center [1384, 553] width 34 height 34
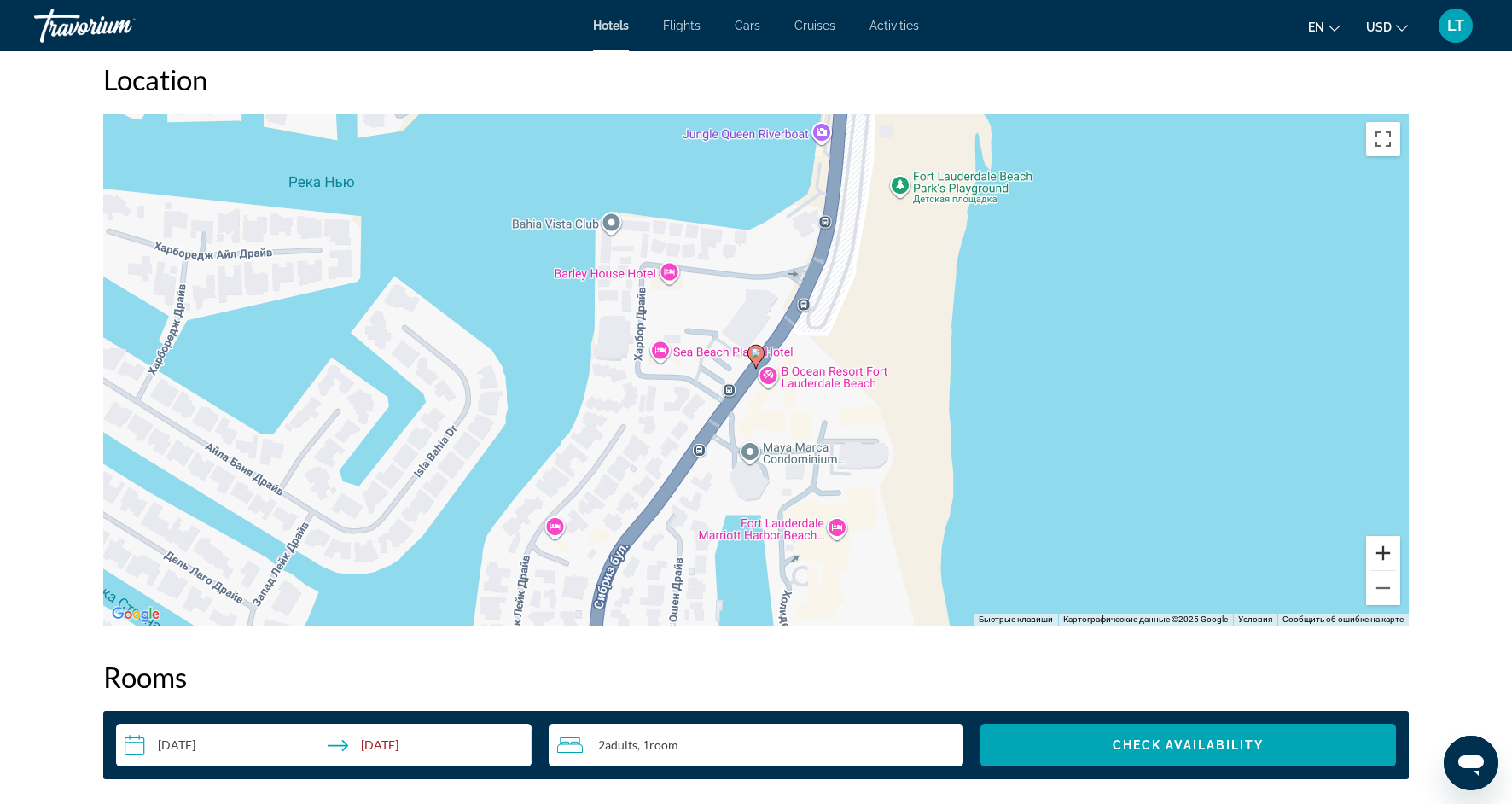
click at [1377, 565] on button "Увеличить" at bounding box center [1384, 553] width 34 height 34
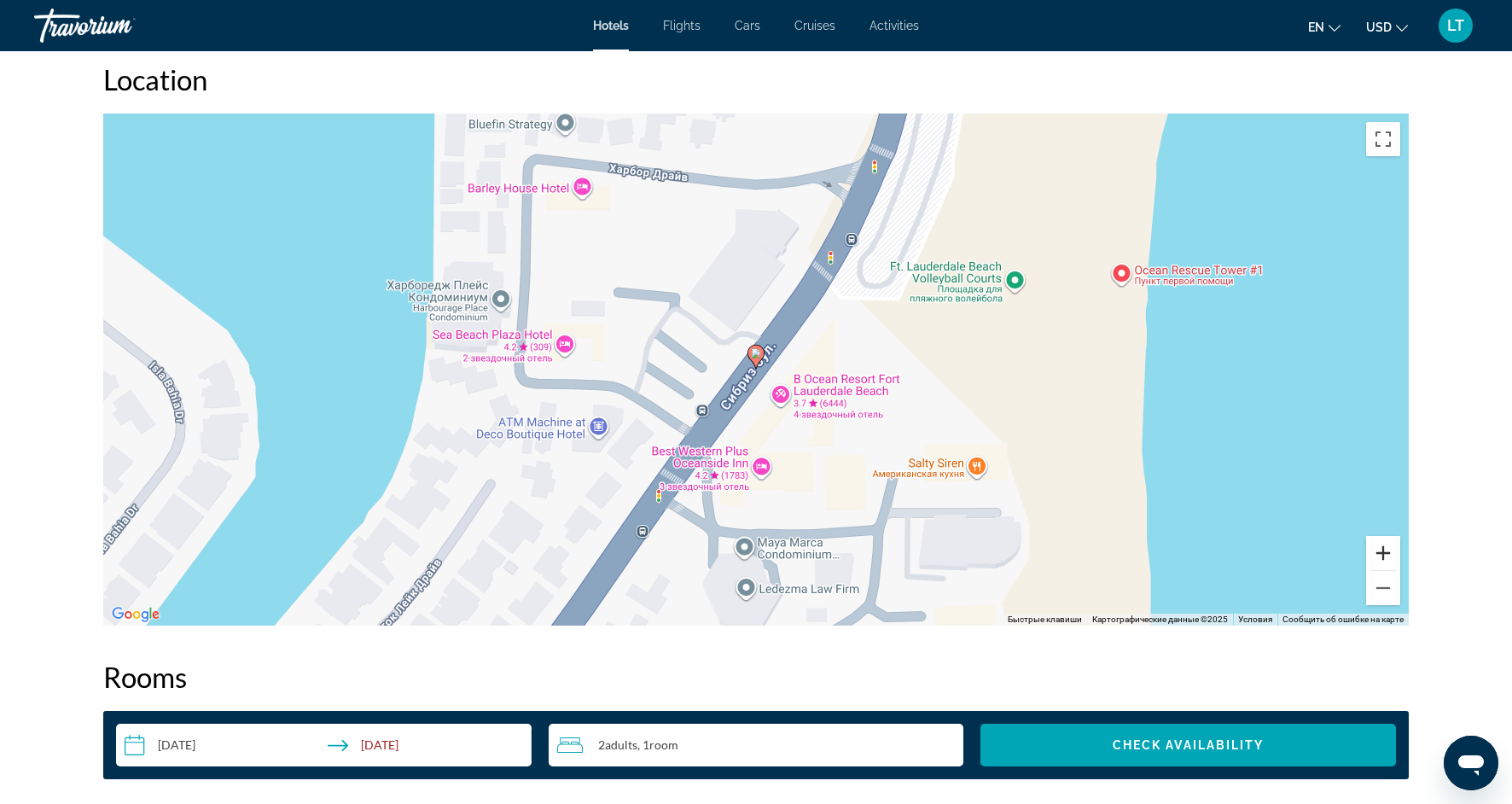
click at [1383, 564] on button "Увеличить" at bounding box center [1384, 553] width 34 height 34
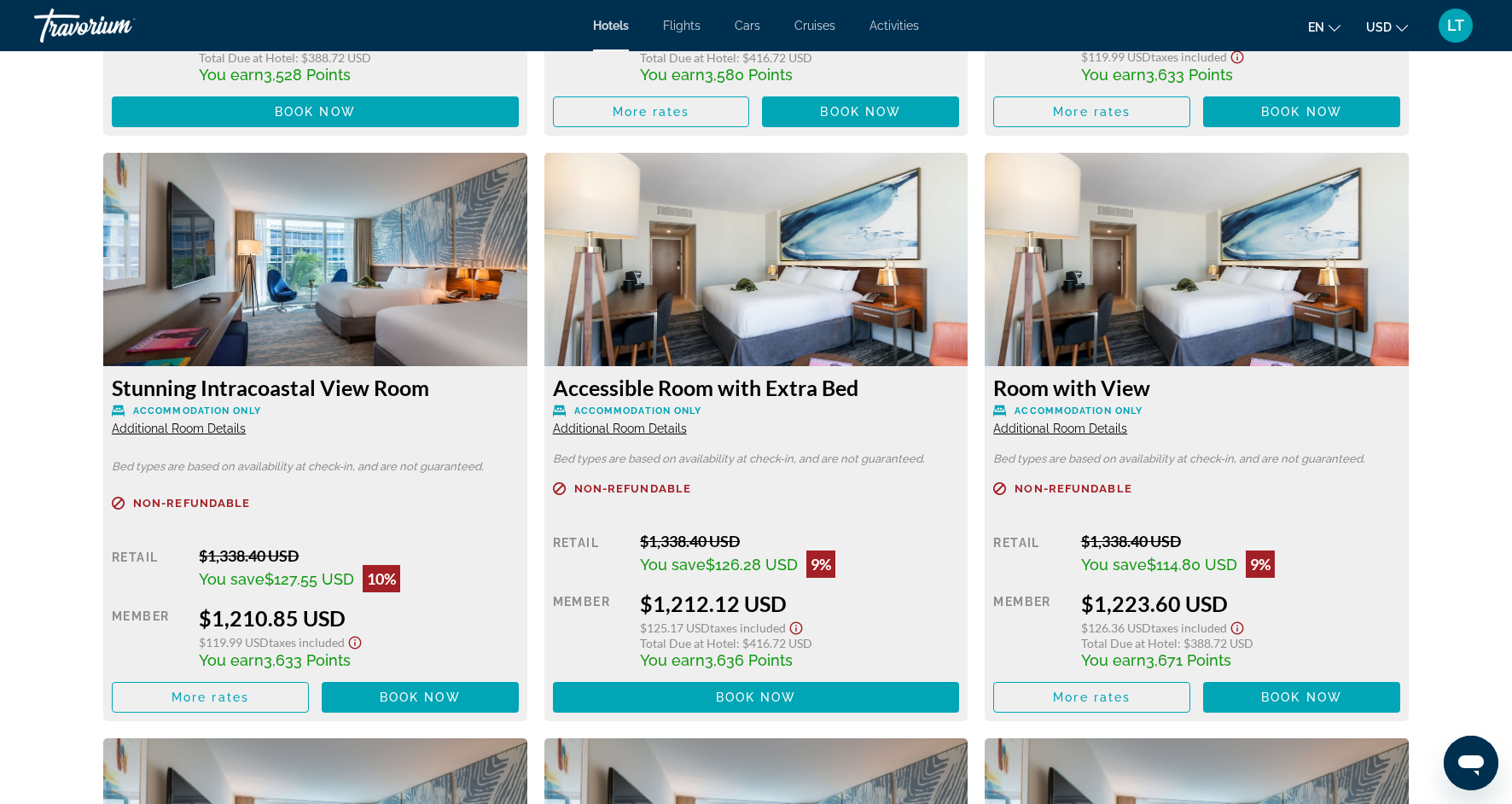
scroll to position [4038, 0]
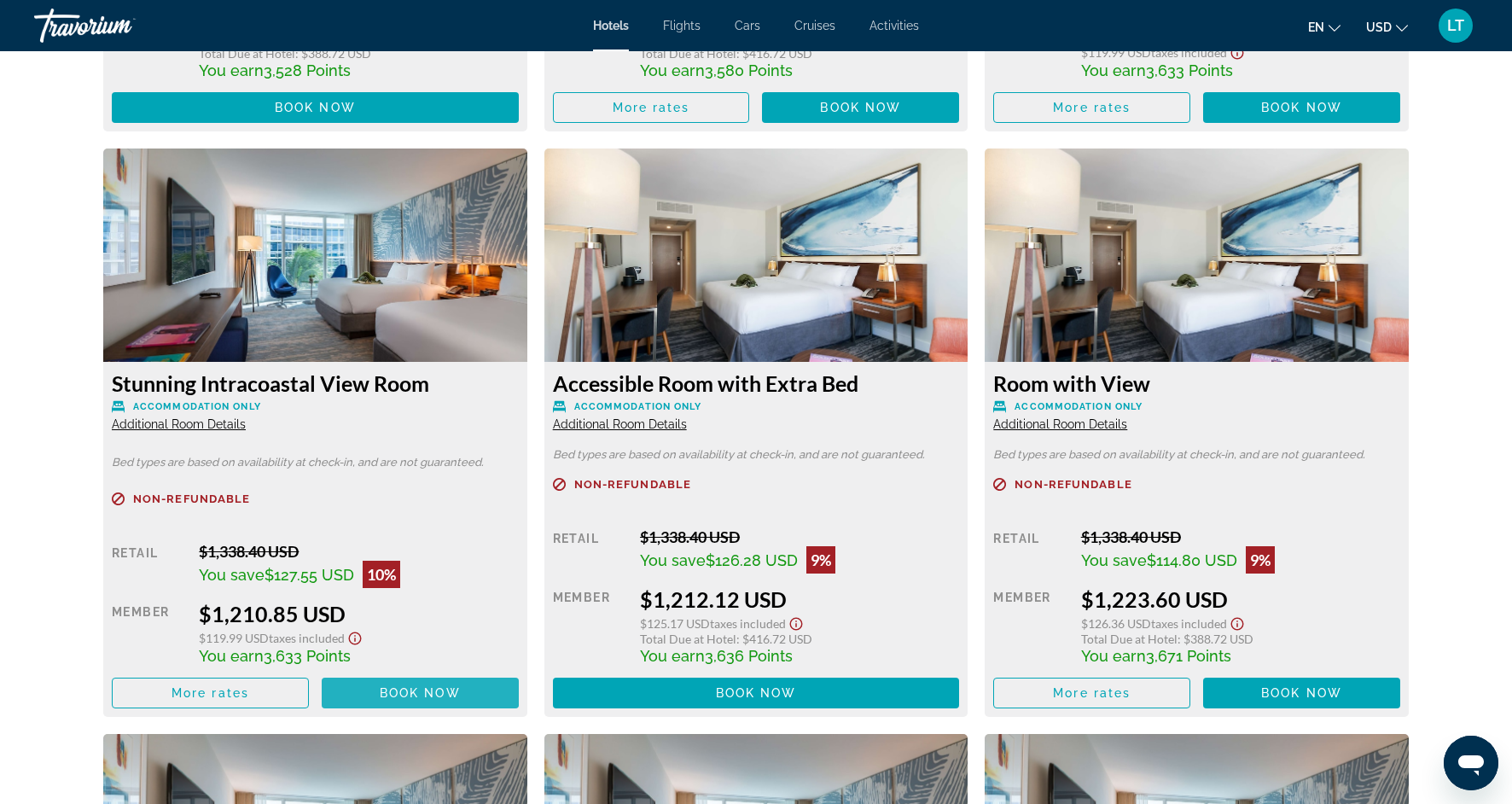
click at [397, 689] on span "Book now" at bounding box center [420, 693] width 81 height 14
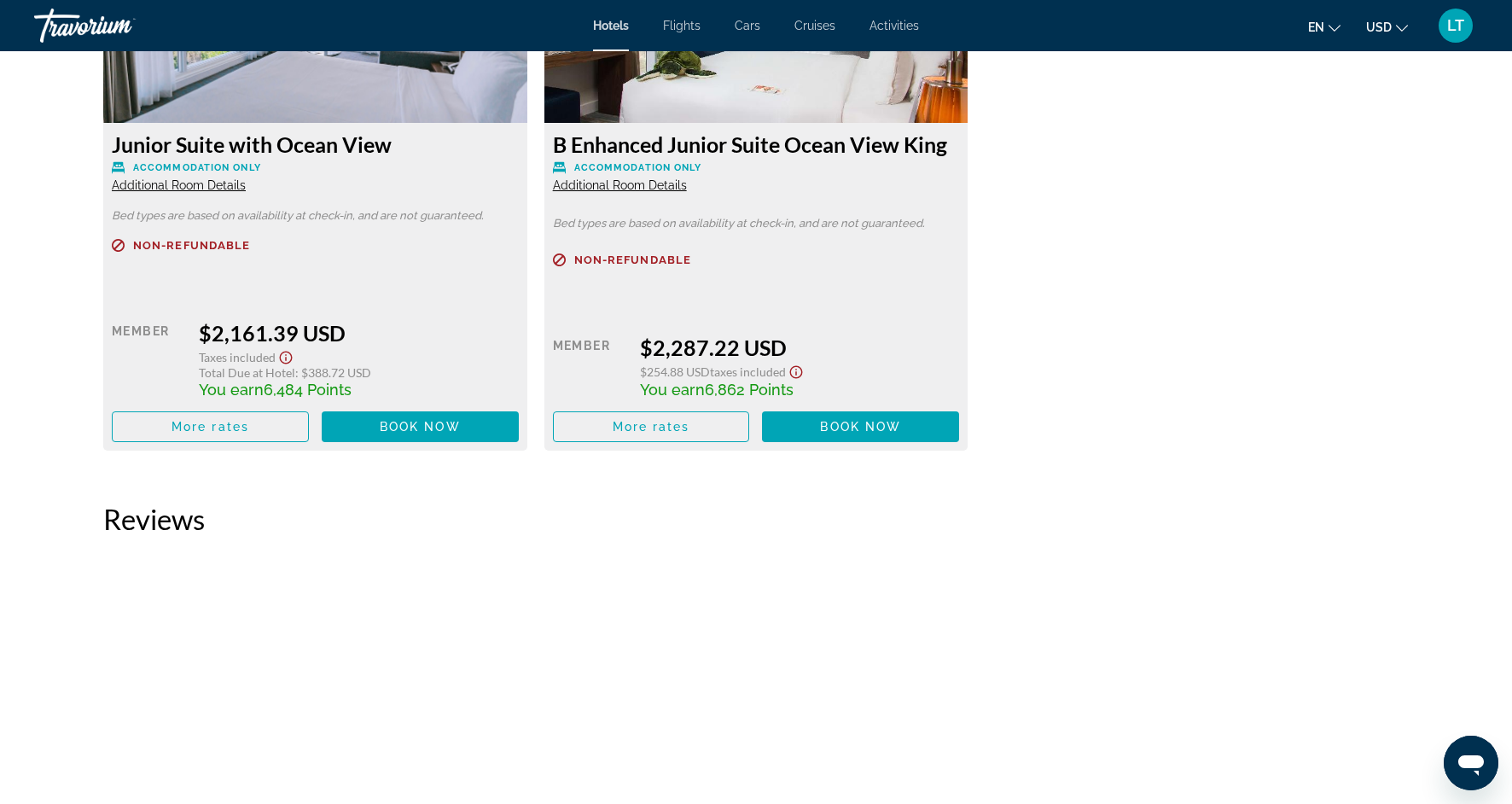
scroll to position [12628, 0]
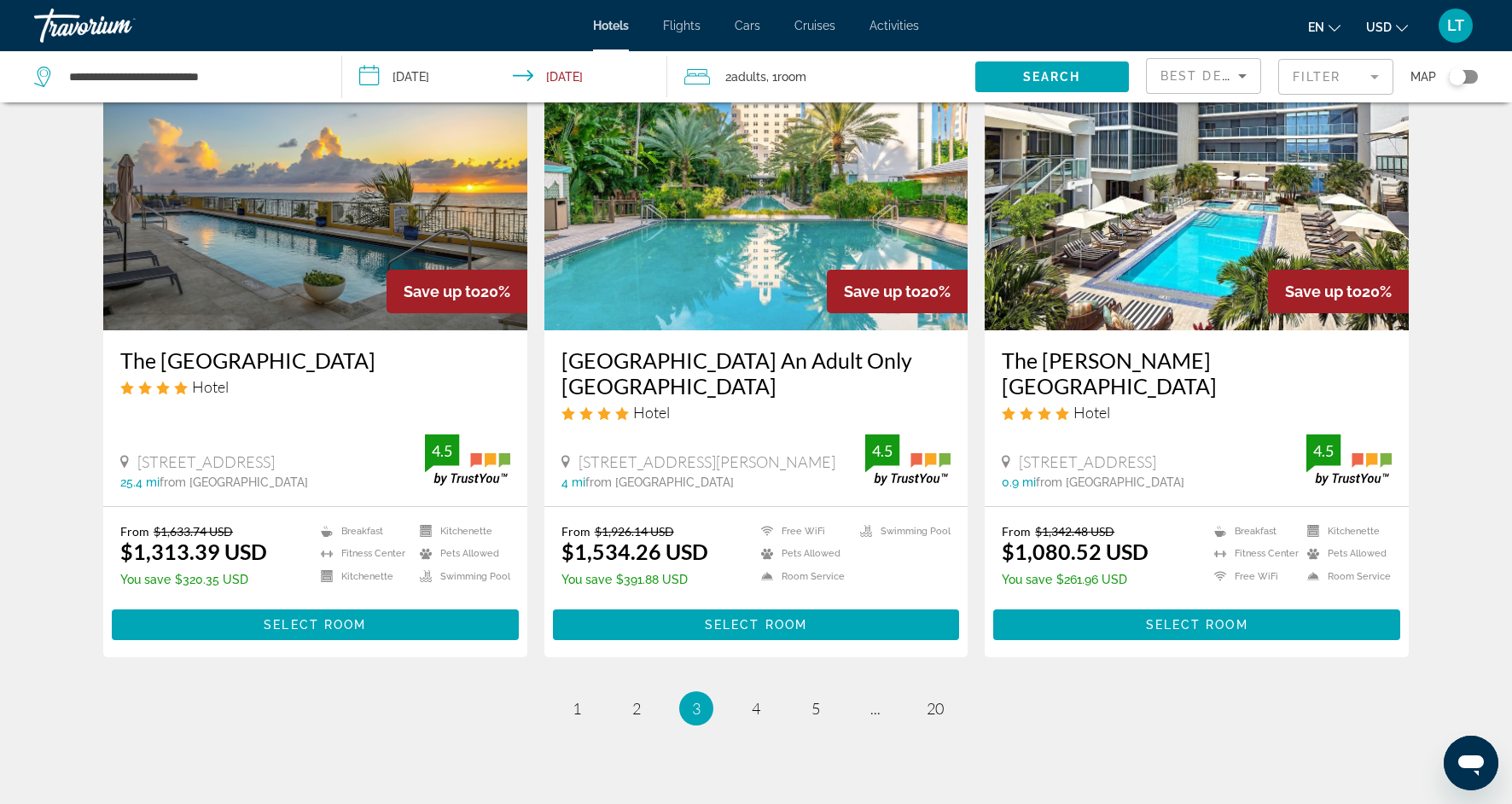
scroll to position [2030, 0]
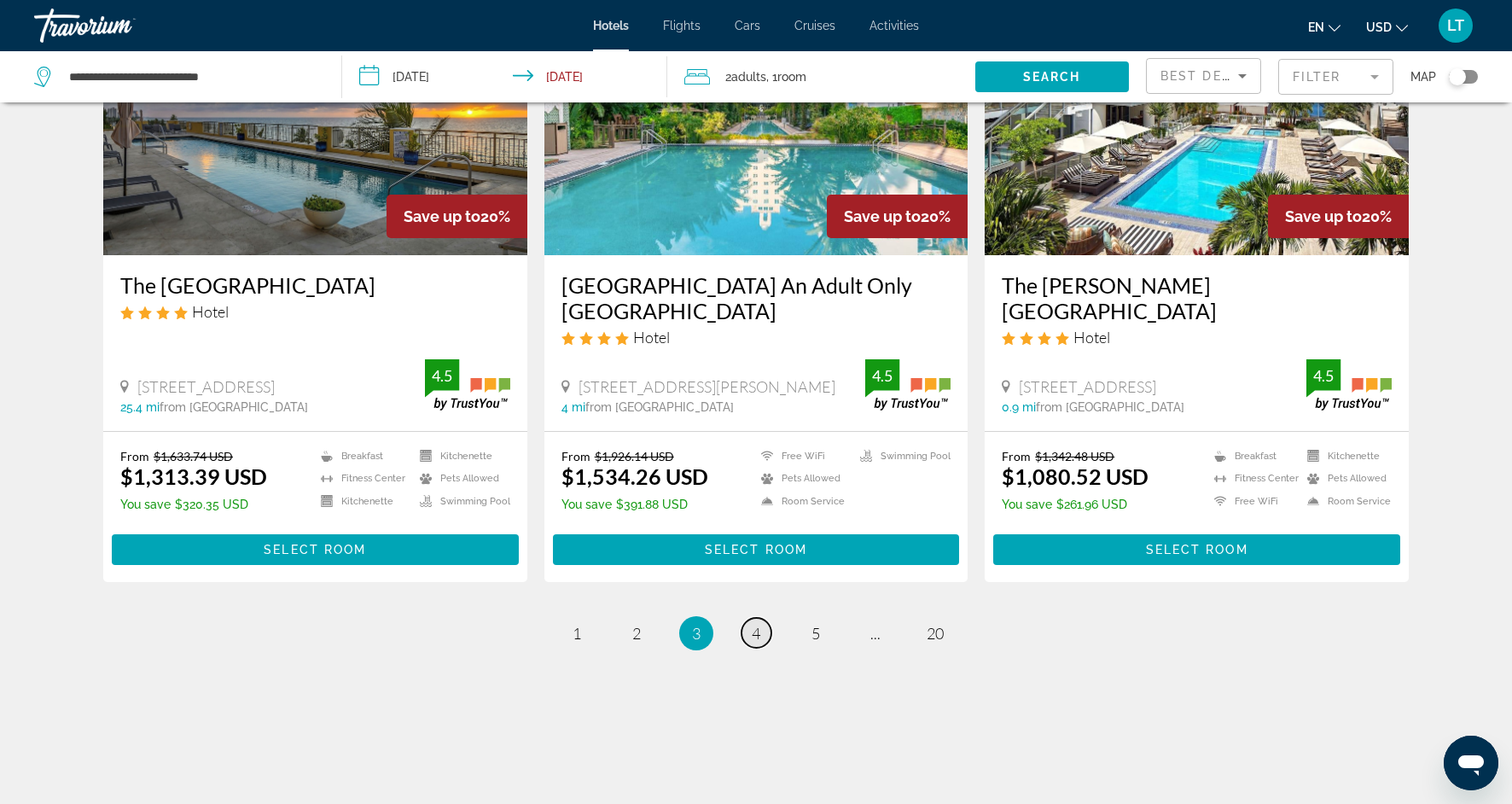
click at [755, 635] on span "4" at bounding box center [756, 633] width 9 height 19
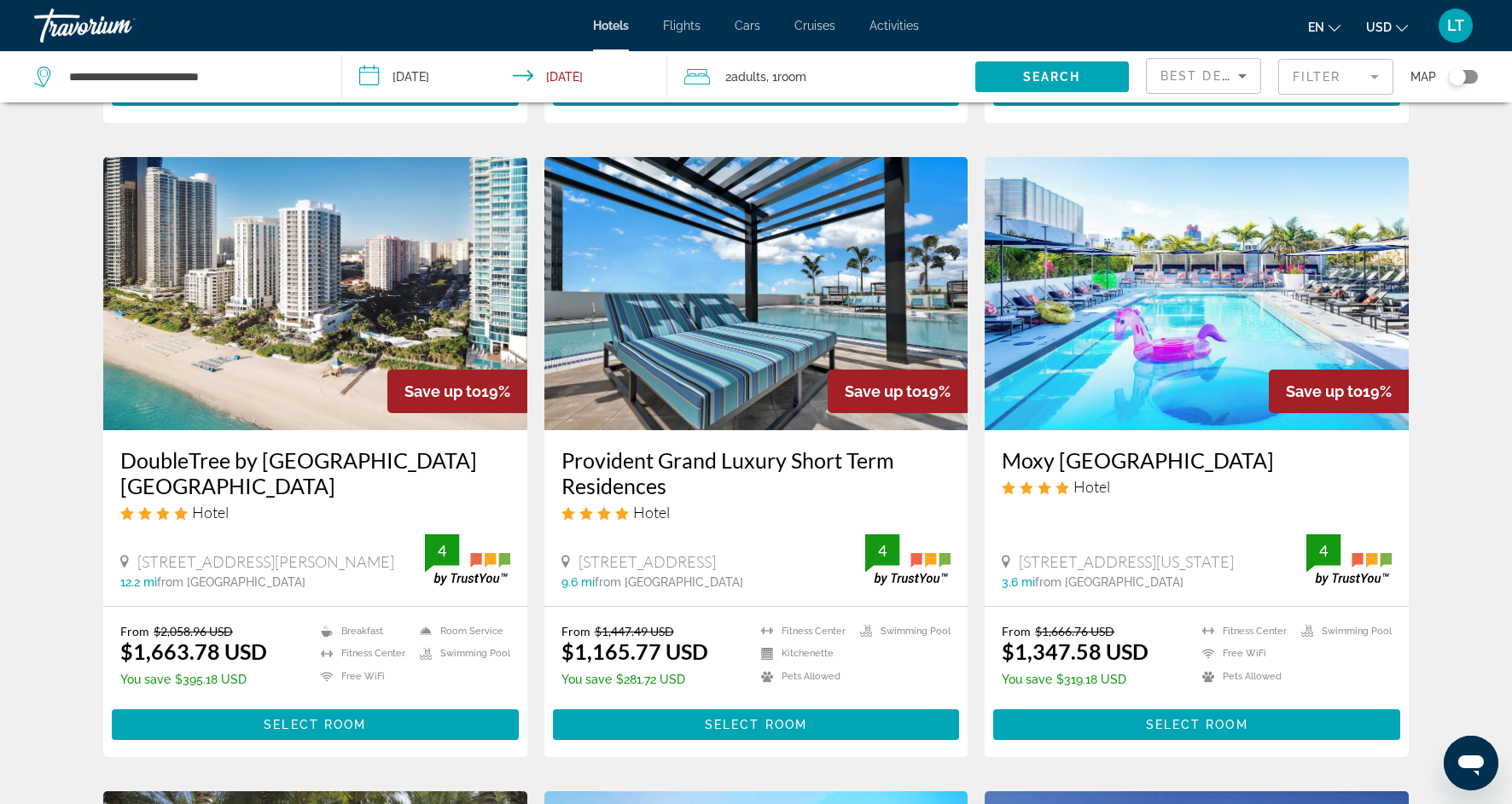
scroll to position [614, 0]
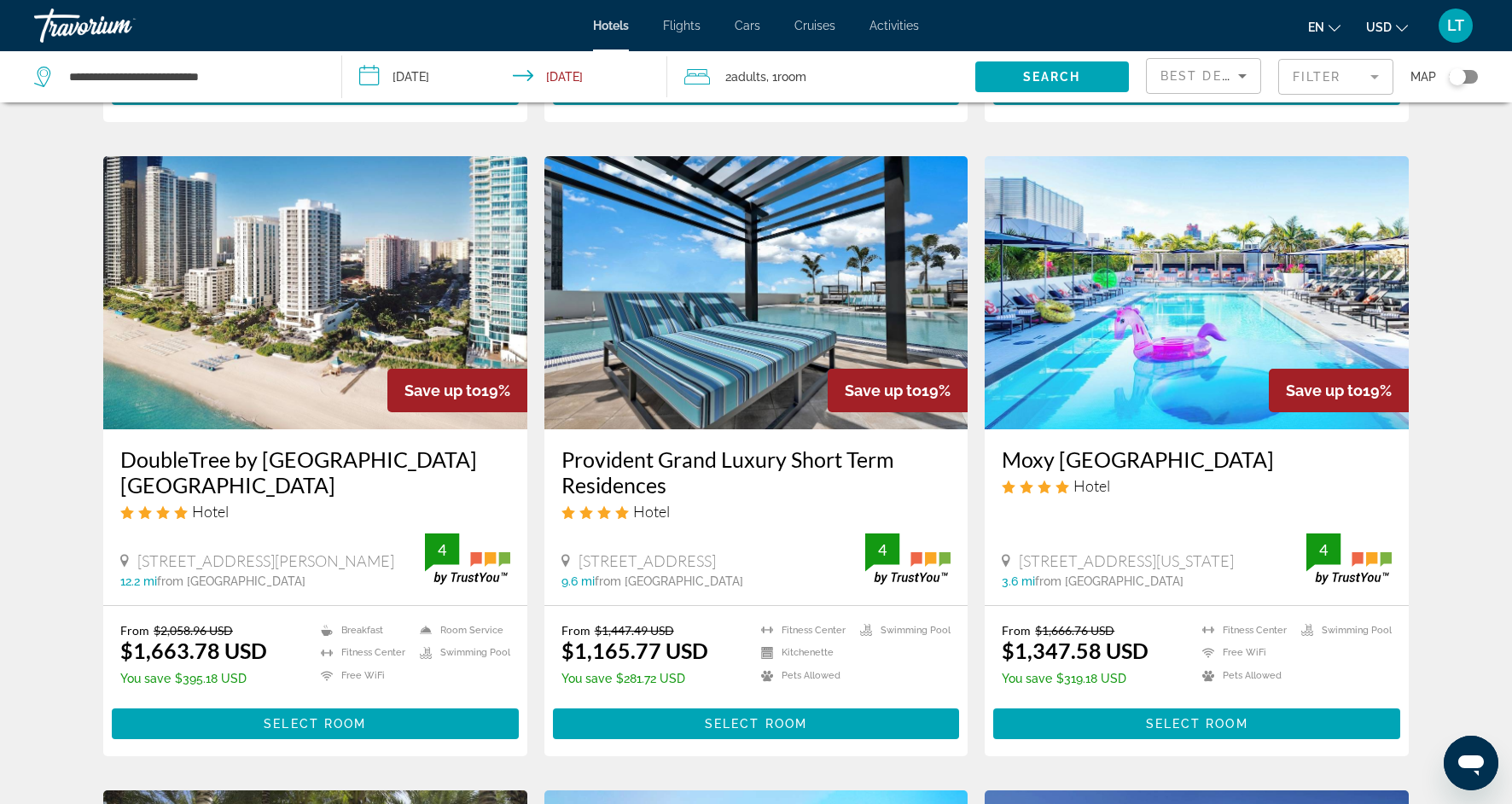
click at [800, 331] on img "Main content" at bounding box center [756, 292] width 424 height 273
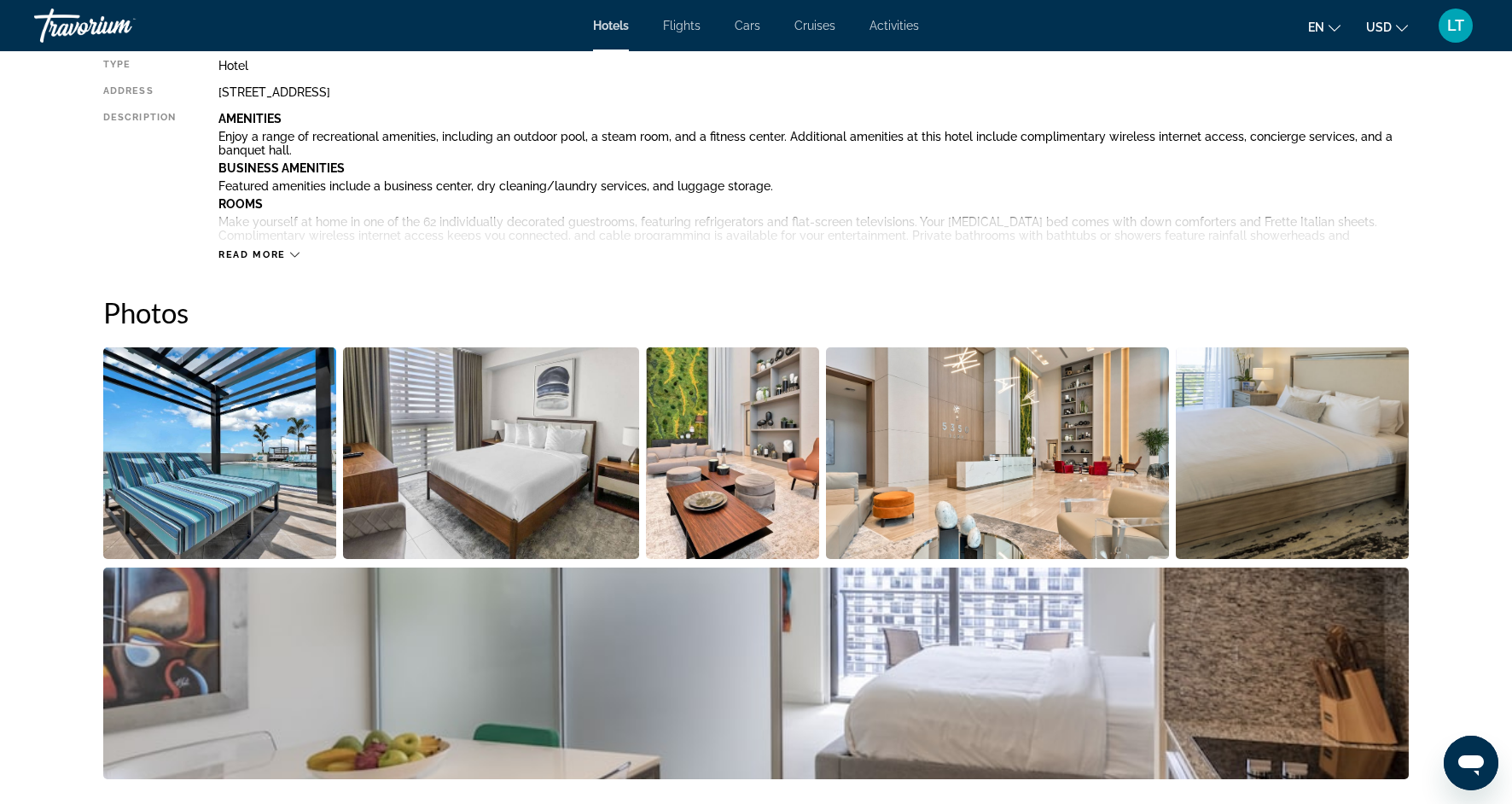
scroll to position [645, 0]
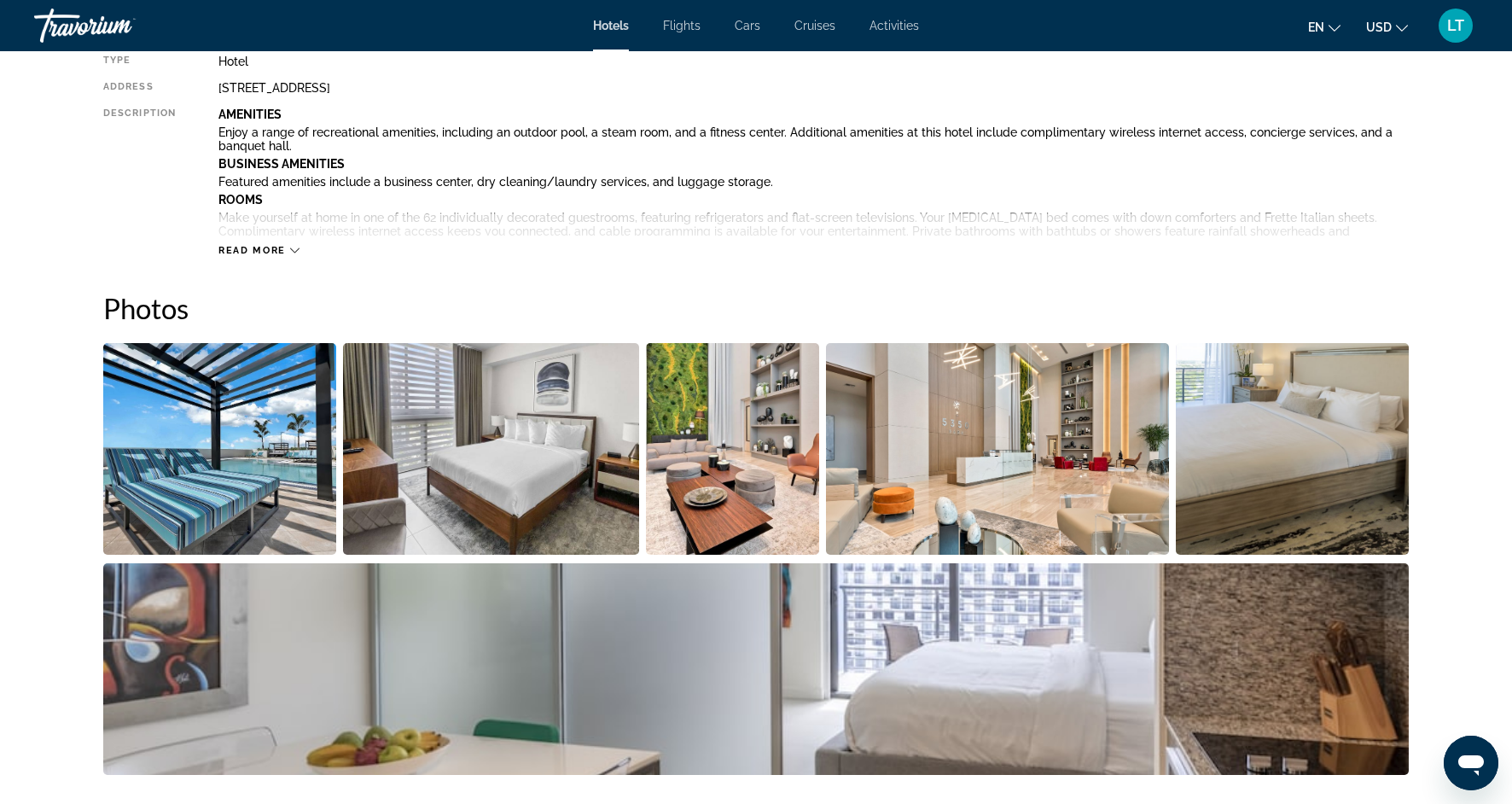
click at [577, 500] on img "Open full-screen image slider" at bounding box center [491, 449] width 297 height 212
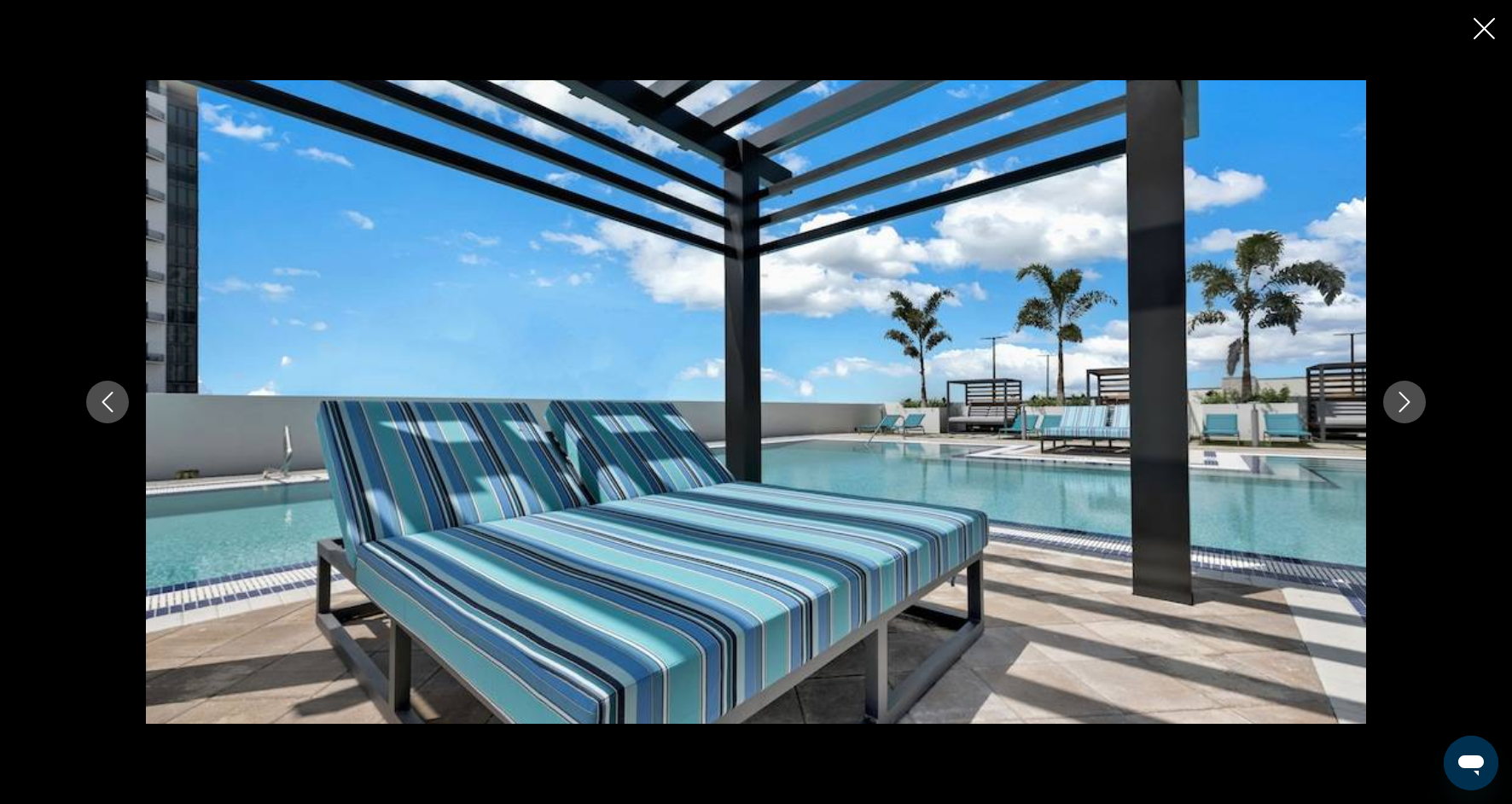
click at [1399, 402] on icon "Next image" at bounding box center [1404, 402] width 21 height 21
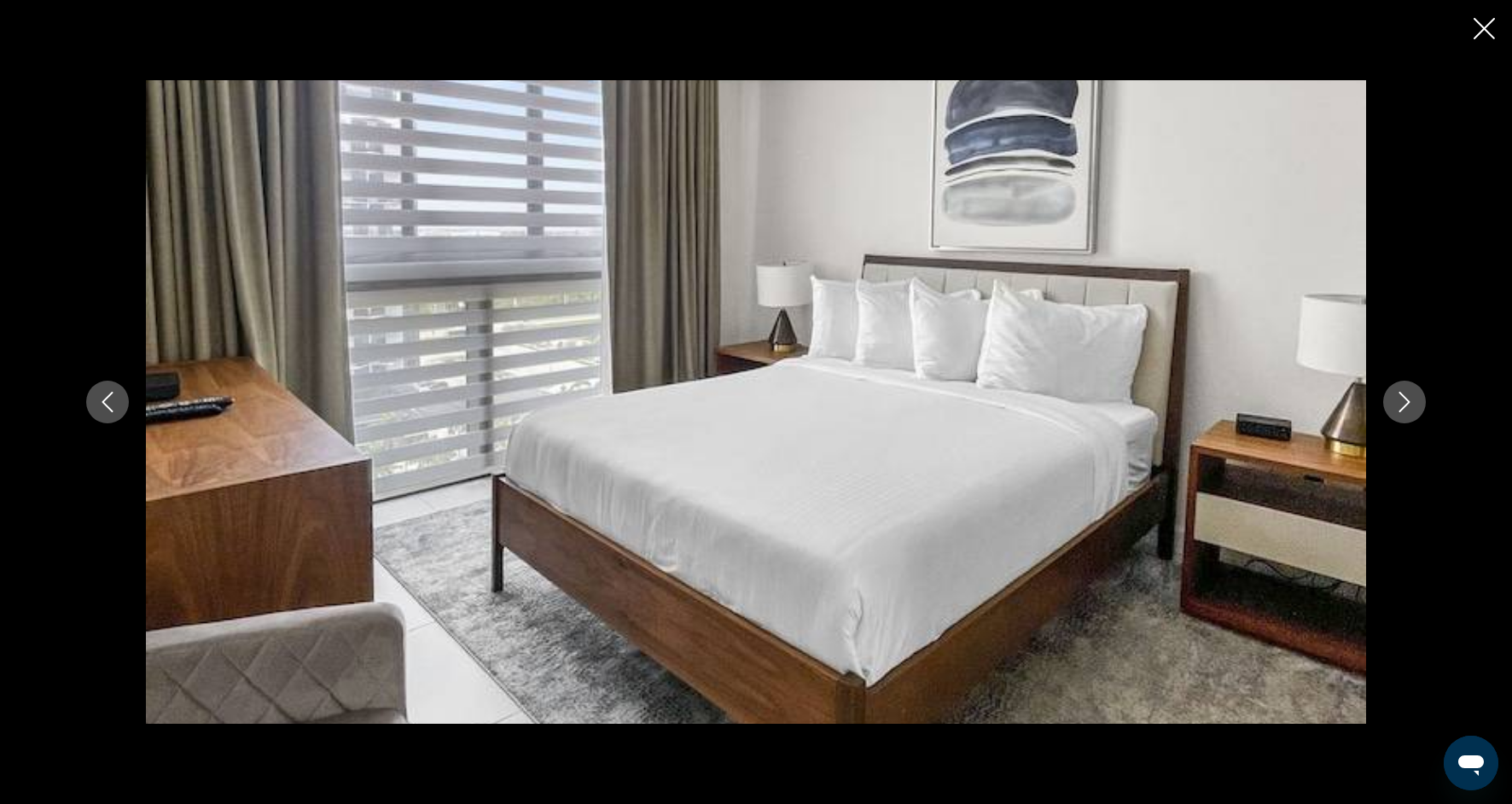
click at [1399, 403] on icon "Next image" at bounding box center [1404, 402] width 21 height 21
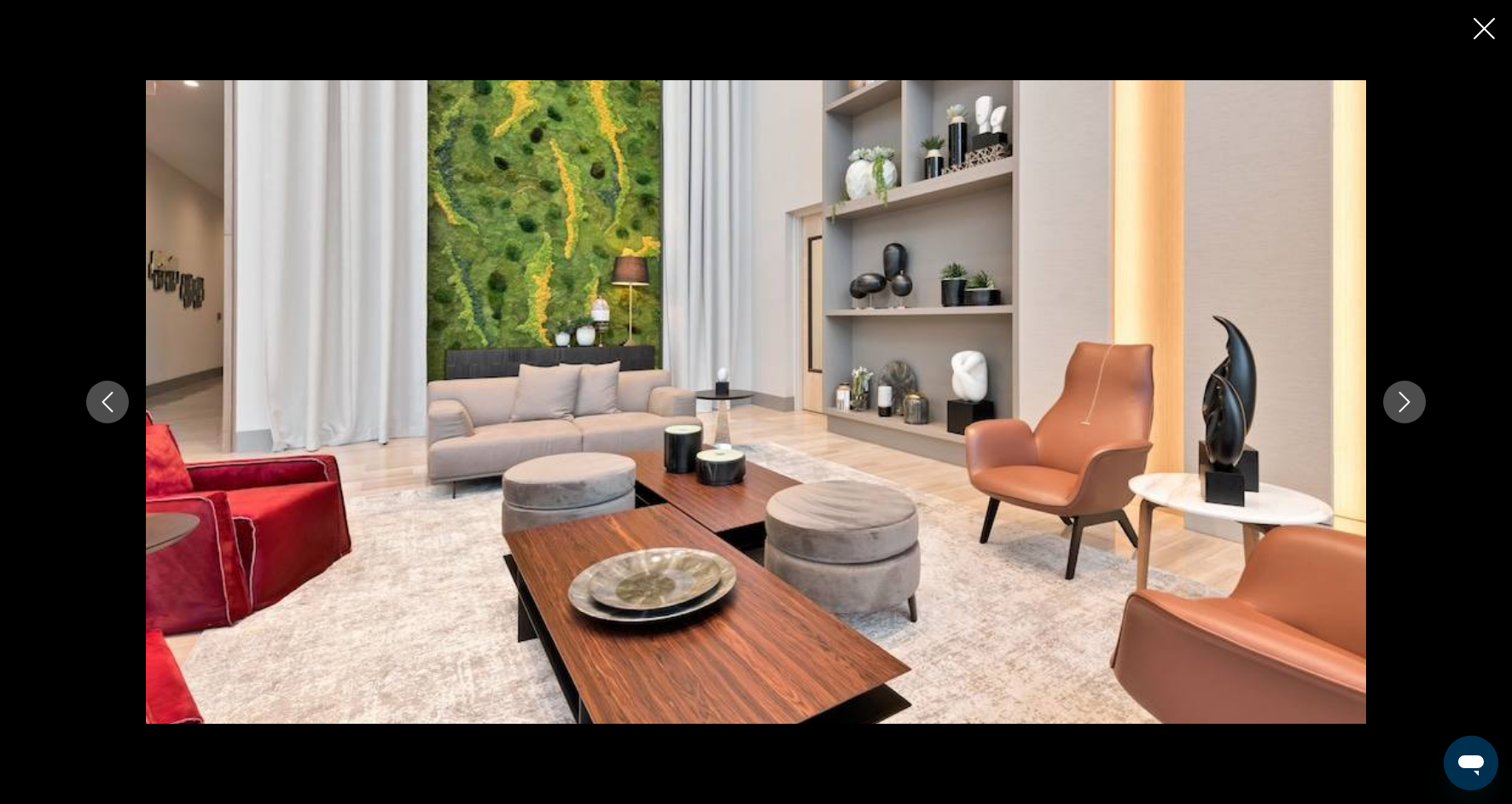
click at [1399, 403] on icon "Next image" at bounding box center [1404, 402] width 21 height 21
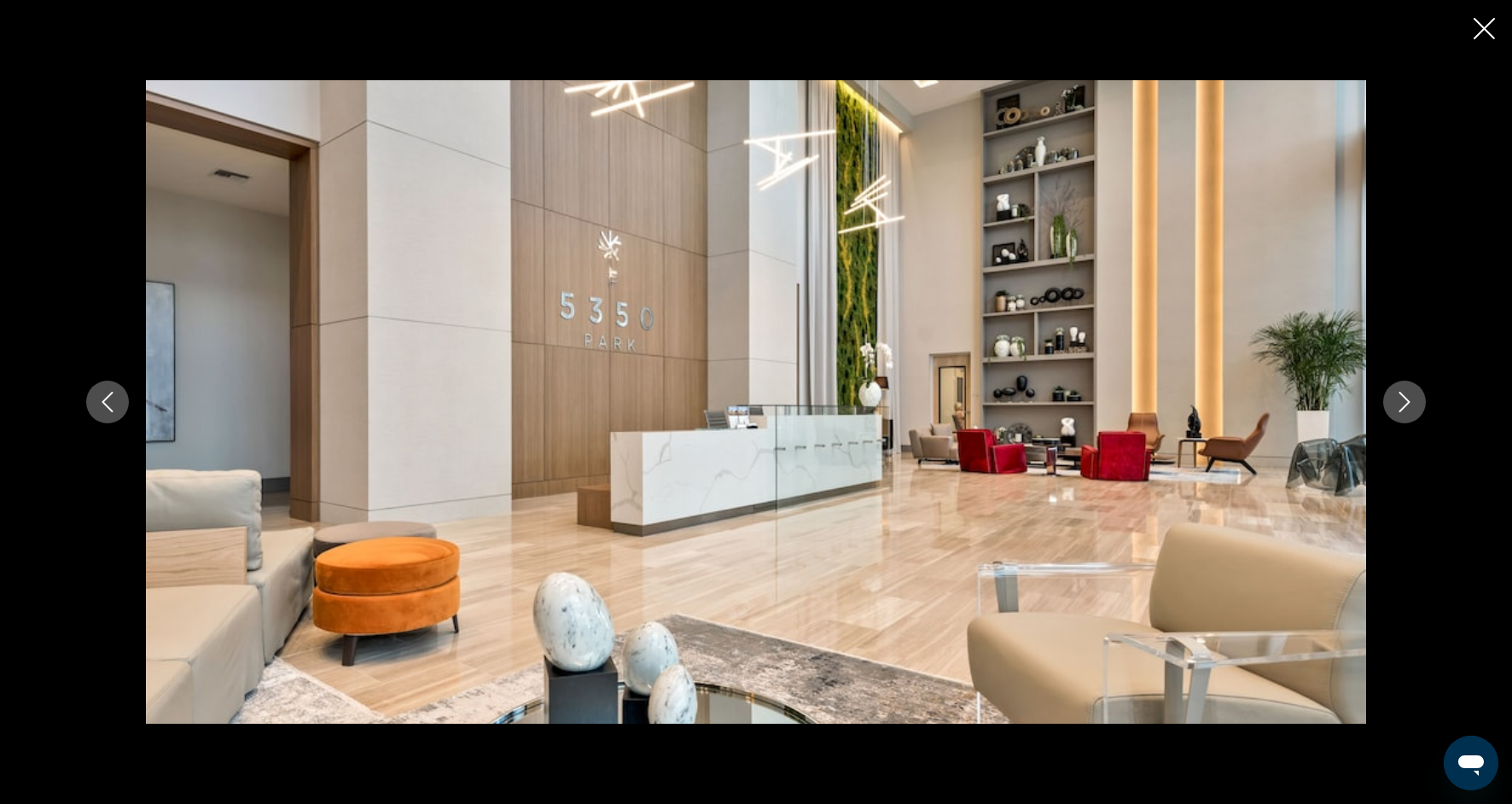
click at [1399, 404] on icon "Next image" at bounding box center [1404, 402] width 21 height 21
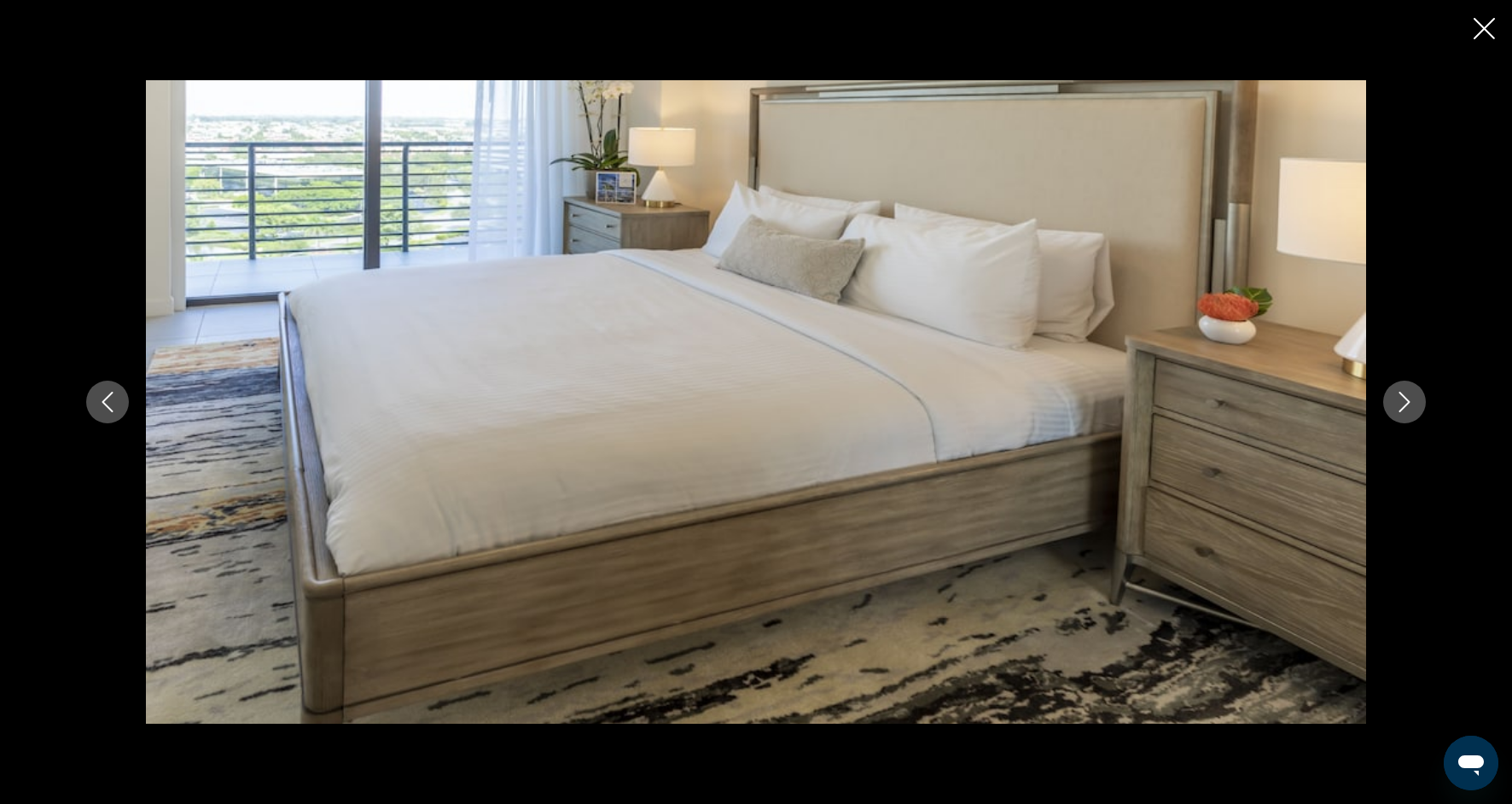
click at [1399, 405] on icon "Next image" at bounding box center [1404, 402] width 21 height 21
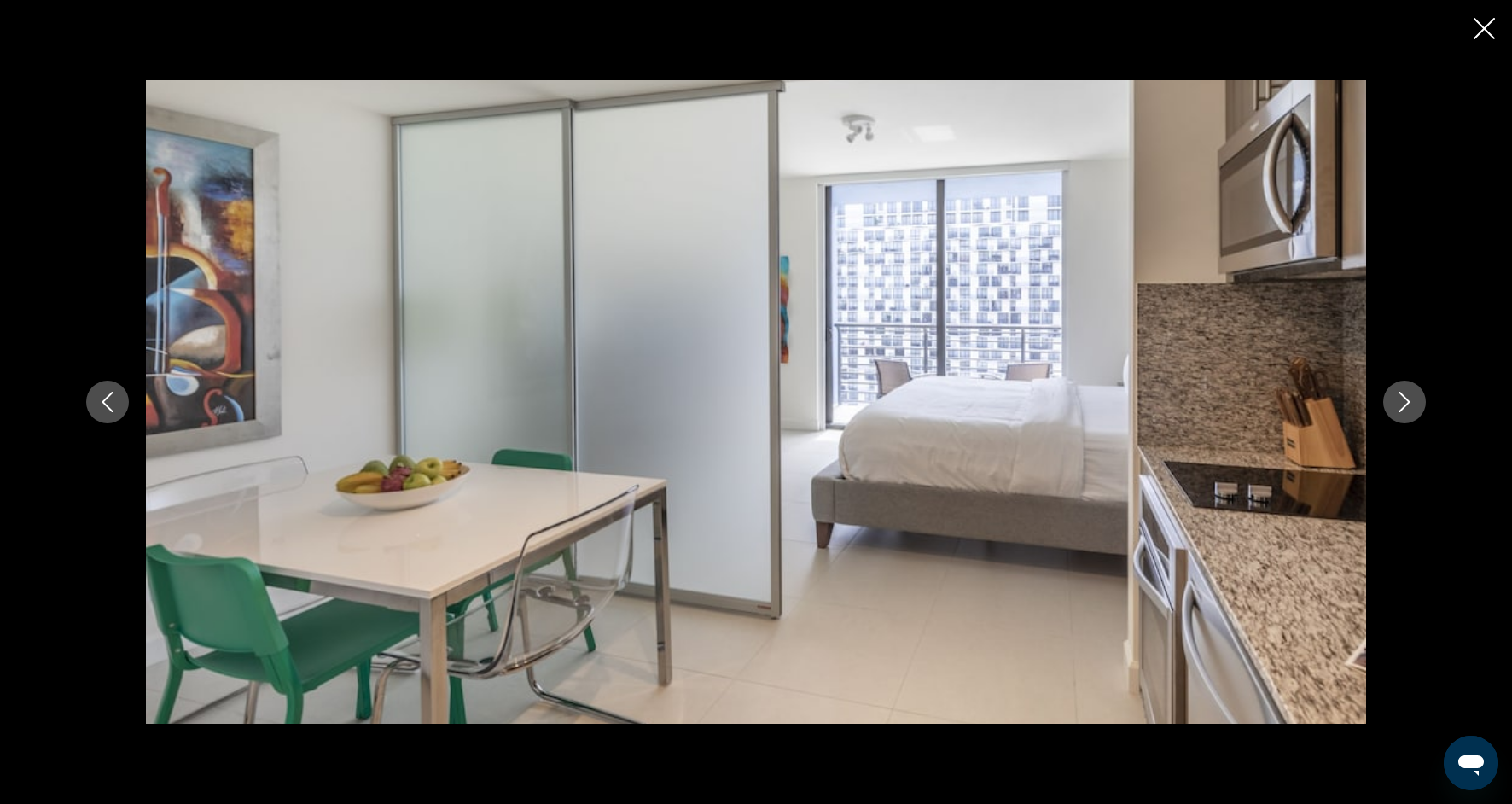
click at [1399, 406] on icon "Next image" at bounding box center [1404, 402] width 21 height 21
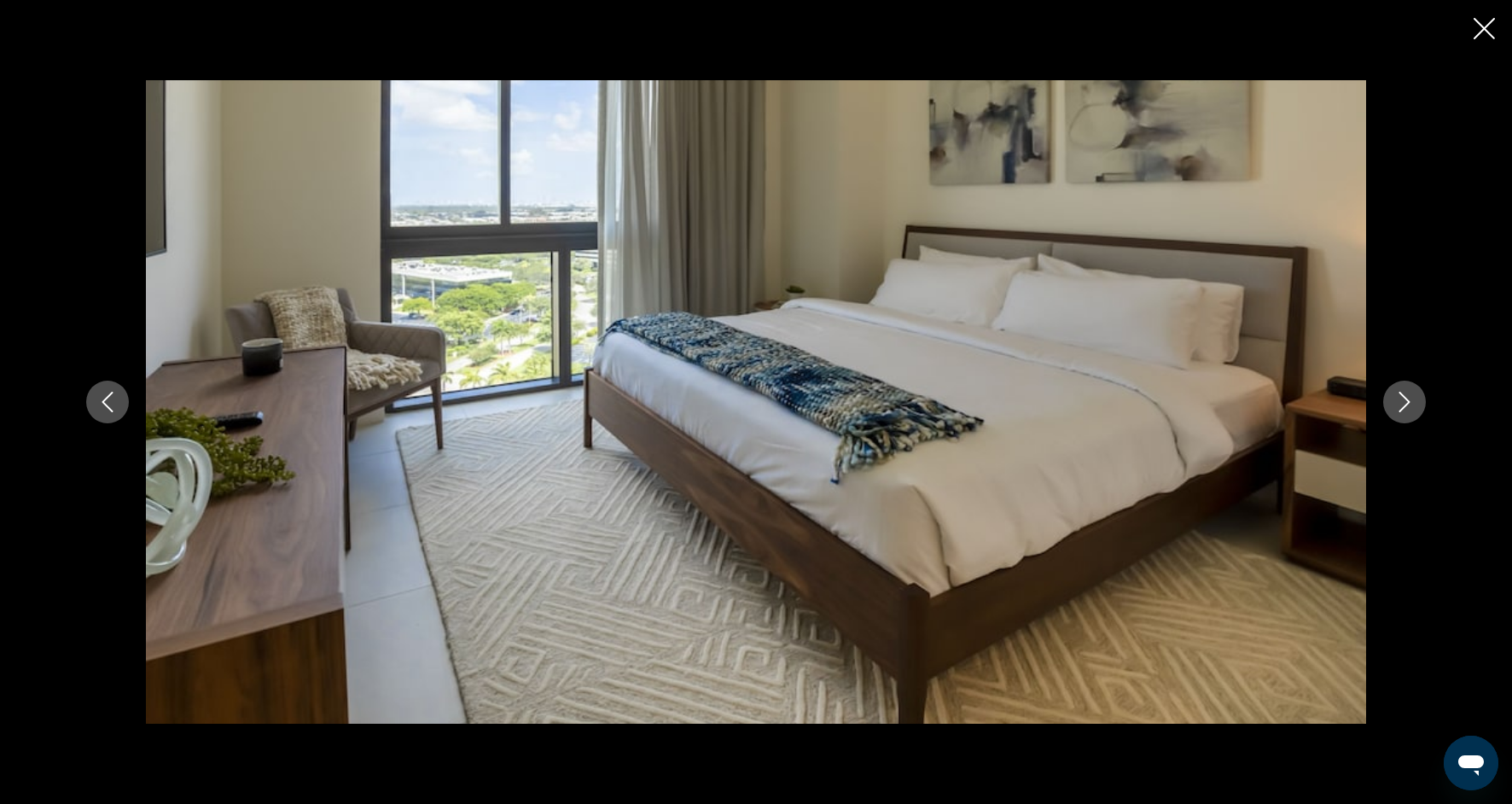
click at [1399, 406] on icon "Next image" at bounding box center [1404, 402] width 21 height 21
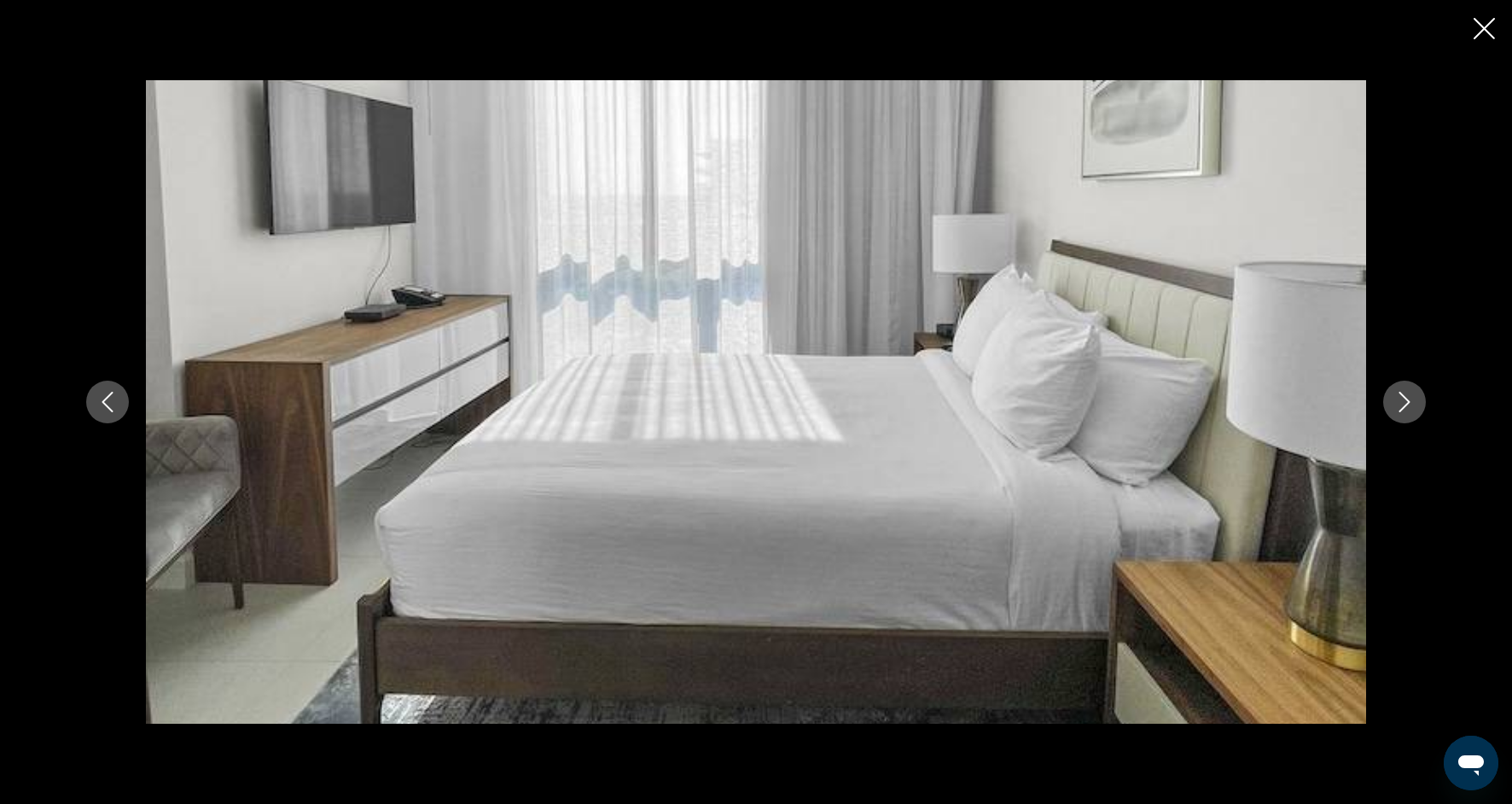
click at [1399, 407] on icon "Next image" at bounding box center [1404, 402] width 21 height 21
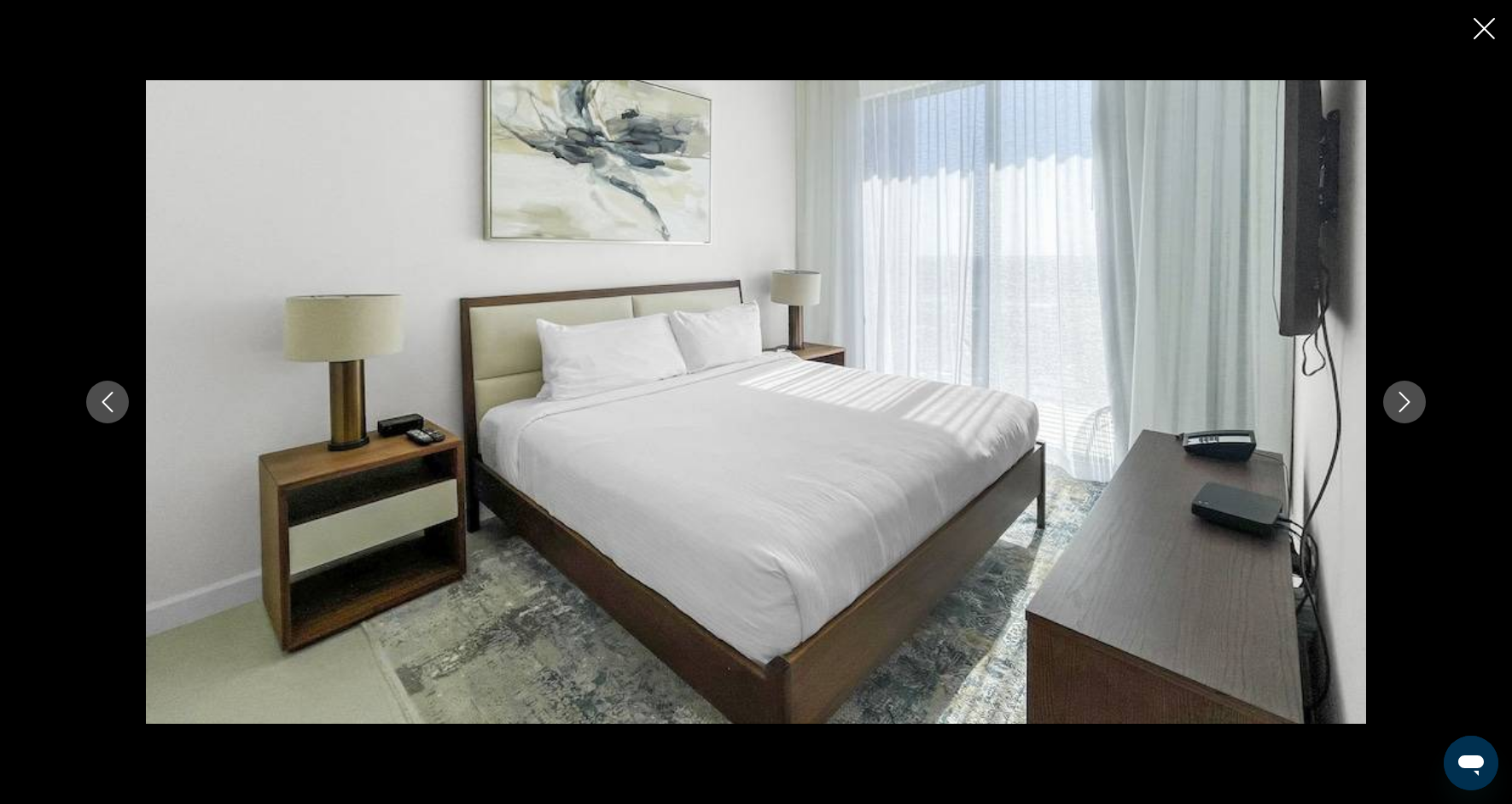
click at [1399, 408] on icon "Next image" at bounding box center [1404, 402] width 21 height 21
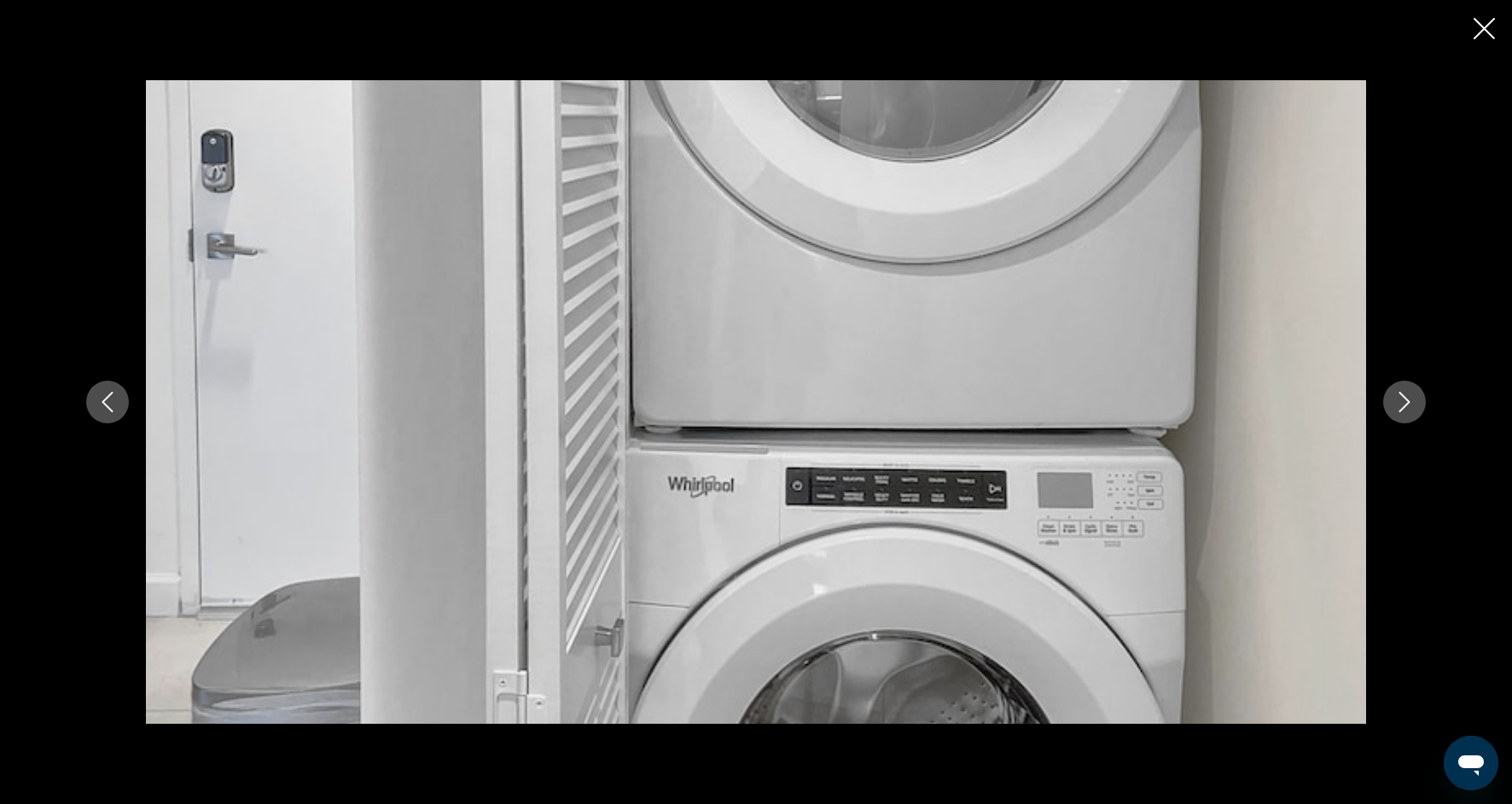
click at [1399, 410] on icon "Next image" at bounding box center [1404, 402] width 11 height 21
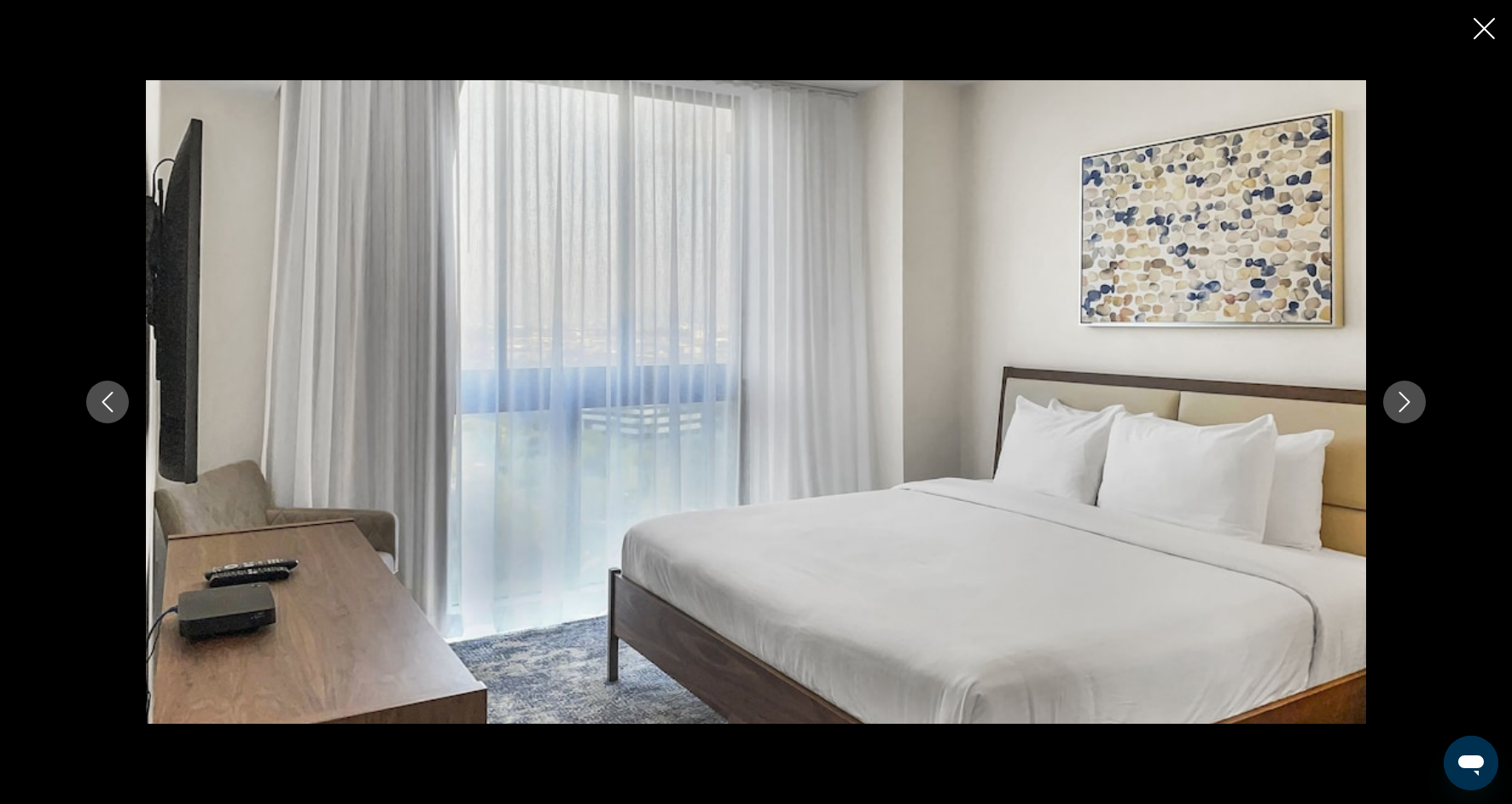
click at [1399, 411] on icon "Next image" at bounding box center [1404, 402] width 11 height 21
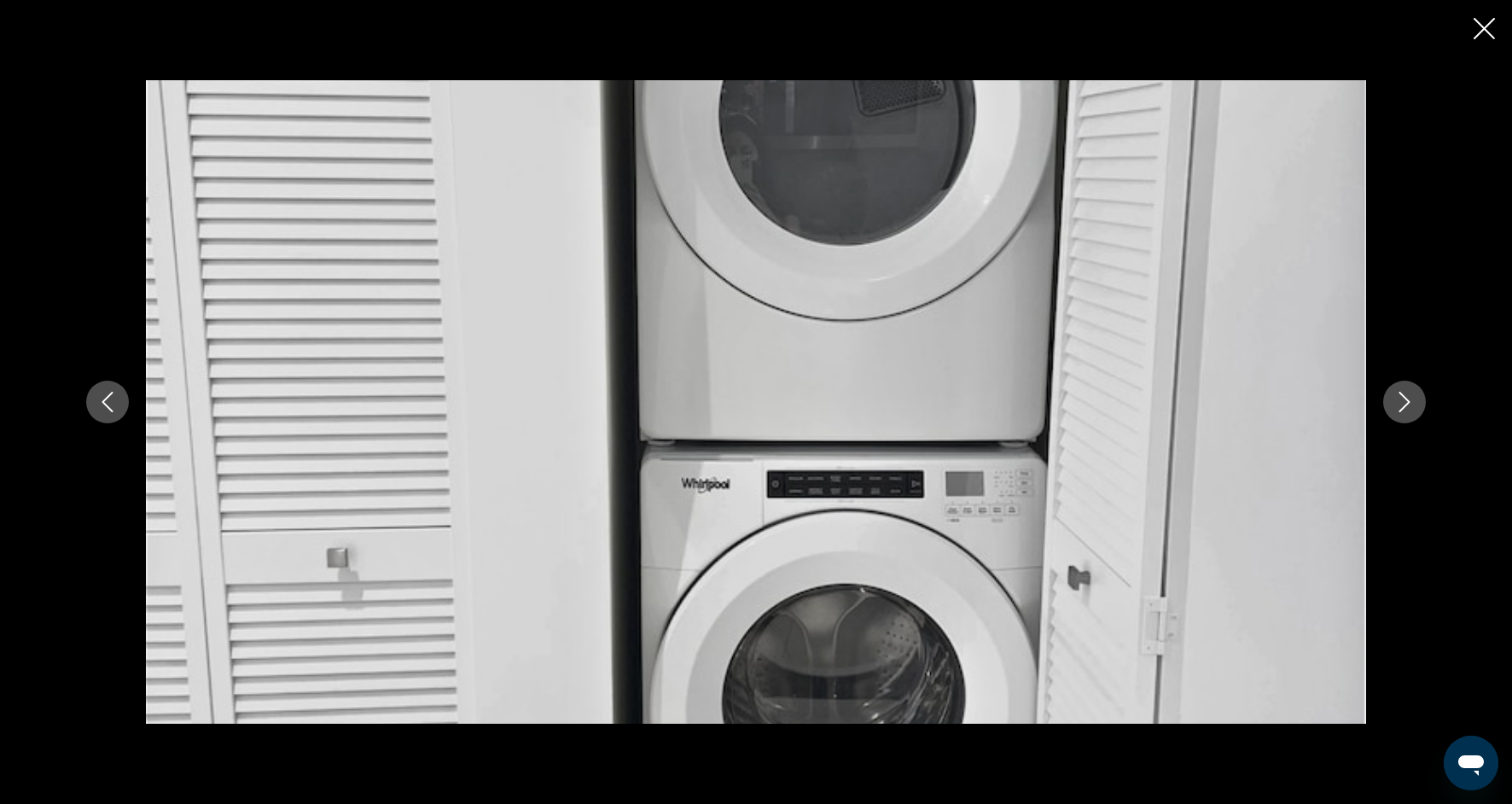
click at [1399, 412] on button "Next image" at bounding box center [1404, 402] width 43 height 43
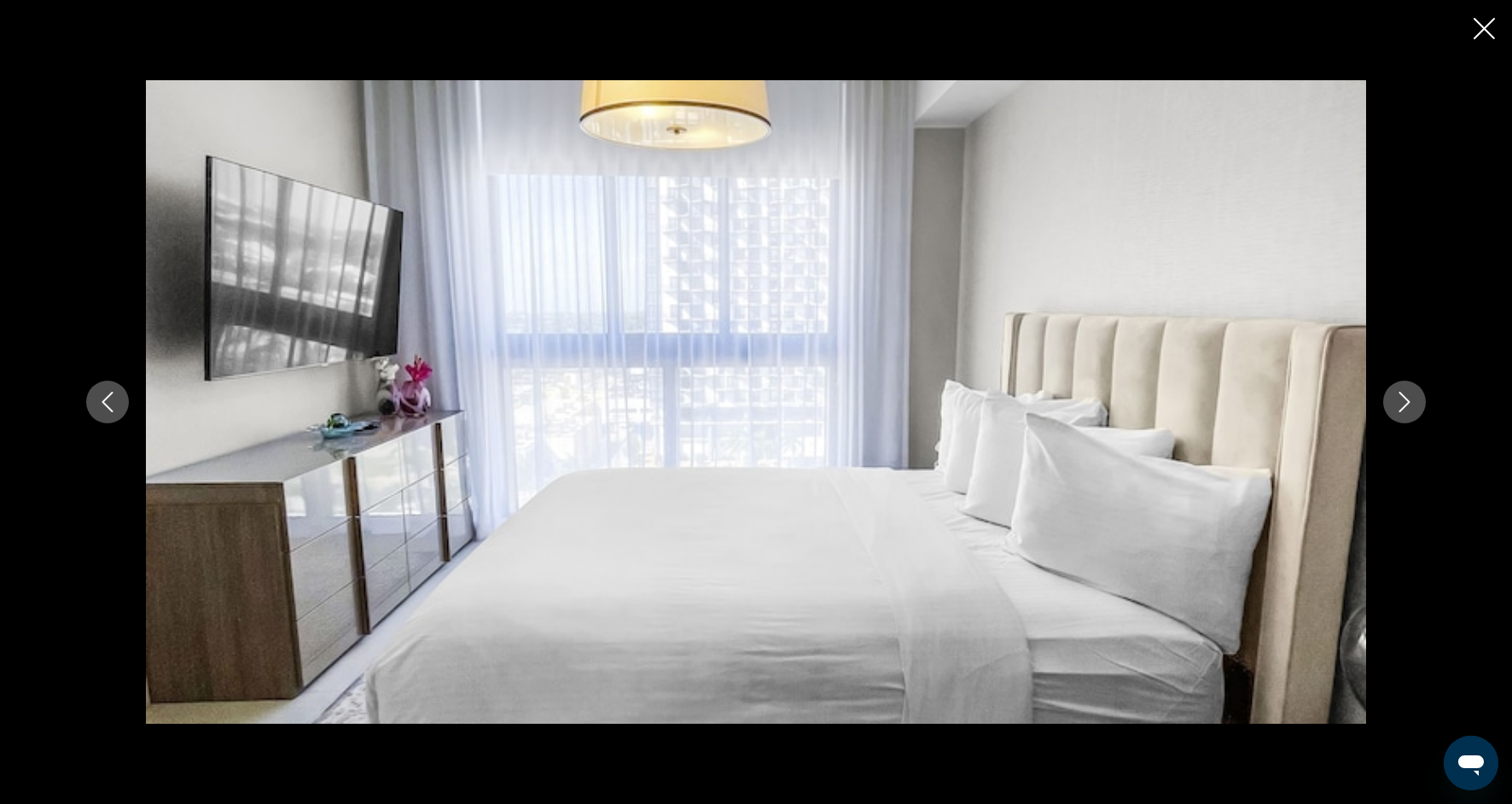
click at [1399, 414] on button "Next image" at bounding box center [1404, 402] width 43 height 43
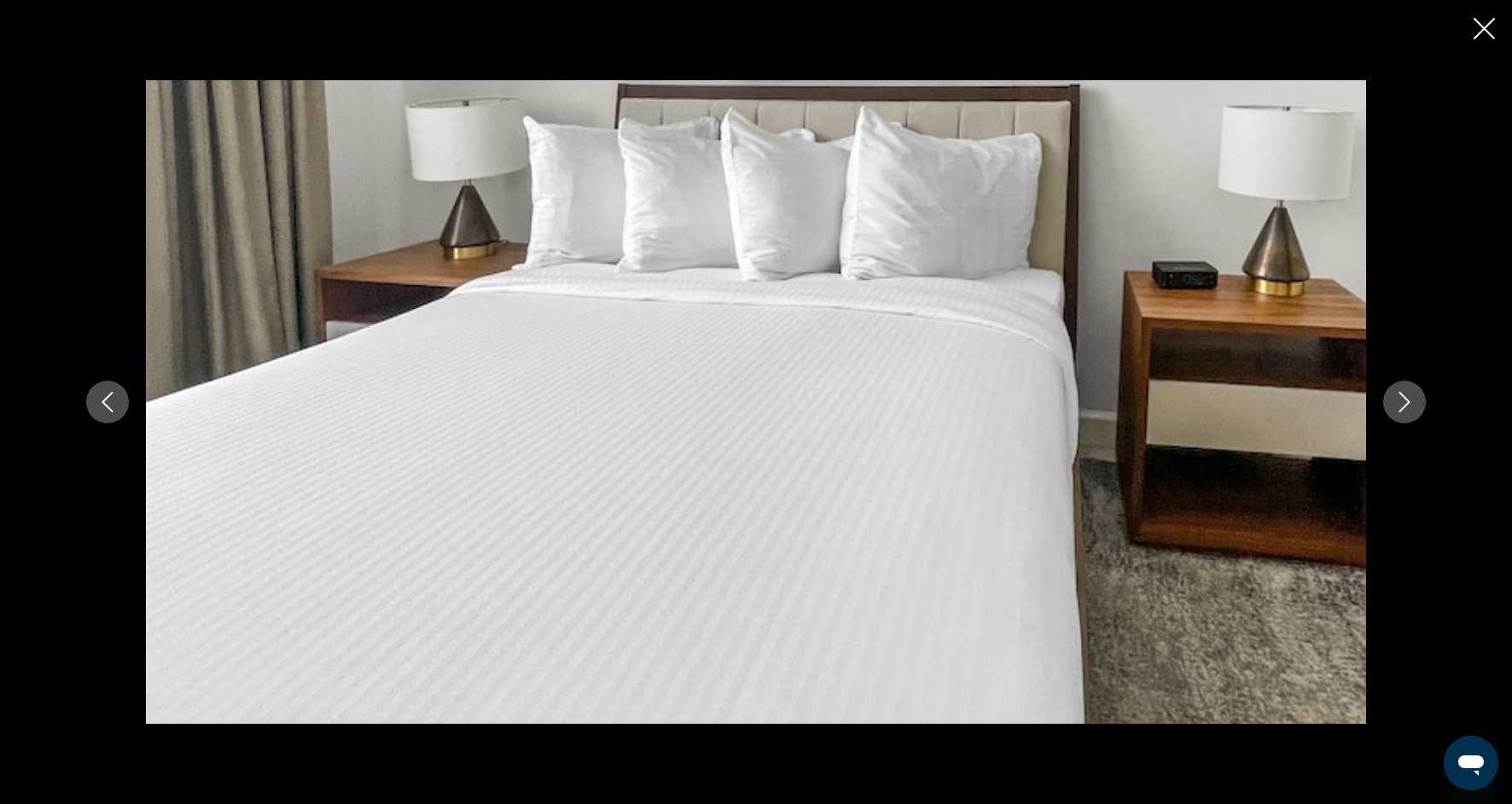
click at [1399, 415] on button "Next image" at bounding box center [1404, 402] width 43 height 43
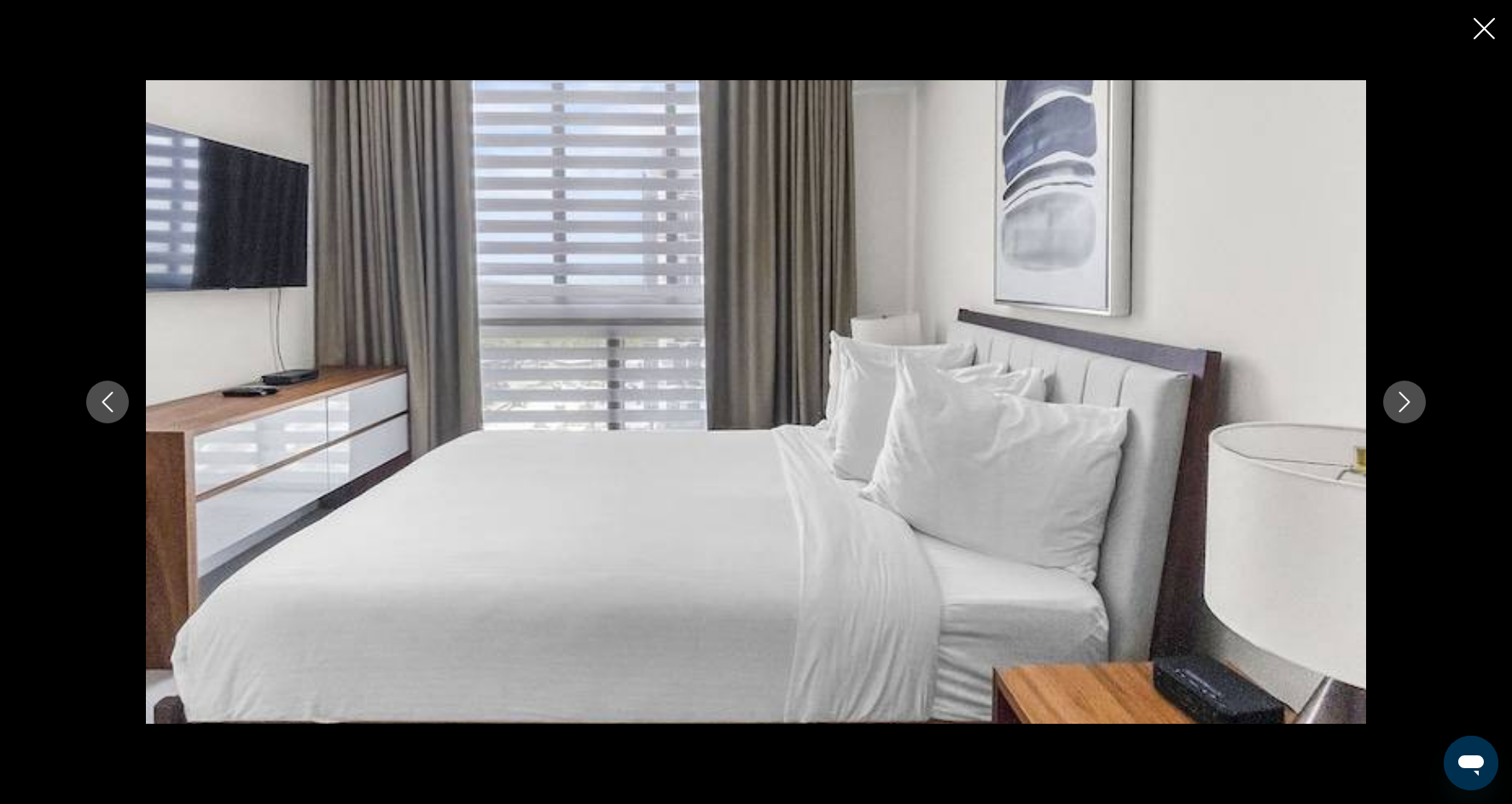
click at [1399, 417] on button "Next image" at bounding box center [1404, 402] width 43 height 43
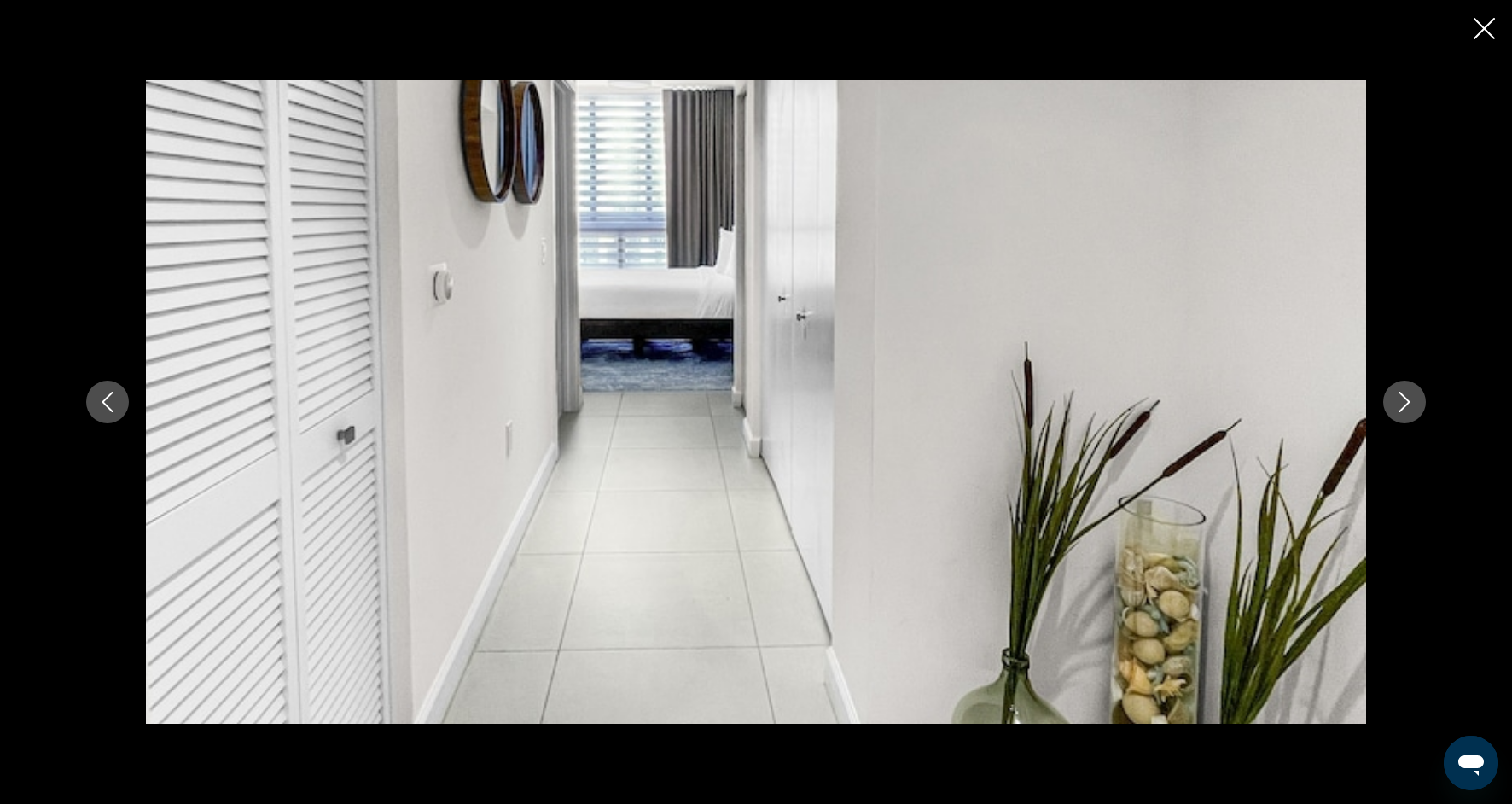
click at [1399, 418] on button "Next image" at bounding box center [1404, 402] width 43 height 43
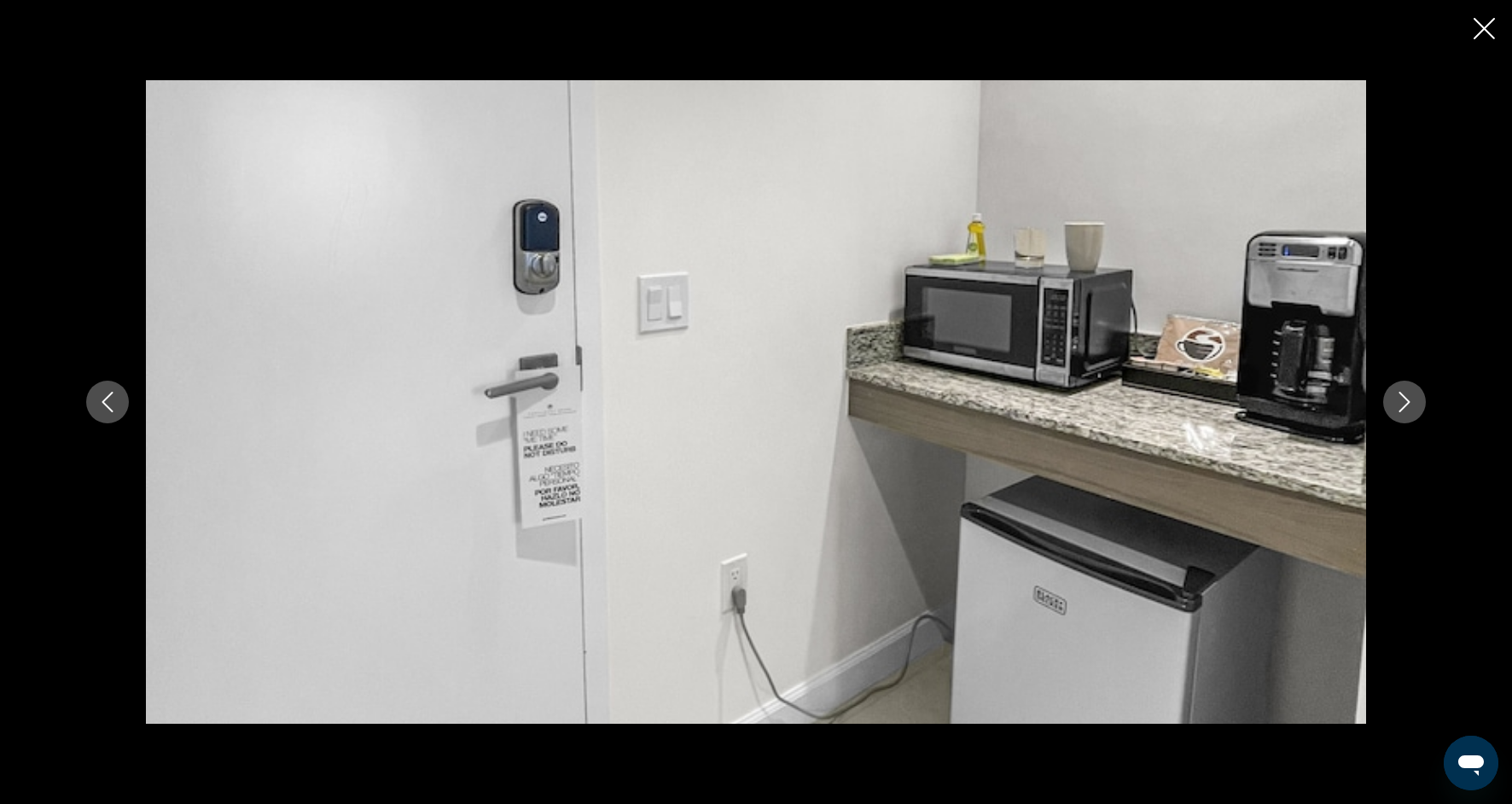
click at [1399, 418] on button "Next image" at bounding box center [1404, 402] width 43 height 43
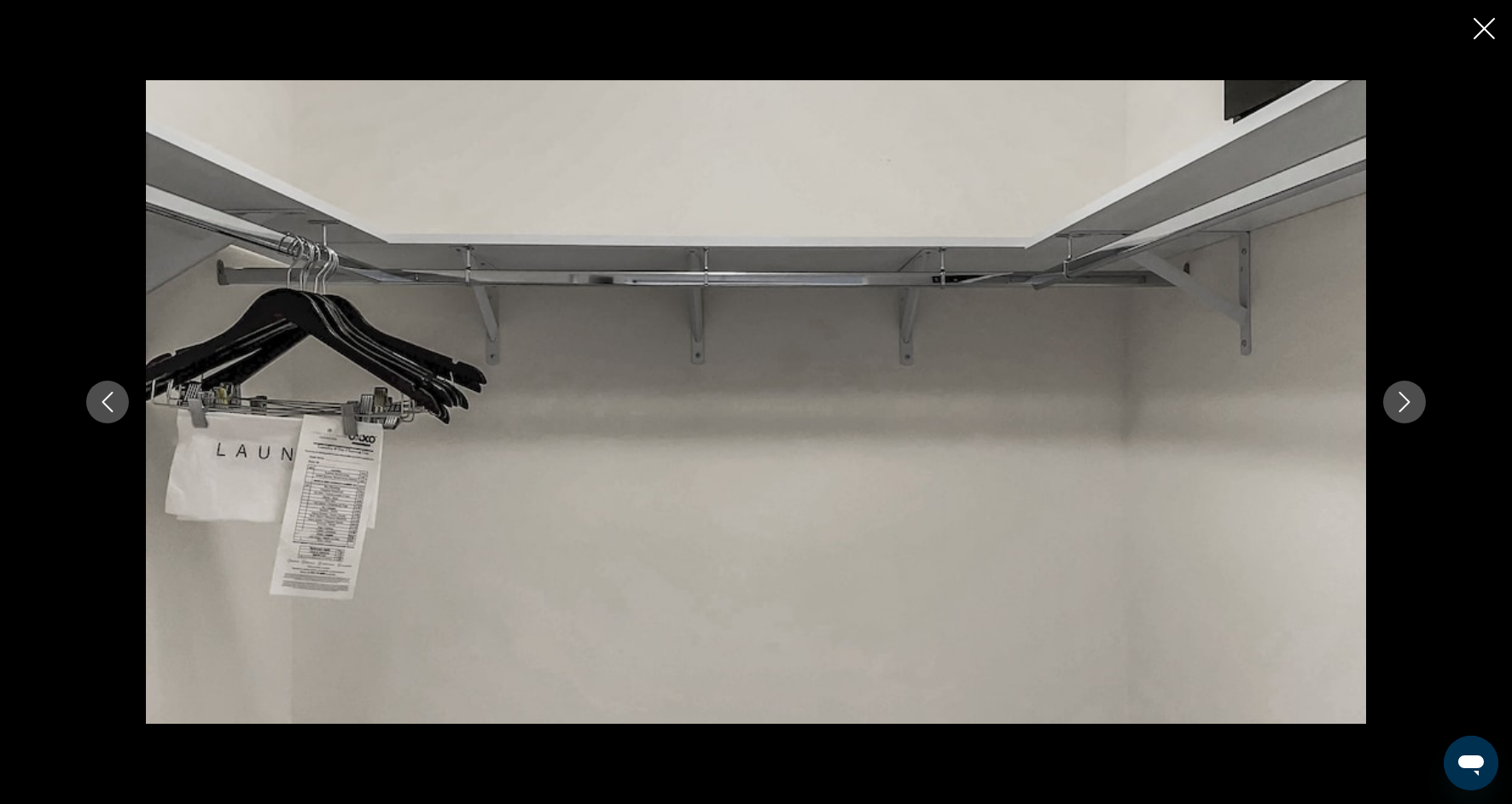
click at [1399, 421] on button "Next image" at bounding box center [1404, 402] width 43 height 43
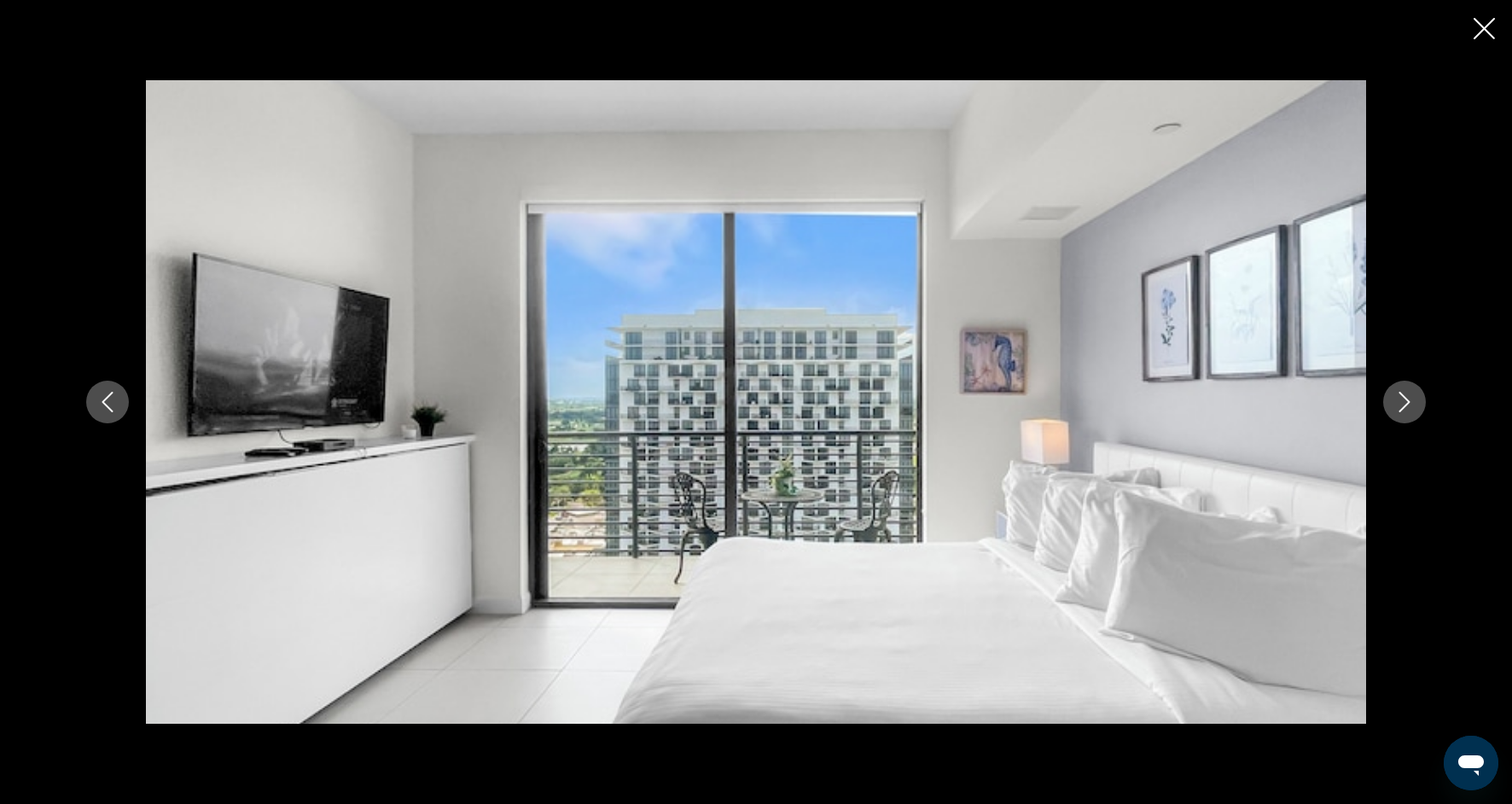
click at [1399, 421] on button "Next image" at bounding box center [1404, 402] width 43 height 43
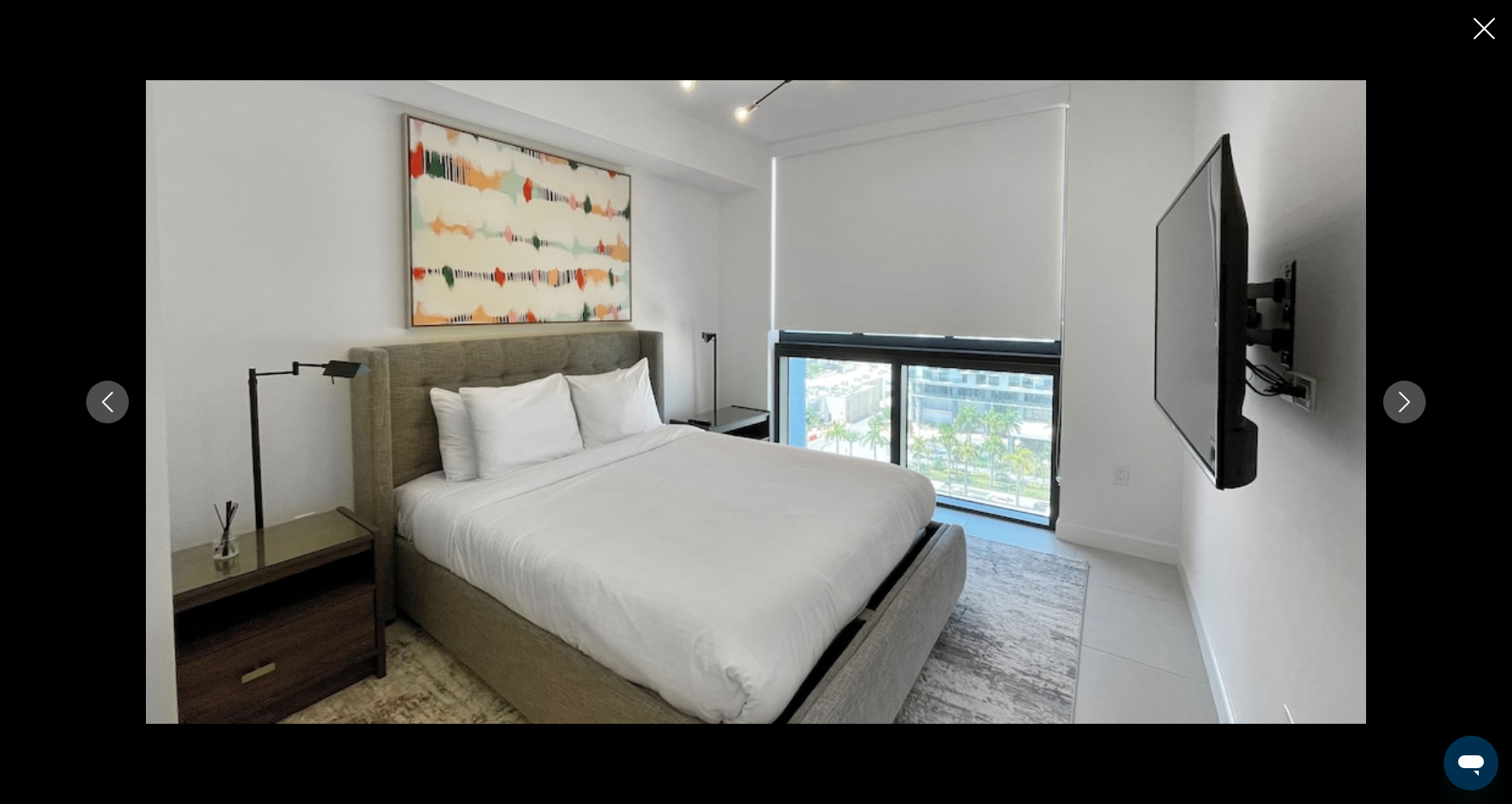
click at [1399, 422] on div "prev next" at bounding box center [756, 402] width 1373 height 644
click at [1399, 424] on div "prev next" at bounding box center [756, 402] width 1373 height 644
click at [1400, 413] on button "Next image" at bounding box center [1404, 402] width 43 height 43
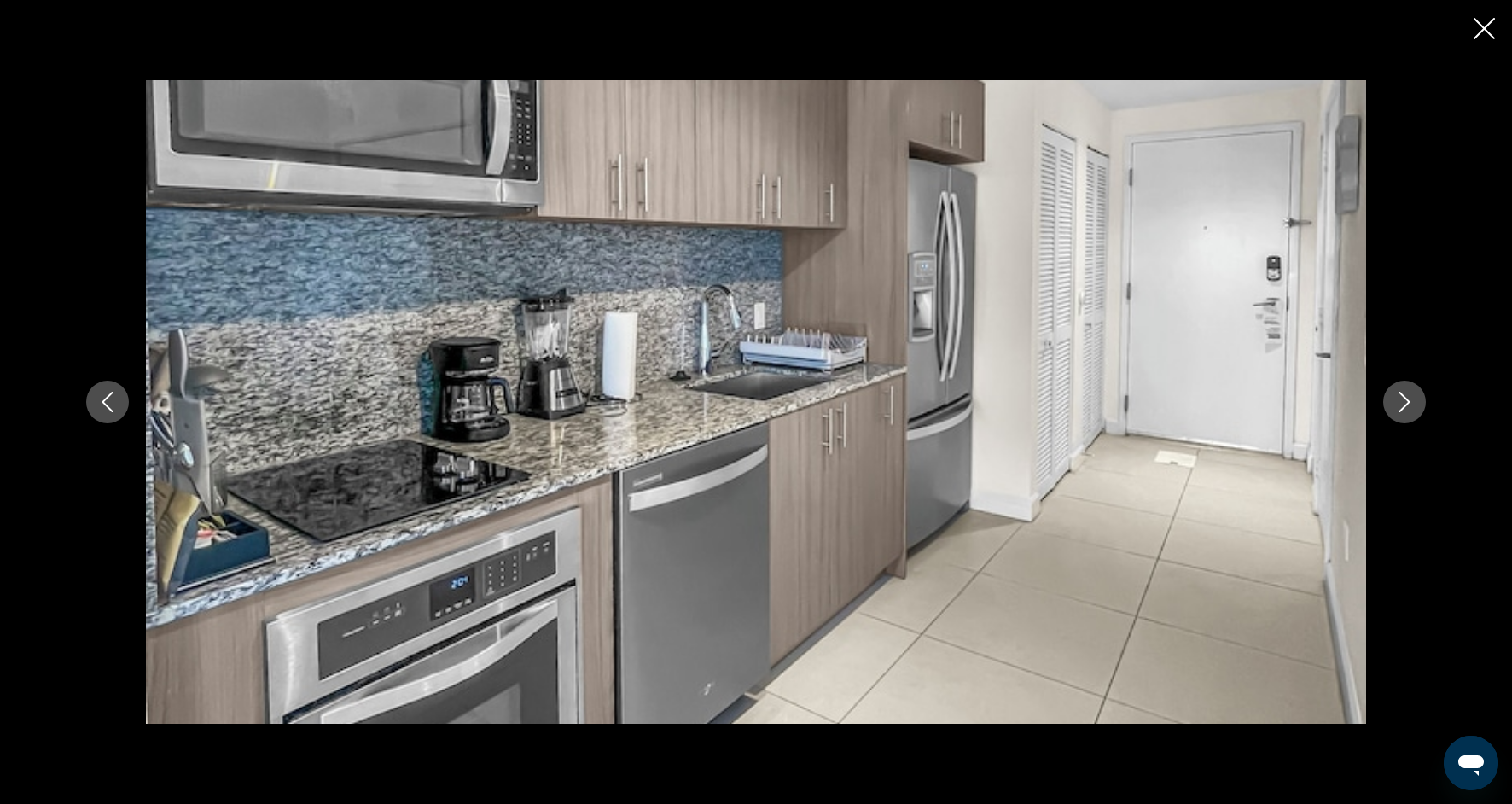
click at [1400, 413] on button "Next image" at bounding box center [1404, 402] width 43 height 43
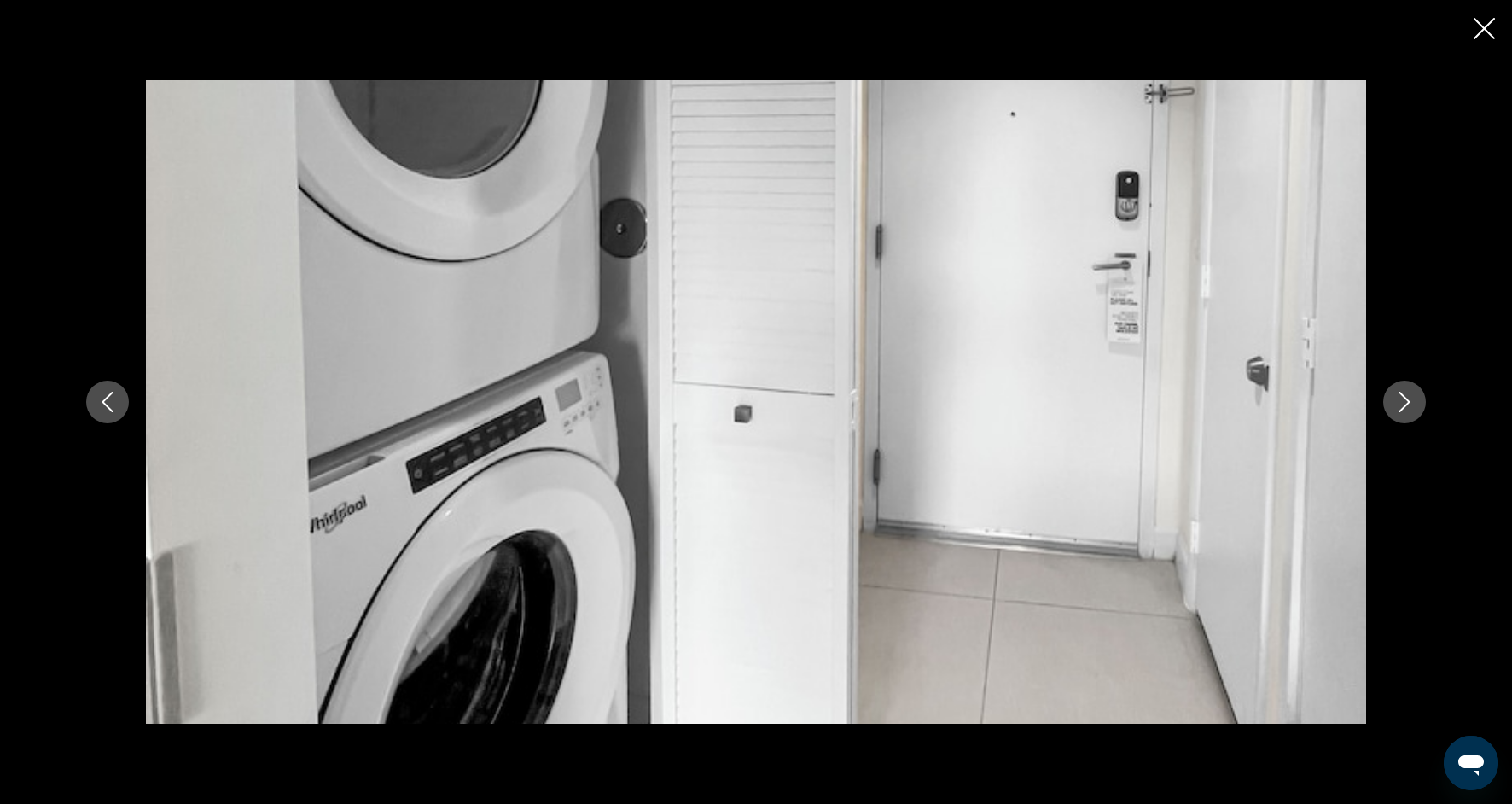
click at [1401, 414] on button "Next image" at bounding box center [1404, 402] width 43 height 43
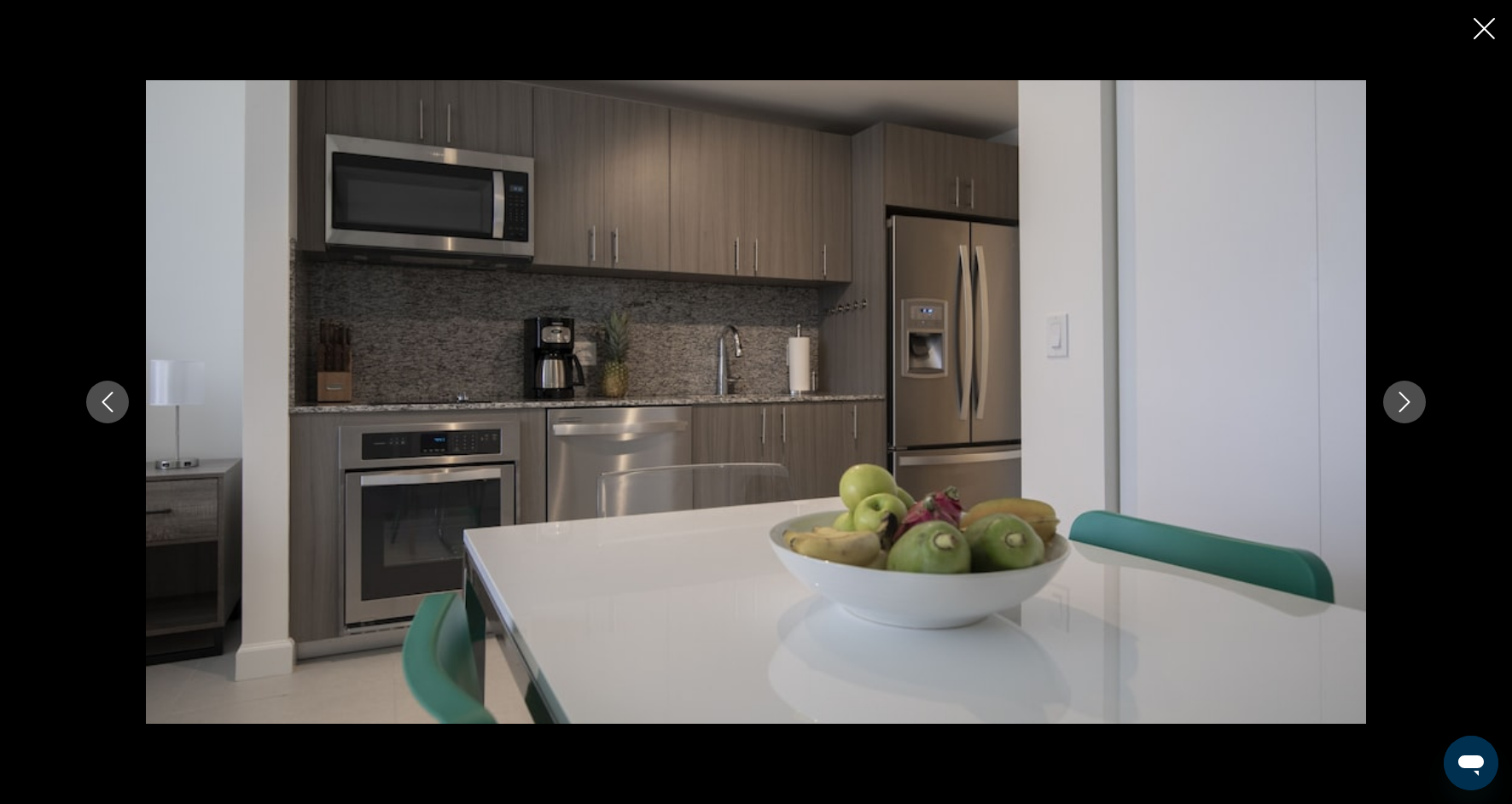
click at [1401, 416] on button "Next image" at bounding box center [1404, 402] width 43 height 43
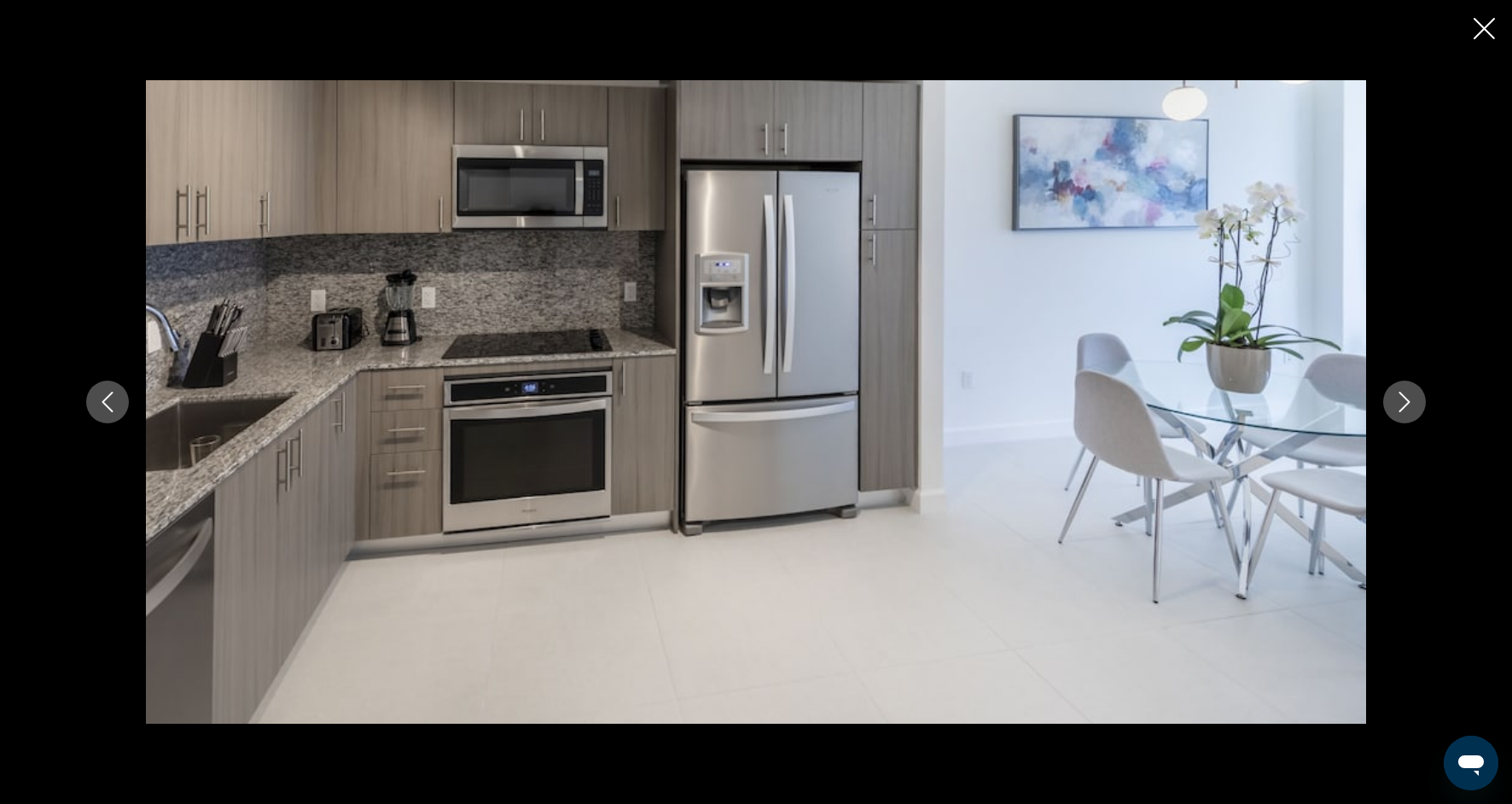
click at [1401, 417] on button "Next image" at bounding box center [1404, 402] width 43 height 43
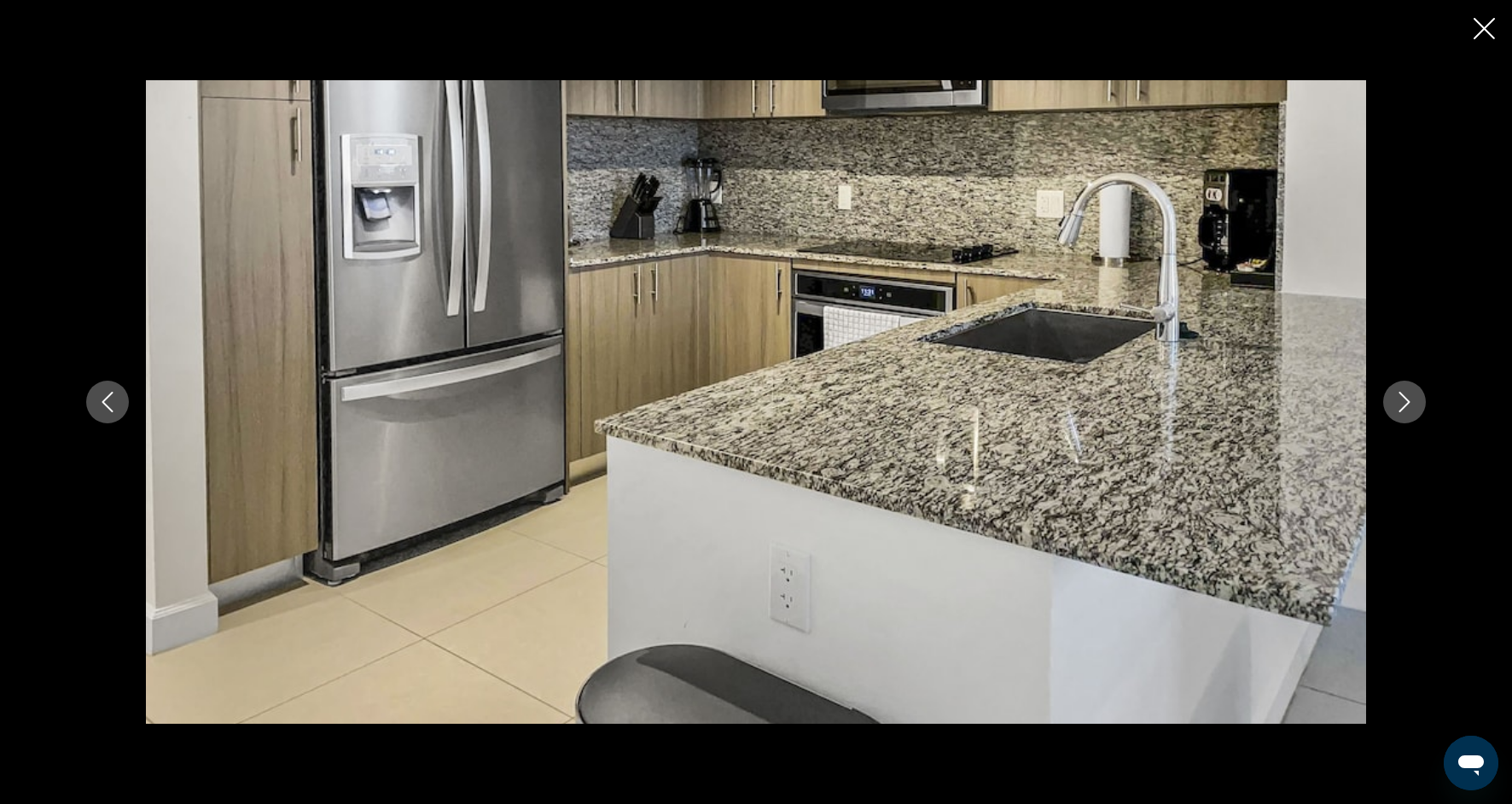
click at [1399, 416] on button "Next image" at bounding box center [1404, 402] width 43 height 43
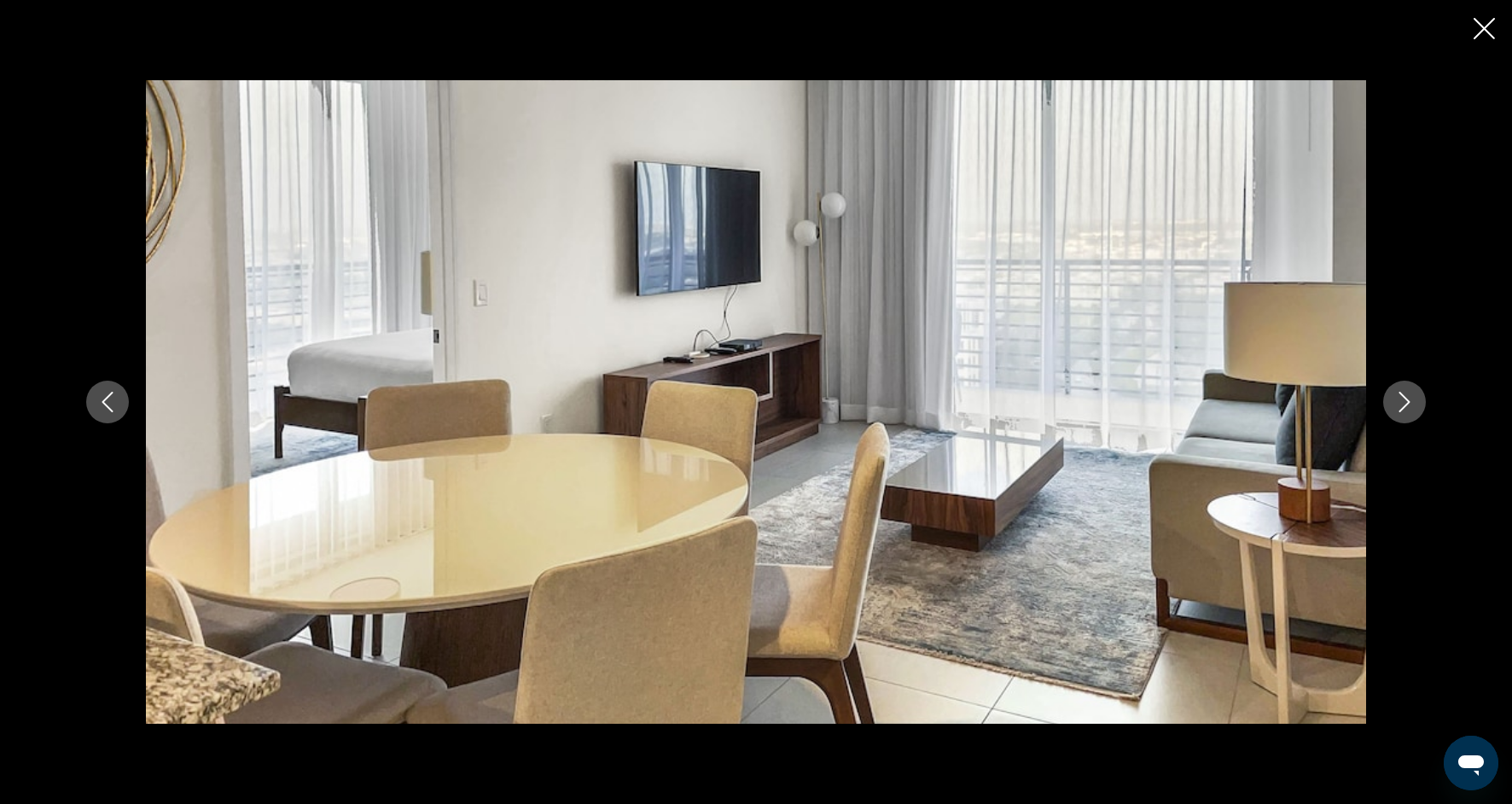
click at [1484, 34] on icon "Close slideshow" at bounding box center [1484, 28] width 22 height 22
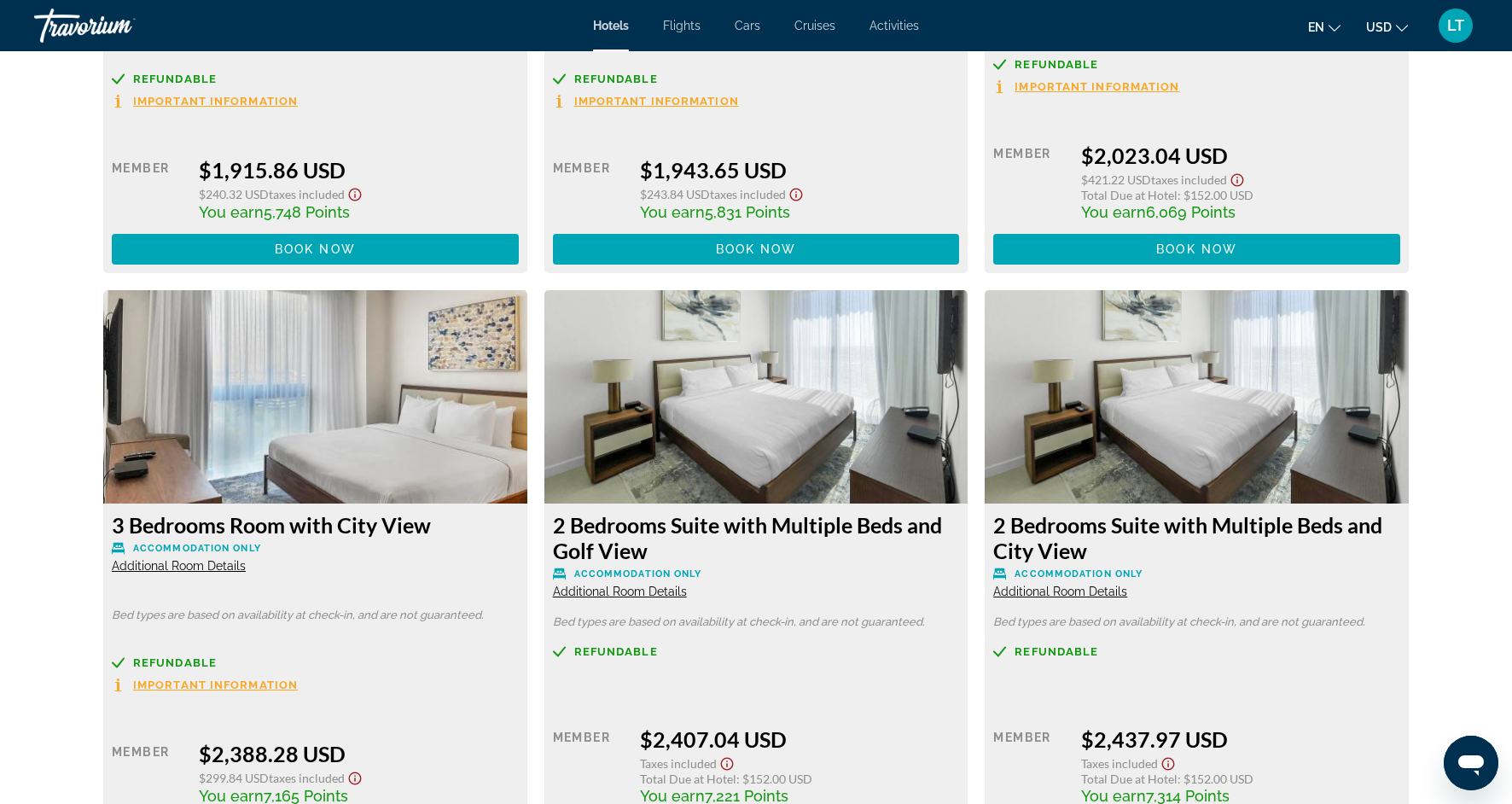
scroll to position [5641, 0]
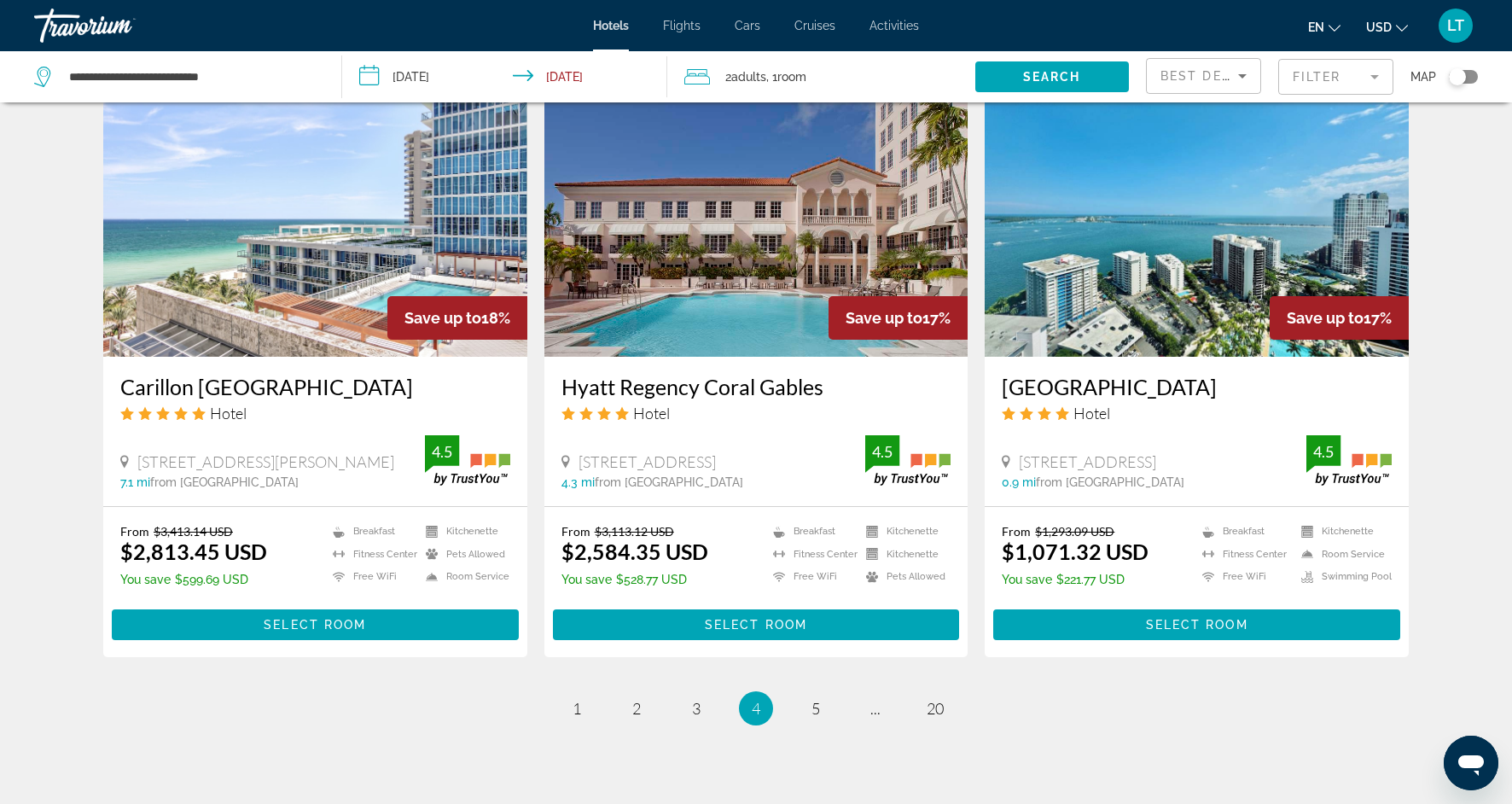
scroll to position [1958, 0]
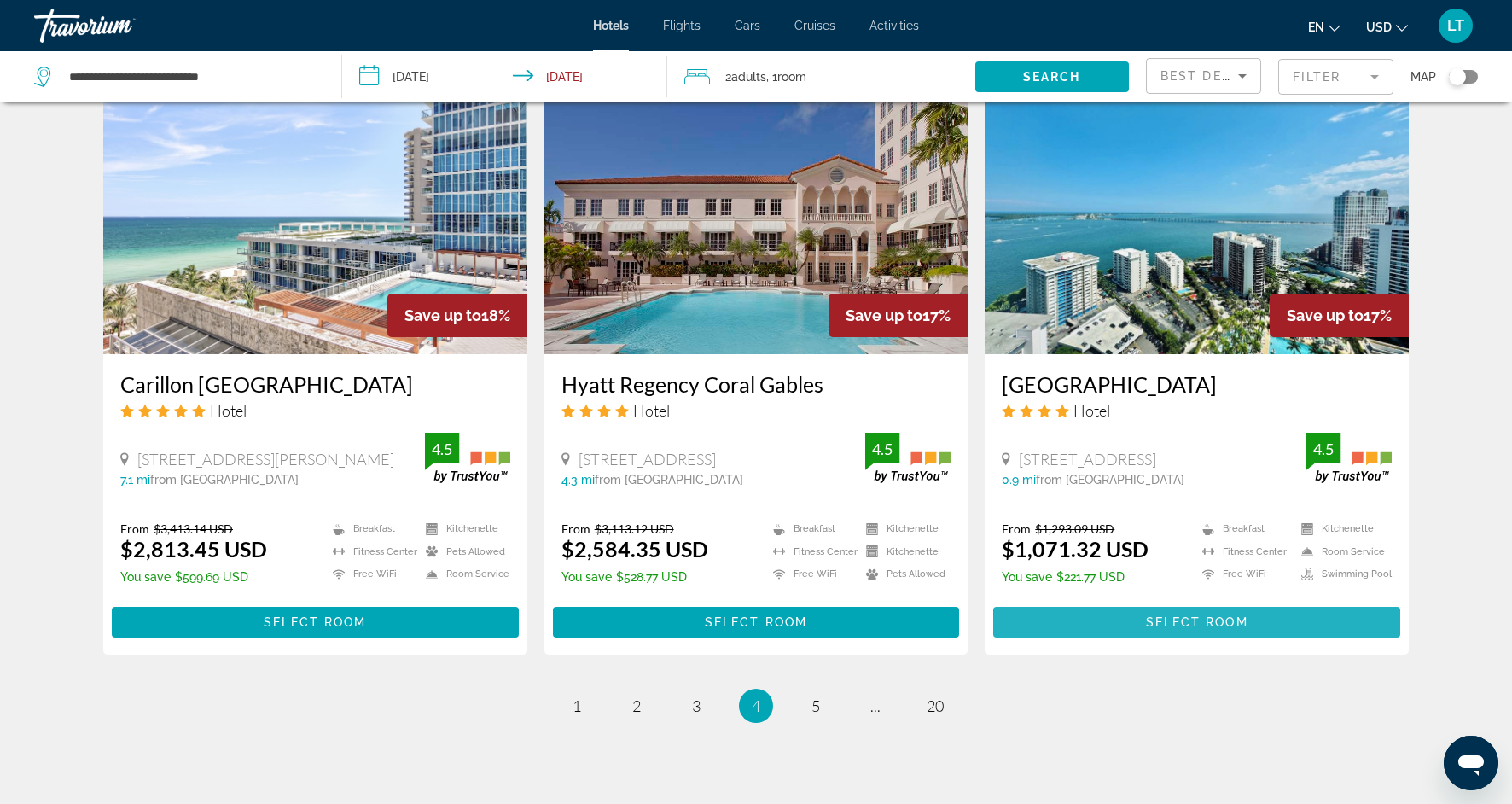
click at [1267, 623] on span "Main content" at bounding box center [1197, 622] width 407 height 41
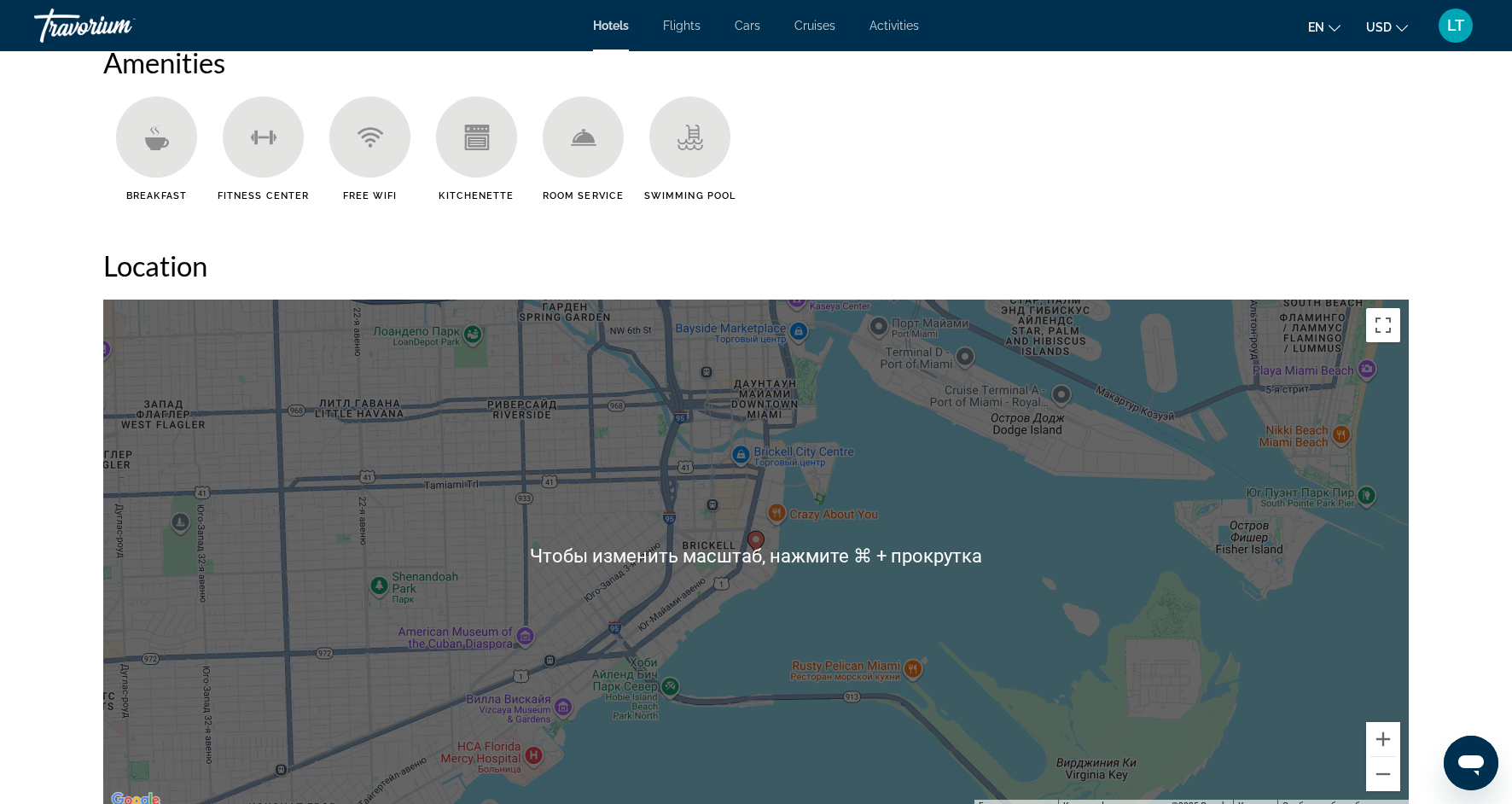
scroll to position [1422, 0]
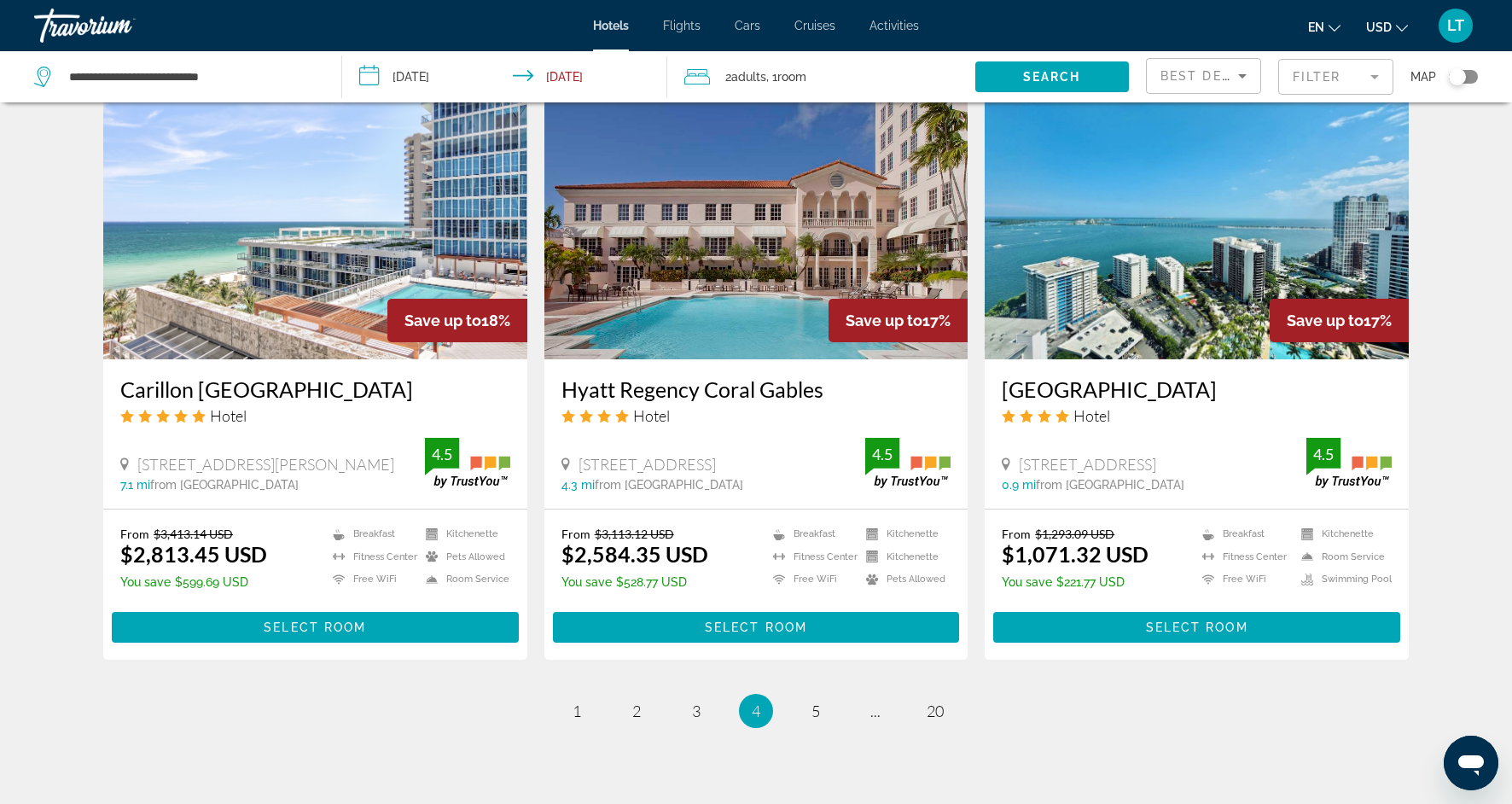
scroll to position [1955, 0]
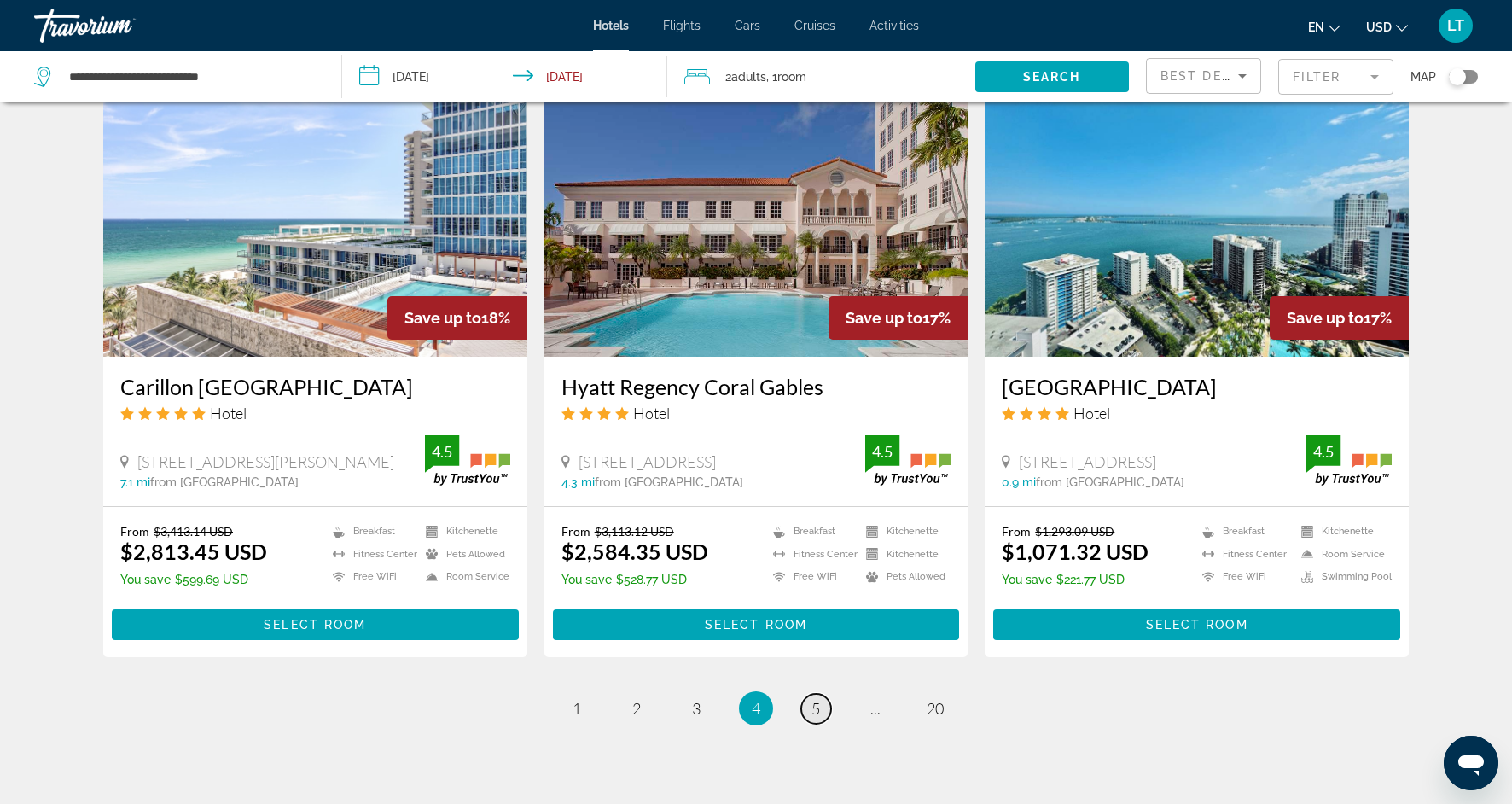
click at [815, 703] on span "5" at bounding box center [816, 708] width 9 height 19
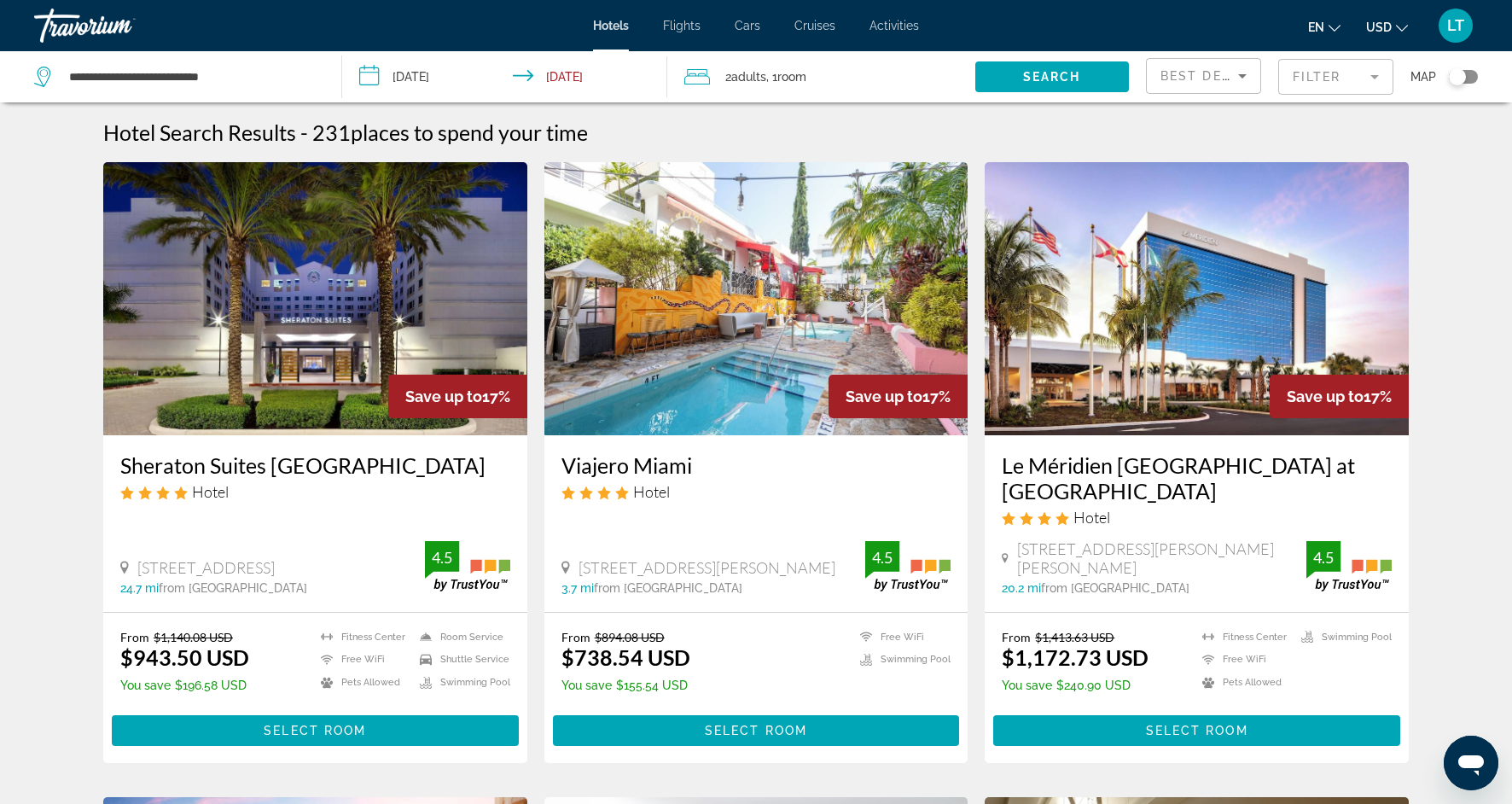
click at [382, 345] on img "Main content" at bounding box center [315, 298] width 424 height 273
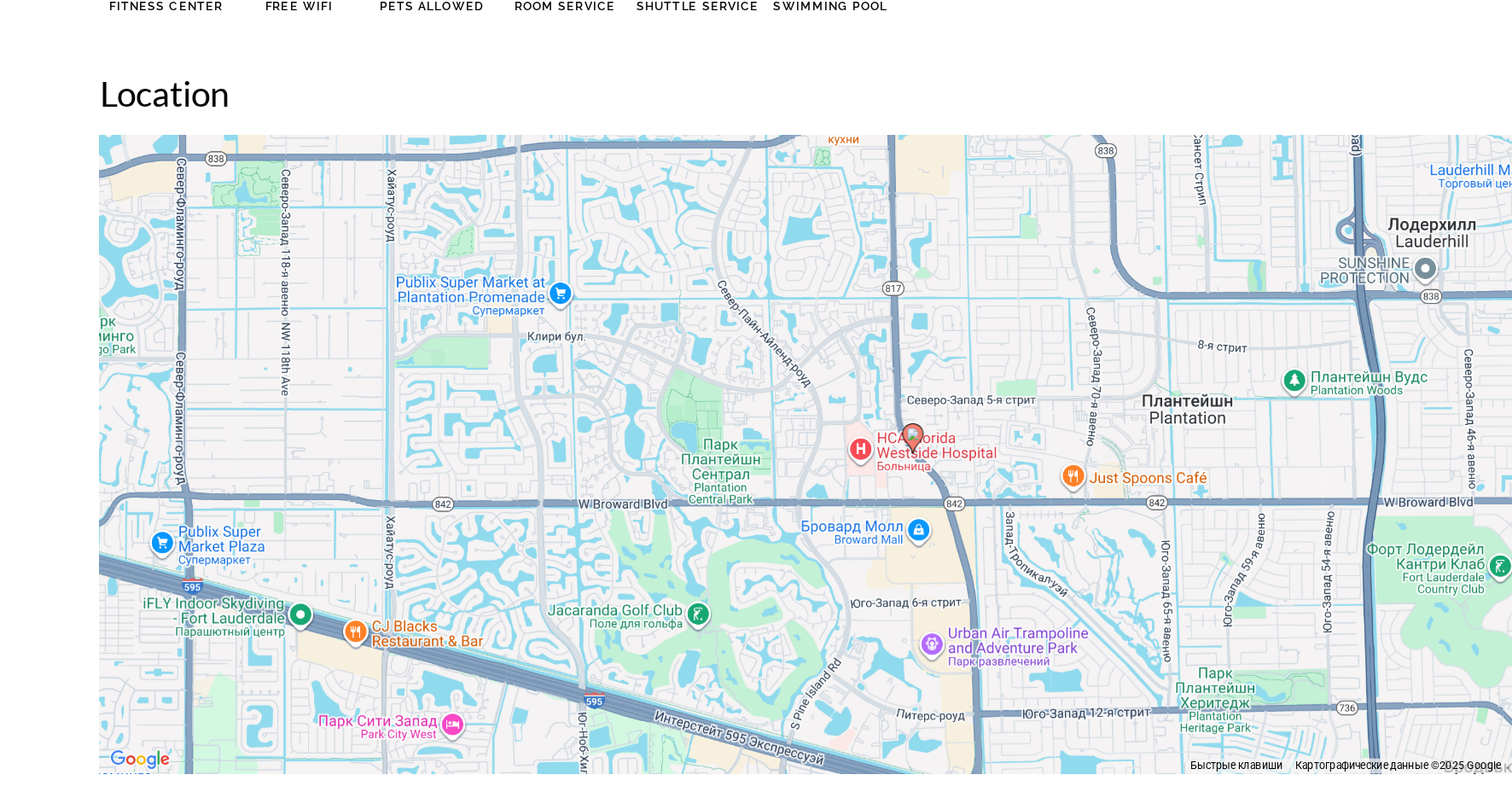
scroll to position [1452, 0]
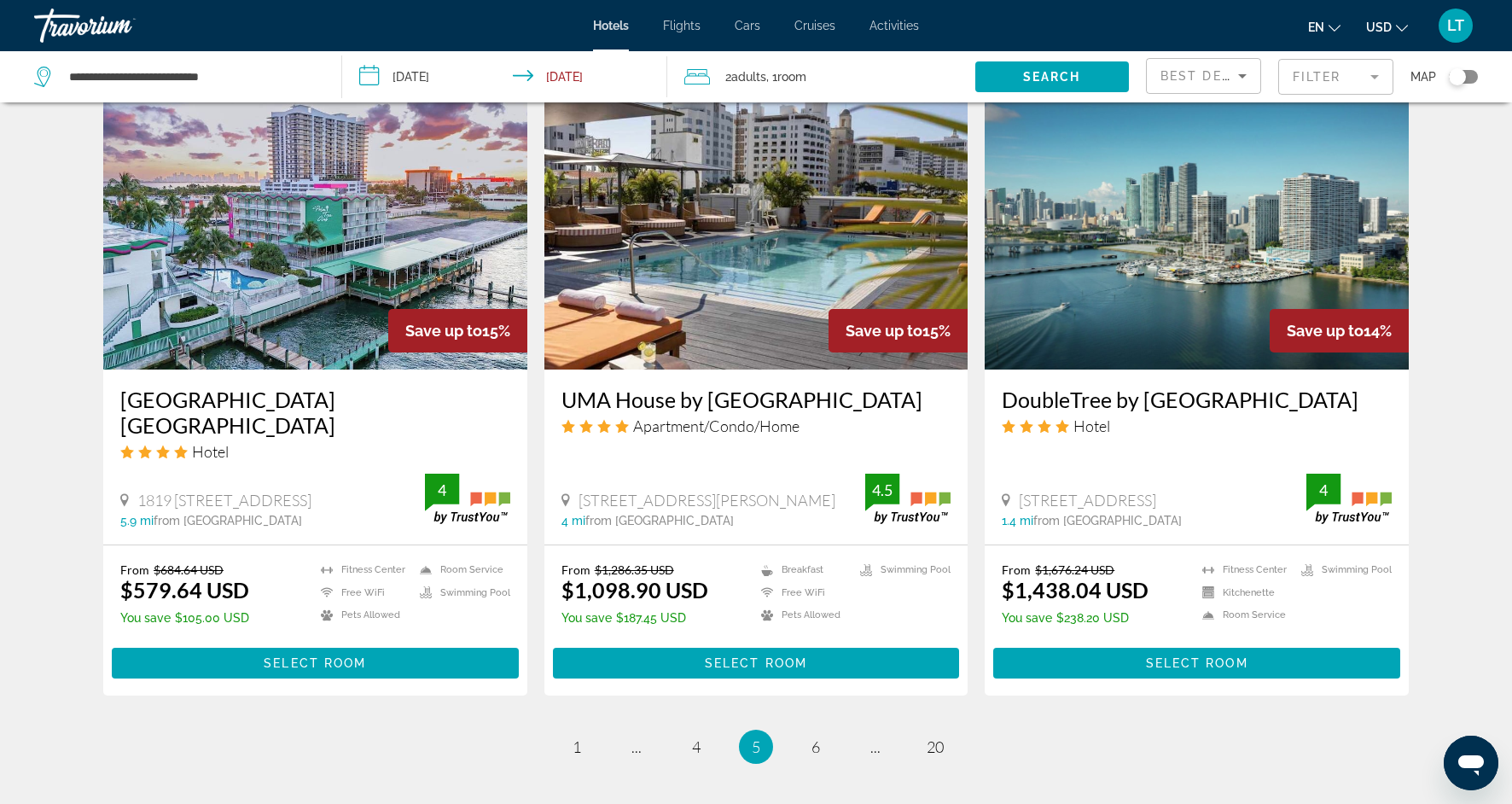
scroll to position [1966, 0]
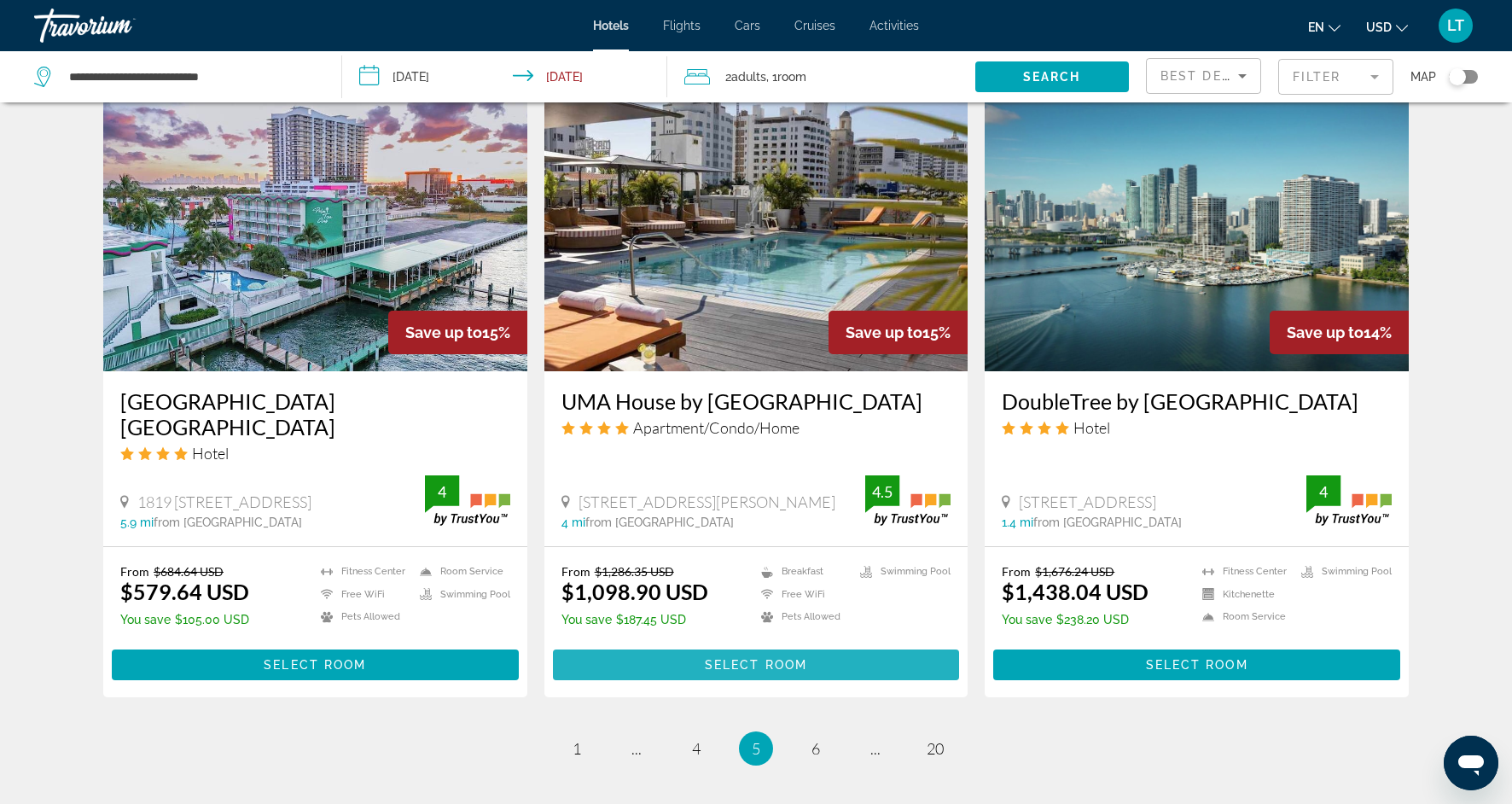
click at [810, 645] on span "Main content" at bounding box center [756, 665] width 407 height 41
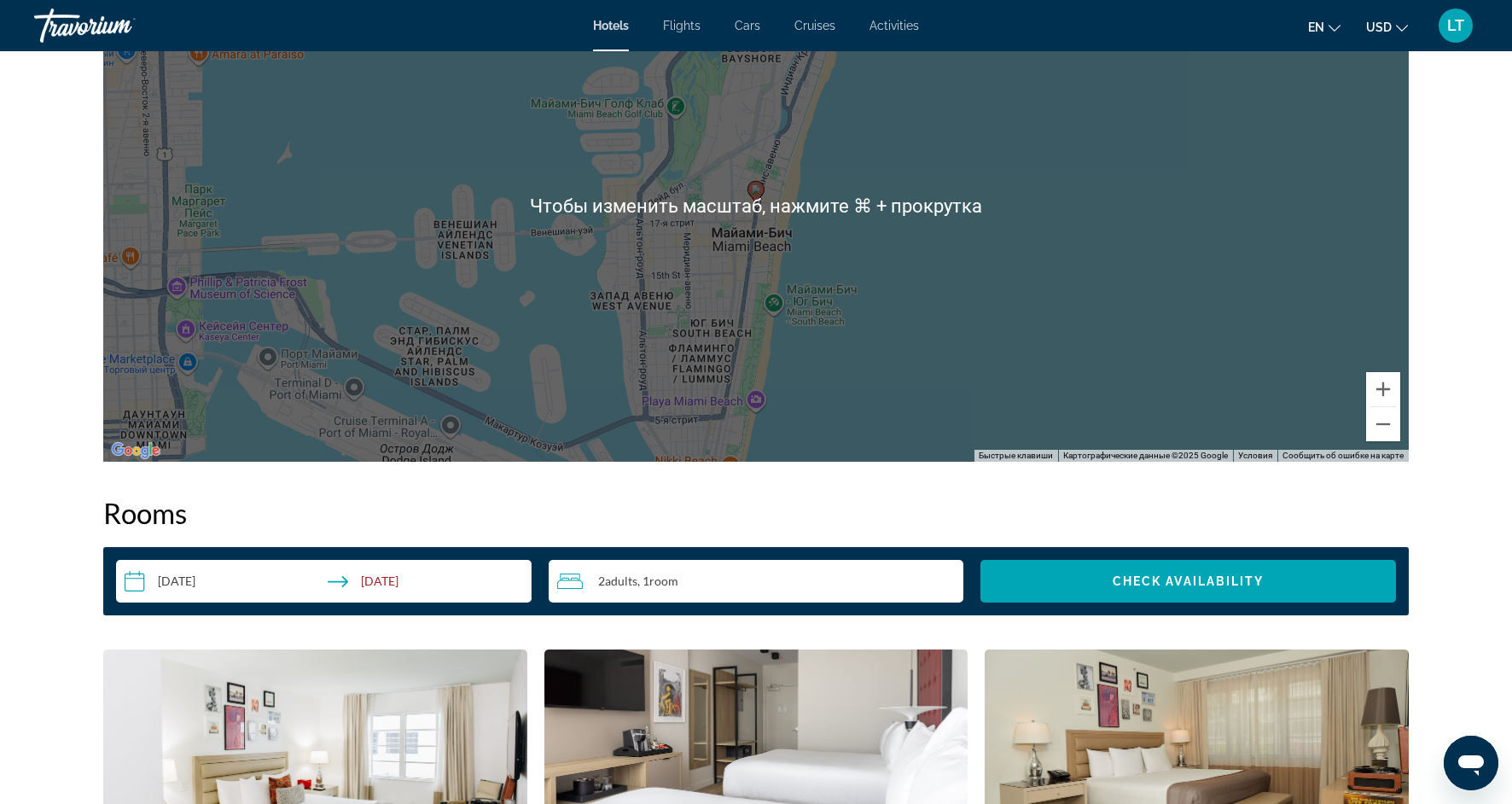
scroll to position [1749, 0]
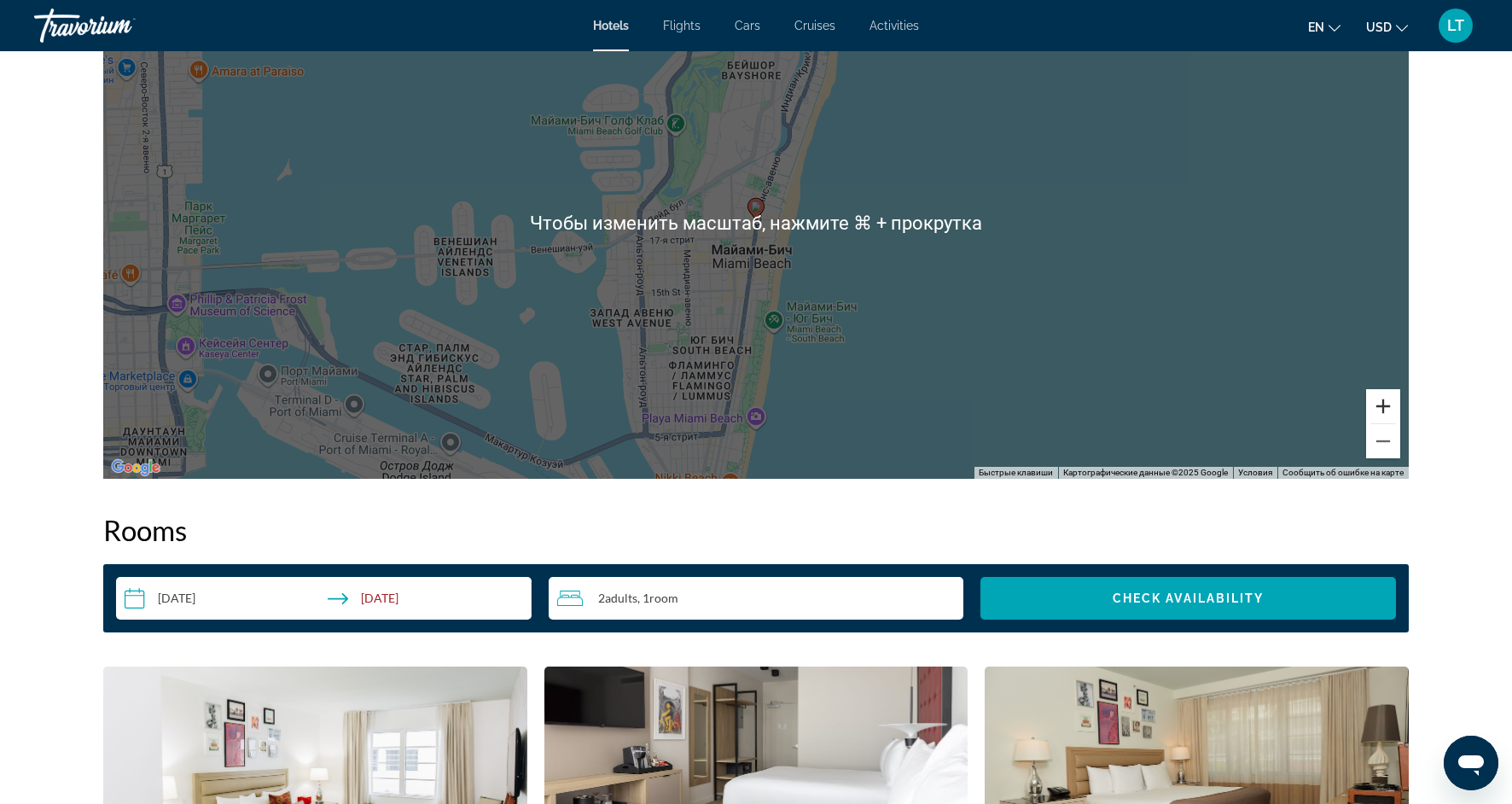
click at [1386, 416] on button "Увеличить" at bounding box center [1384, 407] width 34 height 34
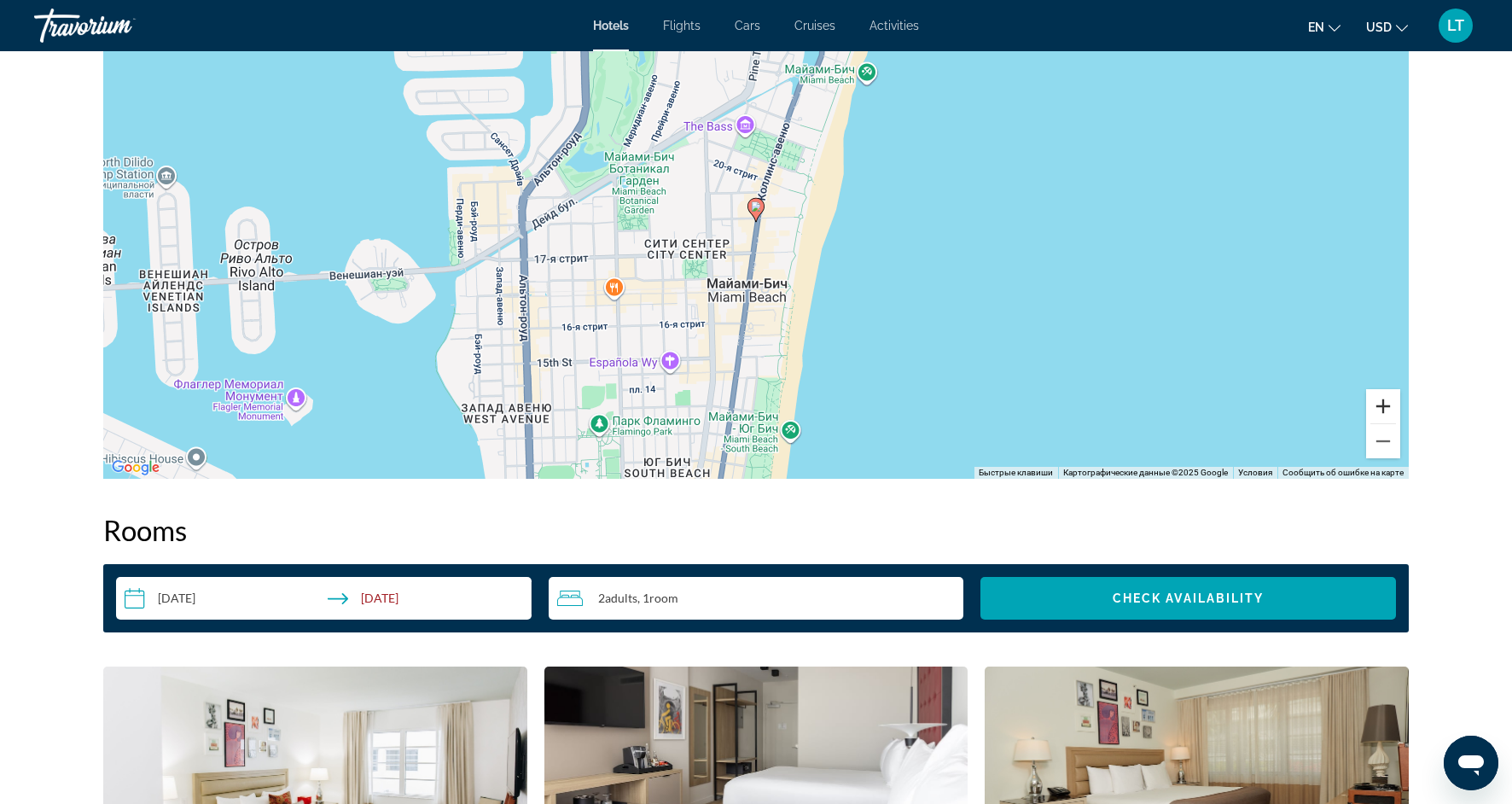
click at [1386, 416] on button "Увеличить" at bounding box center [1384, 407] width 34 height 34
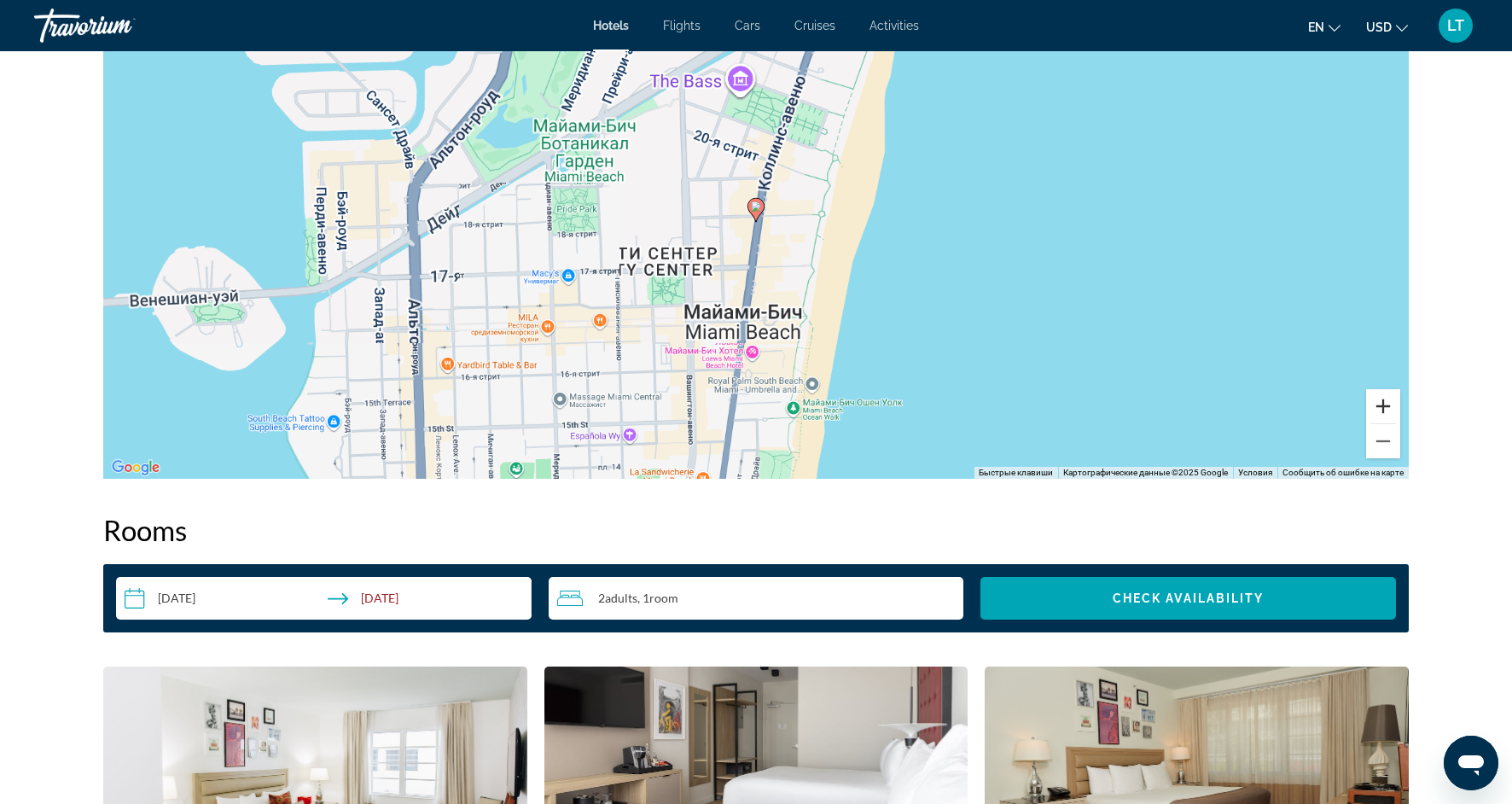
click at [1386, 416] on button "Увеличить" at bounding box center [1384, 407] width 34 height 34
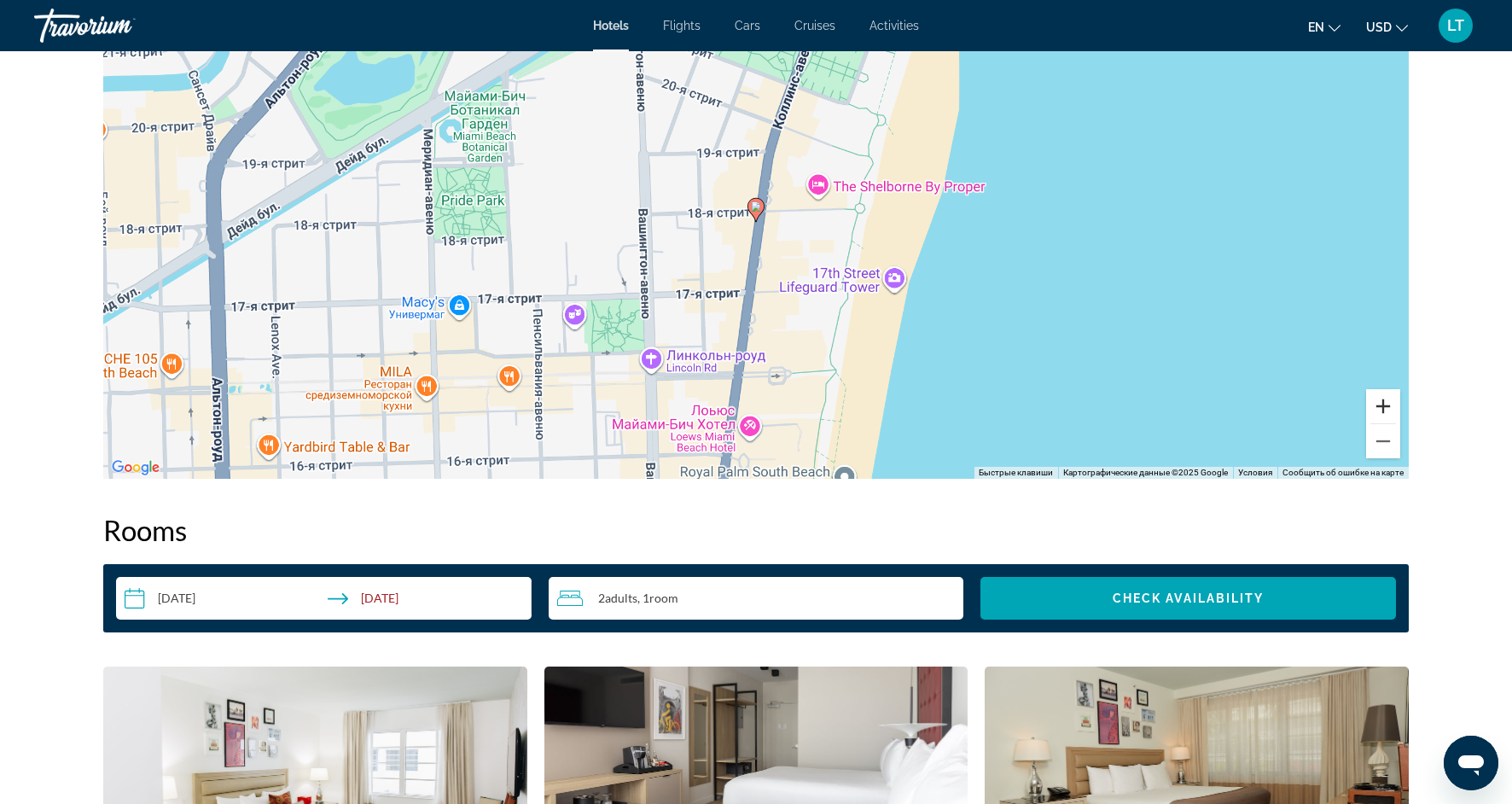
click at [1386, 416] on button "Увеличить" at bounding box center [1384, 407] width 34 height 34
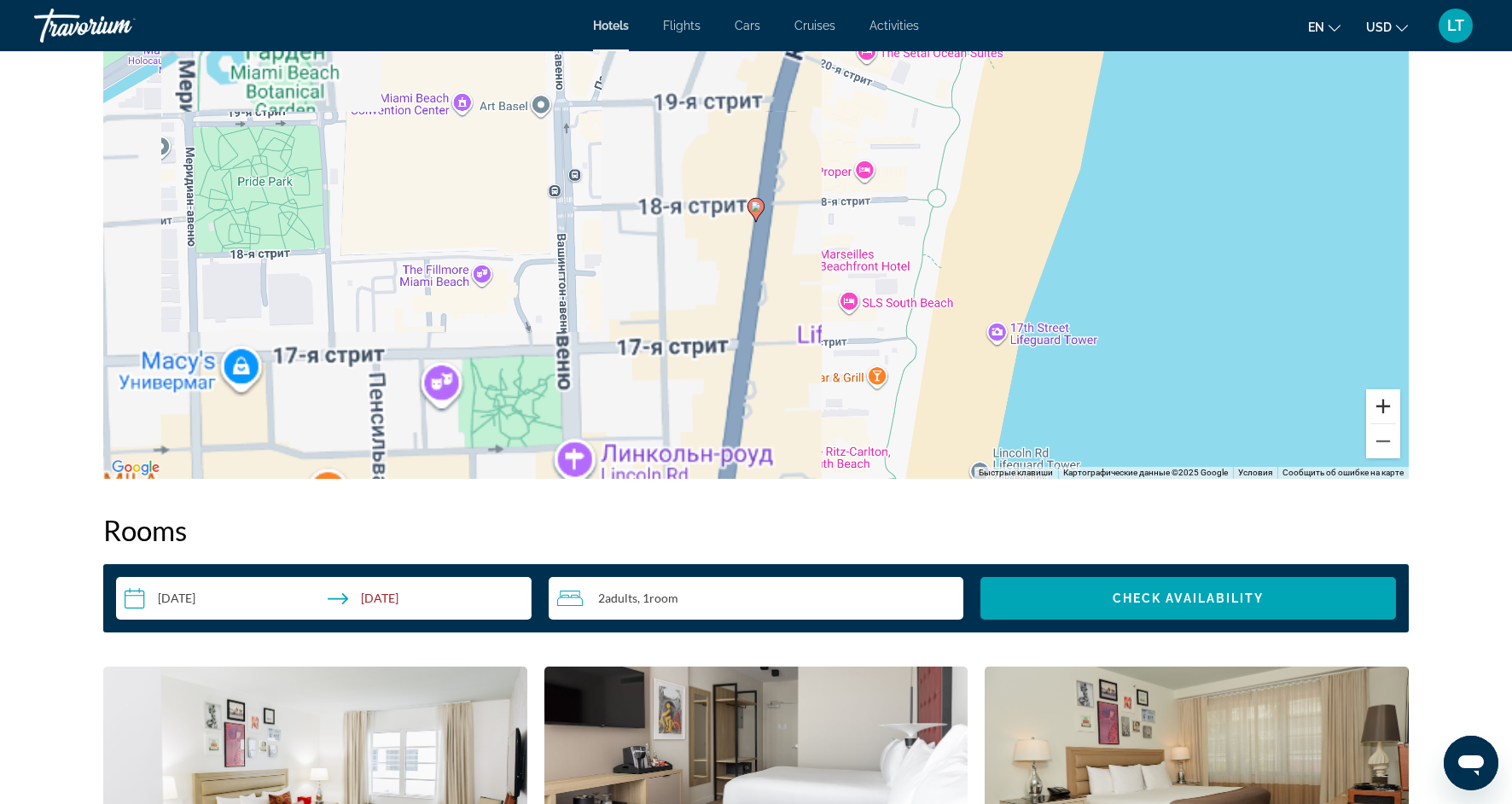
click at [1386, 416] on button "Увеличить" at bounding box center [1384, 407] width 34 height 34
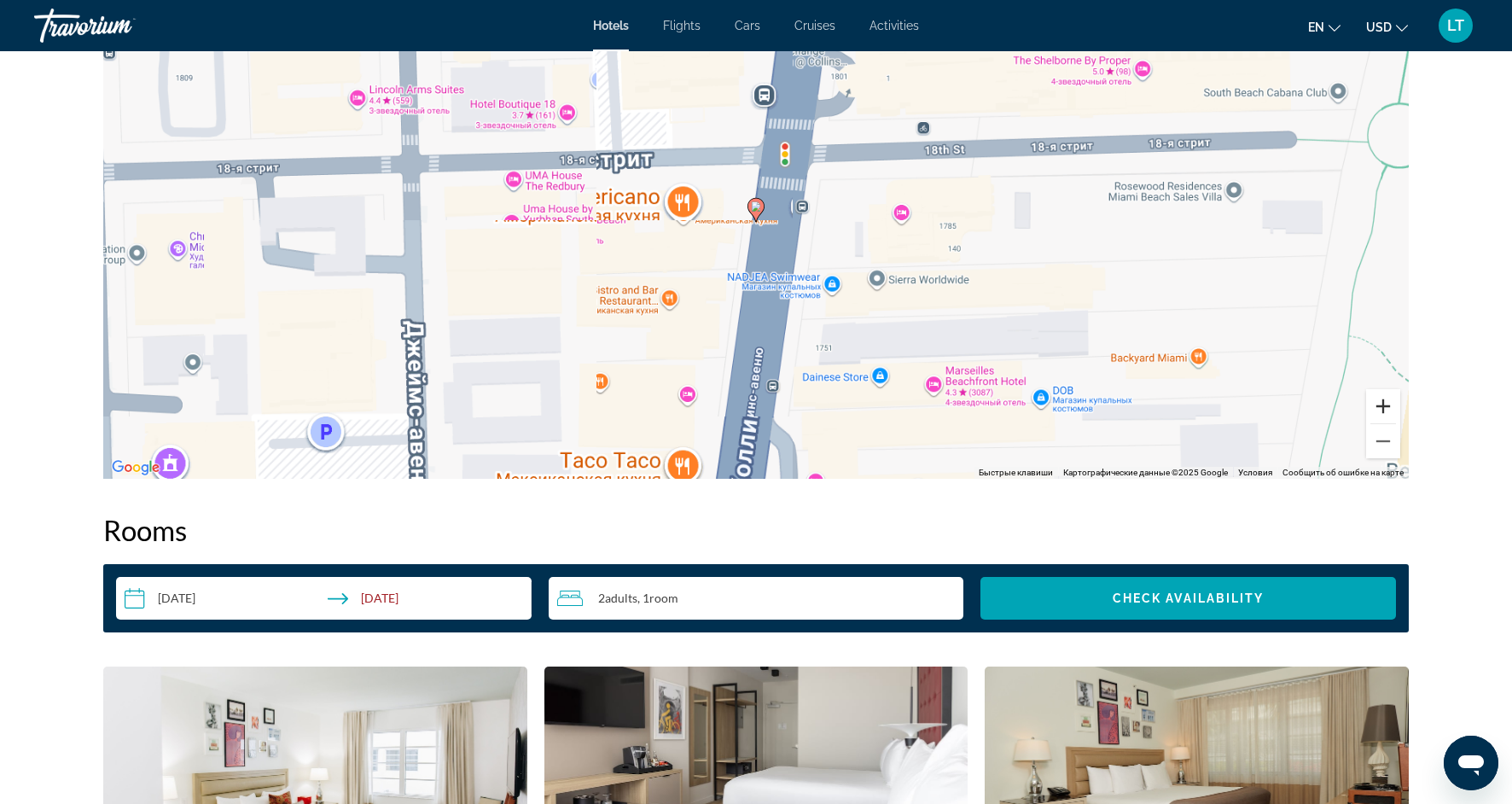
click at [1386, 416] on button "Увеличить" at bounding box center [1384, 407] width 34 height 34
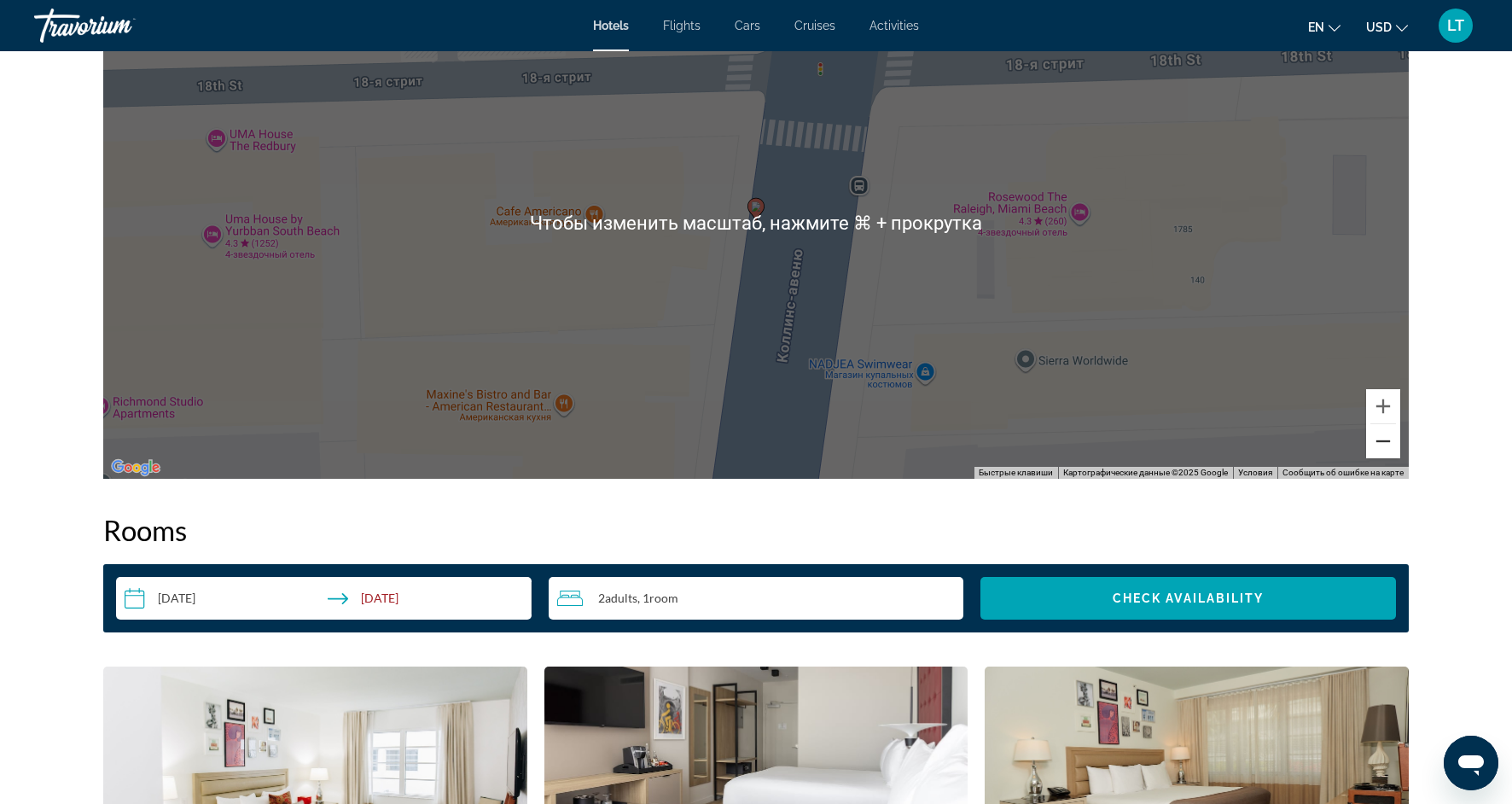
click at [1387, 435] on button "Уменьшить" at bounding box center [1384, 441] width 34 height 34
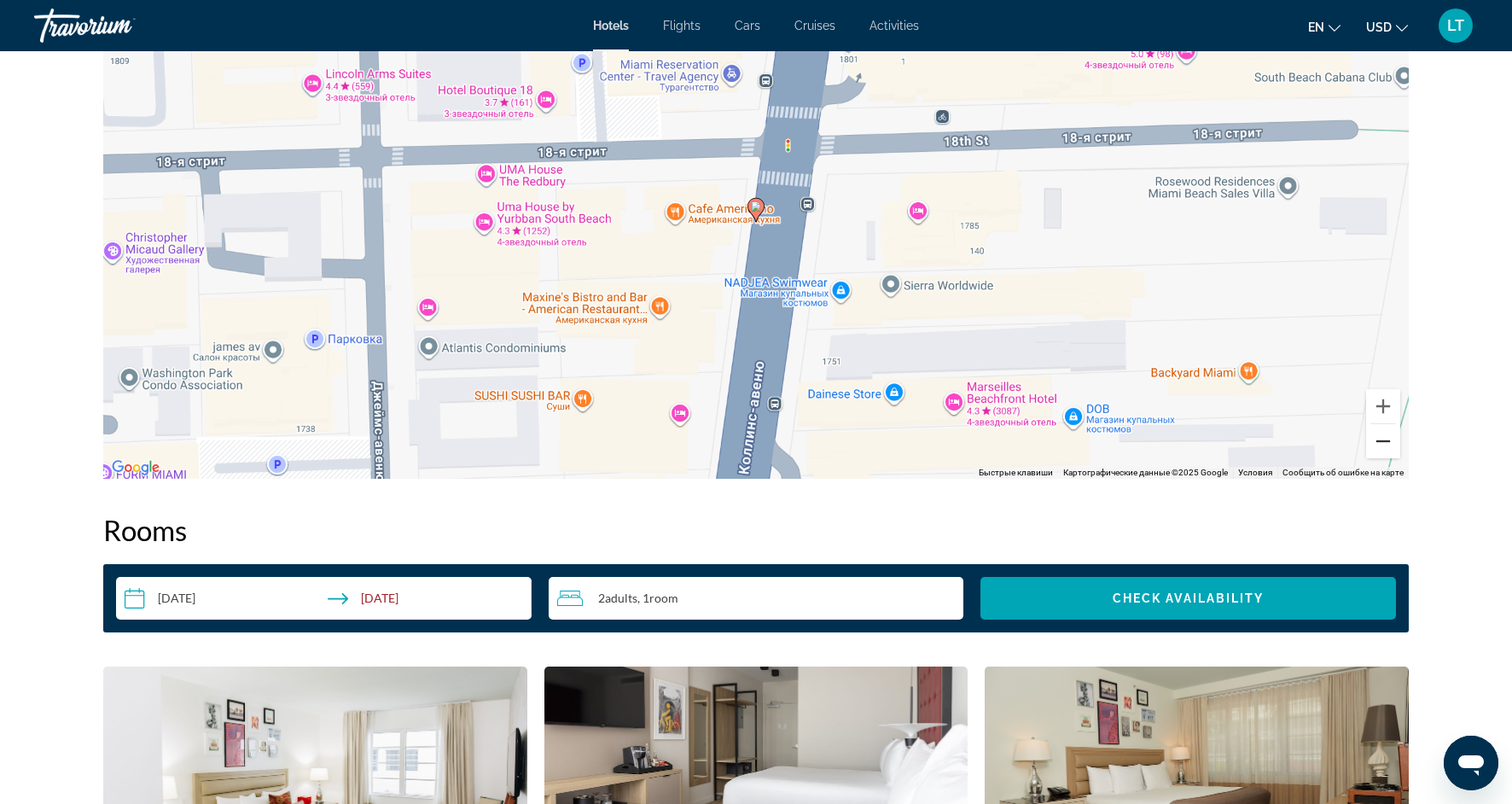
click at [1387, 435] on button "Уменьшить" at bounding box center [1384, 441] width 34 height 34
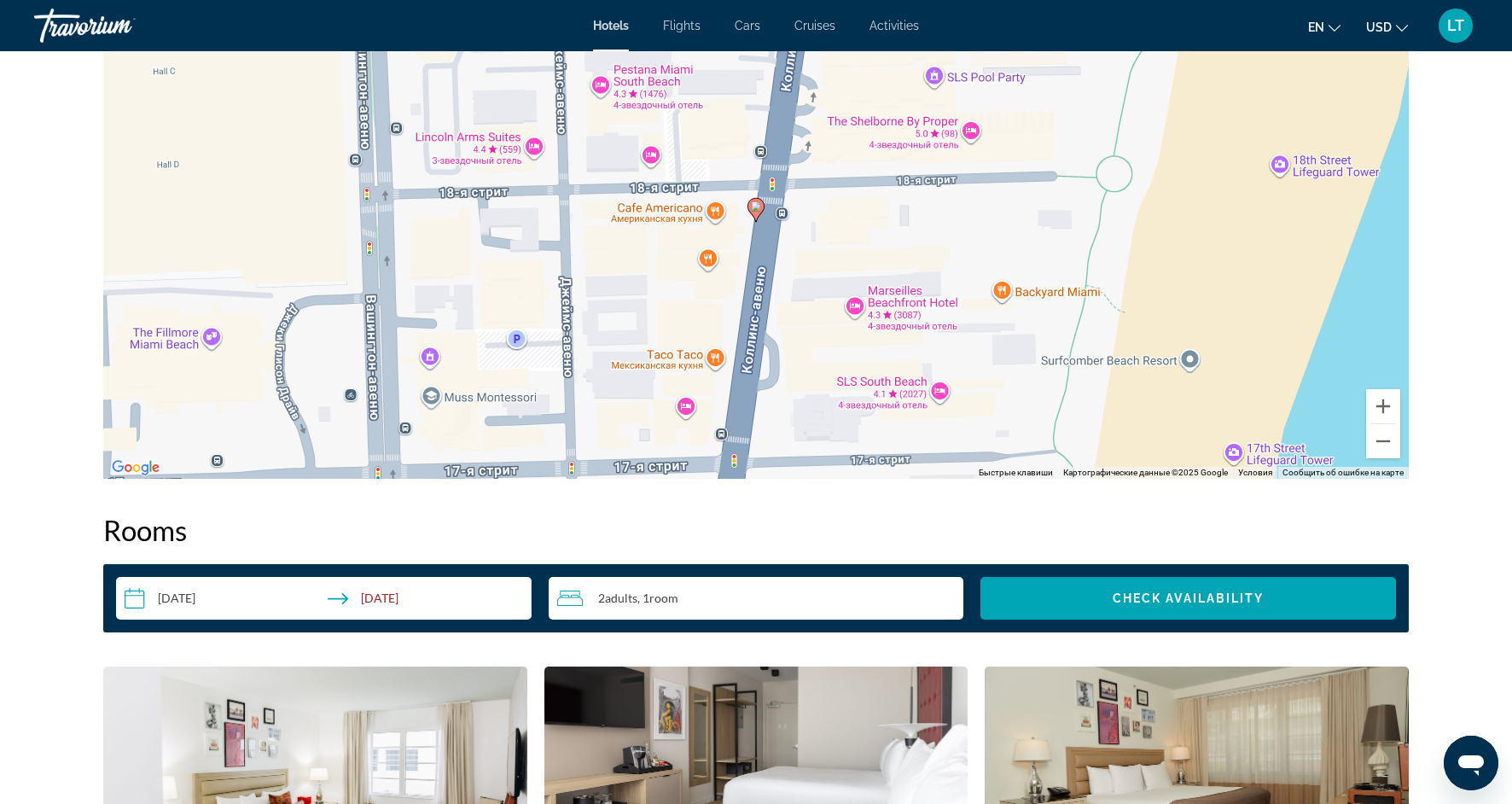
click at [862, 303] on div "Чтобы активировать перетаскивание с помощью клавиатуры, нажмите Alt + Ввод. Пос…" at bounding box center [756, 222] width 1305 height 512
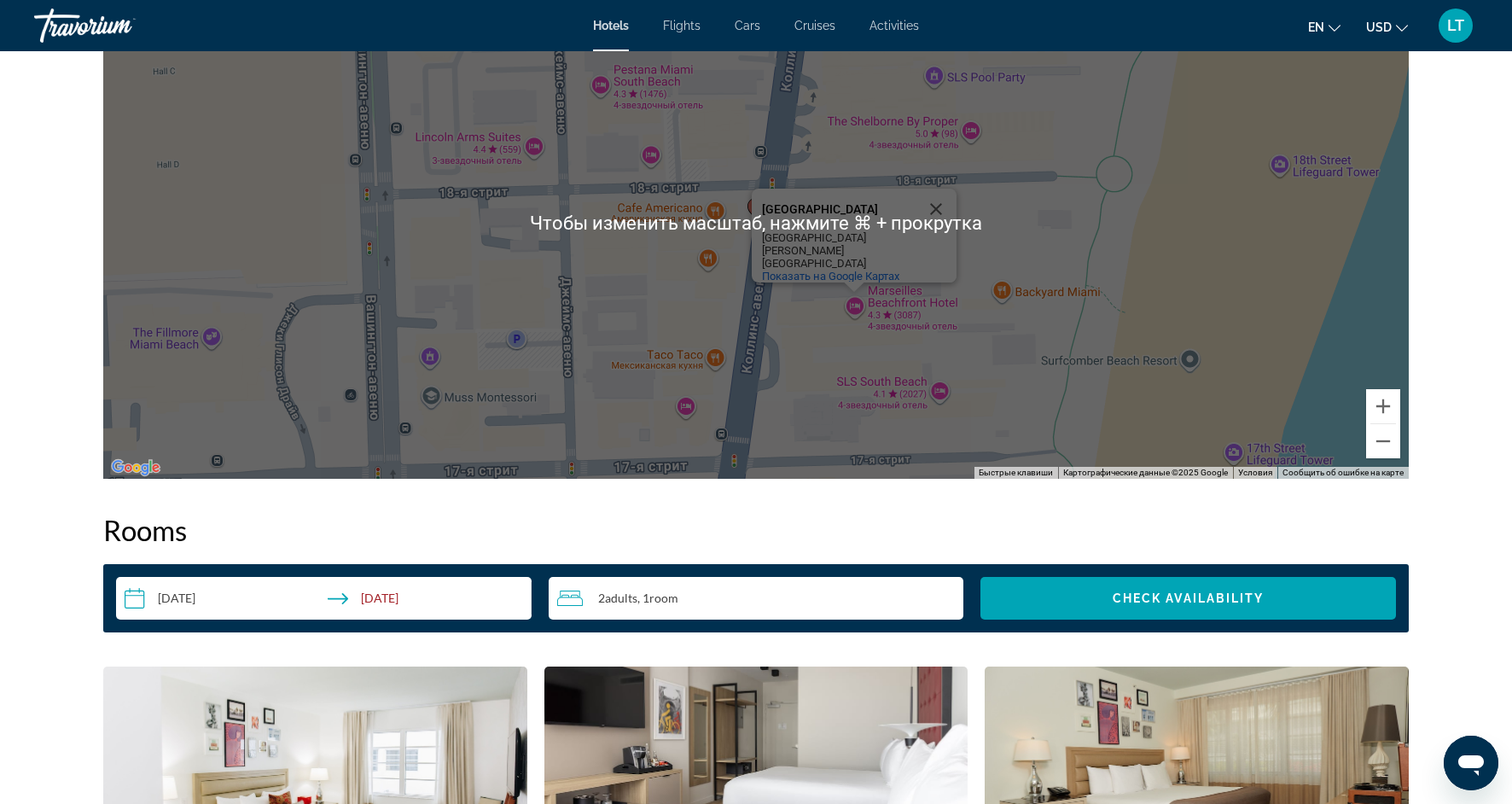
scroll to position [1751, 0]
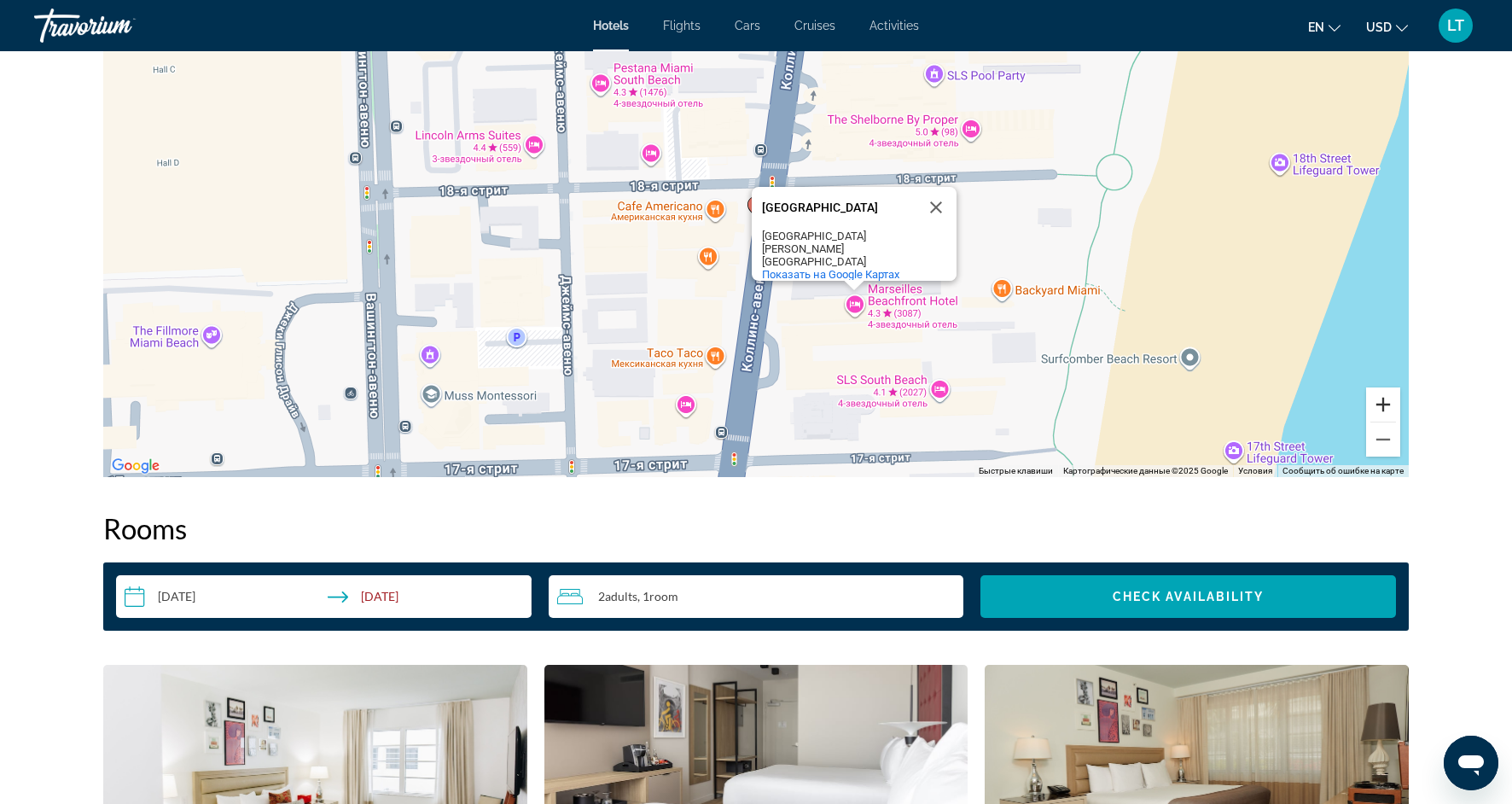
click at [1379, 389] on button "Увеличить" at bounding box center [1384, 405] width 34 height 34
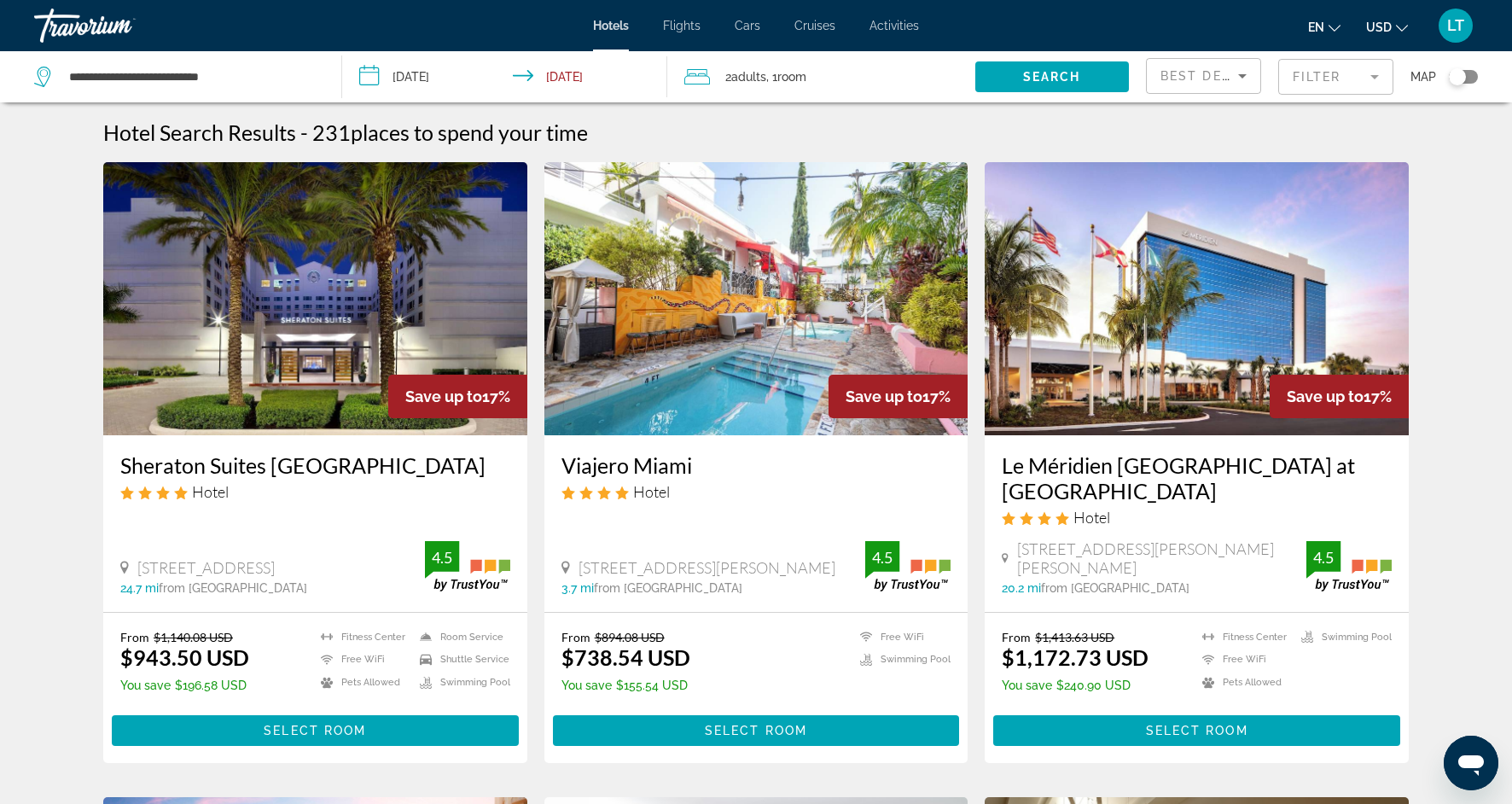
click at [1369, 76] on mat-form-field "Filter" at bounding box center [1336, 77] width 115 height 36
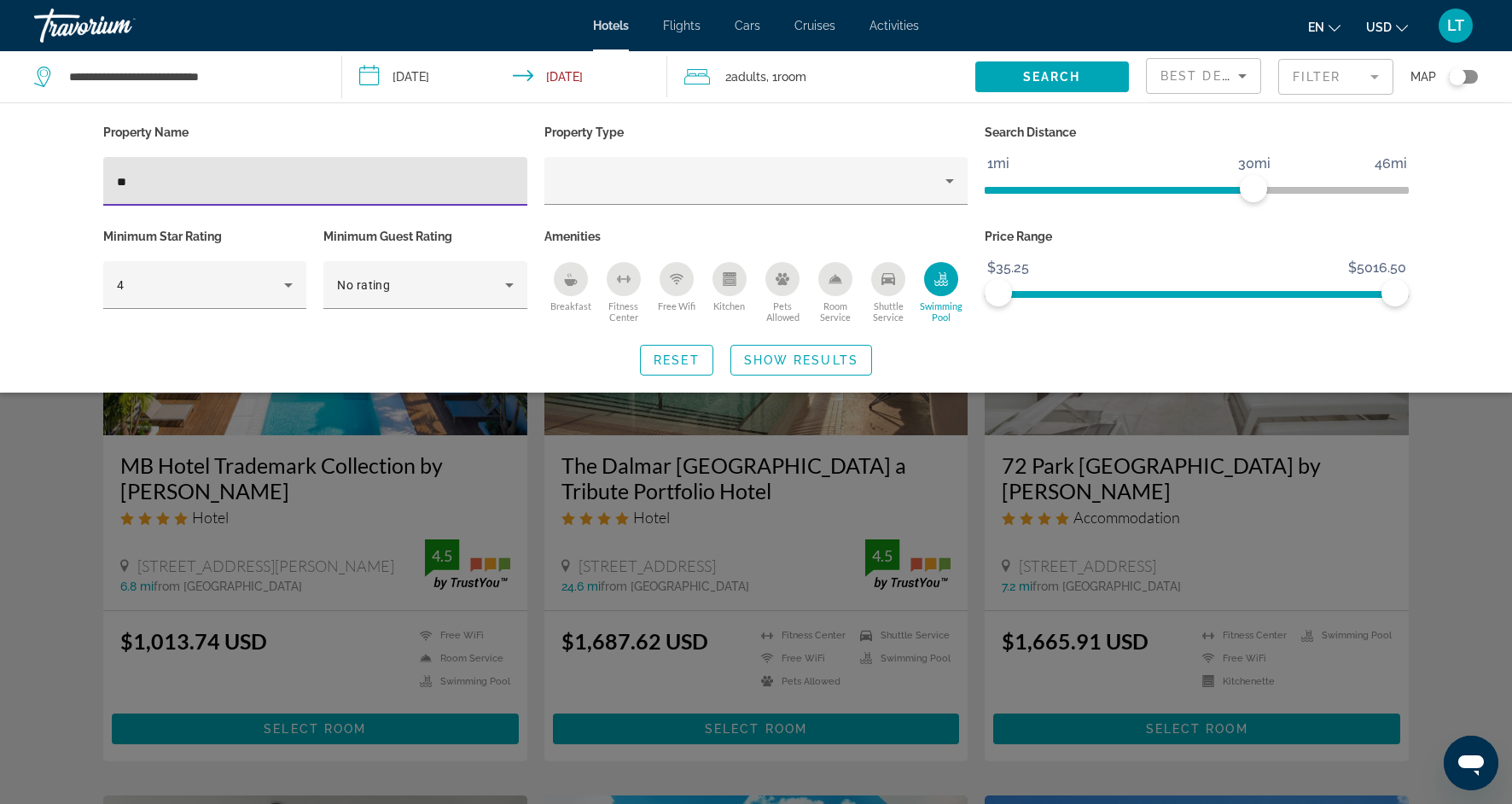
type input "**"
click at [38, 519] on div "Search widget" at bounding box center [756, 530] width 1512 height 548
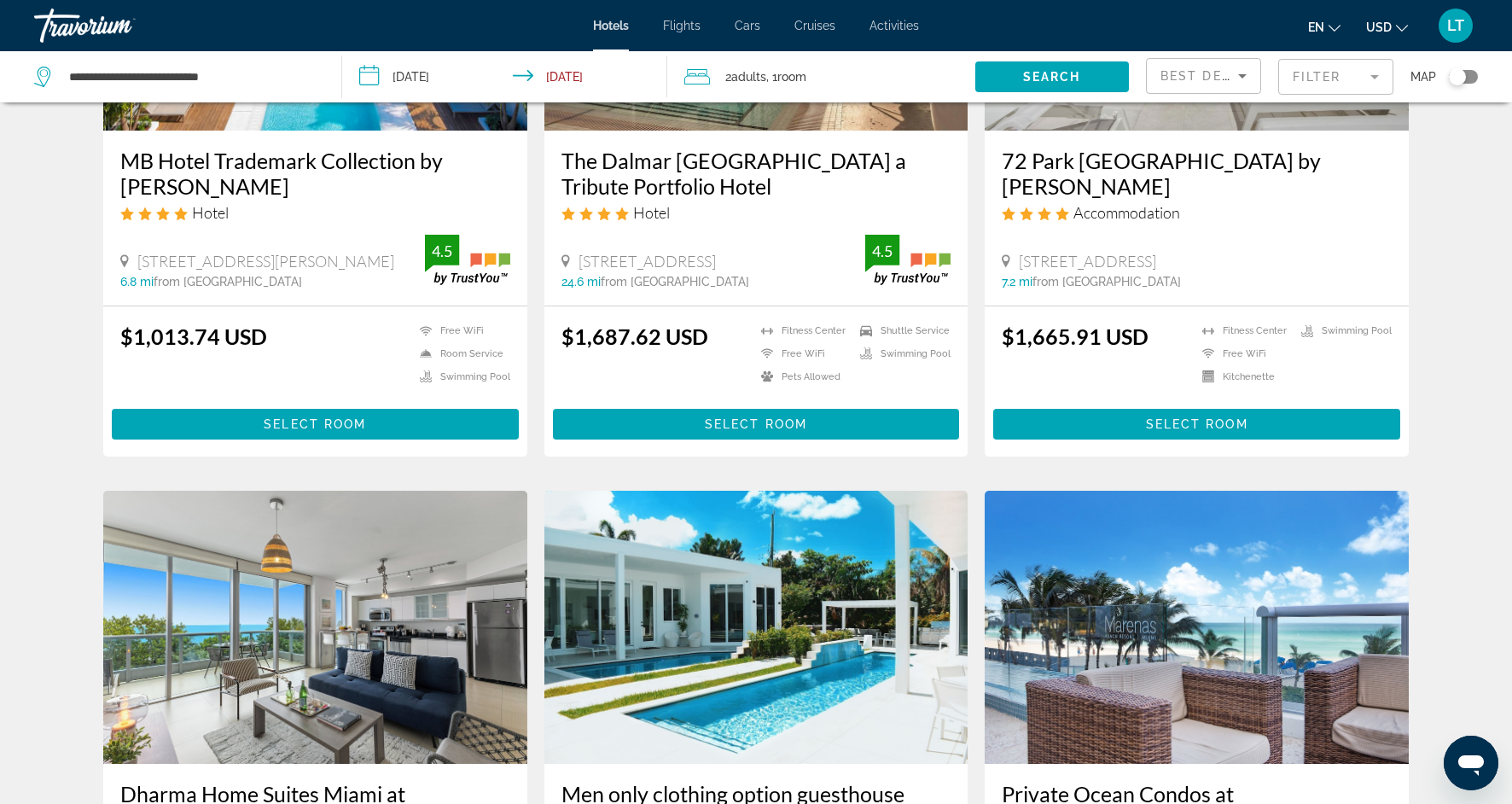
scroll to position [309, 0]
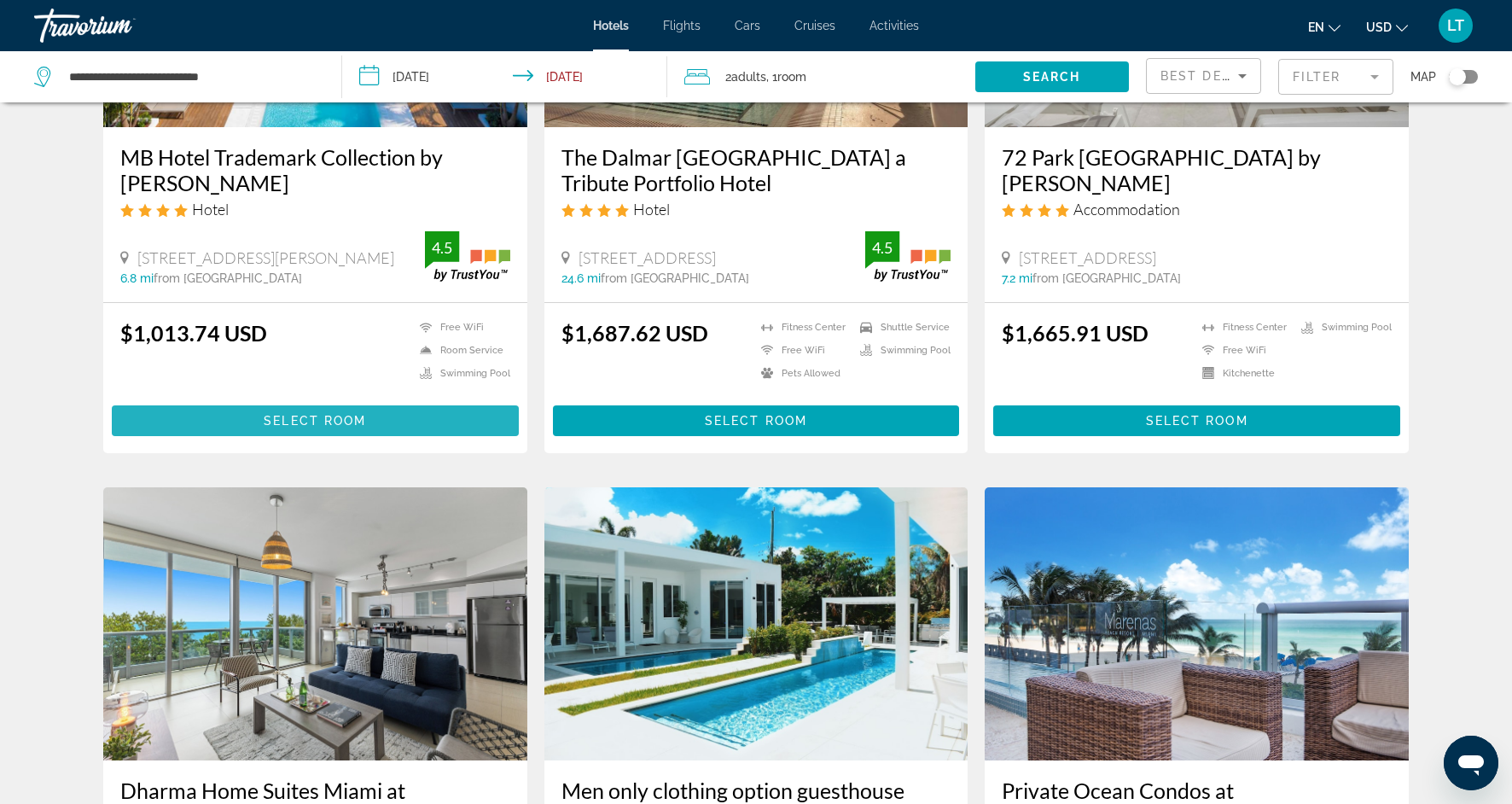
click at [333, 416] on span "Select Room" at bounding box center [314, 421] width 103 height 14
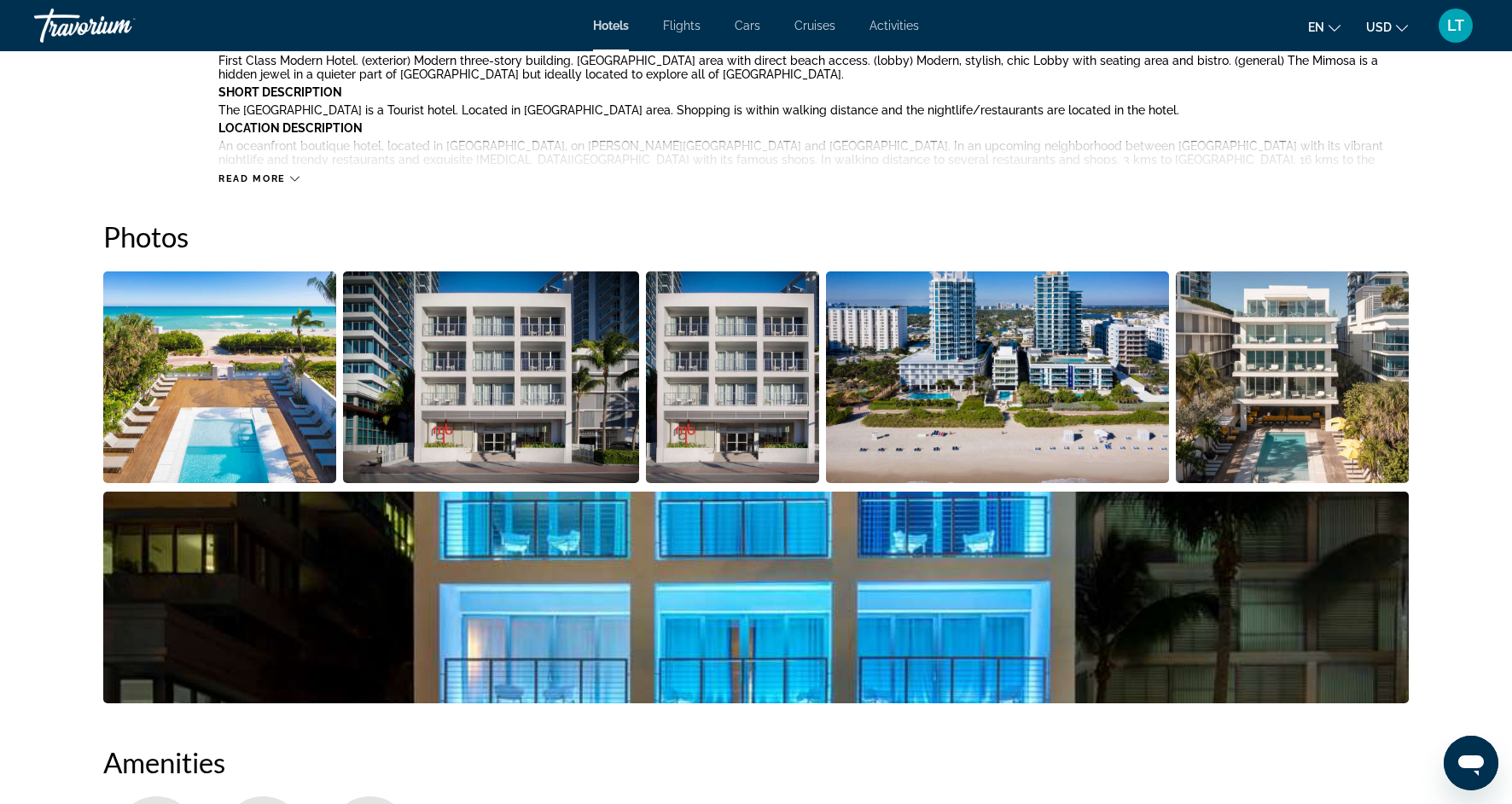
scroll to position [718, 0]
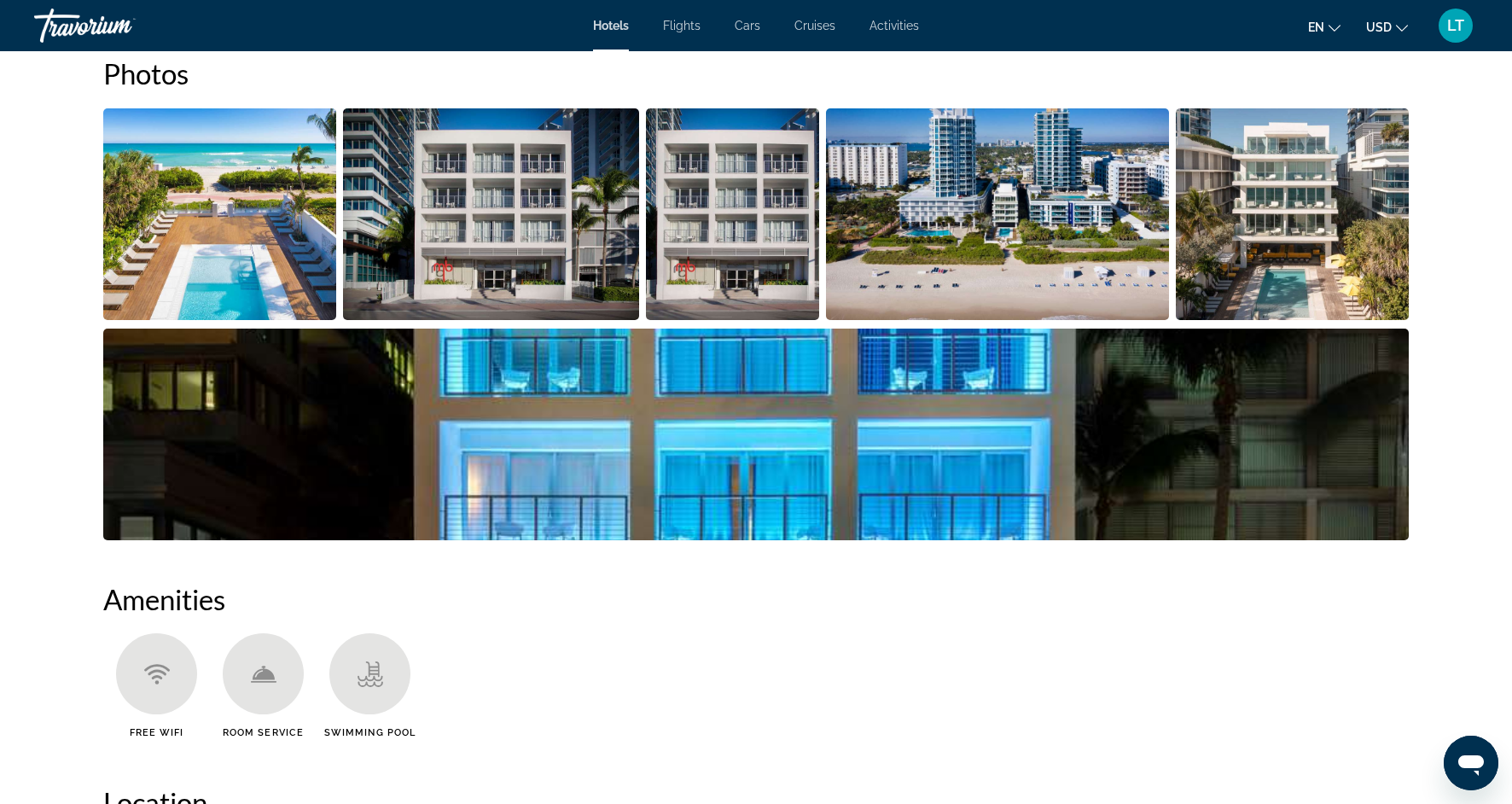
scroll to position [882, 0]
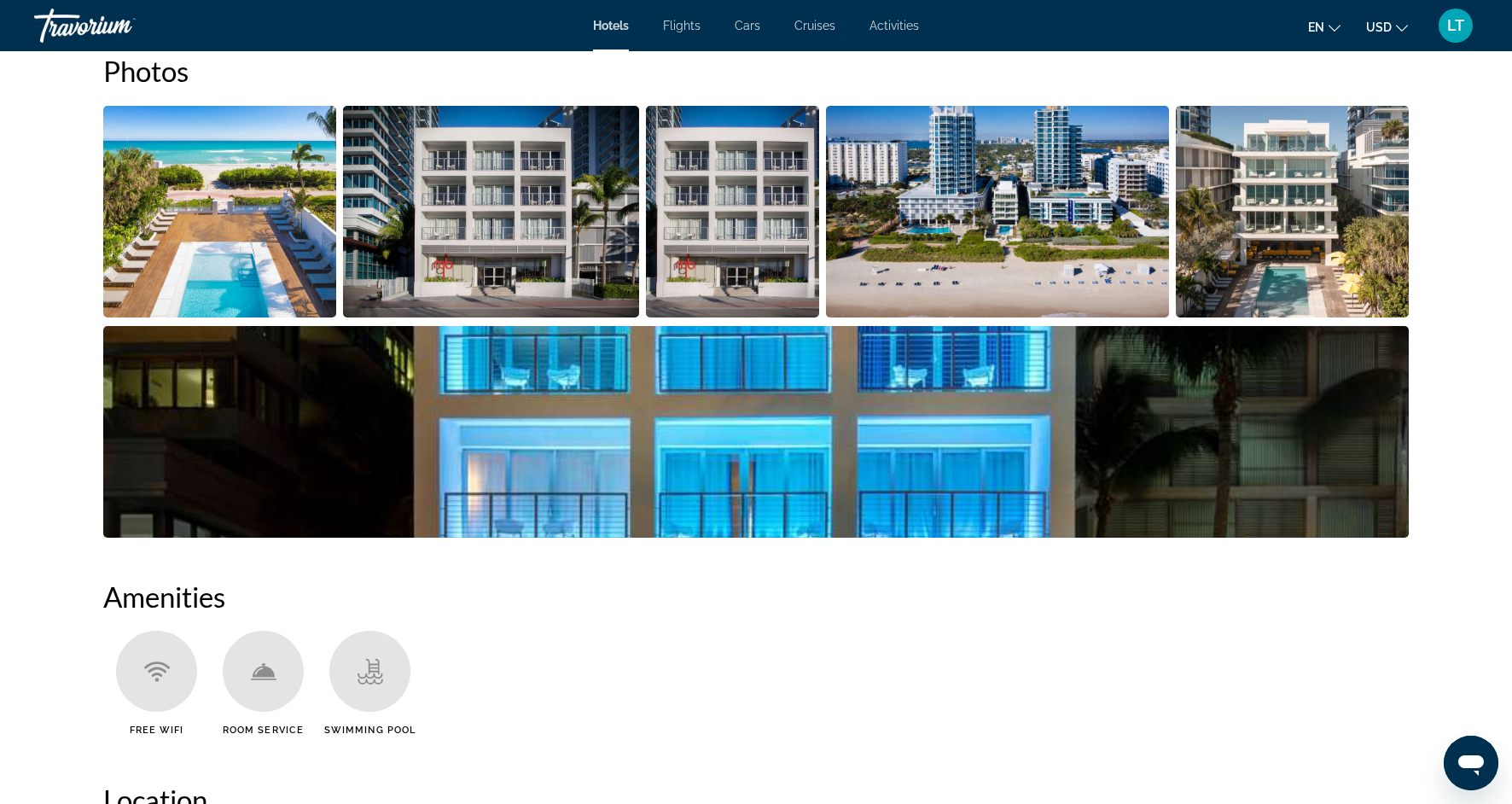
click at [350, 386] on img "Open full-screen image slider" at bounding box center [756, 432] width 1305 height 212
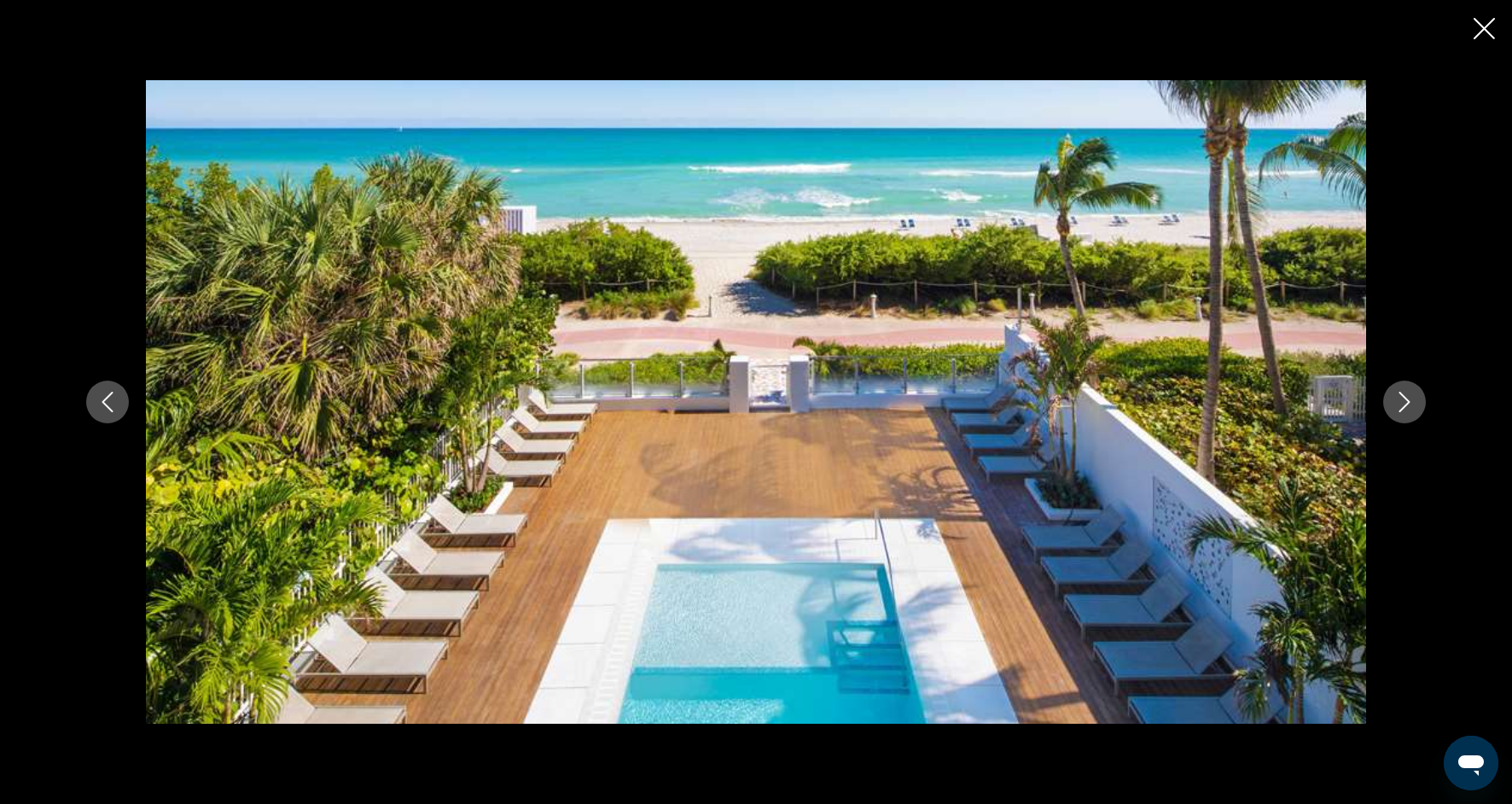
click at [1416, 403] on button "Next image" at bounding box center [1404, 402] width 43 height 43
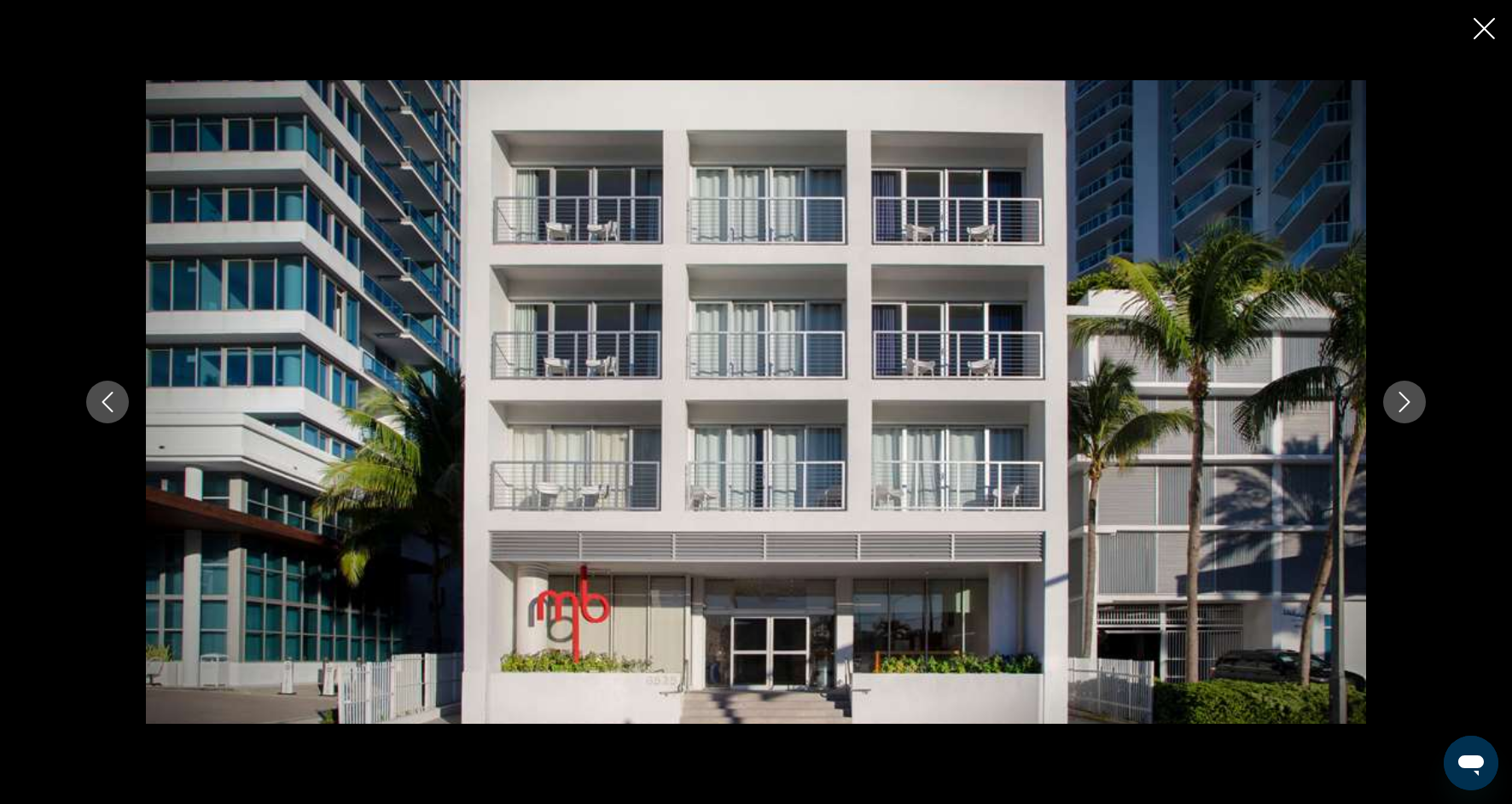
click at [1416, 403] on button "Next image" at bounding box center [1404, 402] width 43 height 43
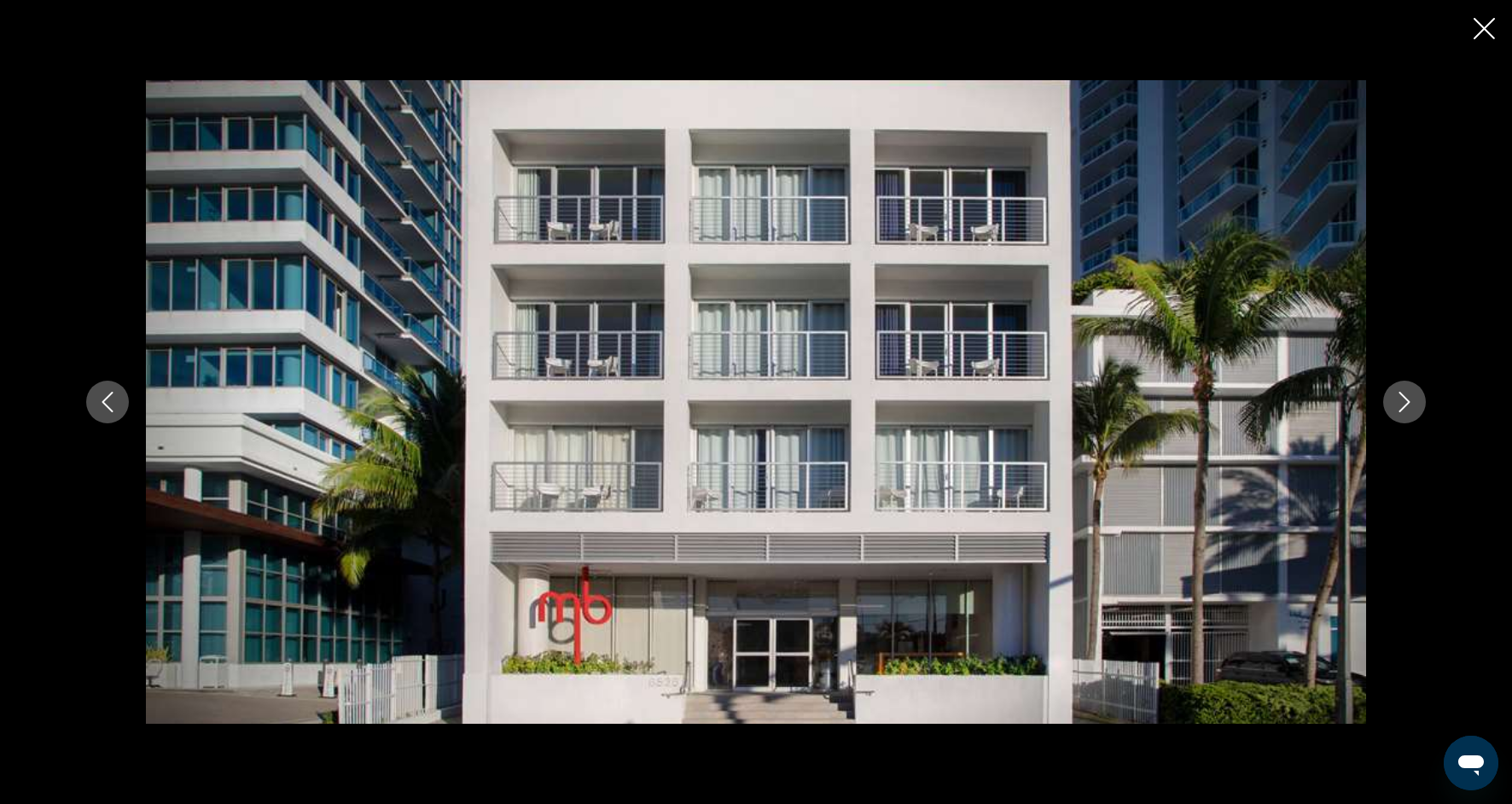
click at [1416, 403] on button "Next image" at bounding box center [1404, 402] width 43 height 43
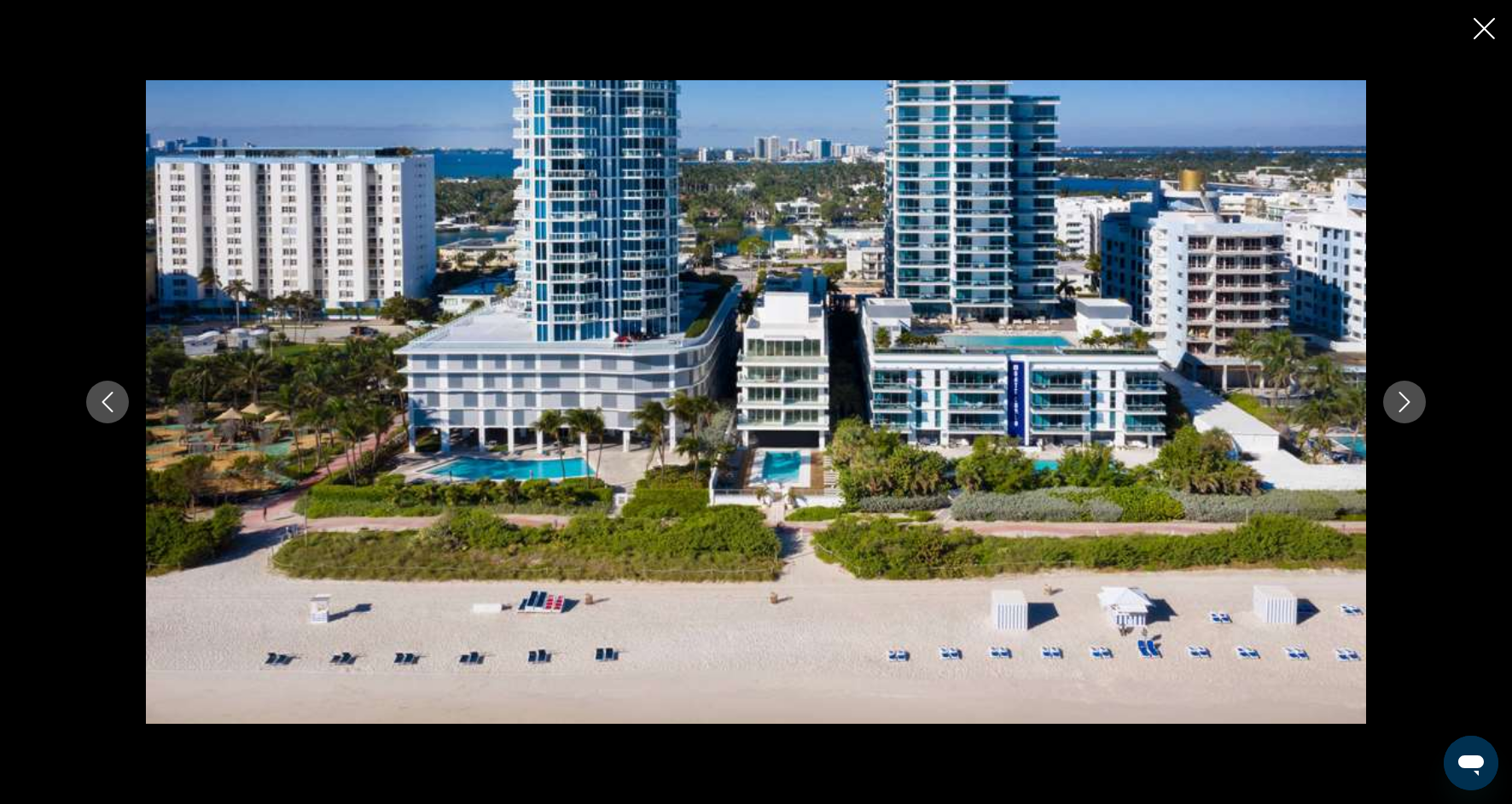
click at [1409, 401] on icon "Next image" at bounding box center [1404, 402] width 21 height 21
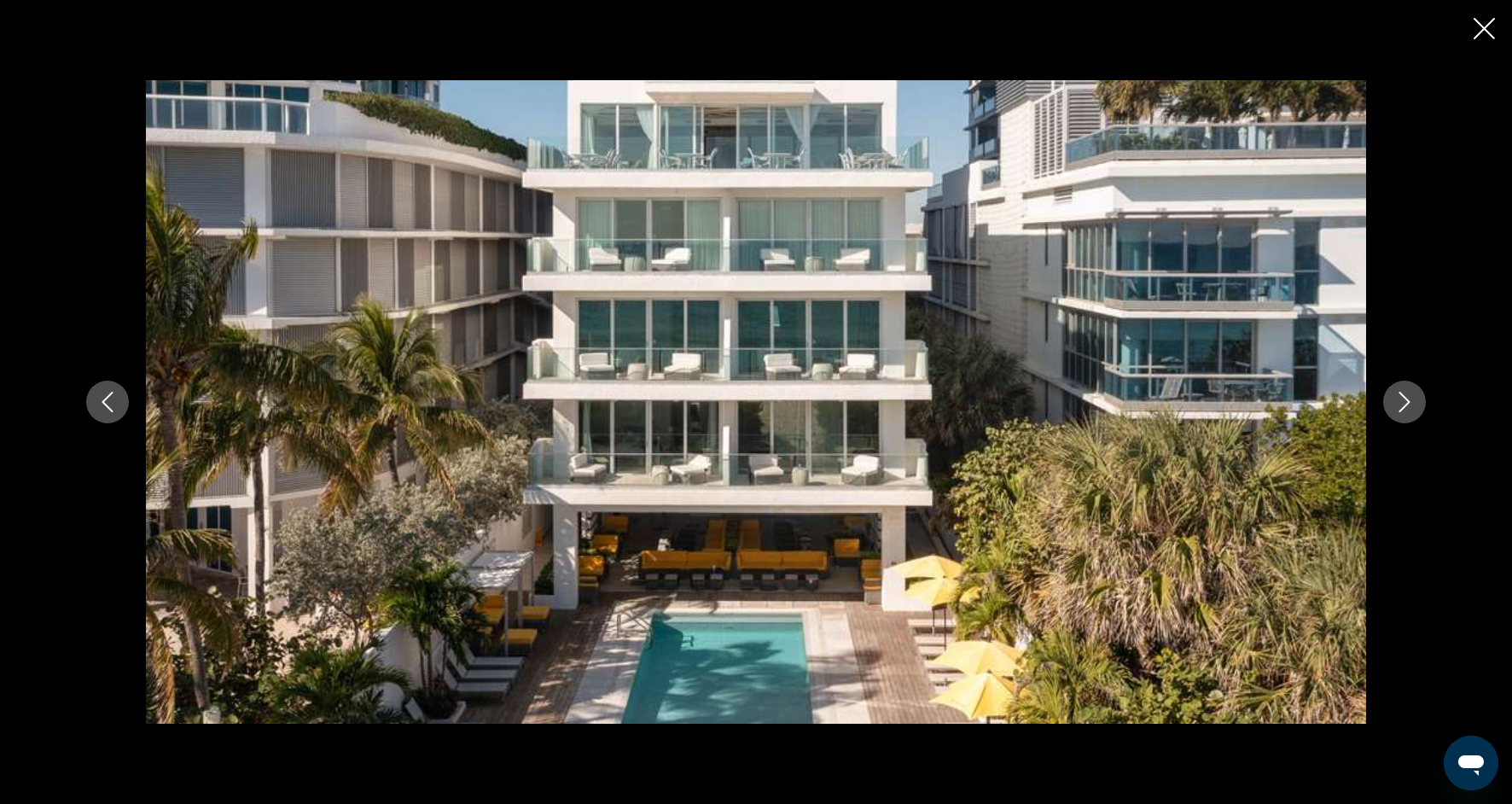
click at [1410, 401] on icon "Next image" at bounding box center [1404, 402] width 21 height 21
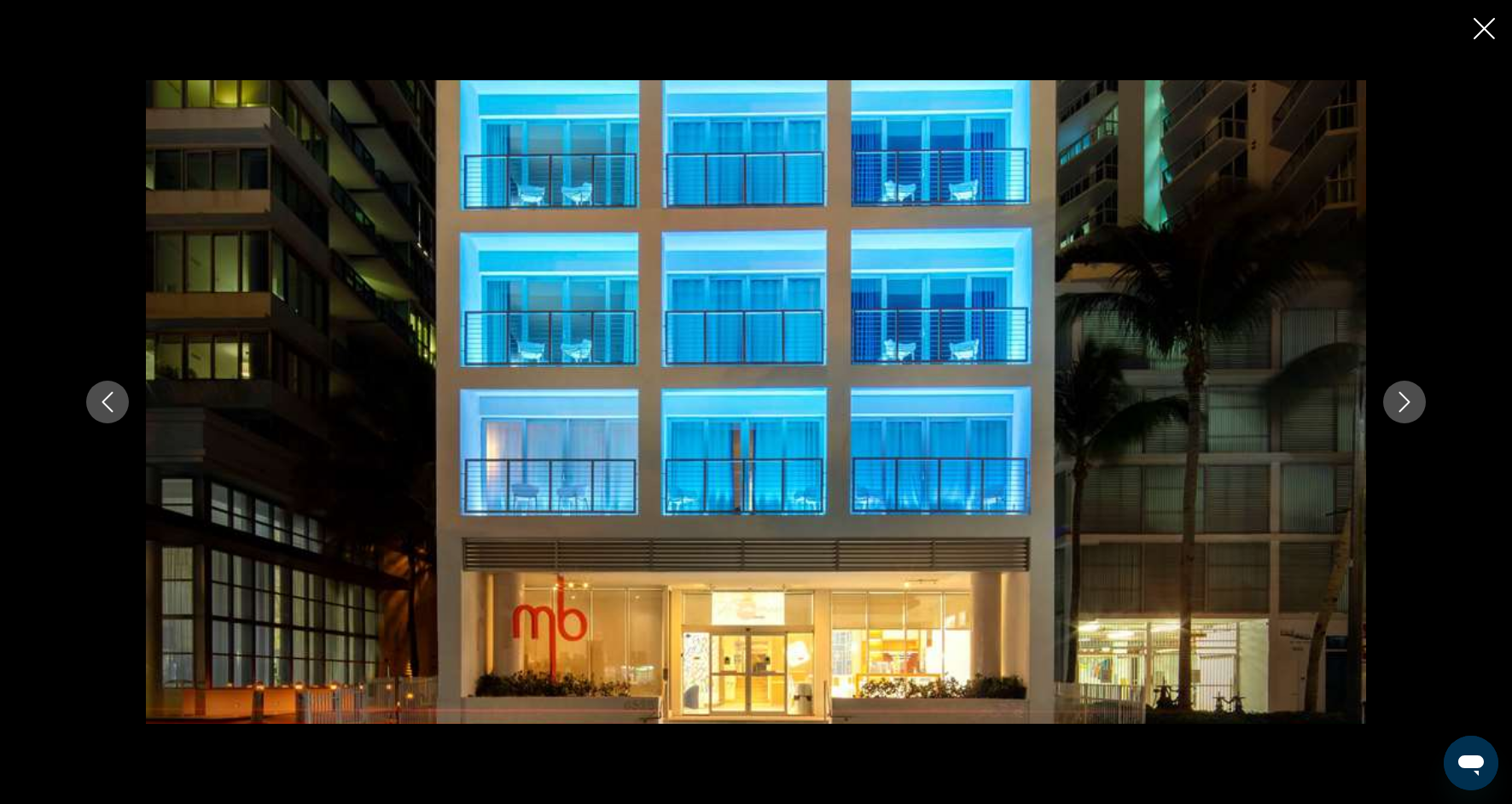
click at [1410, 402] on icon "Next image" at bounding box center [1404, 402] width 21 height 21
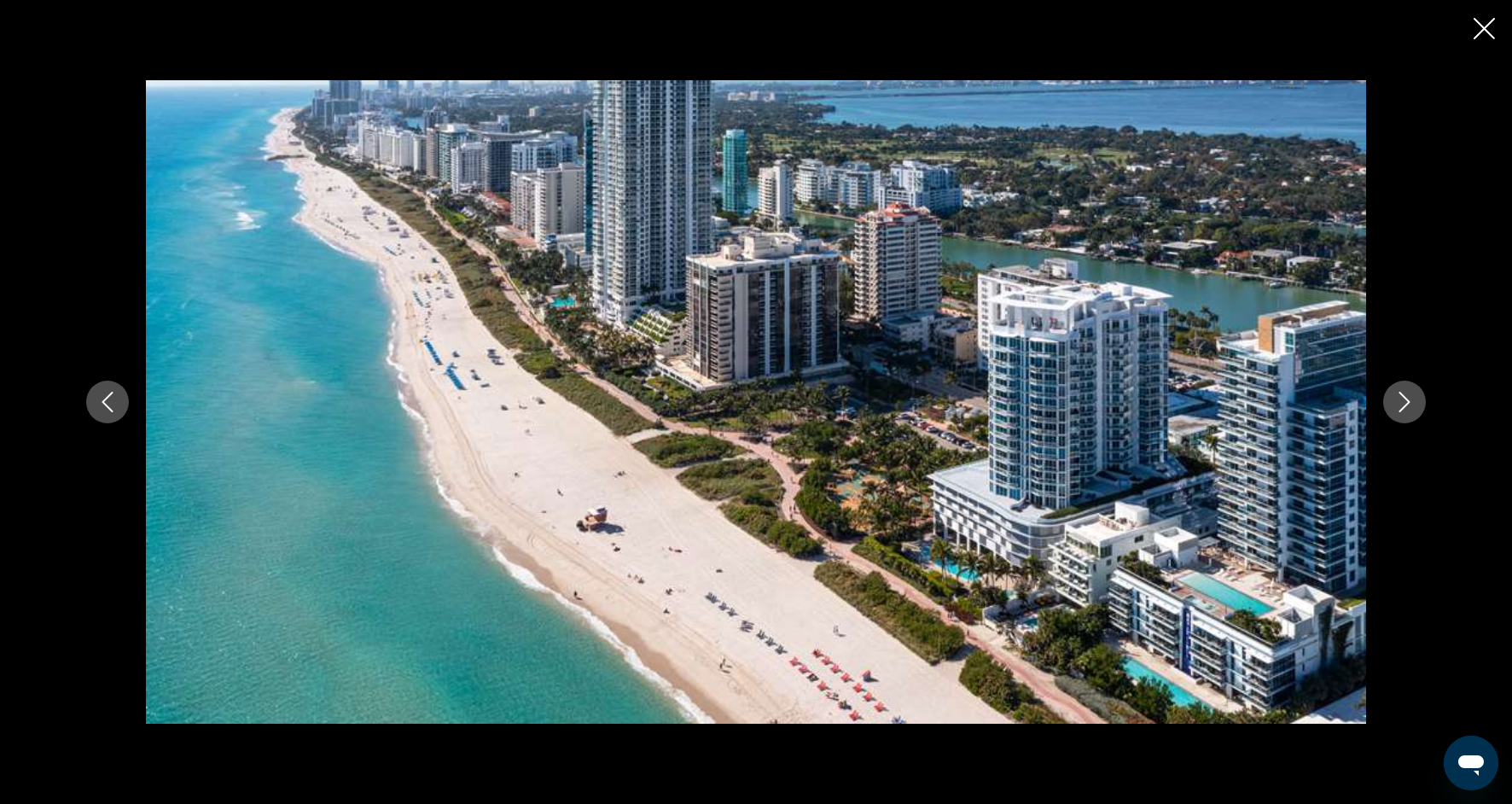
click at [1410, 403] on icon "Next image" at bounding box center [1404, 402] width 21 height 21
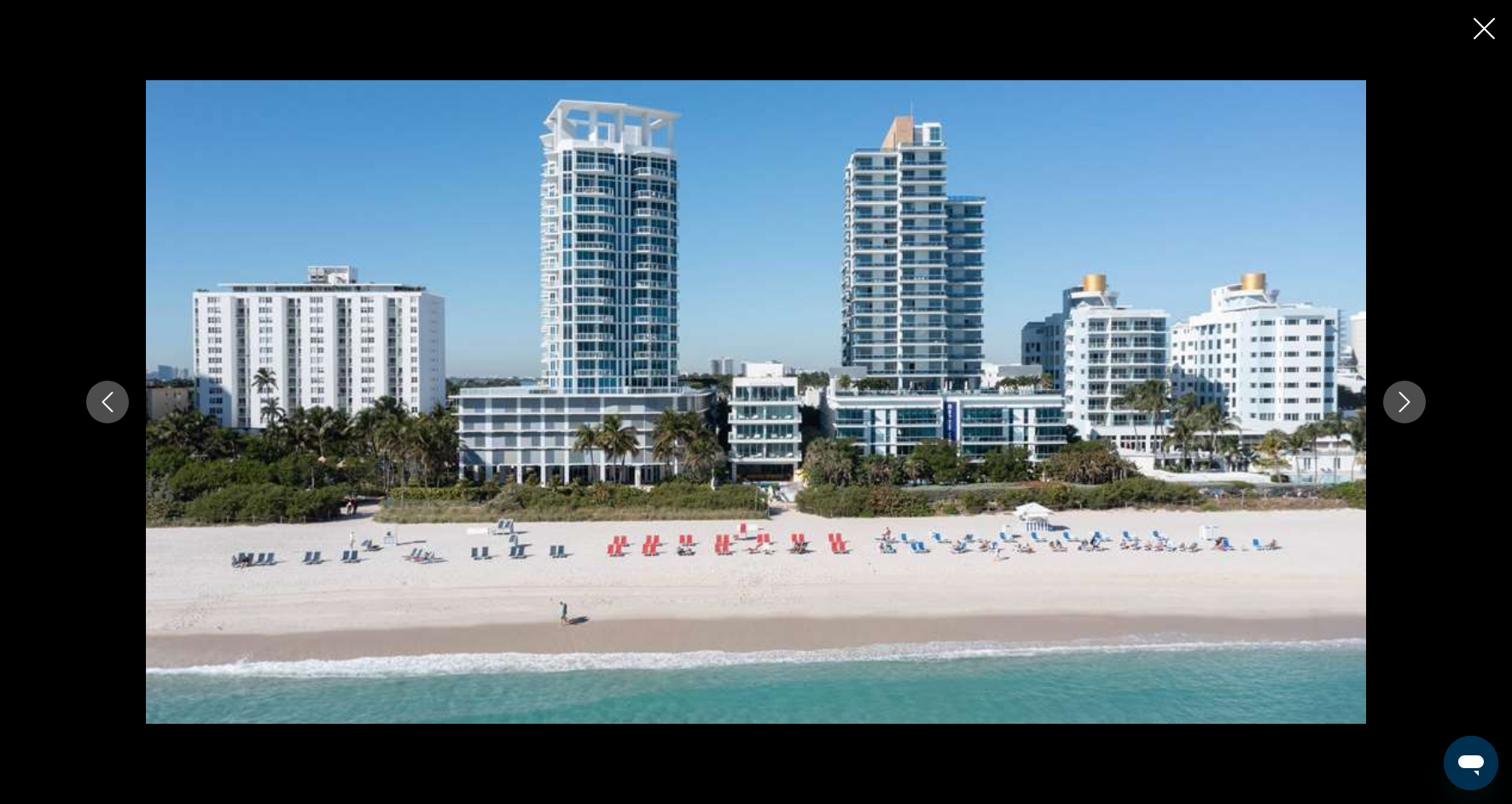
click at [1411, 405] on icon "Next image" at bounding box center [1404, 402] width 21 height 21
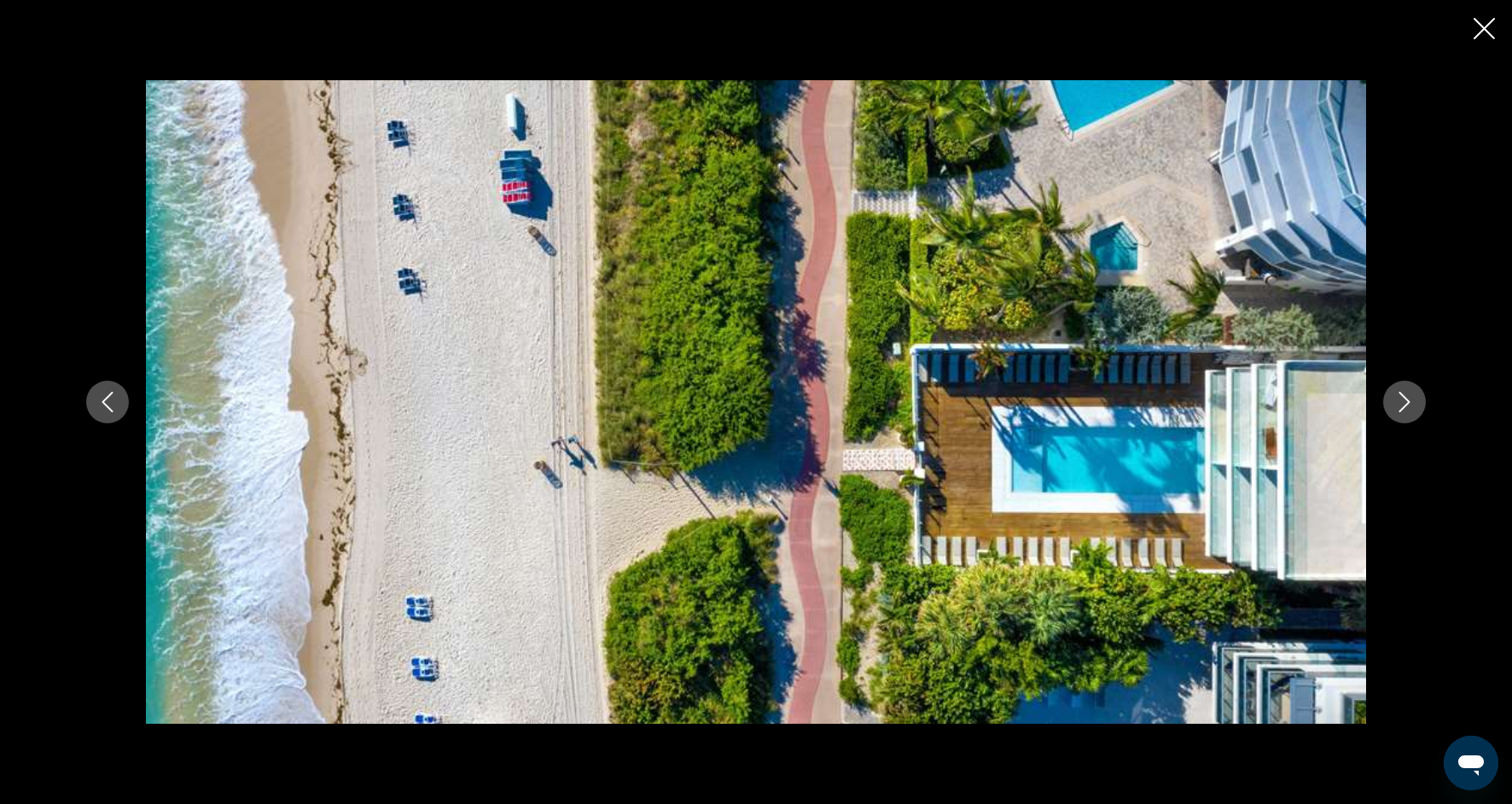
click at [1411, 405] on icon "Next image" at bounding box center [1404, 402] width 21 height 21
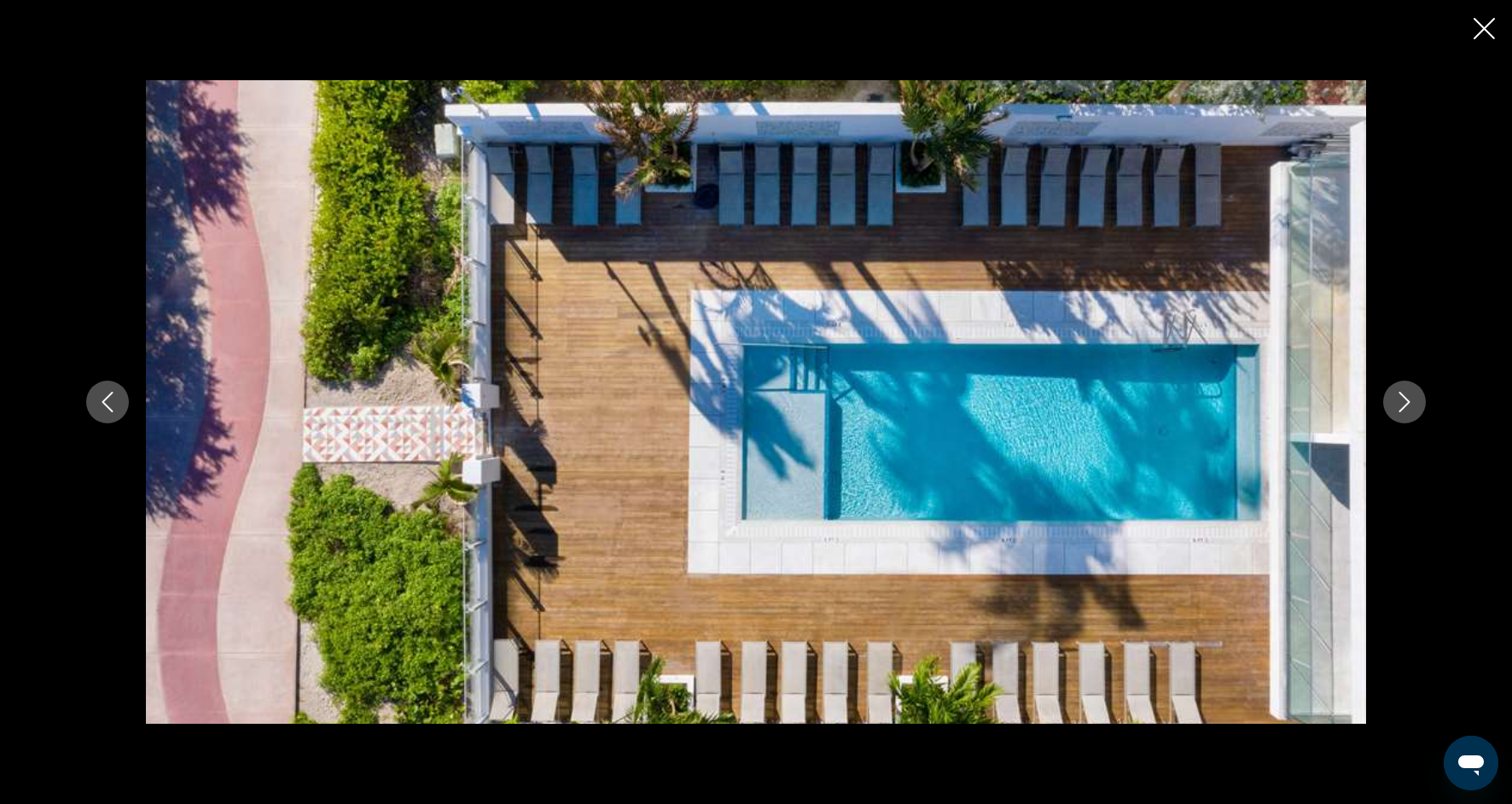
click at [1411, 407] on icon "Next image" at bounding box center [1404, 402] width 21 height 21
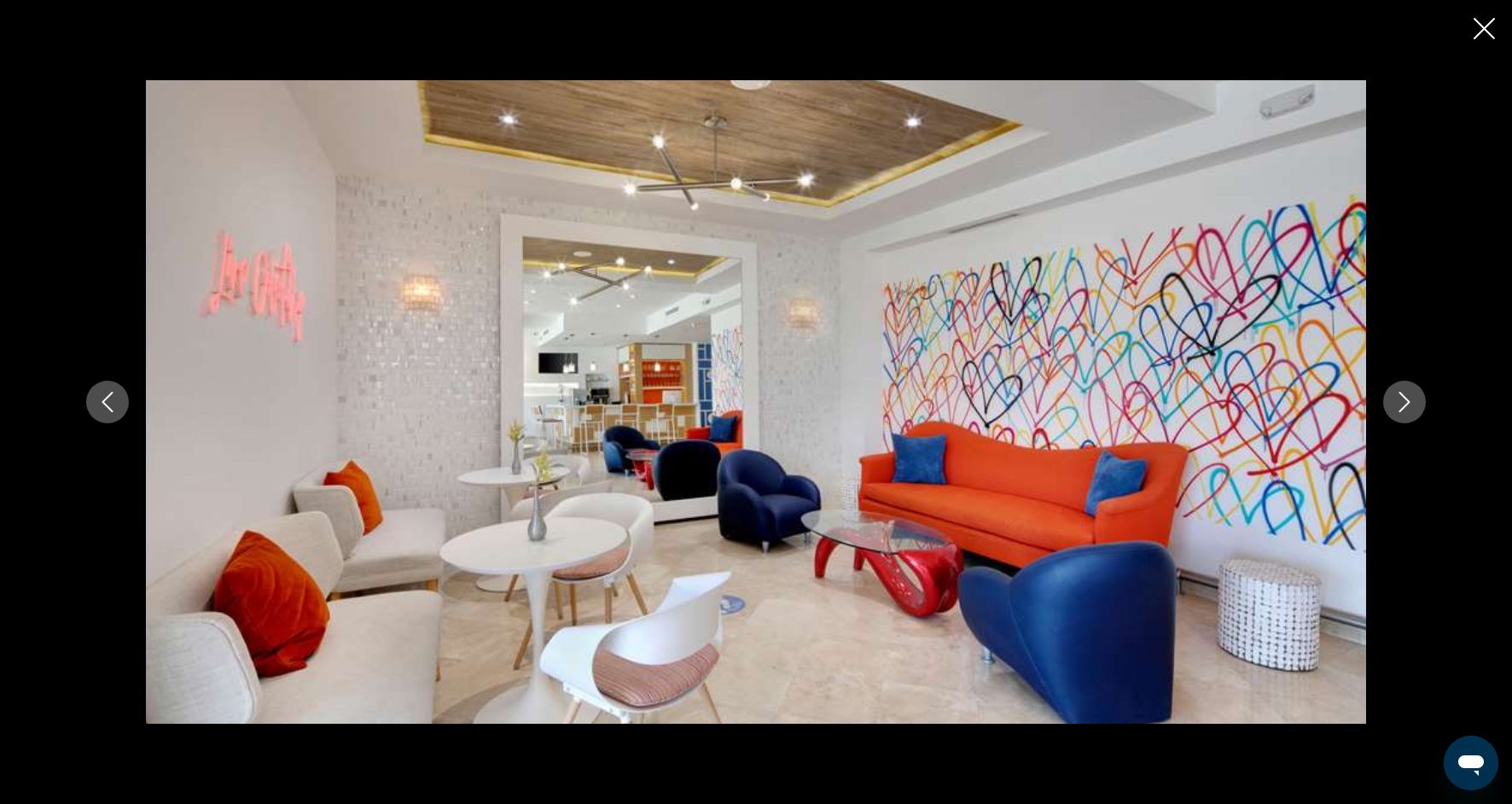
click at [1416, 411] on button "Next image" at bounding box center [1404, 402] width 43 height 43
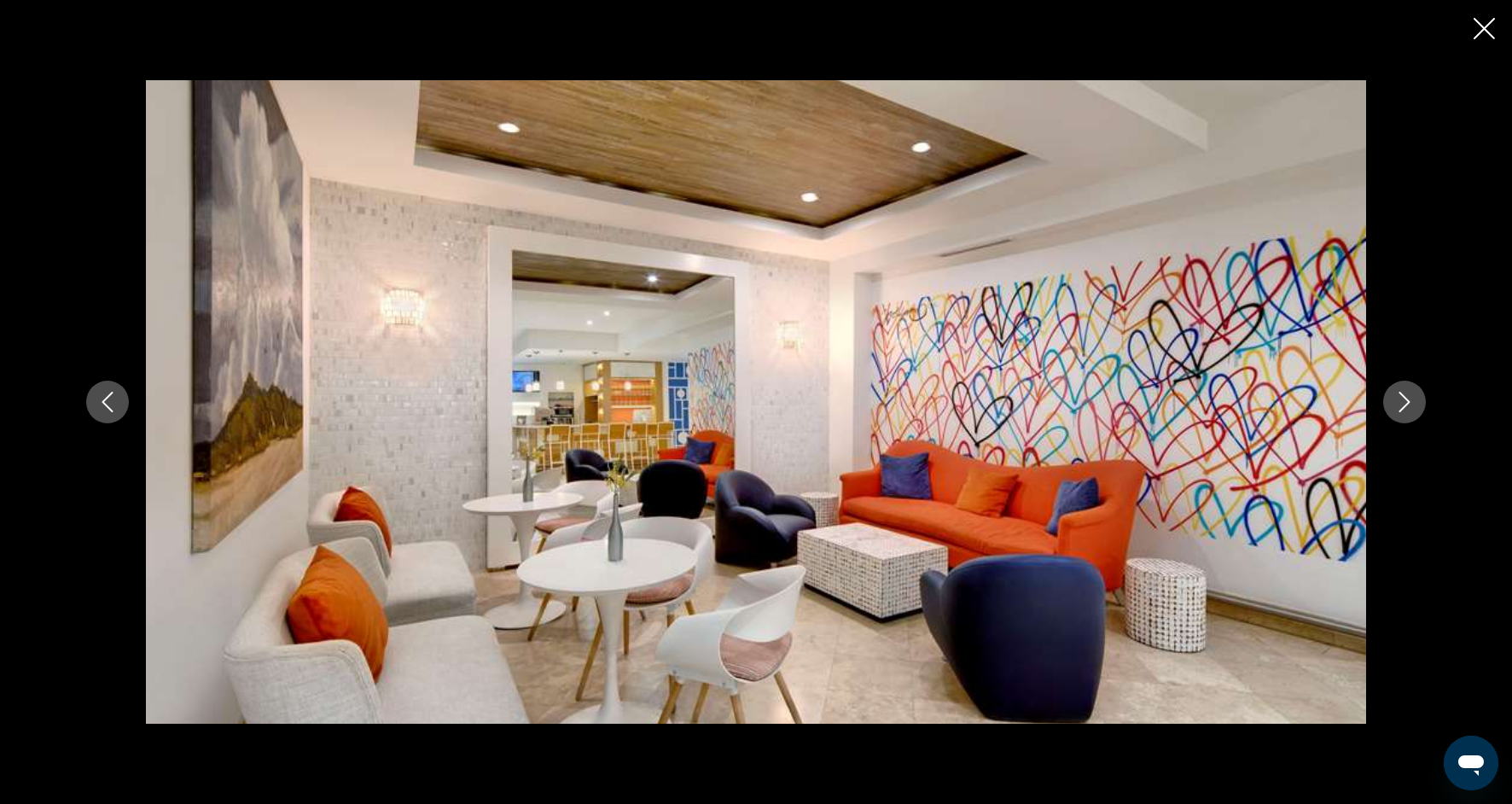
scroll to position [859, 0]
click at [1416, 411] on button "Next image" at bounding box center [1404, 402] width 43 height 43
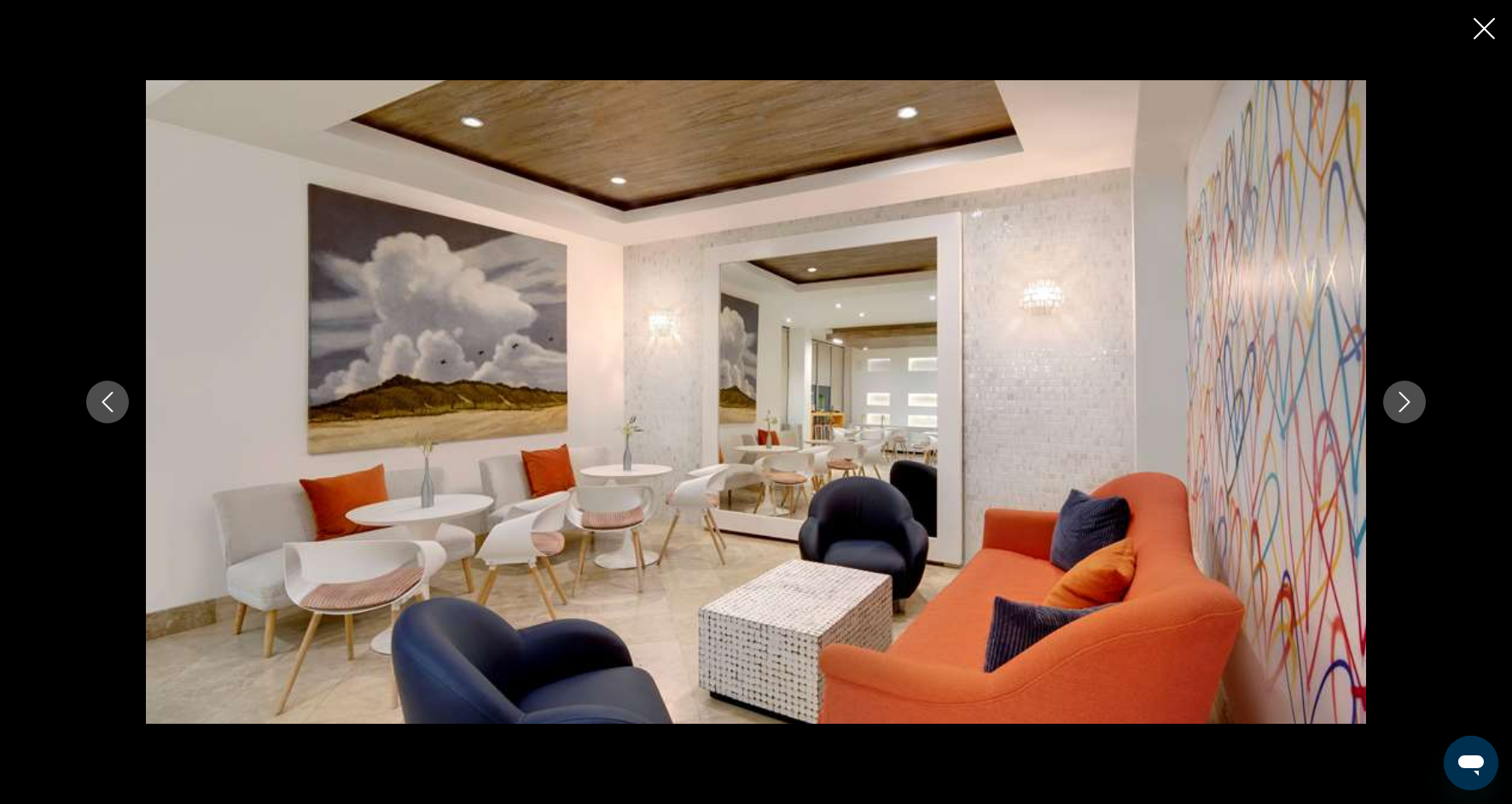
click at [1416, 412] on button "Next image" at bounding box center [1404, 402] width 43 height 43
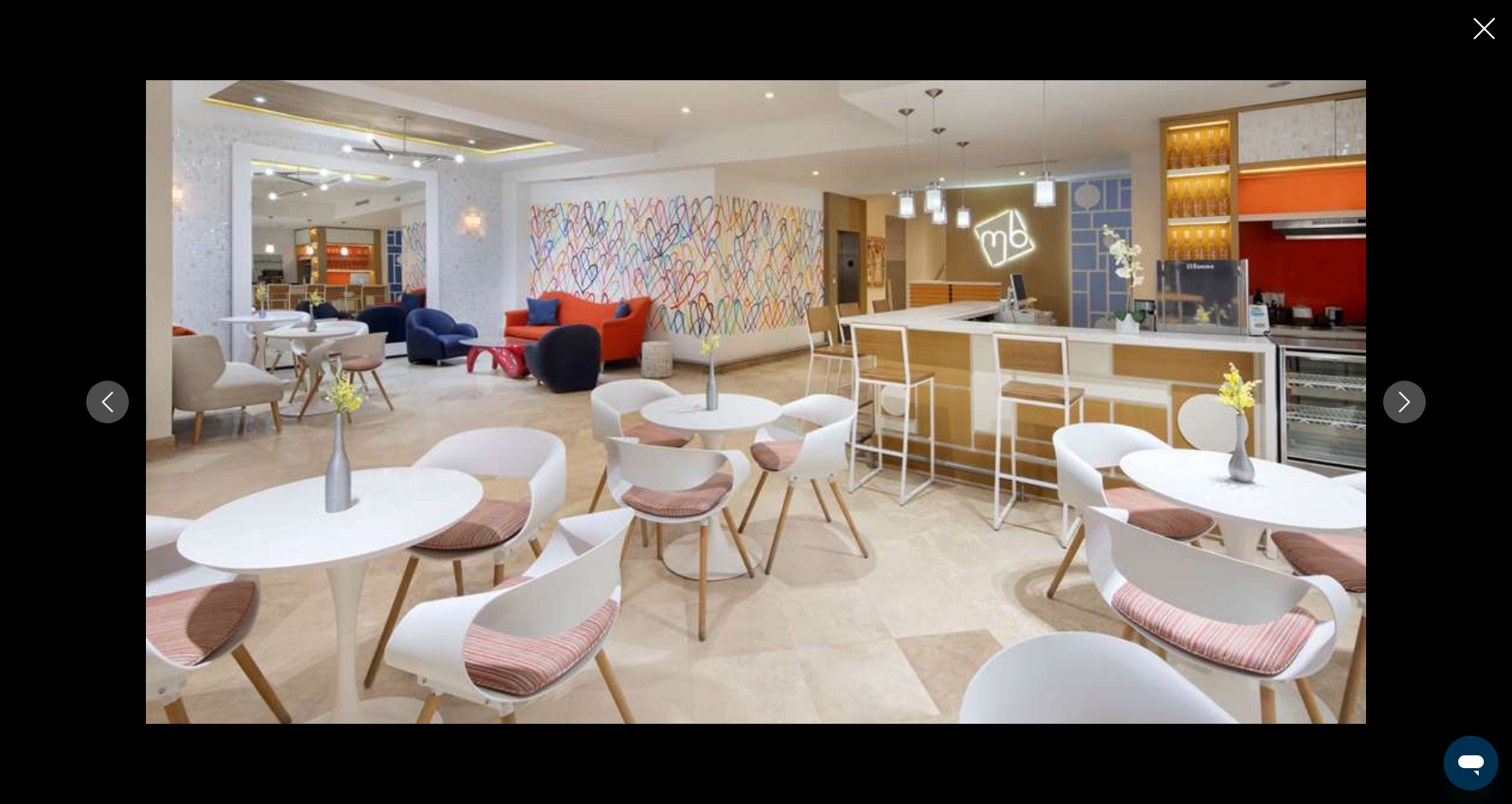
click at [1417, 414] on button "Next image" at bounding box center [1404, 402] width 43 height 43
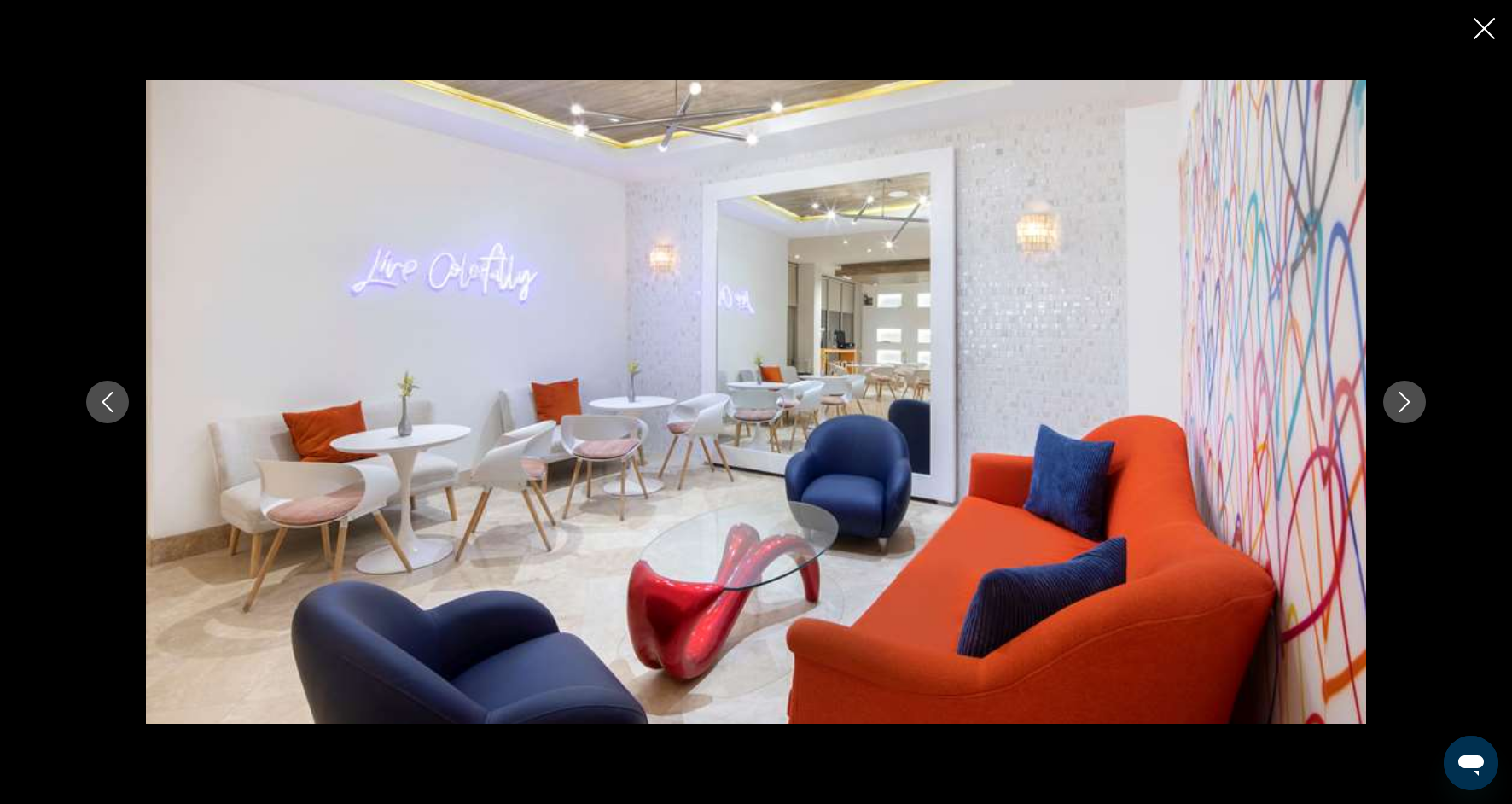
click at [1419, 415] on button "Next image" at bounding box center [1404, 402] width 43 height 43
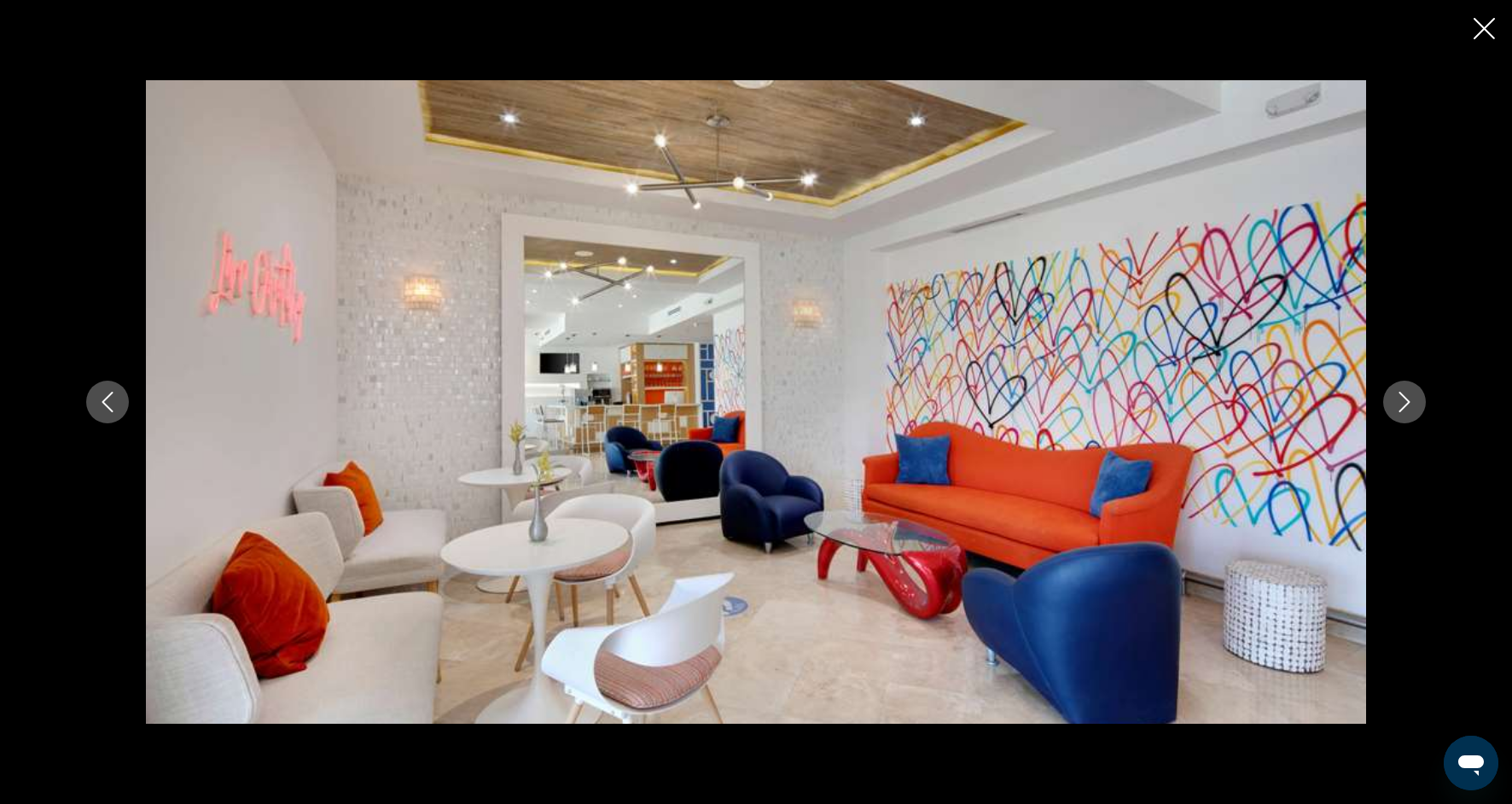
click at [1419, 416] on button "Next image" at bounding box center [1404, 402] width 43 height 43
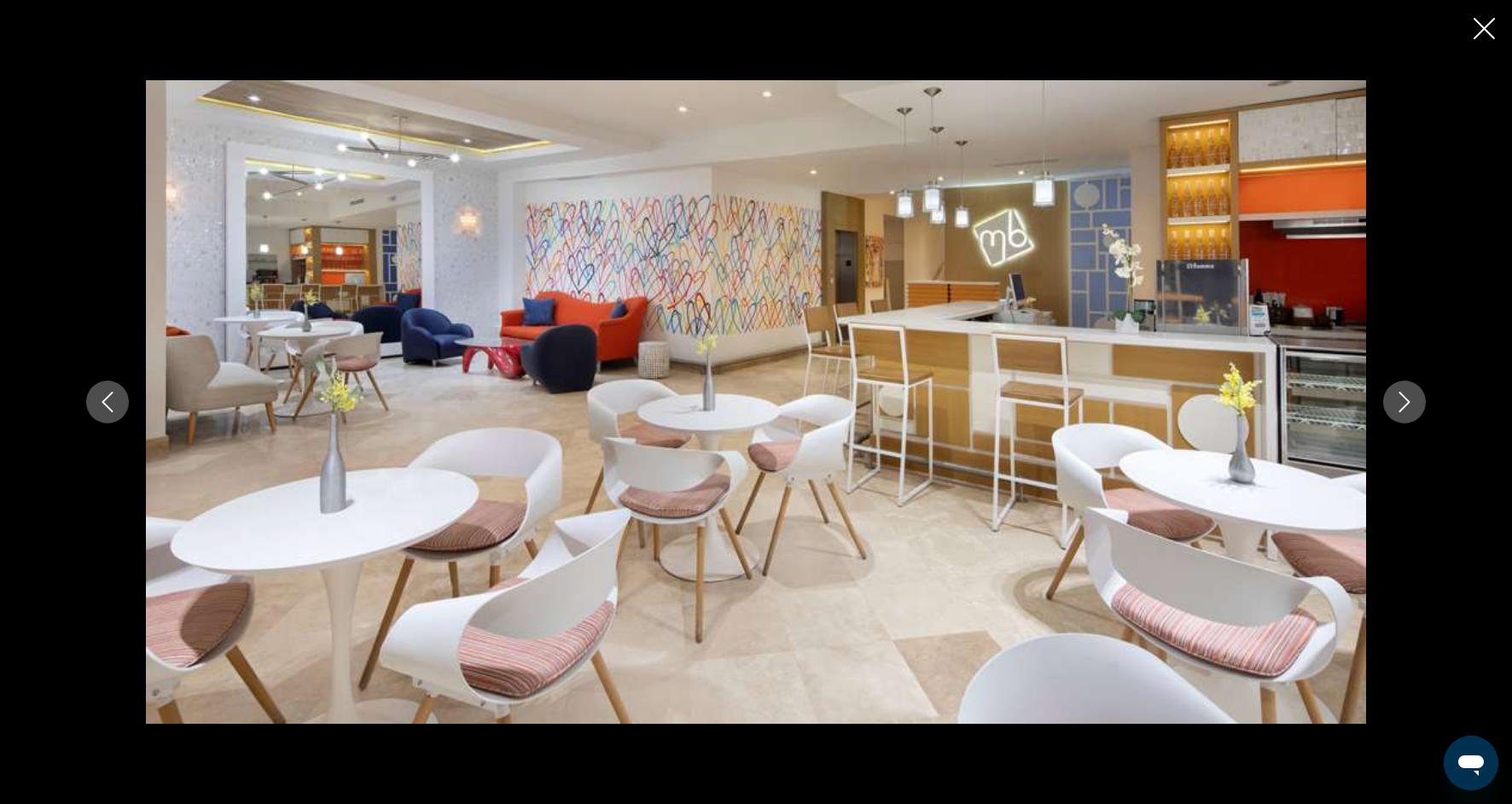
click at [1419, 416] on button "Next image" at bounding box center [1404, 402] width 43 height 43
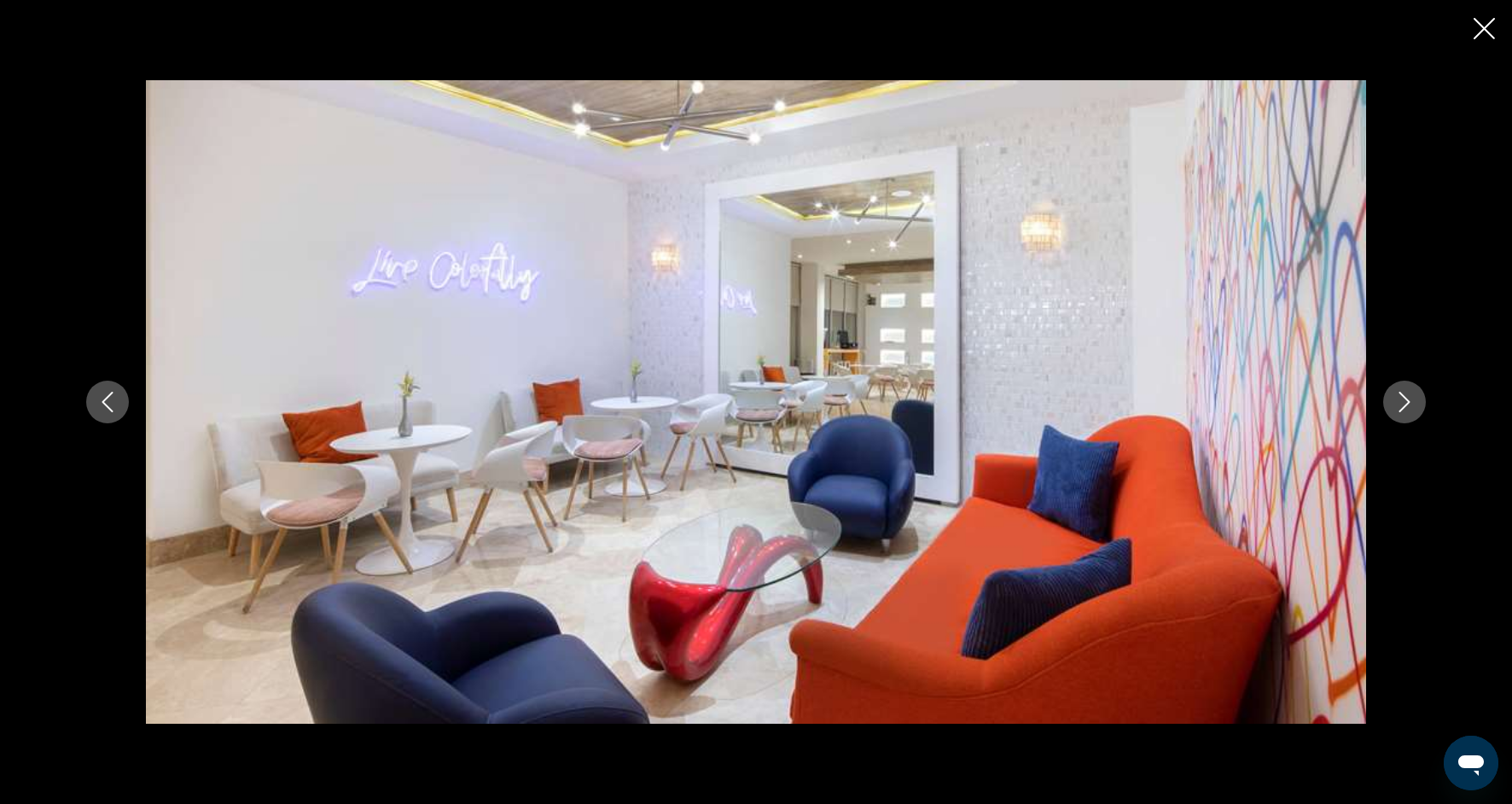
click at [1419, 416] on button "Next image" at bounding box center [1404, 402] width 43 height 43
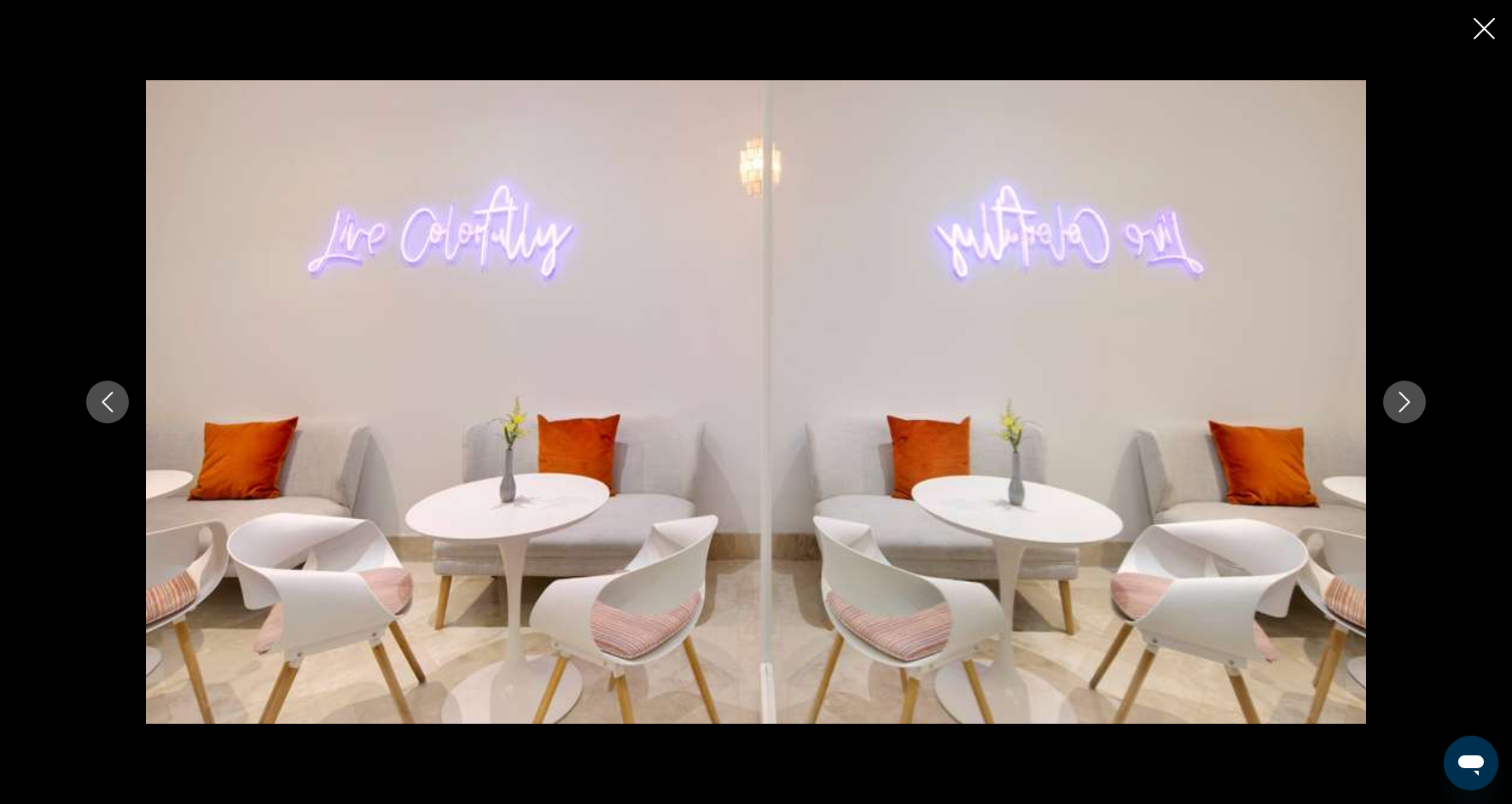
click at [1419, 416] on button "Next image" at bounding box center [1404, 402] width 43 height 43
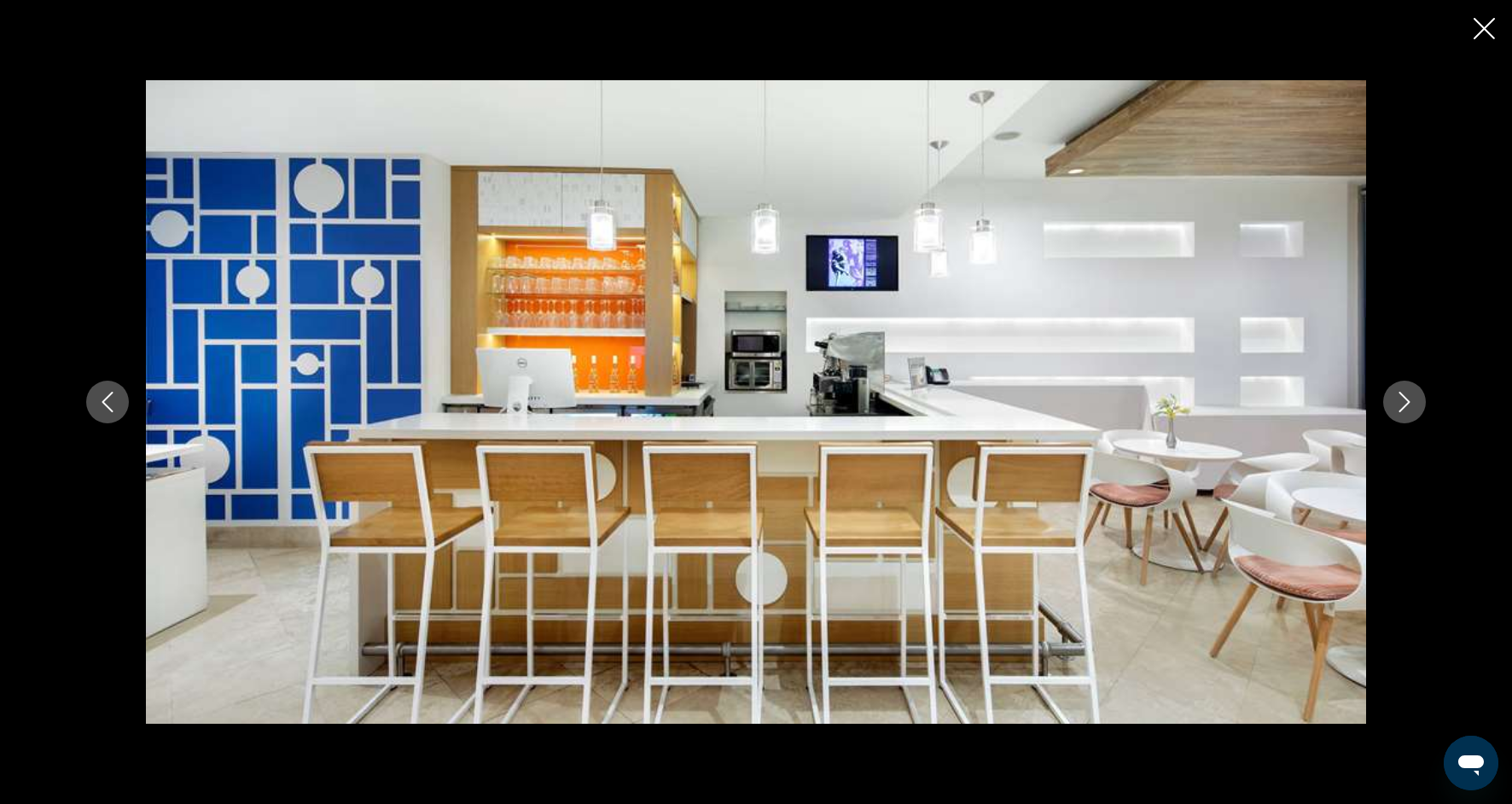
click at [1419, 416] on div "prev next" at bounding box center [756, 402] width 1373 height 644
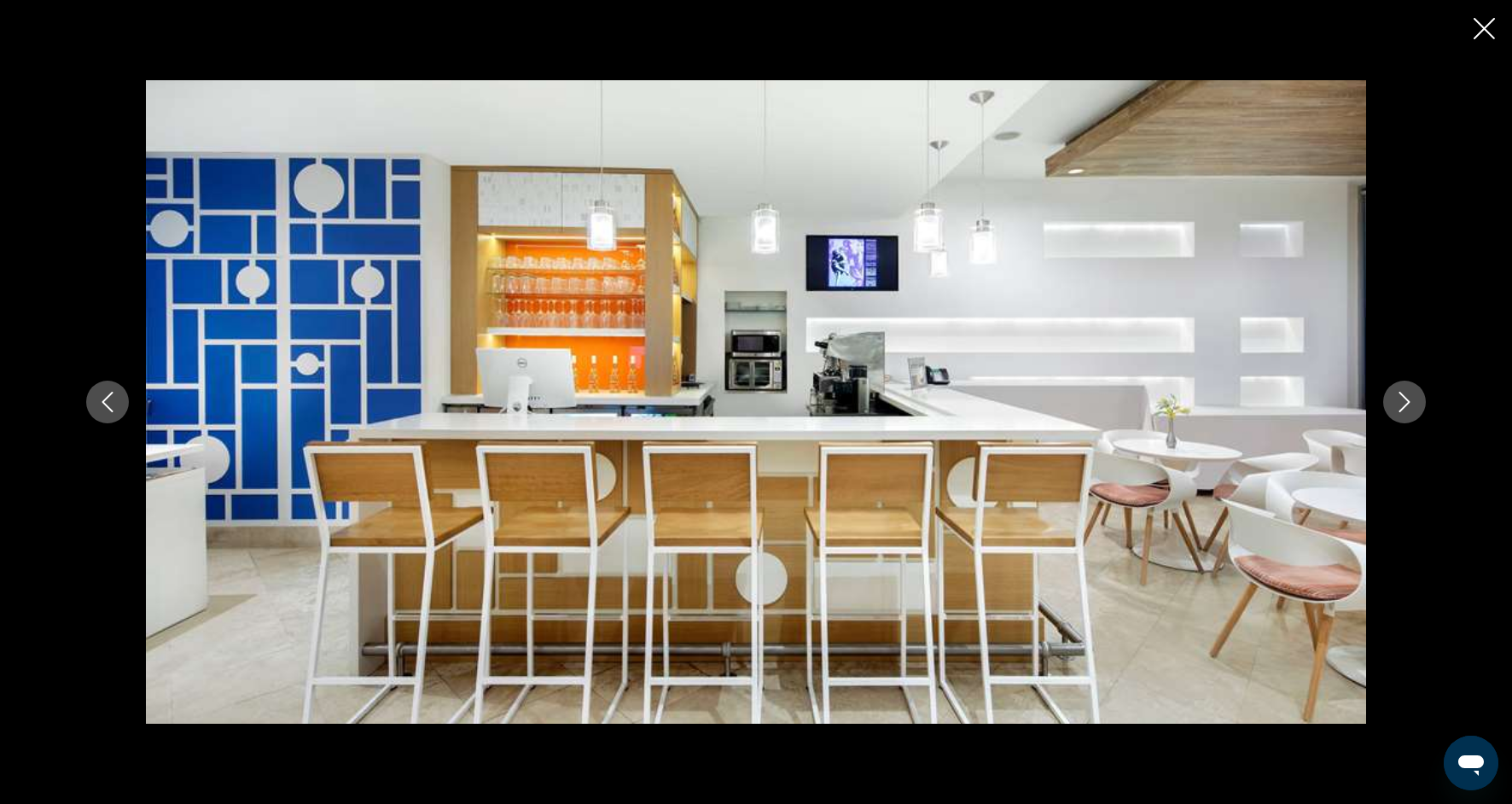
click at [1409, 392] on icon "Next image" at bounding box center [1404, 402] width 21 height 21
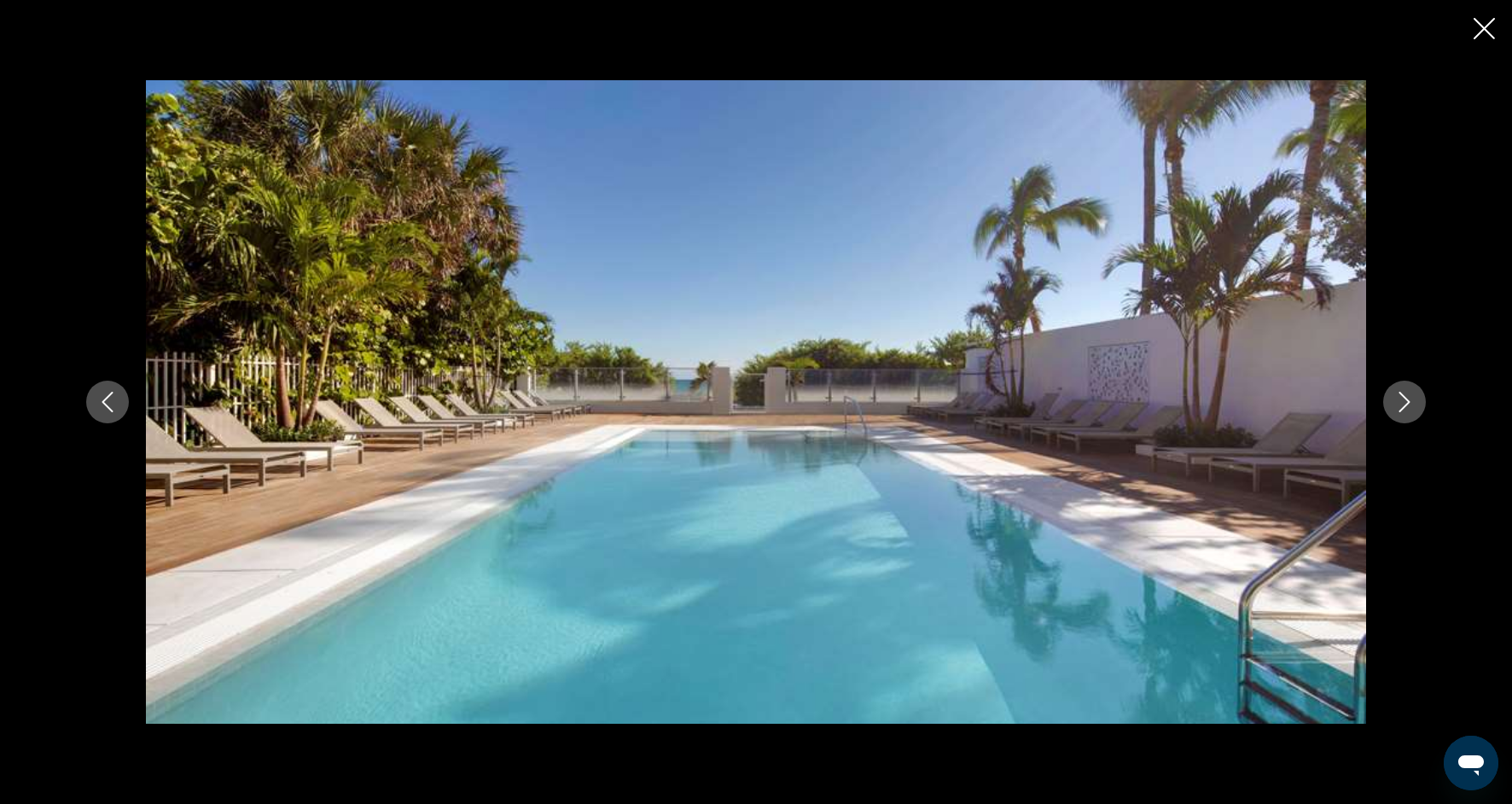
click at [1409, 392] on icon "Next image" at bounding box center [1404, 402] width 21 height 21
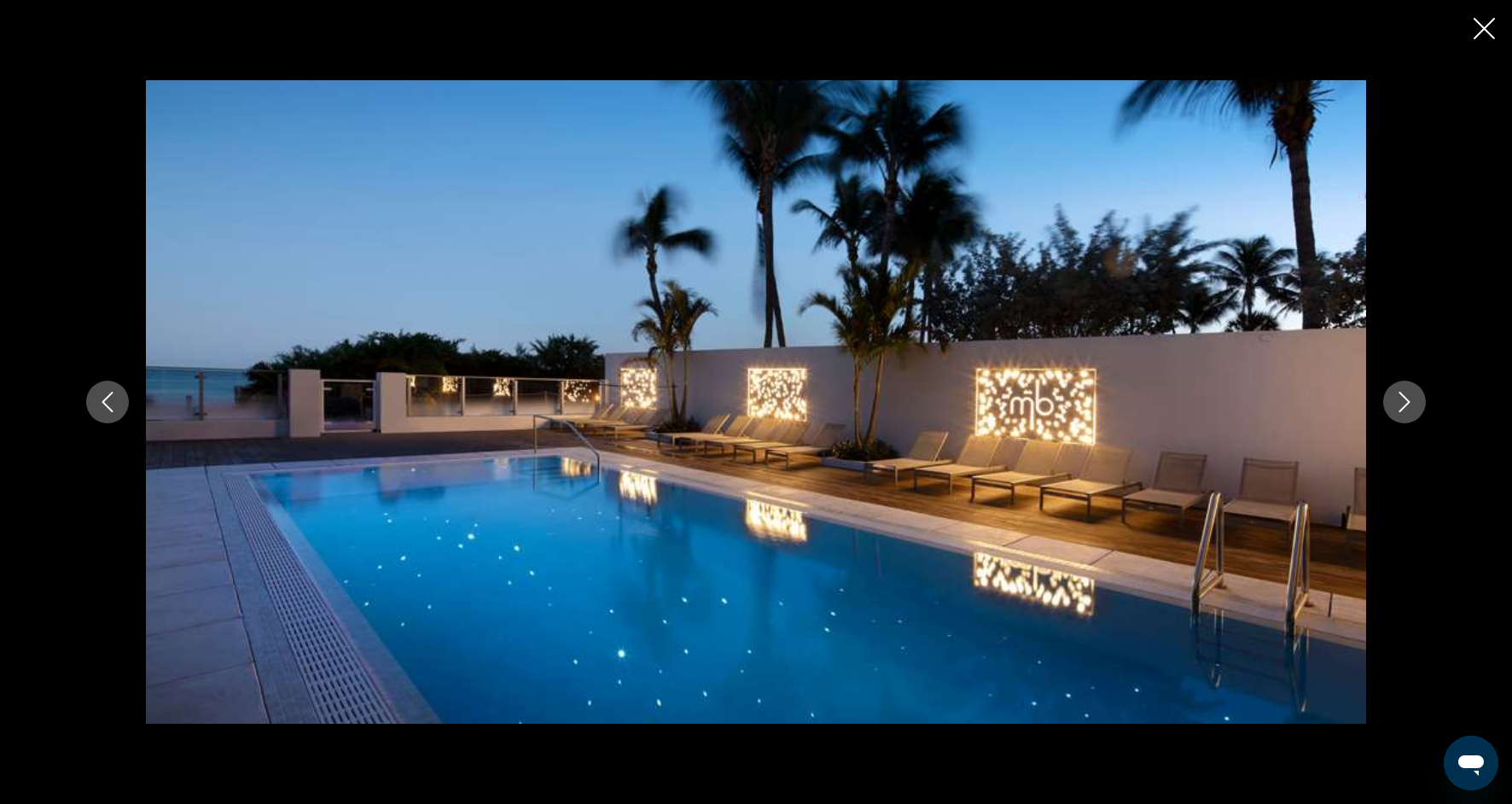
click at [1409, 392] on icon "Next image" at bounding box center [1404, 402] width 21 height 21
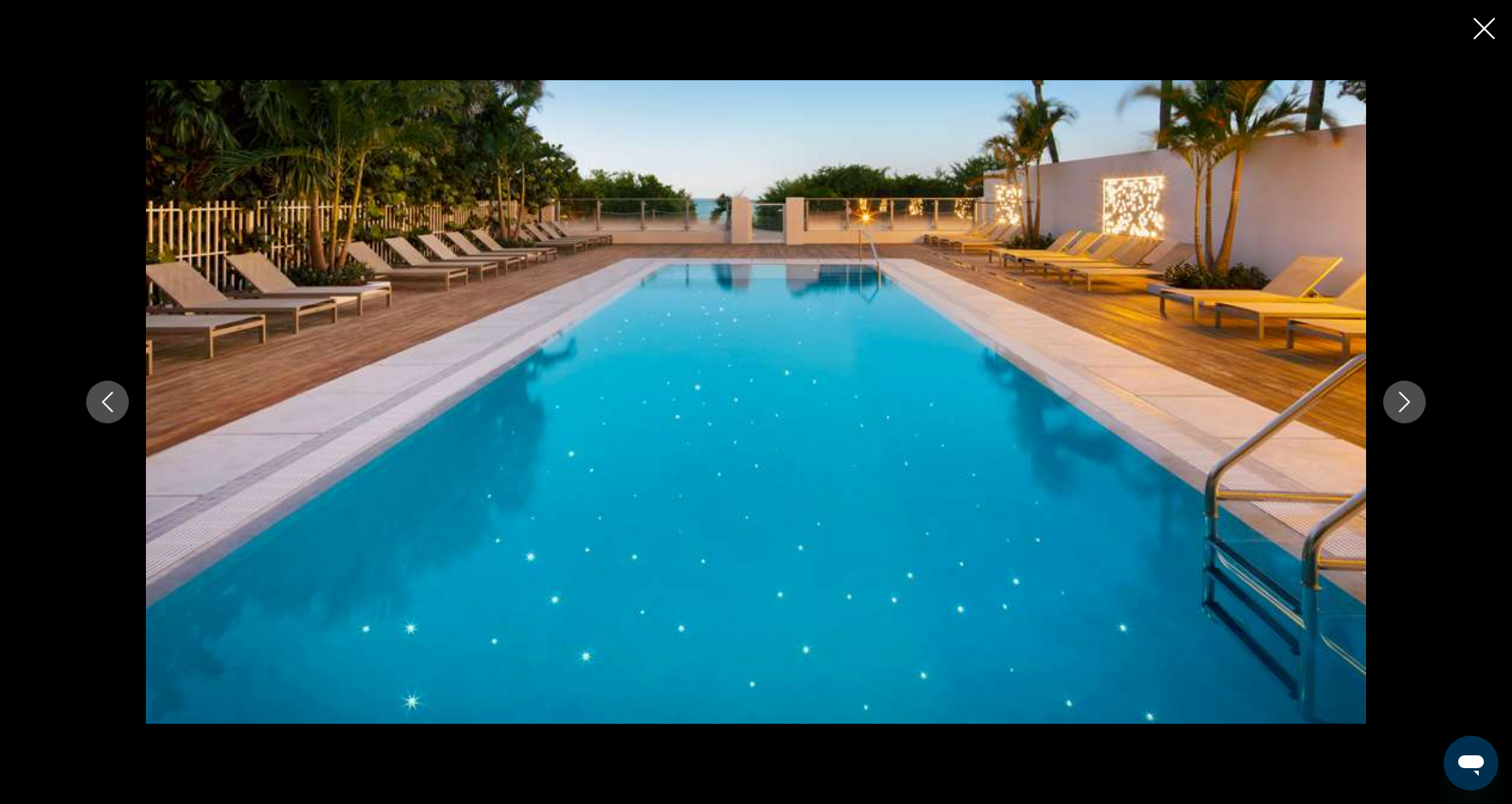
click at [1409, 393] on icon "Next image" at bounding box center [1404, 402] width 21 height 21
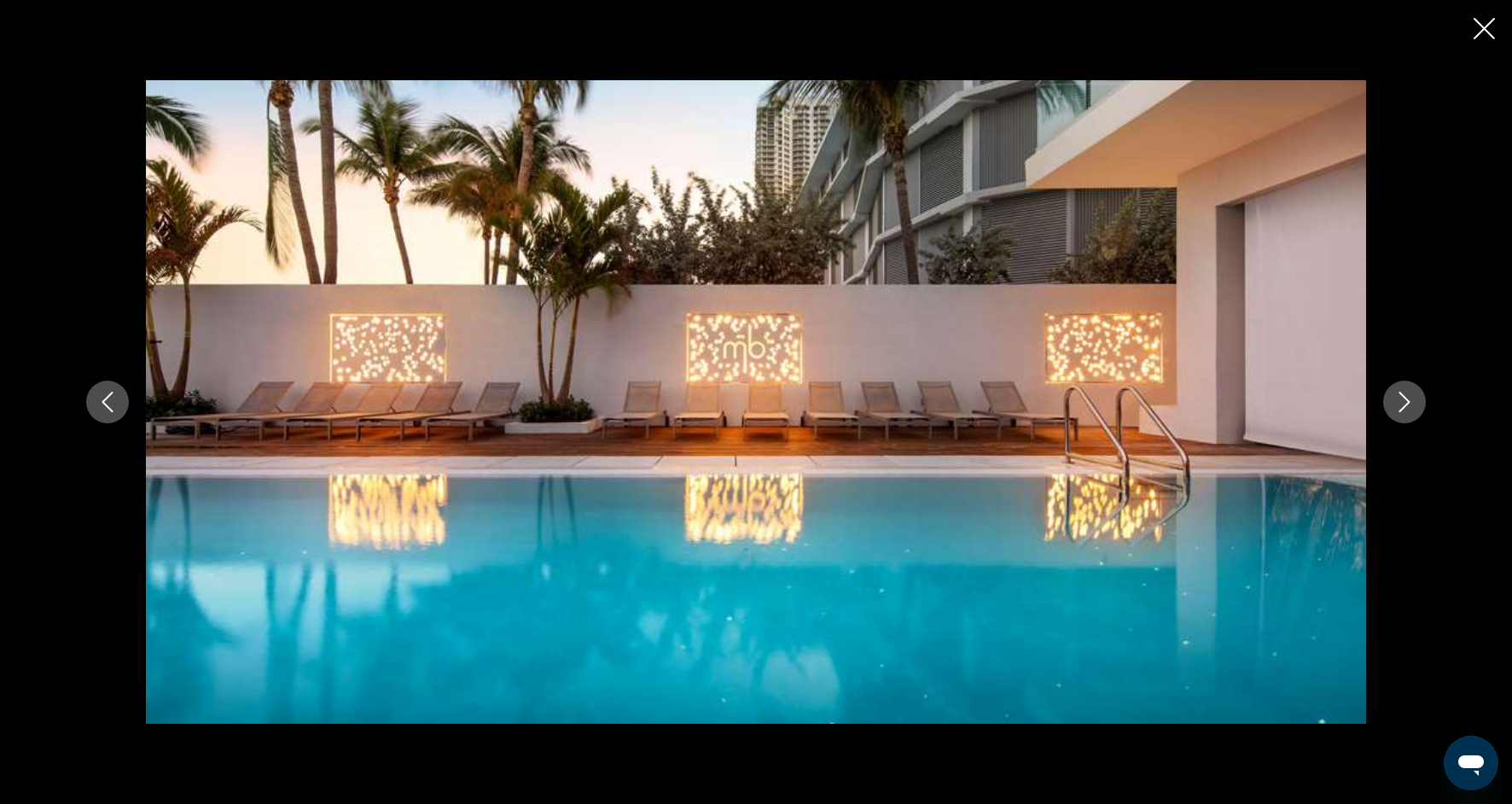
click at [1409, 394] on icon "Next image" at bounding box center [1404, 402] width 21 height 21
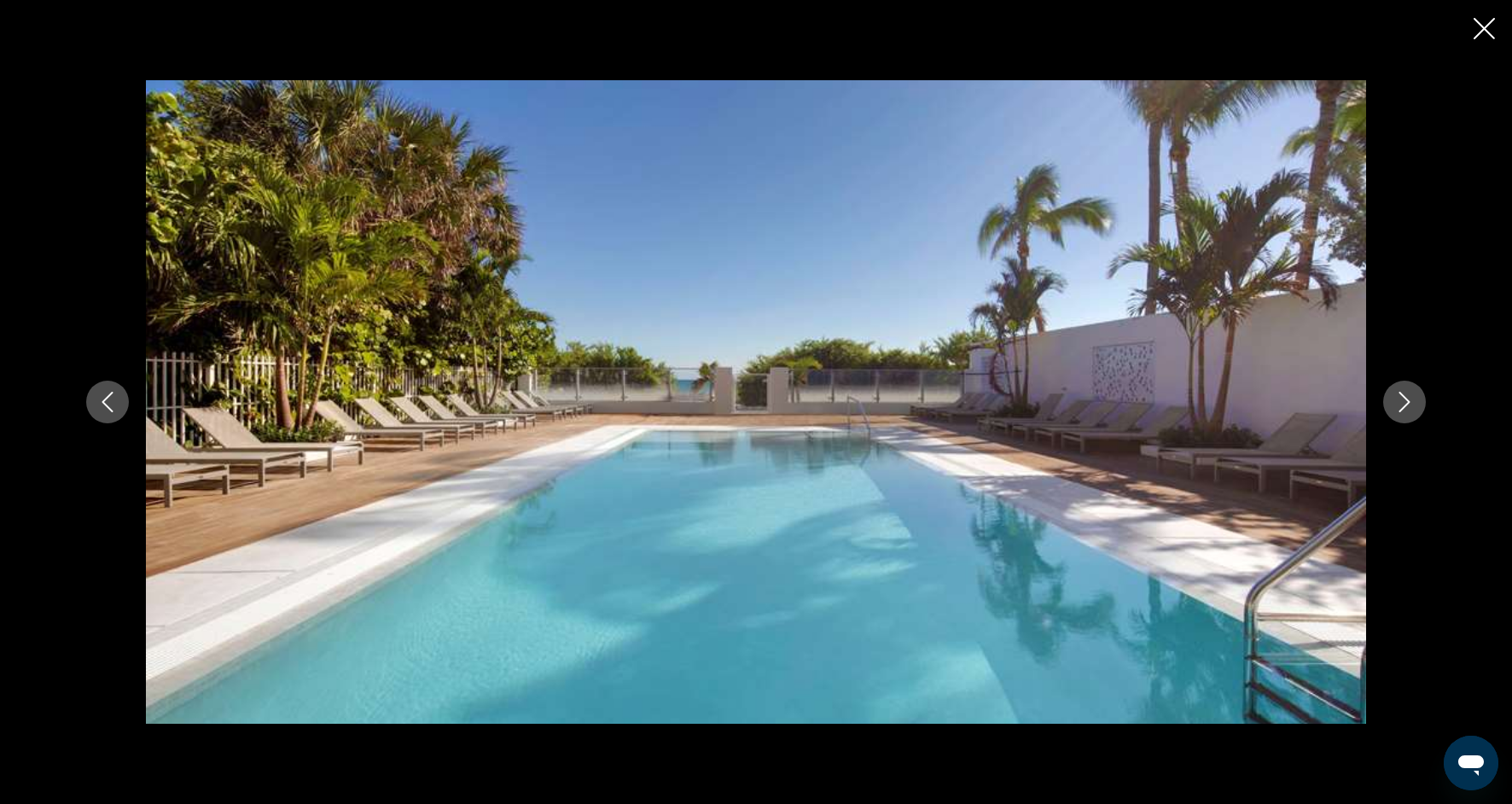
click at [1409, 395] on icon "Next image" at bounding box center [1404, 402] width 21 height 21
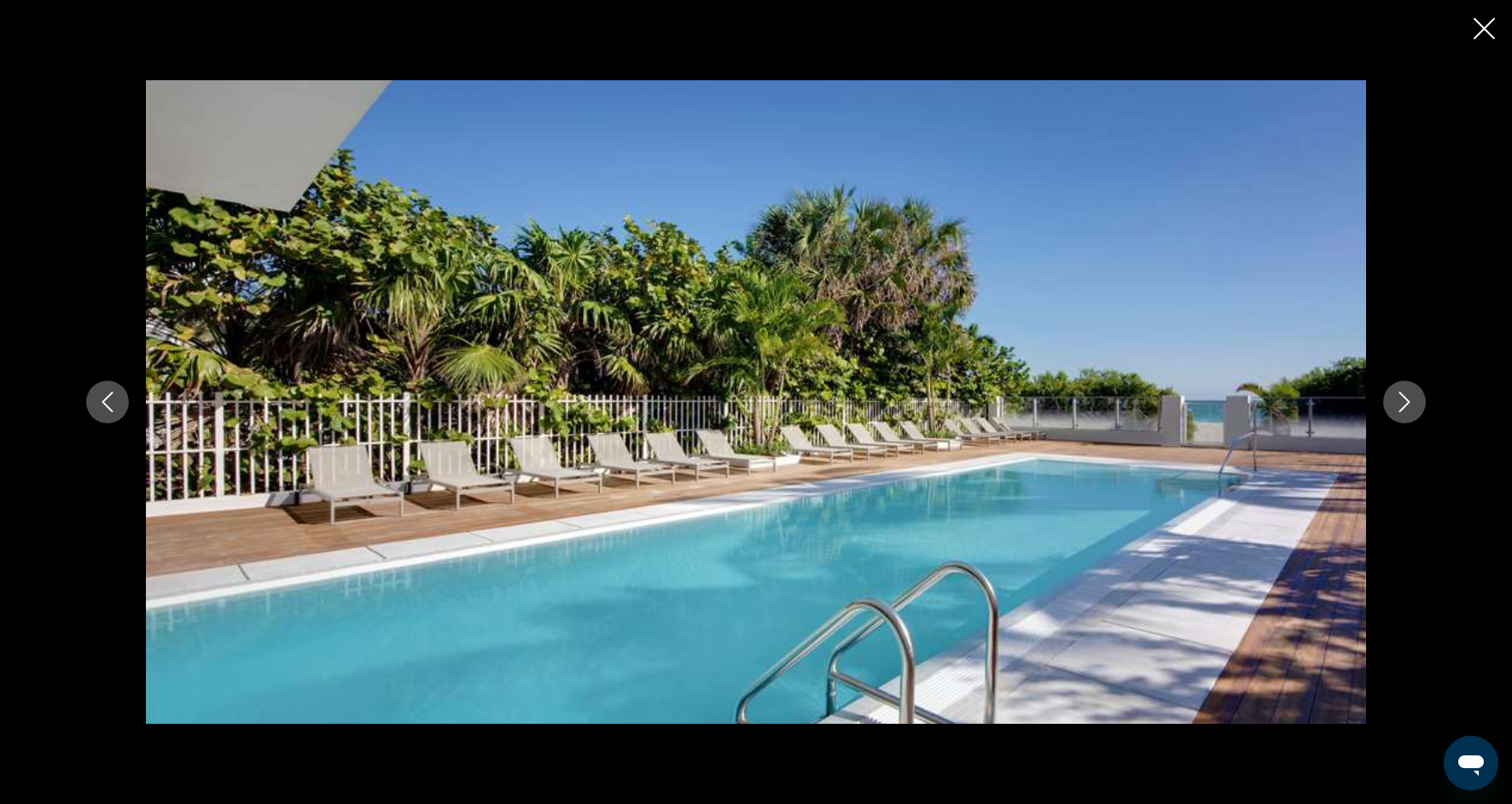
click at [1410, 396] on icon "Next image" at bounding box center [1404, 402] width 21 height 21
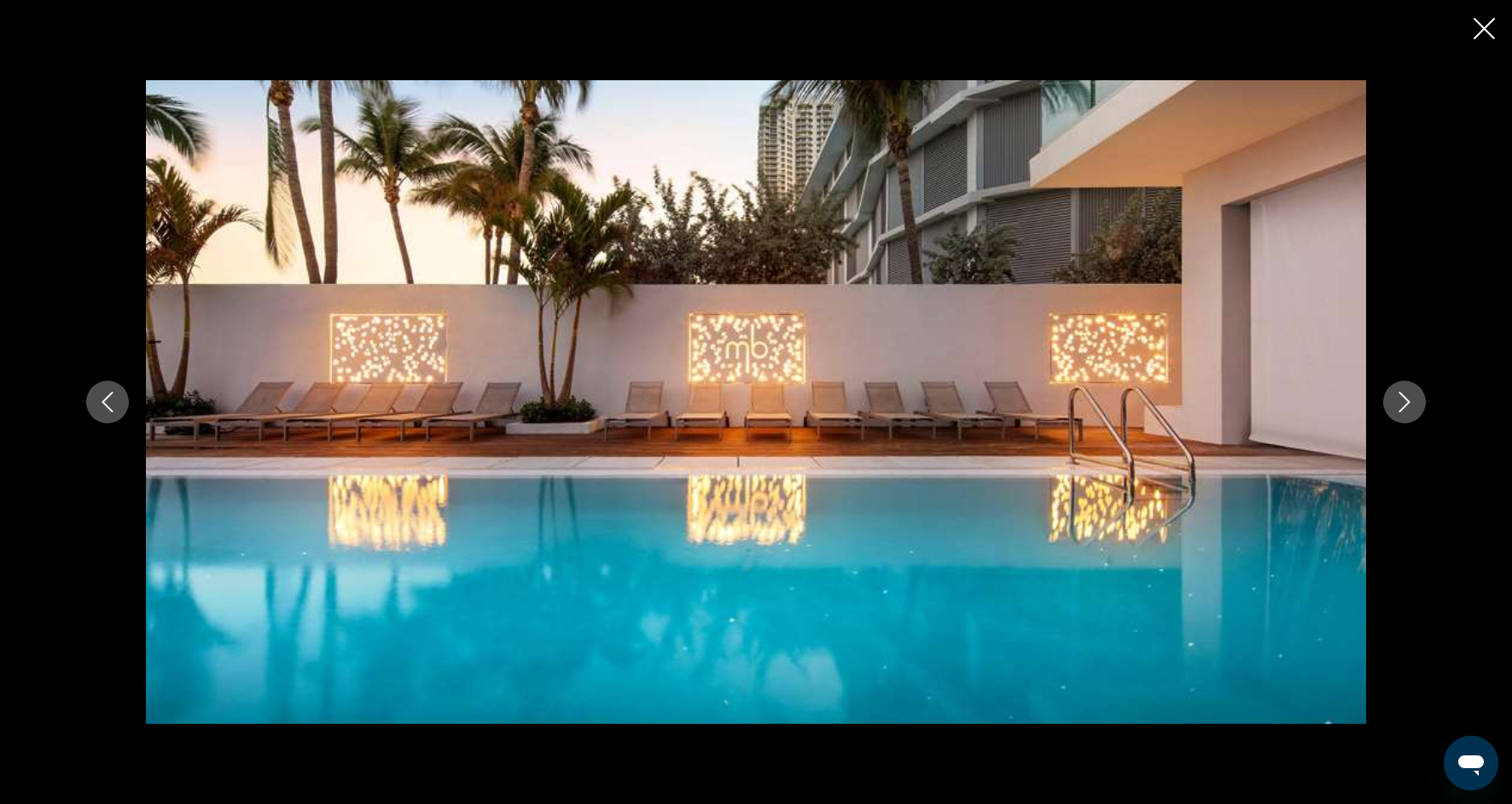
click at [1412, 397] on icon "Next image" at bounding box center [1404, 402] width 21 height 21
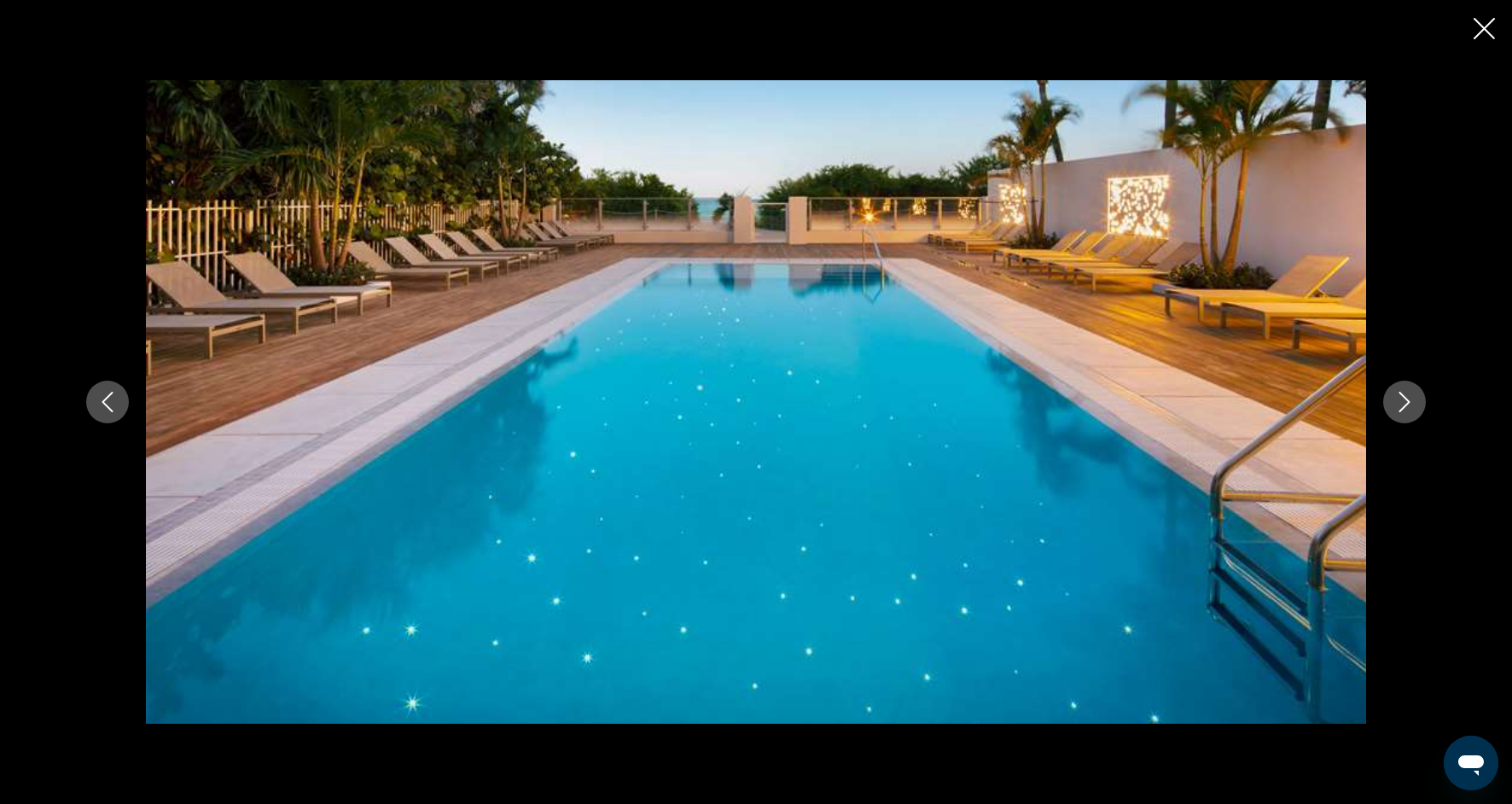
click at [1412, 397] on icon "Next image" at bounding box center [1404, 402] width 21 height 21
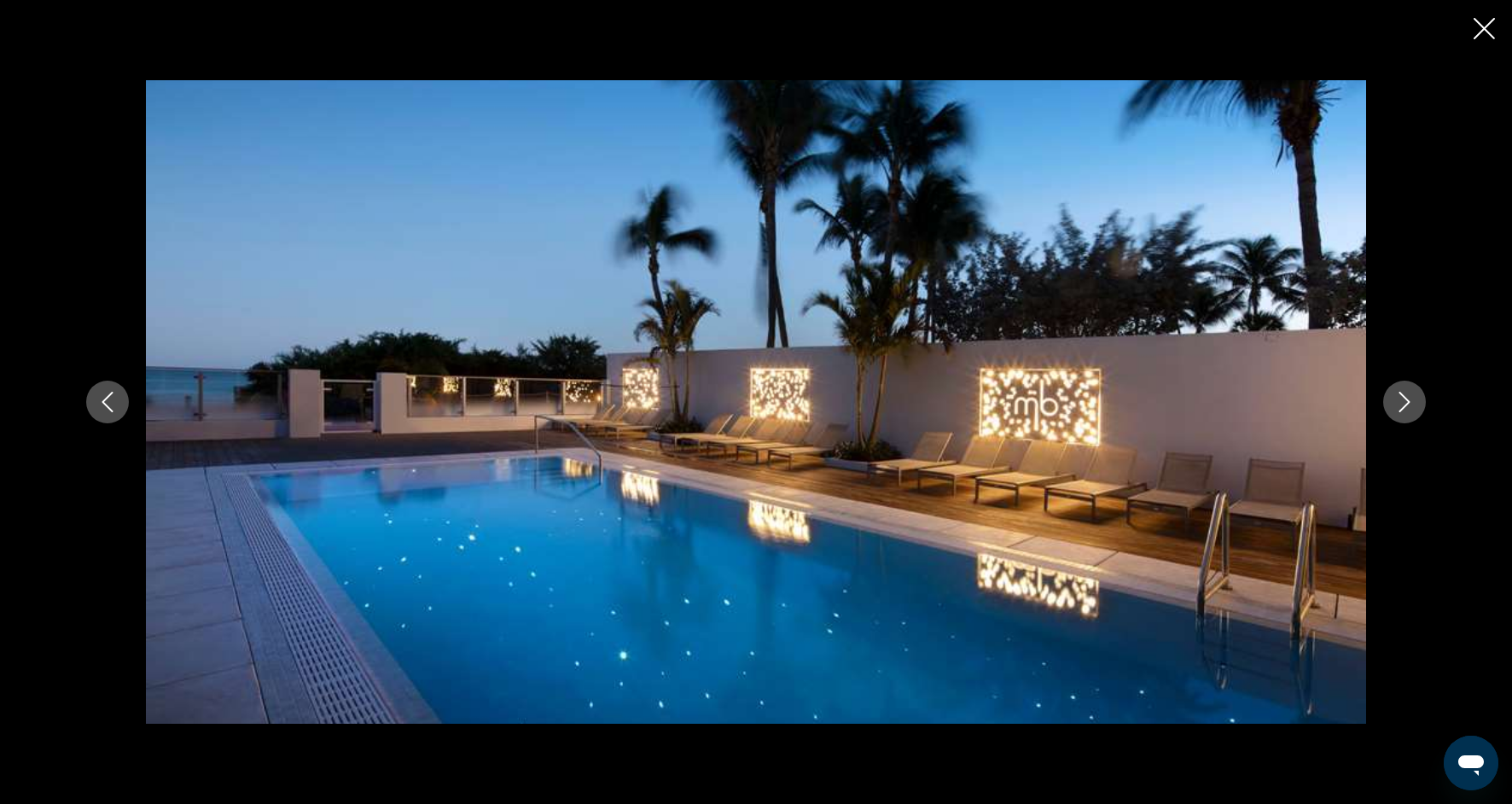
click at [1413, 398] on icon "Next image" at bounding box center [1404, 402] width 21 height 21
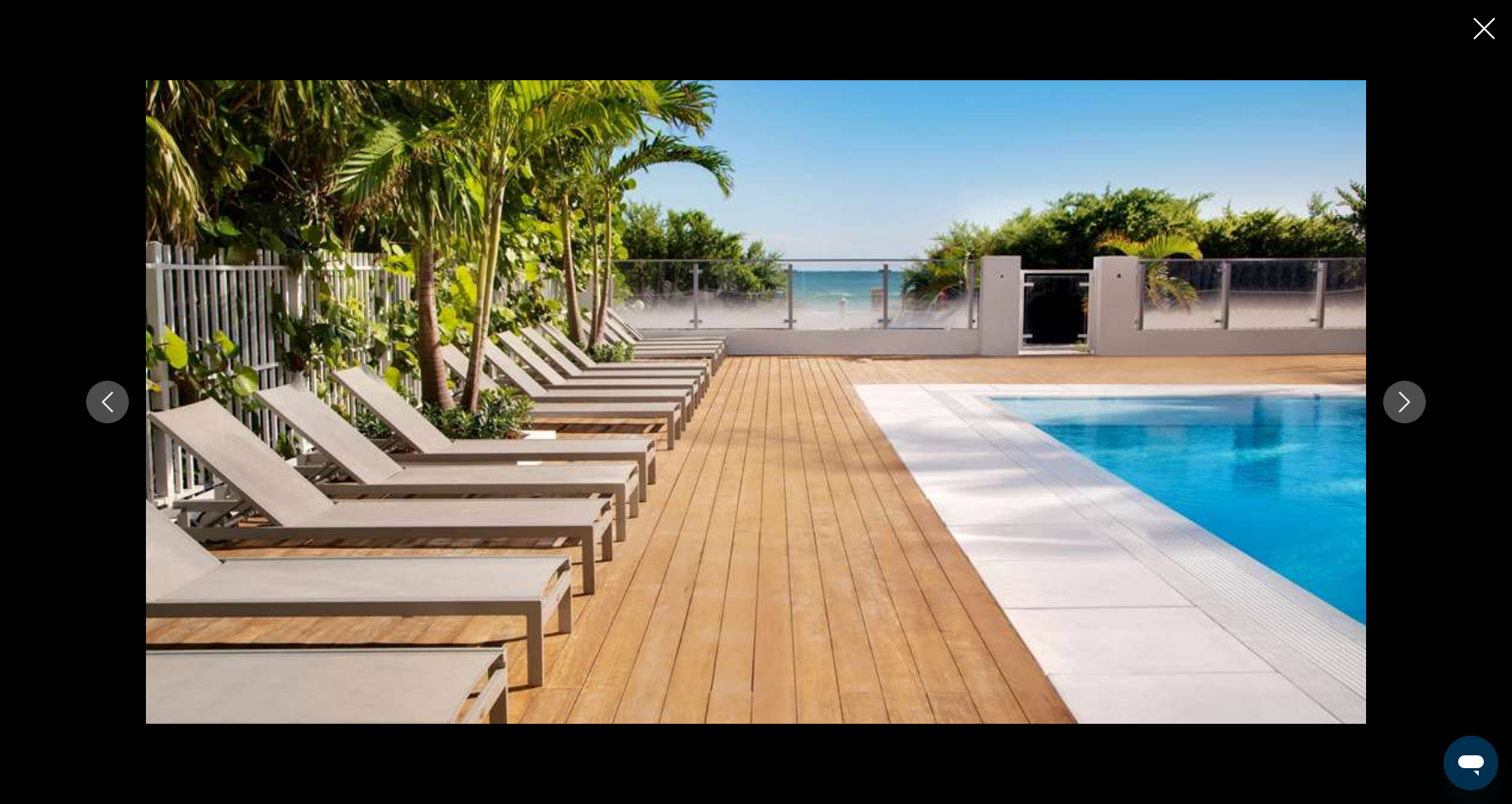
click at [1411, 397] on icon "Next image" at bounding box center [1404, 402] width 21 height 21
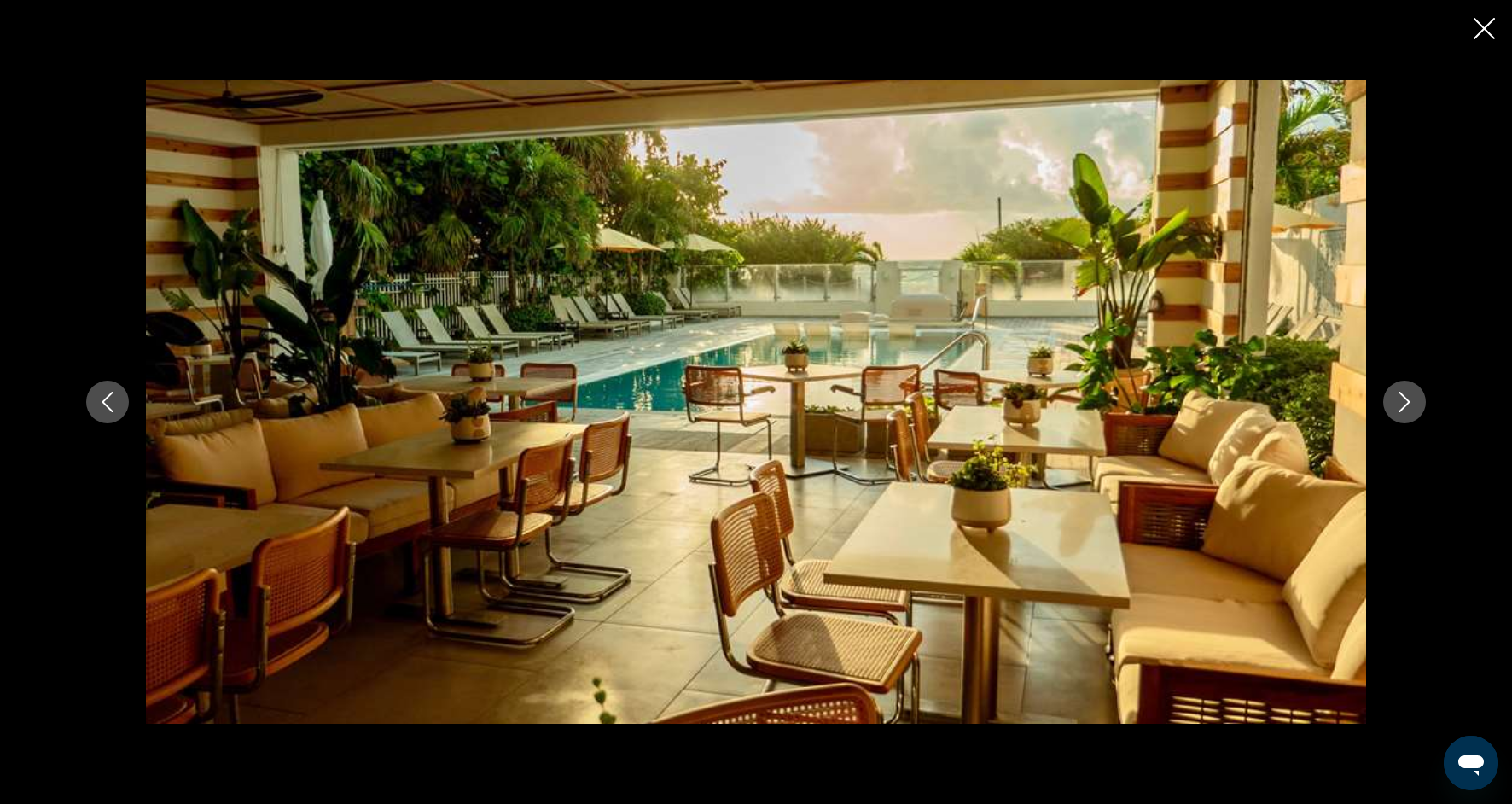
click at [1412, 397] on icon "Next image" at bounding box center [1404, 402] width 21 height 21
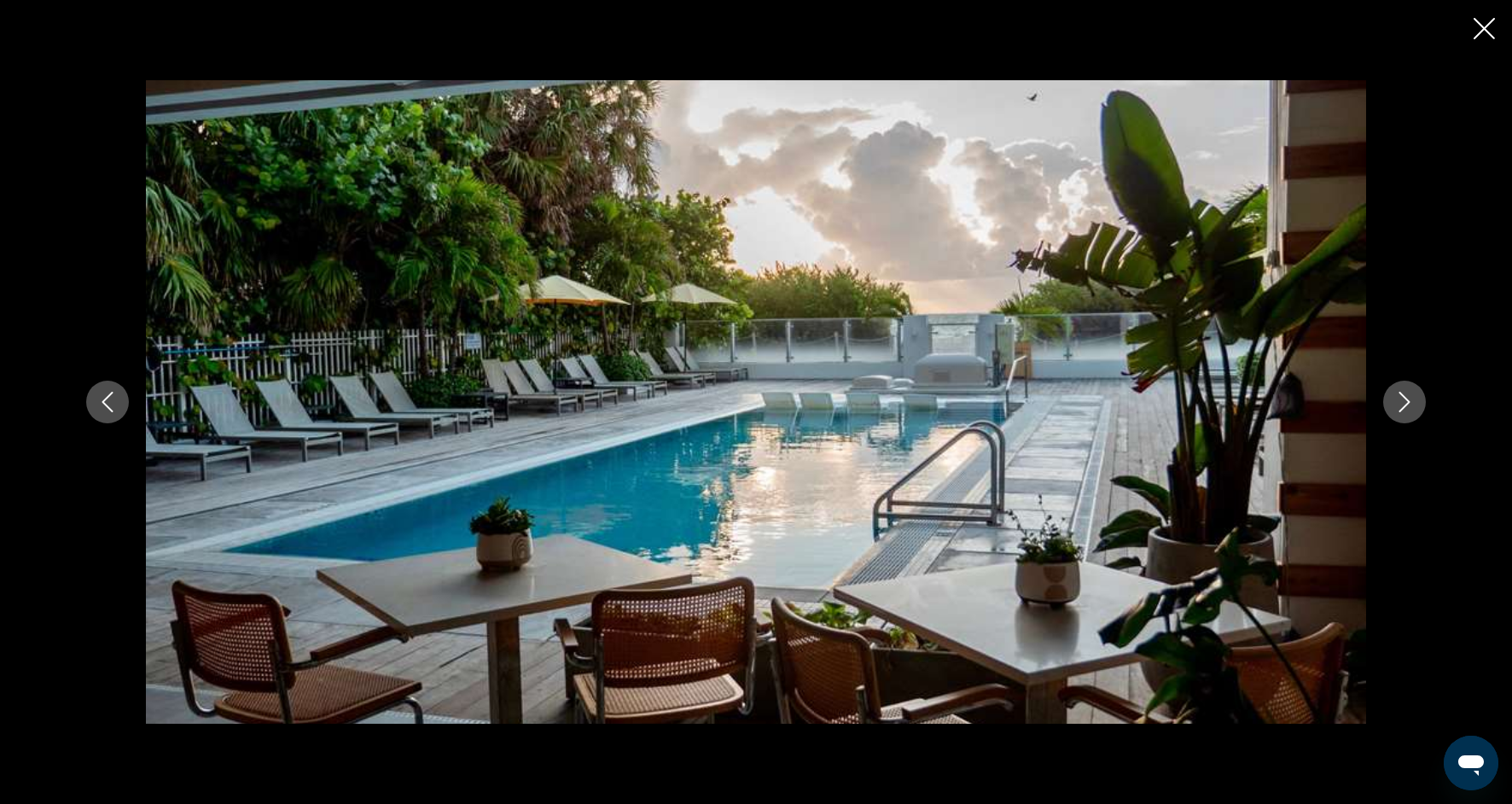
click at [1411, 397] on icon "Next image" at bounding box center [1404, 402] width 21 height 21
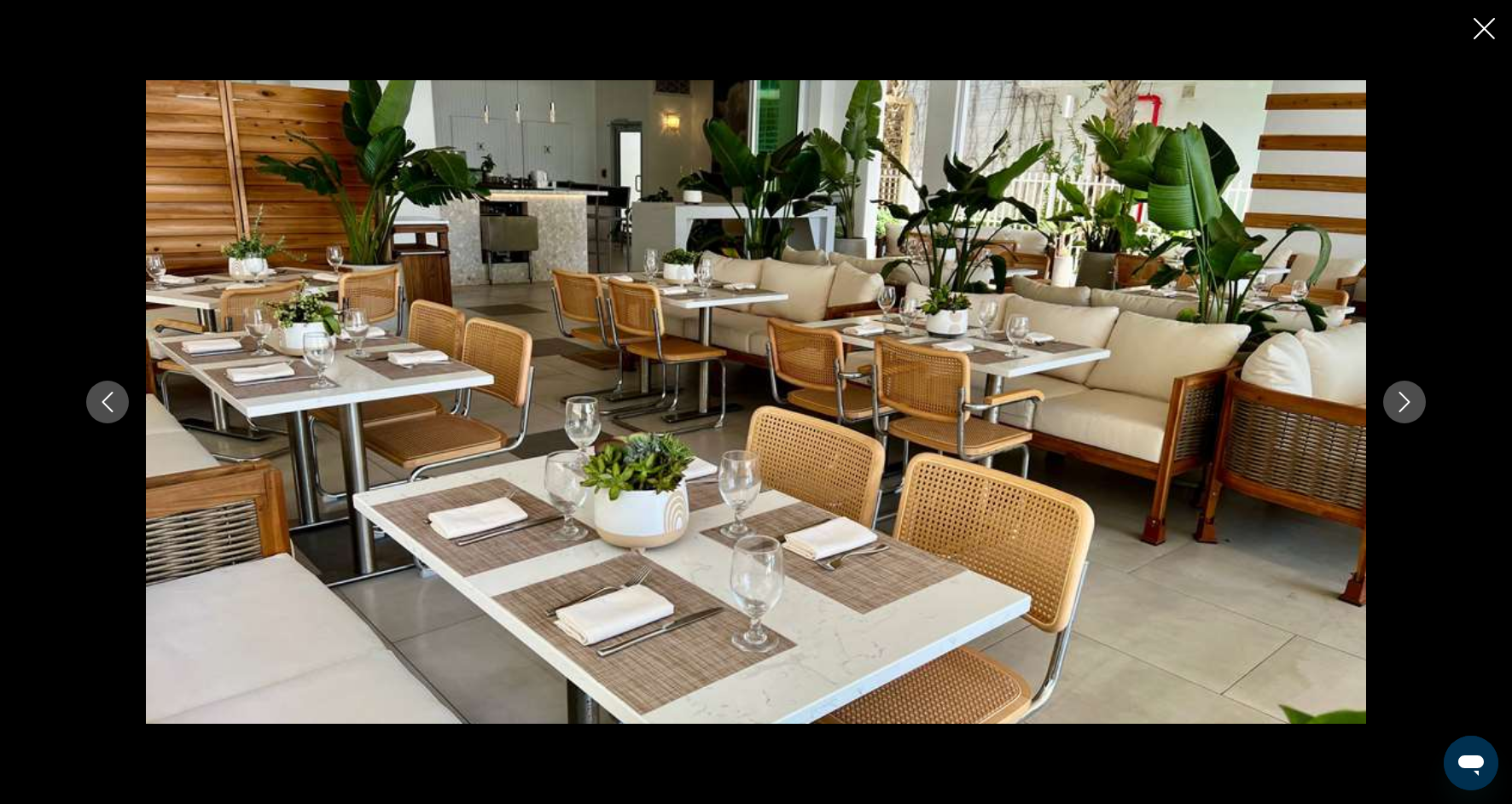
click at [1411, 397] on icon "Next image" at bounding box center [1404, 402] width 21 height 21
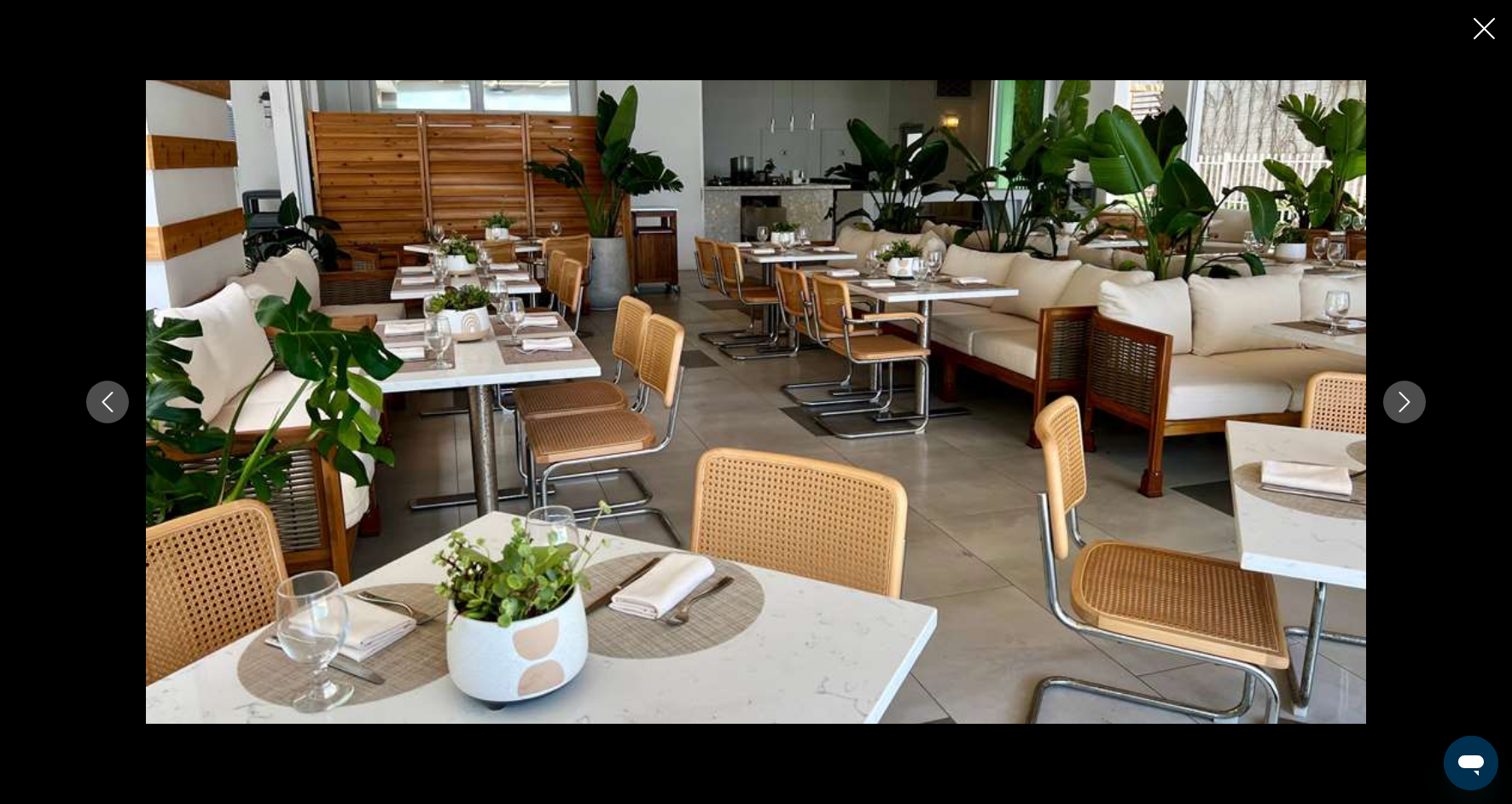
click at [1411, 397] on icon "Next image" at bounding box center [1404, 402] width 21 height 21
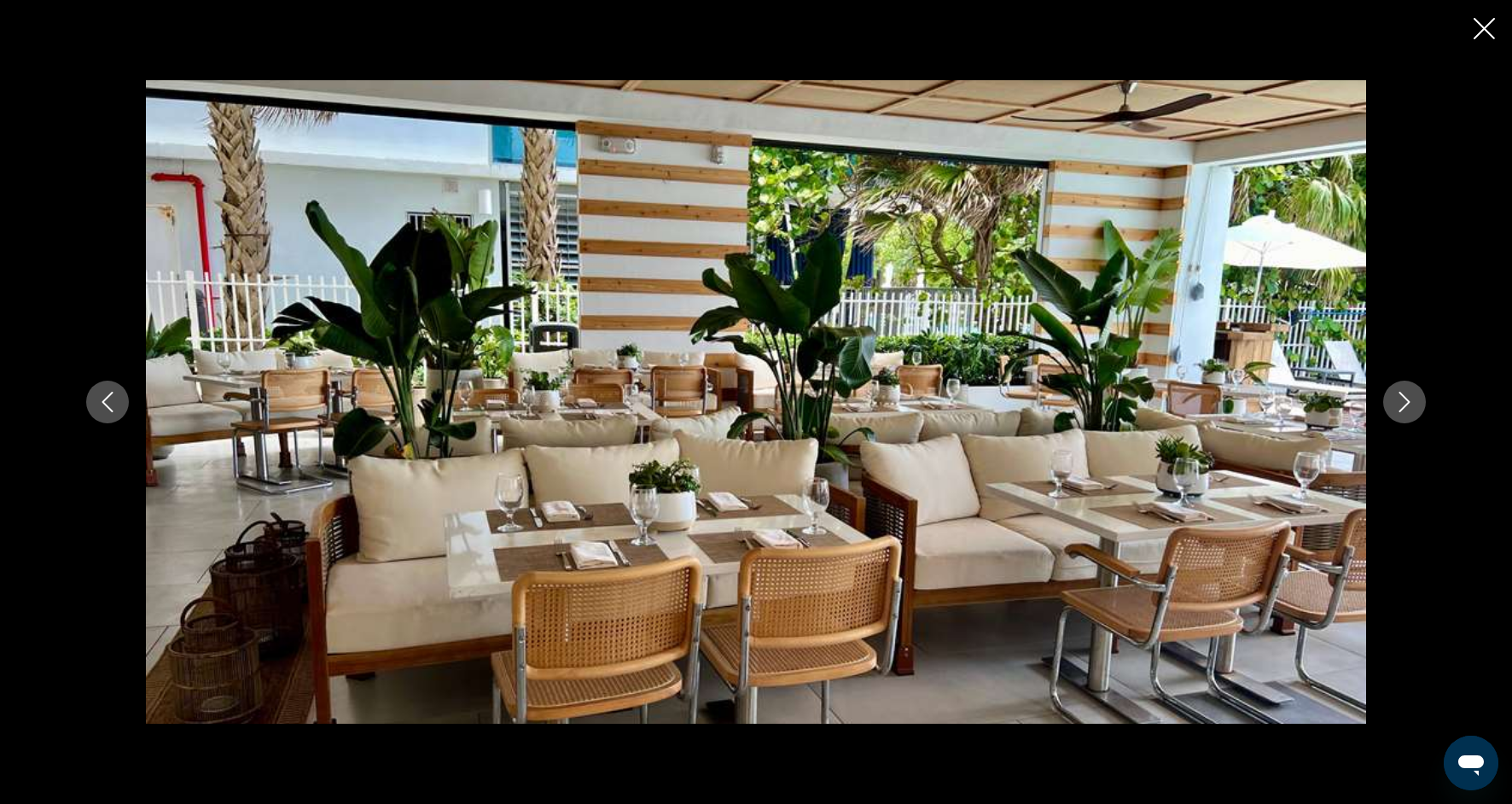
click at [1411, 397] on icon "Next image" at bounding box center [1404, 402] width 21 height 21
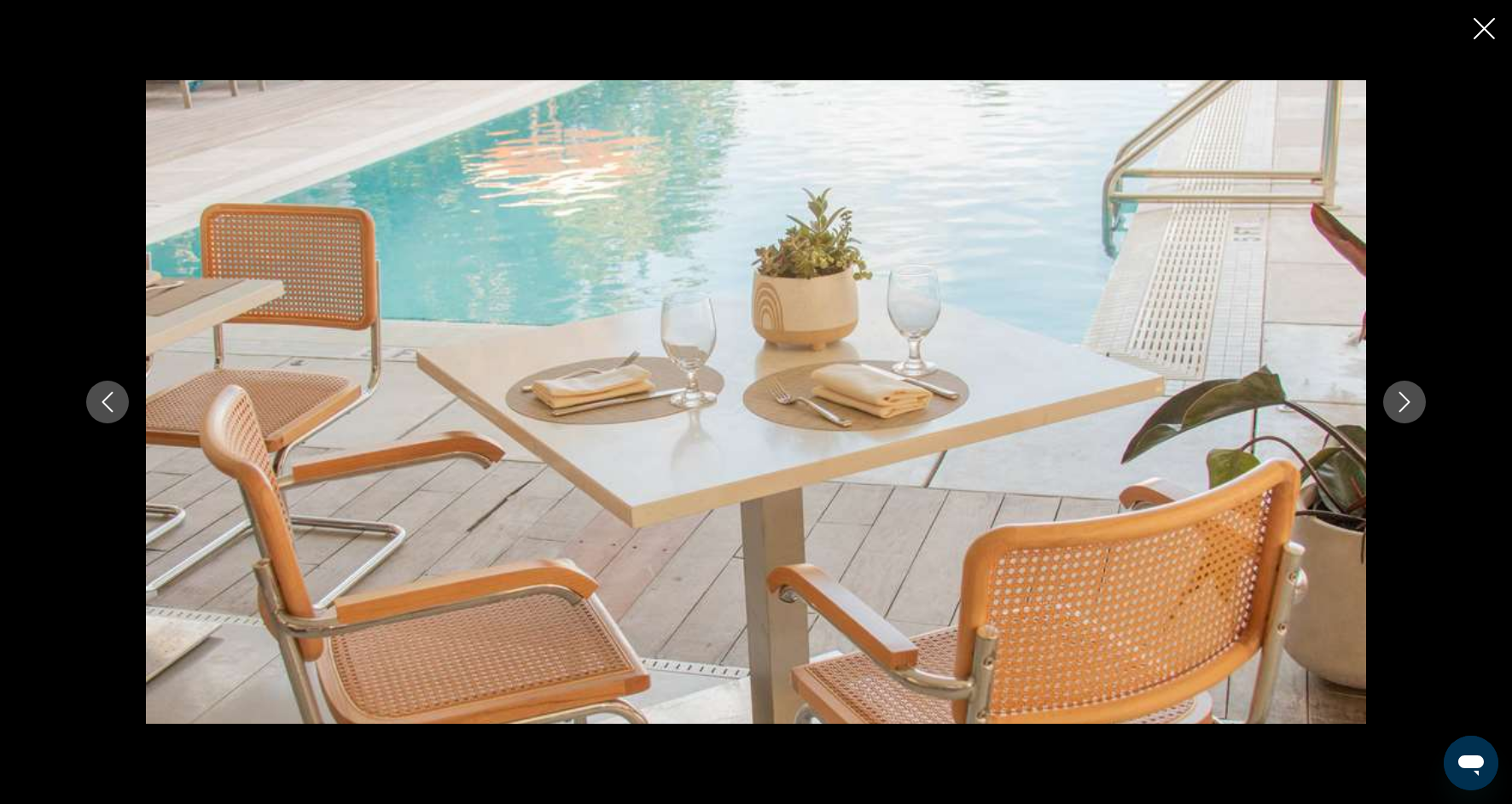
click at [1411, 397] on icon "Next image" at bounding box center [1404, 402] width 21 height 21
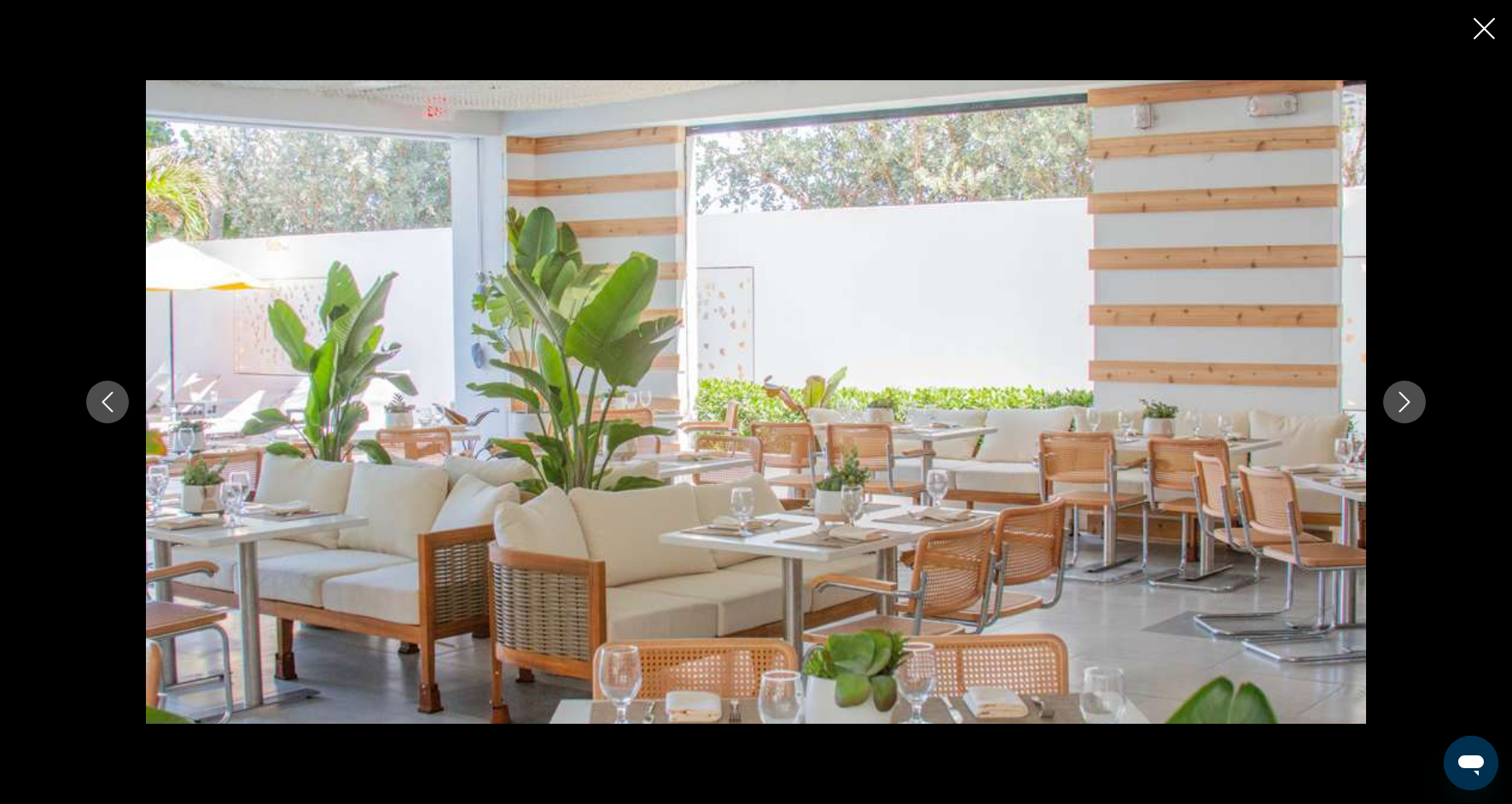
click at [1411, 397] on icon "Next image" at bounding box center [1404, 402] width 21 height 21
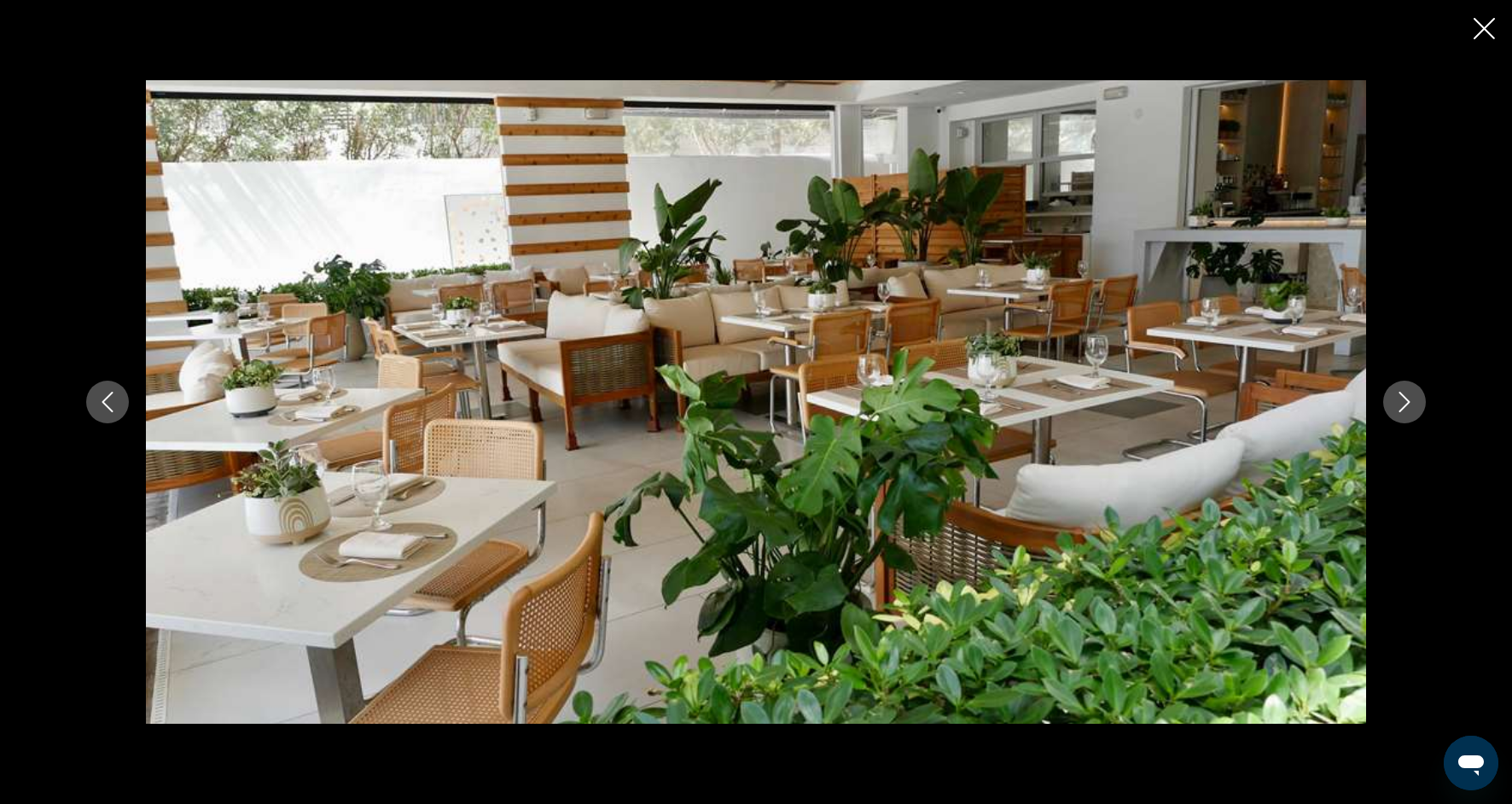
click at [1411, 397] on icon "Next image" at bounding box center [1404, 402] width 21 height 21
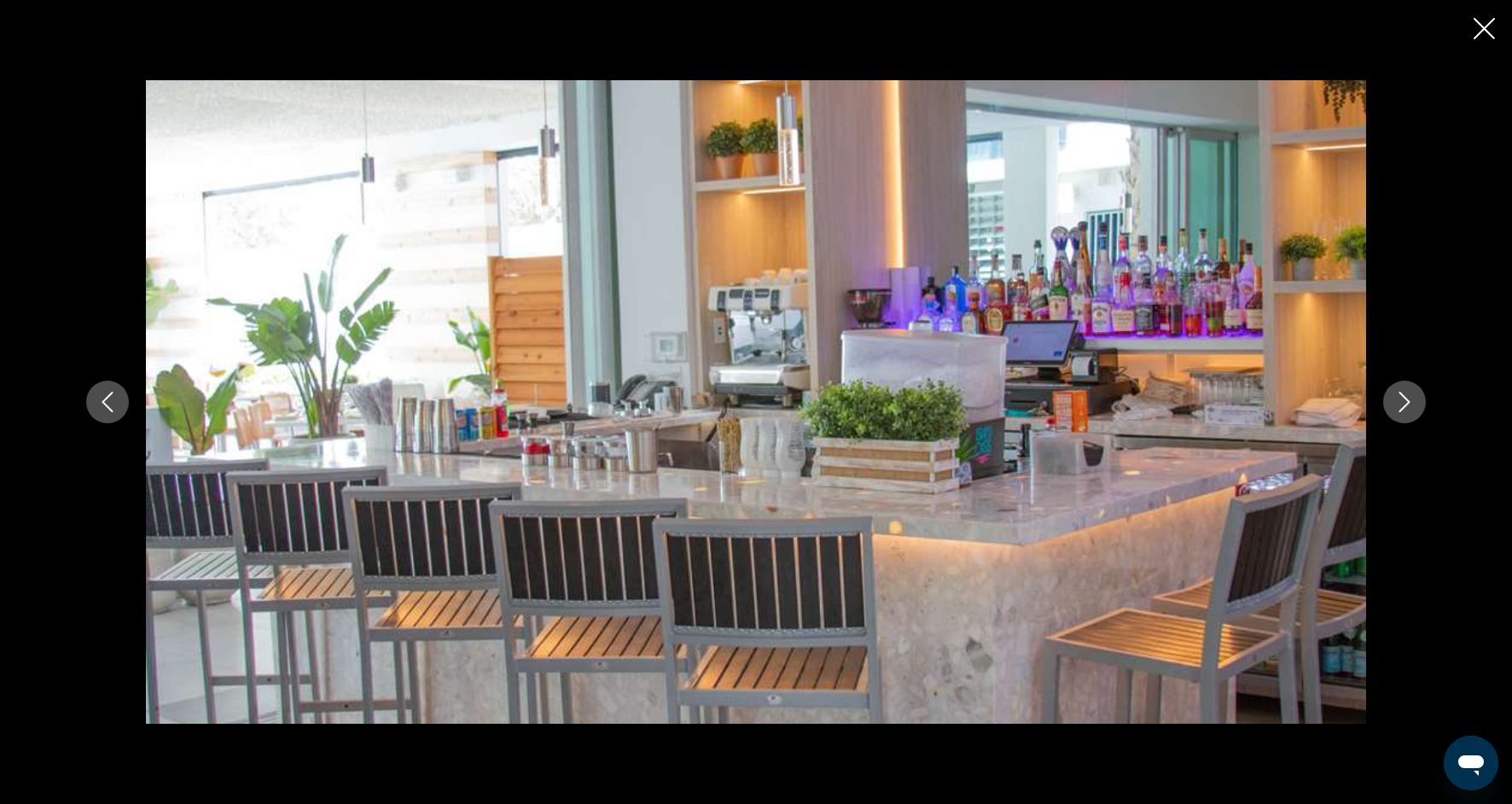
click at [1411, 397] on icon "Next image" at bounding box center [1404, 402] width 21 height 21
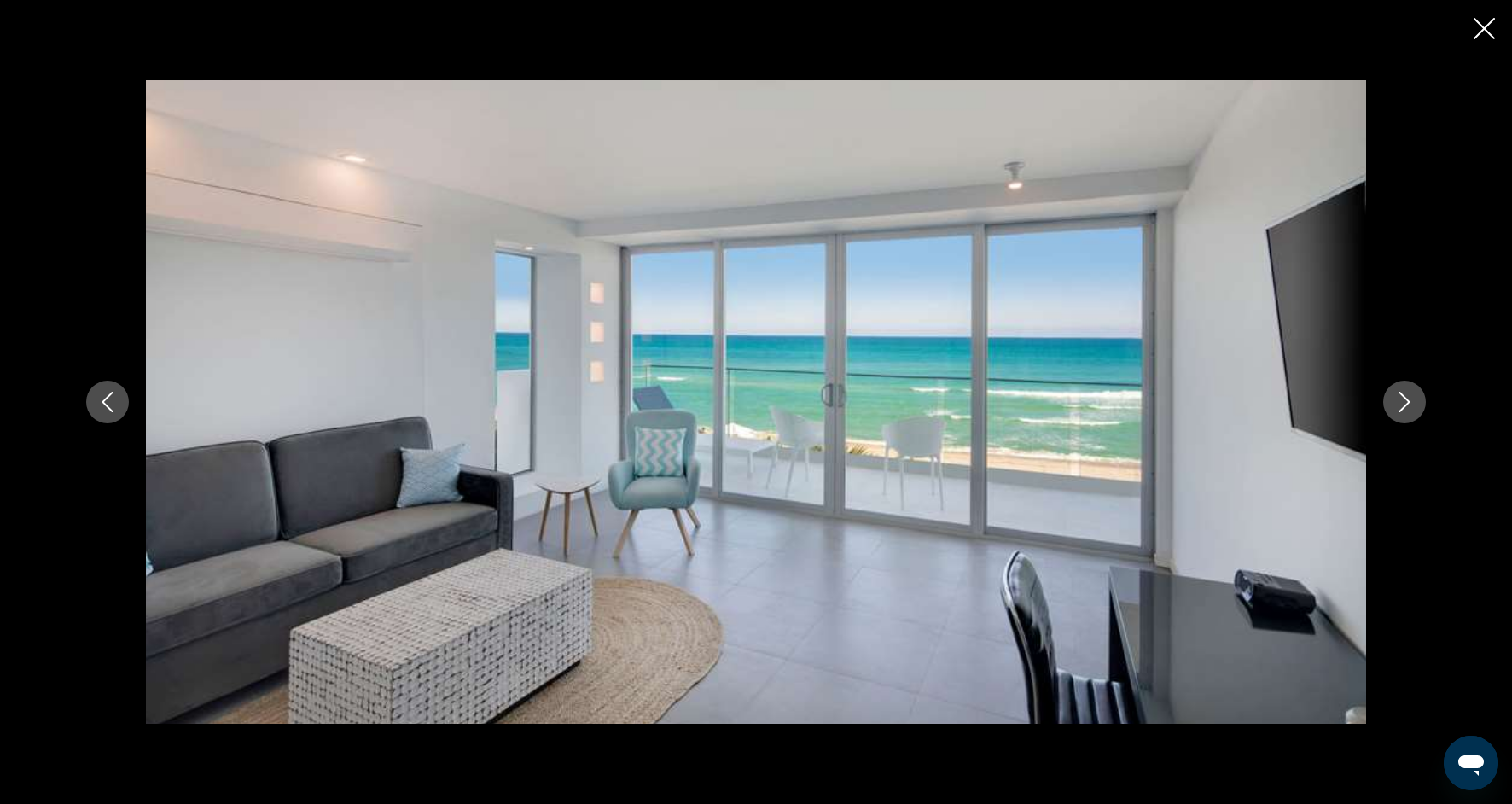
click at [1412, 398] on icon "Next image" at bounding box center [1404, 402] width 21 height 21
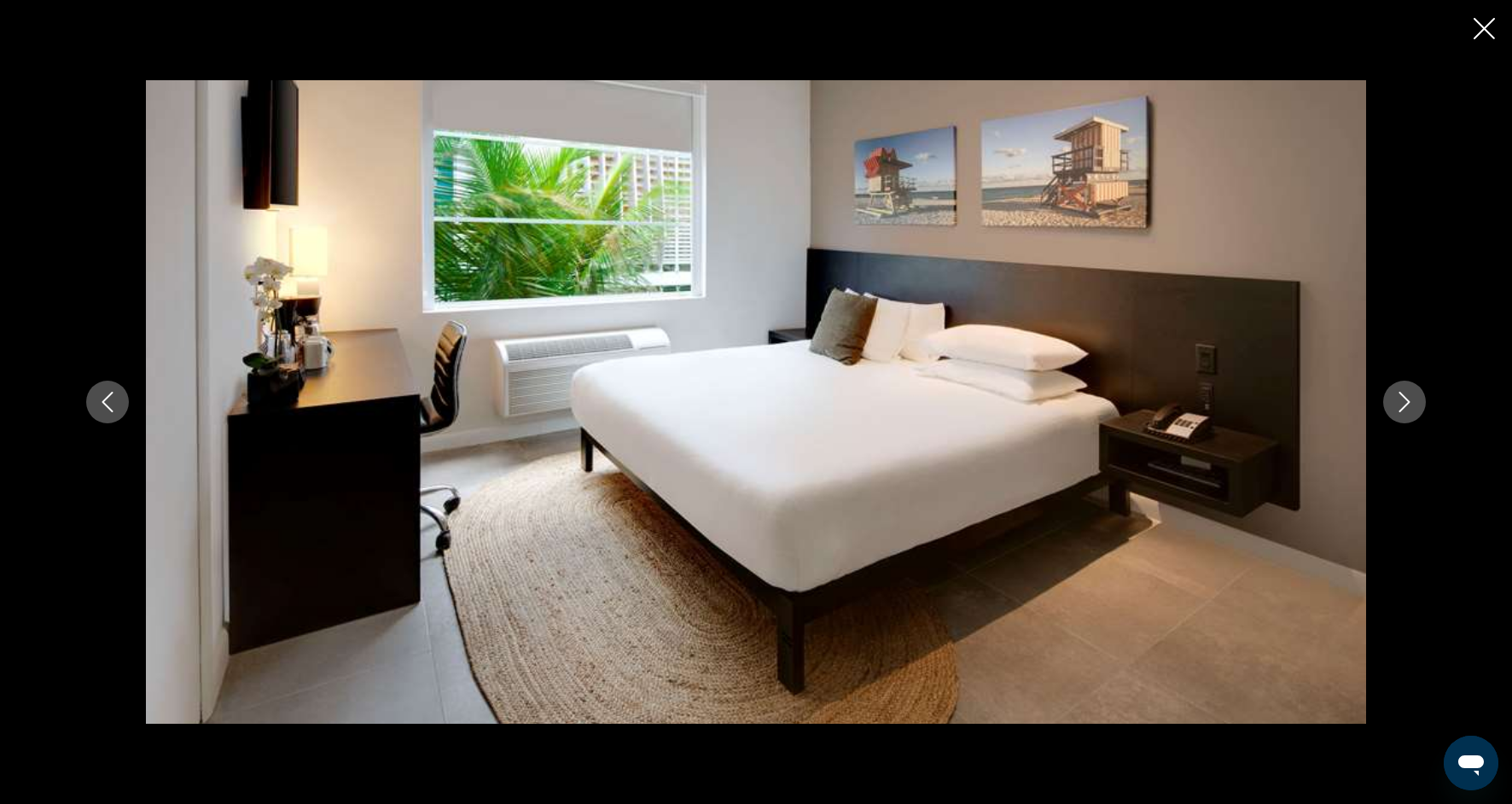
click at [1397, 402] on icon "Next image" at bounding box center [1404, 402] width 21 height 21
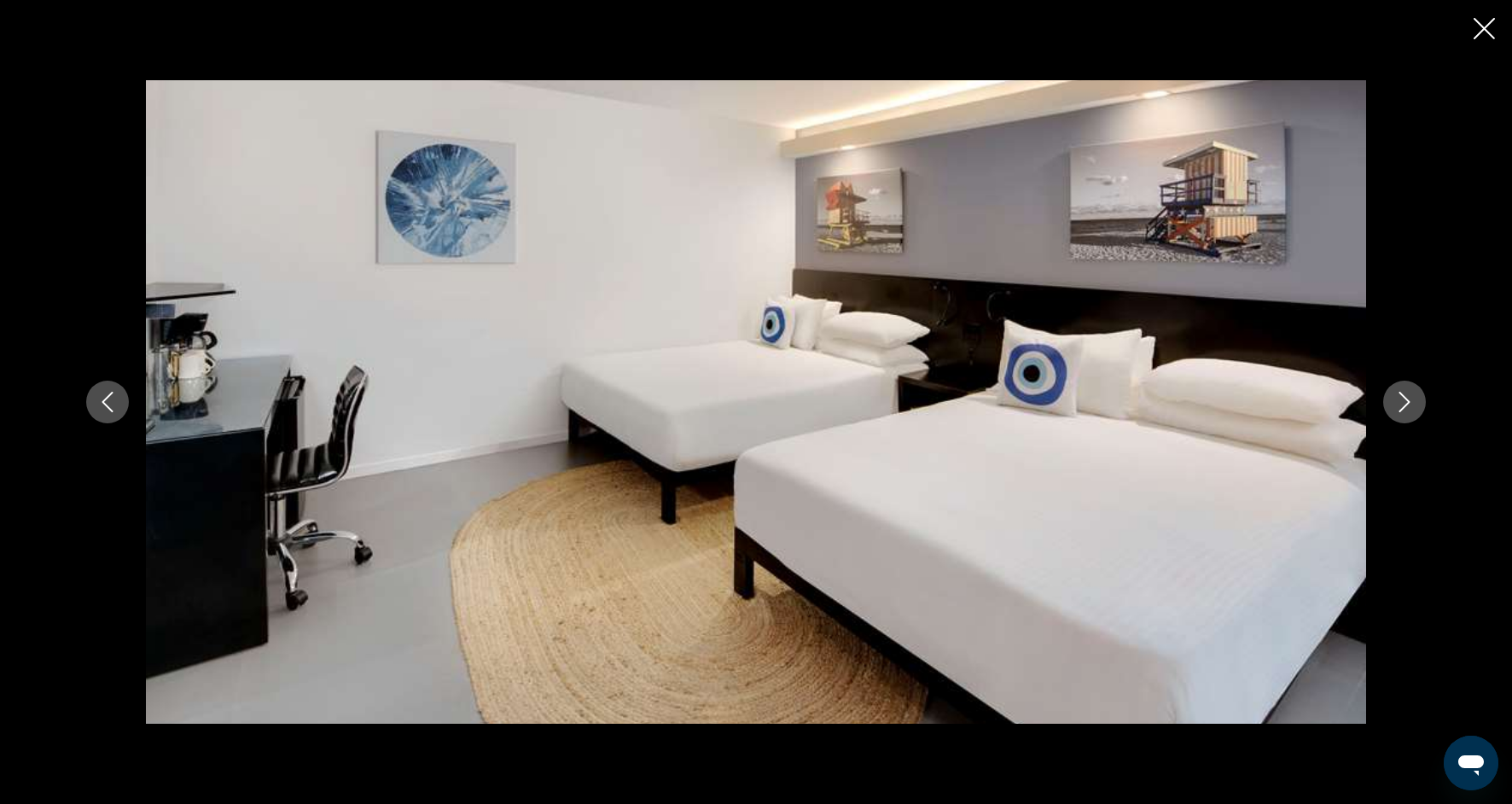
click at [1397, 402] on icon "Next image" at bounding box center [1404, 402] width 21 height 21
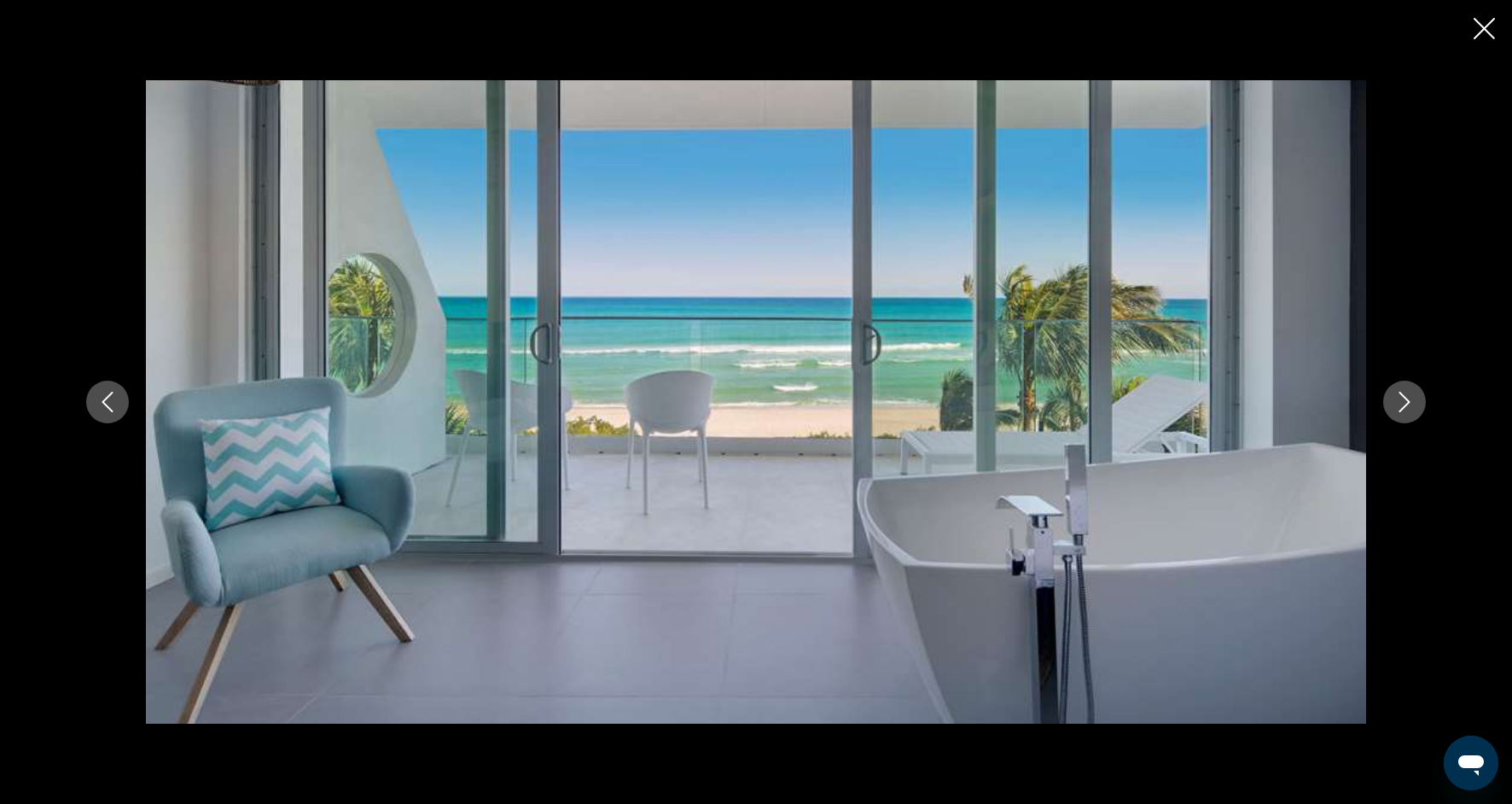
click at [1399, 404] on icon "Next image" at bounding box center [1404, 402] width 21 height 21
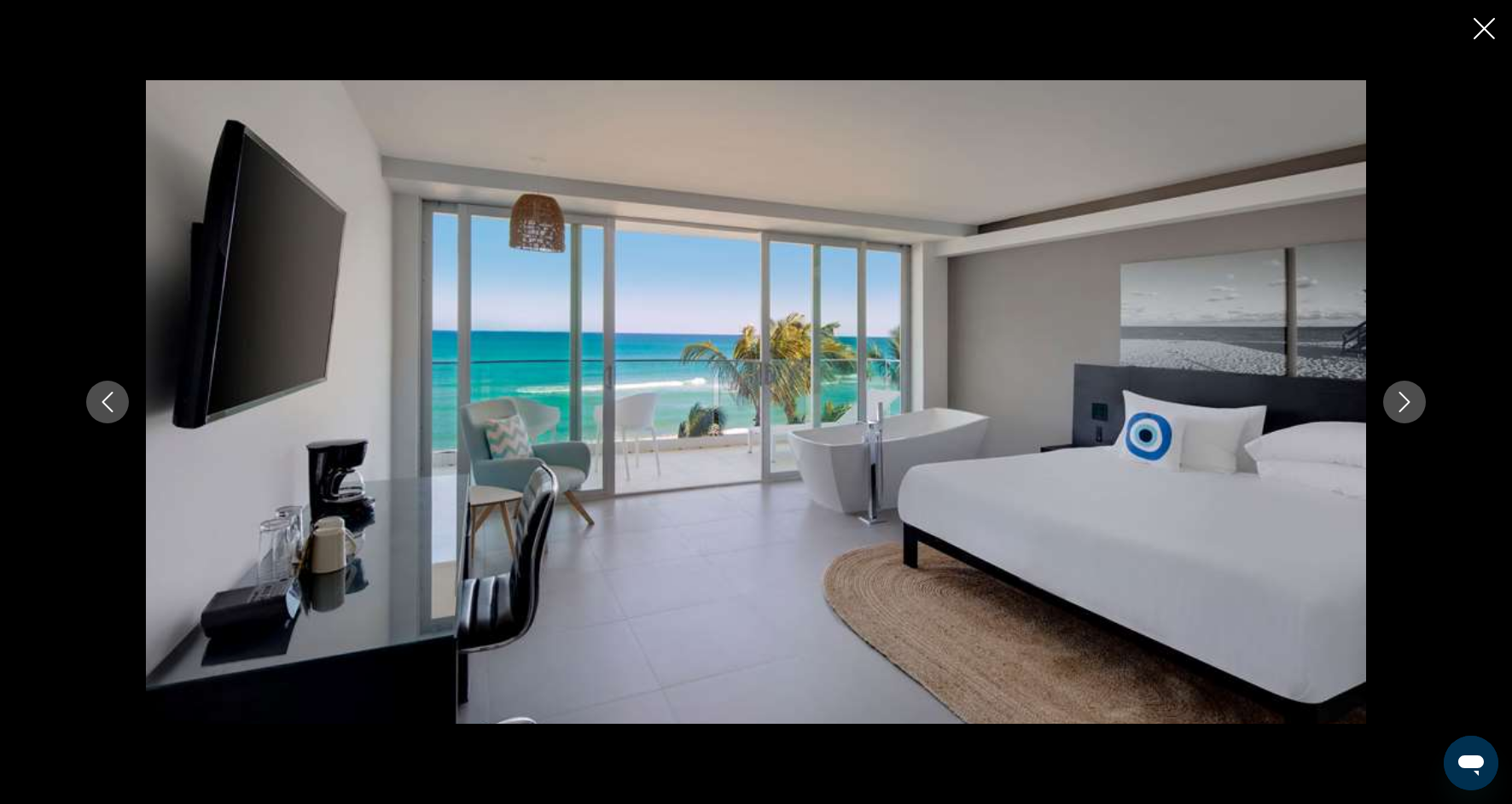
click at [1400, 404] on icon "Next image" at bounding box center [1404, 402] width 21 height 21
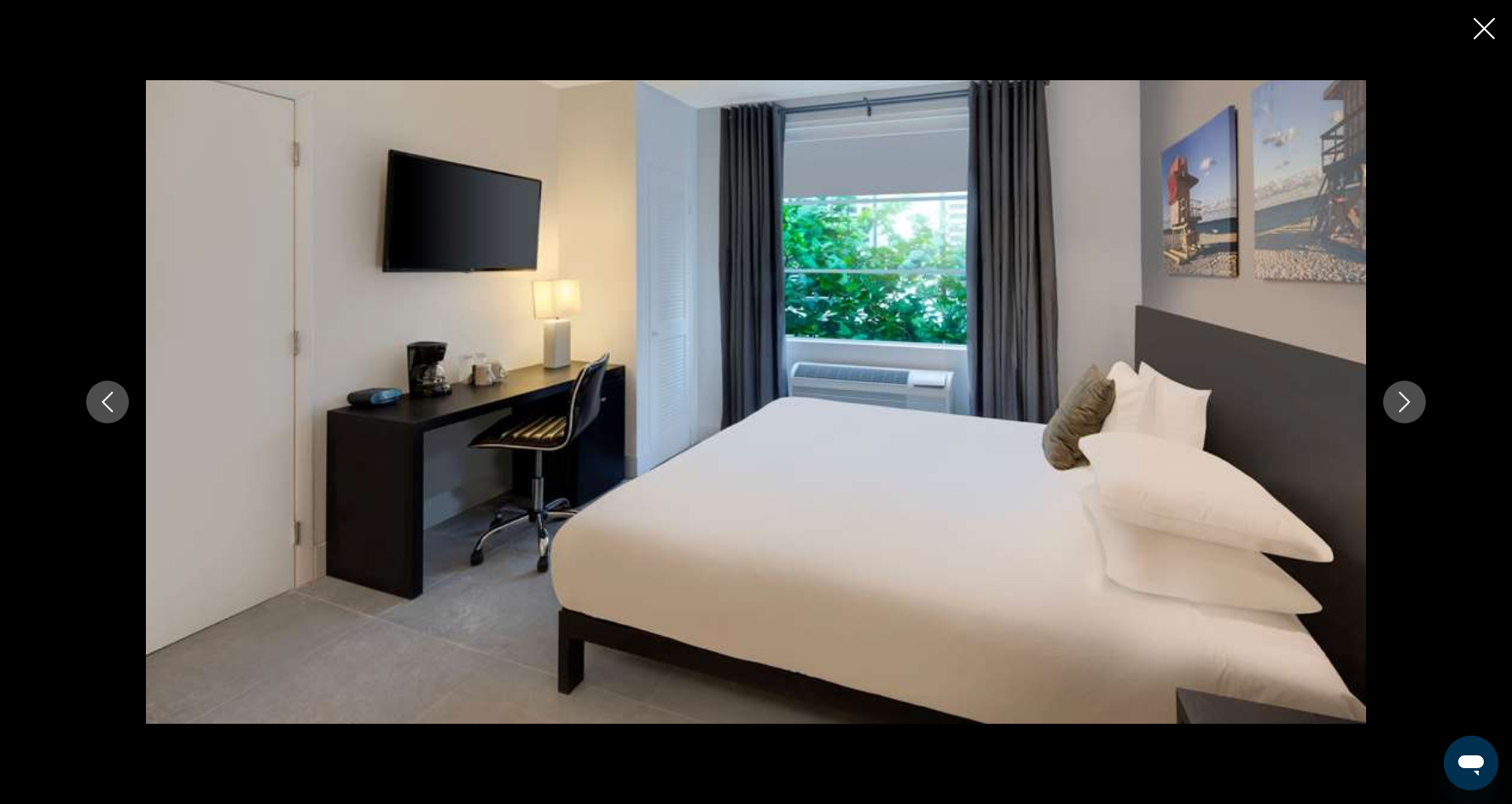
click at [1483, 32] on icon "Close slideshow" at bounding box center [1484, 28] width 22 height 22
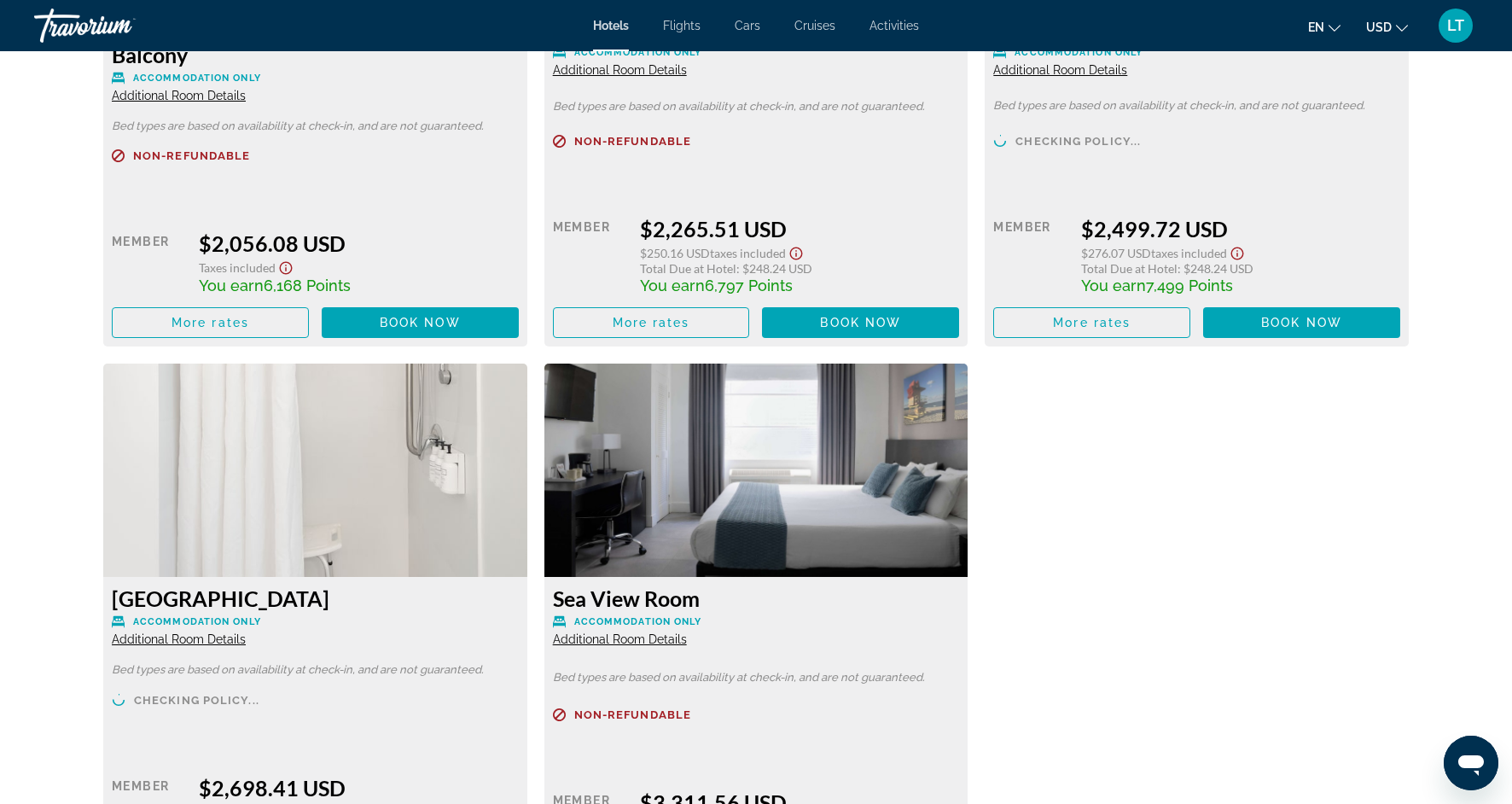
scroll to position [5450, 0]
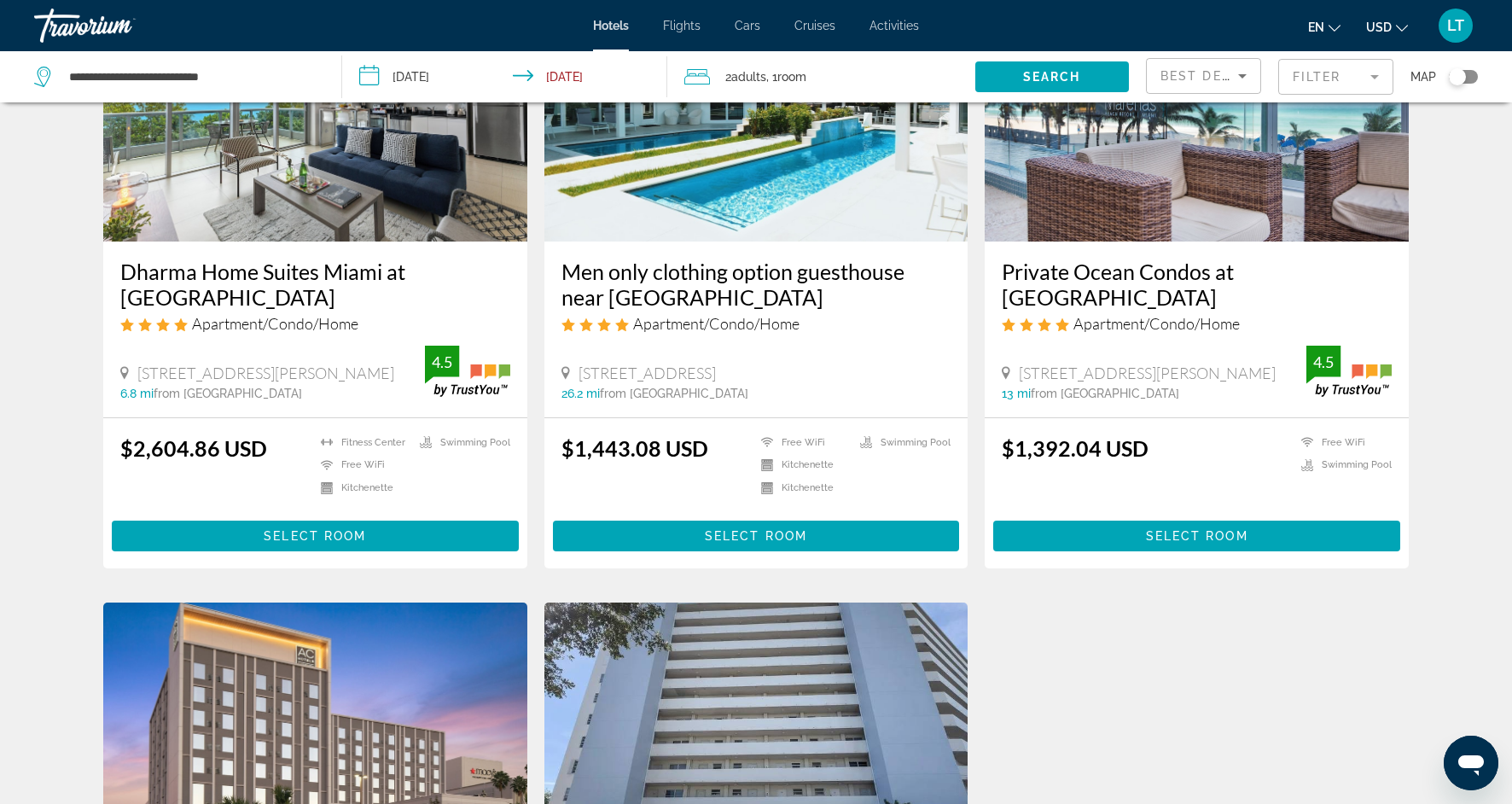
scroll to position [826, 0]
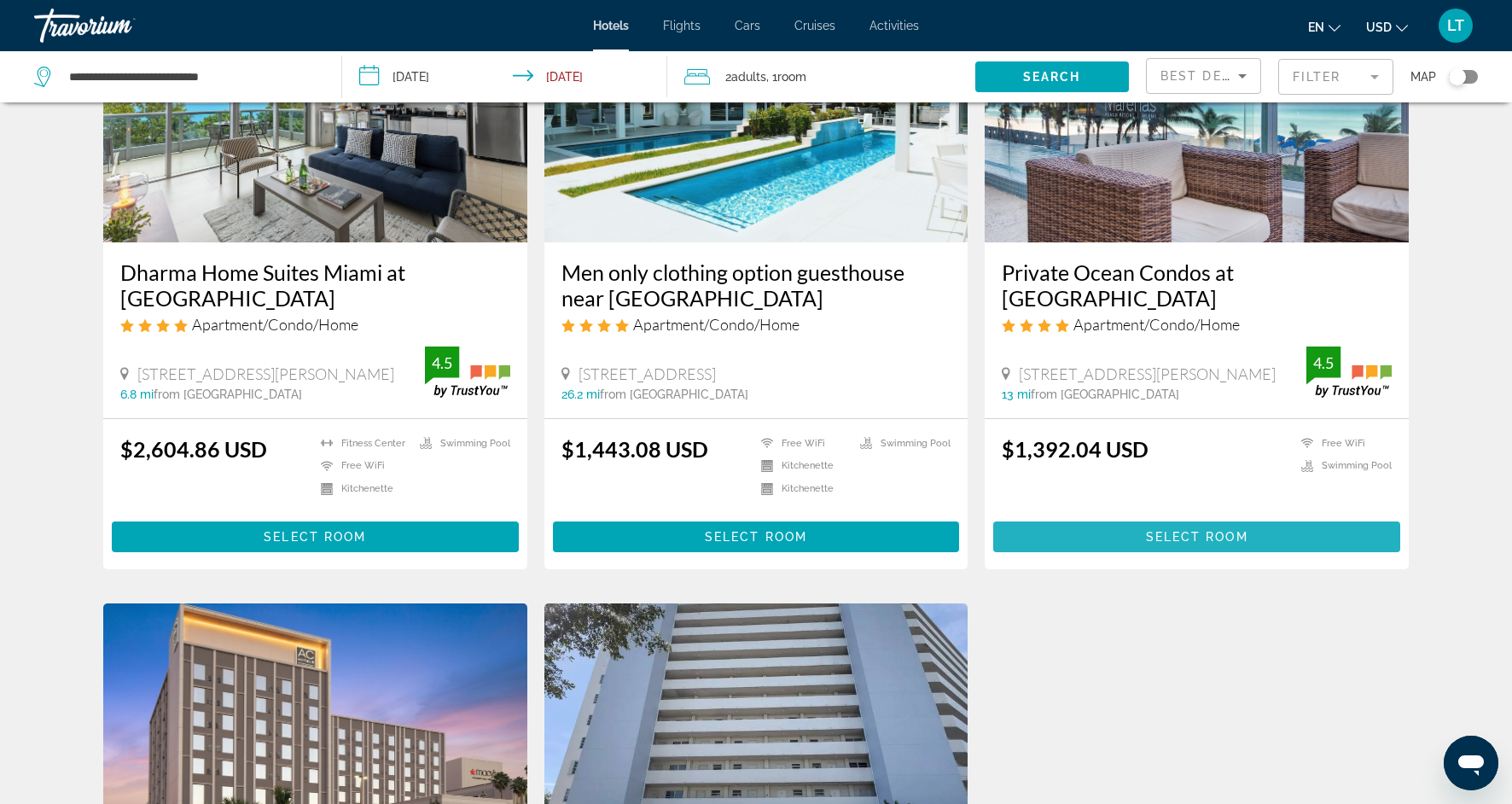
click at [1129, 525] on span "Main content" at bounding box center [1197, 537] width 407 height 41
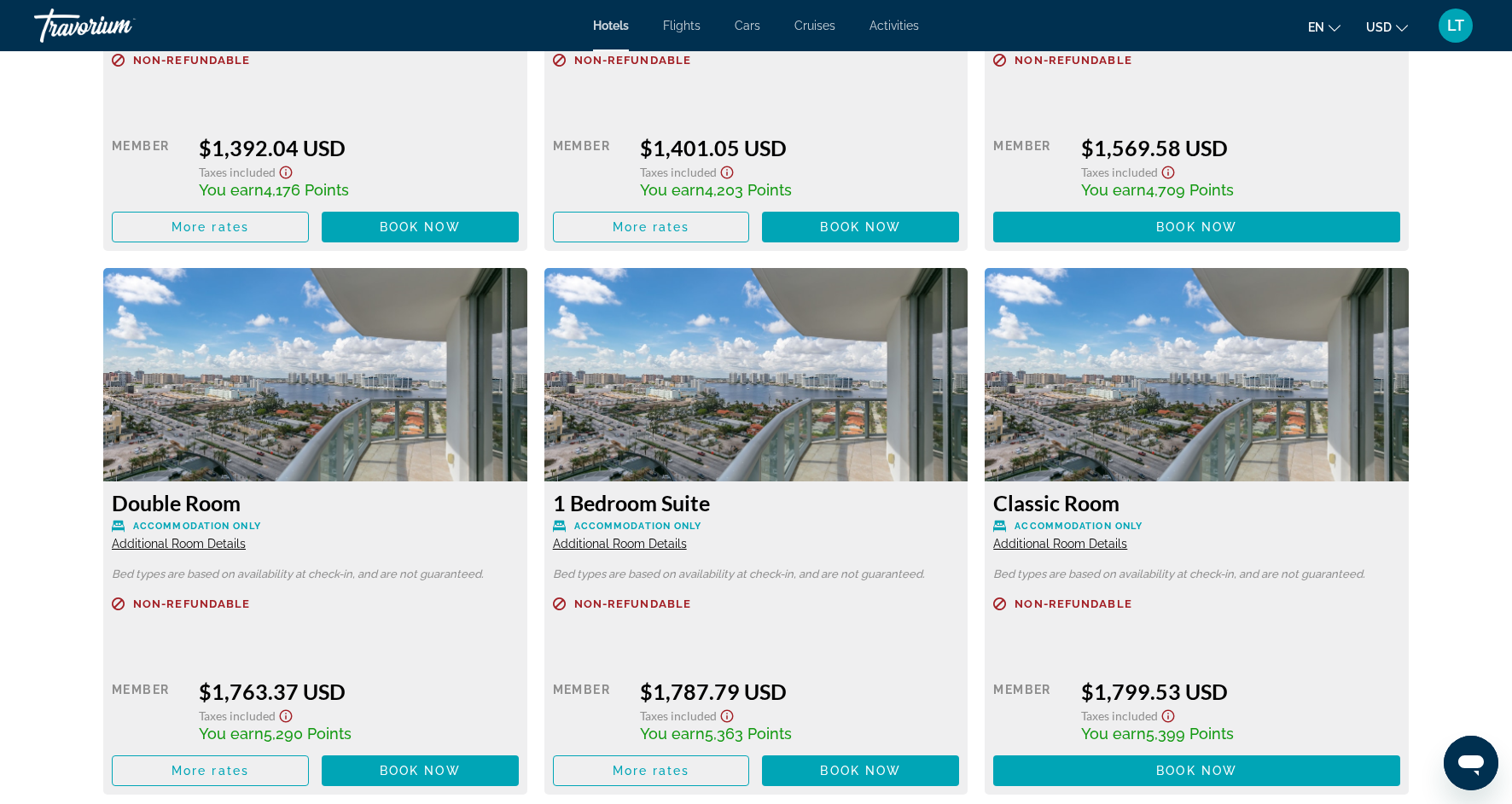
scroll to position [2705, 0]
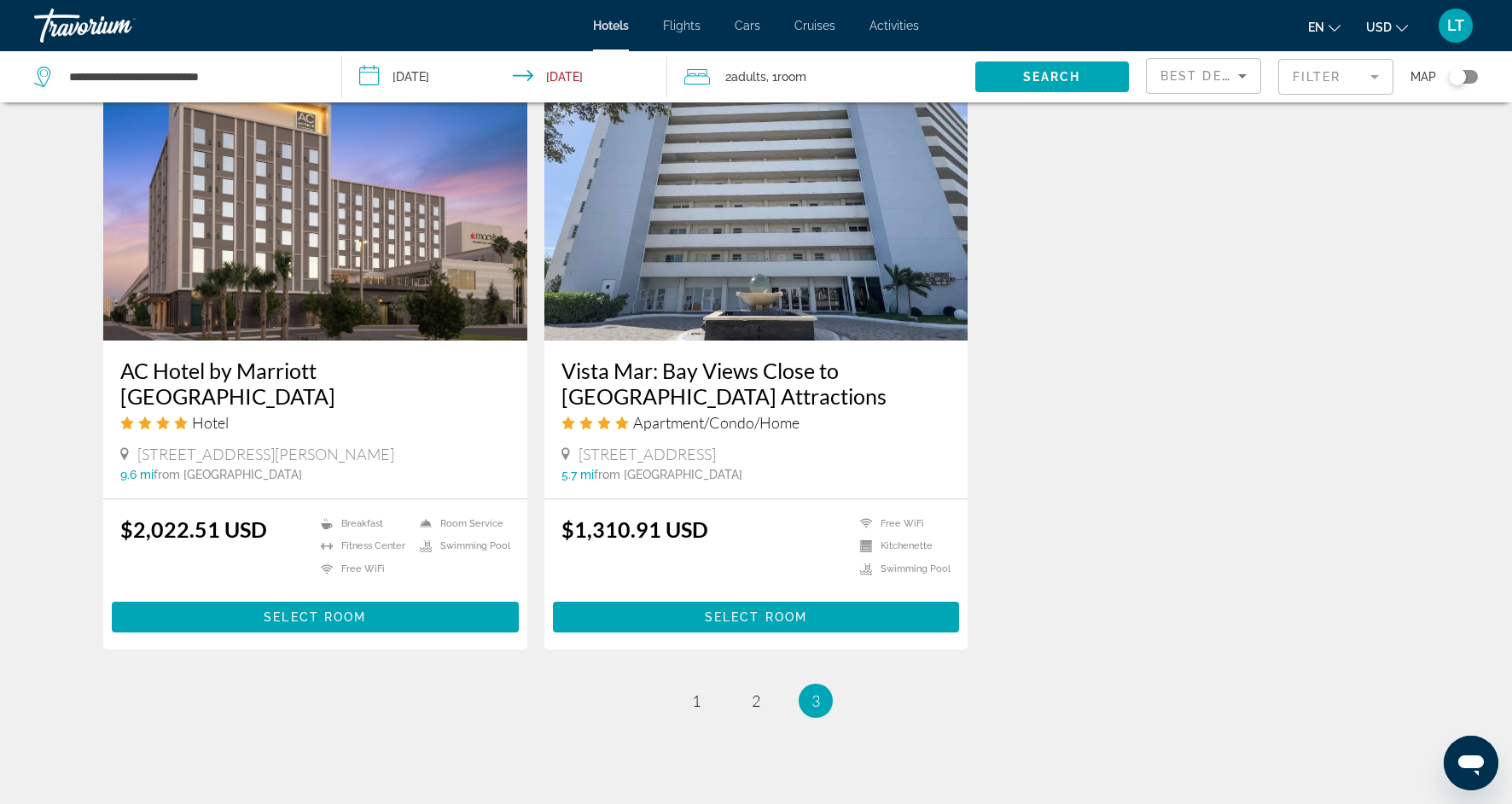
scroll to position [1365, 0]
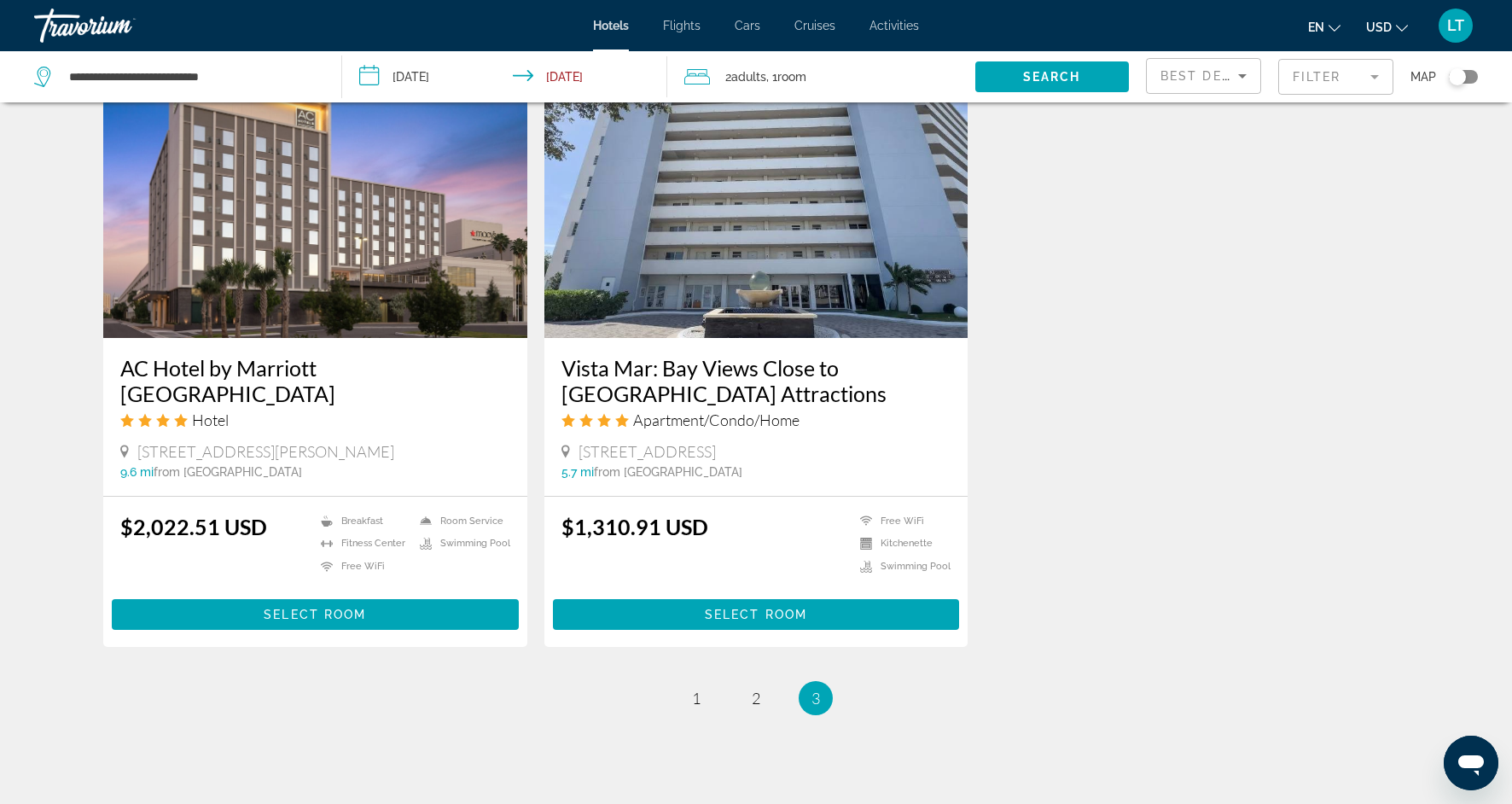
click at [1373, 78] on mat-form-field "Filter" at bounding box center [1336, 77] width 115 height 36
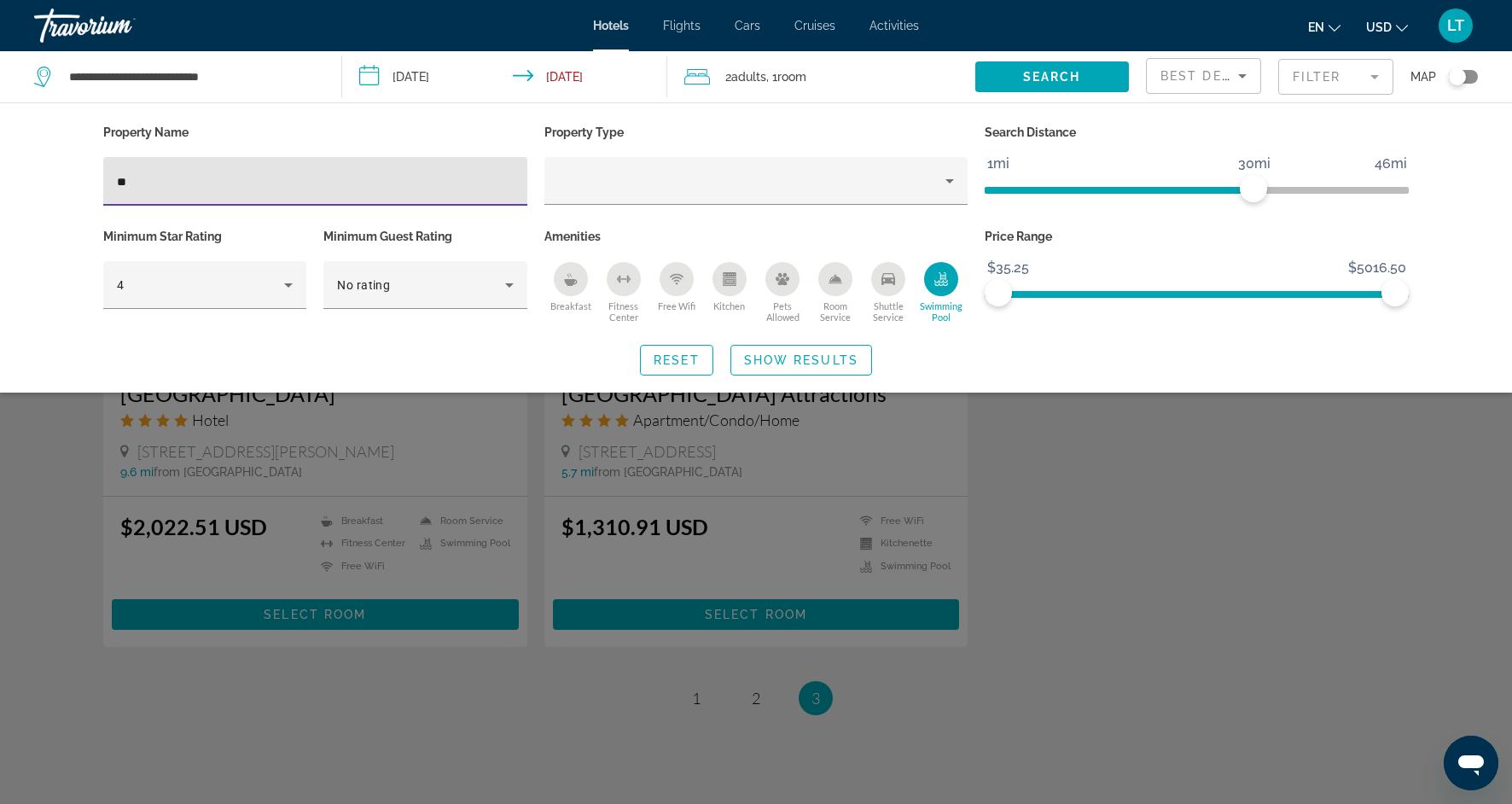
type input "*"
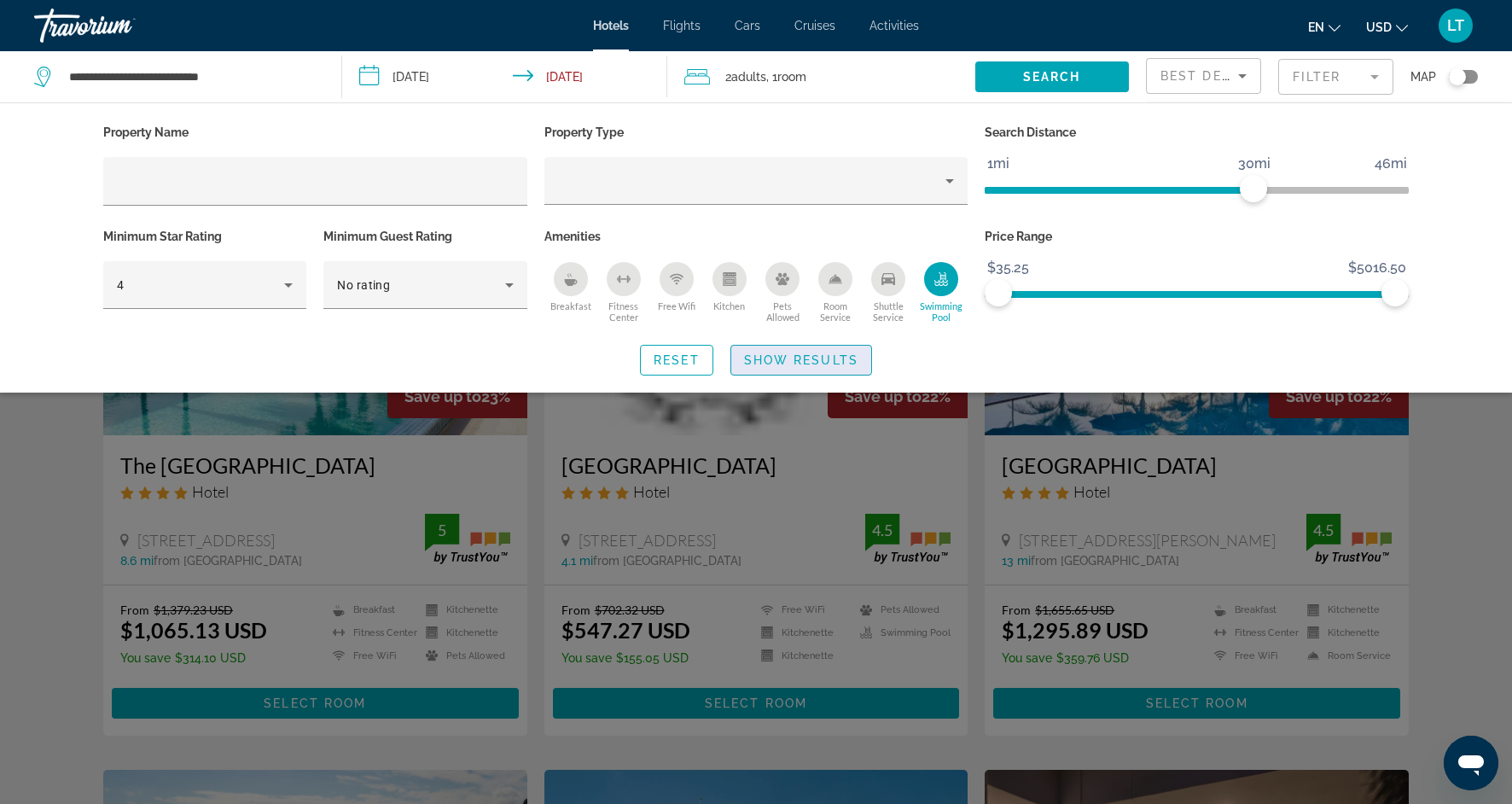
click at [783, 358] on span "Show Results" at bounding box center [801, 360] width 115 height 14
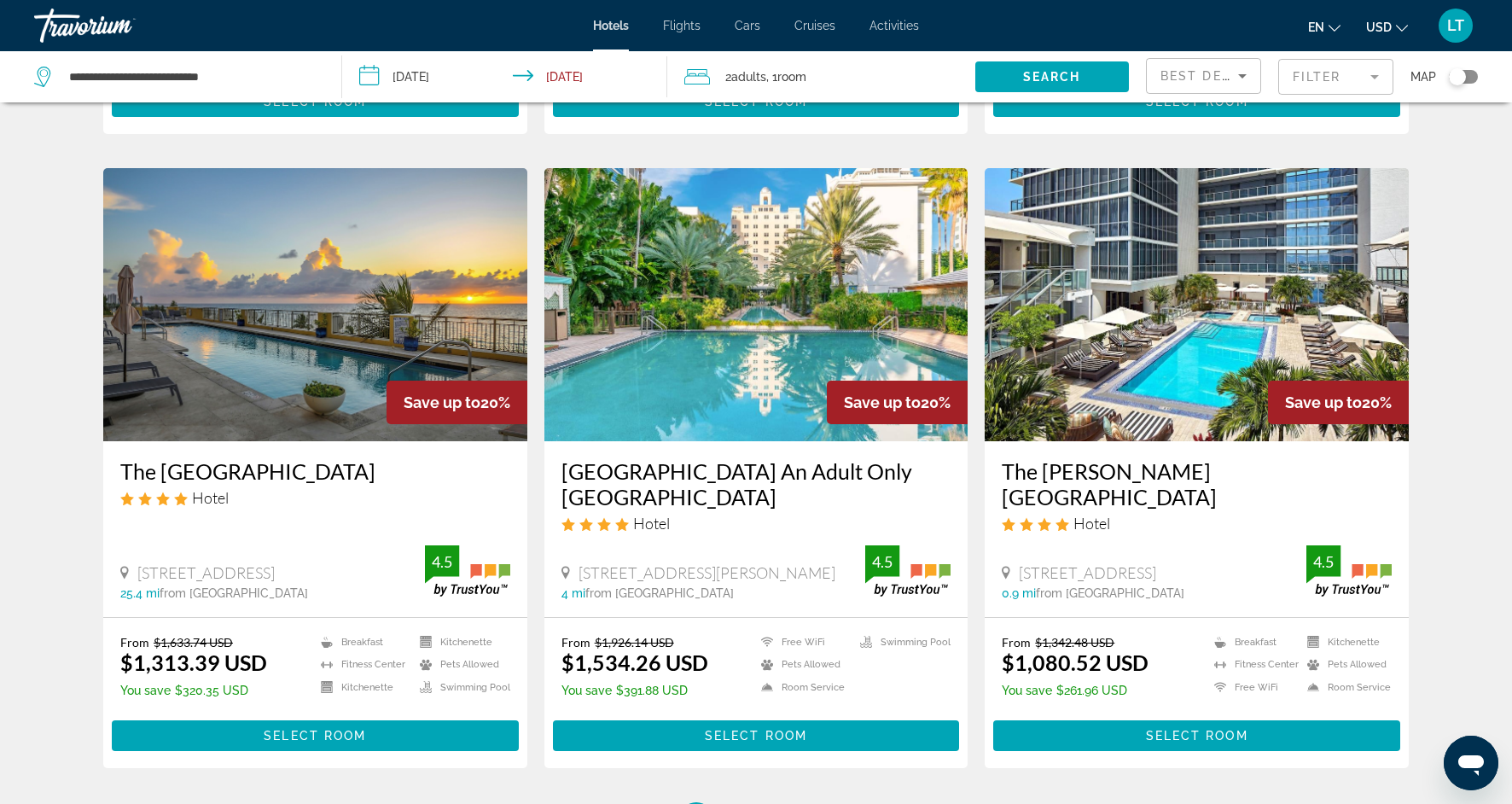
scroll to position [2030, 0]
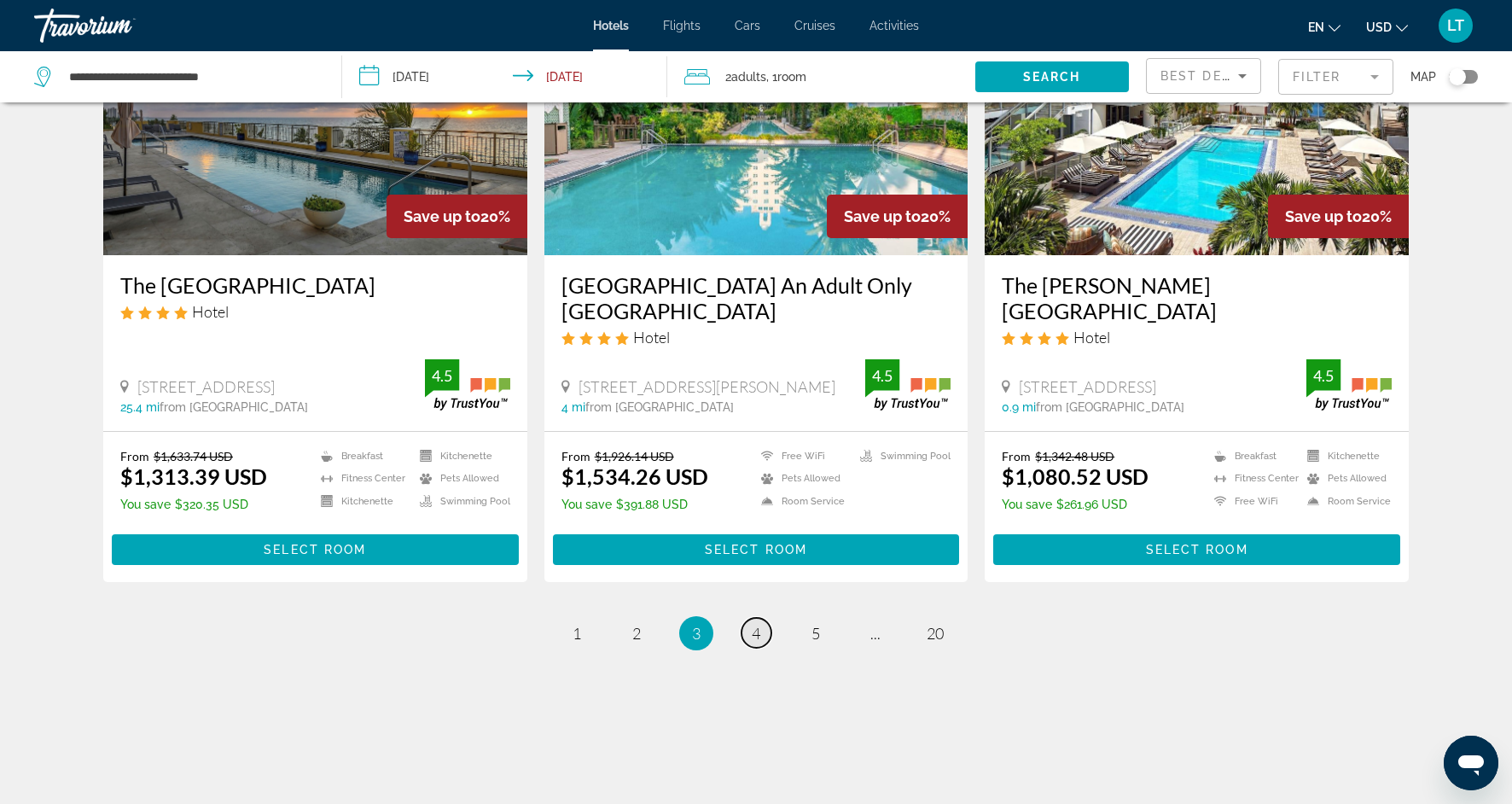
click at [762, 631] on link "page 4" at bounding box center [756, 633] width 30 height 30
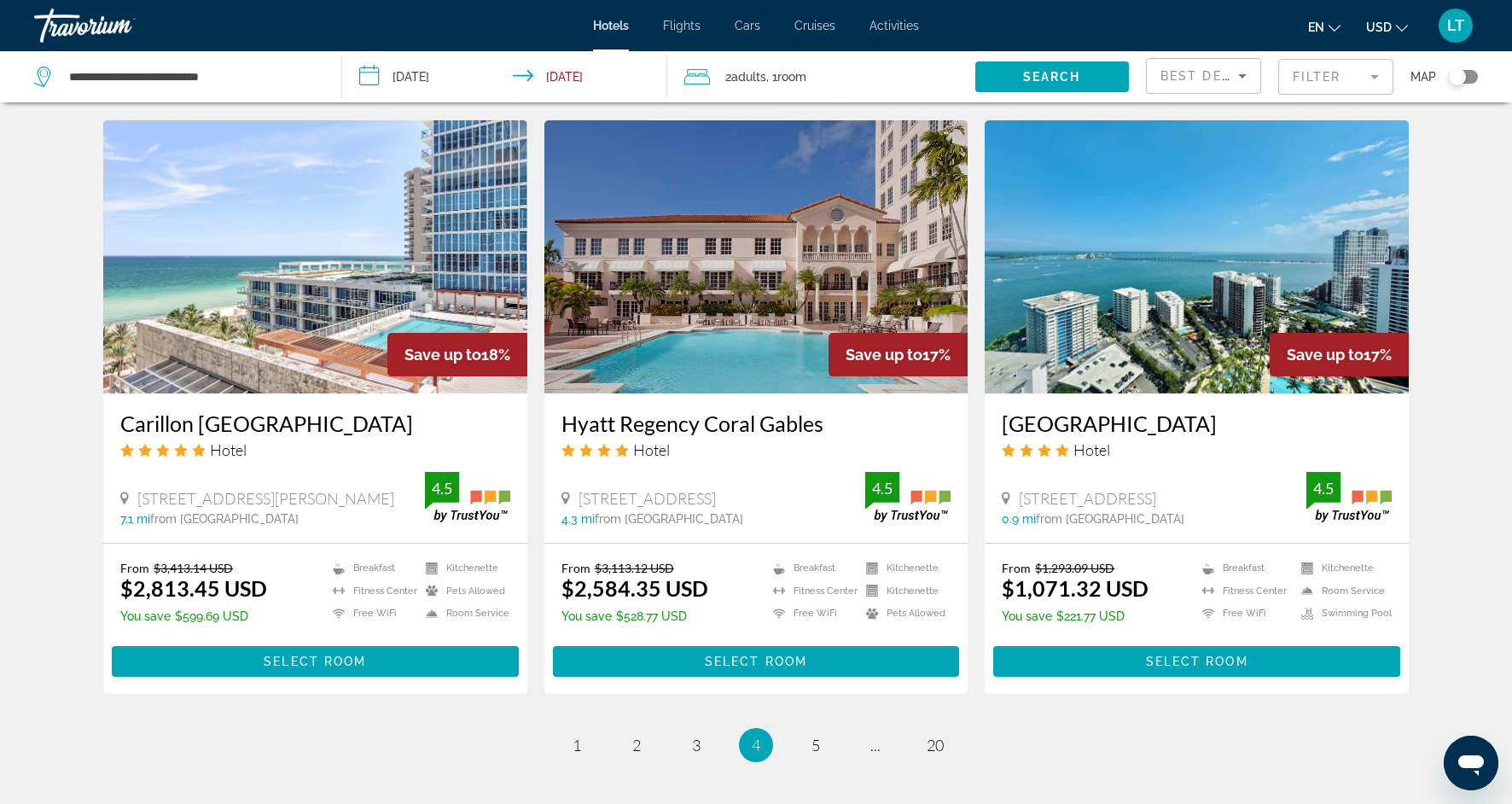
scroll to position [1923, 0]
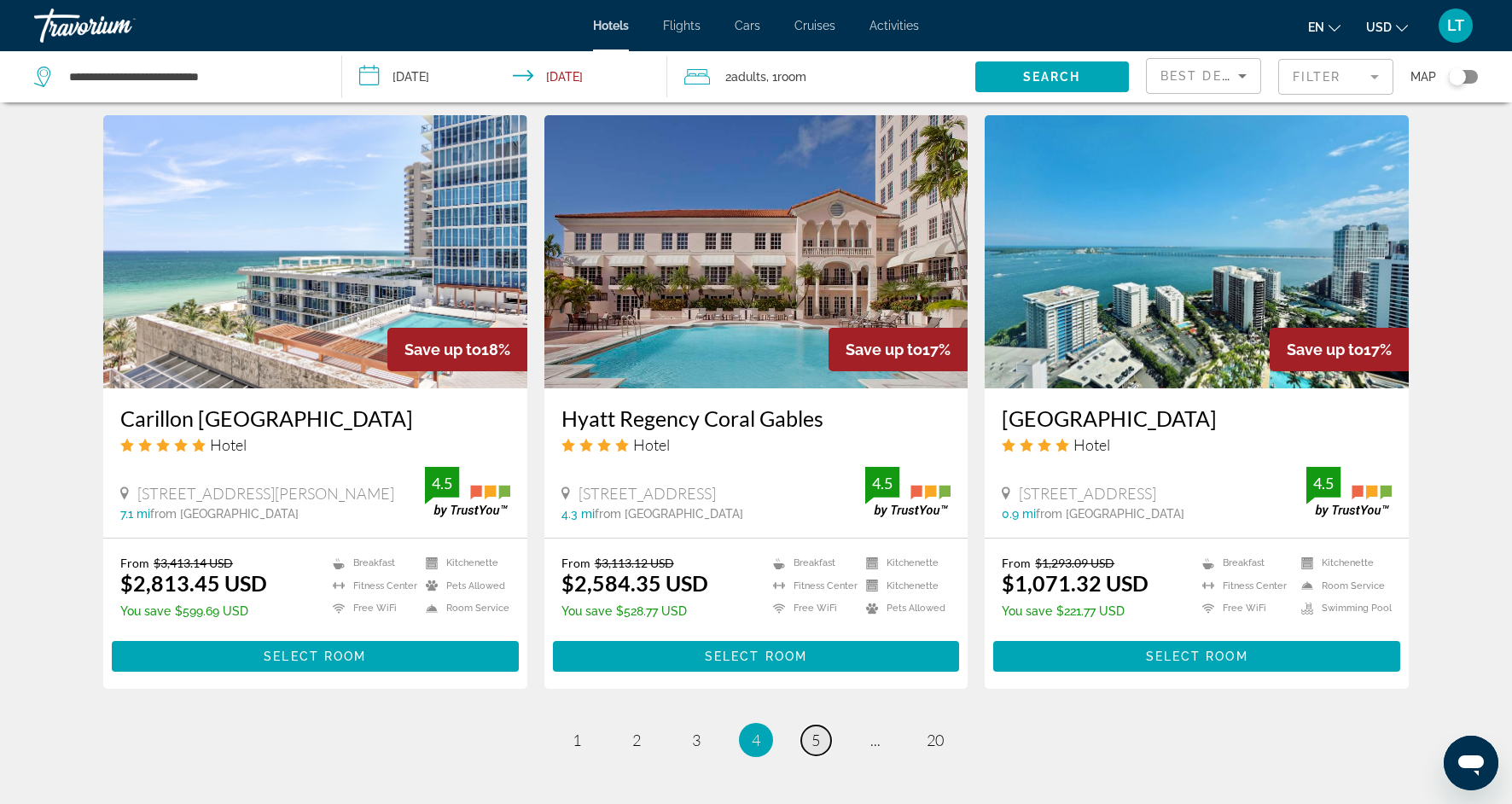
click at [812, 736] on span "5" at bounding box center [816, 740] width 9 height 19
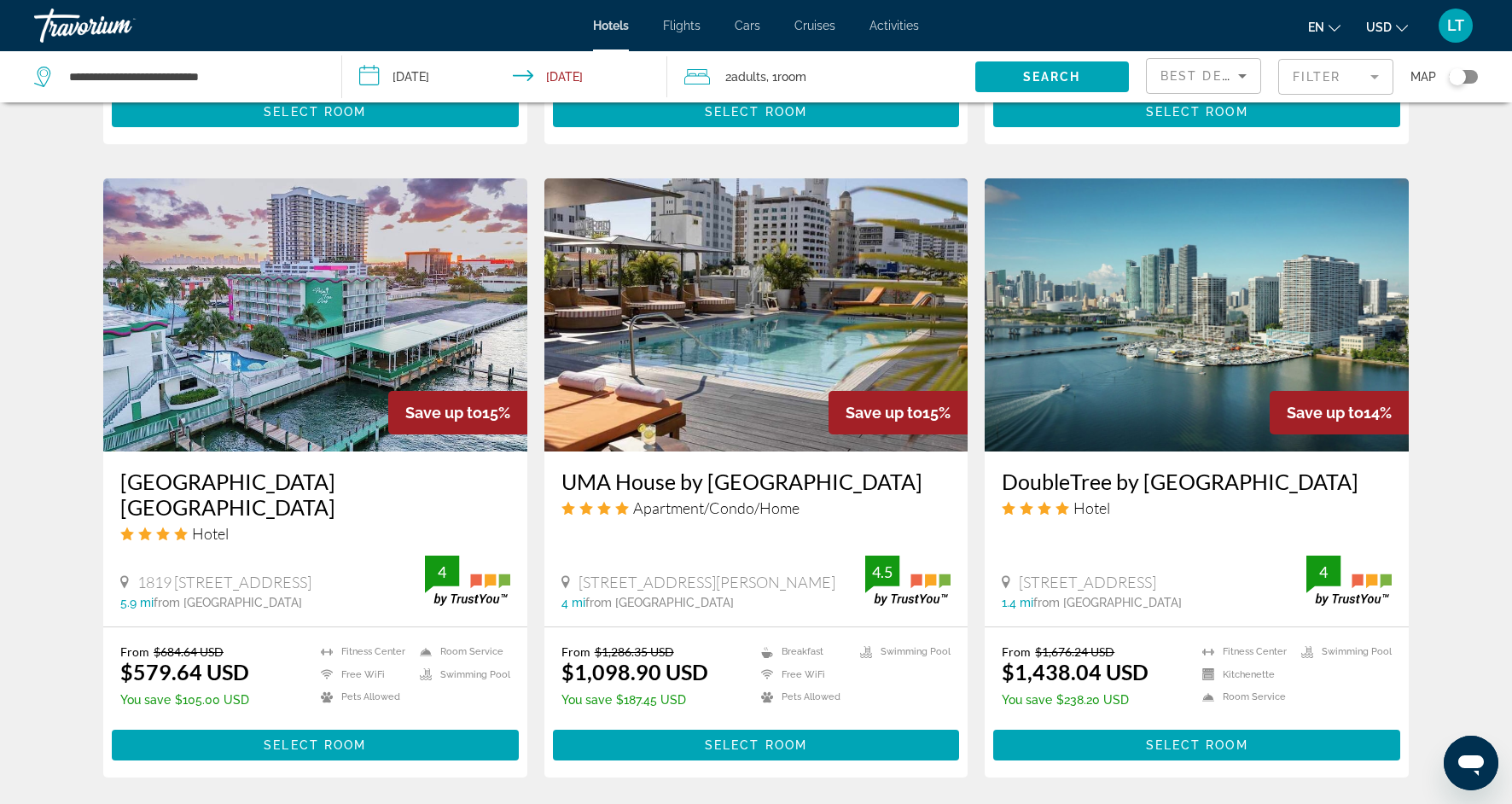
scroll to position [1889, 0]
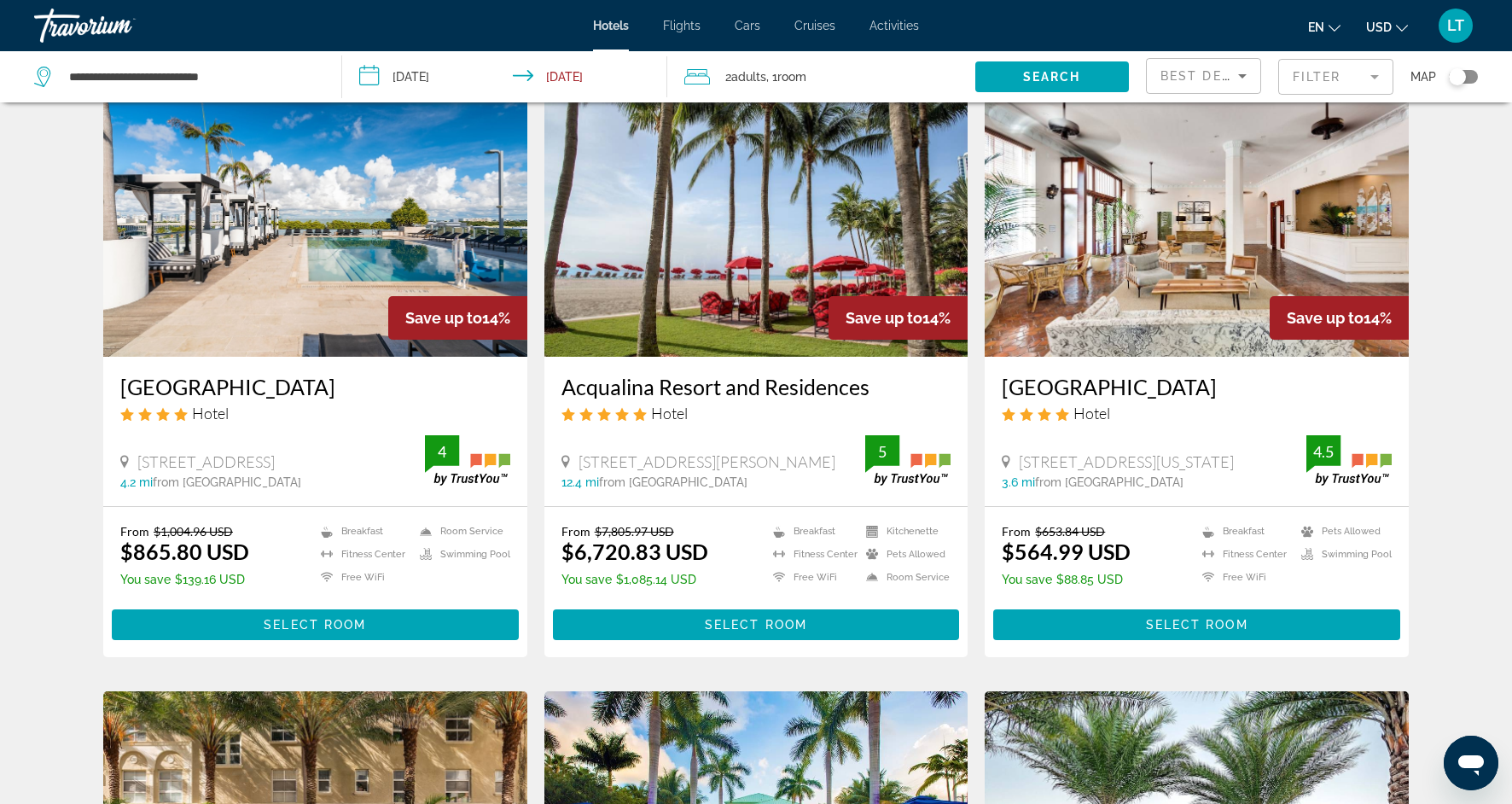
scroll to position [80, 0]
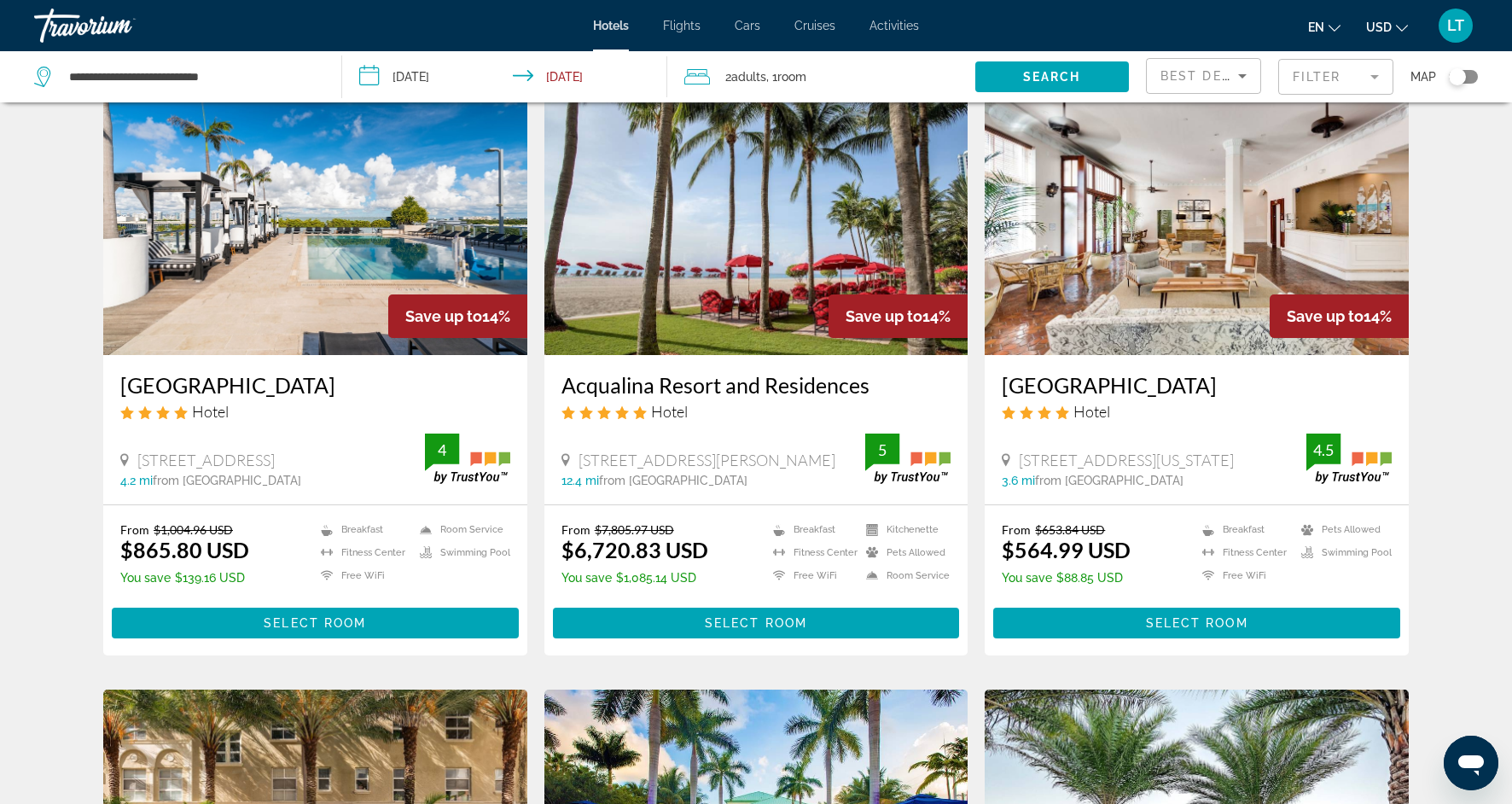
click at [1170, 286] on img "Main content" at bounding box center [1197, 218] width 424 height 273
